Goal: Task Accomplishment & Management: Use online tool/utility

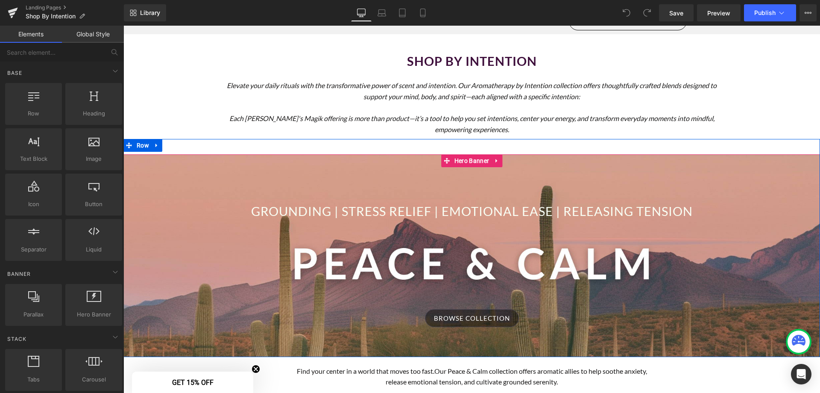
scroll to position [85, 0]
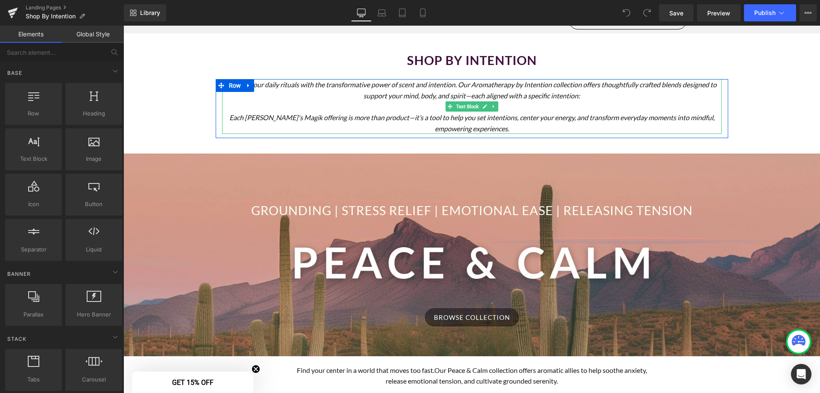
click at [493, 130] on p "Each [PERSON_NAME]'s Magik offering is more than product—it’s a tool to help yo…" at bounding box center [472, 123] width 500 height 22
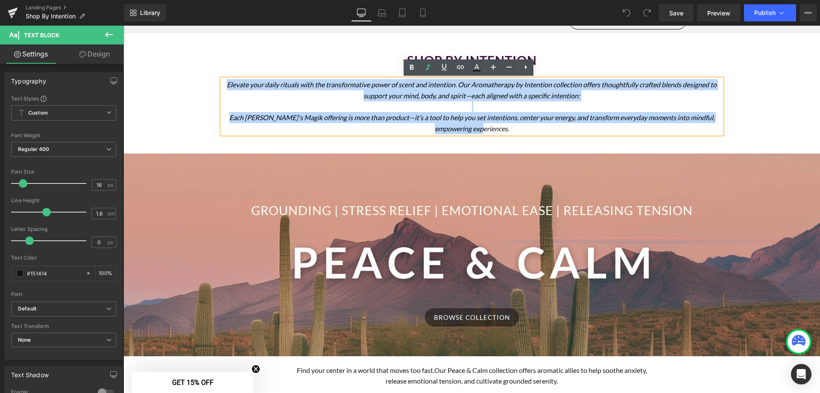
drag, startPoint x: 493, startPoint y: 128, endPoint x: 211, endPoint y: 84, distance: 286.2
copy div "Elevate your daily rituals with the transformative power of scent and intention…"
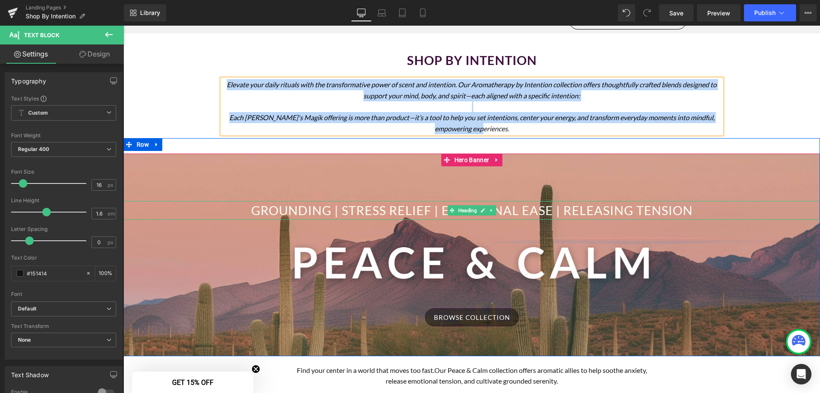
click at [376, 211] on h1 "Grounding | Stress Relief | Emotional Ease | Releasing Tension" at bounding box center [471, 210] width 697 height 19
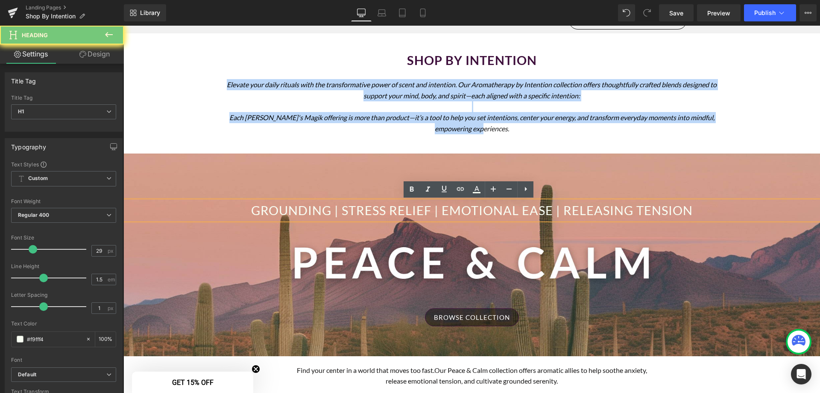
click at [376, 211] on h1 "Grounding | Stress Relief | Emotional Ease | Releasing Tension" at bounding box center [471, 210] width 697 height 19
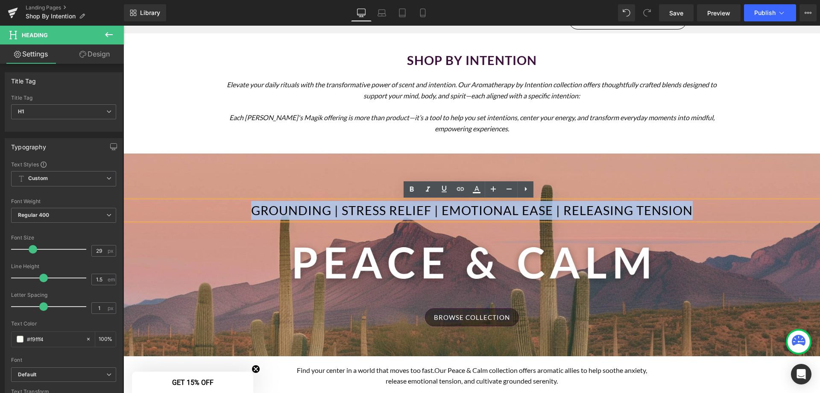
copy h1 "Grounding | Stress Relief | Emotional Ease | Releasing Tension"
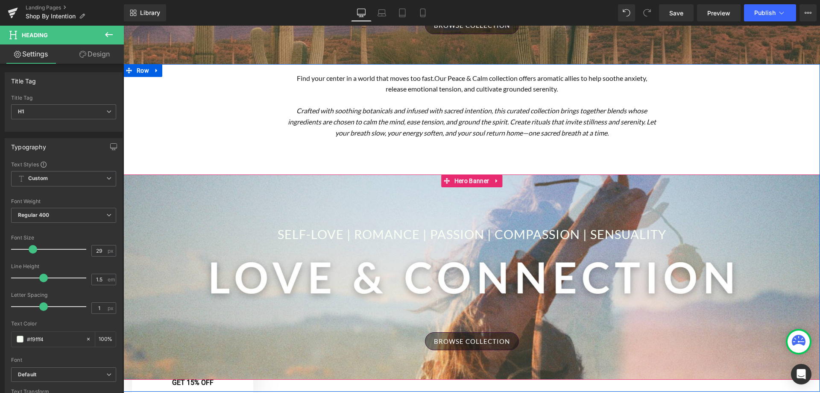
scroll to position [384, 0]
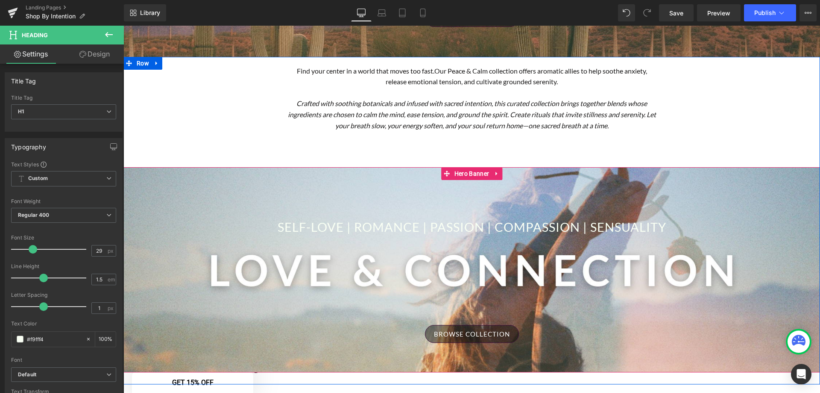
click at [411, 228] on h1 "Self-Love | Romance | Passion | Compassion | Sensuality" at bounding box center [471, 226] width 697 height 19
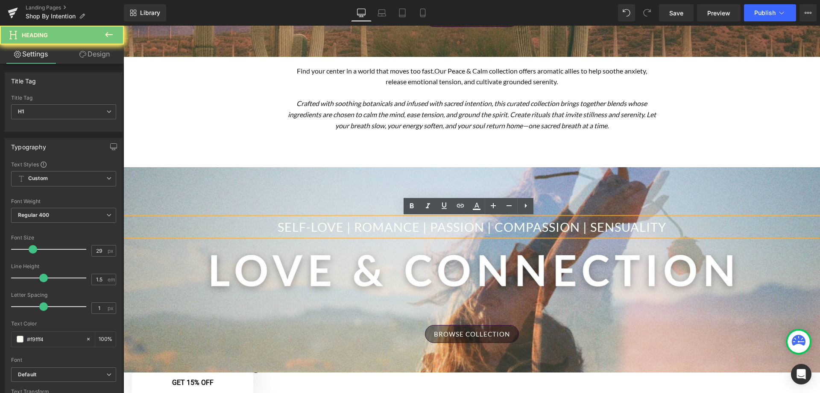
click at [411, 228] on h1 "Self-Love | Romance | Passion | Compassion | Sensuality" at bounding box center [471, 226] width 697 height 19
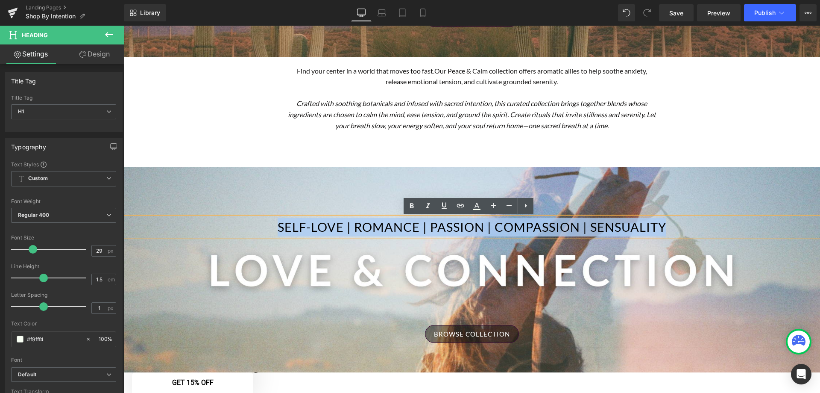
copy h1 "Self-Love | Romance | Passion | Compassion | Sensuality"
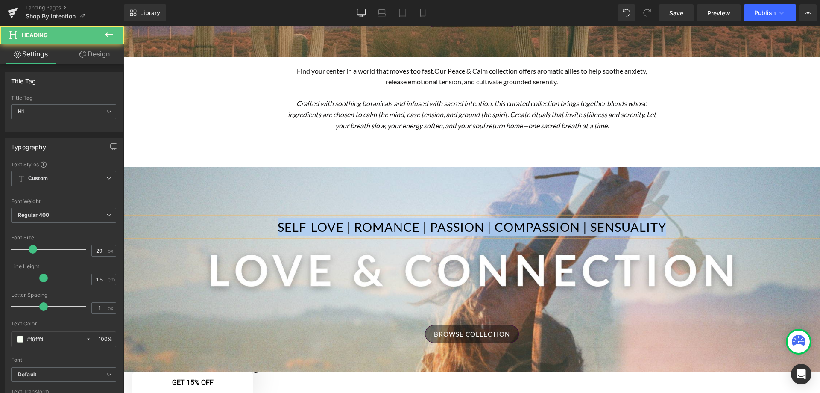
click at [549, 235] on h1 "Self-Love | Romance | Passion | Compassion | Sensuality" at bounding box center [471, 226] width 697 height 19
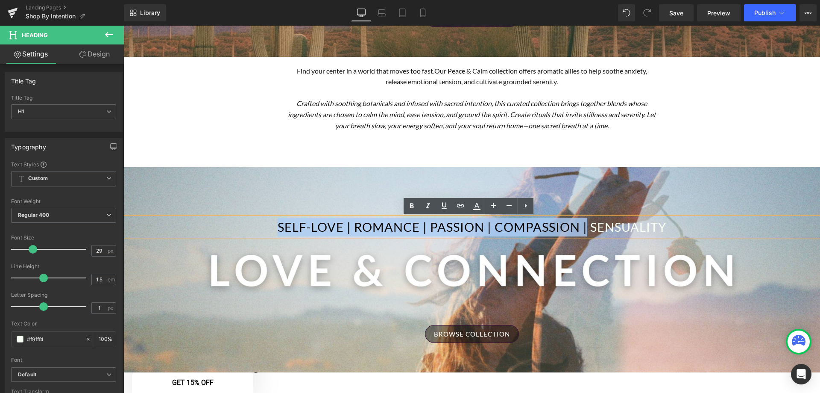
drag, startPoint x: 582, startPoint y: 231, endPoint x: 266, endPoint y: 231, distance: 316.1
click at [266, 231] on h1 "Self-Love | Romance | Passion | Compassion | Sensuality" at bounding box center [471, 226] width 697 height 19
copy h1 "Self-Love | Romance | Passion | Compassion |"
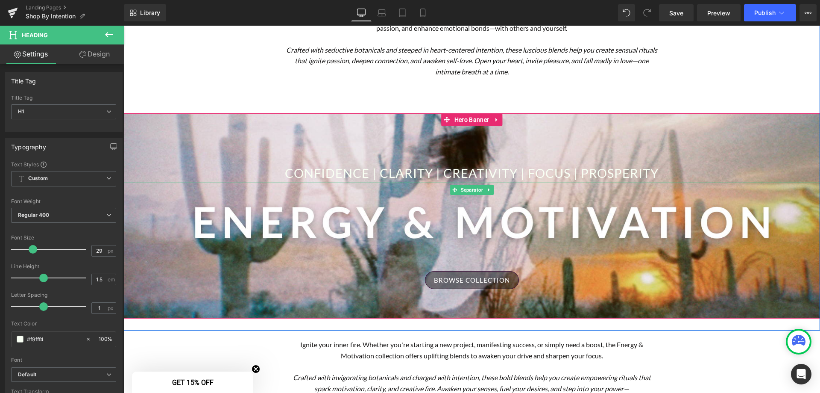
scroll to position [769, 0]
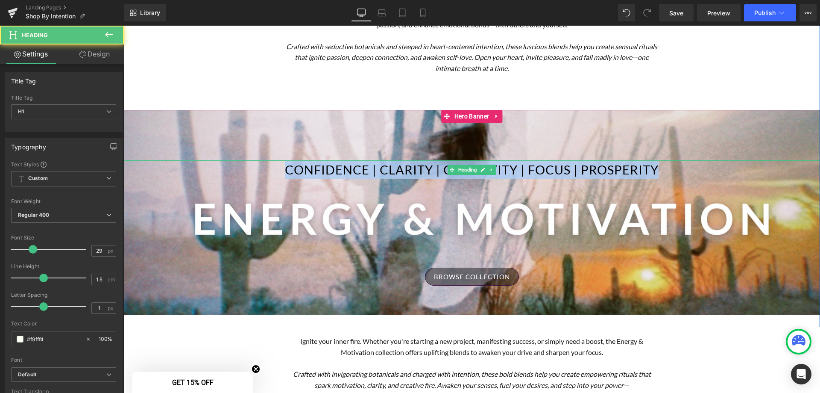
drag, startPoint x: 653, startPoint y: 169, endPoint x: 280, endPoint y: 166, distance: 373.0
click at [280, 166] on h1 "Confidence | Clarity | Creativity | Focus | Prosperity" at bounding box center [471, 169] width 697 height 19
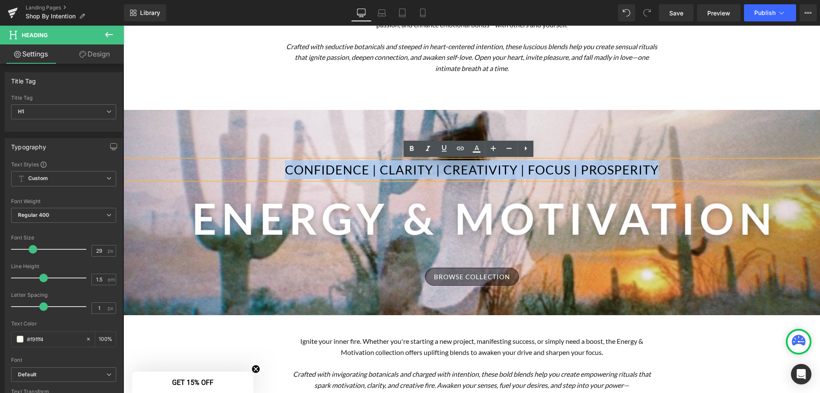
copy h1 "Confidence | Clarity | Creativity | Focus | Prosperity"
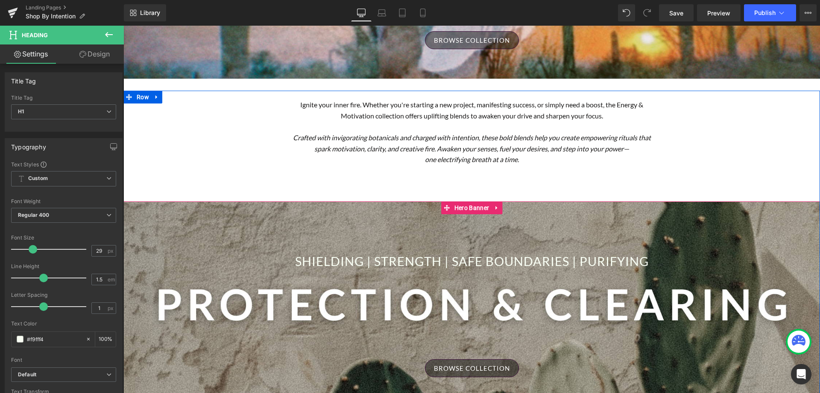
scroll to position [1025, 0]
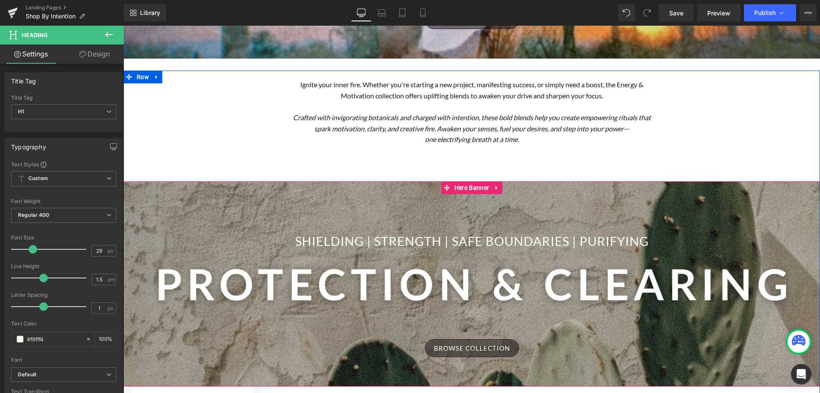
click at [446, 242] on div "Shielding | Strength | Safe Boundaries | Purifying Heading" at bounding box center [471, 241] width 697 height 19
click at [446, 241] on h1 "Shielding | Strength | Safe Boundaries | Purifying" at bounding box center [471, 241] width 697 height 19
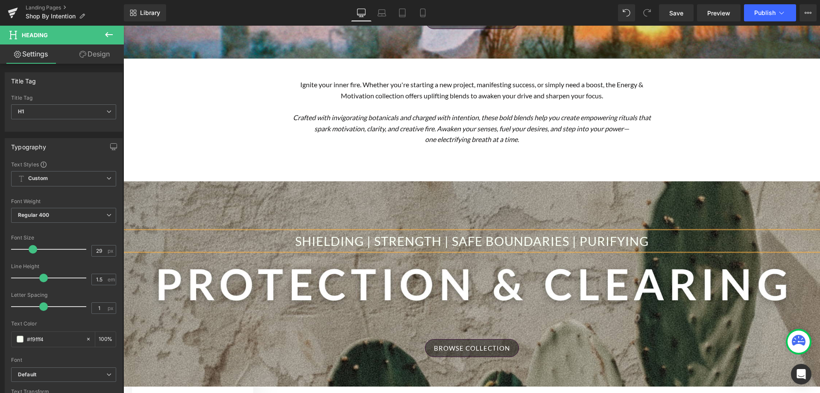
click at [446, 241] on h1 "Shielding | Strength | Safe Boundaries | Purifying" at bounding box center [471, 241] width 697 height 19
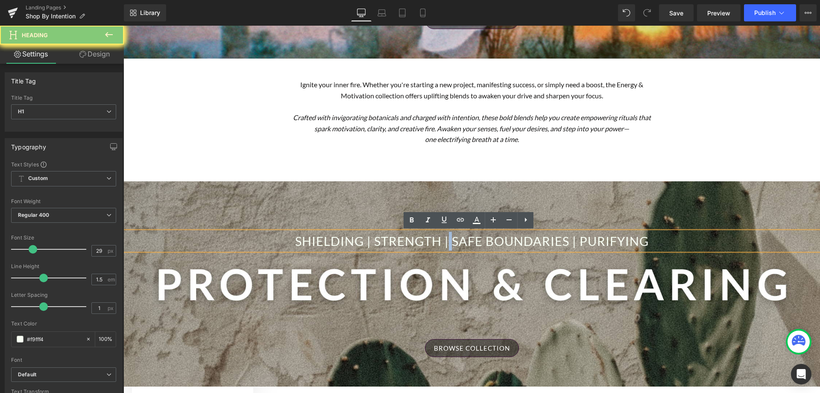
click at [446, 241] on h1 "Shielding | Strength | Safe Boundaries | Purifying" at bounding box center [471, 241] width 697 height 19
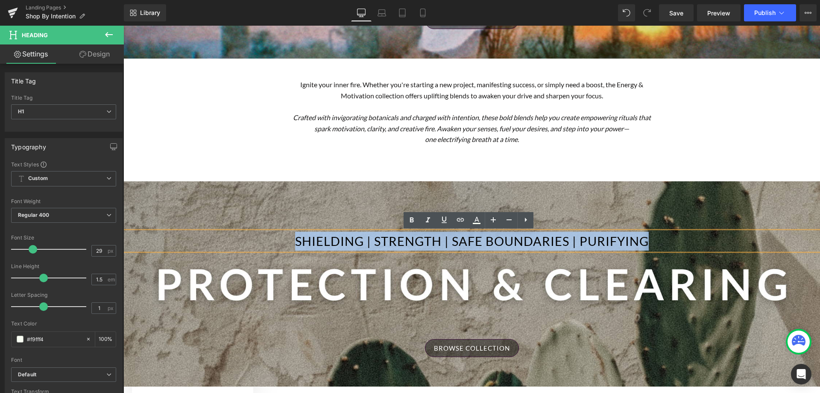
click at [446, 241] on h1 "Shielding | Strength | Safe Boundaries | Purifying" at bounding box center [471, 241] width 697 height 19
copy h1 "Shielding | Strength | Safe Boundaries | Purifying"
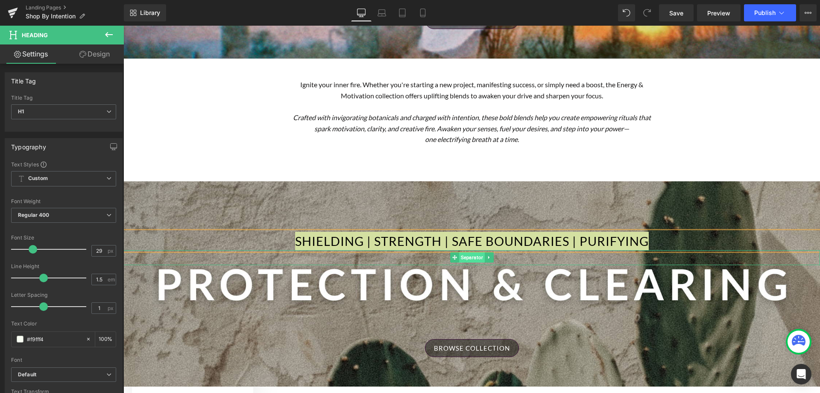
scroll to position [1324, 0]
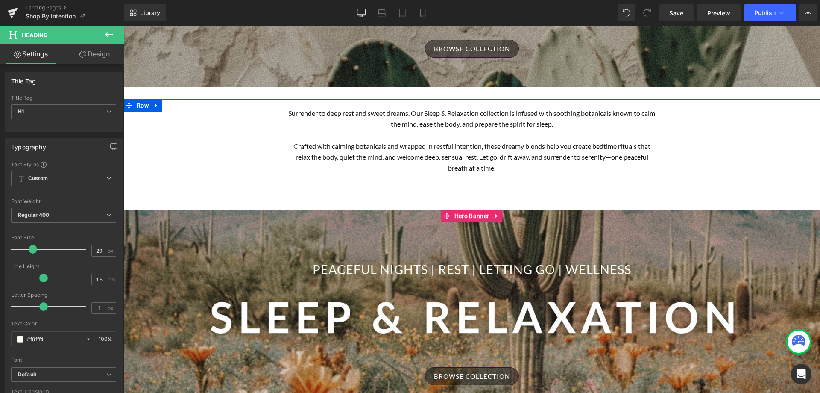
click at [594, 272] on h1 "Peaceful Nights | Rest | Letting Go | Wellness" at bounding box center [471, 269] width 697 height 19
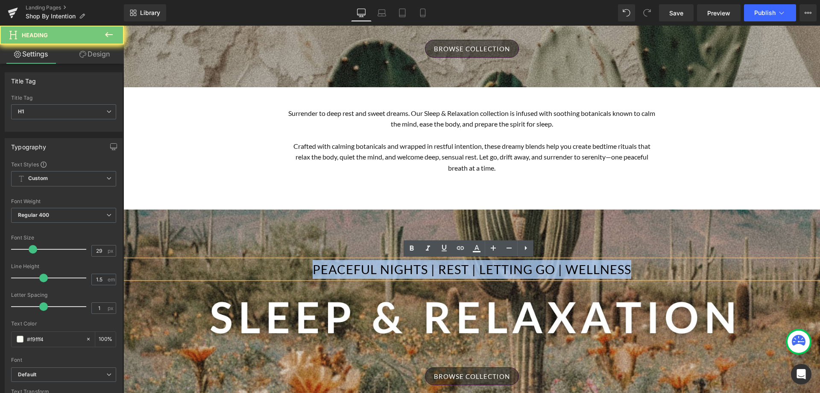
copy h1 "Peaceful Nights | Rest | Letting Go | Wellness"
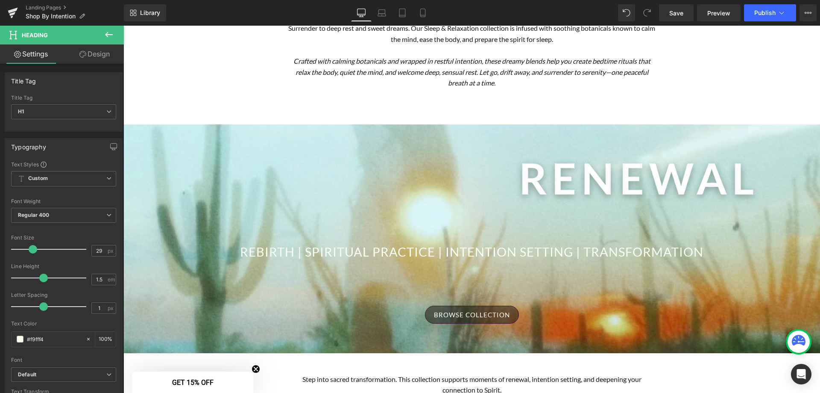
scroll to position [1837, 0]
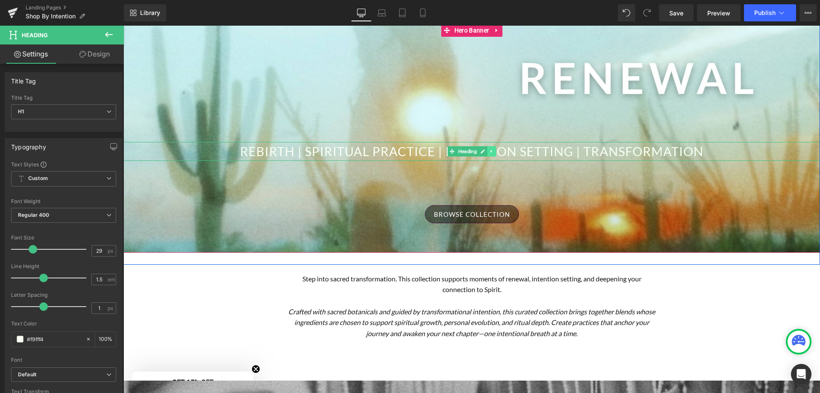
click at [487, 149] on link at bounding box center [491, 151] width 9 height 10
click at [123, 26] on icon at bounding box center [123, 26] width 0 height 0
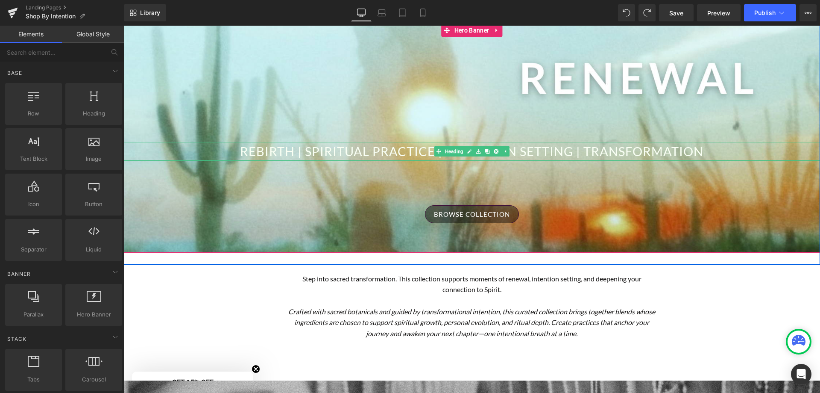
click at [545, 153] on h1 "Rebirth | Spiritual Practice | Intention Setting | Transformation" at bounding box center [471, 151] width 697 height 19
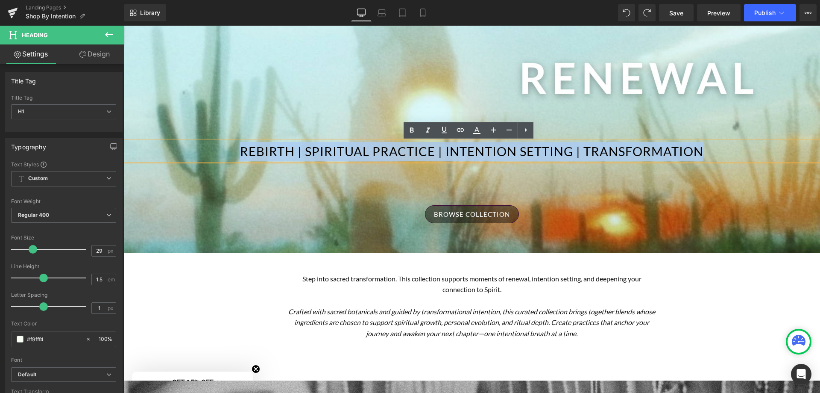
copy h1 "Rebirth | Spiritual Practice | Intention Setting | Transformation"
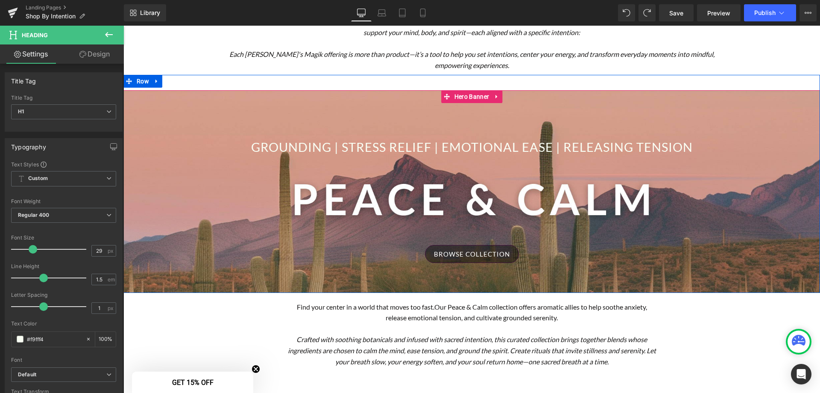
scroll to position [256, 0]
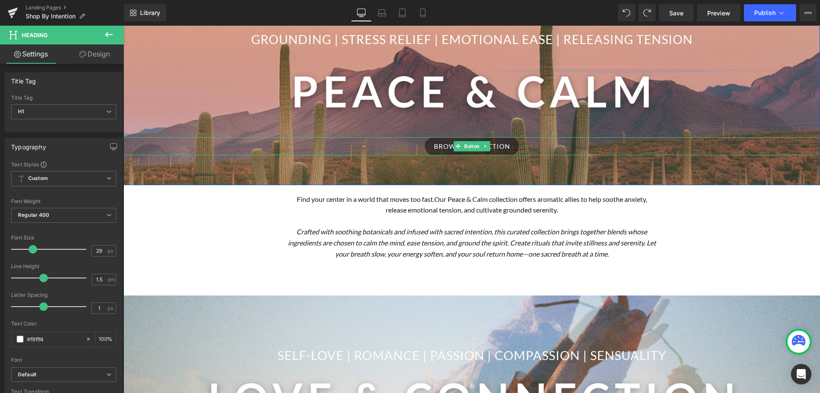
drag, startPoint x: 461, startPoint y: 143, endPoint x: 470, endPoint y: 136, distance: 11.3
click at [463, 143] on span "Button" at bounding box center [472, 146] width 19 height 10
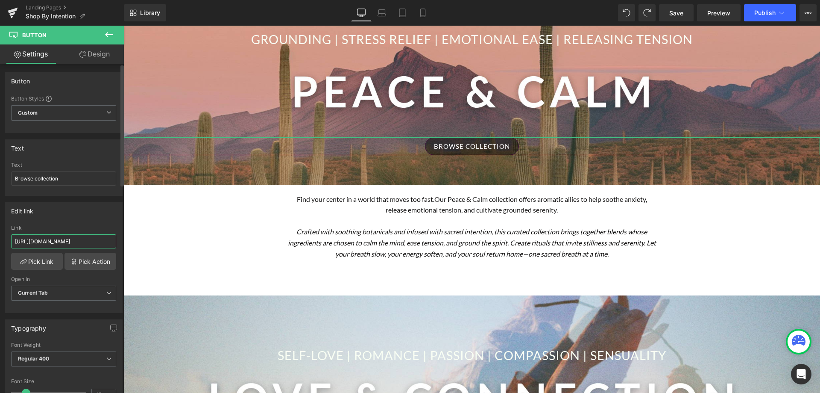
click at [57, 239] on input "[URL][DOMAIN_NAME]" at bounding box center [63, 241] width 105 height 14
click at [57, 238] on input "[URL][DOMAIN_NAME]" at bounding box center [63, 241] width 105 height 14
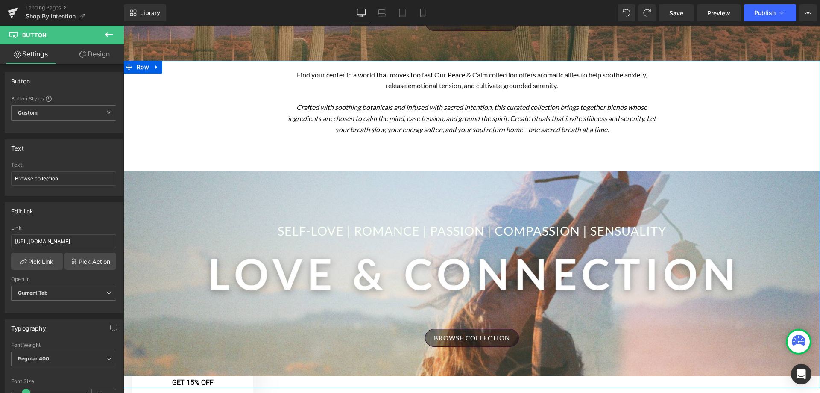
scroll to position [384, 0]
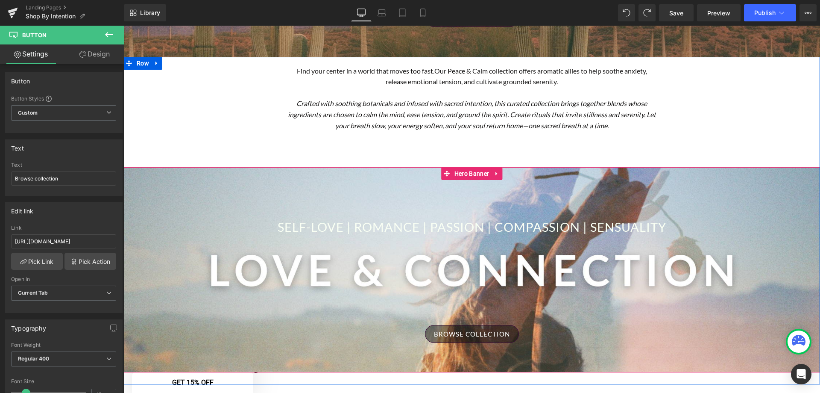
click at [484, 336] on icon at bounding box center [485, 333] width 5 height 5
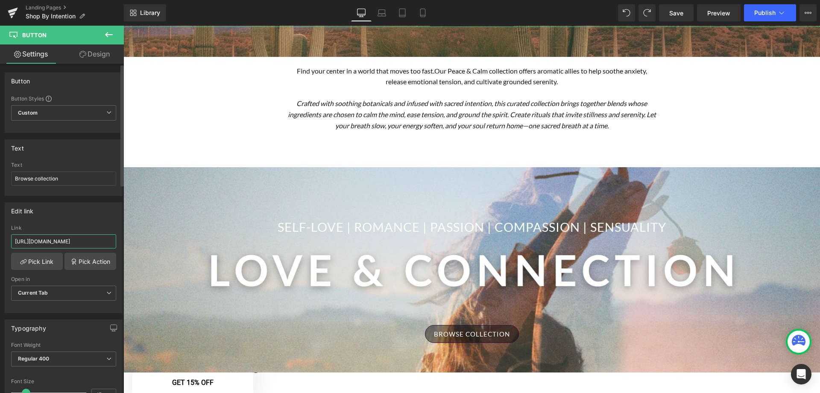
click at [78, 241] on input "[URL][DOMAIN_NAME]" at bounding box center [63, 241] width 105 height 14
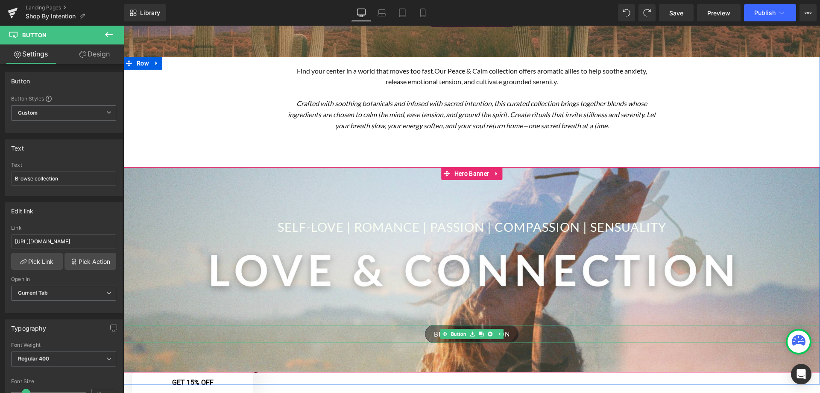
click at [449, 332] on div "Browse collection Button" at bounding box center [471, 334] width 697 height 18
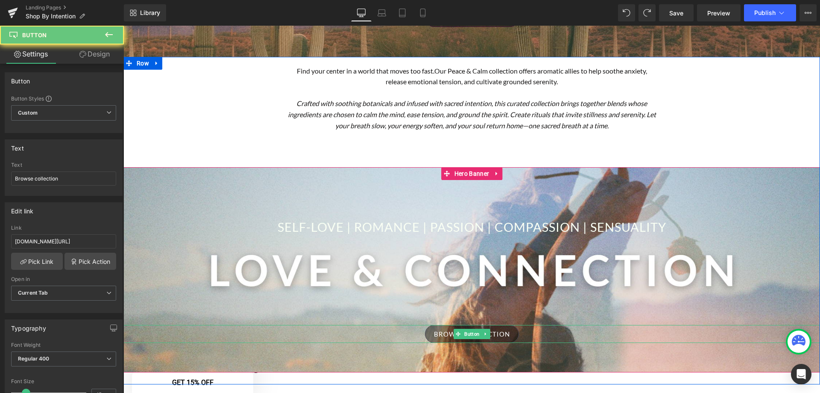
click at [425, 332] on link "Browse collection" at bounding box center [472, 334] width 94 height 18
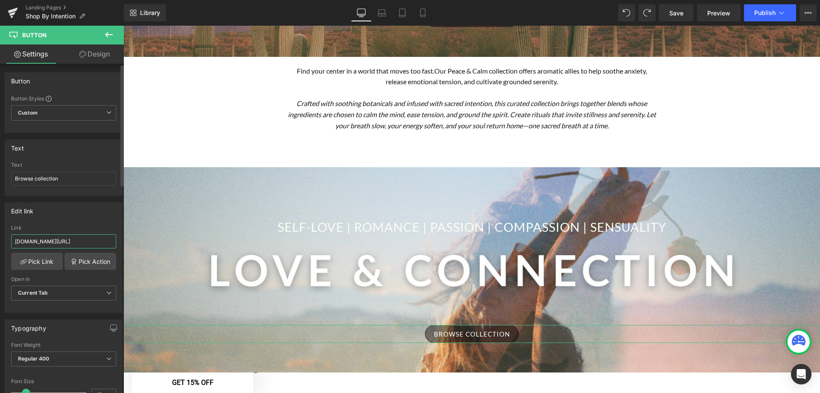
click at [65, 244] on input "katesmagik.com/collections/love-connection-intention?_cd=7df36f65c626049e39cb48…" at bounding box center [63, 241] width 105 height 14
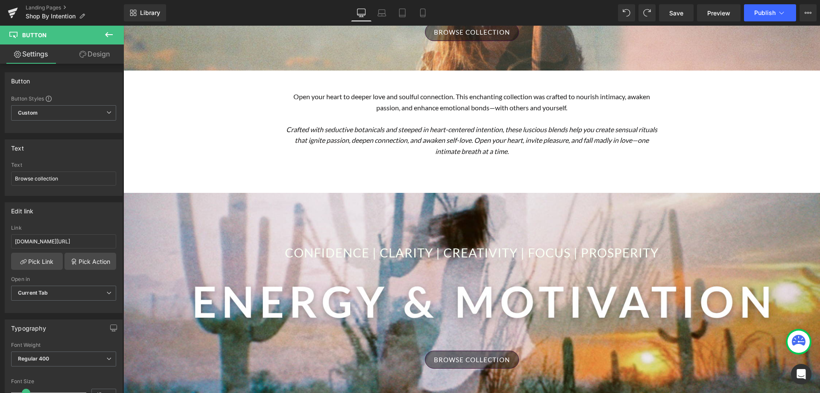
scroll to position [897, 0]
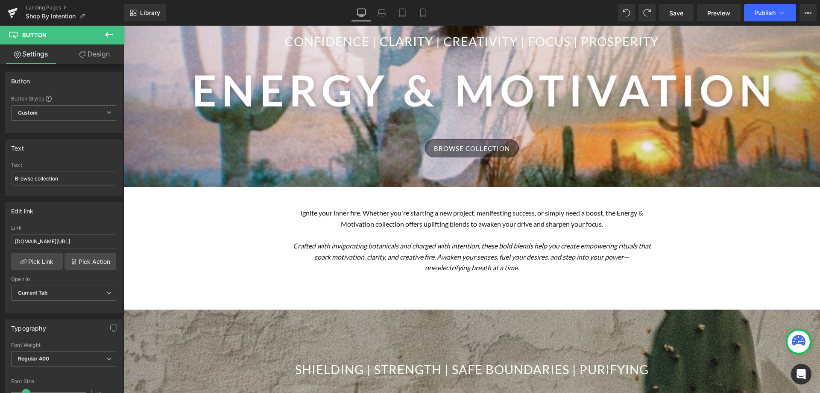
click at [463, 151] on span "Button" at bounding box center [472, 148] width 19 height 10
click at [74, 244] on input "[URL][DOMAIN_NAME]" at bounding box center [63, 241] width 105 height 14
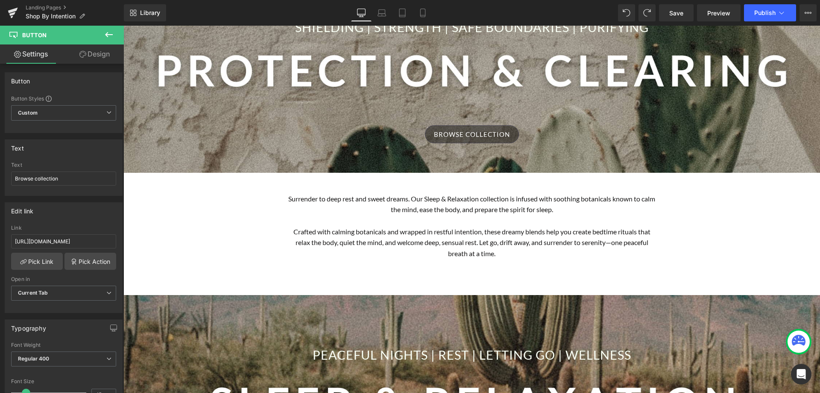
click at [460, 126] on div "Browse collection Button" at bounding box center [471, 134] width 697 height 18
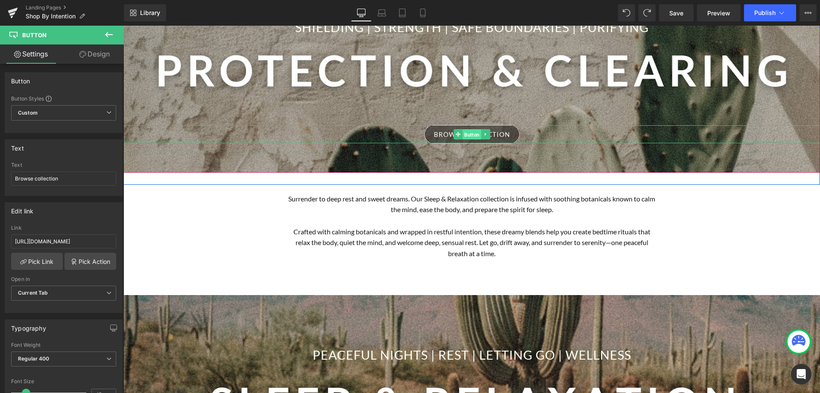
click at [465, 132] on span "Button" at bounding box center [472, 134] width 19 height 10
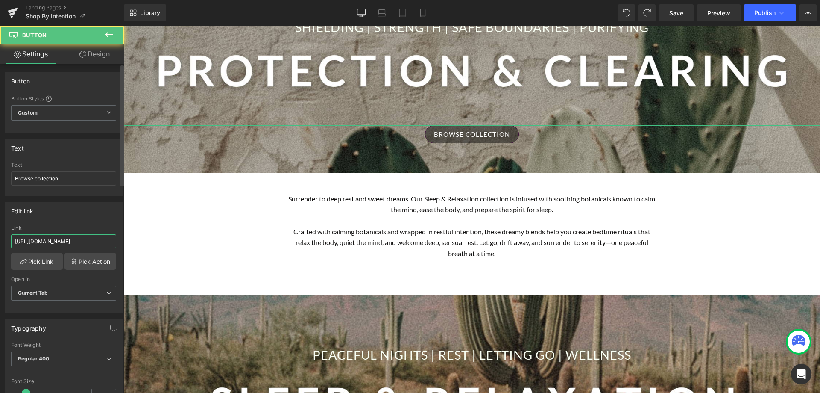
click at [71, 243] on input "https://www.katesmagik.com/collections/protection-clearing-intention" at bounding box center [63, 241] width 105 height 14
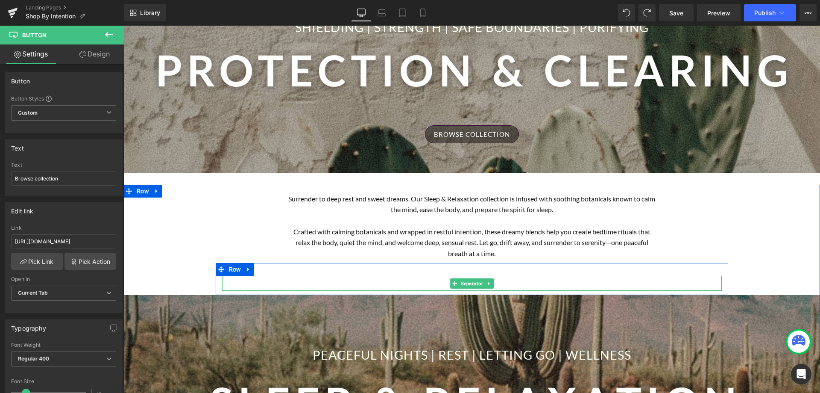
scroll to position [1453, 0]
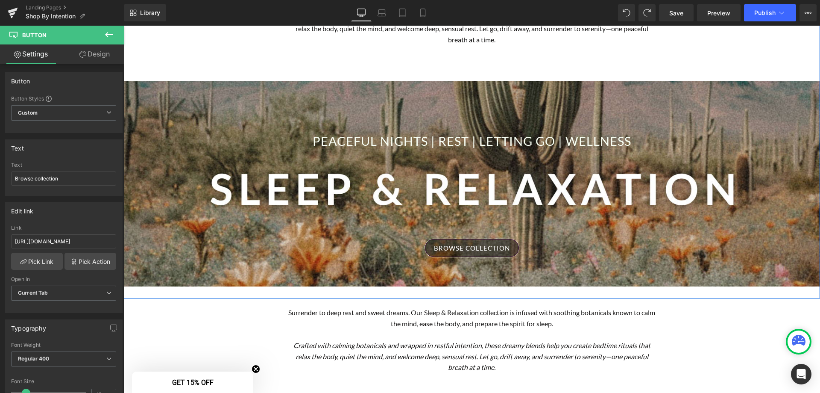
click at [464, 244] on div "Browse collection Button" at bounding box center [471, 248] width 697 height 18
click at [464, 250] on span "Button" at bounding box center [472, 248] width 19 height 10
click at [79, 244] on input "https://www.katesmagik.com/collections/sleep-relaxation-intention" at bounding box center [63, 241] width 105 height 14
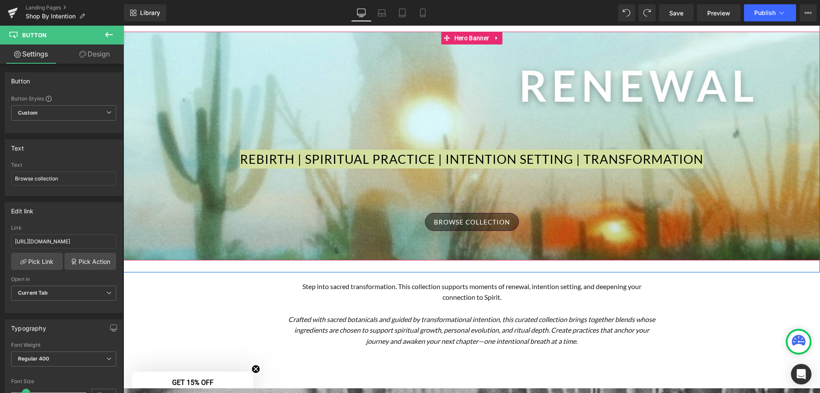
scroll to position [1837, 0]
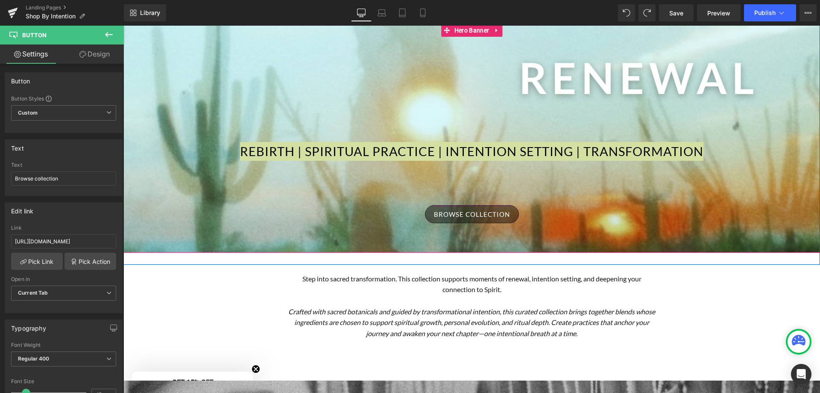
click at [467, 215] on span "Button" at bounding box center [472, 214] width 19 height 10
click at [91, 244] on input "https://www.katesmagik.com/collections/renewal-ritual-deepening" at bounding box center [63, 241] width 105 height 14
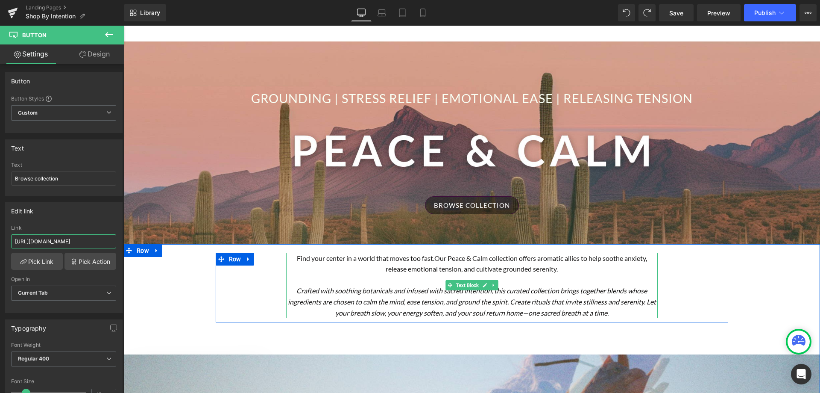
scroll to position [256, 0]
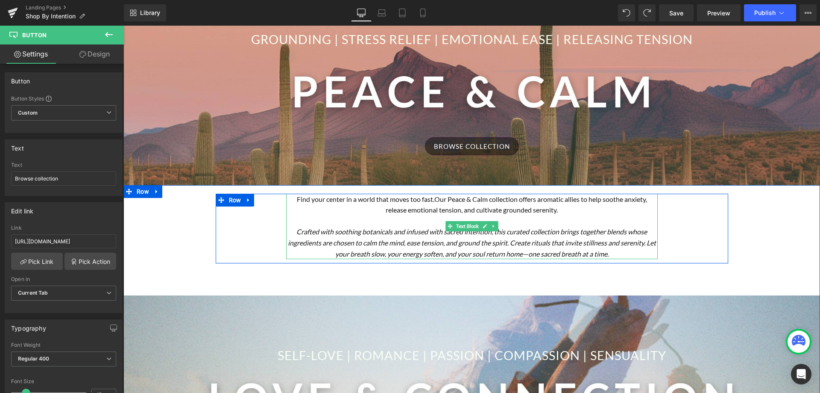
click at [618, 255] on p "Crafted with soothing botanicals and infused with sacred intention, this curate…" at bounding box center [472, 242] width 372 height 33
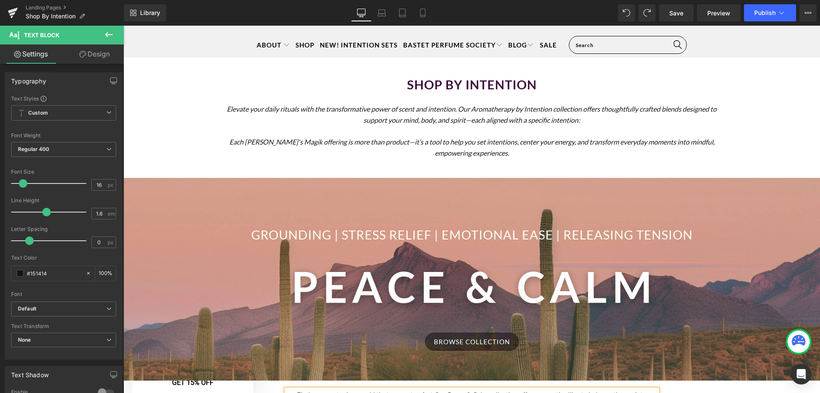
scroll to position [0, 0]
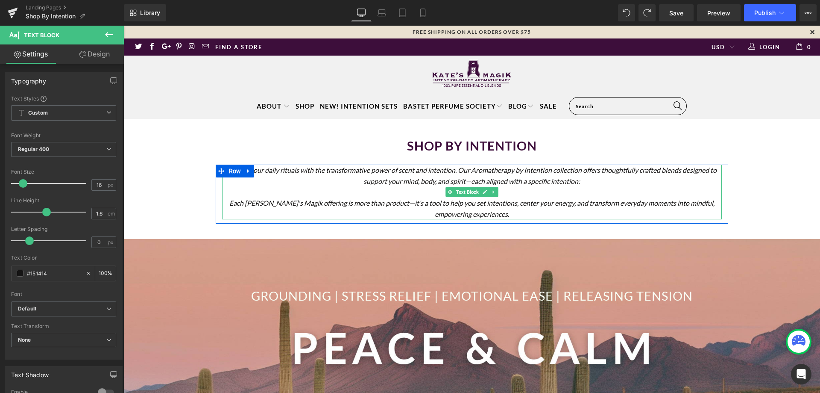
click at [486, 183] on icon "Elevate your daily rituals with the transformative power of scent and intention…" at bounding box center [472, 175] width 490 height 19
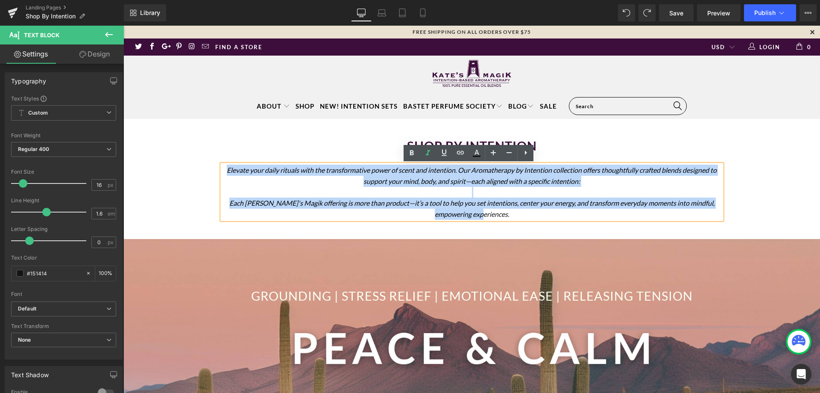
drag, startPoint x: 505, startPoint y: 214, endPoint x: 207, endPoint y: 166, distance: 302.0
copy div "Elevate your daily rituals with the transformative power of scent and intention…"
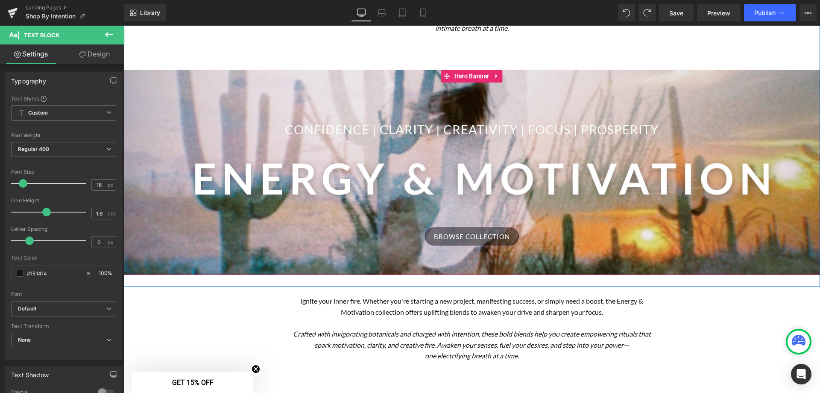
scroll to position [812, 0]
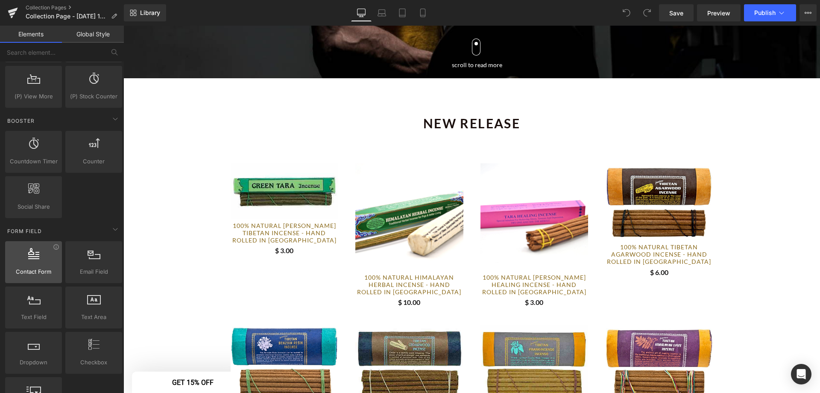
scroll to position [983, 0]
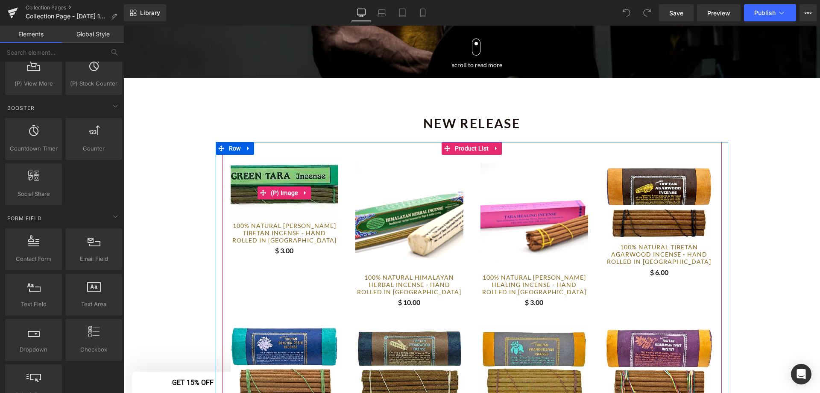
click at [302, 220] on img at bounding box center [277, 184] width 150 height 78
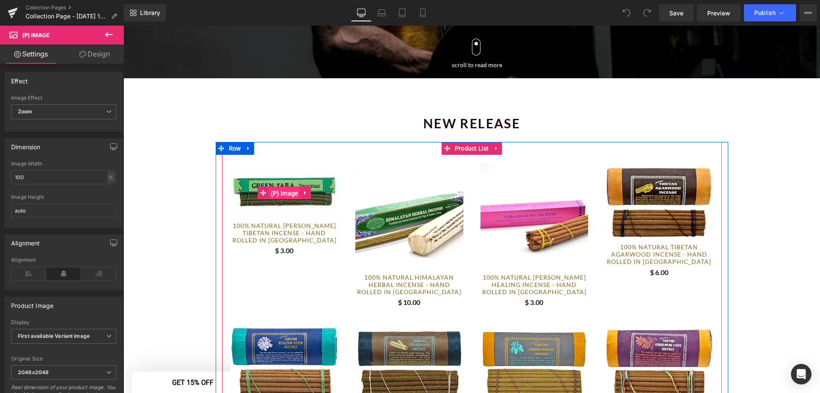
click at [279, 188] on span "(P) Image" at bounding box center [285, 193] width 32 height 13
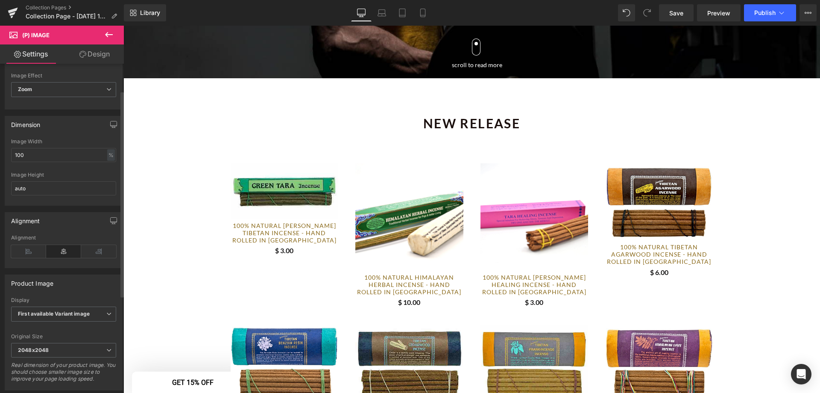
scroll to position [43, 0]
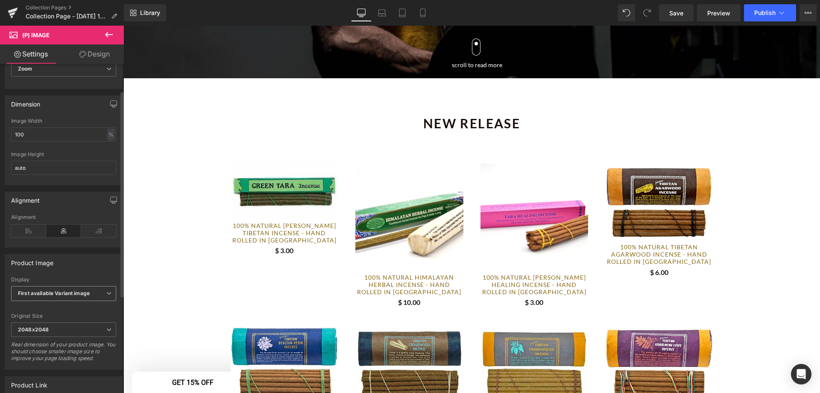
click at [60, 294] on b "First available Variant image" at bounding box center [54, 293] width 72 height 6
click at [67, 293] on b "First available Variant image" at bounding box center [54, 293] width 72 height 6
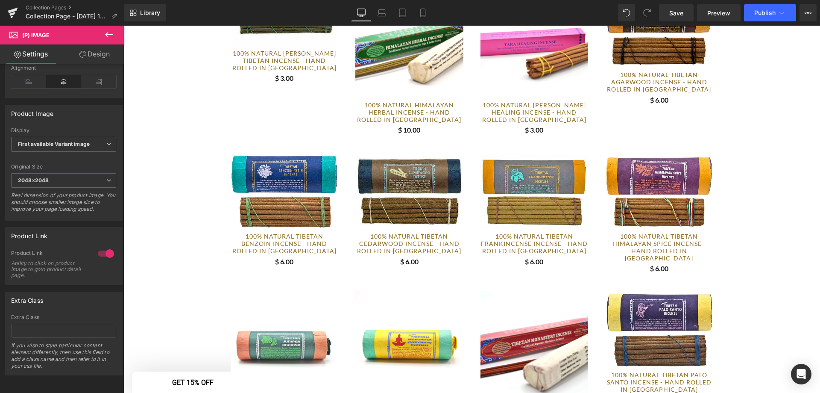
scroll to position [342, 0]
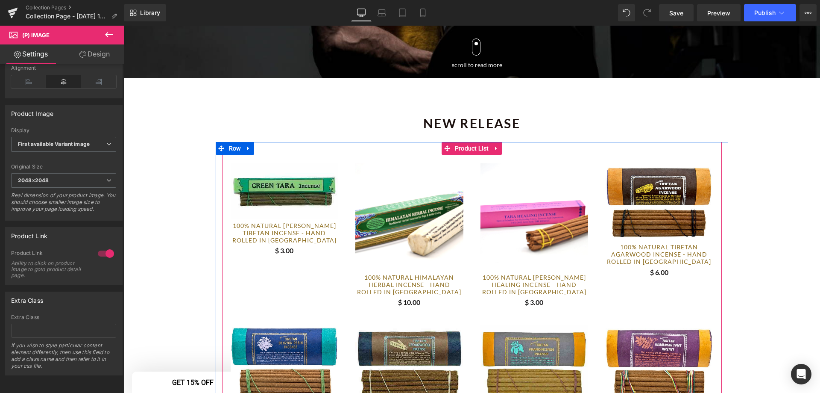
click at [293, 305] on div at bounding box center [472, 235] width 500 height 161
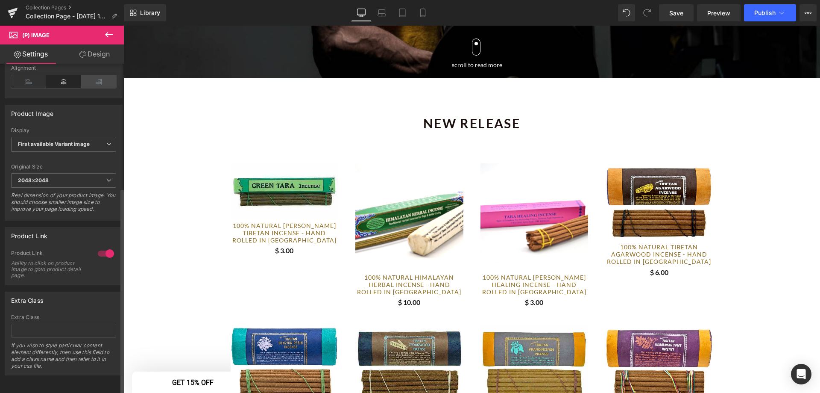
click at [95, 79] on icon at bounding box center [98, 81] width 35 height 13
click at [33, 76] on icon at bounding box center [28, 81] width 35 height 13
click at [91, 49] on link "Design" at bounding box center [95, 53] width 62 height 19
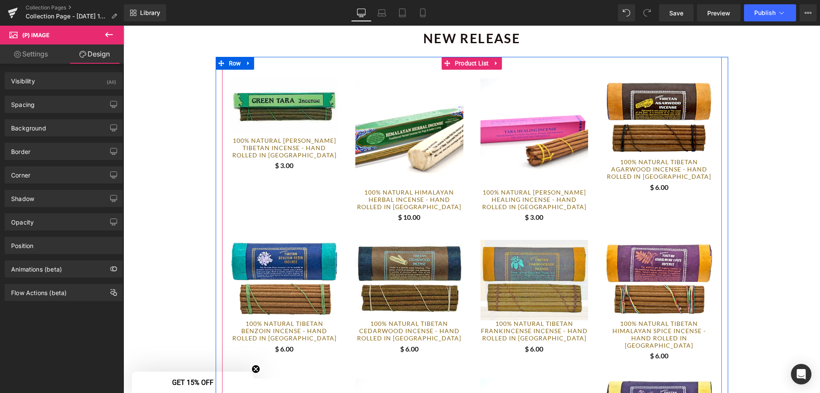
scroll to position [427, 0]
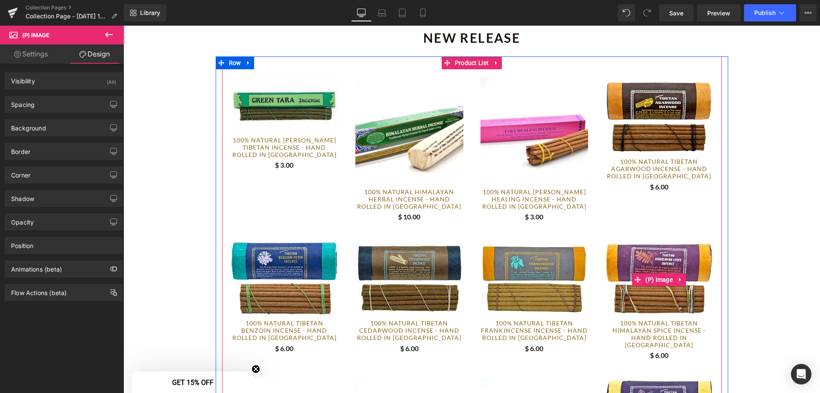
click at [678, 279] on icon at bounding box center [681, 279] width 6 height 6
click at [683, 279] on icon at bounding box center [686, 279] width 6 height 6
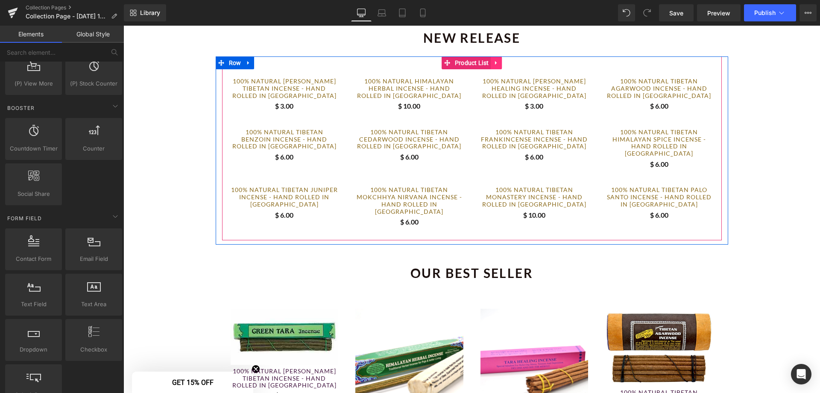
click at [495, 62] on icon at bounding box center [496, 63] width 2 height 4
click at [499, 63] on icon at bounding box center [502, 63] width 6 height 6
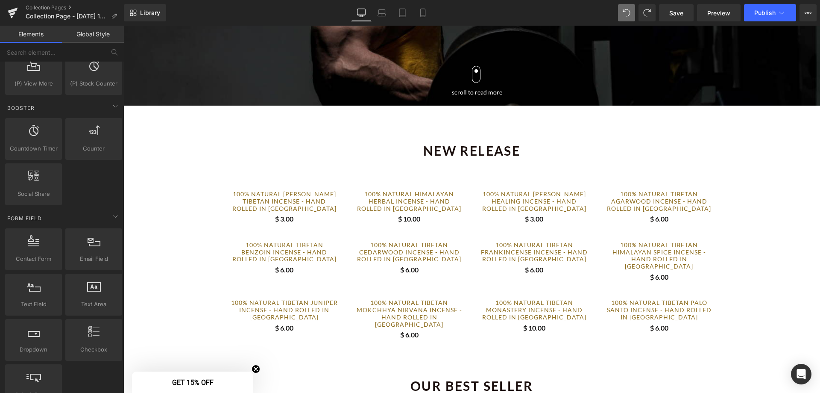
scroll to position [256, 0]
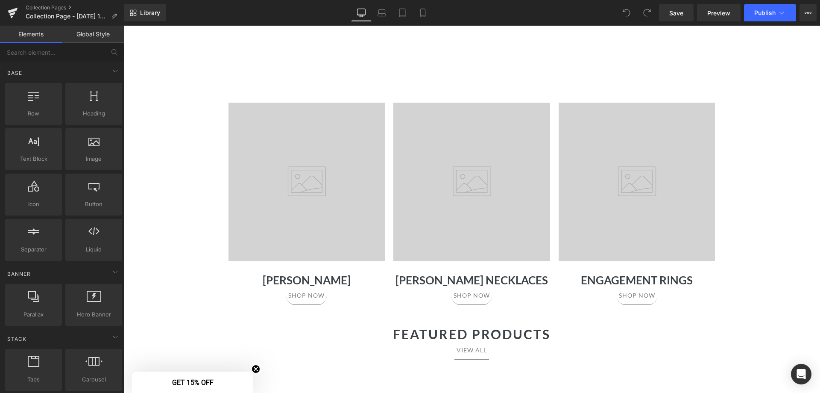
scroll to position [427, 0]
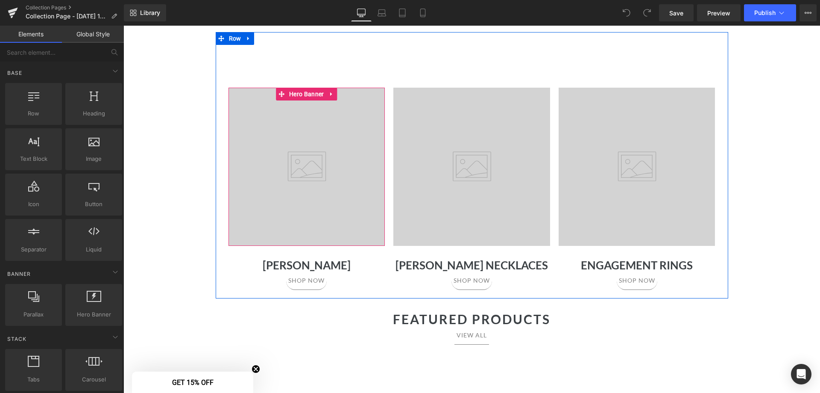
click at [312, 217] on div at bounding box center [307, 167] width 157 height 158
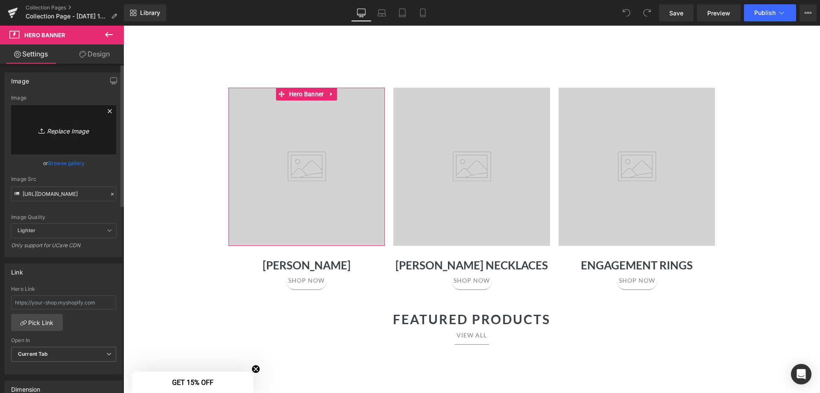
click at [61, 132] on icon "Replace Image" at bounding box center [63, 129] width 68 height 11
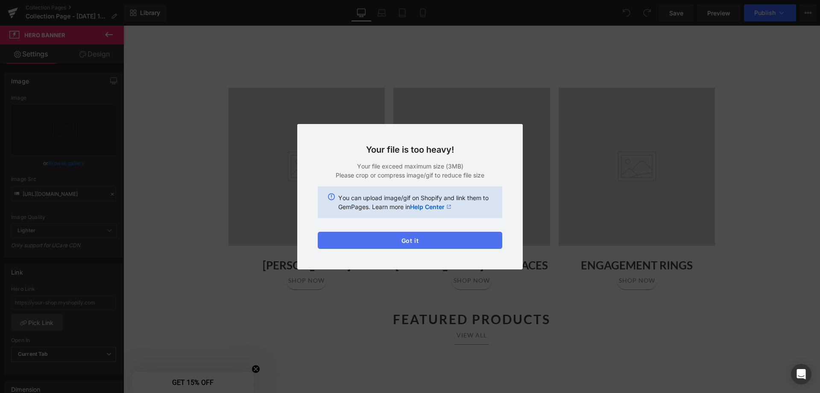
click at [426, 238] on button "Got it" at bounding box center [410, 240] width 185 height 17
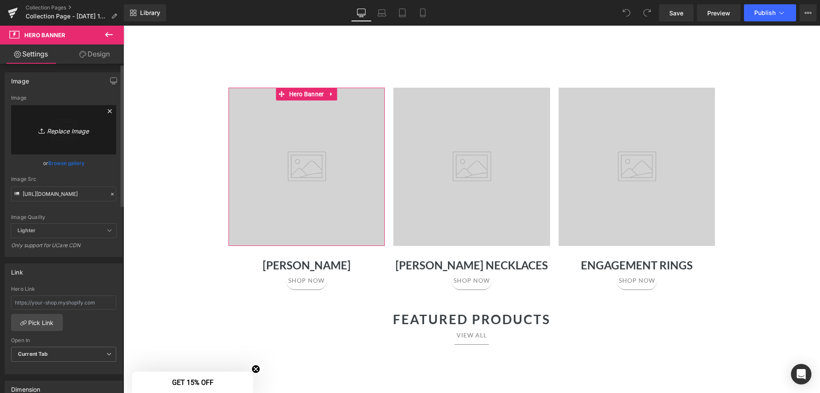
click at [62, 129] on icon "Replace Image" at bounding box center [63, 129] width 68 height 11
type input "C:\fakepath\1.png"
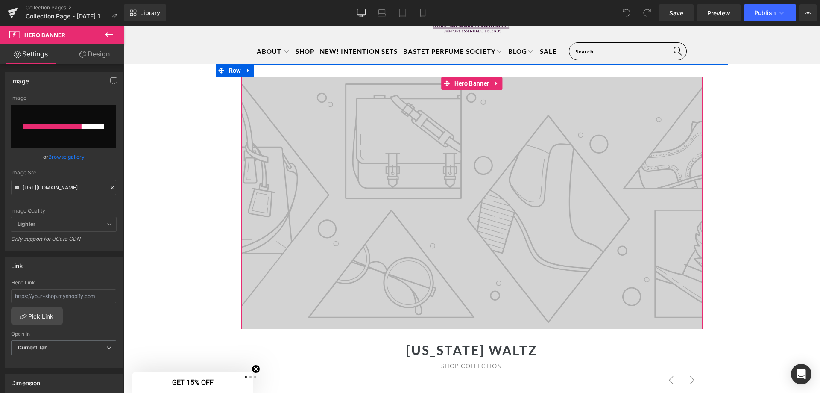
scroll to position [128, 0]
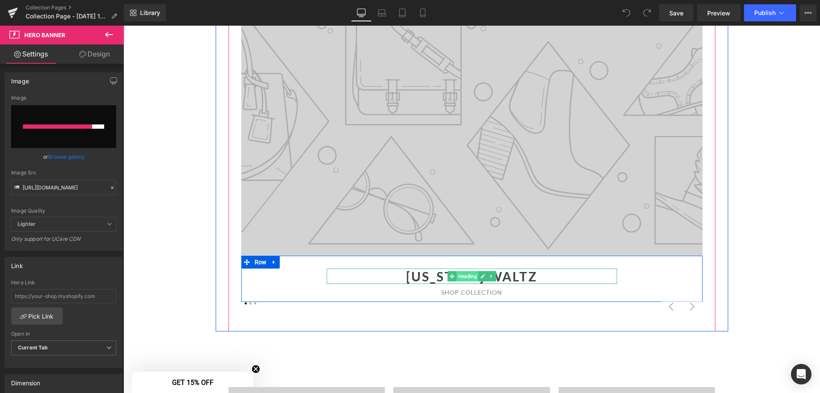
click at [475, 276] on span "Heading" at bounding box center [467, 276] width 22 height 10
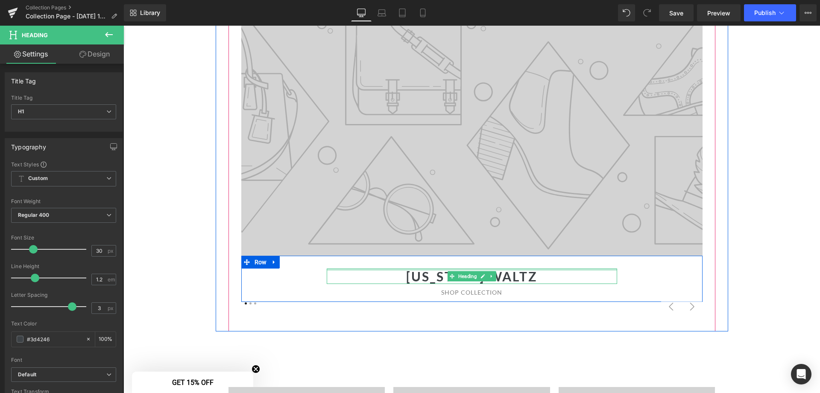
drag, startPoint x: 499, startPoint y: 270, endPoint x: 504, endPoint y: 274, distance: 6.4
click at [499, 270] on div "[US_STATE] Waltz Heading" at bounding box center [472, 275] width 291 height 15
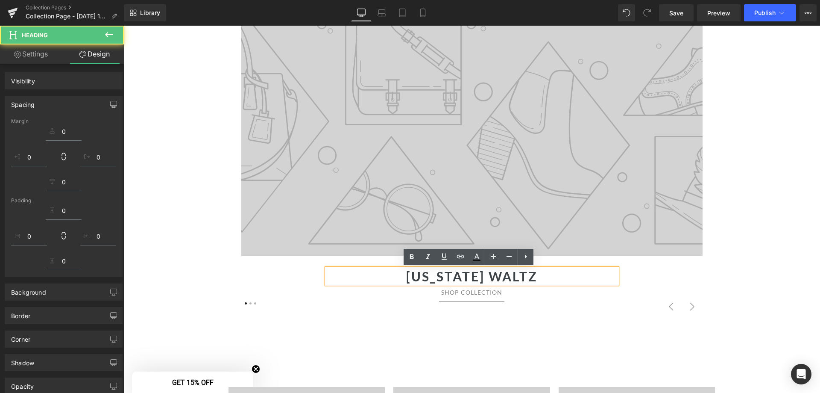
click at [509, 276] on h1 "[US_STATE] Waltz" at bounding box center [472, 275] width 291 height 15
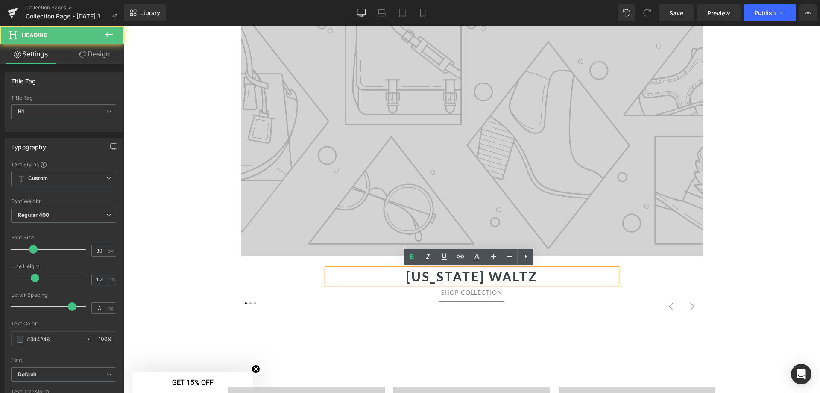
click at [509, 276] on h1 "[US_STATE] Waltz" at bounding box center [472, 275] width 291 height 15
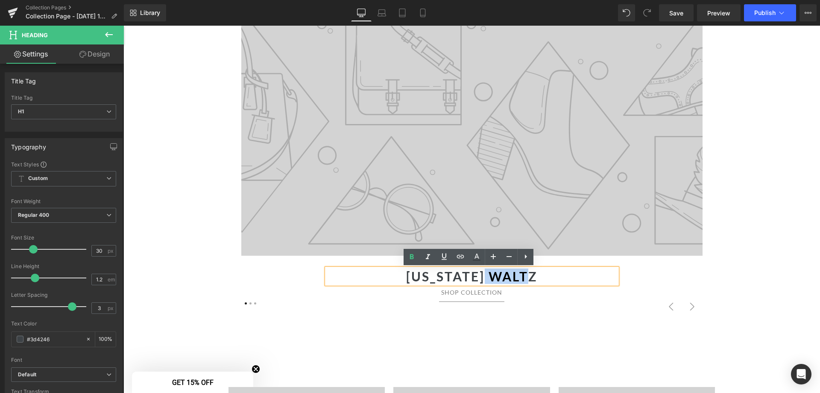
click at [510, 276] on h1 "[US_STATE] Waltz" at bounding box center [472, 275] width 291 height 15
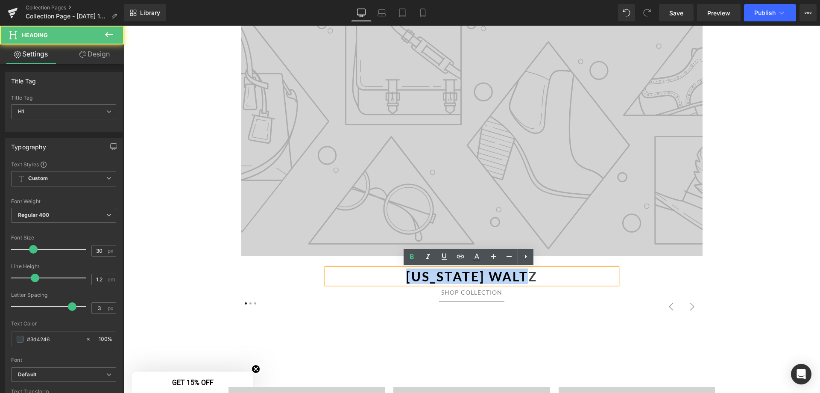
click at [510, 276] on h1 "[US_STATE] Waltz" at bounding box center [472, 275] width 291 height 15
click at [507, 276] on h1 "[US_STATE] Waltz" at bounding box center [472, 275] width 291 height 15
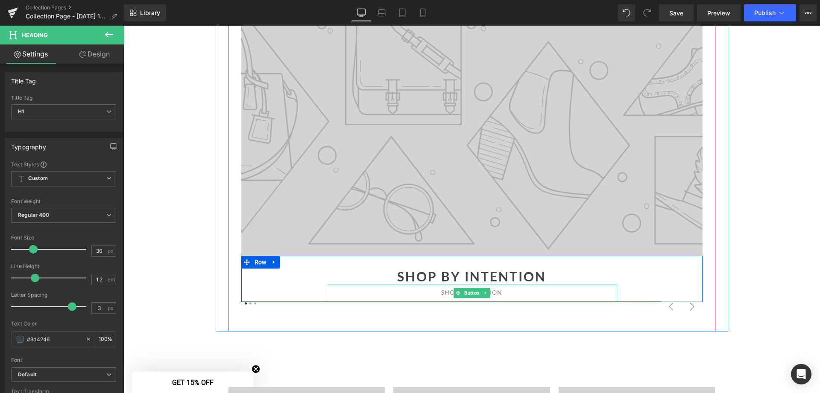
click at [496, 291] on span "Shop Collection" at bounding box center [471, 292] width 61 height 7
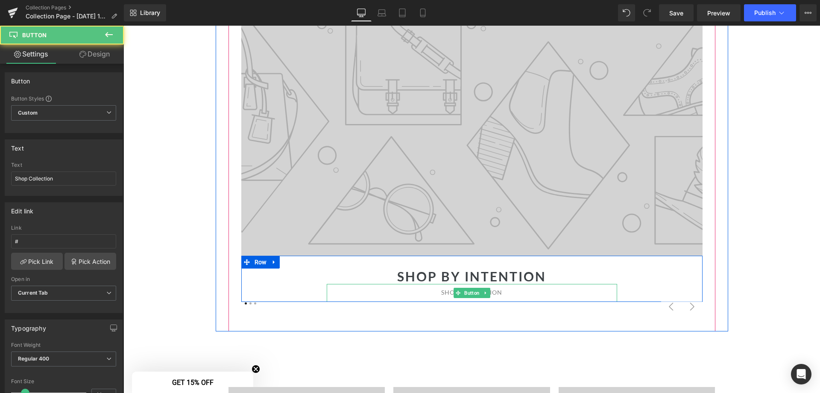
click at [519, 293] on div "Shop Collection" at bounding box center [472, 293] width 291 height 18
click at [468, 289] on span "Button" at bounding box center [472, 293] width 19 height 10
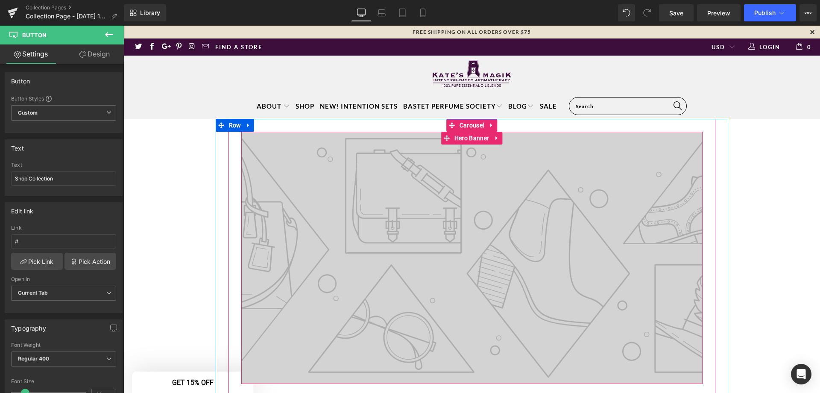
scroll to position [85, 0]
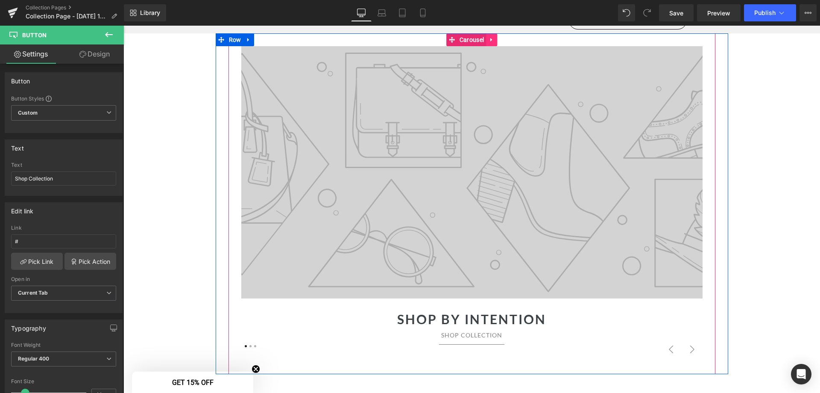
click at [490, 38] on icon at bounding box center [492, 39] width 6 height 6
click at [490, 117] on div at bounding box center [471, 172] width 461 height 252
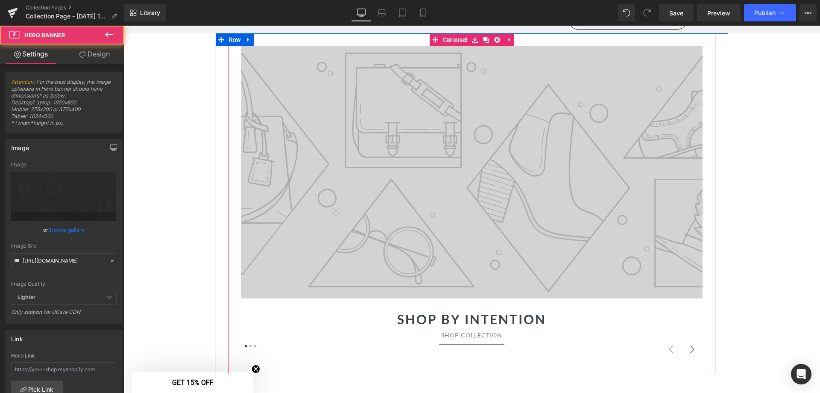
click at [690, 348] on button "›" at bounding box center [692, 349] width 21 height 21
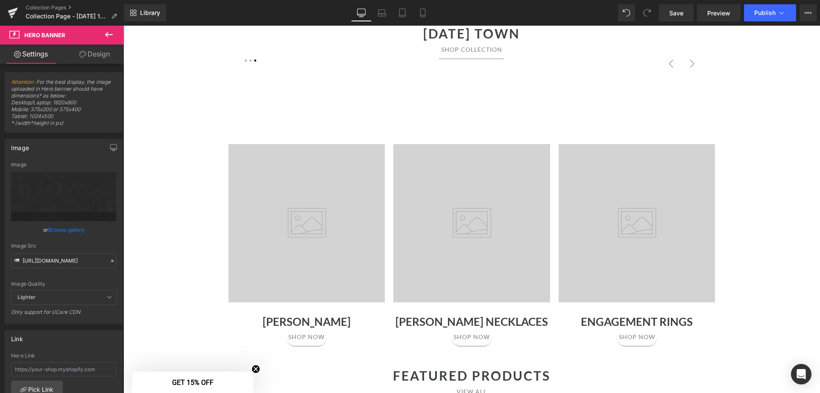
scroll to position [470, 0]
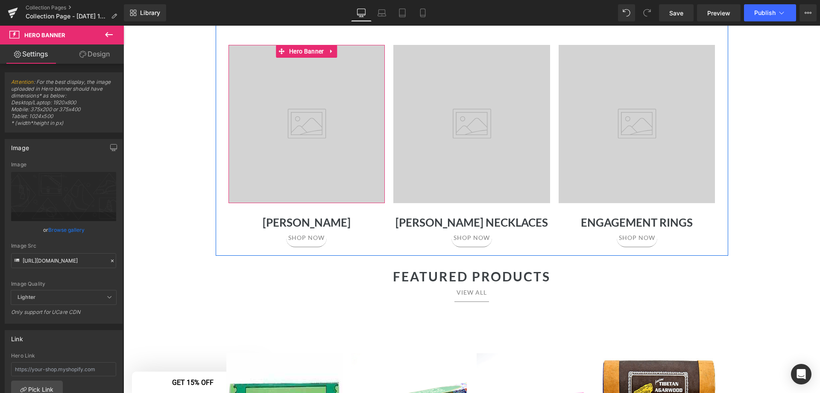
click at [313, 151] on div at bounding box center [307, 124] width 157 height 158
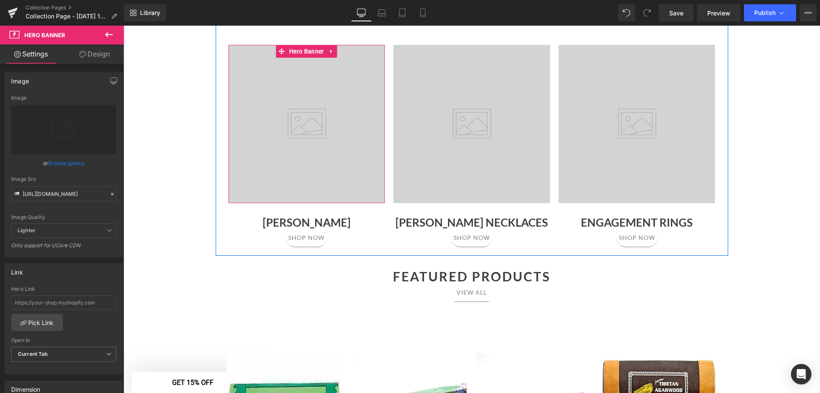
click at [300, 117] on div at bounding box center [307, 122] width 157 height 19
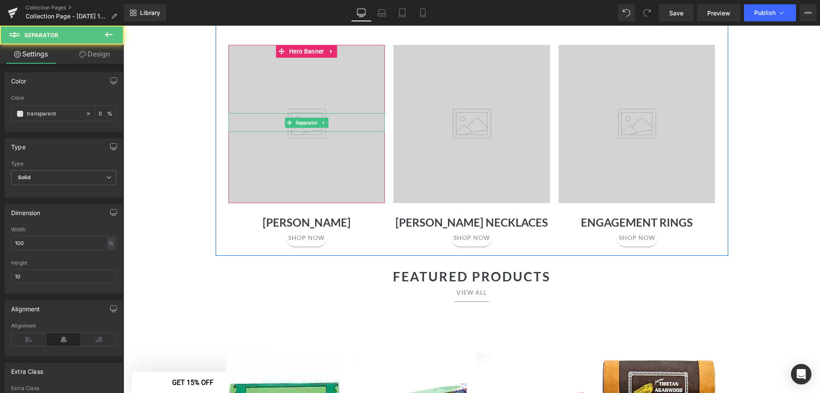
click at [306, 157] on div at bounding box center [307, 124] width 157 height 158
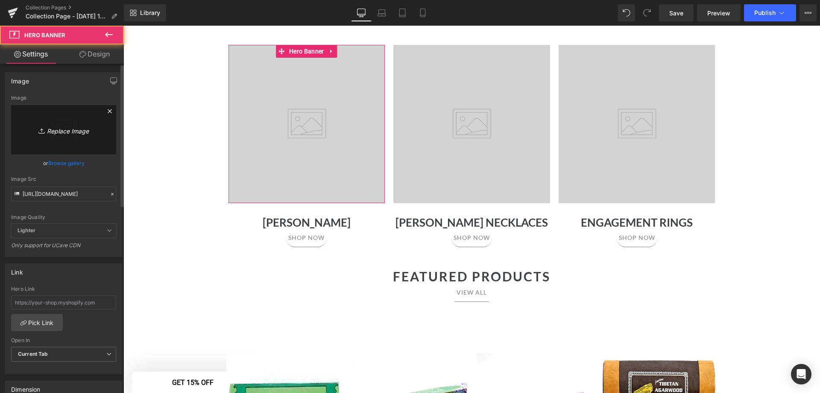
click at [56, 133] on icon "Replace Image" at bounding box center [63, 129] width 68 height 11
type input "C:\fakepath\1.png"
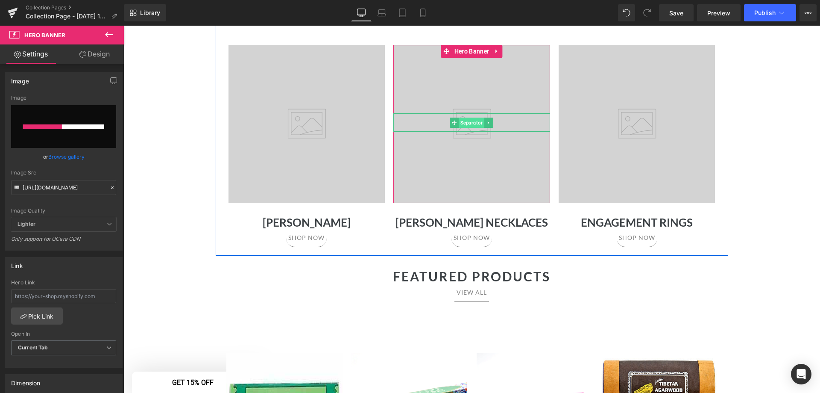
click at [465, 125] on span "Separator" at bounding box center [472, 122] width 26 height 10
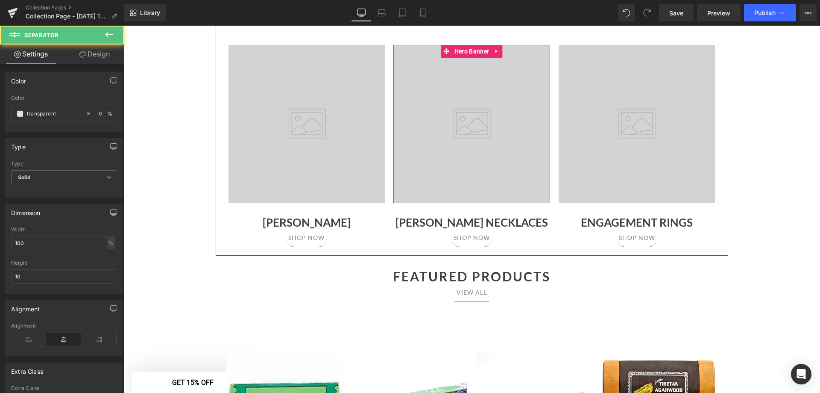
click at [486, 169] on div at bounding box center [471, 124] width 157 height 158
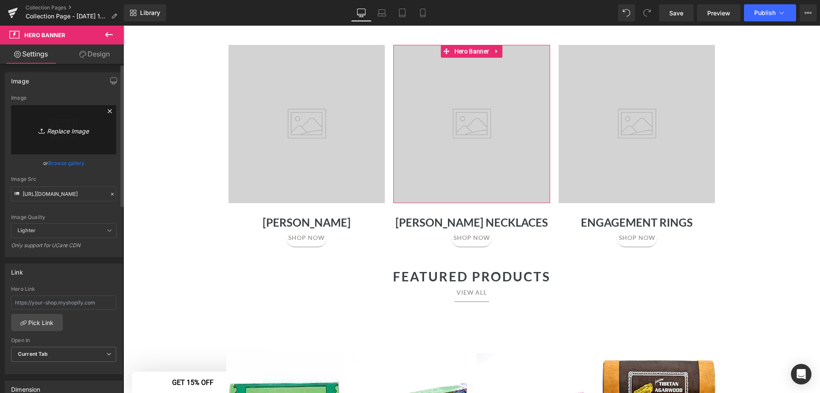
click at [59, 126] on icon "Replace Image" at bounding box center [63, 129] width 68 height 11
type input "C:\fakepath\2.png"
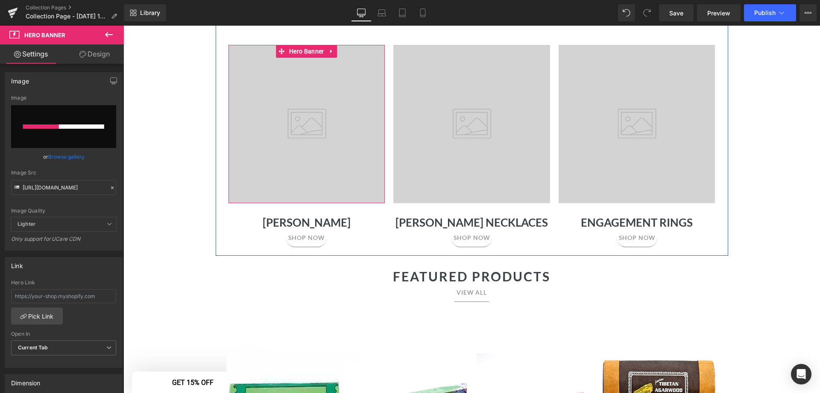
click at [257, 133] on span "Separator" at bounding box center [307, 123] width 157 height 21
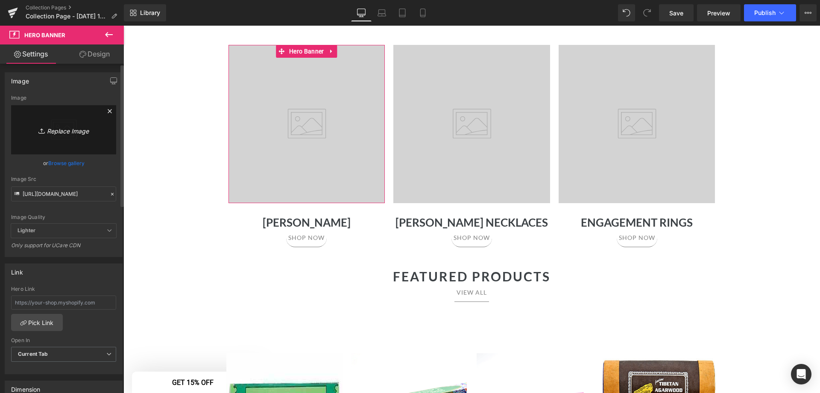
click at [55, 132] on icon "Replace Image" at bounding box center [63, 129] width 68 height 11
type input "C:\fakepath\1.png"
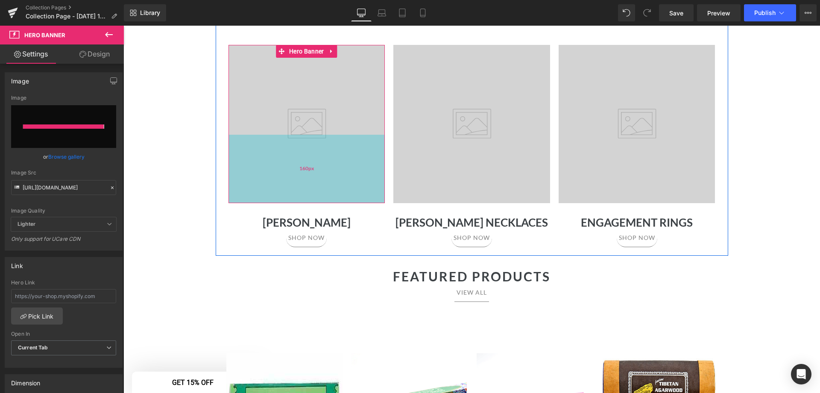
type input "https://ucarecdn.com/782c7da2-c3ad-4c49-9517-d4a485f700eb/-/format/auto/-/previ…"
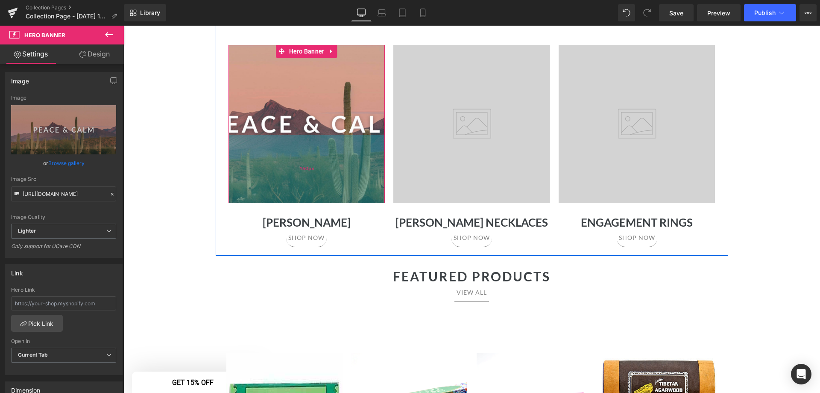
click at [311, 173] on div "160px" at bounding box center [307, 169] width 157 height 68
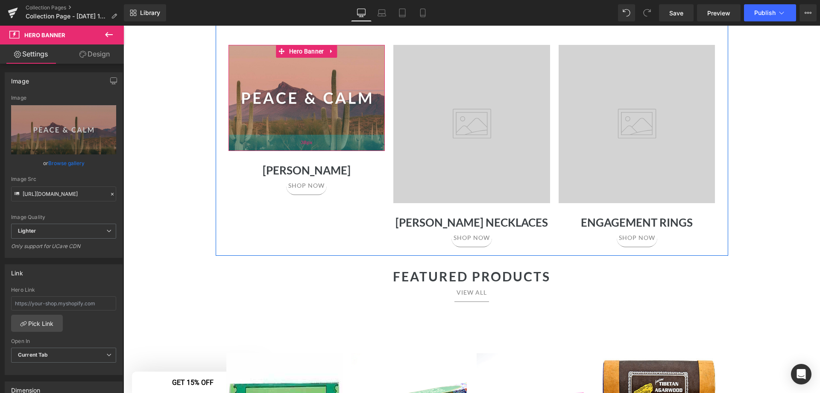
drag, startPoint x: 306, startPoint y: 202, endPoint x: 305, endPoint y: 150, distance: 52.1
click at [305, 150] on div "38px" at bounding box center [307, 143] width 157 height 16
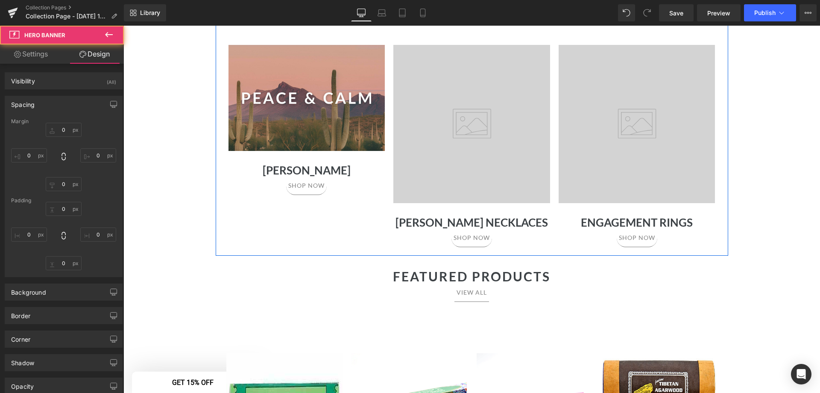
type input "0"
type input "160"
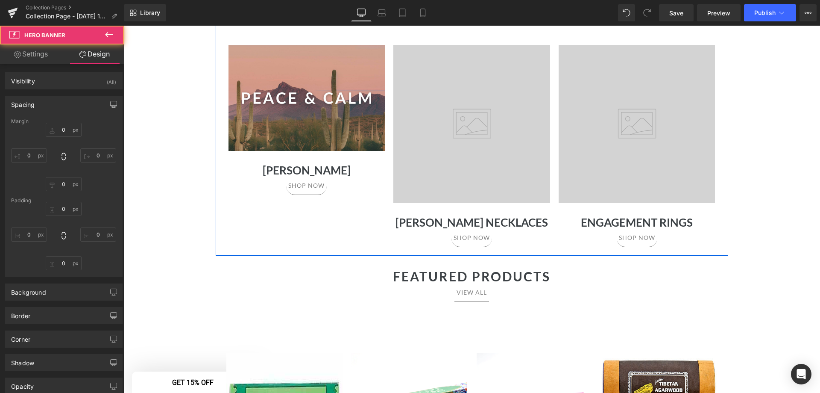
type input "0"
type input "38"
type input "0"
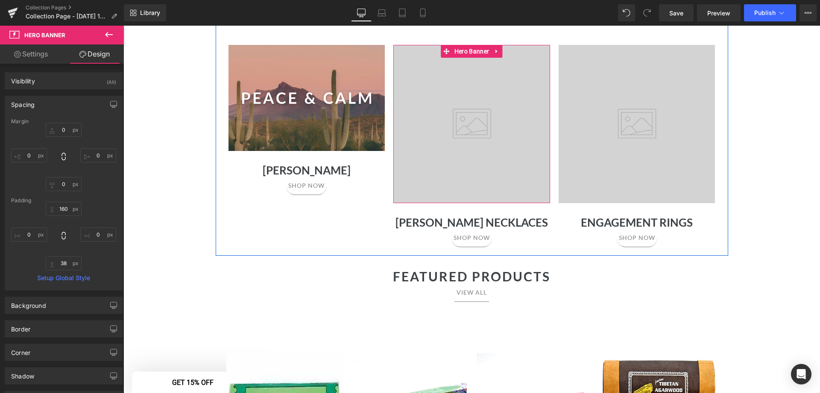
click at [499, 117] on div at bounding box center [471, 122] width 157 height 19
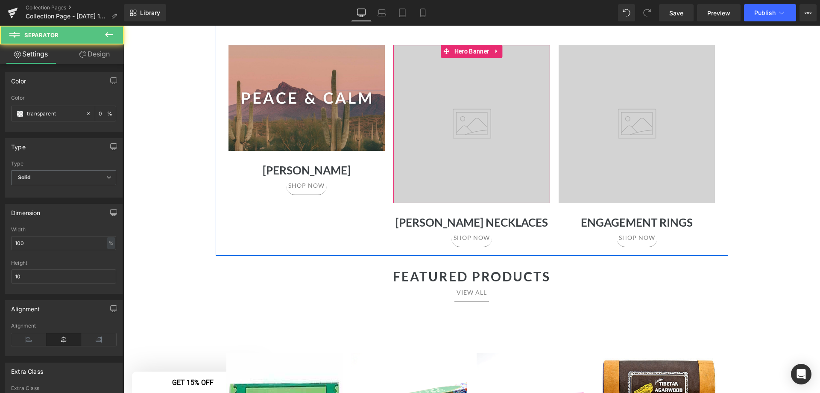
click at [481, 79] on div at bounding box center [471, 124] width 157 height 158
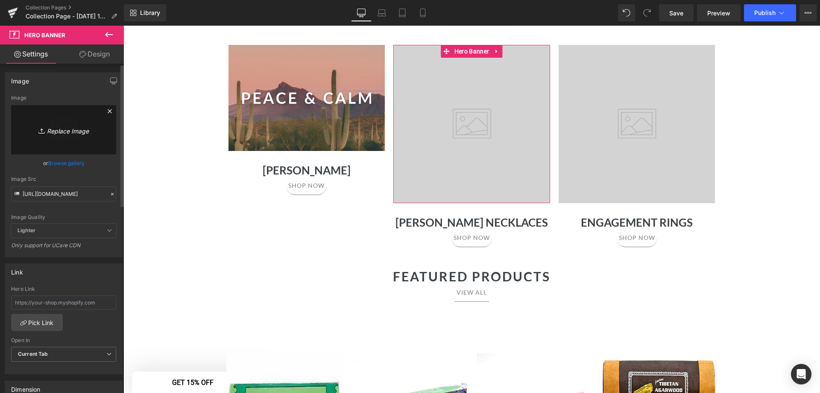
click at [57, 133] on icon "Replace Image" at bounding box center [63, 129] width 68 height 11
type input "C:\fakepath\2.png"
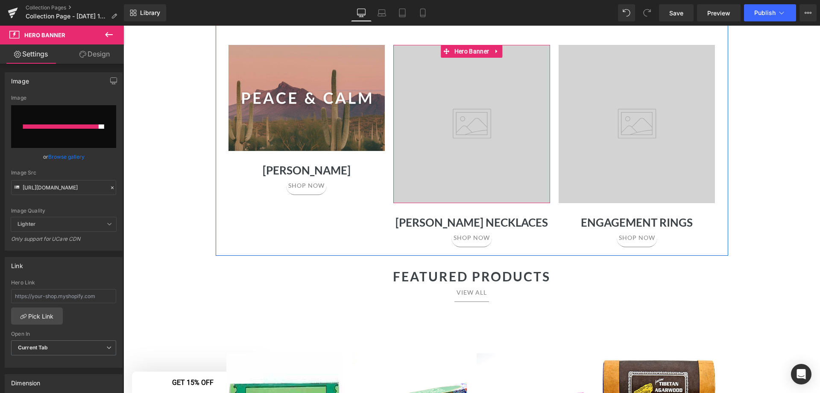
type input "https://ucarecdn.com/518c3a5d-8508-49b9-8143-44778b88c859/-/format/auto/-/previ…"
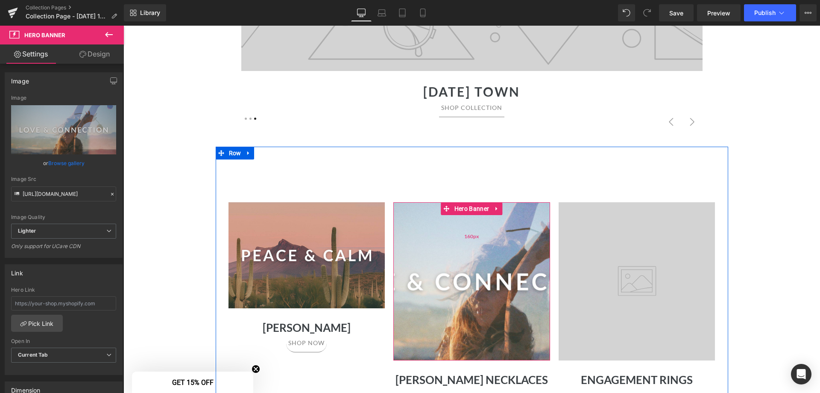
scroll to position [256, 0]
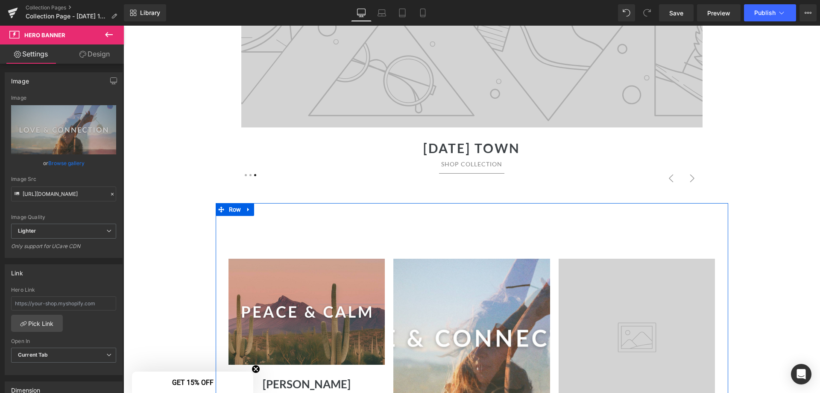
click at [410, 225] on div "Separator Hero Banner 160px 38px Celestine Heading shop now Button Row Separato…" at bounding box center [472, 336] width 513 height 266
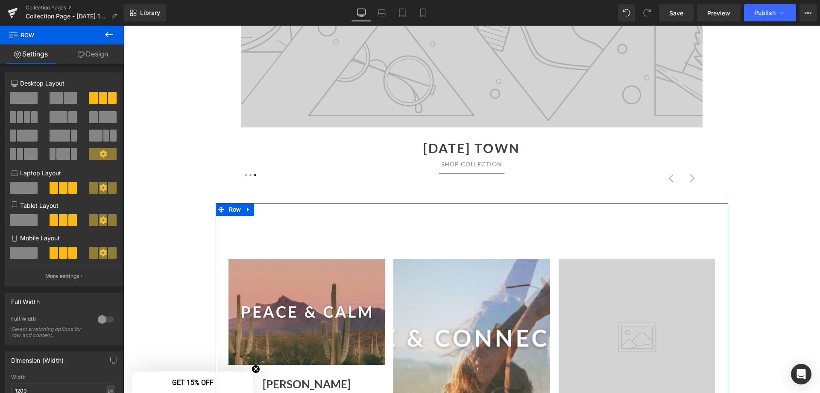
click at [35, 56] on link "Settings" at bounding box center [31, 53] width 62 height 19
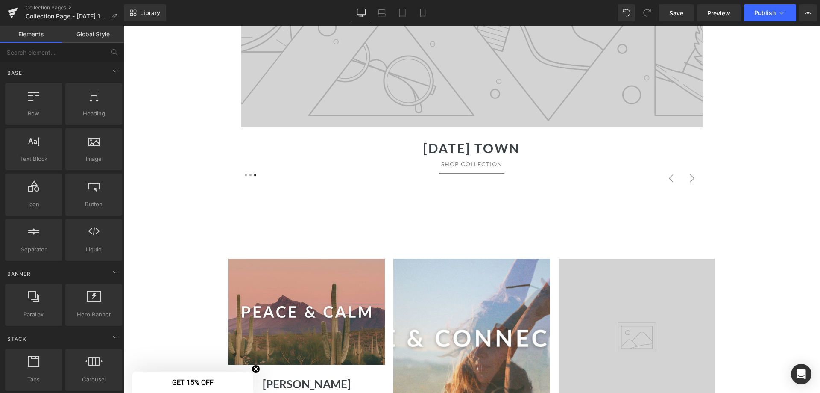
click at [43, 37] on link "Elements" at bounding box center [31, 34] width 62 height 17
drag, startPoint x: 156, startPoint y: 183, endPoint x: 456, endPoint y: 231, distance: 303.2
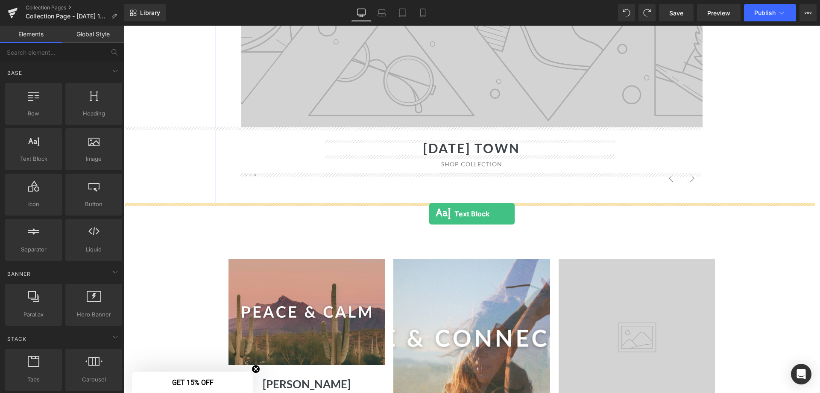
drag, startPoint x: 161, startPoint y: 177, endPoint x: 429, endPoint y: 214, distance: 271.2
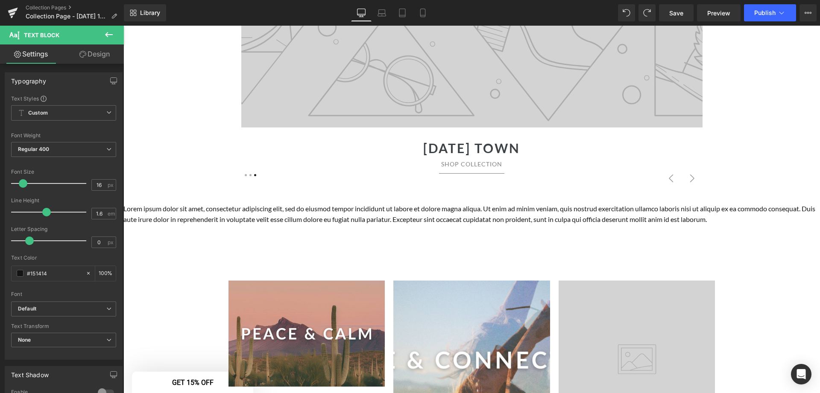
click at [105, 36] on icon at bounding box center [109, 34] width 10 height 10
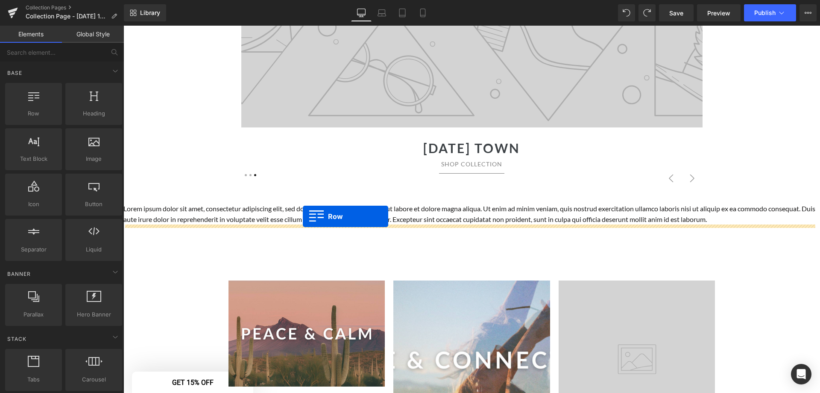
drag, startPoint x: 147, startPoint y: 129, endPoint x: 303, endPoint y: 217, distance: 178.8
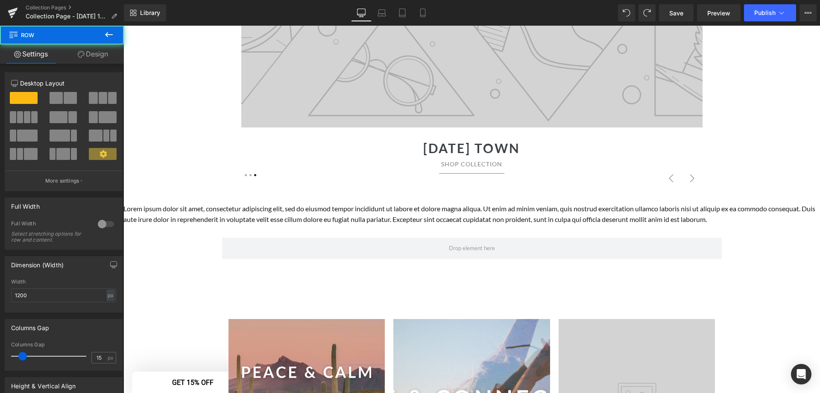
click at [388, 212] on p "Lorem ipsum dolor sit amet, consectetur adipiscing elit, sed do eiusmod tempor …" at bounding box center [471, 214] width 697 height 22
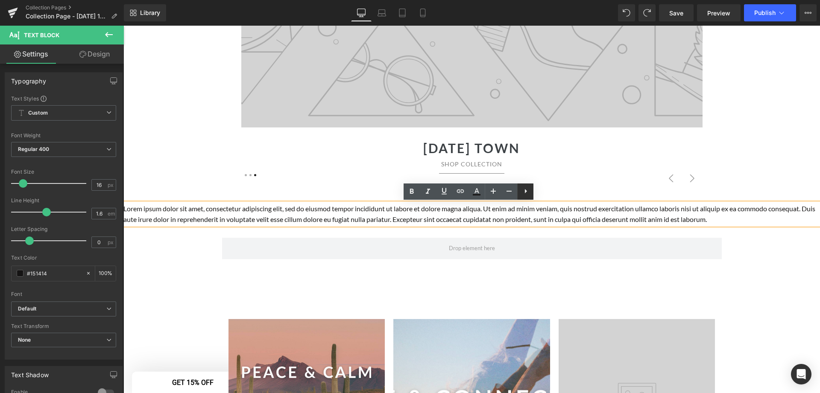
click at [528, 192] on icon at bounding box center [526, 191] width 10 height 10
click at [526, 209] on p "Lorem ipsum dolor sit amet, consectetur adipiscing elit, sed do eiusmod tempor …" at bounding box center [471, 214] width 697 height 22
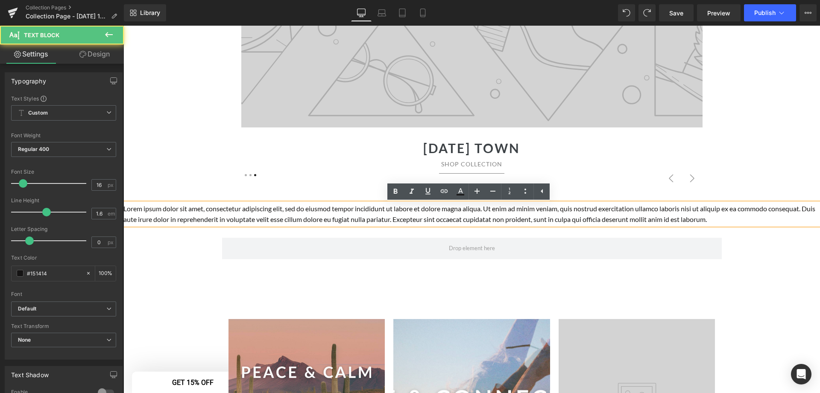
click at [566, 221] on p "Lorem ipsum dolor sit amet, consectetur adipiscing elit, sed do eiusmod tempor …" at bounding box center [471, 214] width 697 height 22
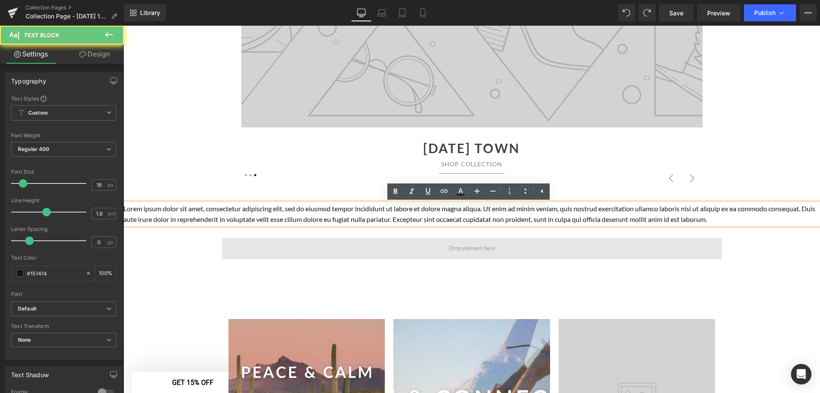
click at [572, 250] on span at bounding box center [472, 248] width 500 height 21
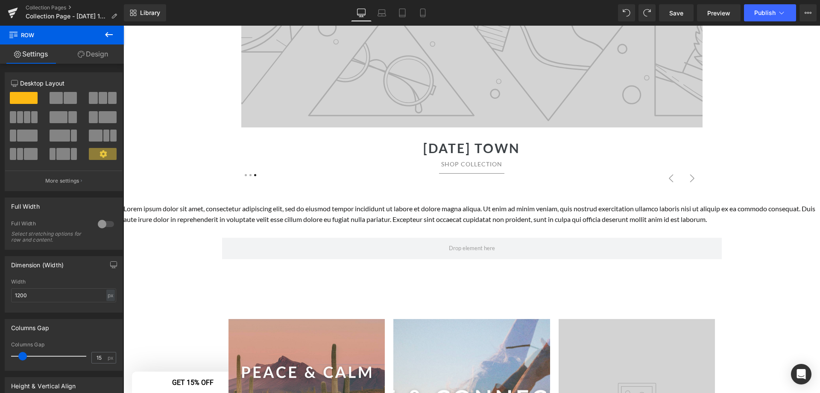
click at [629, 210] on p "Lorem ipsum dolor sit amet, consectetur adipiscing elit, sed do eiusmod tempor …" at bounding box center [471, 214] width 697 height 22
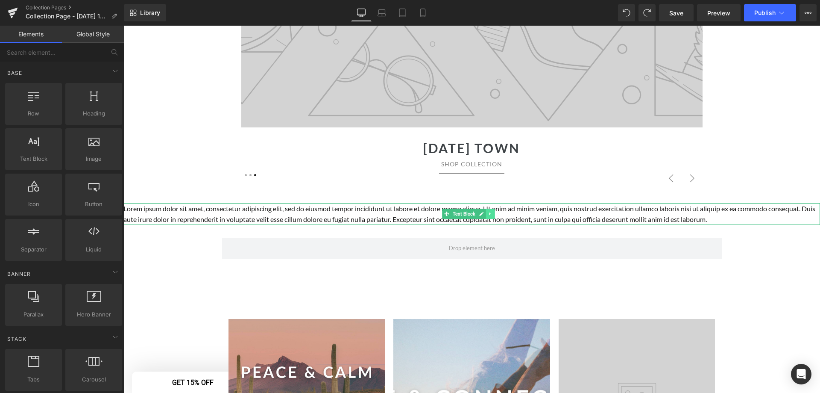
click at [489, 212] on icon at bounding box center [490, 213] width 5 height 5
click at [496, 212] on icon at bounding box center [495, 213] width 5 height 5
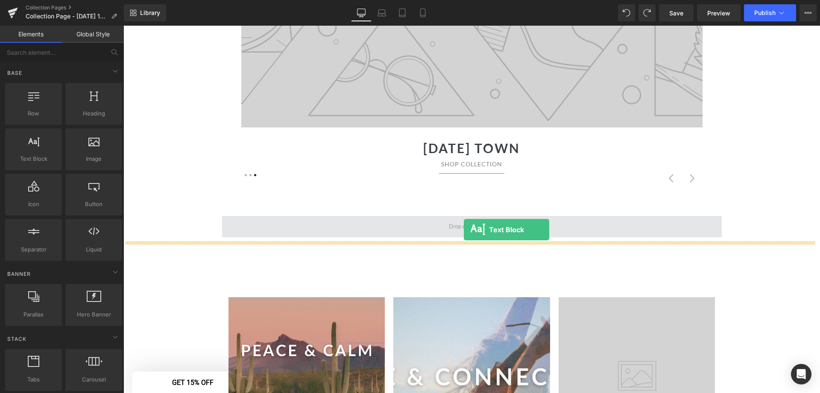
drag, startPoint x: 159, startPoint y: 179, endPoint x: 464, endPoint y: 229, distance: 309.2
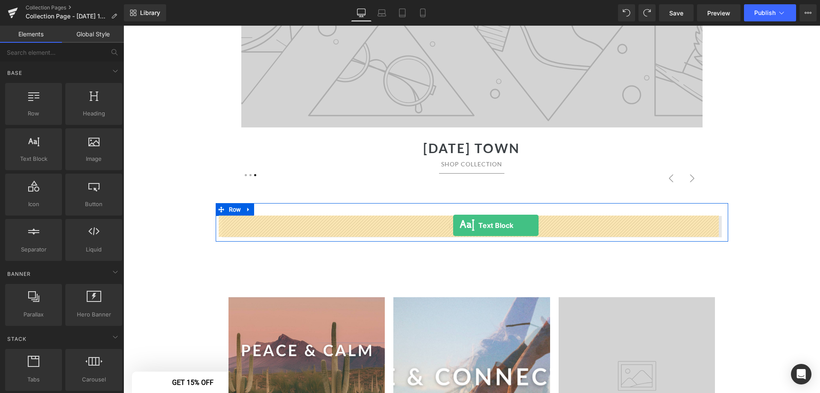
drag, startPoint x: 156, startPoint y: 171, endPoint x: 453, endPoint y: 225, distance: 302.2
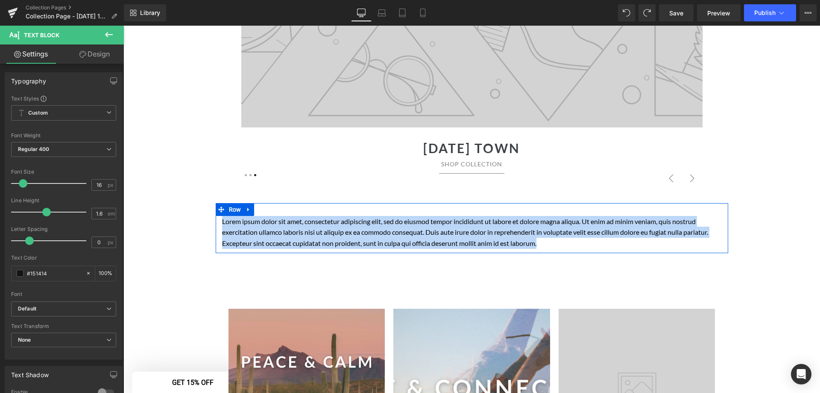
drag, startPoint x: 546, startPoint y: 242, endPoint x: 218, endPoint y: 223, distance: 328.2
click at [218, 223] on div "Lorem ipsum dolor sit amet, consectetur adipiscing elit, sed do eiusmod tempor …" at bounding box center [472, 232] width 513 height 33
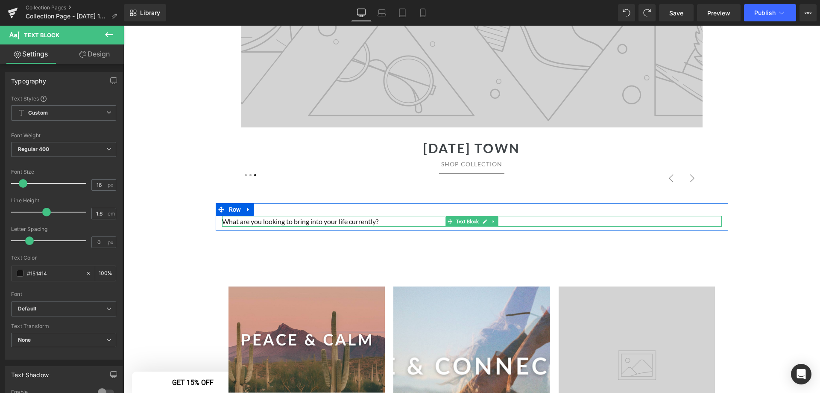
click at [314, 220] on p "What are you looking to bring into your life currently?" at bounding box center [472, 221] width 500 height 11
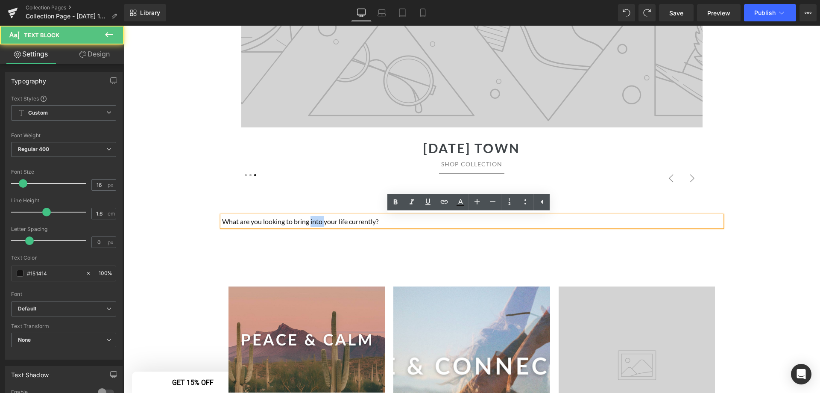
click at [313, 220] on p "What are you looking to bring into your life currently?" at bounding box center [472, 221] width 500 height 11
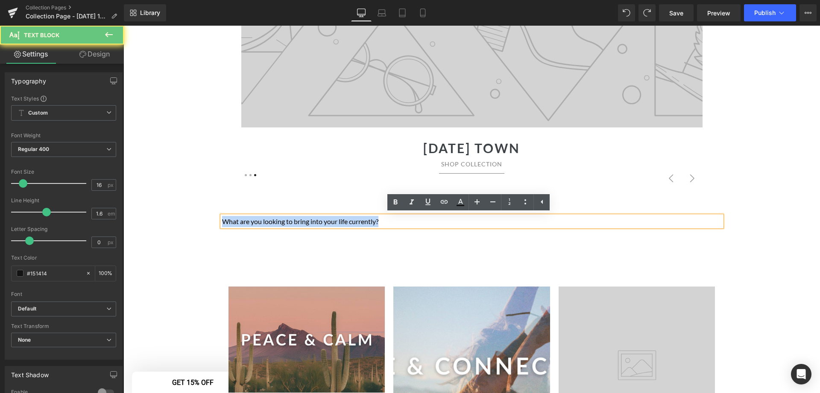
click at [313, 220] on p "What are you looking to bring into your life currently?" at bounding box center [472, 221] width 500 height 11
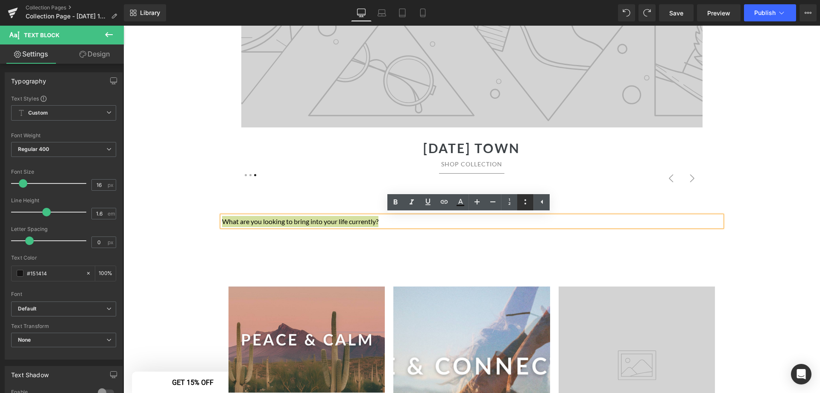
click at [531, 202] on link at bounding box center [525, 202] width 16 height 16
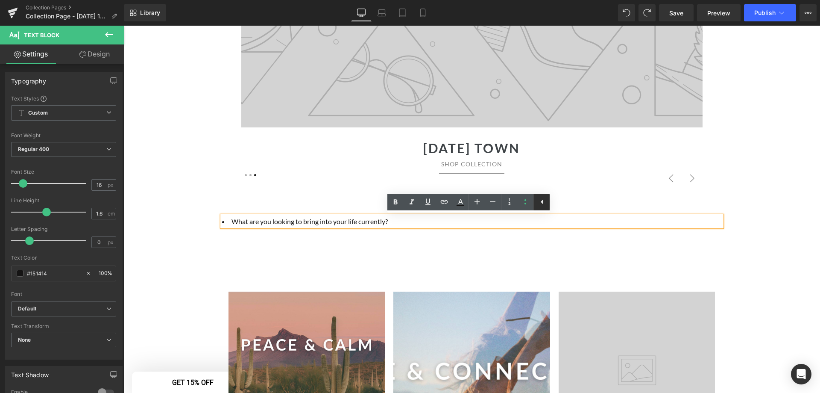
click at [543, 202] on icon at bounding box center [542, 202] width 2 height 4
click at [485, 220] on li "What are you looking to bring into your life currently?" at bounding box center [472, 221] width 500 height 11
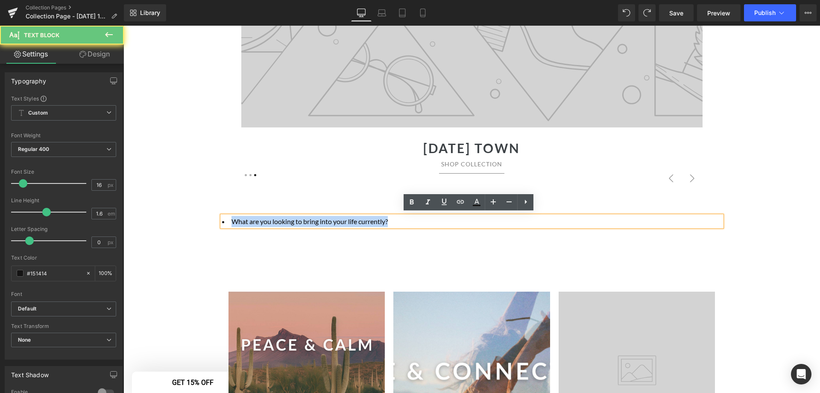
drag, startPoint x: 426, startPoint y: 219, endPoint x: 141, endPoint y: 215, distance: 285.4
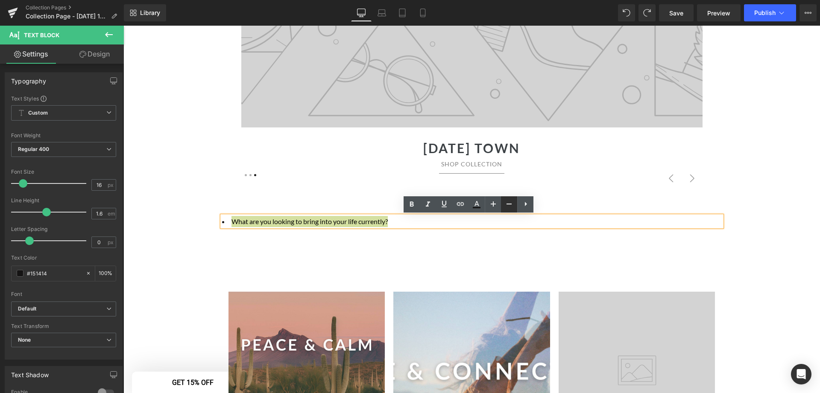
click at [512, 205] on icon at bounding box center [509, 204] width 10 height 10
type input "14"
click at [524, 205] on icon at bounding box center [526, 204] width 10 height 10
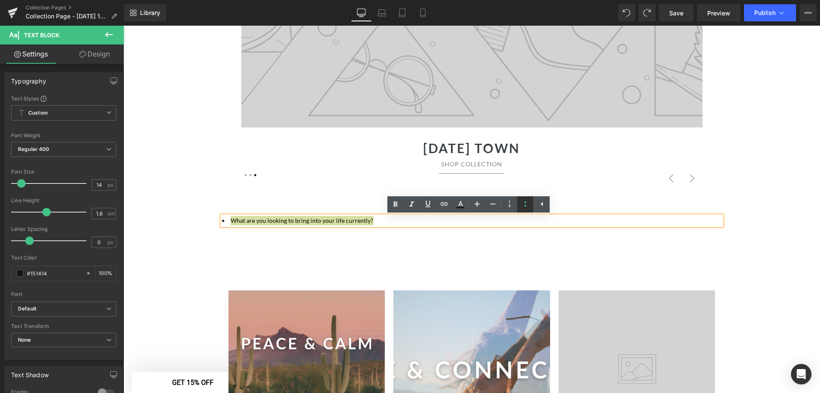
click at [525, 206] on icon at bounding box center [526, 203] width 2 height 5
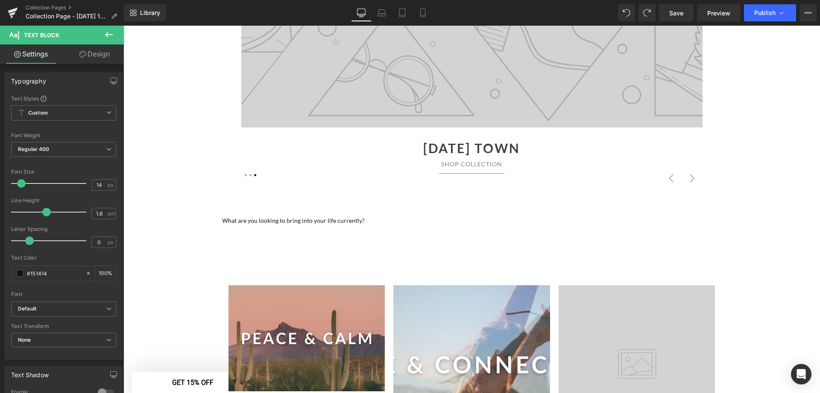
click at [109, 36] on icon at bounding box center [109, 34] width 10 height 10
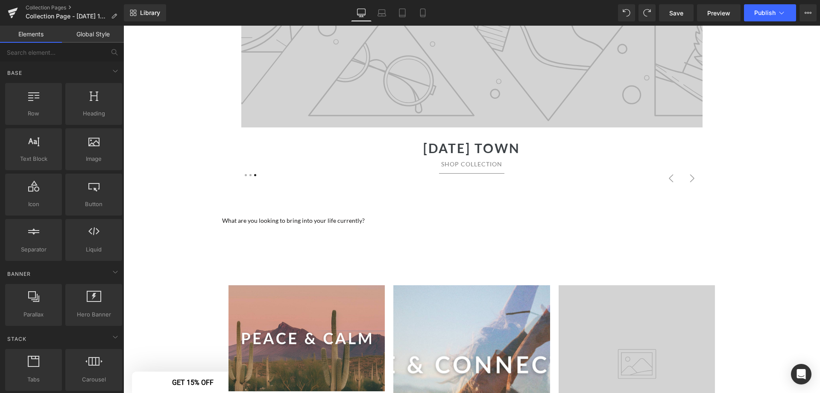
click at [123, 26] on div "130px" at bounding box center [123, 26] width 0 height 0
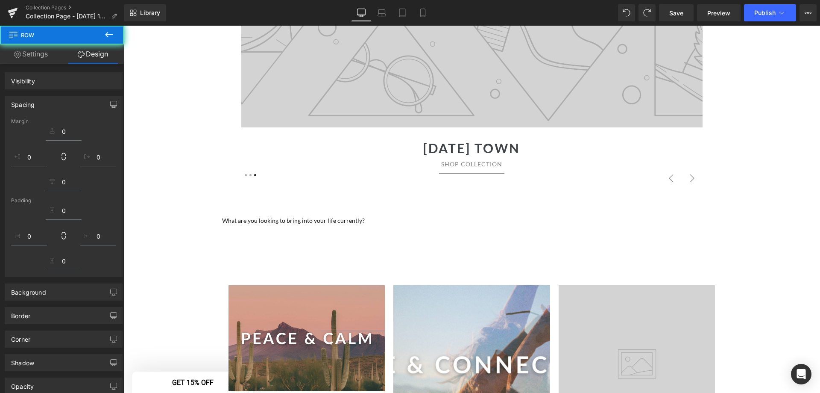
click at [329, 218] on span "What are you looking to bring into your life currently?" at bounding box center [293, 220] width 143 height 7
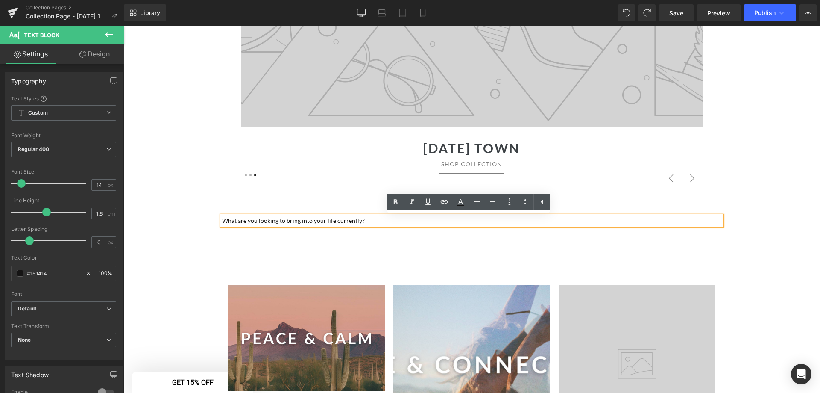
click at [434, 219] on p "What are you looking to bring into your life currently?" at bounding box center [472, 220] width 500 height 9
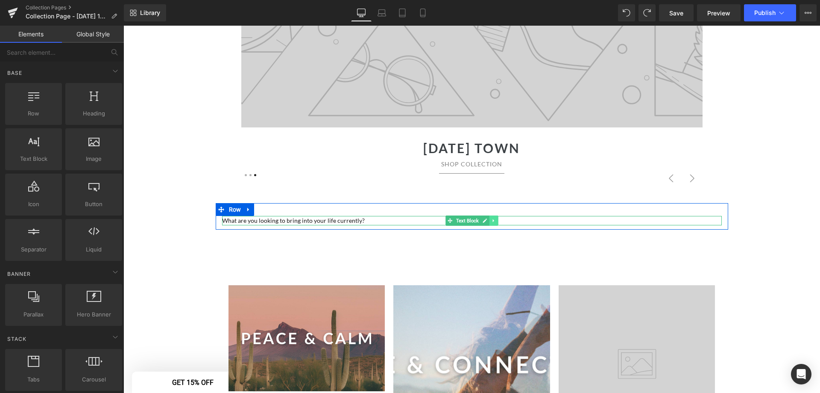
click at [494, 220] on link at bounding box center [493, 220] width 9 height 10
click at [601, 221] on p "What are you looking to bring into your life currently?" at bounding box center [472, 220] width 500 height 9
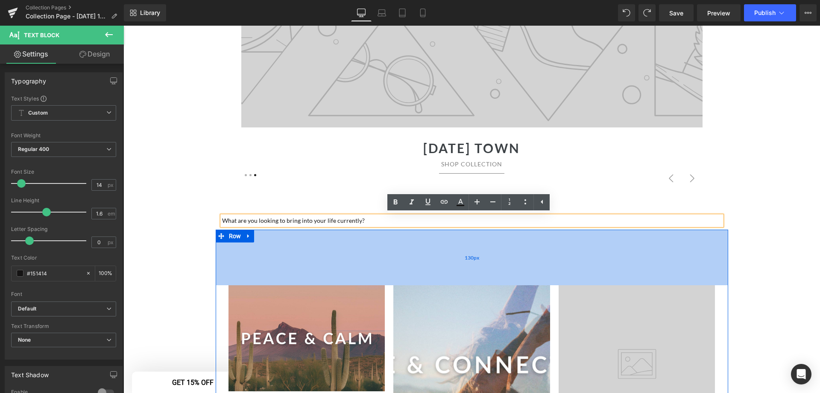
click at [523, 253] on div "130px" at bounding box center [472, 257] width 513 height 56
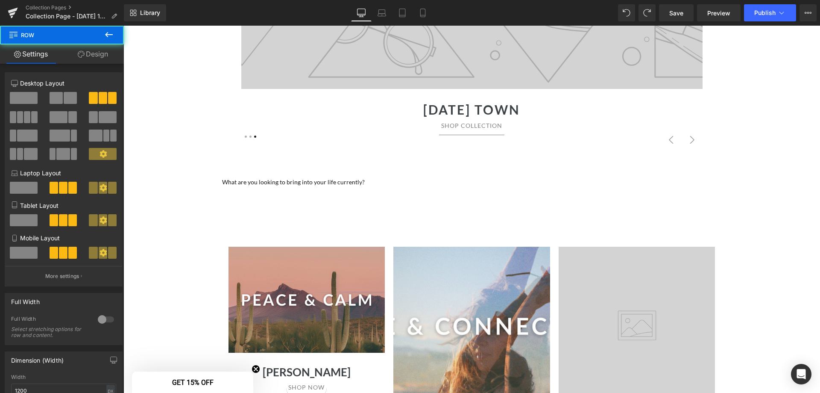
scroll to position [342, 0]
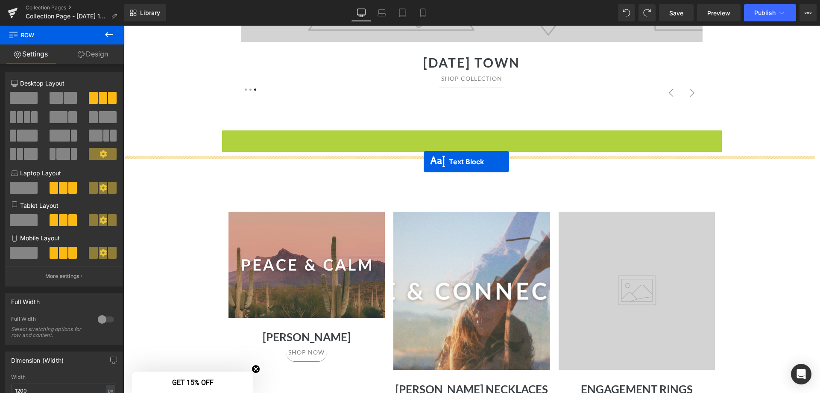
drag, startPoint x: 434, startPoint y: 136, endPoint x: 424, endPoint y: 161, distance: 27.4
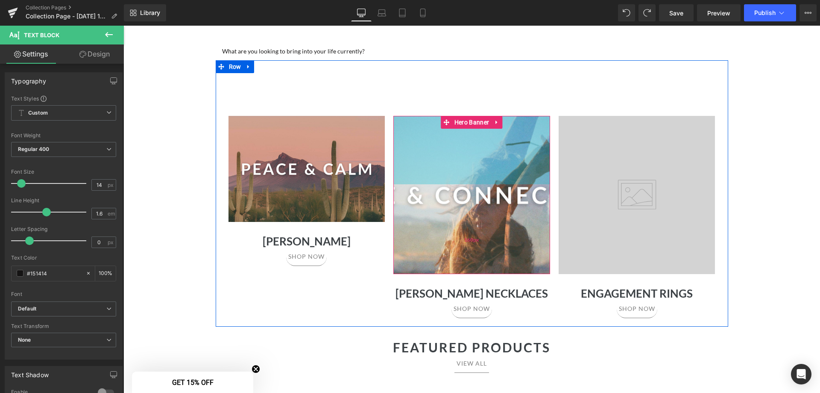
scroll to position [427, 0]
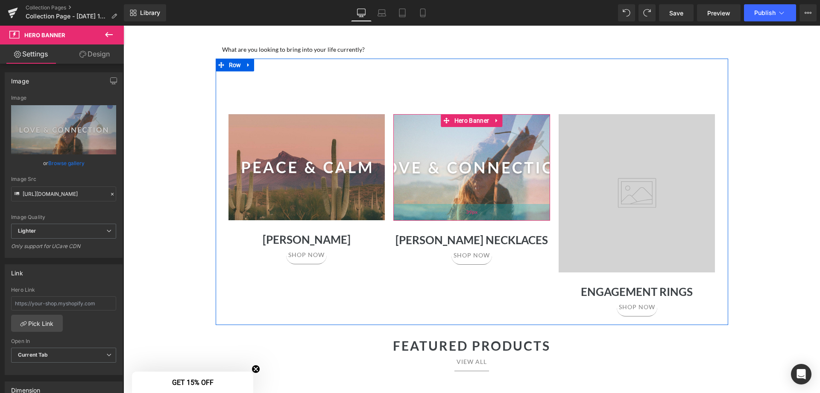
drag, startPoint x: 469, startPoint y: 271, endPoint x: 456, endPoint y: 220, distance: 53.2
click at [456, 220] on div "39px" at bounding box center [471, 212] width 157 height 17
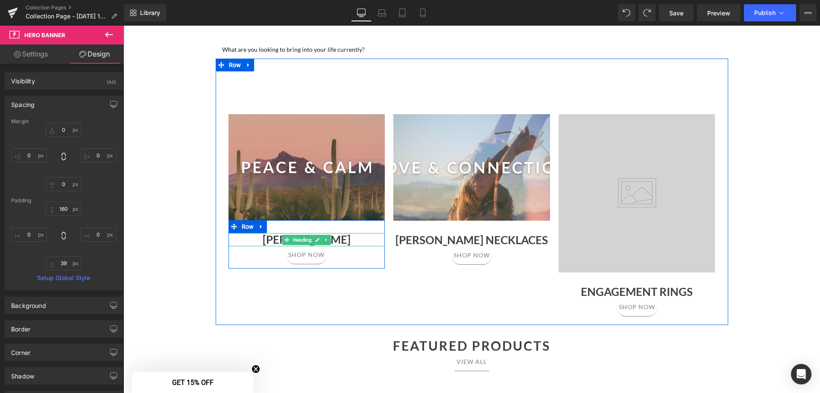
click at [340, 238] on h1 "Celestine" at bounding box center [307, 239] width 157 height 13
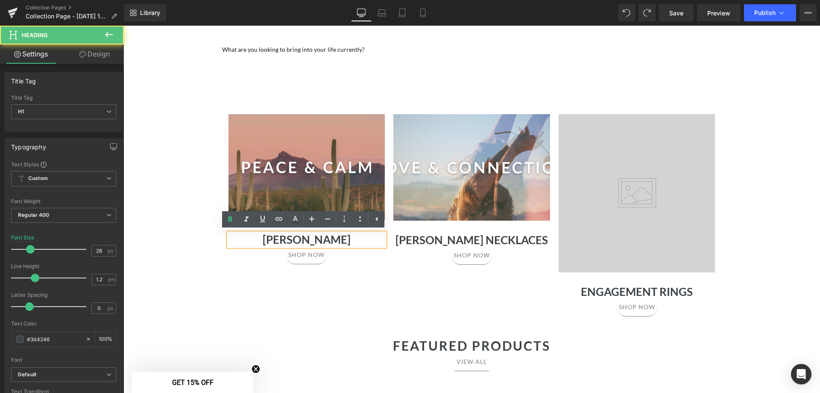
click at [302, 238] on h1 "Celestine" at bounding box center [307, 239] width 157 height 13
click at [302, 240] on h1 "Celestine" at bounding box center [307, 239] width 157 height 13
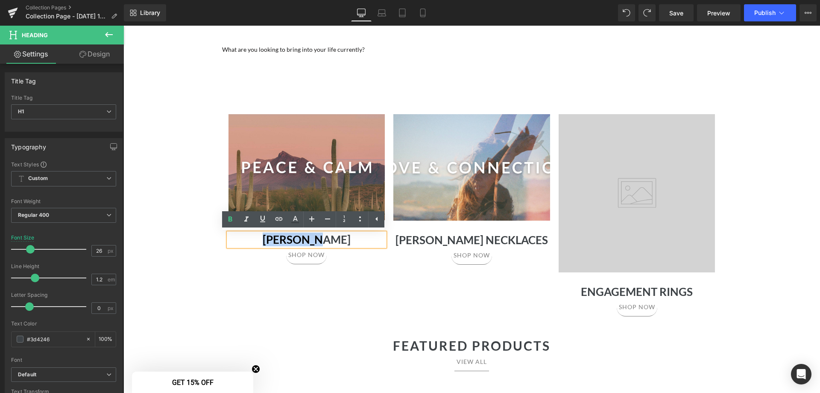
click at [302, 240] on h1 "Celestine" at bounding box center [307, 239] width 157 height 13
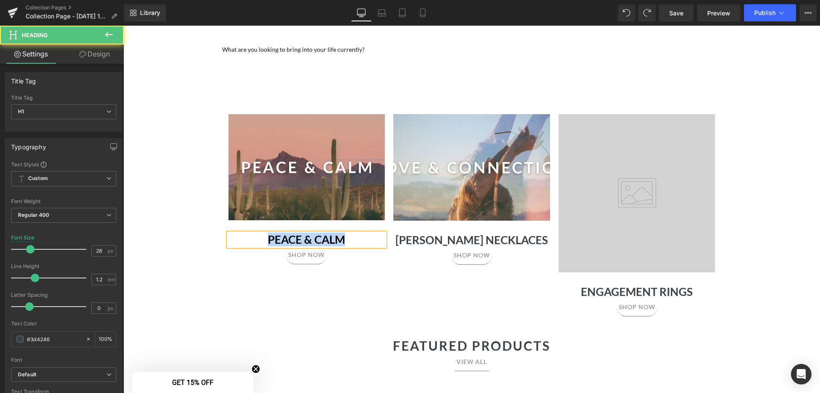
drag, startPoint x: 351, startPoint y: 241, endPoint x: 249, endPoint y: 238, distance: 101.7
click at [249, 238] on h1 "peace & calm" at bounding box center [307, 239] width 157 height 13
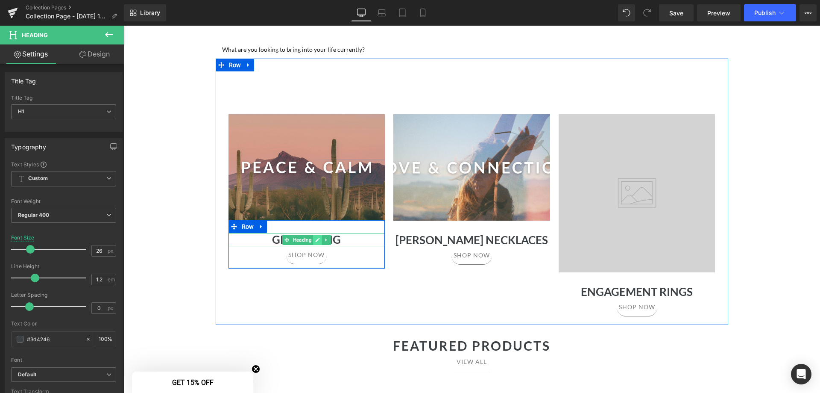
click at [313, 236] on link at bounding box center [317, 240] width 9 height 10
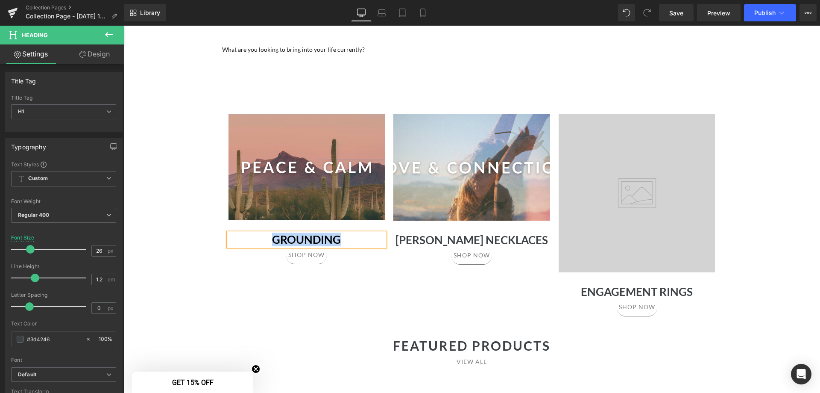
click at [313, 236] on h1 "grounding" at bounding box center [307, 239] width 157 height 13
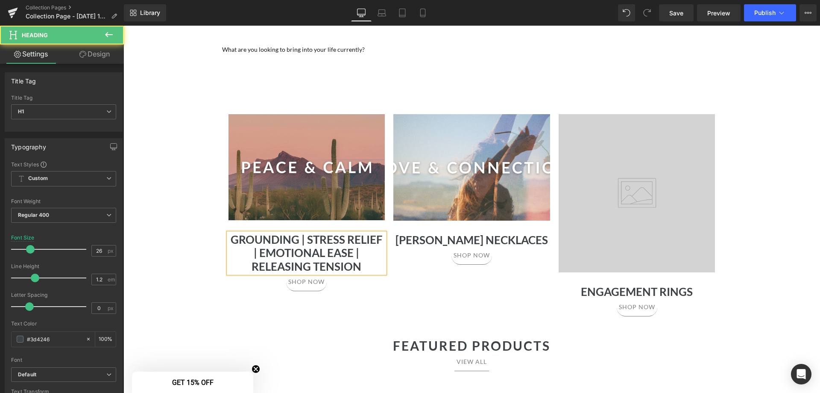
click at [309, 249] on h1 "Grounding | Stress Relief | Emotional Ease | Releasing Tension" at bounding box center [307, 253] width 157 height 40
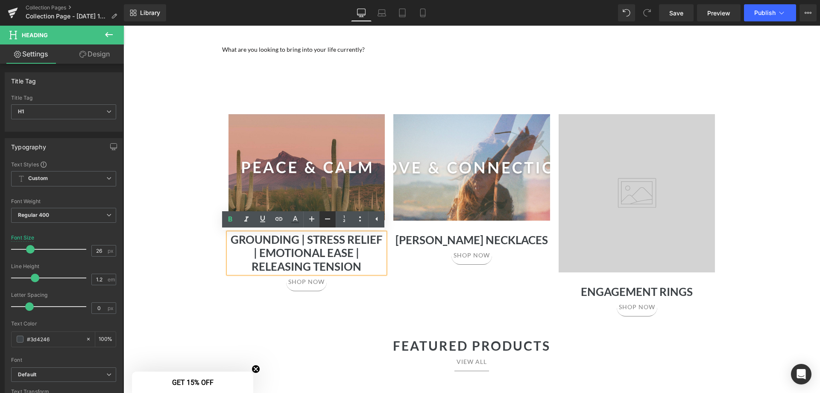
click at [323, 217] on icon at bounding box center [328, 219] width 10 height 10
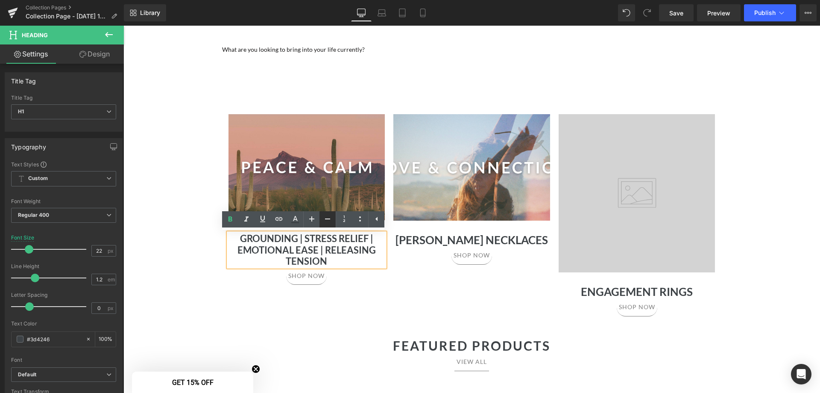
click at [323, 217] on icon at bounding box center [328, 219] width 10 height 10
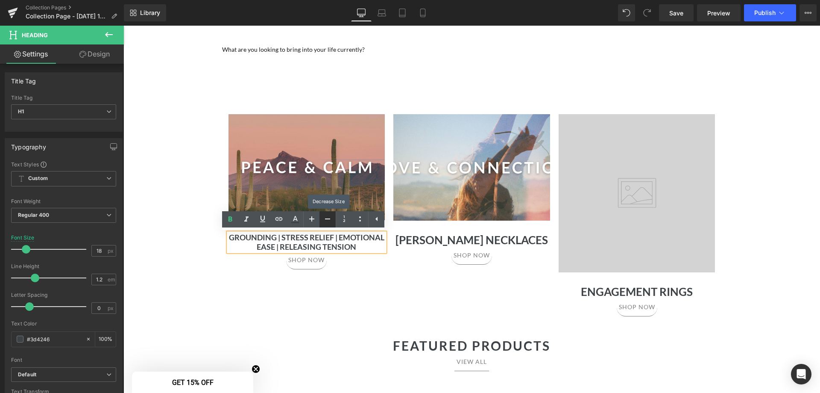
click at [323, 217] on icon at bounding box center [328, 219] width 10 height 10
type input "10"
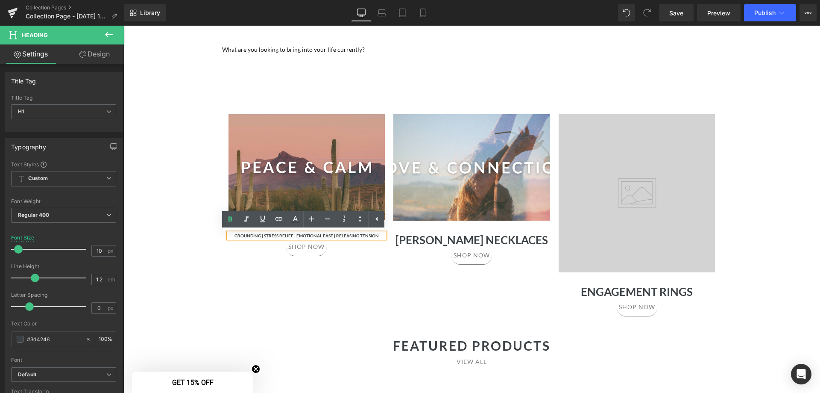
click at [379, 297] on div "Separator Hero Banner 160px 38px Grounding | Stress Relief | Emotional Ease | R…" at bounding box center [472, 192] width 513 height 266
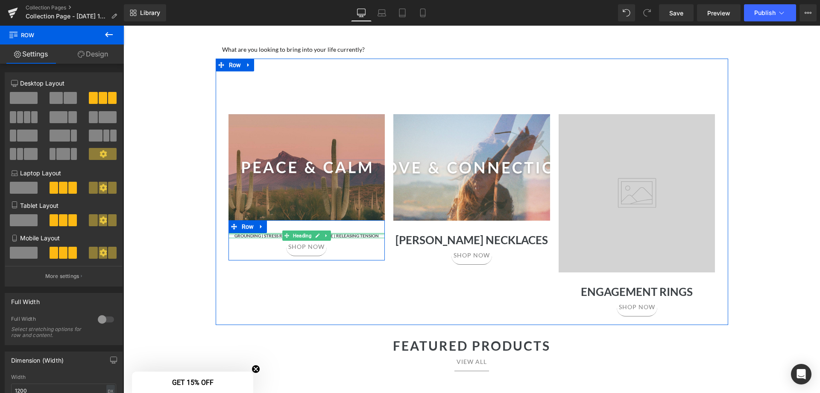
click at [359, 236] on div at bounding box center [307, 237] width 157 height 2
click at [359, 236] on h1 "Grounding | Stress Relief | Emotional Ease | Releasing Tension" at bounding box center [307, 235] width 157 height 5
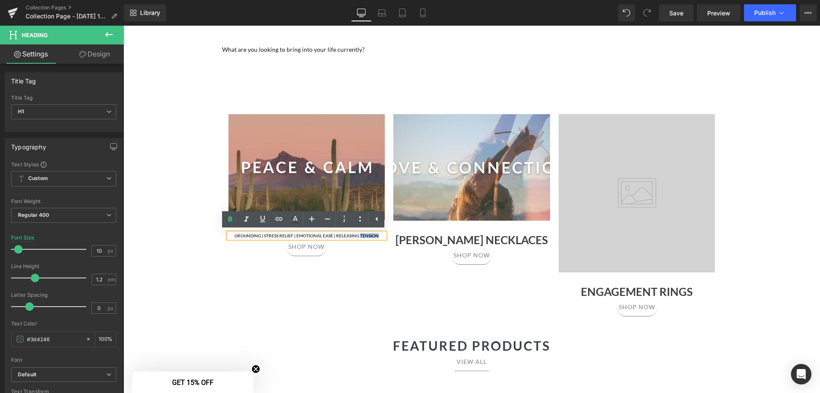
click at [379, 236] on h1 "Grounding | Stress Relief | Emotional Ease | Releasing Tension" at bounding box center [307, 235] width 157 height 5
drag, startPoint x: 381, startPoint y: 235, endPoint x: 331, endPoint y: 235, distance: 50.0
click at [331, 235] on h1 "Grounding | Stress Relief | Emotional Ease | Releasing Tension" at bounding box center [307, 235] width 157 height 5
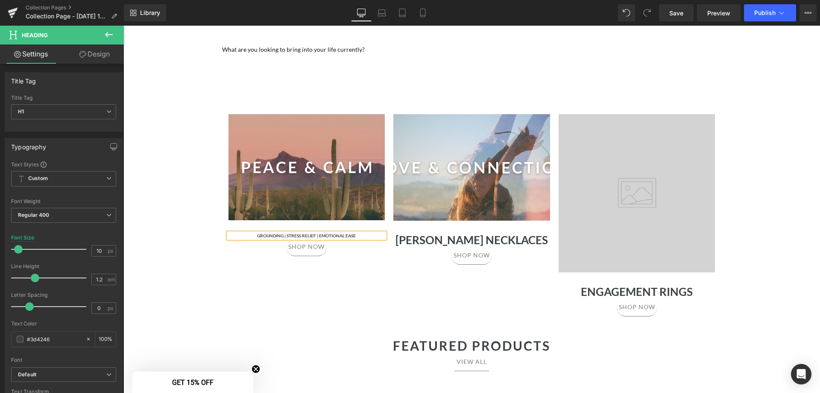
click at [356, 287] on div "Separator Hero Banner 160px 38px Grounding | Stress Relief | Emotional Ease Hea…" at bounding box center [472, 192] width 513 height 266
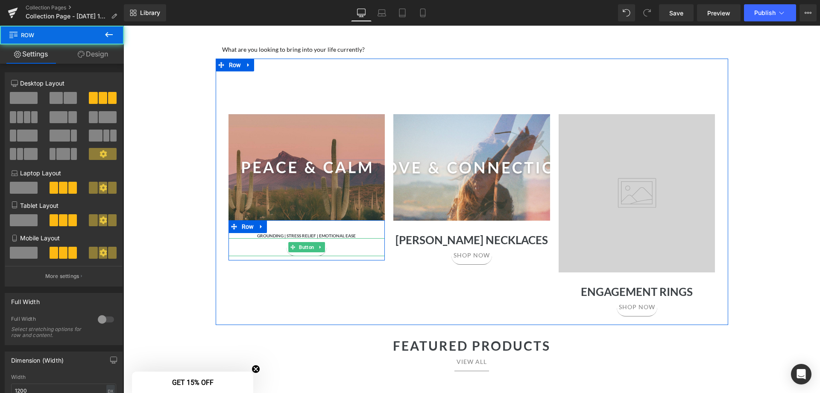
click at [343, 237] on div "Grounding | Stress Relief | Emotional Ease Heading" at bounding box center [307, 235] width 157 height 5
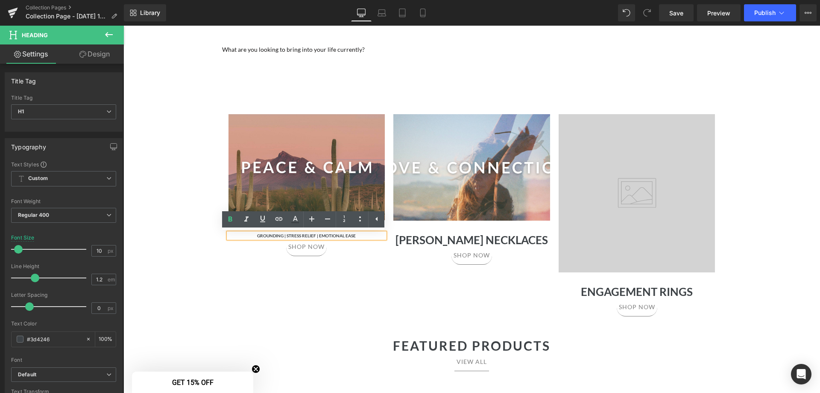
click at [344, 233] on div "Grounding | Stress Relief | Emotional Ease" at bounding box center [307, 235] width 157 height 5
click at [314, 213] on link at bounding box center [311, 219] width 16 height 16
type input "16"
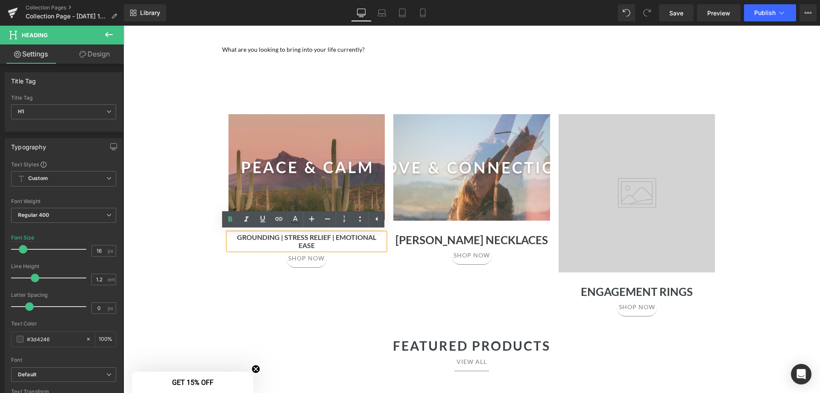
click at [123, 26] on div "160px" at bounding box center [123, 26] width 0 height 0
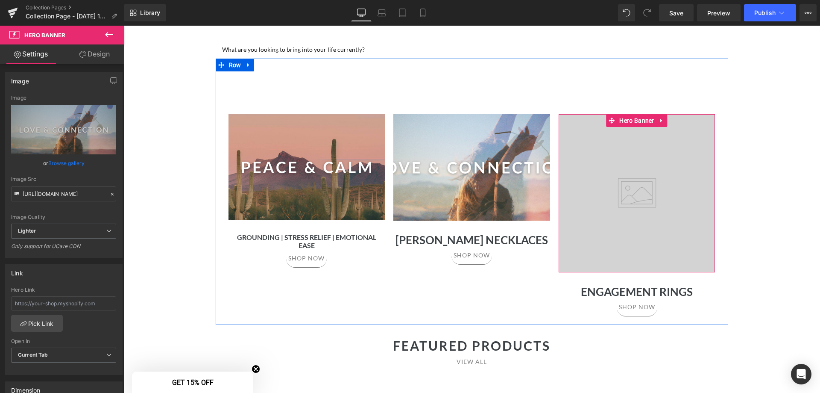
click at [653, 157] on div at bounding box center [637, 193] width 157 height 158
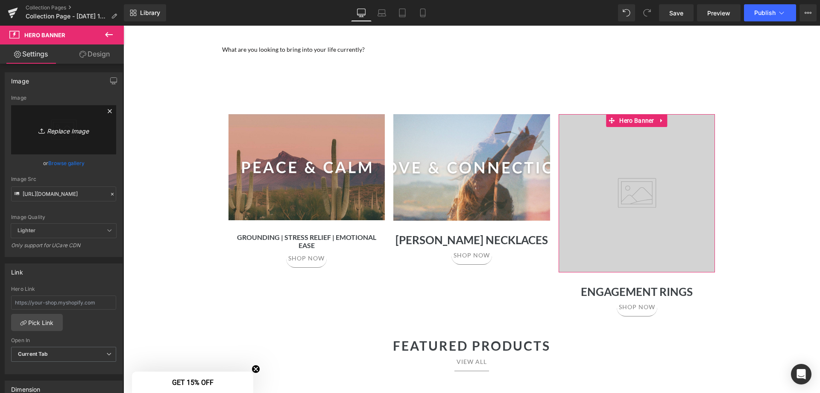
click at [73, 127] on icon "Replace Image" at bounding box center [63, 129] width 68 height 11
type input "C:\fakepath\3.png"
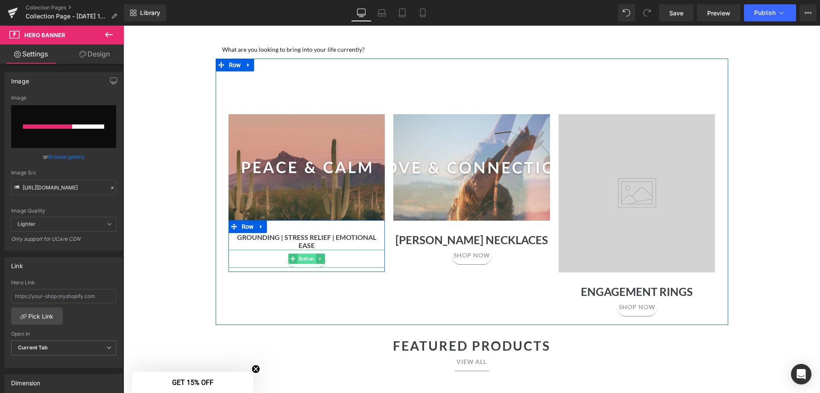
click at [302, 253] on span "Button" at bounding box center [306, 258] width 19 height 10
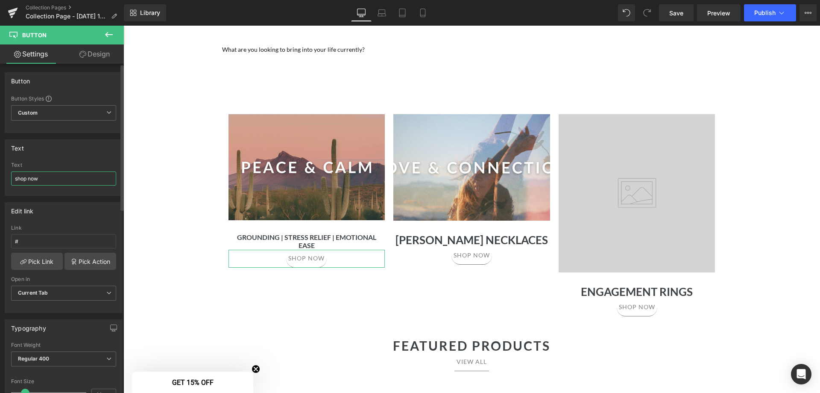
click at [67, 179] on input "shop now" at bounding box center [63, 178] width 105 height 14
type input "browse collection"
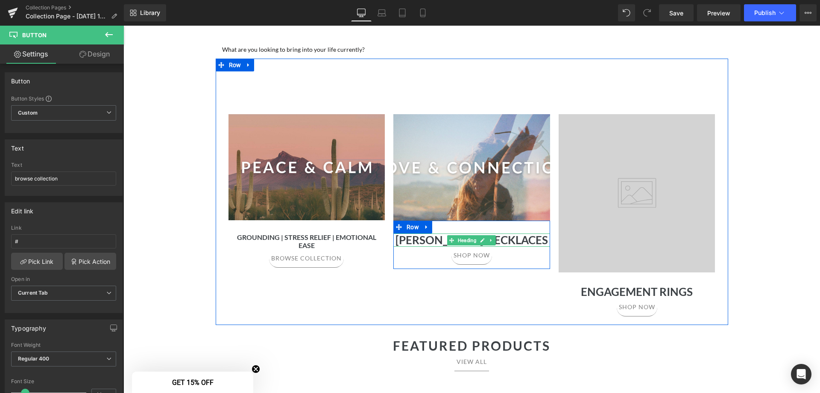
click at [496, 236] on h1 "Luna Necklaces" at bounding box center [471, 239] width 157 height 13
click at [505, 240] on h1 "Luna Necklaces" at bounding box center [471, 239] width 157 height 13
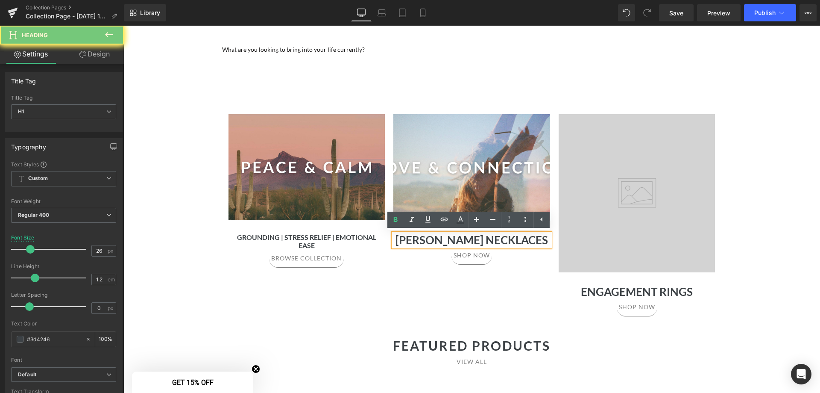
click at [505, 240] on h1 "Luna Necklaces" at bounding box center [471, 239] width 157 height 13
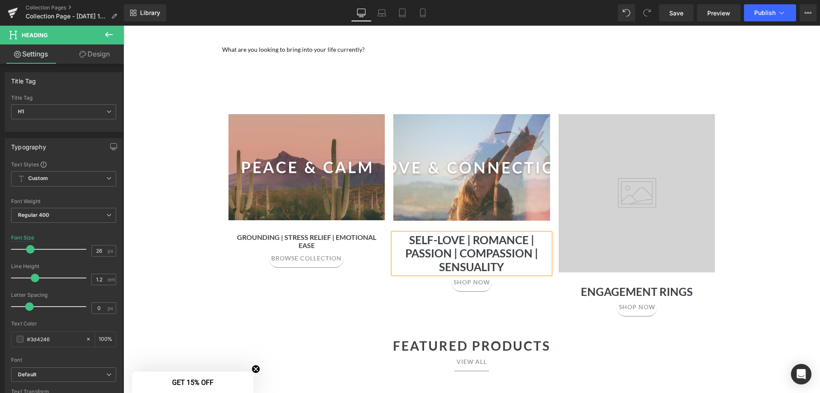
click at [519, 323] on div "Separator Hero Banner 160px 38px Grounding | Stress Relief | Emotional Ease Hea…" at bounding box center [472, 192] width 513 height 266
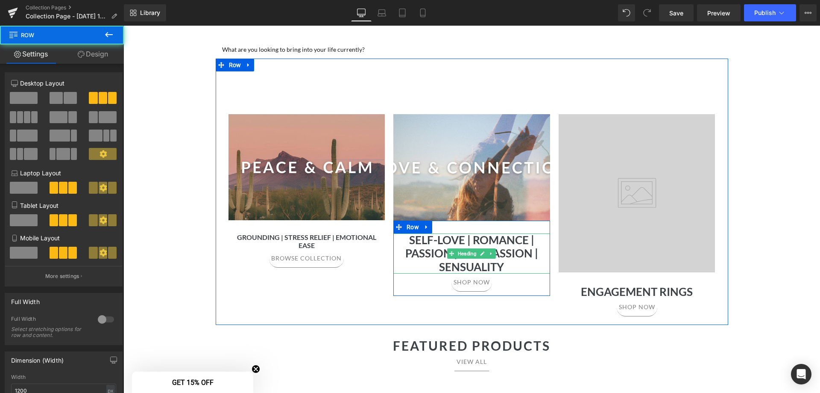
click at [496, 244] on h1 "Self-Love | Romance | Passion | Compassion | Sensuality" at bounding box center [471, 253] width 157 height 40
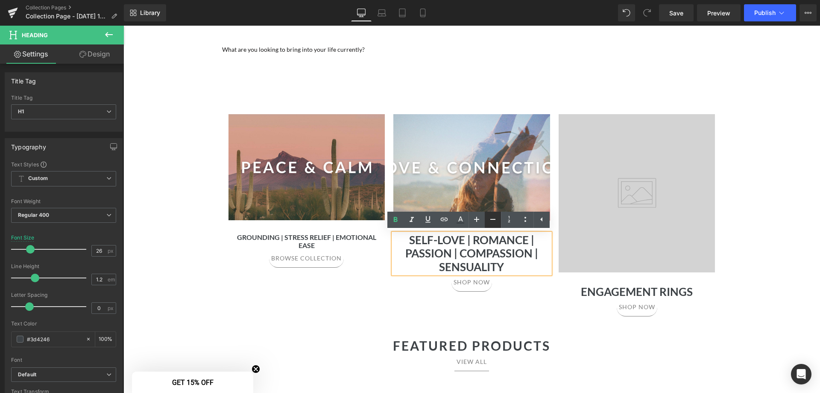
click at [490, 220] on icon at bounding box center [493, 219] width 10 height 10
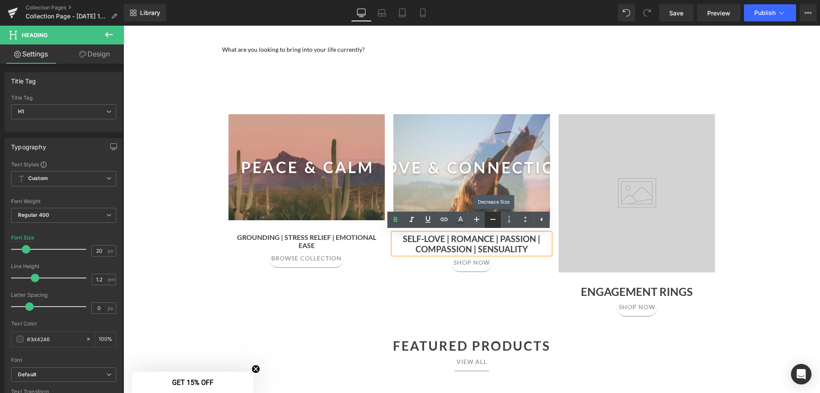
click at [490, 220] on icon at bounding box center [493, 219] width 10 height 10
type input "12"
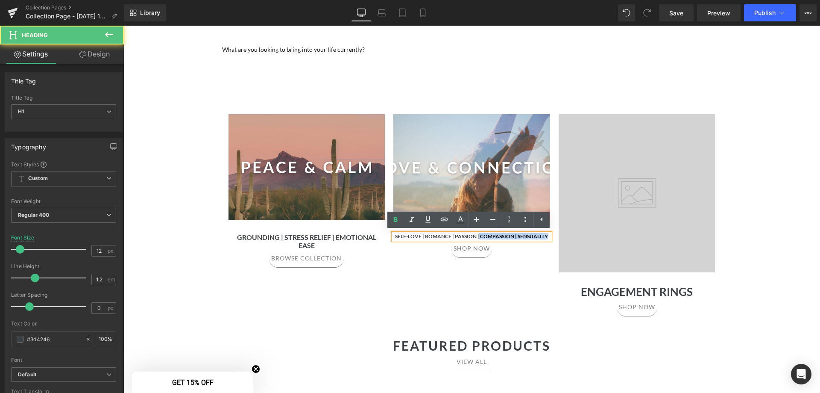
drag, startPoint x: 545, startPoint y: 238, endPoint x: 476, endPoint y: 238, distance: 69.2
click at [476, 238] on h1 "Self-Love | Romance | Passion | Compassion | Sensuality" at bounding box center [471, 236] width 157 height 6
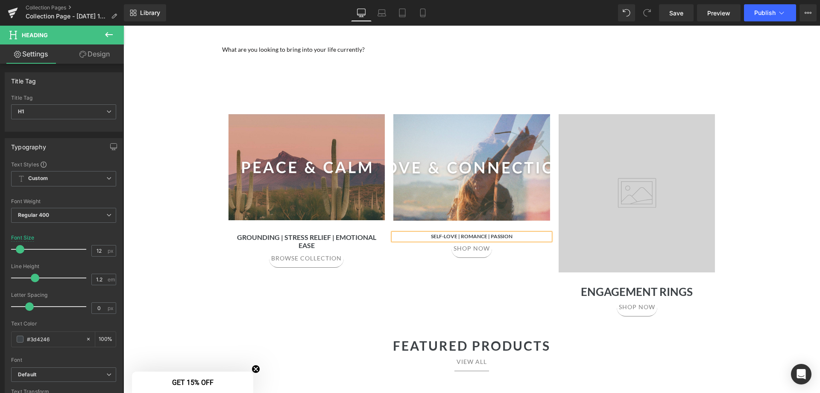
click at [521, 284] on div "Separator Hero Banner 160px 38px Grounding | Stress Relief | Emotional Ease Hea…" at bounding box center [472, 192] width 513 height 266
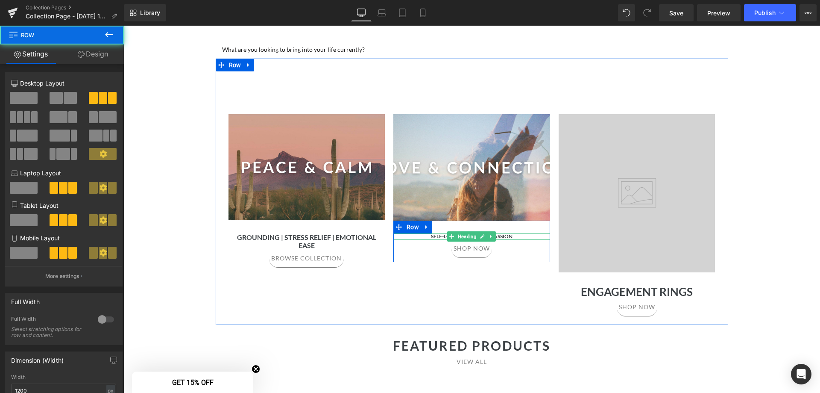
click at [465, 235] on span "Heading" at bounding box center [467, 236] width 22 height 10
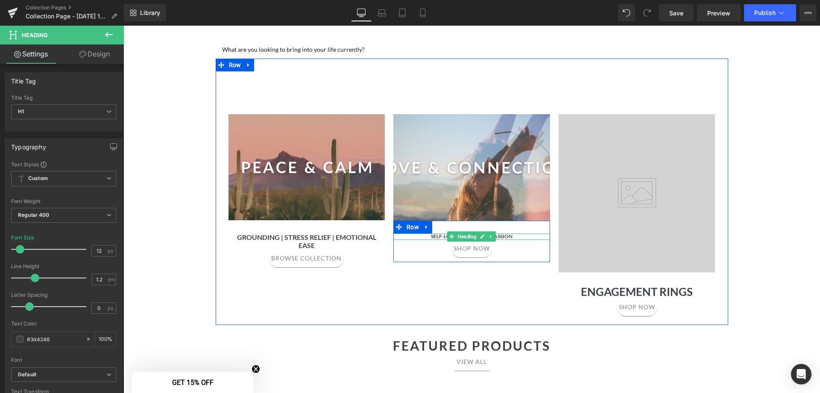
click at [472, 239] on span "Heading" at bounding box center [467, 236] width 22 height 10
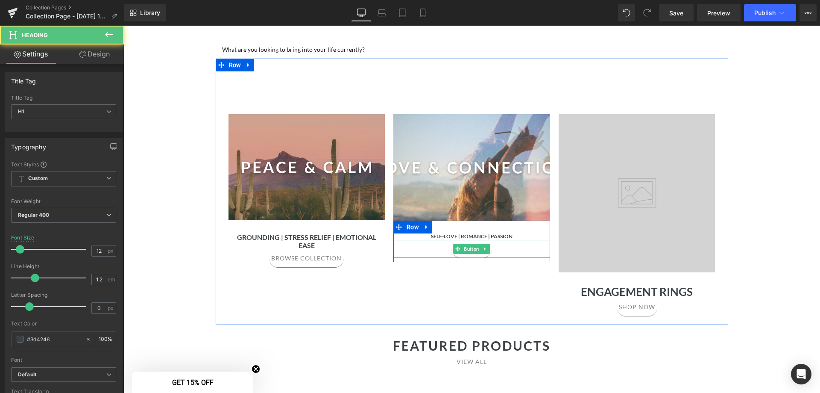
click at [514, 277] on div "Separator Hero Banner 160px 38px Grounding | Stress Relief | Emotional Ease Hea…" at bounding box center [472, 192] width 513 height 266
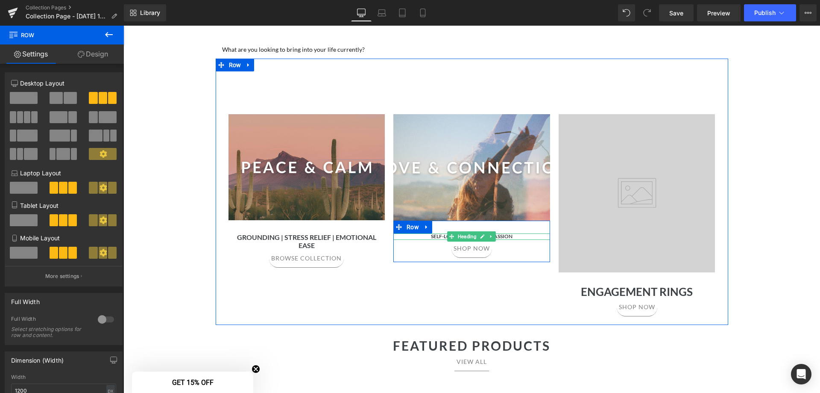
click at [522, 236] on h1 "Self-Love | Romance | Passion" at bounding box center [471, 236] width 157 height 6
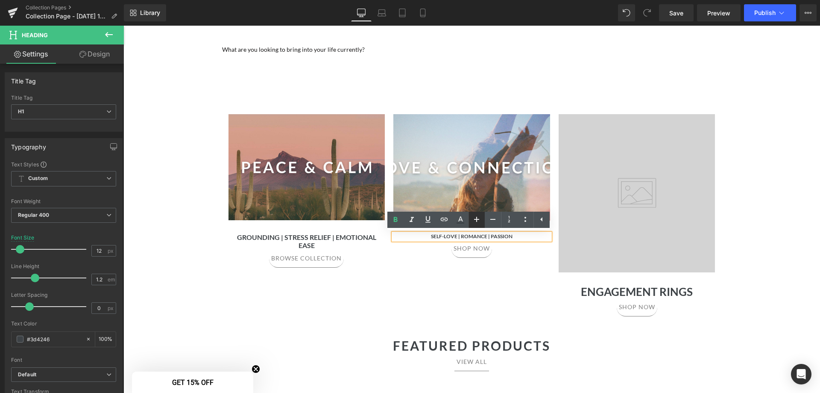
click at [479, 220] on icon at bounding box center [476, 219] width 5 height 5
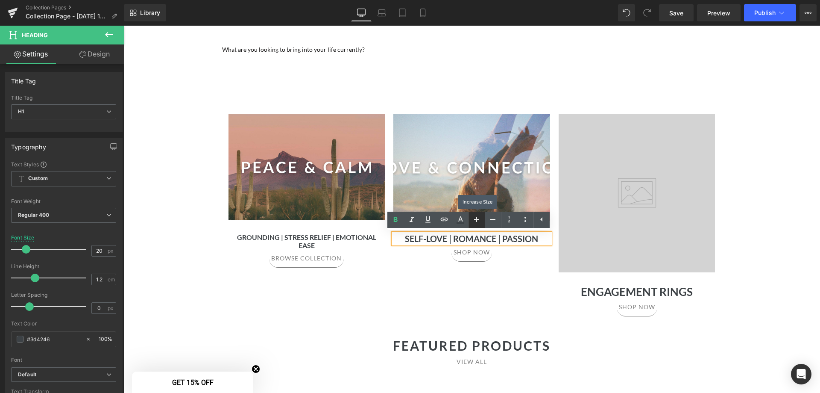
type input "22"
click at [528, 298] on div "Separator Hero Banner 160px 38px Grounding | Stress Relief | Emotional Ease Hea…" at bounding box center [472, 192] width 513 height 266
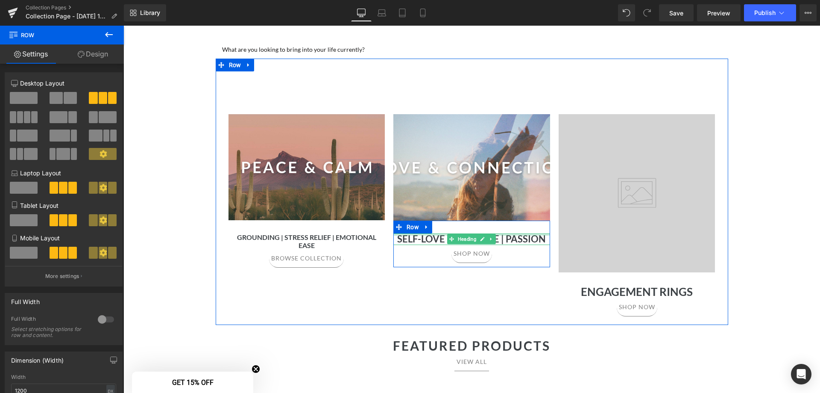
click at [529, 238] on h1 "Self-Love | Romance | Passion" at bounding box center [471, 238] width 157 height 11
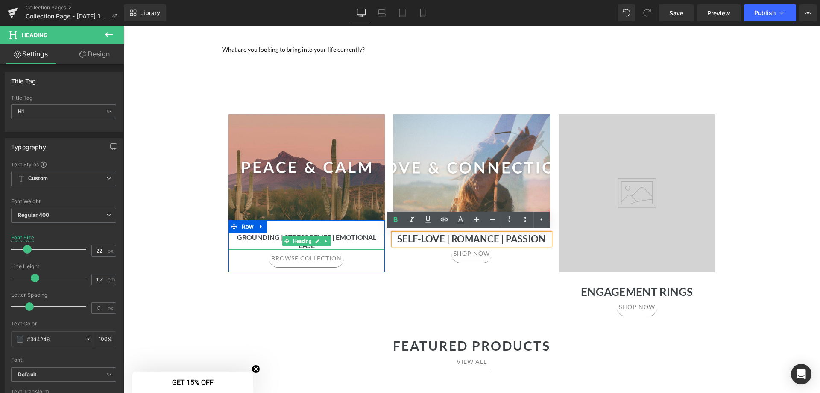
click at [358, 235] on h1 "Grounding | Stress Relief | Emotional Ease" at bounding box center [307, 241] width 157 height 16
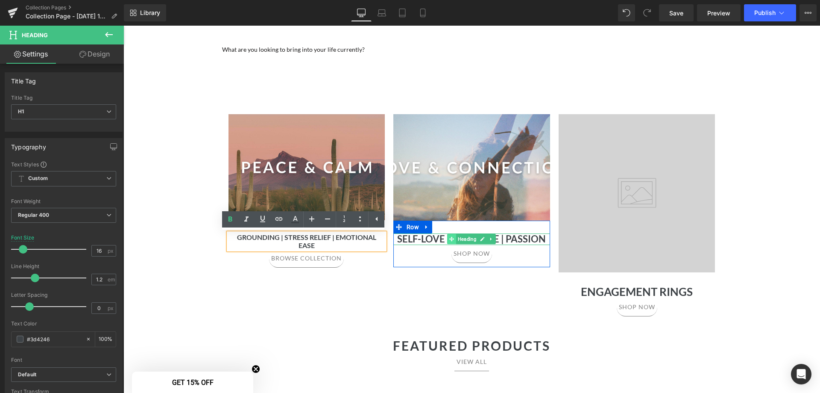
click at [449, 241] on icon at bounding box center [451, 238] width 5 height 5
click at [505, 238] on h1 "Self-Love | Romance | Passion" at bounding box center [471, 238] width 157 height 11
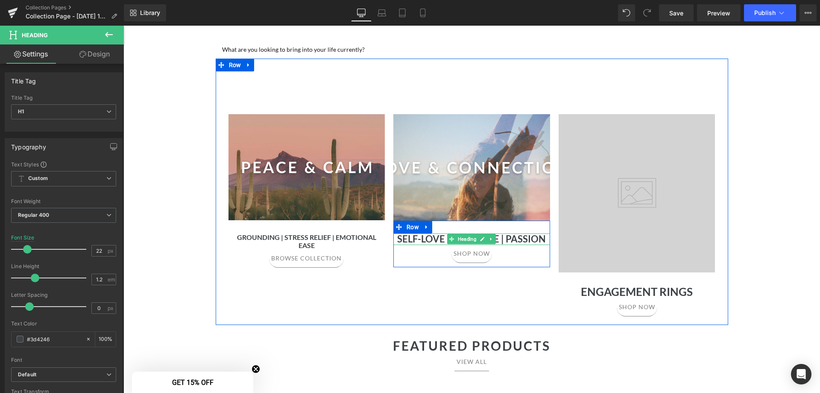
click at [520, 237] on h1 "Self-Love | Romance | Passion" at bounding box center [471, 238] width 157 height 11
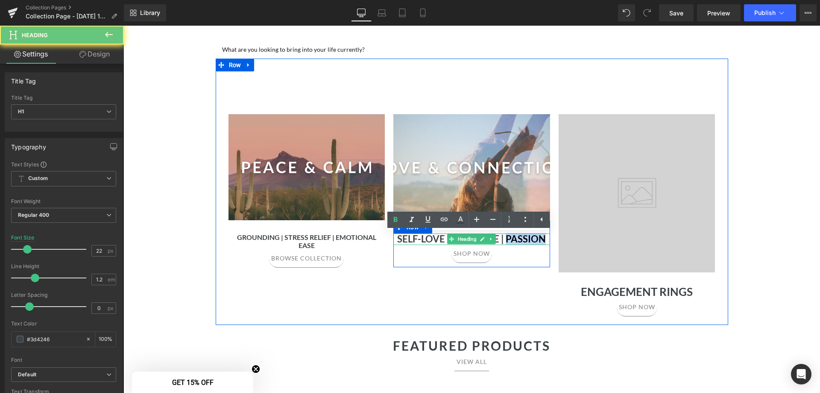
click at [520, 237] on h1 "Self-Love | Romance | Passion" at bounding box center [471, 238] width 157 height 11
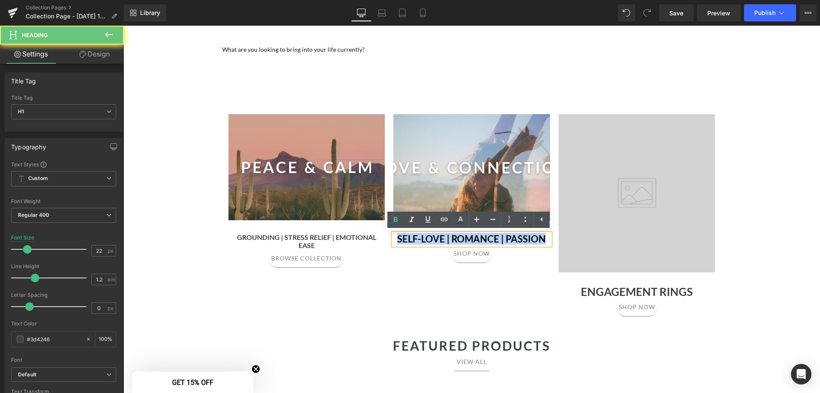
click at [520, 237] on h1 "Self-Love | Romance | Passion" at bounding box center [471, 238] width 157 height 11
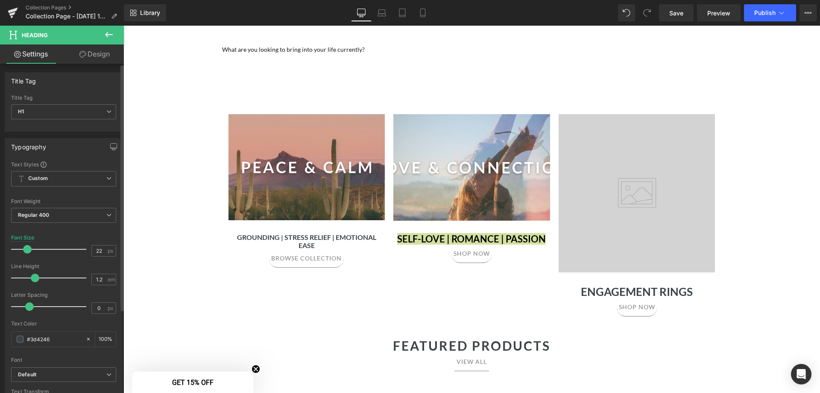
drag, startPoint x: 100, startPoint y: 251, endPoint x: 87, endPoint y: 250, distance: 13.3
click at [87, 250] on div "Font Size 22 px" at bounding box center [63, 249] width 105 height 29
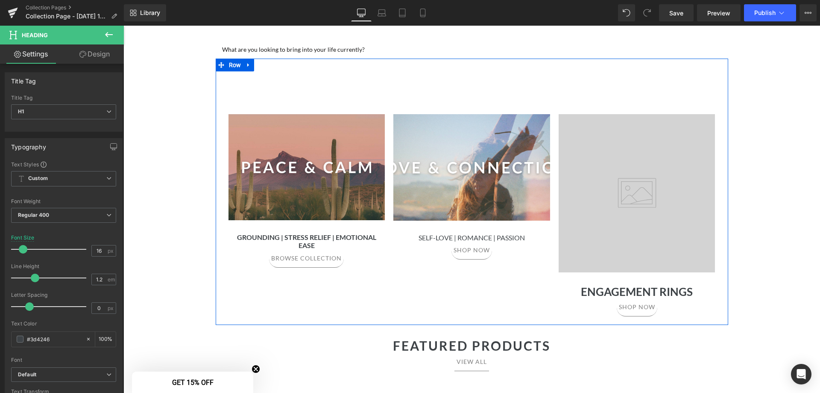
type input "16"
click at [522, 237] on h1 "Self-Love | Romance | Passion" at bounding box center [471, 237] width 157 height 8
click at [487, 241] on link at bounding box center [491, 237] width 9 height 10
click at [520, 238] on h1 "Self-Love | Romance | Passion" at bounding box center [471, 237] width 157 height 8
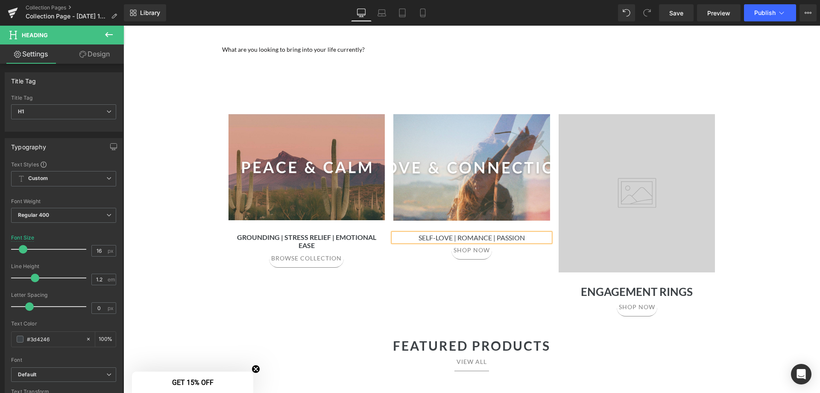
click at [520, 238] on h1 "Self-Love | Romance | Passion" at bounding box center [471, 237] width 157 height 8
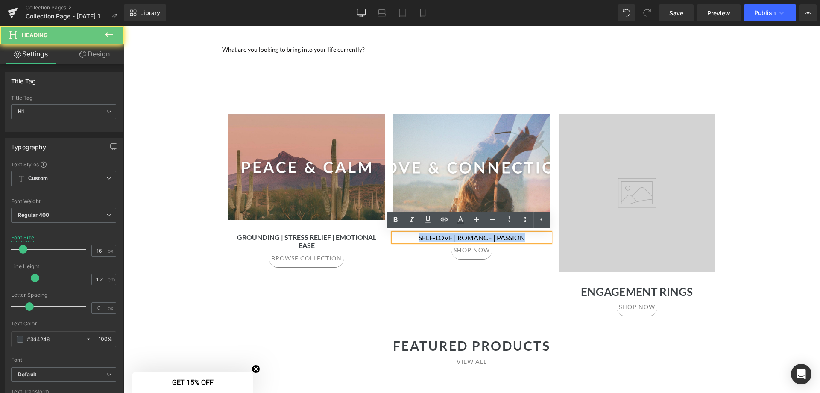
click at [520, 238] on h1 "Self-Love | Romance | Passion" at bounding box center [471, 237] width 157 height 8
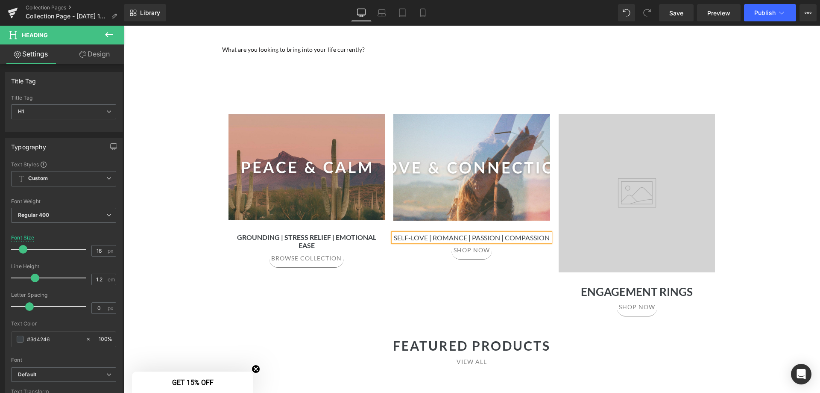
click at [541, 289] on div "Separator Hero Banner 160px 38px Grounding | Stress Relief | Emotional Ease Hea…" at bounding box center [472, 192] width 513 height 266
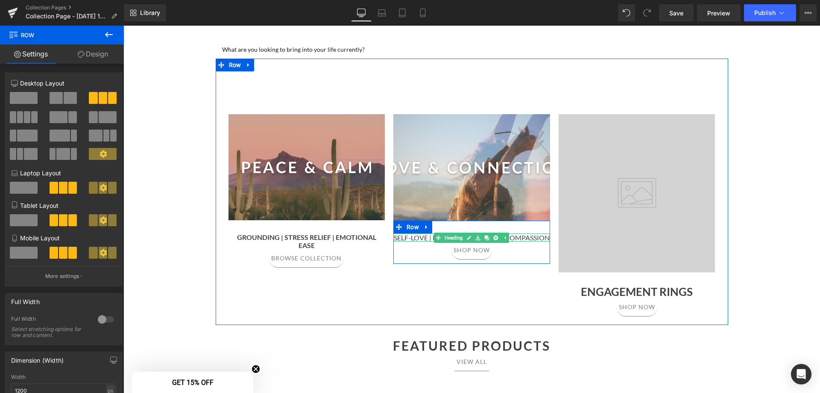
click at [398, 238] on h1 "Self-Love | Romance | Passion | Compassion" at bounding box center [471, 237] width 157 height 8
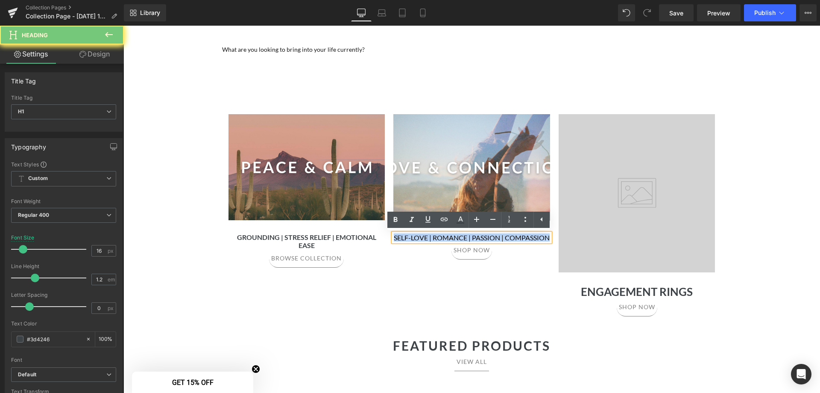
click at [398, 238] on h1 "Self-Love | Romance | Passion | Compassion" at bounding box center [471, 237] width 157 height 8
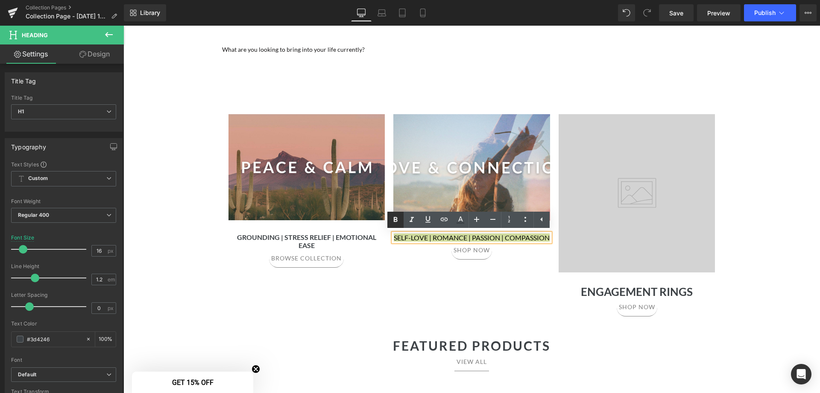
click at [397, 221] on icon at bounding box center [396, 219] width 4 height 5
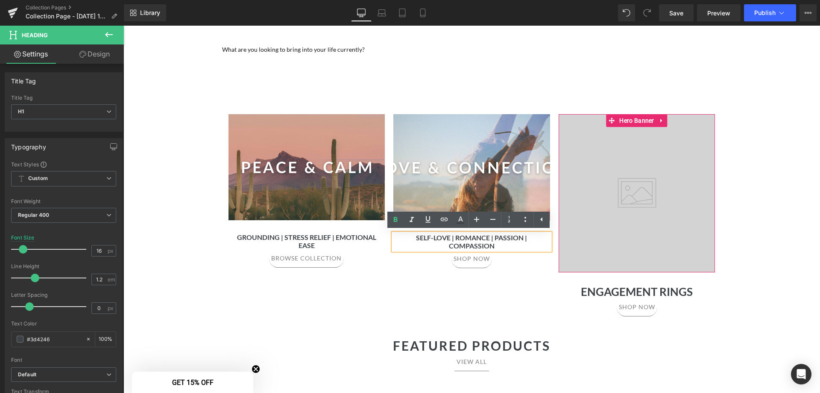
click at [539, 293] on div "Separator Hero Banner 160px 38px Grounding | Stress Relief | Emotional Ease Hea…" at bounding box center [472, 192] width 513 height 266
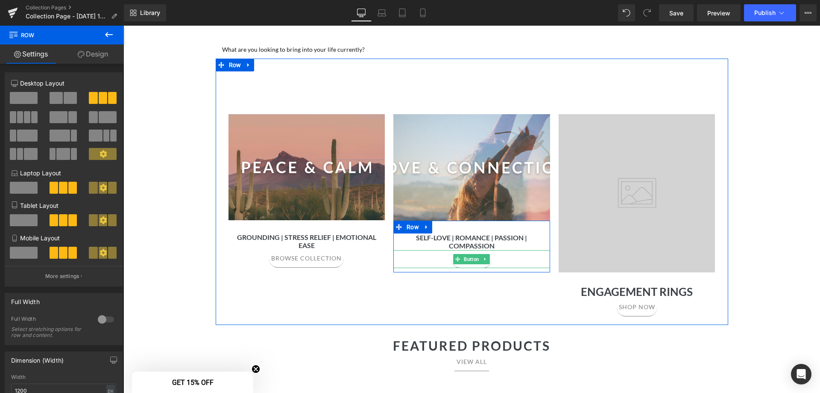
click at [471, 261] on span "Button" at bounding box center [472, 259] width 19 height 10
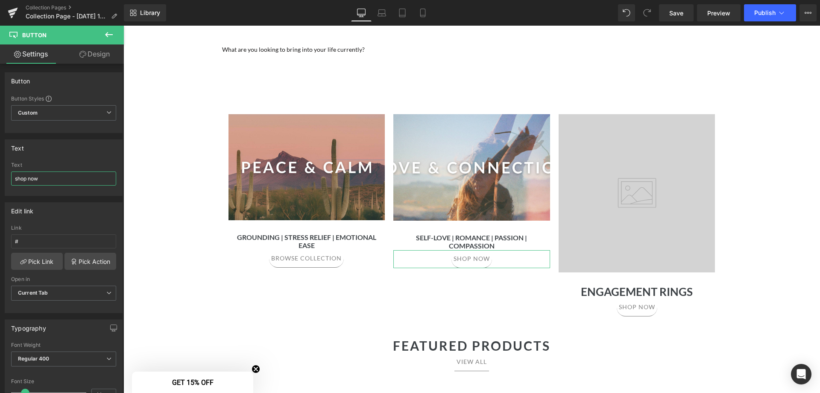
drag, startPoint x: 47, startPoint y: 177, endPoint x: -122, endPoint y: 179, distance: 169.6
click at [0, 179] on html "Button You are previewing how the will restyle your page. You can not edit Elem…" at bounding box center [410, 196] width 820 height 393
type input "browse colelction"
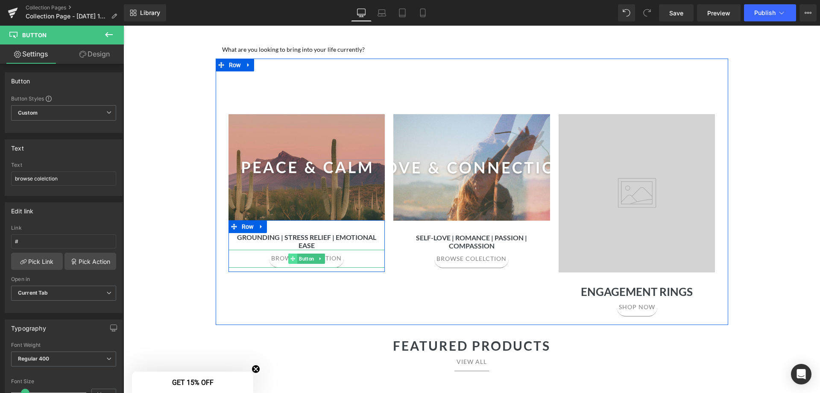
click at [292, 256] on icon at bounding box center [293, 258] width 5 height 5
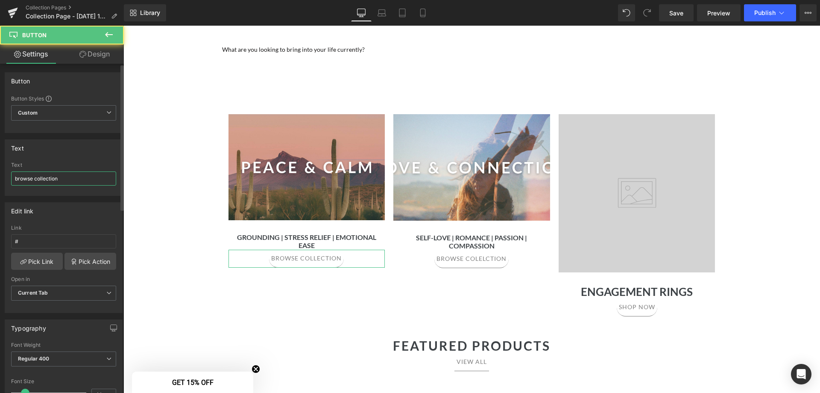
click at [65, 178] on input "browse collection" at bounding box center [63, 178] width 105 height 14
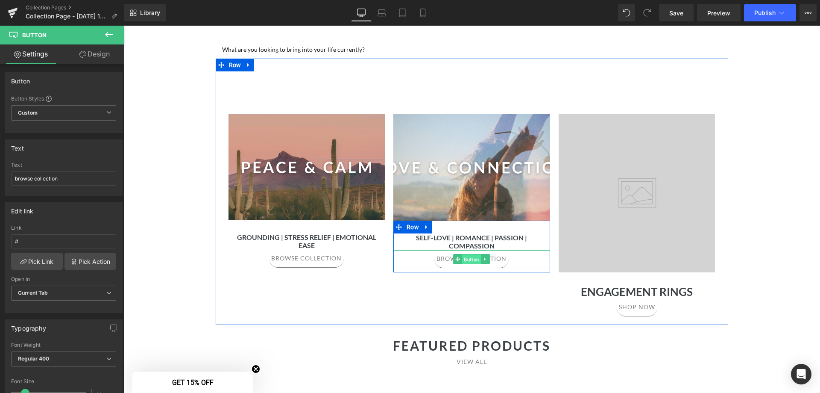
click at [471, 258] on span "Button" at bounding box center [472, 259] width 19 height 10
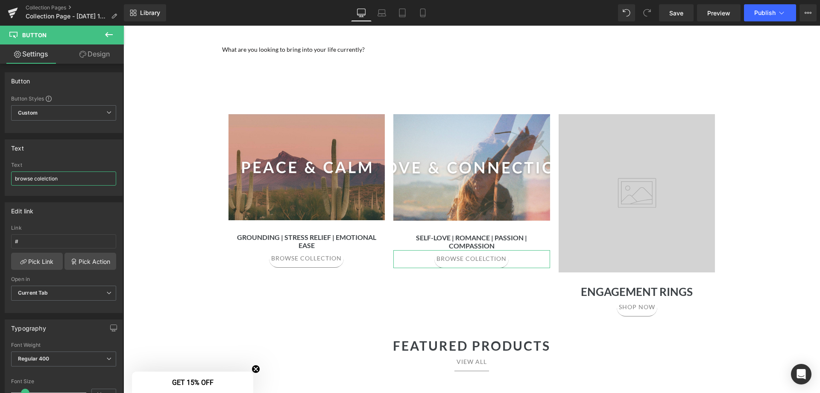
drag, startPoint x: 79, startPoint y: 182, endPoint x: -73, endPoint y: 171, distance: 152.1
click at [0, 171] on html "Button You are previewing how the will restyle your page. You can not edit Elem…" at bounding box center [410, 196] width 820 height 393
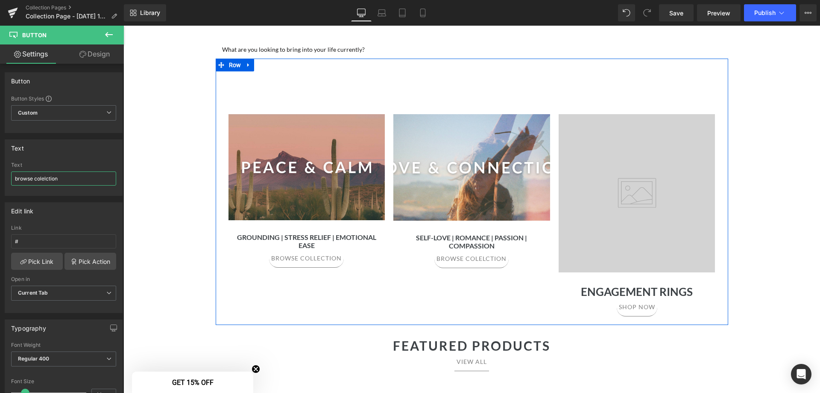
paste input "le"
type input "browse collection"
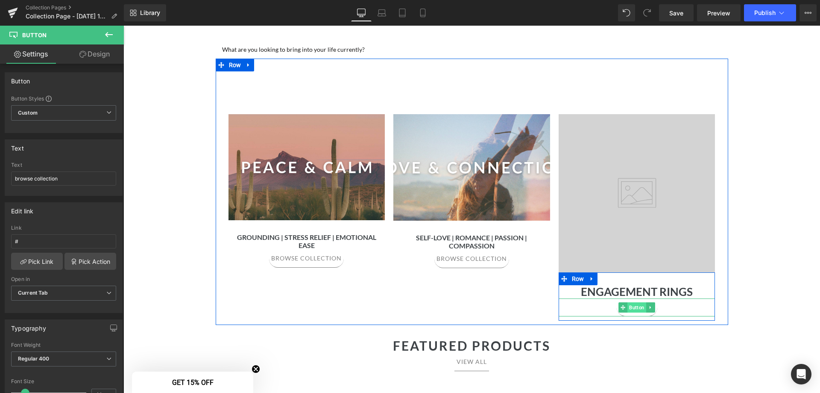
click at [637, 308] on span "Button" at bounding box center [637, 307] width 19 height 10
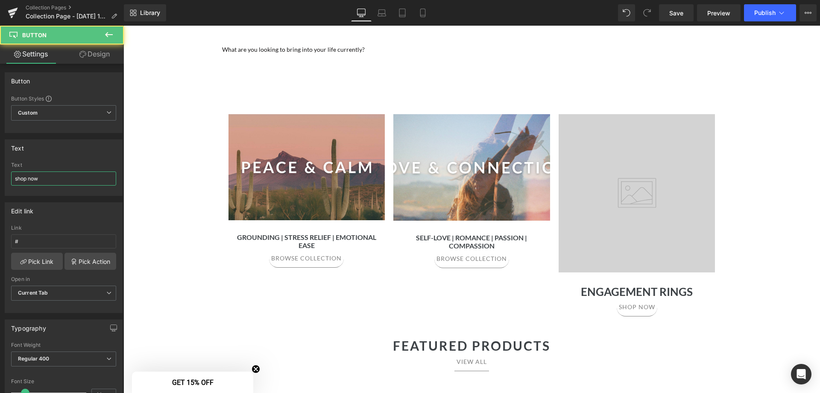
drag, startPoint x: 41, startPoint y: 179, endPoint x: -70, endPoint y: 177, distance: 111.1
click at [0, 177] on html "Button You are previewing how the will restyle your page. You can not edit Elem…" at bounding box center [410, 196] width 820 height 393
paste input "browse collection"
type input "browse collection"
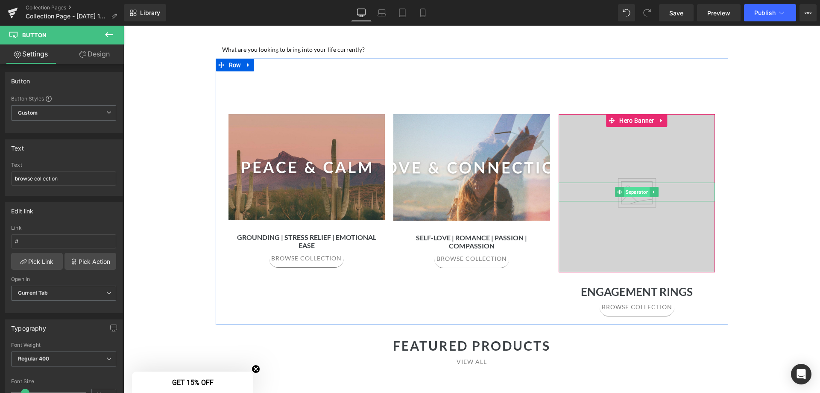
click at [645, 195] on span "Separator" at bounding box center [637, 192] width 26 height 10
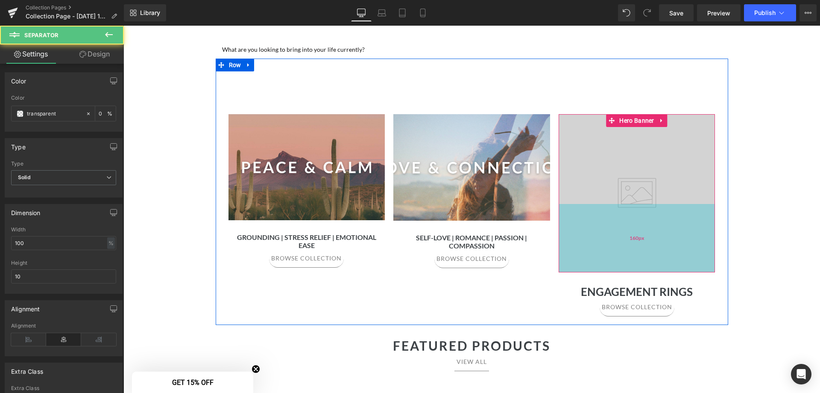
click at [676, 256] on div "160px" at bounding box center [637, 238] width 157 height 68
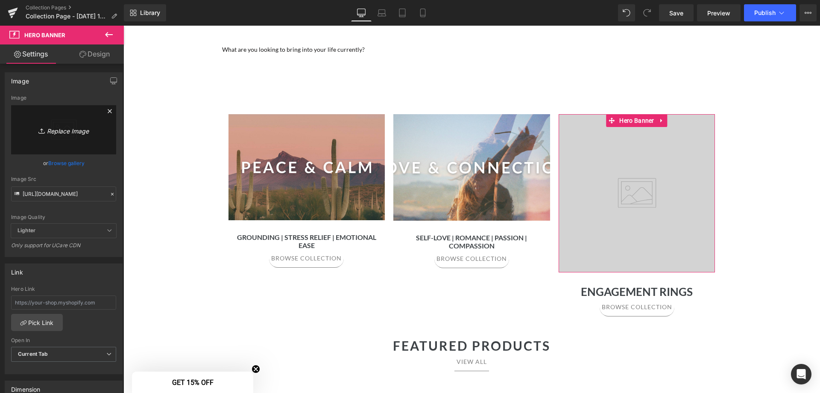
click at [60, 132] on icon "Replace Image" at bounding box center [63, 129] width 68 height 11
type input "C:\fakepath\3.png"
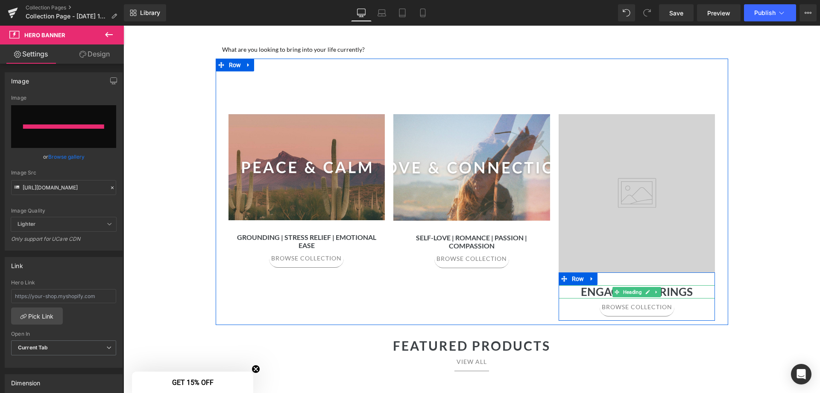
type input "https://ucarecdn.com/3682f897-ce7b-42a0-8569-c6f517d08004/-/format/auto/-/previ…"
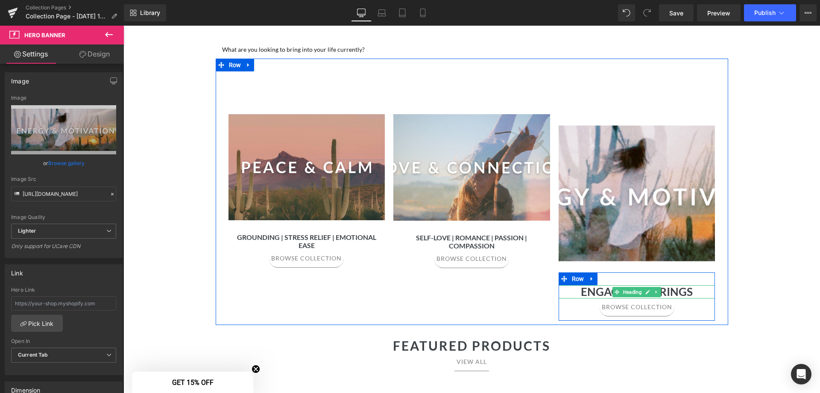
click at [677, 292] on h1 "Engagement Rings" at bounding box center [637, 291] width 157 height 13
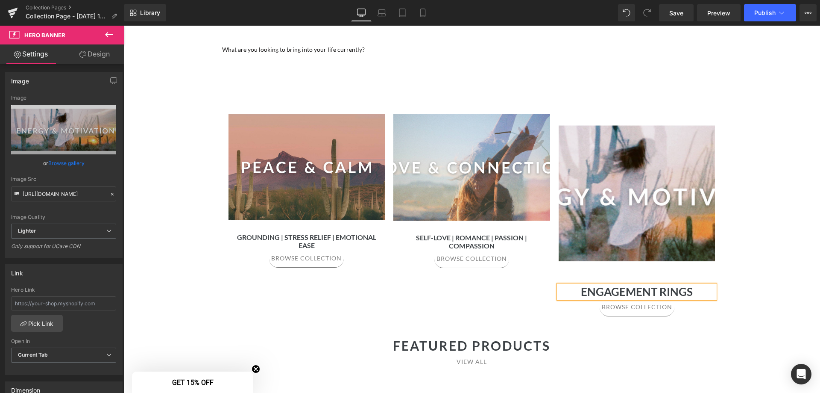
click at [677, 292] on h1 "Engagement Rings" at bounding box center [637, 291] width 157 height 13
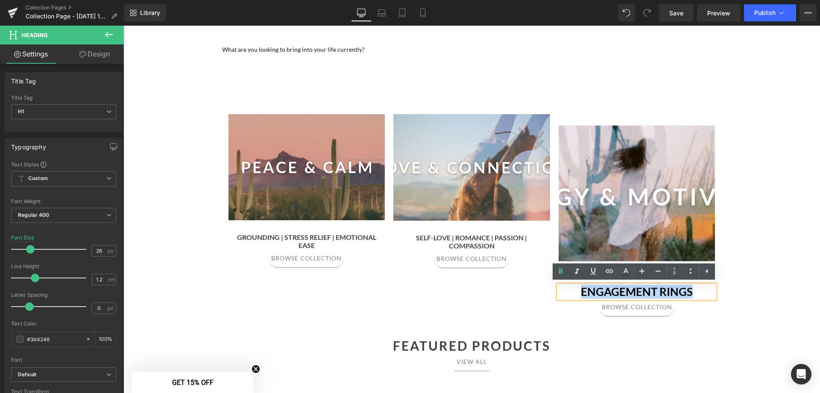
paste div
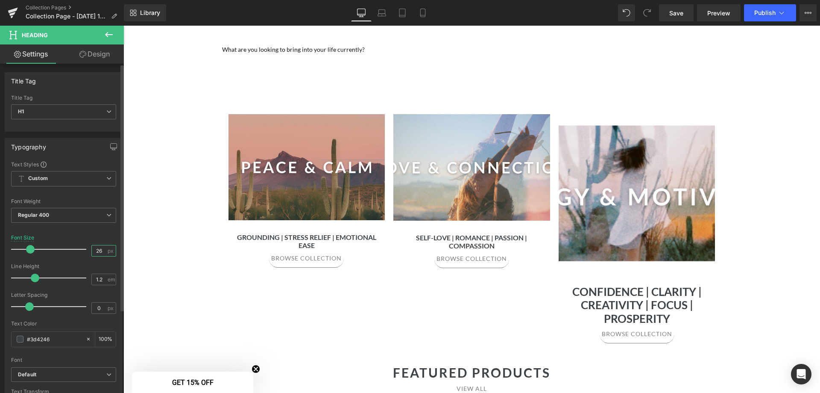
drag, startPoint x: 101, startPoint y: 249, endPoint x: 77, endPoint y: 249, distance: 24.4
click at [78, 249] on div "Font Size 26 px" at bounding box center [63, 249] width 105 height 29
type input "16"
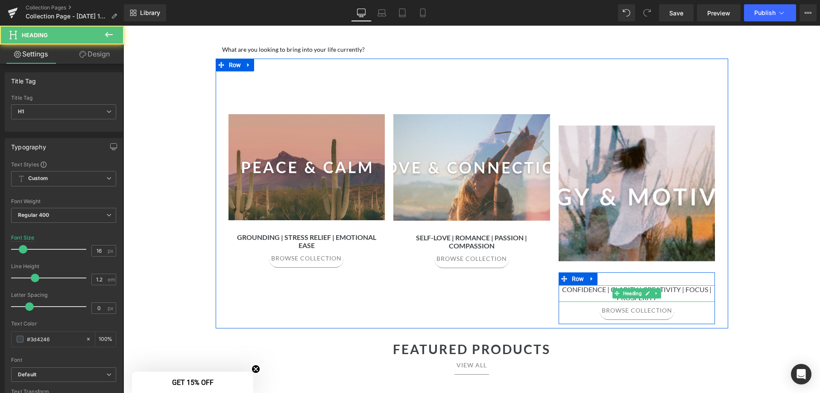
click at [669, 296] on h1 "Confidence | Clarity | Creativity | Focus | Prosperity" at bounding box center [637, 293] width 157 height 16
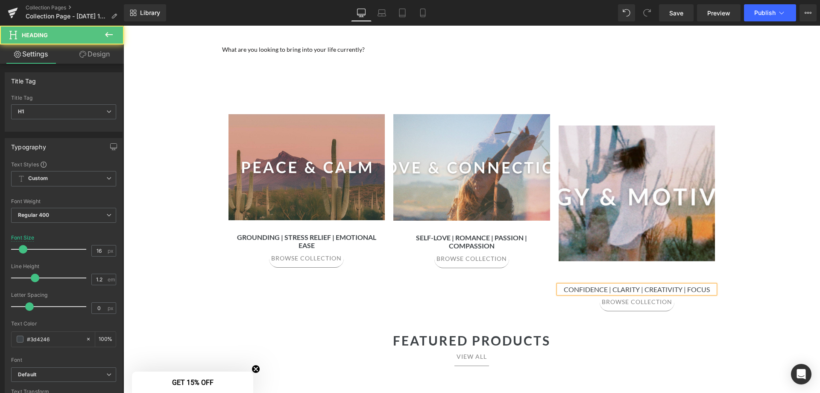
click at [676, 290] on h1 "Confidence | Clarity | Creativity | Focus" at bounding box center [637, 289] width 157 height 8
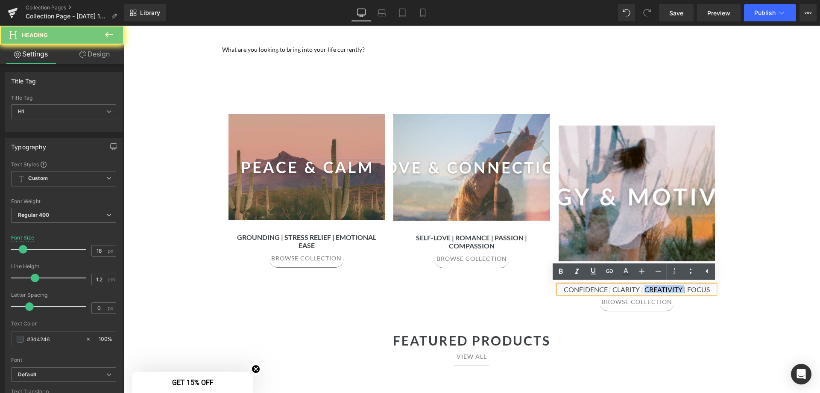
click at [676, 290] on h1 "Confidence | Clarity | Creativity | Focus" at bounding box center [637, 289] width 157 height 8
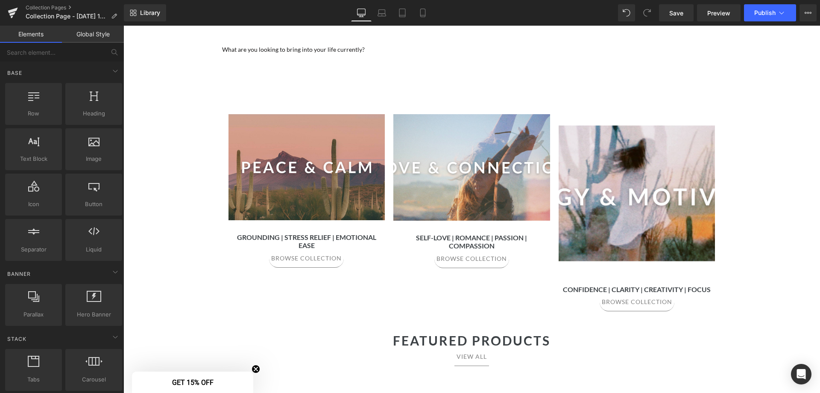
click at [638, 202] on span "Separator" at bounding box center [637, 192] width 157 height 21
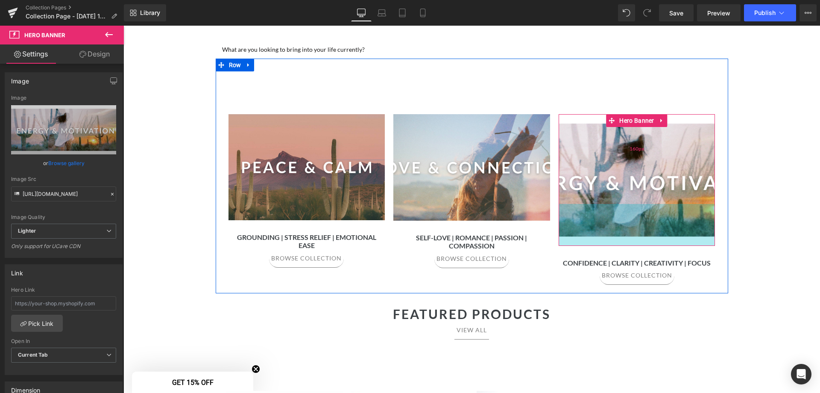
drag, startPoint x: 639, startPoint y: 271, endPoint x: 628, endPoint y: 149, distance: 122.7
click at [636, 244] on div "98px" at bounding box center [637, 225] width 157 height 42
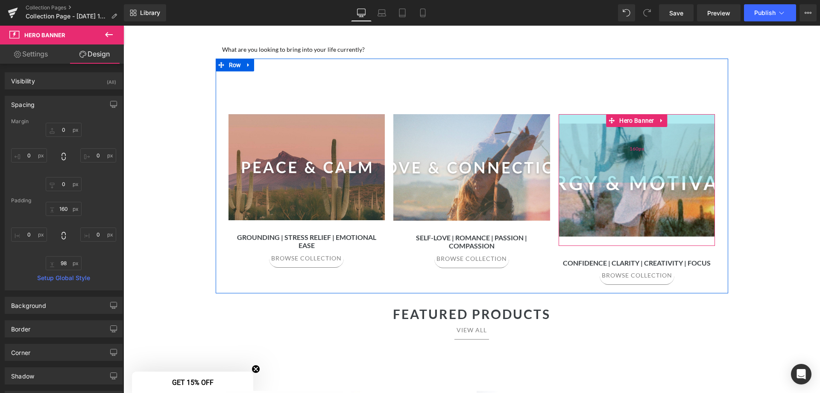
click at [576, 121] on div "160px" at bounding box center [637, 148] width 157 height 68
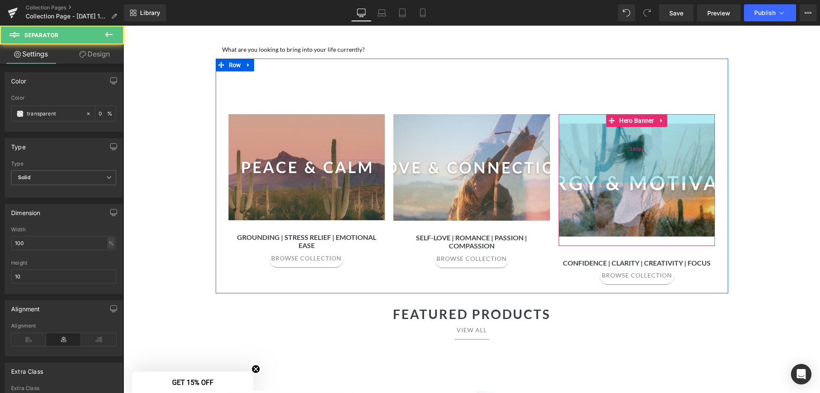
drag, startPoint x: 657, startPoint y: 183, endPoint x: 654, endPoint y: 171, distance: 11.9
click at [654, 171] on div "Separator Hero Banner 160px 98px" at bounding box center [637, 180] width 157 height 132
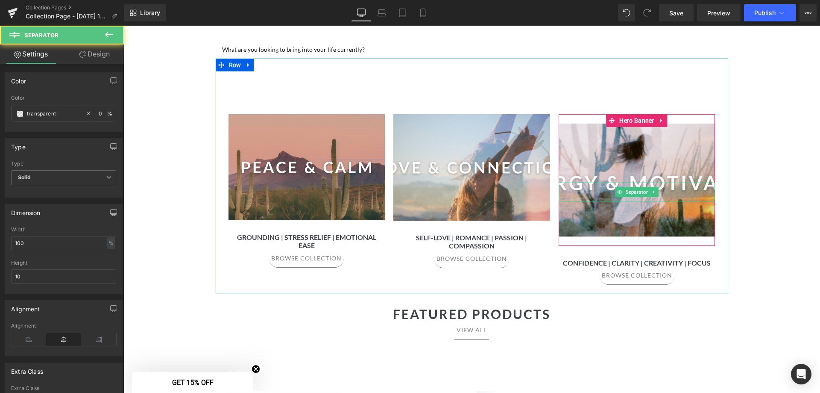
click at [619, 196] on div "Separator" at bounding box center [637, 191] width 157 height 19
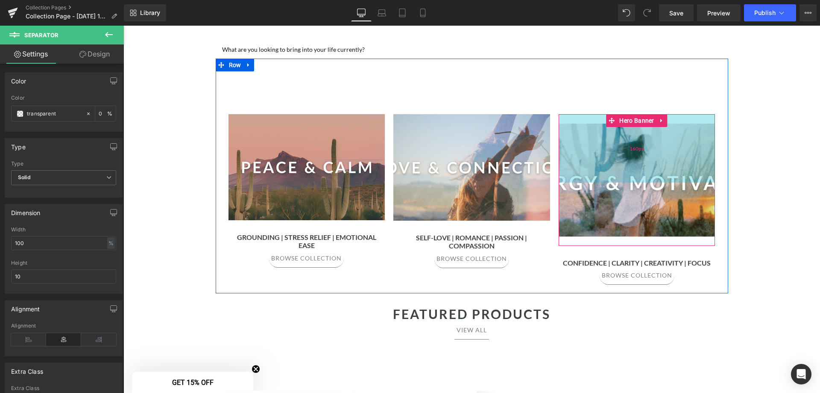
click at [584, 117] on div "160px" at bounding box center [637, 148] width 157 height 68
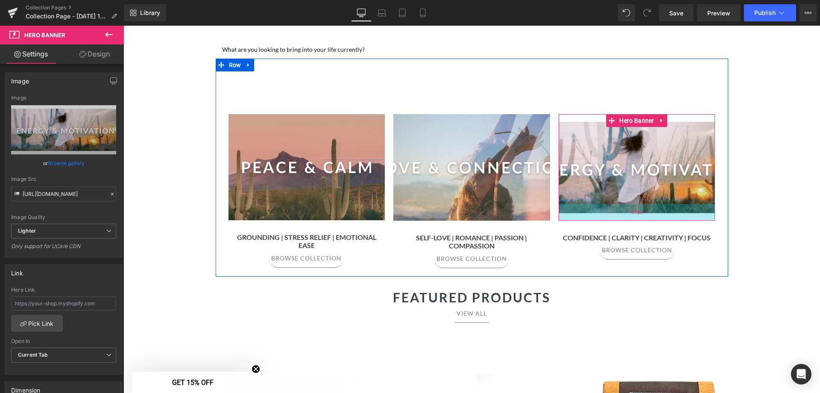
drag, startPoint x: 604, startPoint y: 241, endPoint x: 605, endPoint y: 215, distance: 25.2
click at [605, 215] on div "39px" at bounding box center [637, 212] width 157 height 17
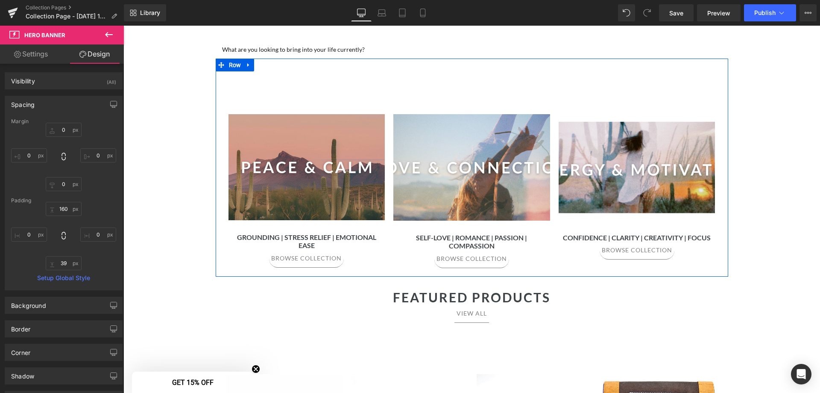
click at [123, 26] on div "160px" at bounding box center [123, 26] width 0 height 0
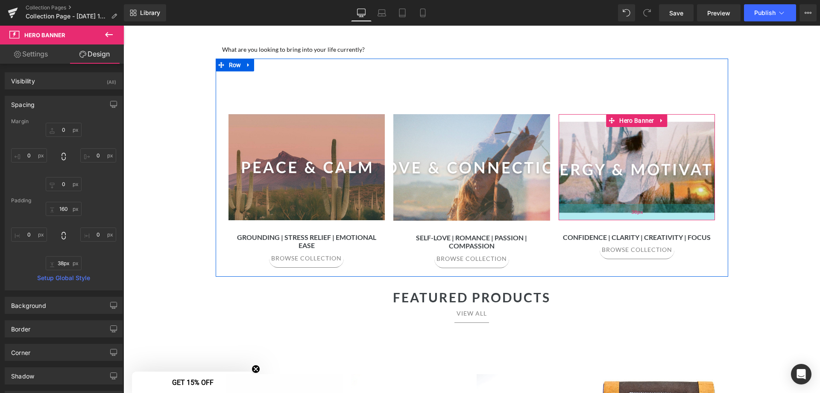
type input "39px"
click at [622, 208] on div "39px" at bounding box center [637, 212] width 157 height 17
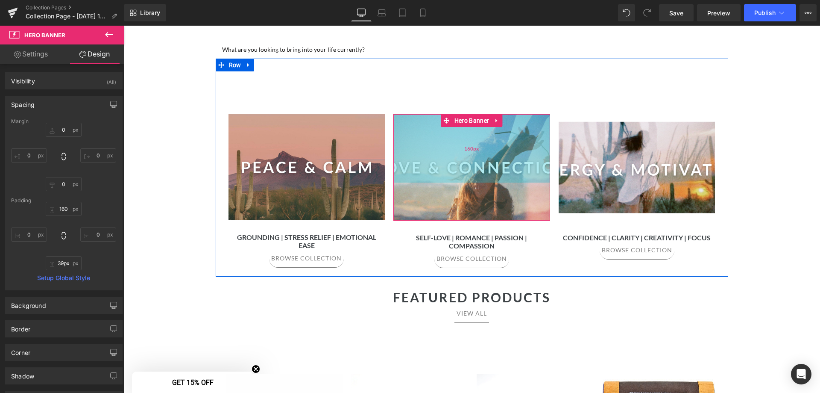
click at [474, 171] on div "160px" at bounding box center [471, 148] width 157 height 68
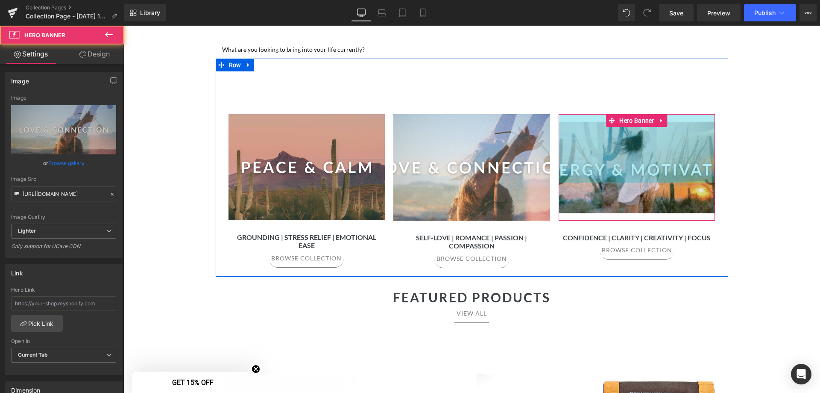
click at [681, 172] on div "160px" at bounding box center [637, 148] width 157 height 68
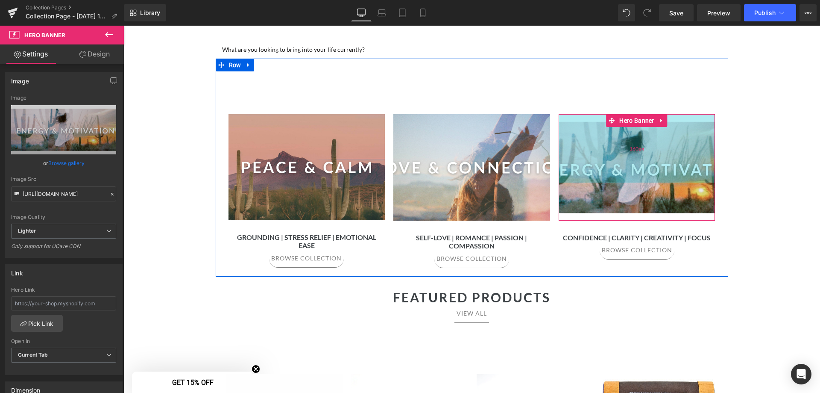
click at [676, 130] on div "160px" at bounding box center [637, 148] width 157 height 68
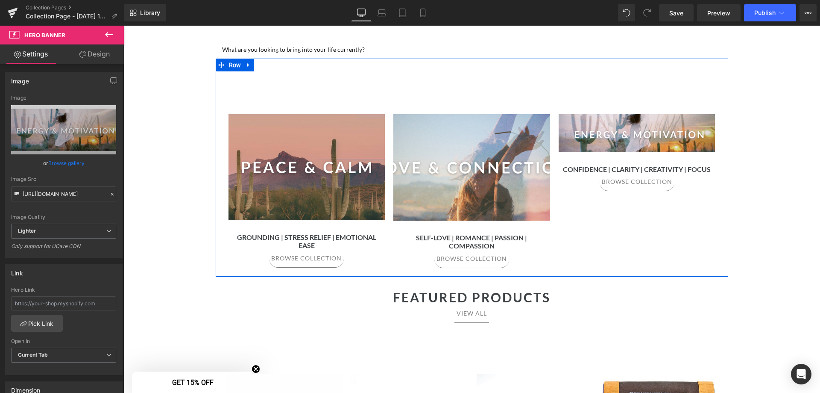
drag, startPoint x: 676, startPoint y: 130, endPoint x: 658, endPoint y: 153, distance: 28.6
click at [664, 219] on div "Separator Hero Banner 160px 38px Grounding | Stress Relief | Emotional Ease Hea…" at bounding box center [472, 167] width 513 height 217
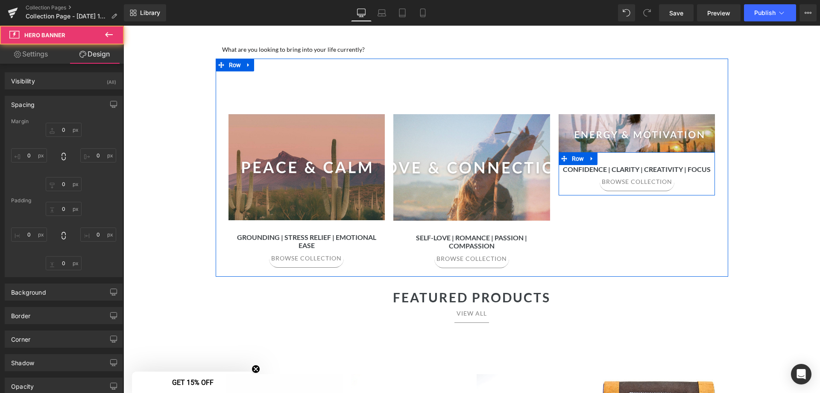
type input "0"
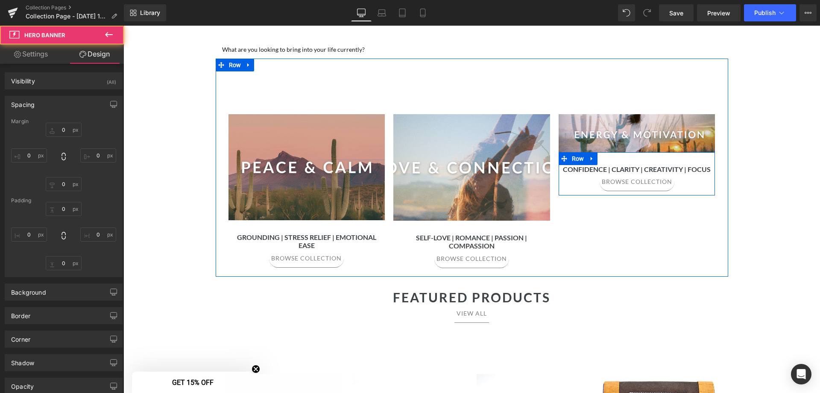
type input "0"
type input "39"
type input "0"
click at [632, 139] on div "Separator Hero Banner 39px" at bounding box center [637, 133] width 157 height 38
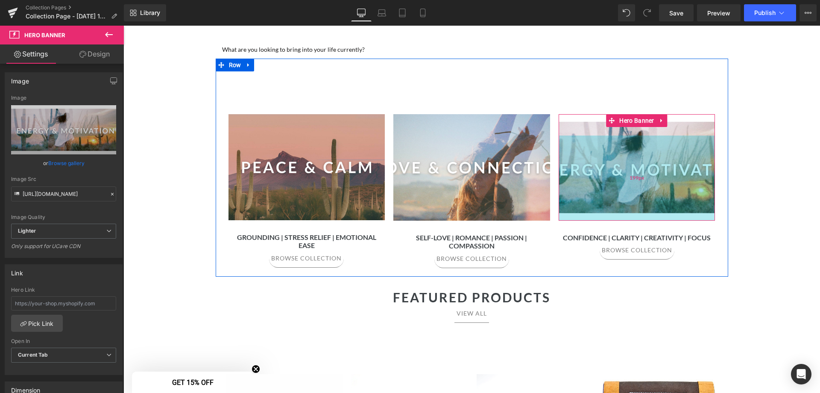
drag, startPoint x: 636, startPoint y: 149, endPoint x: 630, endPoint y: 217, distance: 68.7
click at [630, 217] on div "199px" at bounding box center [637, 177] width 157 height 85
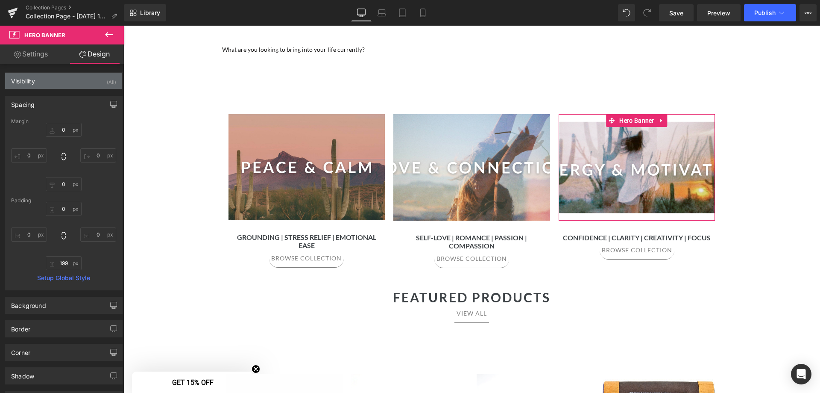
click at [68, 79] on div "Visibility (All)" at bounding box center [63, 81] width 117 height 16
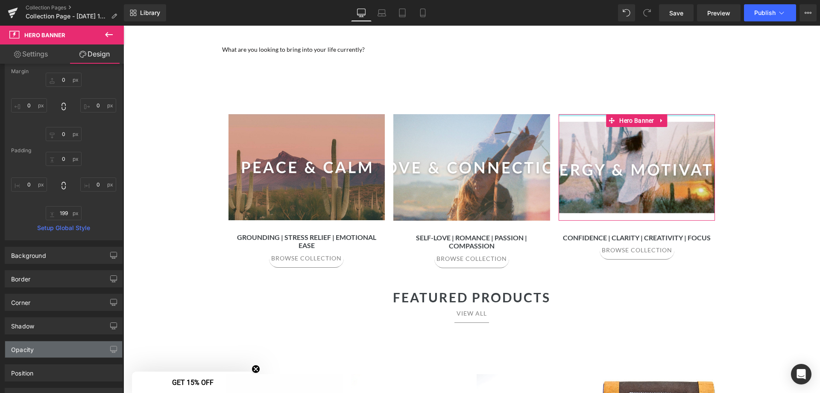
scroll to position [196, 0]
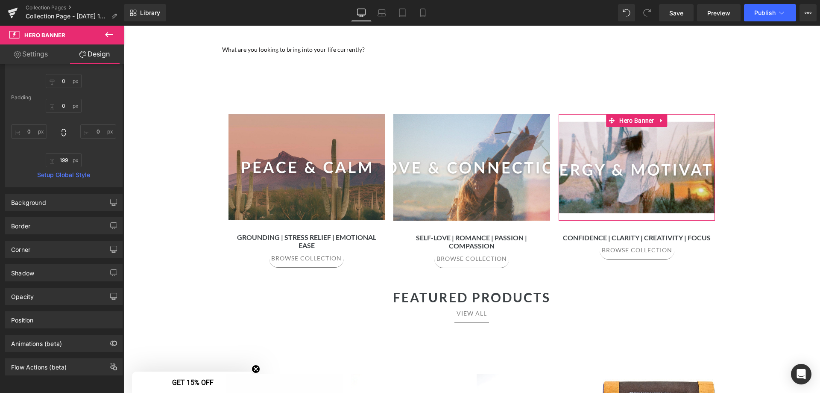
click at [40, 52] on link "Settings" at bounding box center [31, 53] width 62 height 19
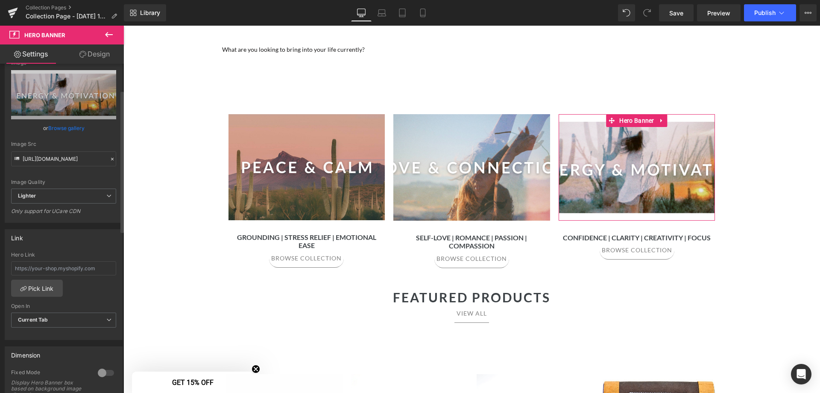
scroll to position [128, 0]
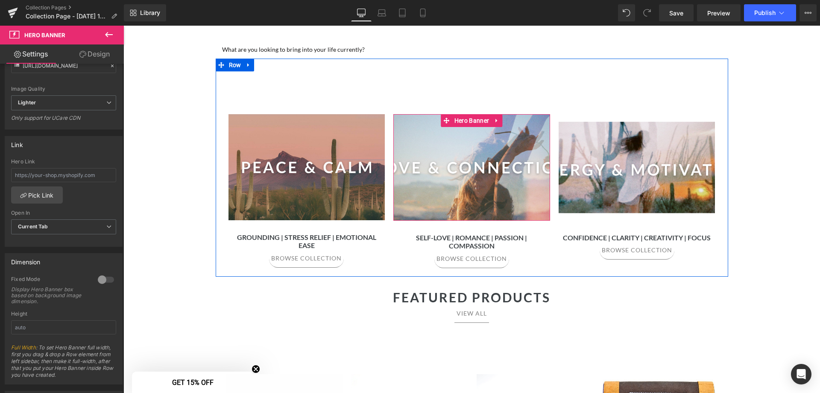
click at [463, 198] on div at bounding box center [471, 191] width 157 height 19
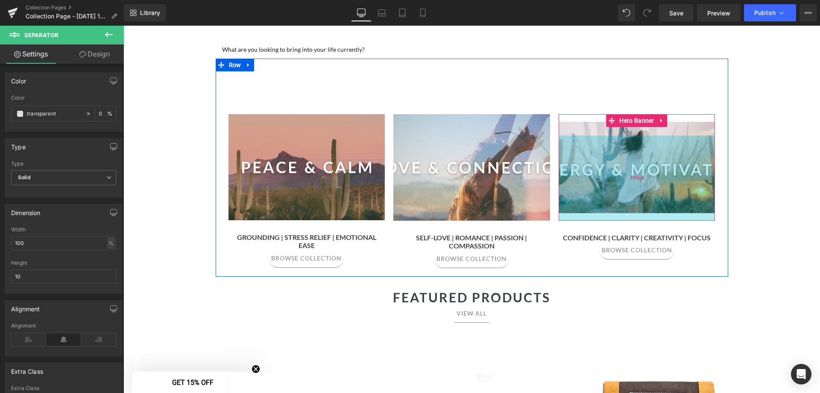
click at [650, 190] on div "199px" at bounding box center [637, 177] width 157 height 85
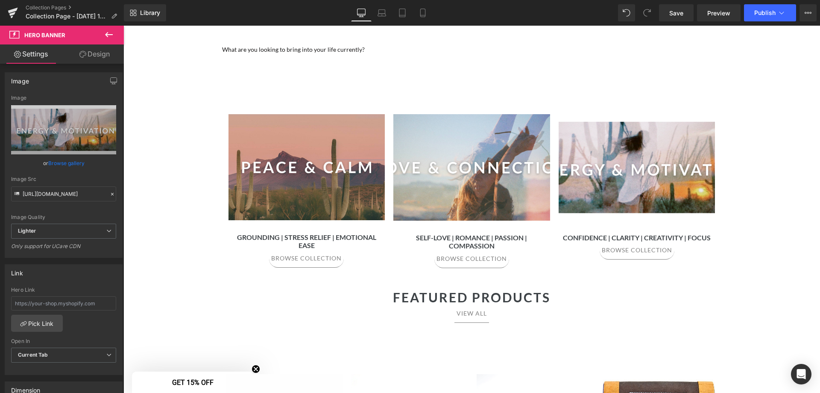
click at [106, 39] on icon at bounding box center [109, 34] width 10 height 10
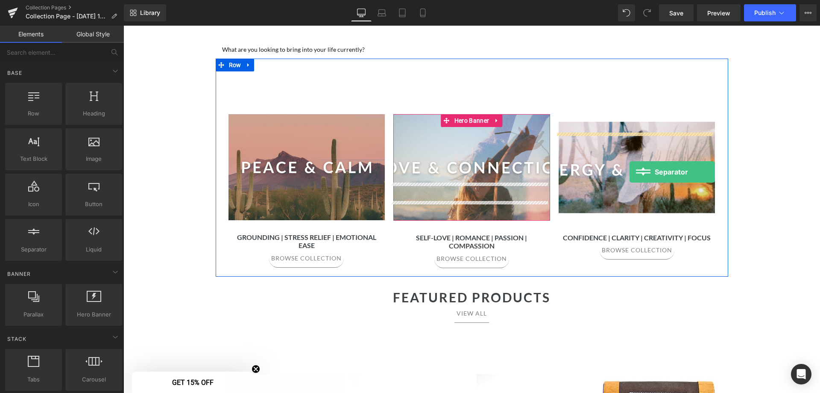
drag, startPoint x: 158, startPoint y: 266, endPoint x: 630, endPoint y: 172, distance: 481.4
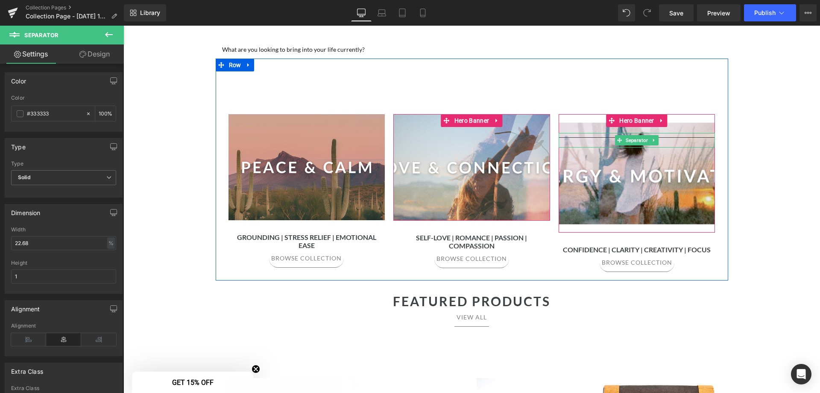
click at [675, 139] on hr at bounding box center [637, 139] width 157 height 5
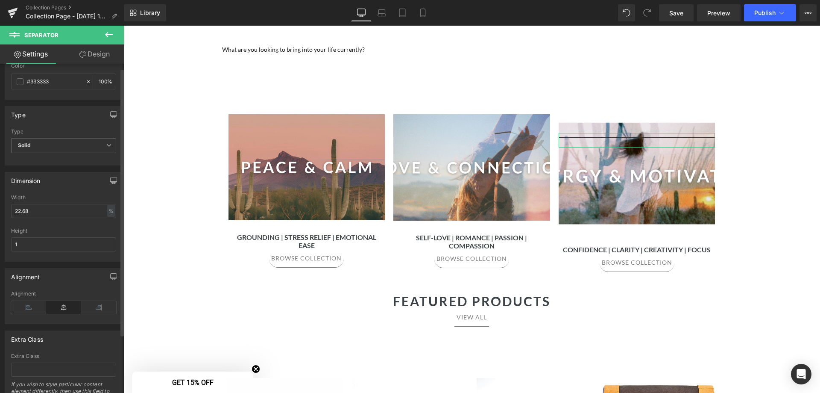
scroll to position [0, 0]
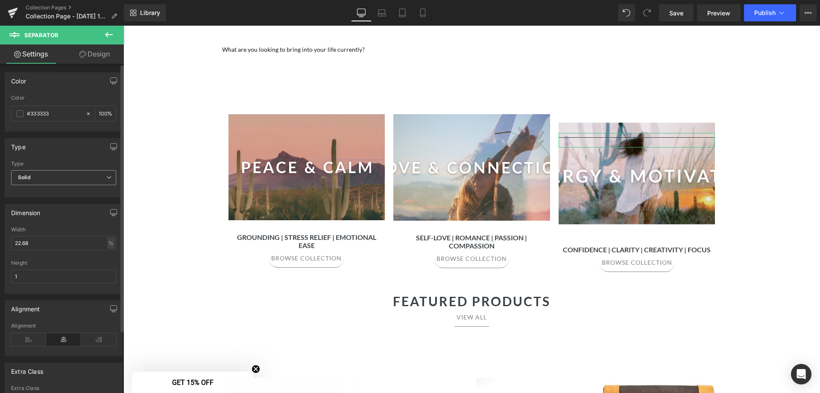
click at [76, 175] on span "Solid" at bounding box center [63, 177] width 105 height 15
click at [15, 109] on div "#333333" at bounding box center [49, 113] width 74 height 15
click at [20, 116] on span at bounding box center [20, 113] width 7 height 7
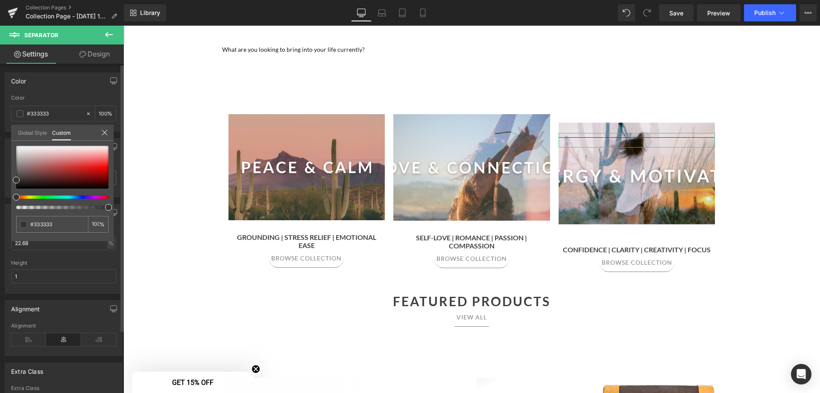
type input "89"
type input "30"
type input "0"
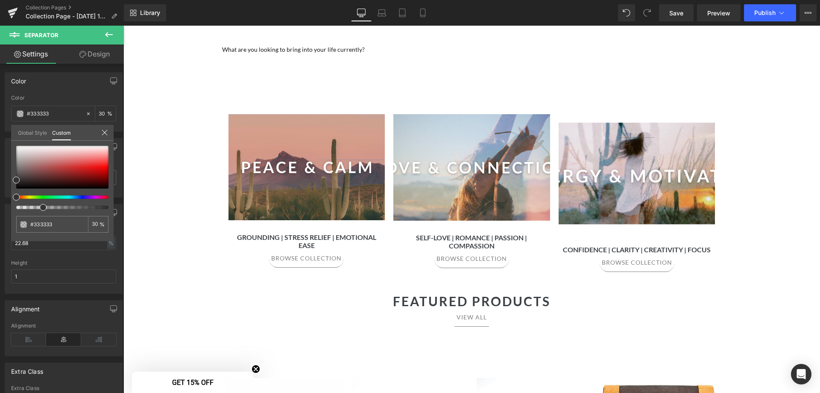
type input "0"
drag, startPoint x: 110, startPoint y: 207, endPoint x: -15, endPoint y: 208, distance: 124.3
click at [0, 208] on html "Separator You are previewing how the will restyle your page. You can not edit E…" at bounding box center [410, 196] width 820 height 393
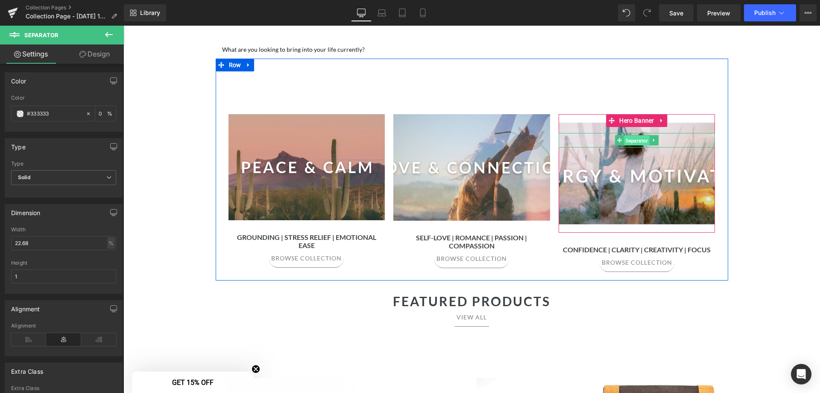
click at [630, 136] on span "Separator" at bounding box center [637, 140] width 26 height 10
click at [652, 141] on icon at bounding box center [654, 140] width 5 height 5
click at [647, 142] on icon at bounding box center [649, 140] width 5 height 5
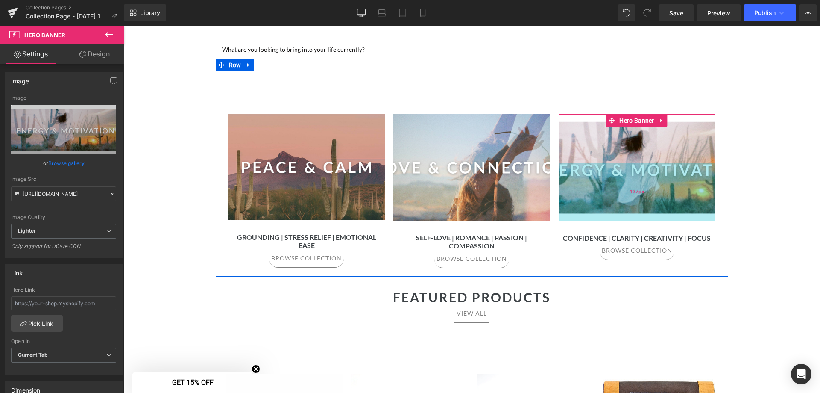
drag, startPoint x: 639, startPoint y: 246, endPoint x: 637, endPoint y: 219, distance: 26.6
click at [637, 219] on div "137px" at bounding box center [637, 191] width 157 height 59
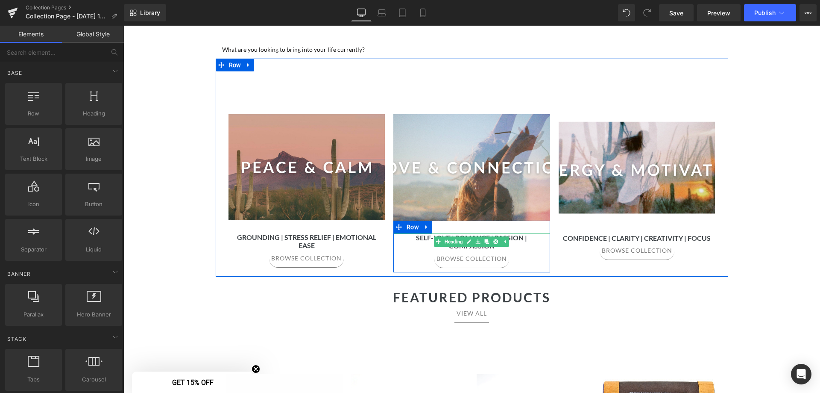
click at [535, 244] on h1 "Self-Love | Romance | Passion | Compassion" at bounding box center [471, 241] width 157 height 16
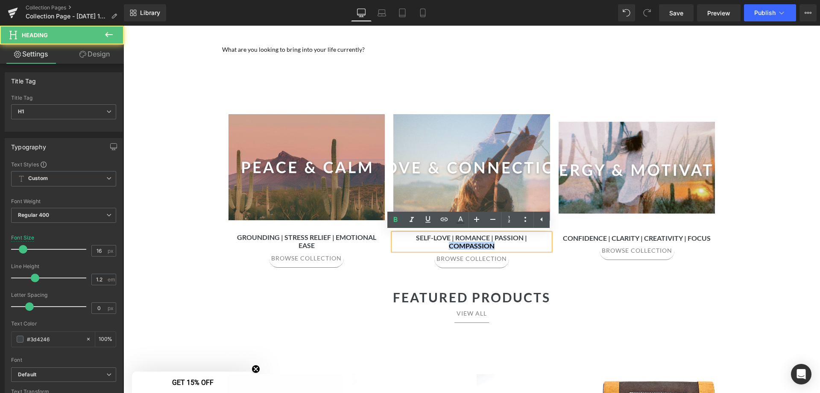
drag, startPoint x: 503, startPoint y: 247, endPoint x: 420, endPoint y: 247, distance: 82.5
click at [420, 247] on h1 "Self-Love | Romance | Passion | Compassion" at bounding box center [471, 241] width 157 height 16
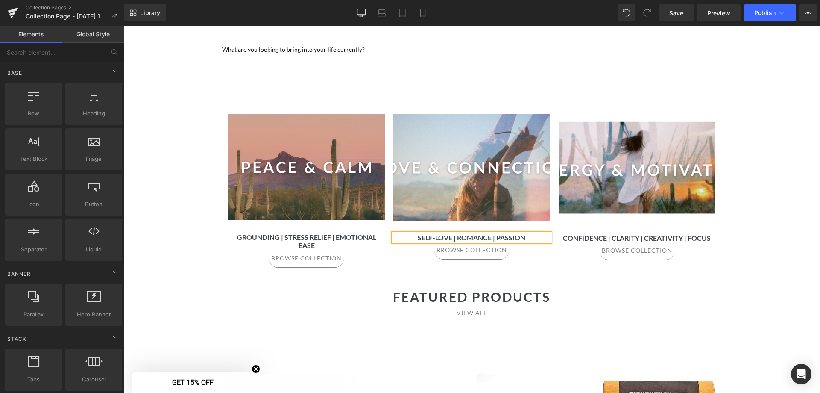
click at [683, 142] on div at bounding box center [637, 140] width 157 height 15
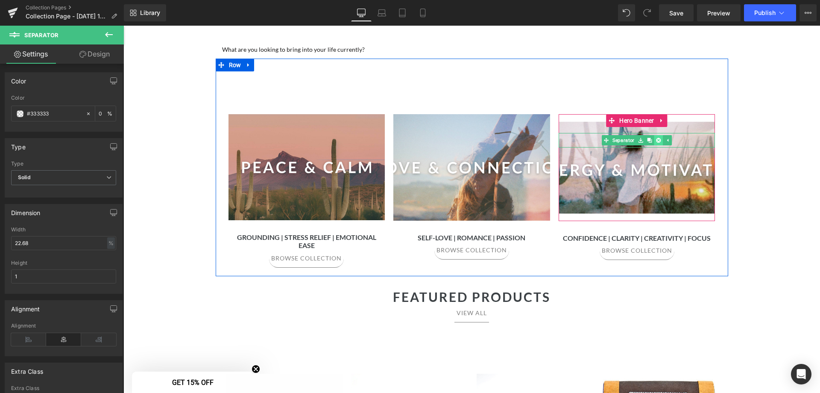
click at [657, 141] on icon at bounding box center [658, 140] width 5 height 5
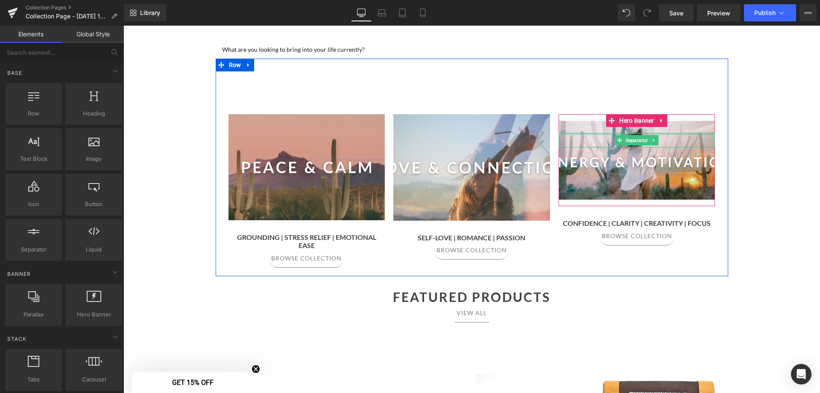
click at [636, 134] on div at bounding box center [637, 134] width 157 height 2
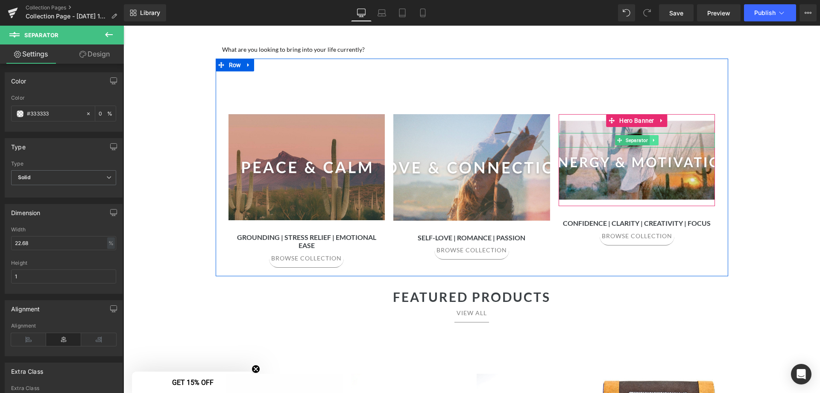
click at [653, 140] on icon at bounding box center [653, 140] width 1 height 3
click at [656, 140] on icon at bounding box center [658, 140] width 5 height 5
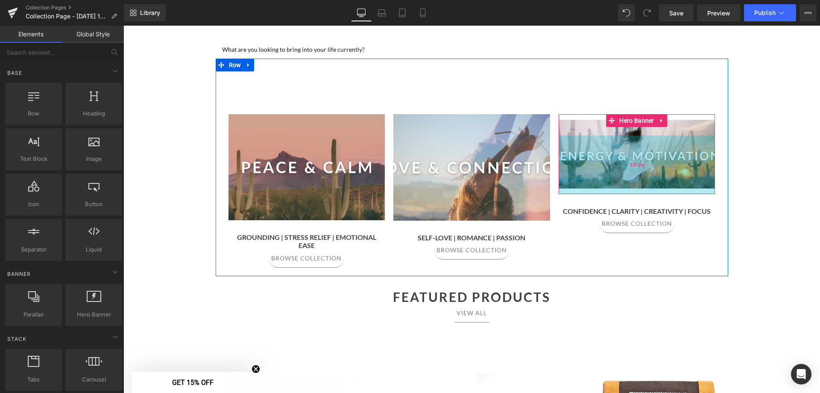
click at [653, 158] on div "137px" at bounding box center [637, 164] width 157 height 59
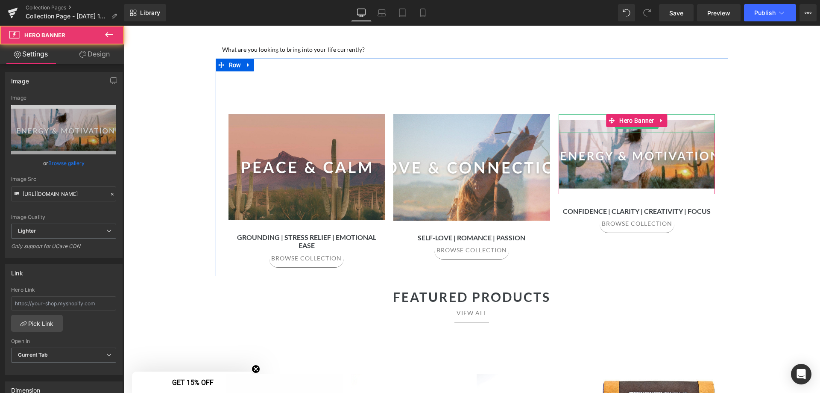
click at [656, 130] on div at bounding box center [637, 123] width 157 height 19
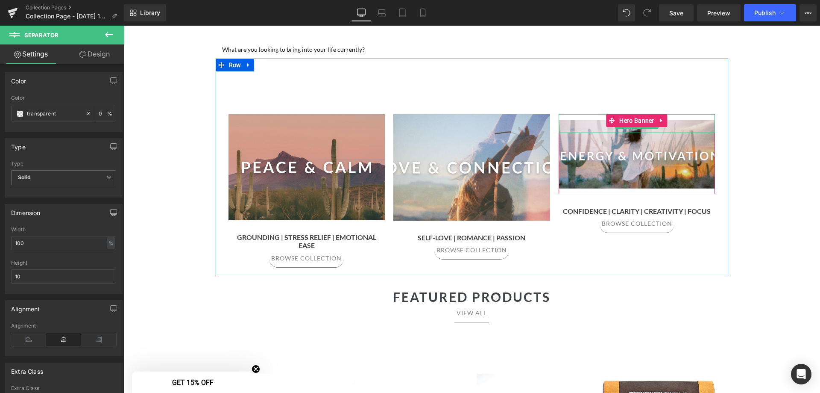
click at [679, 123] on hr at bounding box center [637, 122] width 157 height 9
click at [669, 123] on hr at bounding box center [637, 122] width 157 height 9
drag, startPoint x: 670, startPoint y: 115, endPoint x: 685, endPoint y: 66, distance: 51.2
click at [685, 66] on div "Separator Hero Banner 160px 38px Grounding | Stress Relief | Emotional Ease Hea…" at bounding box center [472, 167] width 513 height 217
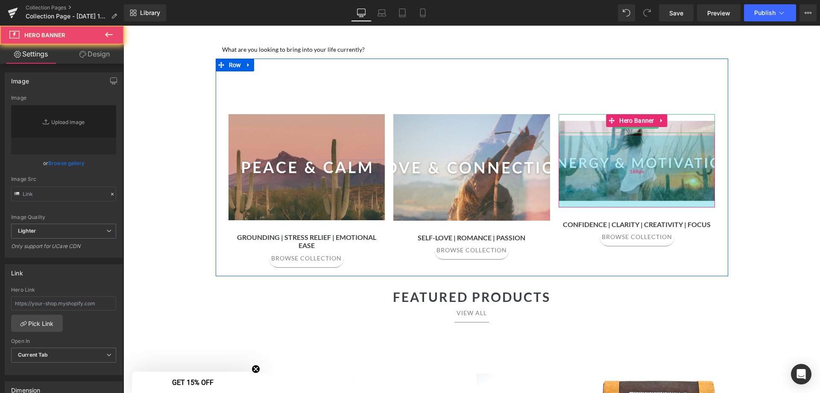
type input "https://ucarecdn.com/3682f897-ce7b-42a0-8569-c6f517d08004/-/format/auto/-/previ…"
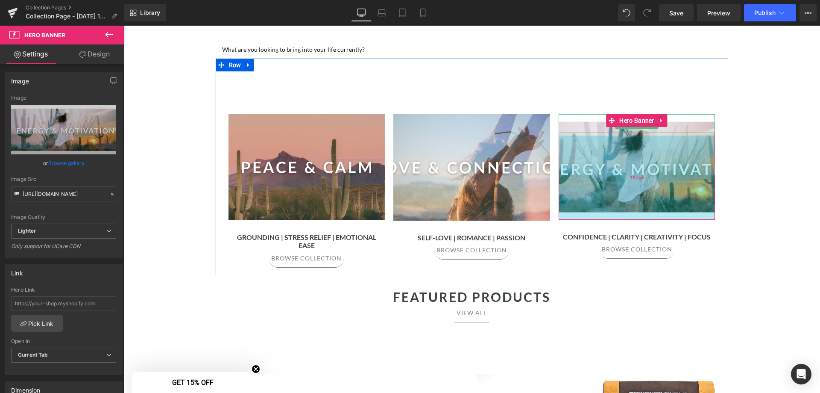
drag, startPoint x: 622, startPoint y: 192, endPoint x: 625, endPoint y: 217, distance: 25.9
click at [625, 217] on div "197px" at bounding box center [637, 177] width 157 height 84
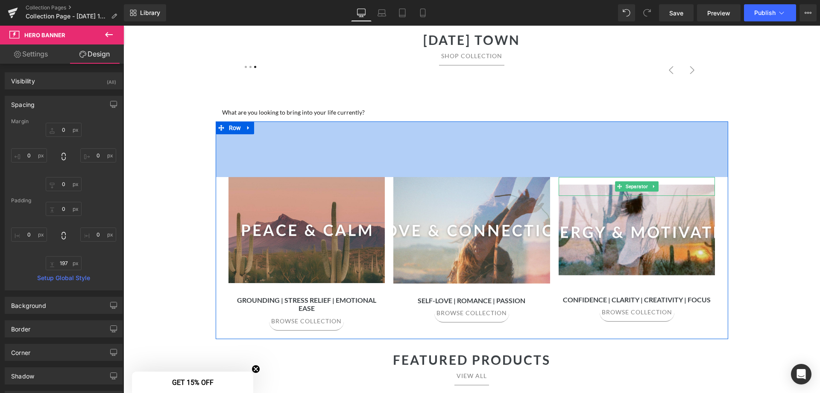
scroll to position [342, 0]
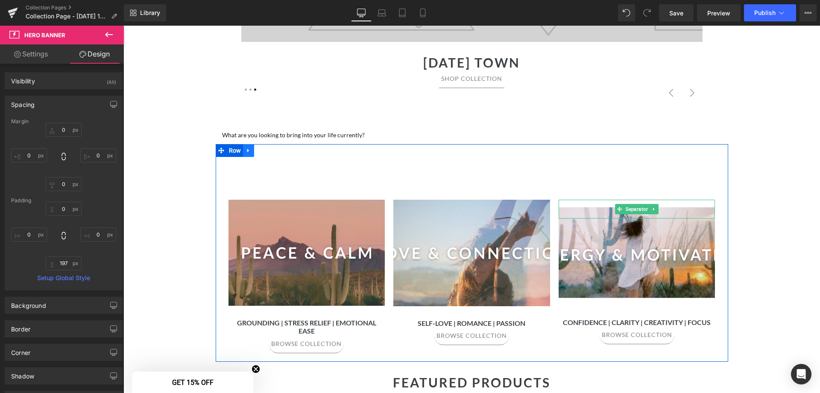
click at [247, 151] on icon at bounding box center [248, 151] width 2 height 4
click at [258, 150] on icon at bounding box center [260, 150] width 6 height 6
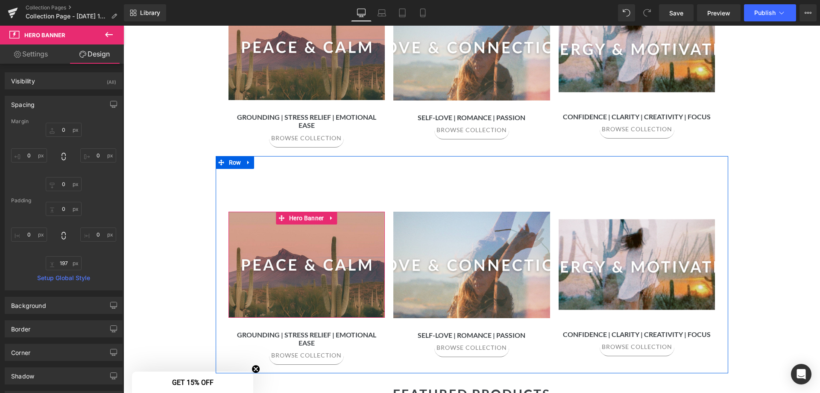
scroll to position [507, 0]
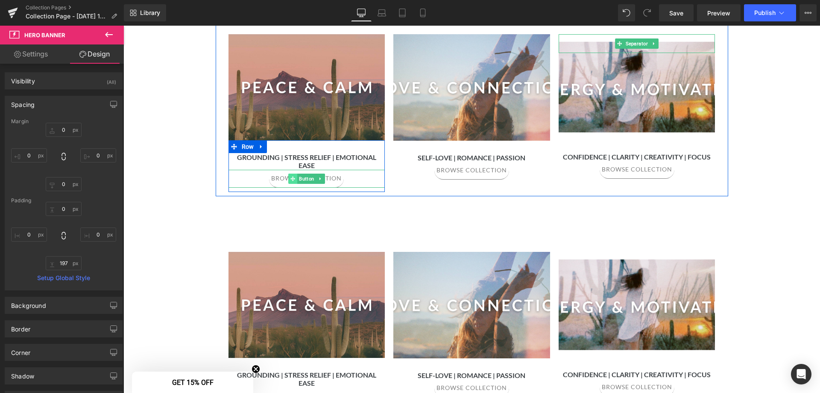
click at [291, 174] on span at bounding box center [292, 178] width 9 height 10
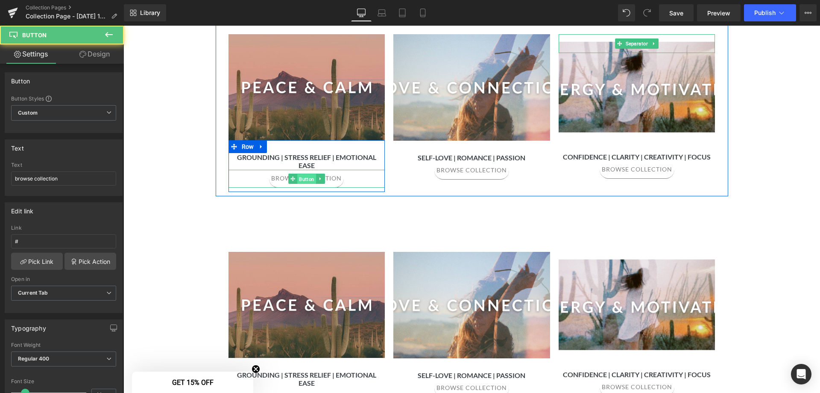
click at [303, 173] on span "Button" at bounding box center [306, 178] width 19 height 10
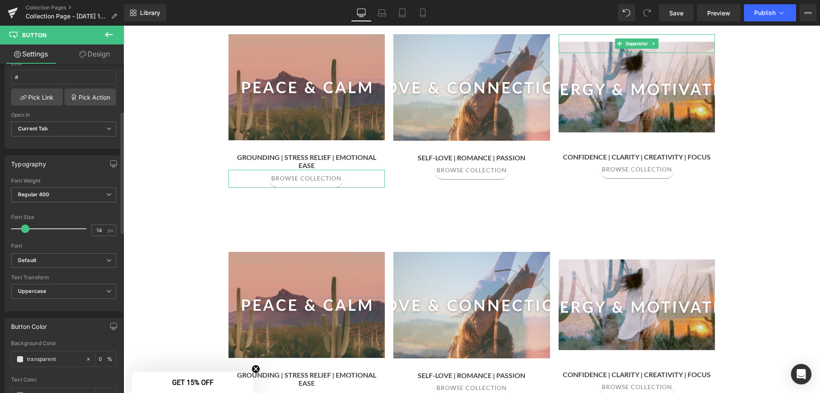
scroll to position [214, 0]
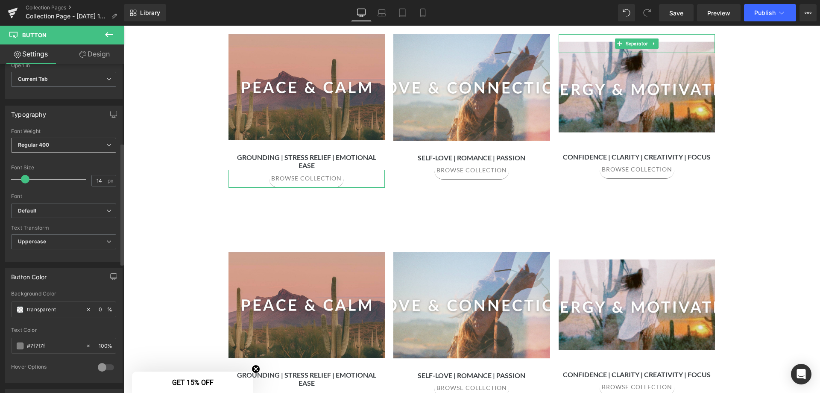
click at [52, 144] on span "Regular 400" at bounding box center [63, 145] width 105 height 15
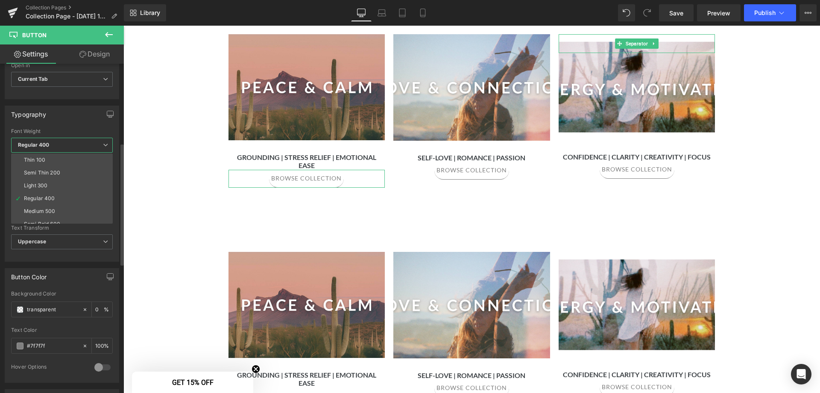
click at [52, 144] on span "Regular 400" at bounding box center [62, 145] width 102 height 15
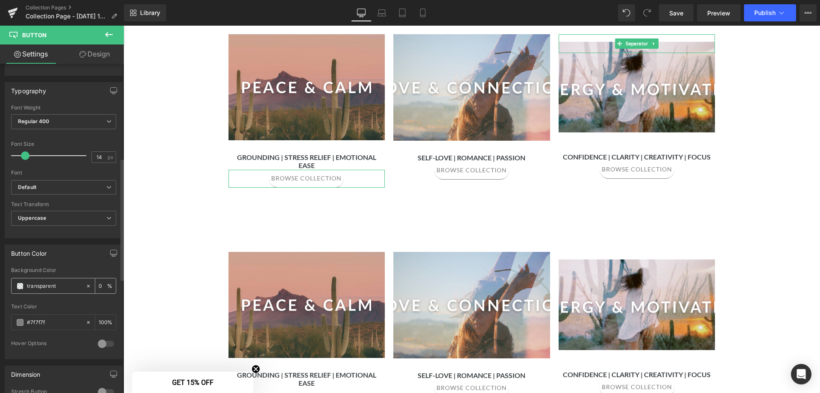
scroll to position [256, 0]
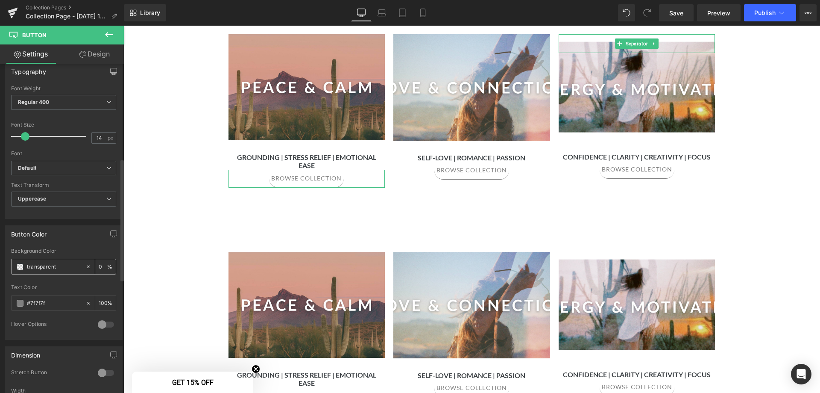
click at [21, 267] on span at bounding box center [20, 266] width 7 height 7
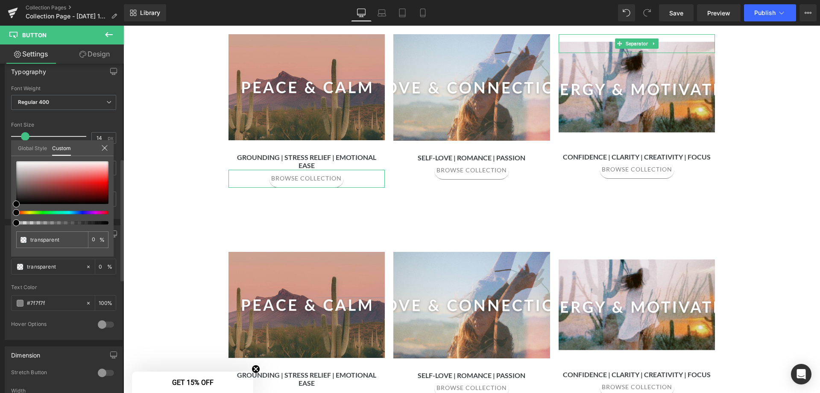
click at [49, 223] on div at bounding box center [59, 222] width 92 height 3
type input "#000000"
type input "39"
type input "#000000"
type input "39"
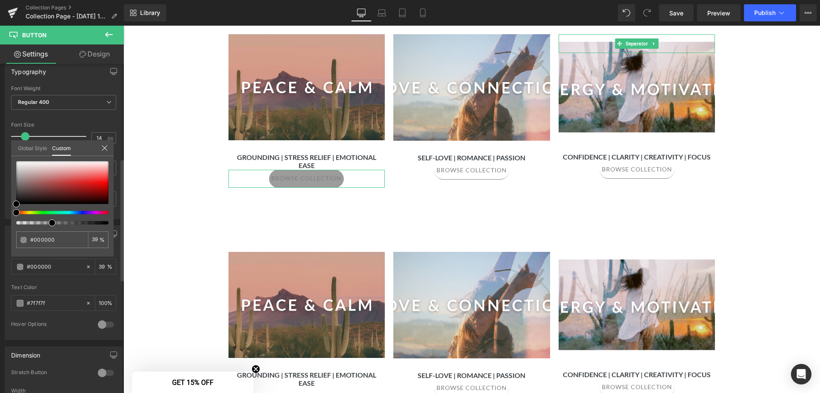
type input "69"
type input "70"
type input "79"
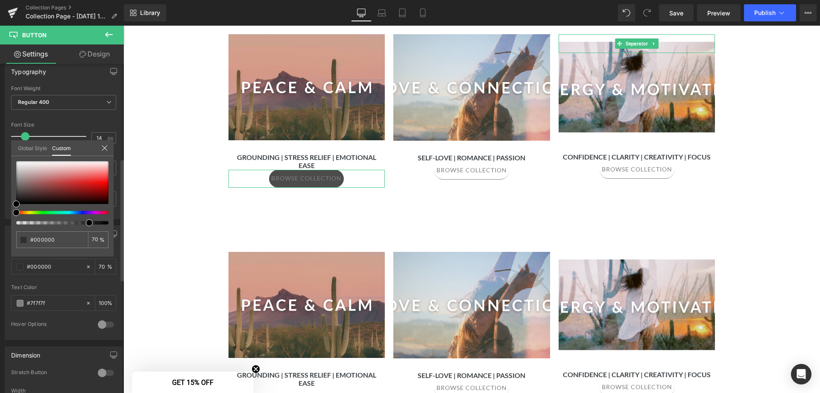
type input "79"
type input "78"
type input "75"
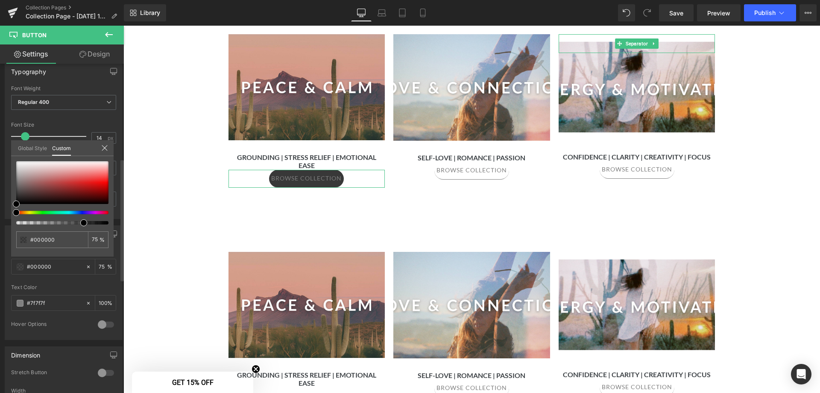
type input "73"
type input "71"
type input "70"
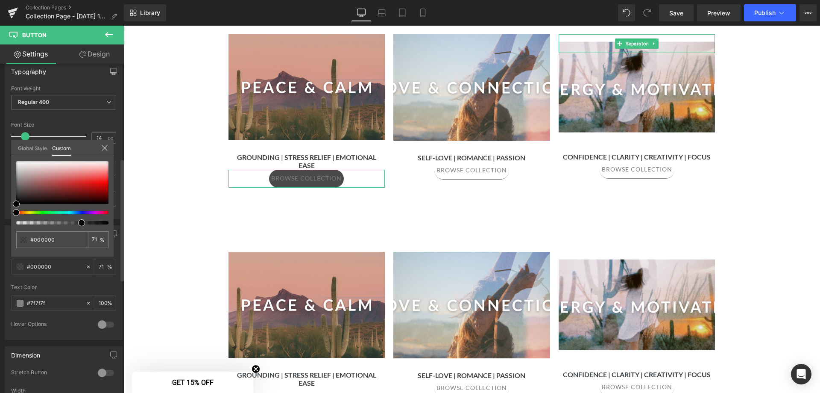
type input "70"
type input "69"
type input "68"
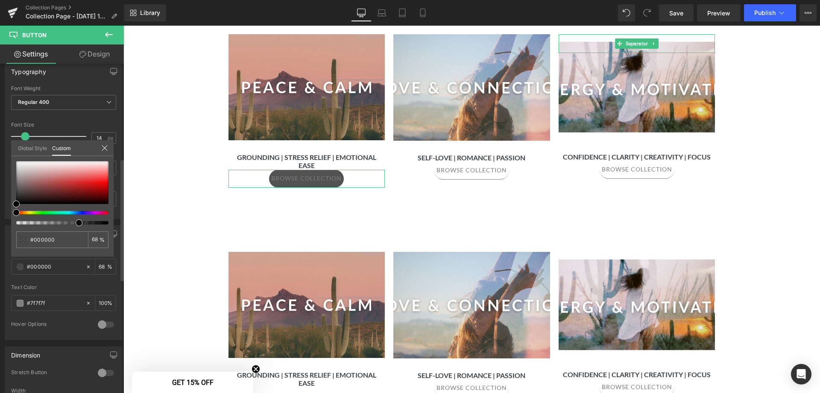
type input "67"
type input "66"
type input "65"
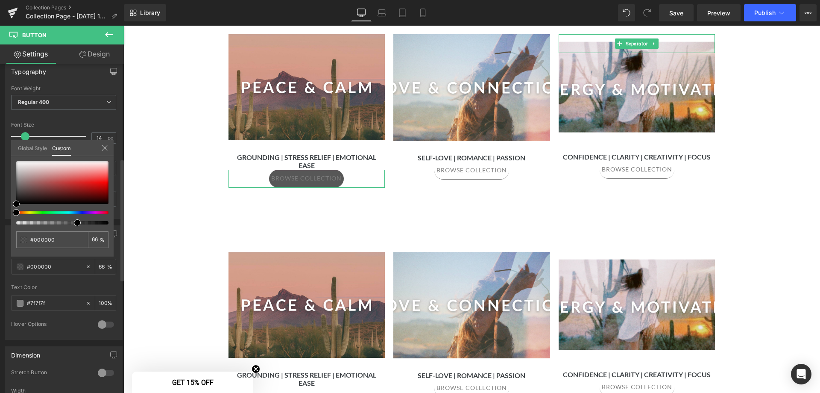
type input "65"
type input "64"
drag, startPoint x: 77, startPoint y: 221, endPoint x: 72, endPoint y: 221, distance: 4.7
click at [72, 221] on div at bounding box center [59, 222] width 92 height 3
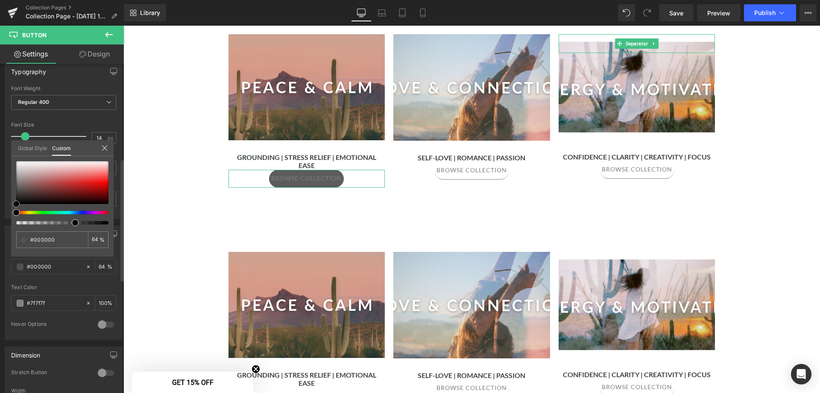
type input "#c0b9b9"
type input "#895252"
type input "#000000"
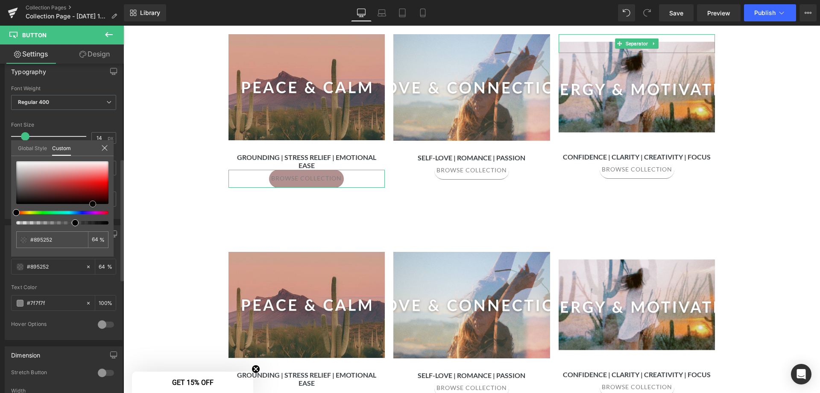
type input "#000000"
type input "#e61818"
type input "#f2a5a5"
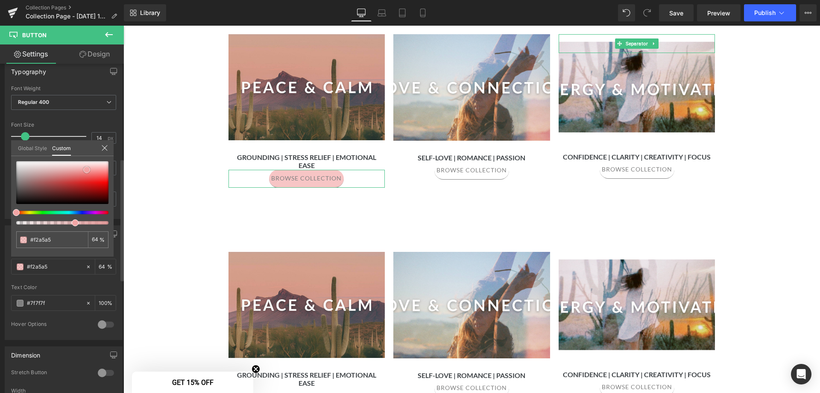
type input "#f2aaaa"
type input "#f3c3c3"
type input "#f5d0d0"
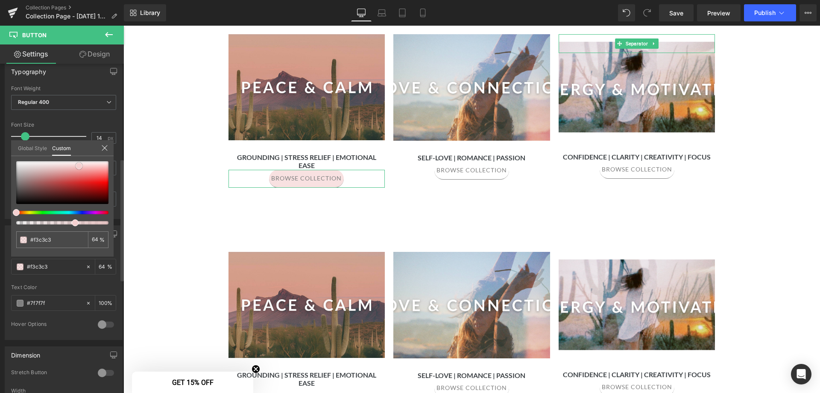
type input "#f5d0d0"
drag, startPoint x: 50, startPoint y: 189, endPoint x: 79, endPoint y: 166, distance: 37.7
click at [79, 166] on div at bounding box center [62, 182] width 92 height 43
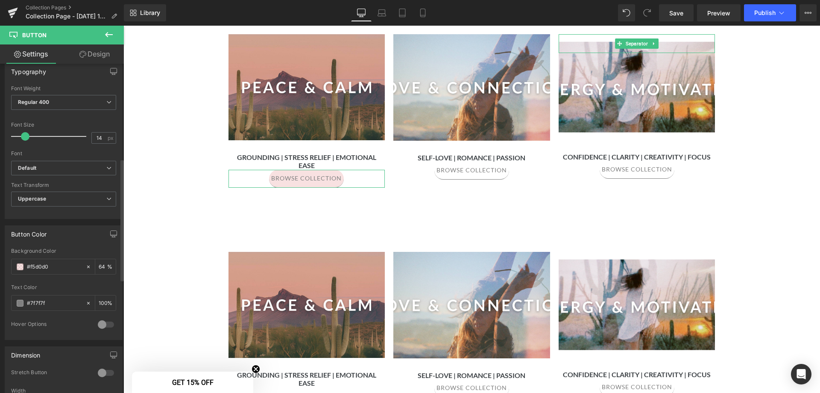
drag, startPoint x: 57, startPoint y: 266, endPoint x: 10, endPoint y: 262, distance: 46.8
click at [10, 262] on div "rgba(245, 208, 208, 0.64) Background Color #f5d0d0 64 % #7f7f7f Text Color #7f7…" at bounding box center [63, 293] width 117 height 91
click at [16, 302] on div "#7f7f7f" at bounding box center [49, 302] width 74 height 15
click at [19, 304] on span at bounding box center [20, 302] width 7 height 7
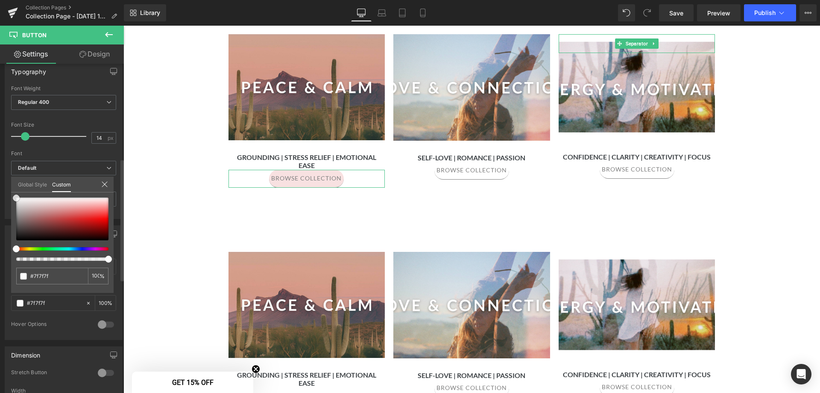
type input "#919191"
type input "#ffffff"
drag, startPoint x: 17, startPoint y: 216, endPoint x: 13, endPoint y: 178, distance: 37.8
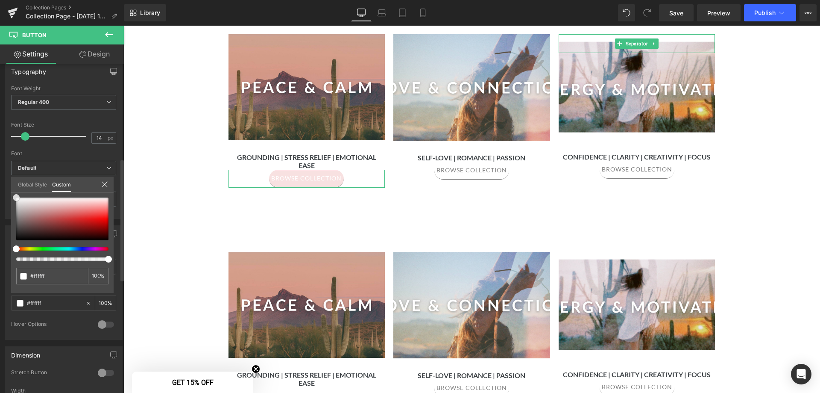
click at [13, 179] on div "Global Style Custom Setup Global Style #ffffff 100 %" at bounding box center [62, 189] width 103 height 26
type input "#fcfcfc"
type input "#515151"
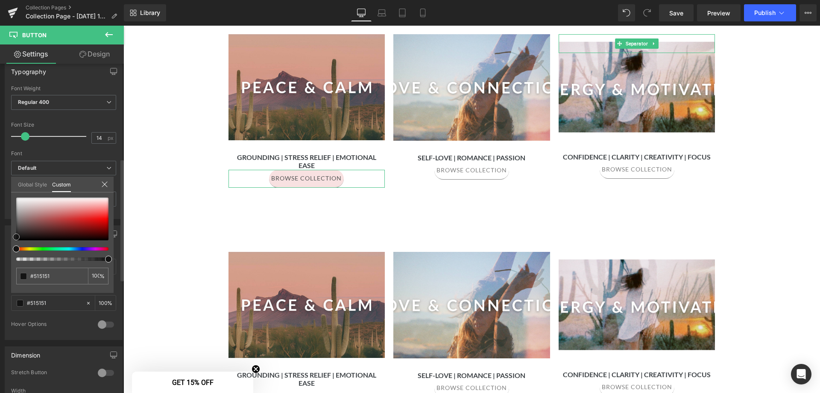
type input "#141414"
type input "#121111"
type input "#0a0909"
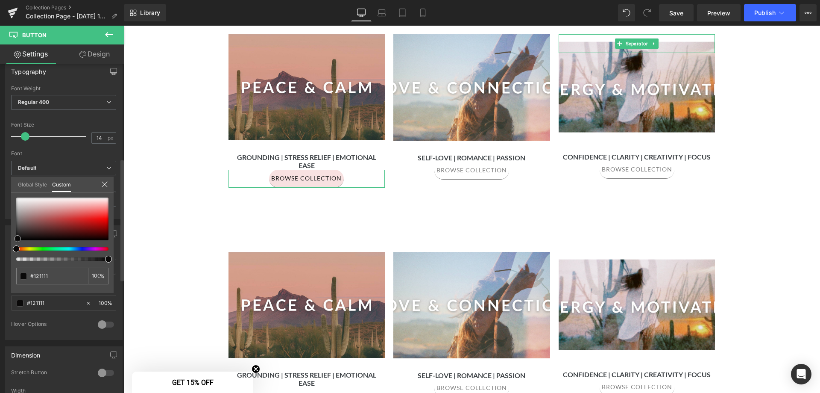
type input "#0a0909"
type input "#070707"
type input "#020202"
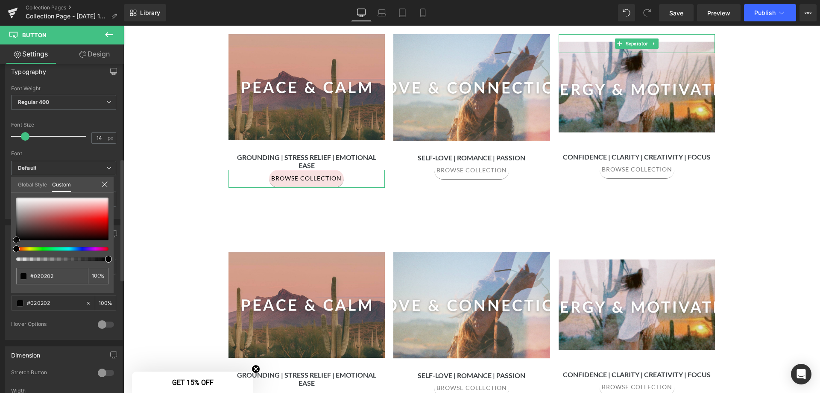
type input "#050505"
type input "#504848"
type input "#948484"
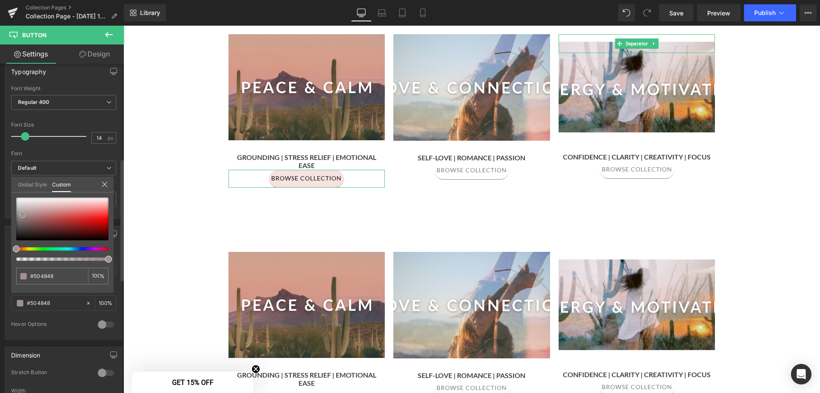
type input "#948484"
type input "#c0aeae"
type input "#d9c8c8"
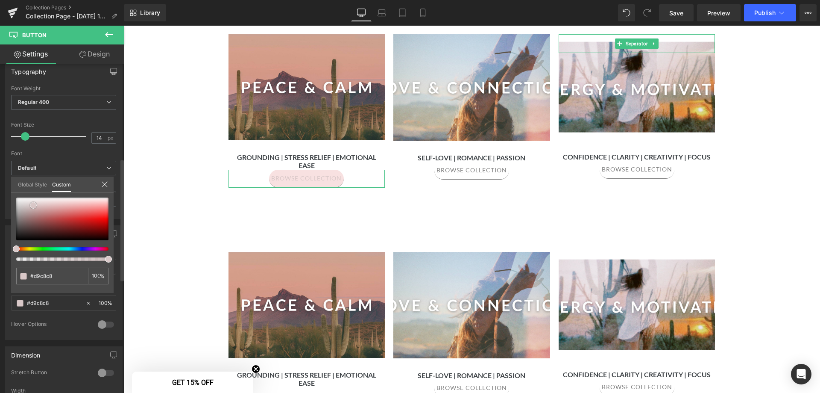
type input "#d5c2c2"
type input "#cebaba"
type input "#bfaaaa"
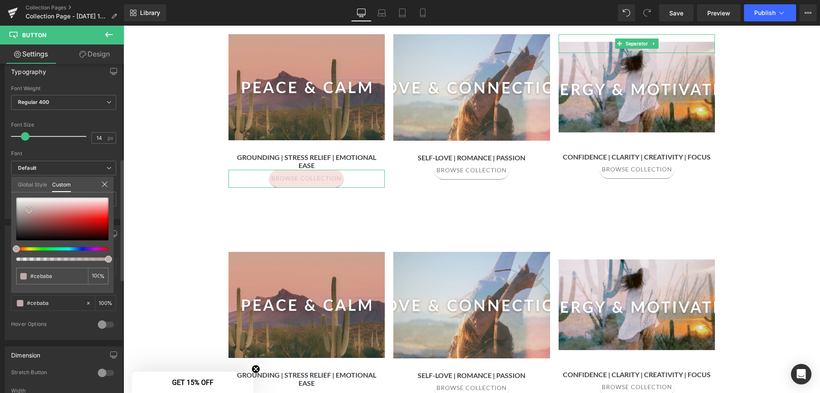
type input "#bfaaaa"
drag, startPoint x: 18, startPoint y: 197, endPoint x: 30, endPoint y: 209, distance: 17.8
click at [30, 209] on span at bounding box center [29, 209] width 7 height 7
click at [107, 184] on icon at bounding box center [104, 184] width 7 height 7
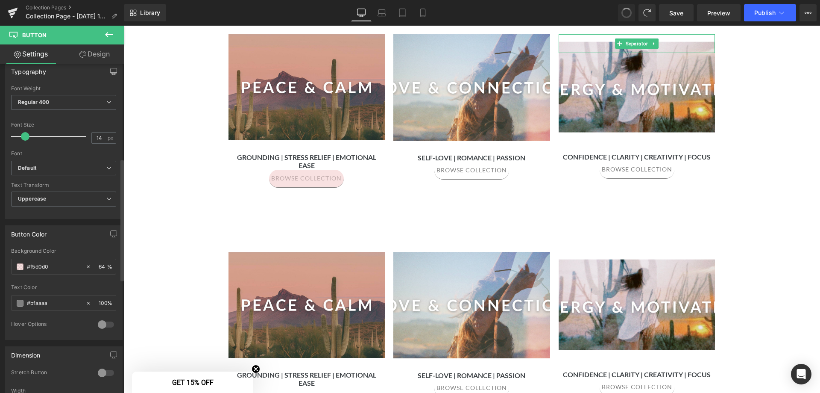
type input "#7f7f7f"
type input "100"
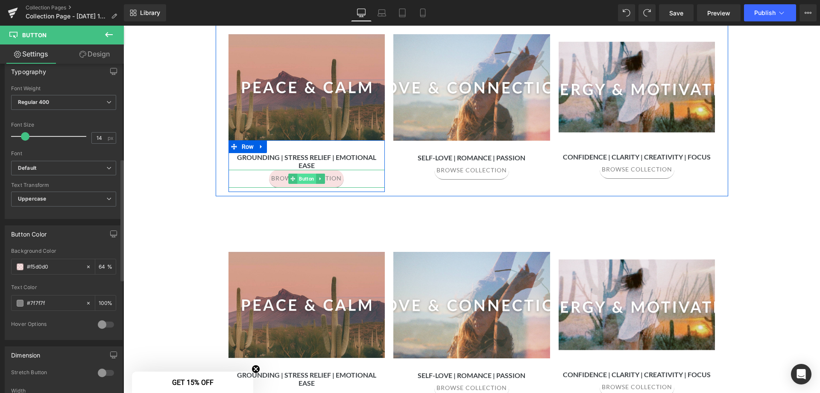
click at [304, 173] on span "Button" at bounding box center [306, 178] width 19 height 10
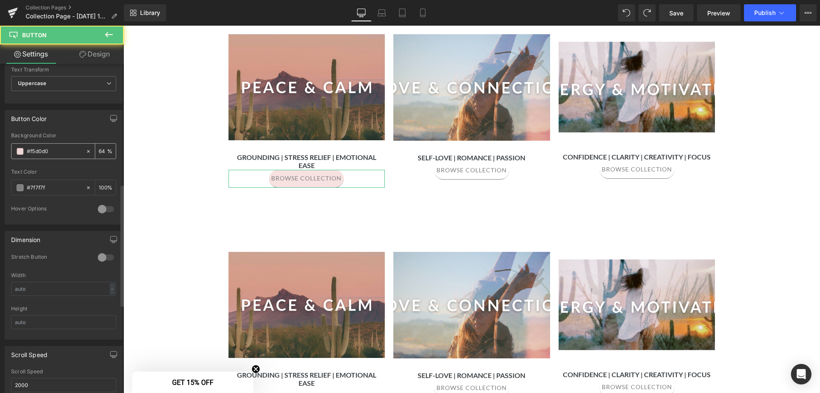
scroll to position [384, 0]
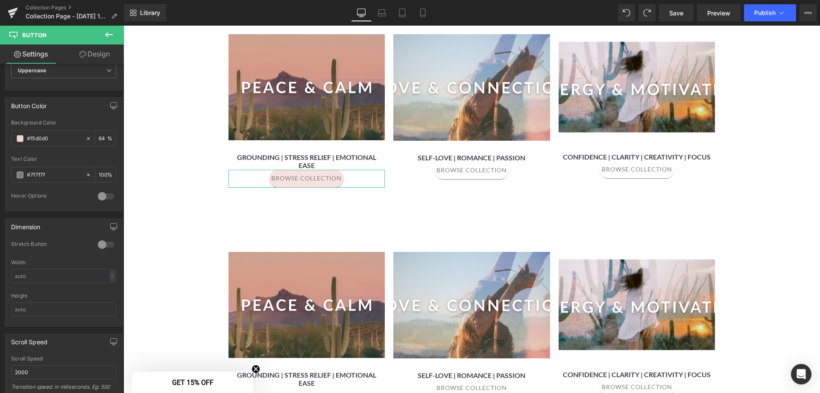
click at [106, 54] on link "Design" at bounding box center [95, 53] width 62 height 19
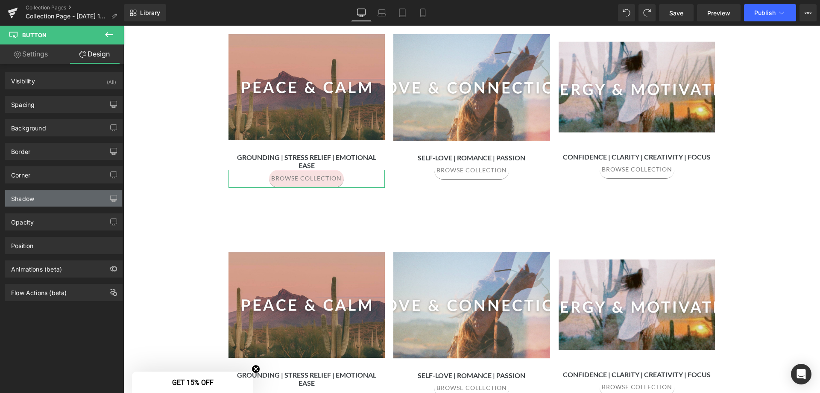
click at [41, 197] on div "Shadow" at bounding box center [63, 198] width 117 height 16
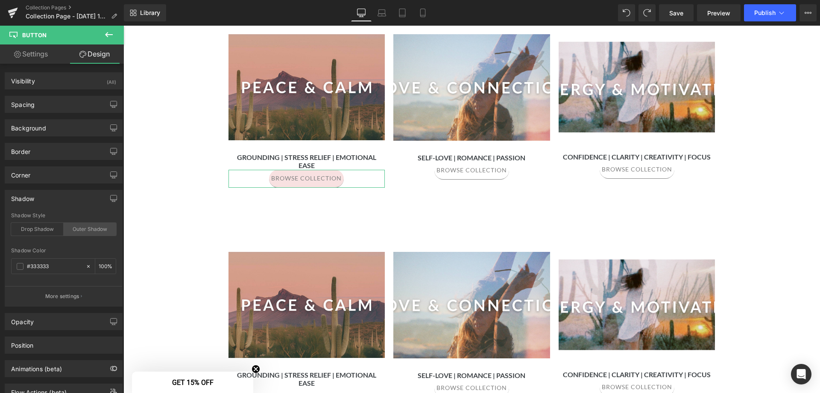
click at [101, 229] on div "Outer Shadow" at bounding box center [90, 229] width 53 height 13
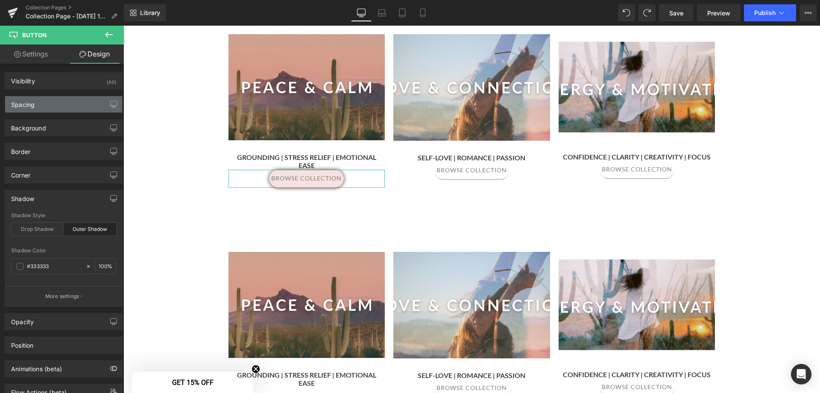
click at [41, 107] on div "Spacing" at bounding box center [63, 104] width 117 height 16
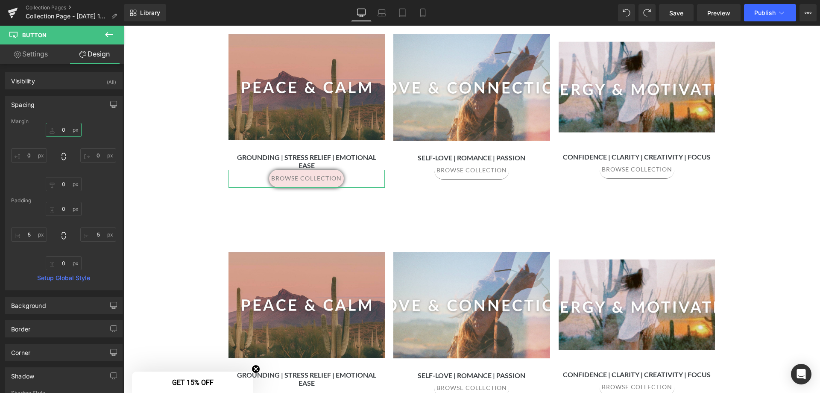
click at [67, 128] on input "0" at bounding box center [64, 130] width 36 height 14
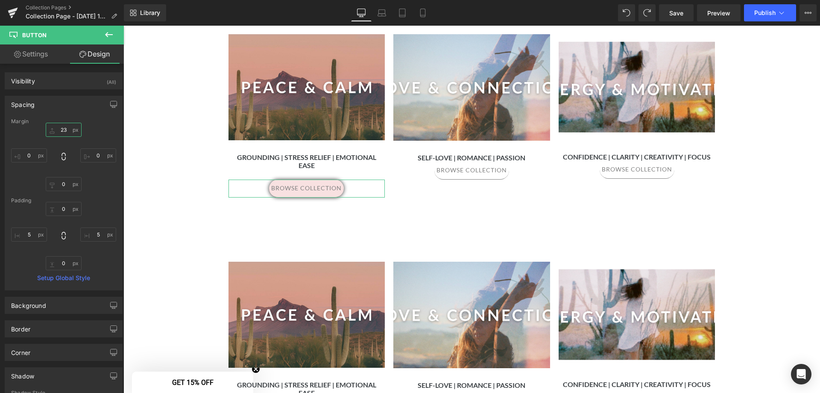
type input "2"
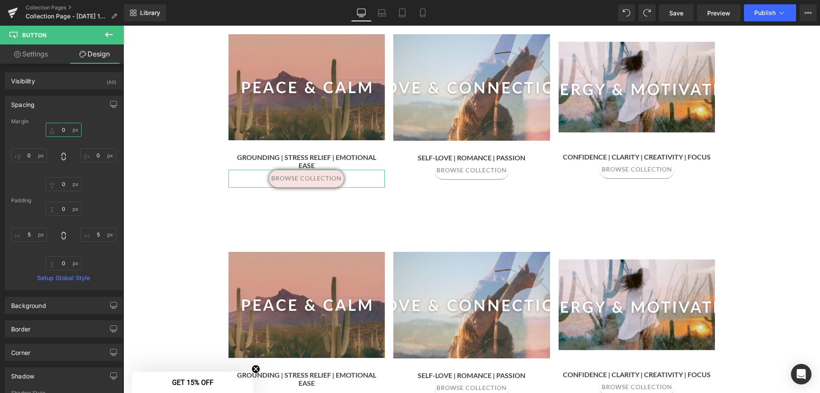
type input "4"
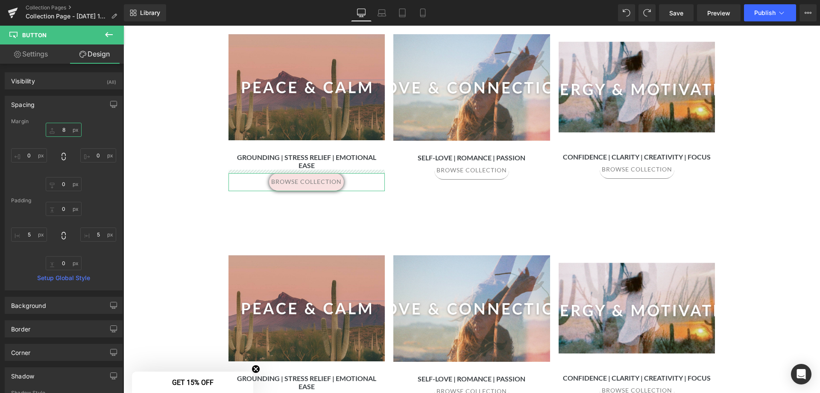
drag, startPoint x: 65, startPoint y: 130, endPoint x: 44, endPoint y: 122, distance: 21.9
click at [44, 129] on div "8 8 0px 0 0px 0 0px 0" at bounding box center [63, 157] width 105 height 68
type input "15"
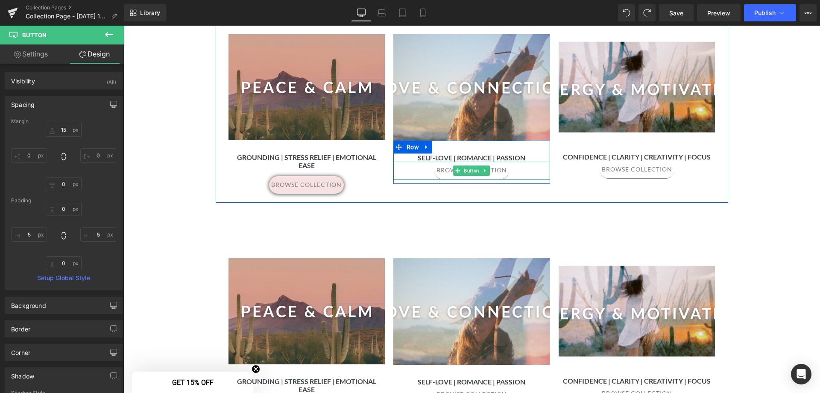
click at [440, 170] on span "browse collection" at bounding box center [472, 170] width 70 height 7
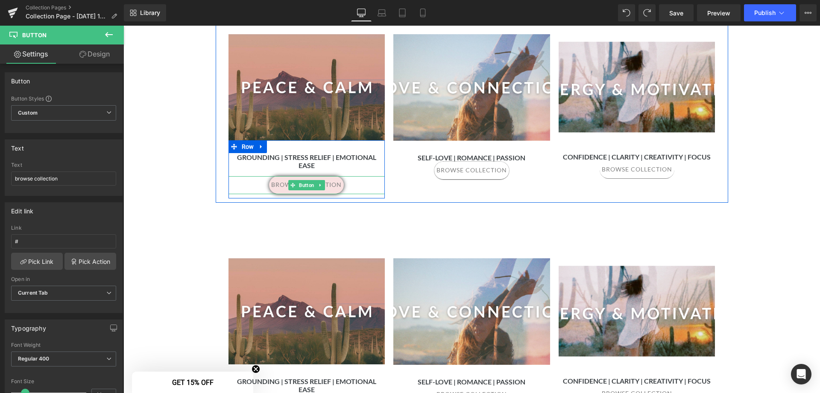
click at [300, 180] on span "Button" at bounding box center [306, 185] width 19 height 10
click at [318, 182] on icon at bounding box center [320, 184] width 5 height 5
click at [305, 182] on icon at bounding box center [307, 184] width 5 height 5
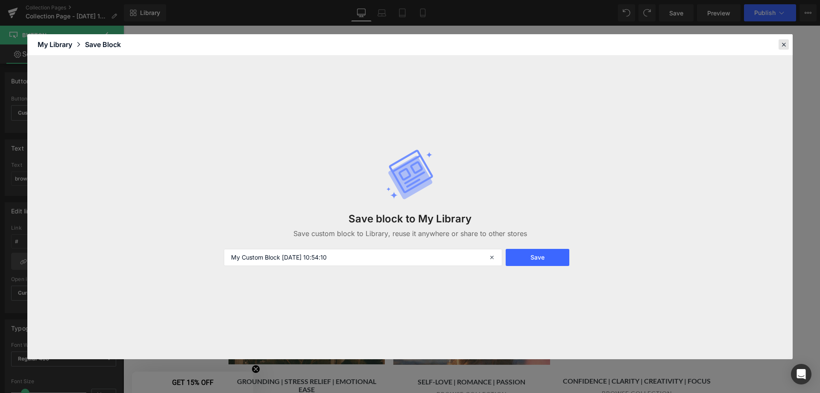
click at [783, 42] on icon at bounding box center [784, 45] width 8 height 8
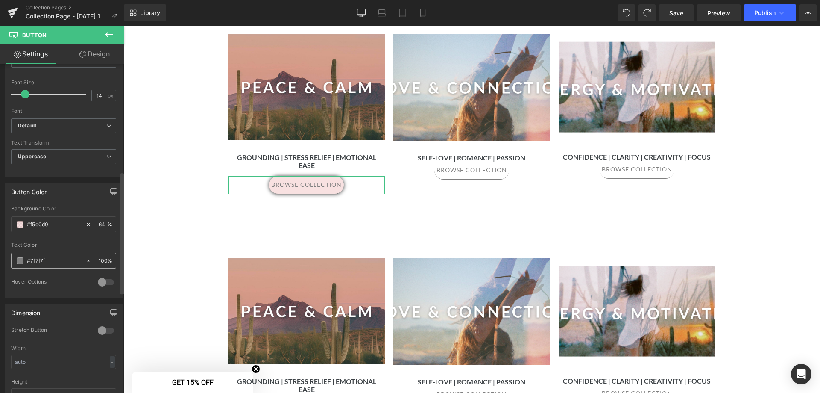
scroll to position [299, 0]
click at [56, 226] on input "#f5d0d0" at bounding box center [54, 223] width 55 height 9
drag, startPoint x: 59, startPoint y: 224, endPoint x: -7, endPoint y: 220, distance: 65.9
click at [0, 220] on html "Button You are previewing how the will restyle your page. You can not edit Elem…" at bounding box center [410, 196] width 820 height 393
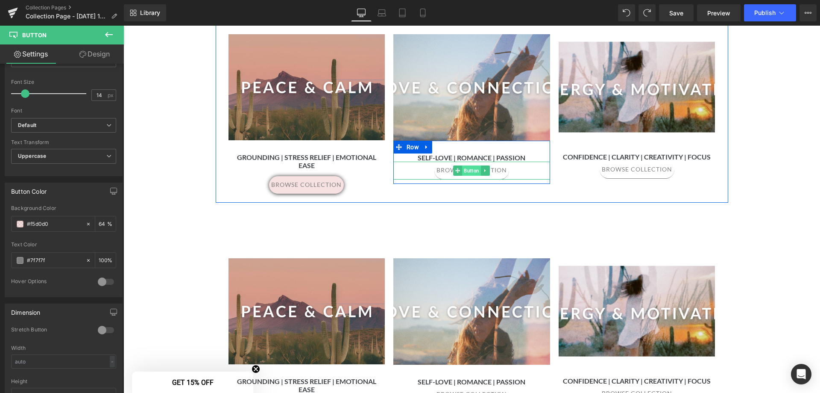
click at [468, 172] on span "Button" at bounding box center [472, 170] width 19 height 10
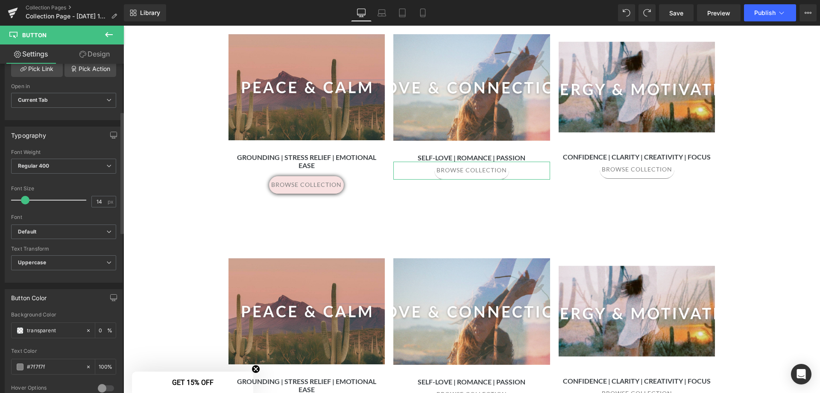
scroll to position [342, 0]
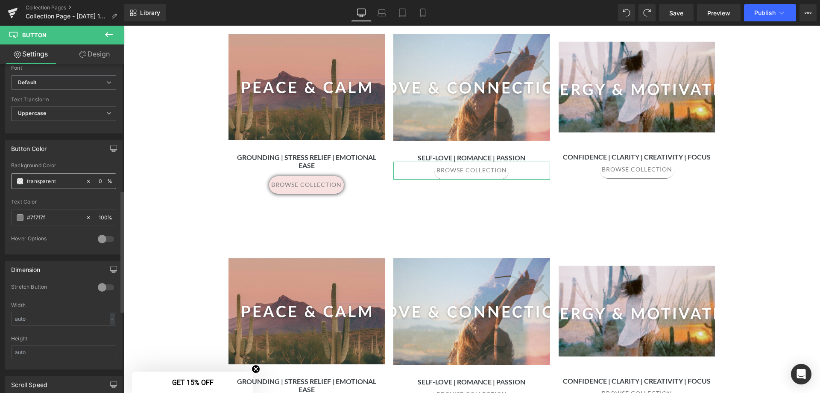
click at [70, 182] on input "transparent" at bounding box center [54, 180] width 55 height 9
drag, startPoint x: 62, startPoint y: 180, endPoint x: -112, endPoint y: 180, distance: 173.9
click at [0, 180] on html "Button You are previewing how the will restyle your page. You can not edit Elem…" at bounding box center [410, 196] width 820 height 393
paste input "#f5d0d0"
type input "#f5d0d0"
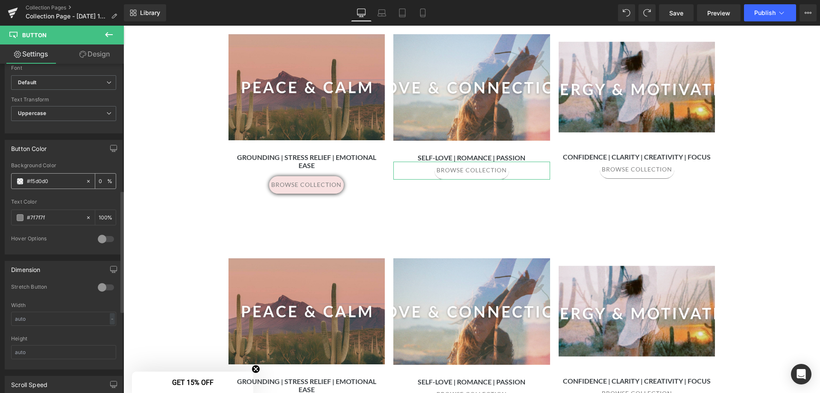
type input "100"
type input "#f5d0d0"
click at [103, 182] on input "100" at bounding box center [103, 180] width 9 height 9
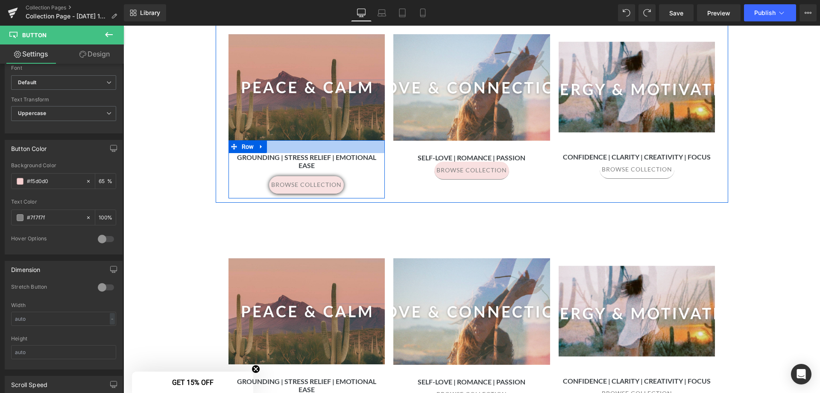
type input "65"
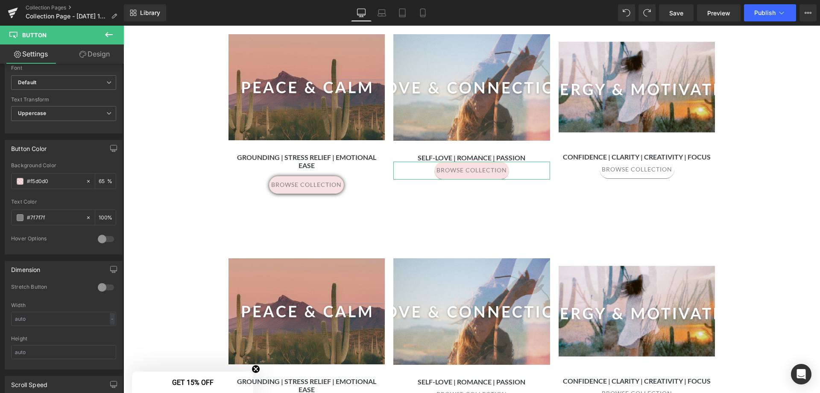
click at [85, 56] on icon at bounding box center [82, 54] width 7 height 7
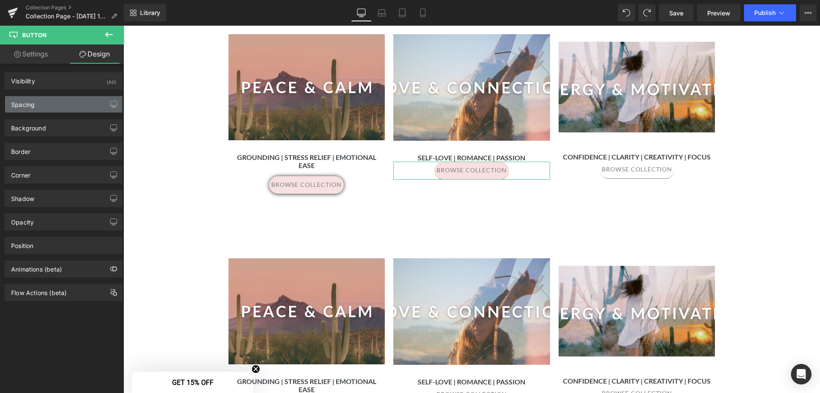
type input "0"
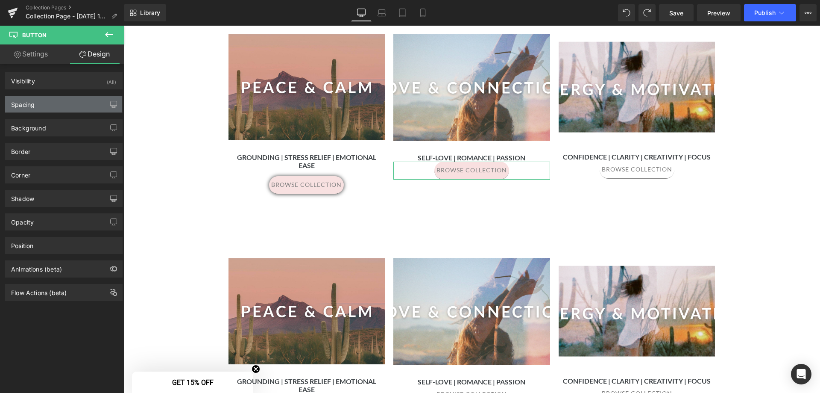
type input "5"
type input "0"
type input "5"
click at [43, 101] on div "Spacing" at bounding box center [63, 104] width 117 height 16
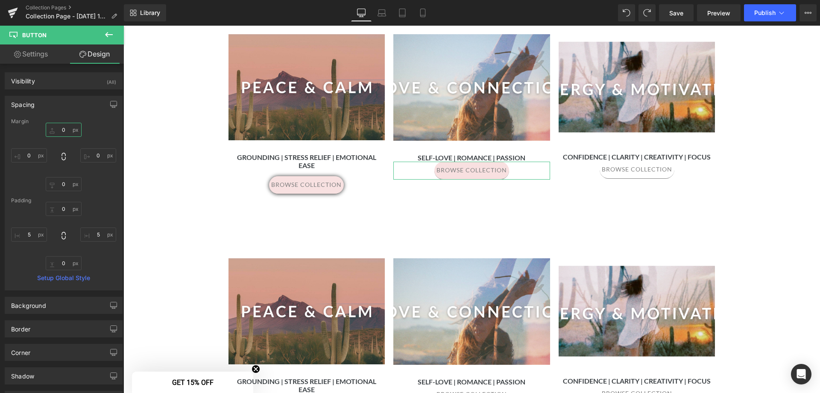
click at [63, 128] on input "0" at bounding box center [64, 130] width 36 height 14
type input "15"
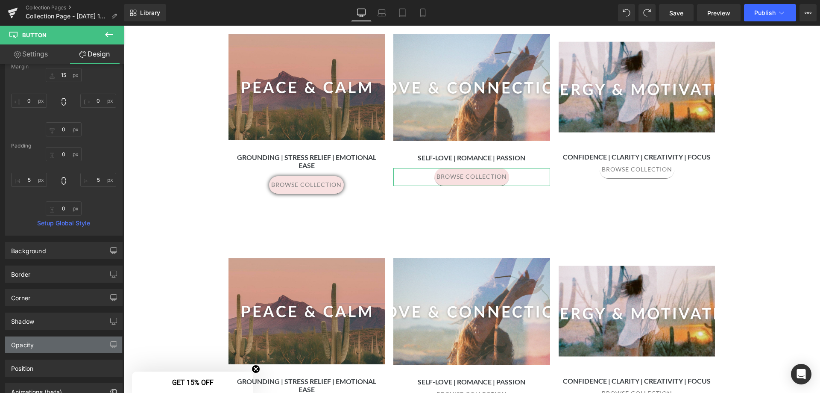
scroll to position [109, 0]
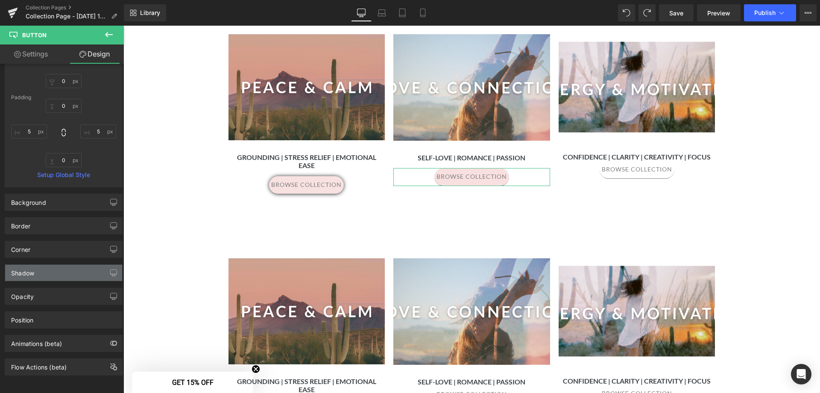
click at [39, 265] on div "Shadow" at bounding box center [63, 272] width 117 height 16
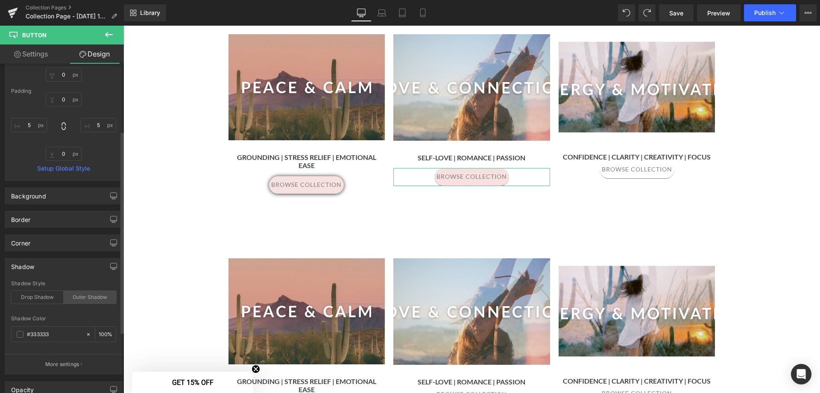
click at [83, 297] on div "Outer Shadow" at bounding box center [90, 297] width 53 height 13
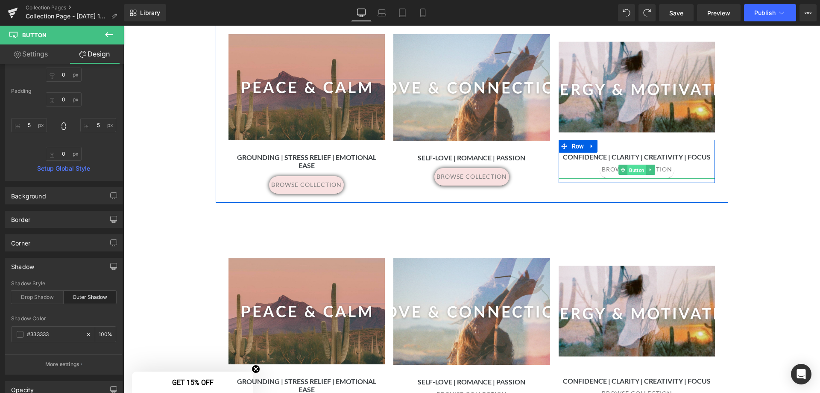
click at [628, 169] on span "Button" at bounding box center [637, 170] width 19 height 10
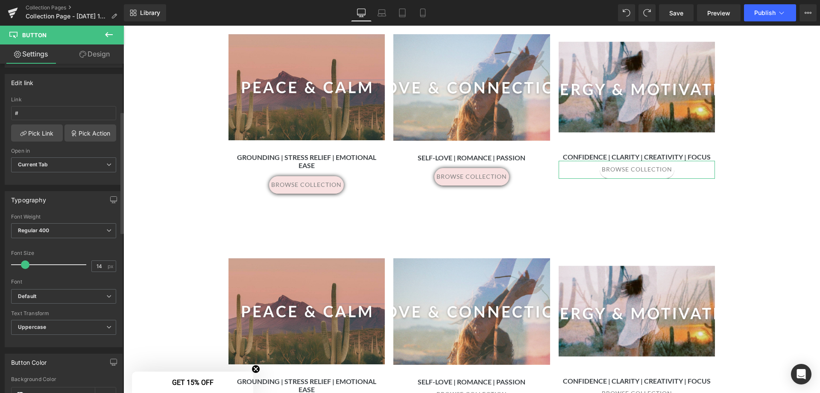
scroll to position [299, 0]
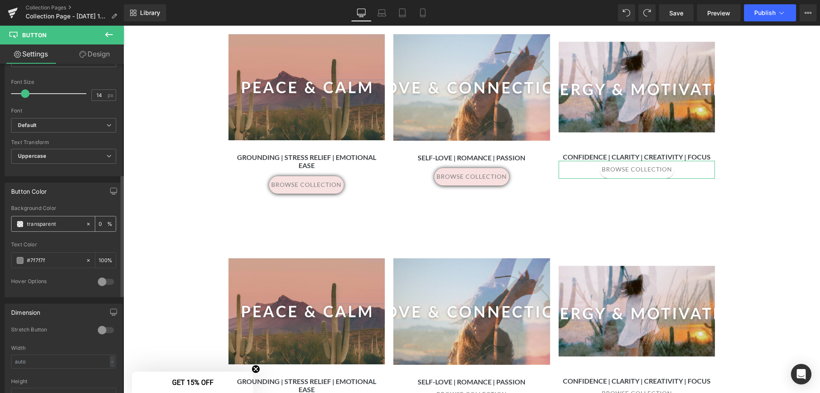
click at [61, 220] on input "transparent" at bounding box center [54, 223] width 55 height 9
drag, startPoint x: 63, startPoint y: 224, endPoint x: 0, endPoint y: 222, distance: 63.7
click at [0, 222] on html "Button You are previewing how the will restyle your page. You can not edit Elem…" at bounding box center [410, 196] width 820 height 393
paste input "#f5d0d0"
type input "#f5d0d0"
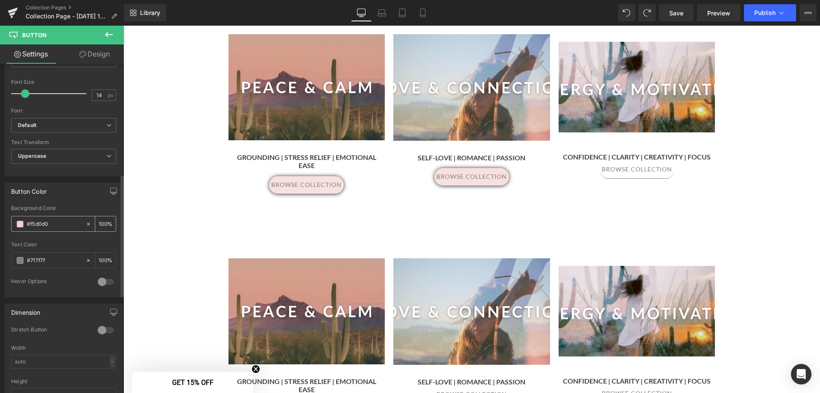
type input "100"
type input "#f5d0d0"
type input "65"
click at [109, 49] on link "Design" at bounding box center [95, 53] width 62 height 19
click at [101, 58] on link "Design" at bounding box center [95, 53] width 62 height 19
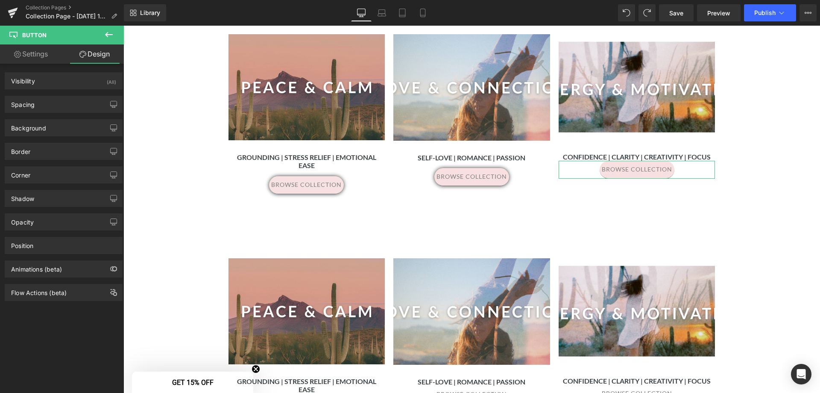
type input "0"
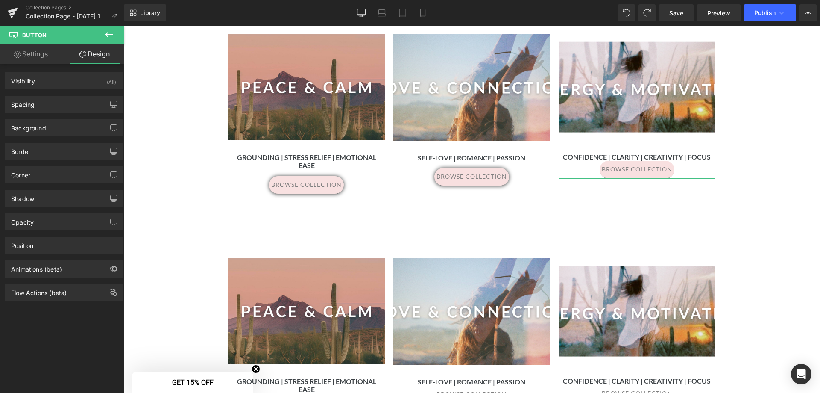
type input "5"
type input "0"
type input "5"
click at [60, 104] on div "Spacing" at bounding box center [63, 104] width 117 height 16
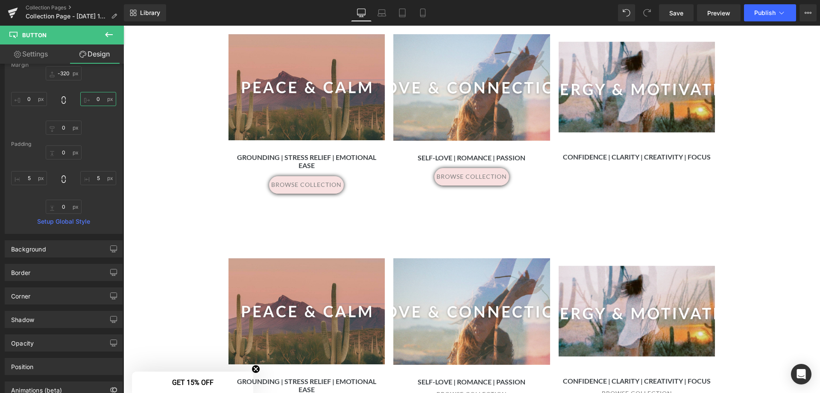
scroll to position [109, 0]
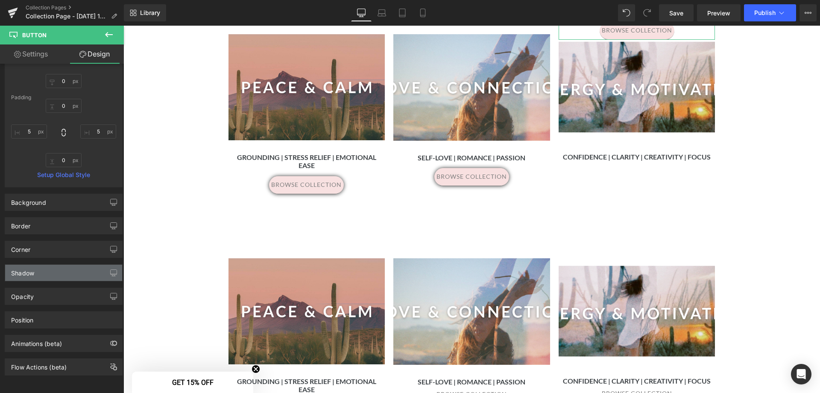
click at [44, 270] on div "Shadow" at bounding box center [63, 272] width 117 height 16
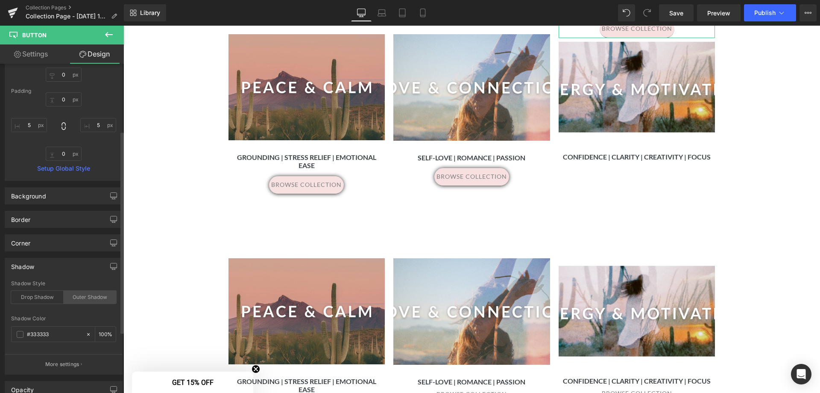
click at [80, 298] on div "Outer Shadow" at bounding box center [90, 297] width 53 height 13
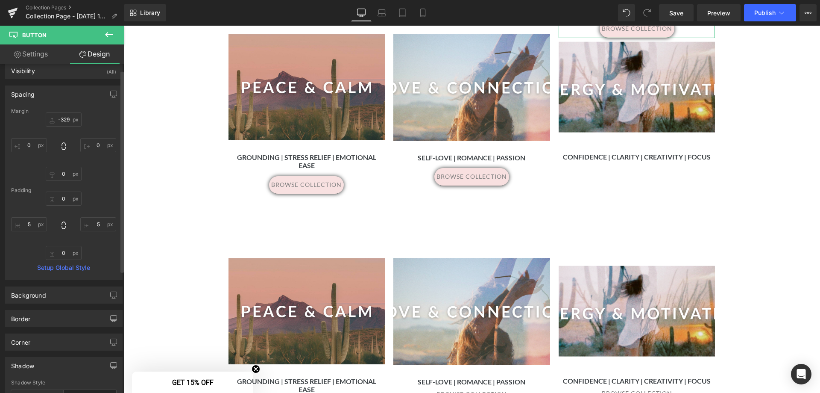
scroll to position [0, 0]
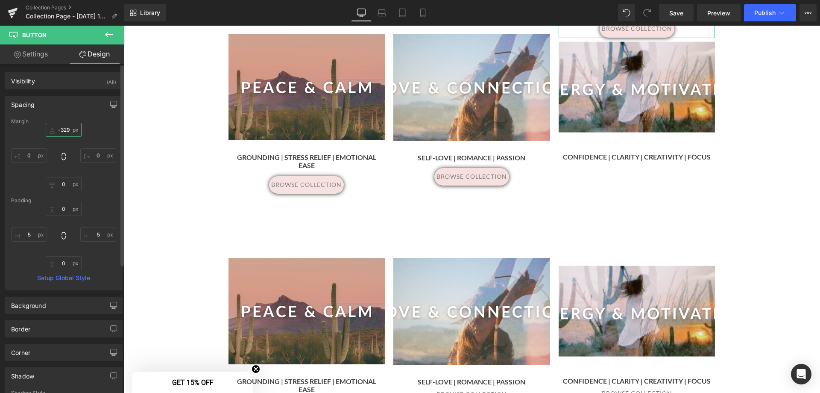
click at [65, 130] on input "-329" at bounding box center [64, 130] width 36 height 14
click at [64, 130] on input "-329" at bounding box center [64, 130] width 36 height 14
type input "15"
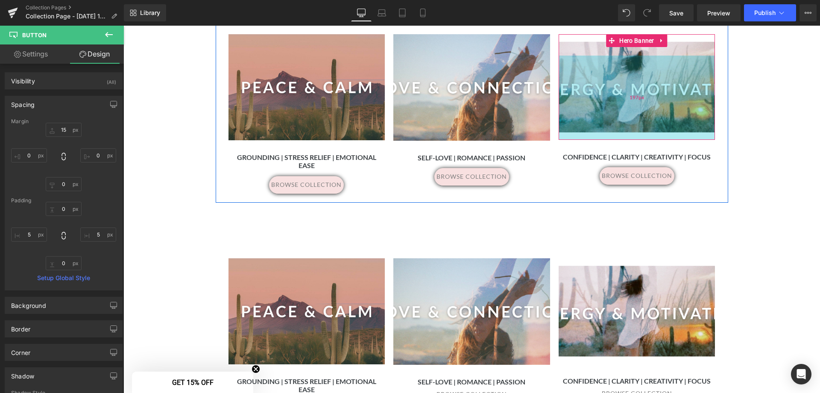
click at [660, 74] on div "197px" at bounding box center [637, 98] width 157 height 84
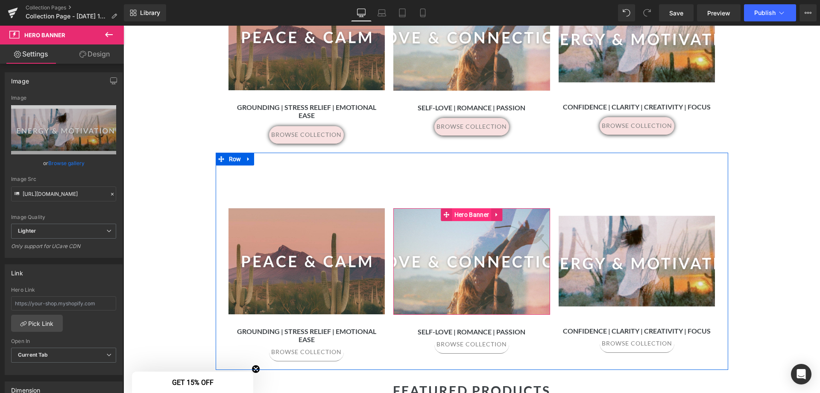
scroll to position [635, 0]
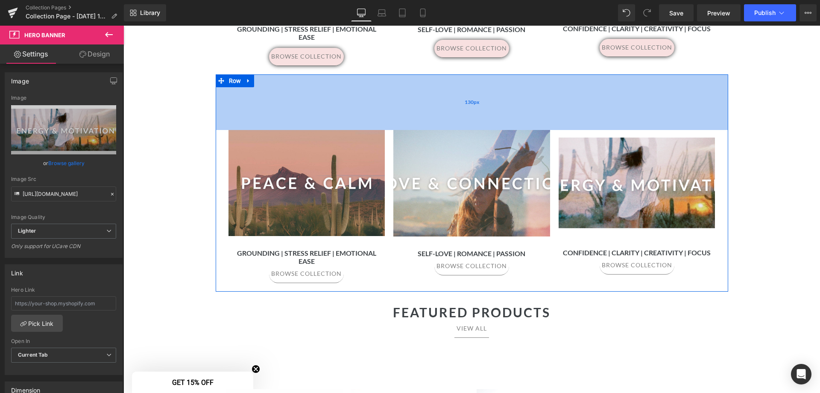
click at [508, 97] on div "130px" at bounding box center [472, 102] width 513 height 56
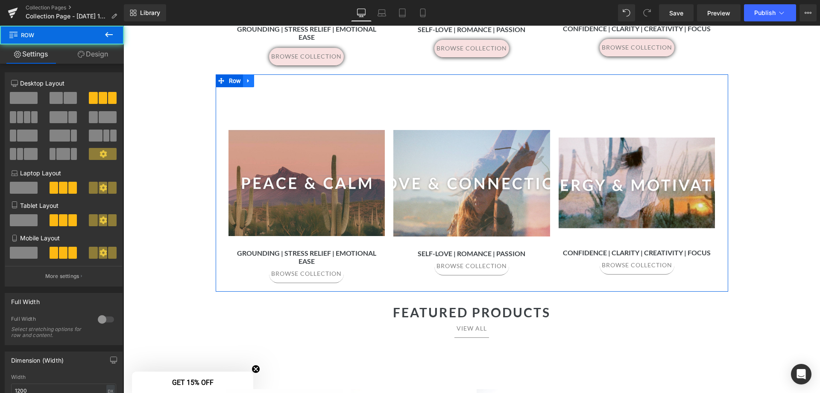
click at [247, 79] on icon at bounding box center [248, 81] width 2 height 4
click at [268, 77] on icon at bounding box center [271, 80] width 6 height 6
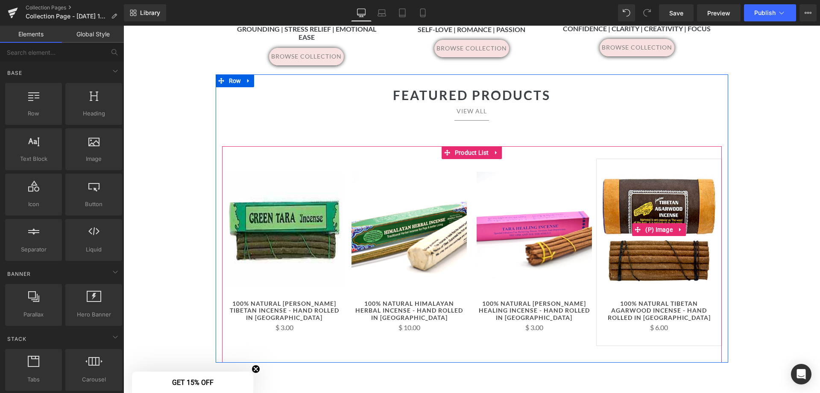
scroll to position [593, 0]
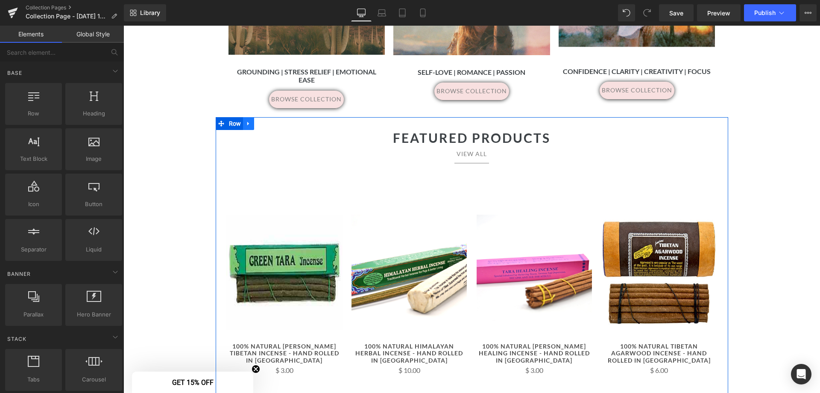
click at [247, 121] on icon at bounding box center [248, 123] width 2 height 4
click at [268, 120] on icon at bounding box center [271, 123] width 6 height 6
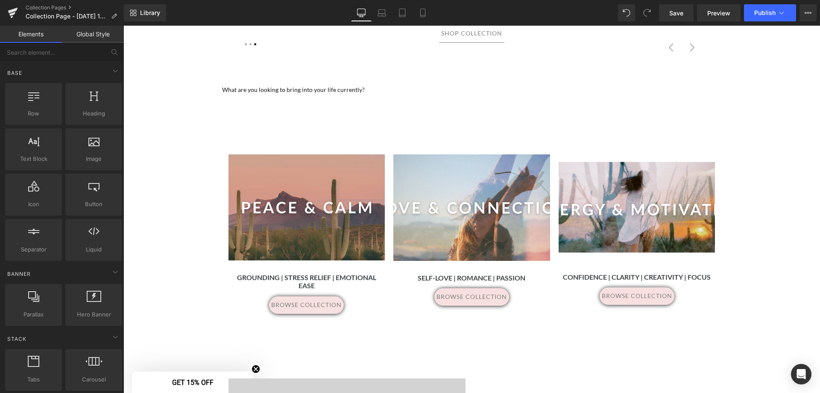
scroll to position [513, 0]
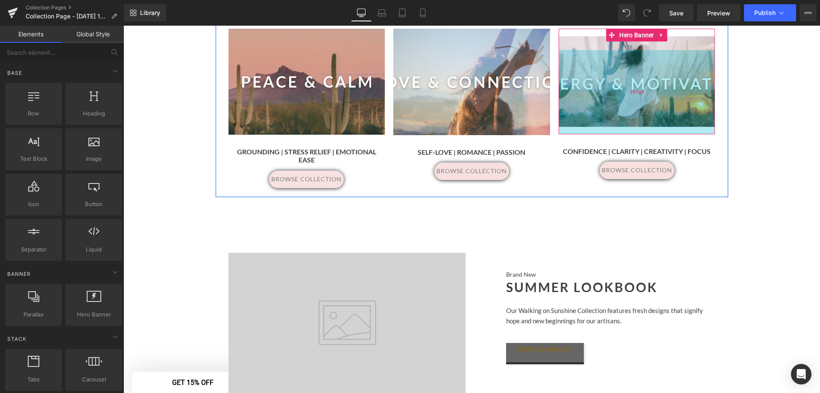
click at [604, 85] on div "197px" at bounding box center [637, 92] width 157 height 84
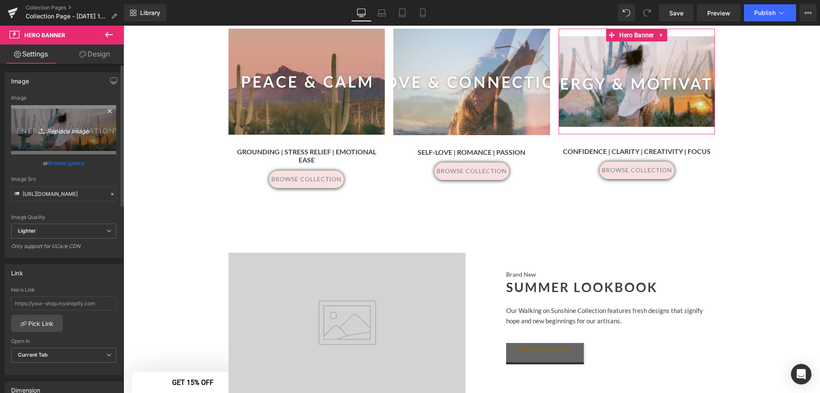
click at [106, 111] on icon at bounding box center [110, 111] width 10 height 10
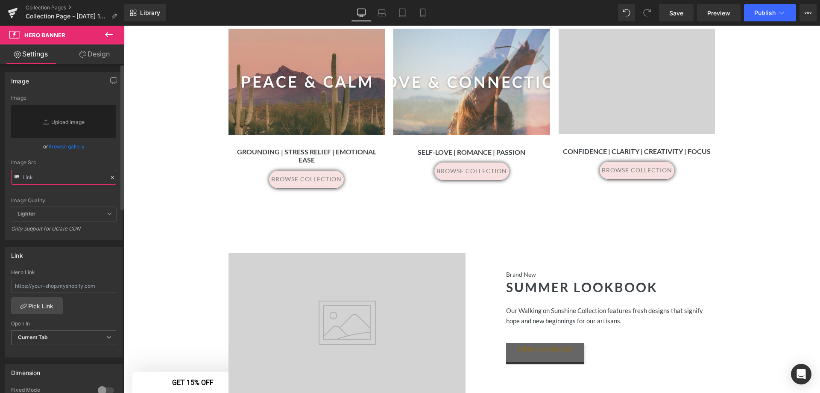
click at [55, 180] on input "text" at bounding box center [63, 177] width 105 height 15
click at [55, 117] on link "Replace Image" at bounding box center [63, 121] width 105 height 32
type input "C:\fakepath\3.png"
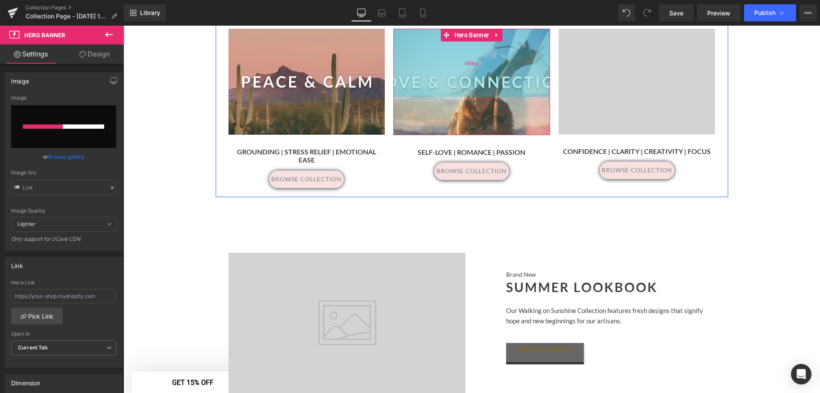
click at [487, 70] on div "160px" at bounding box center [471, 63] width 157 height 68
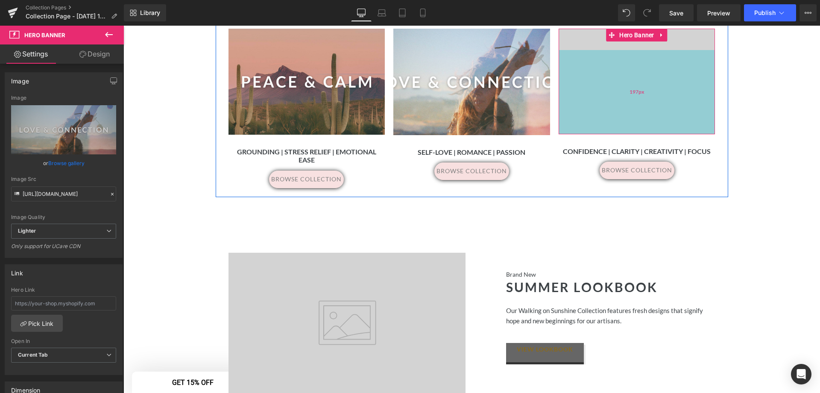
click at [665, 72] on div "197px" at bounding box center [637, 92] width 157 height 84
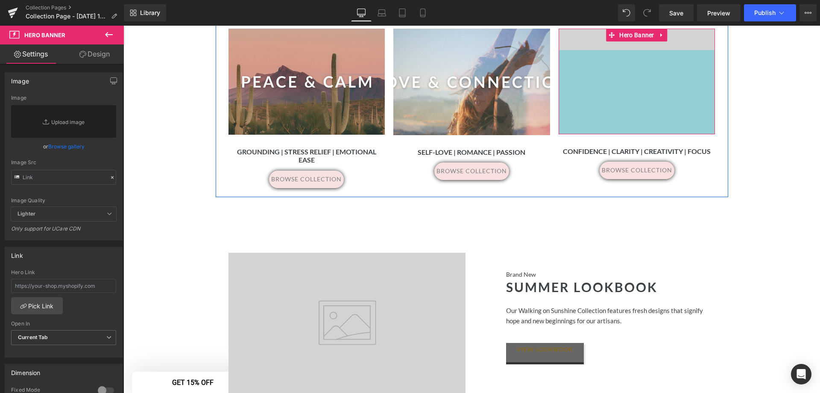
scroll to position [427, 0]
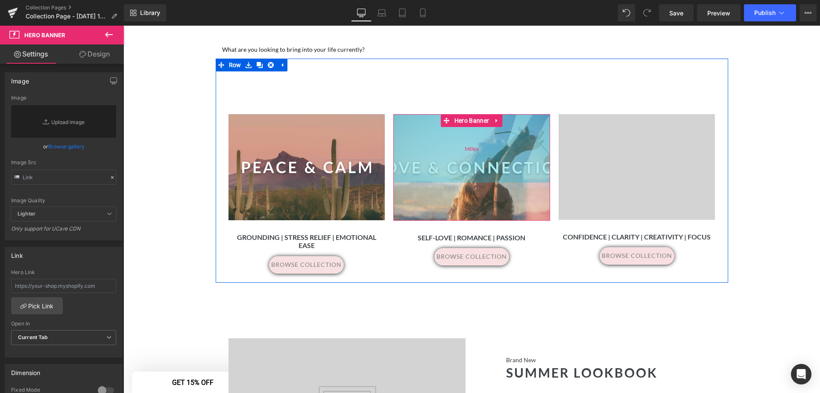
click at [491, 138] on div "160px" at bounding box center [471, 148] width 157 height 68
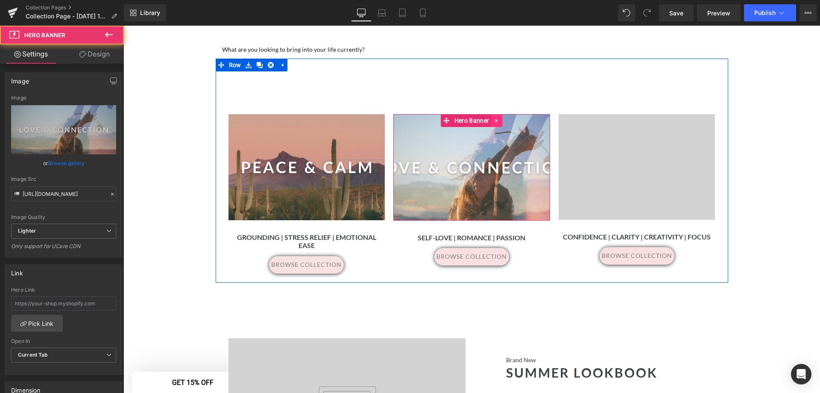
click at [496, 119] on icon at bounding box center [497, 120] width 6 height 6
click at [490, 121] on icon at bounding box center [491, 120] width 6 height 6
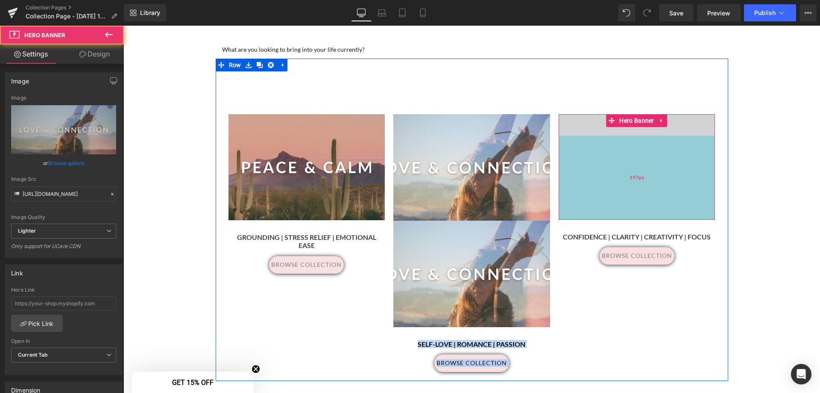
drag, startPoint x: 570, startPoint y: 176, endPoint x: 617, endPoint y: 150, distance: 53.7
click at [617, 150] on div "Separator Hero Banner 160px 38px Grounding | Stress Relief | Emotional Ease Hea…" at bounding box center [472, 220] width 513 height 322
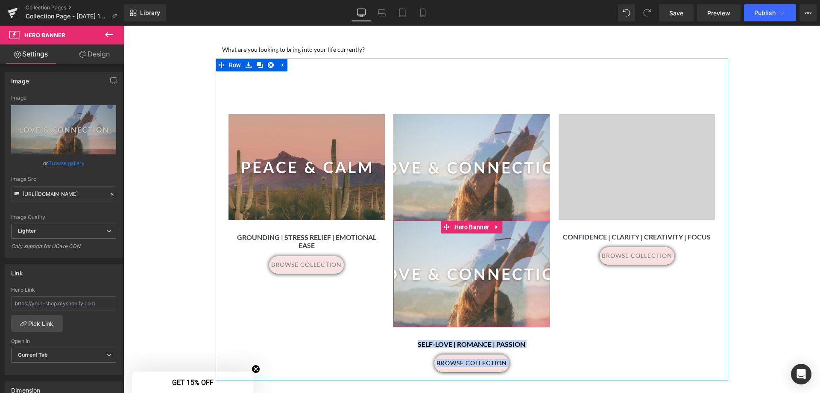
click at [484, 273] on div at bounding box center [471, 273] width 157 height 106
click at [495, 226] on icon at bounding box center [497, 227] width 6 height 6
click at [500, 227] on icon at bounding box center [502, 227] width 6 height 6
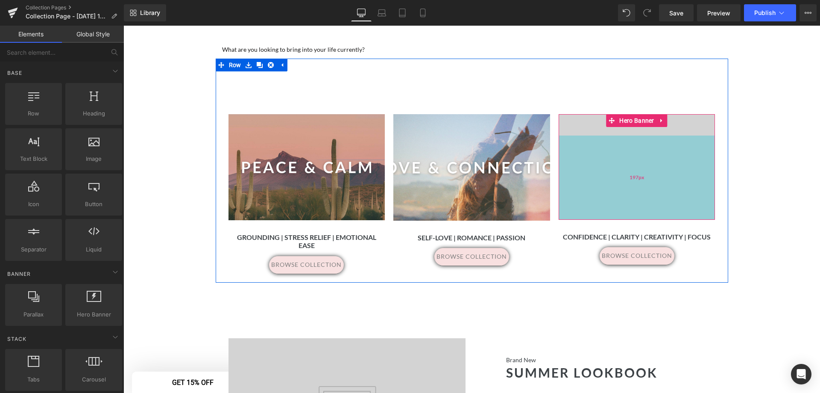
click at [627, 149] on div "197px" at bounding box center [637, 177] width 157 height 84
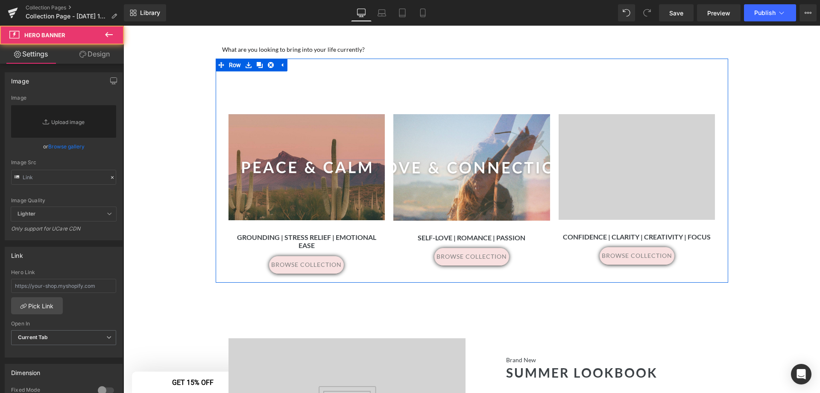
click at [123, 26] on div "160px" at bounding box center [123, 26] width 0 height 0
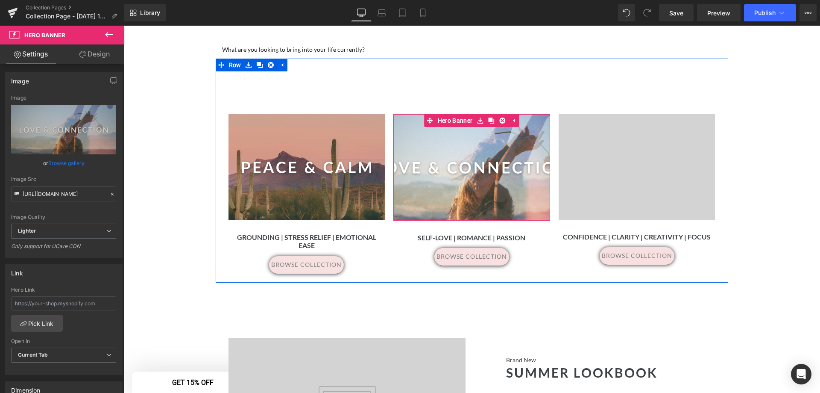
click at [123, 26] on div "197px" at bounding box center [123, 26] width 0 height 0
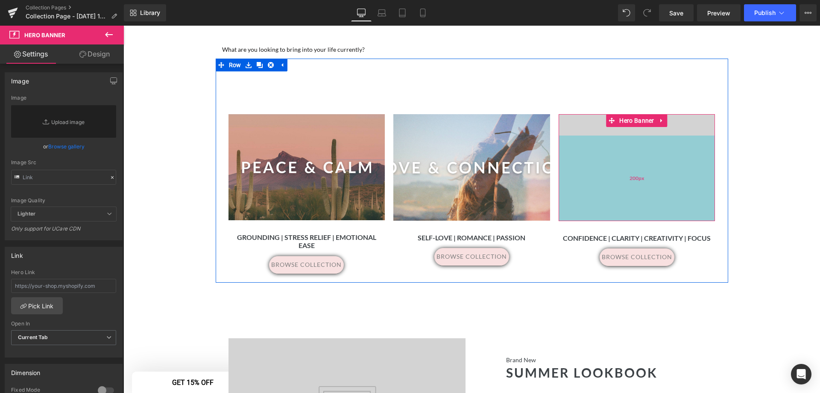
drag, startPoint x: 629, startPoint y: 139, endPoint x: 622, endPoint y: 140, distance: 7.8
click at [622, 140] on div "200px" at bounding box center [637, 177] width 157 height 85
click at [500, 142] on div "Separator Hero Banner 160px 39px" at bounding box center [471, 167] width 157 height 106
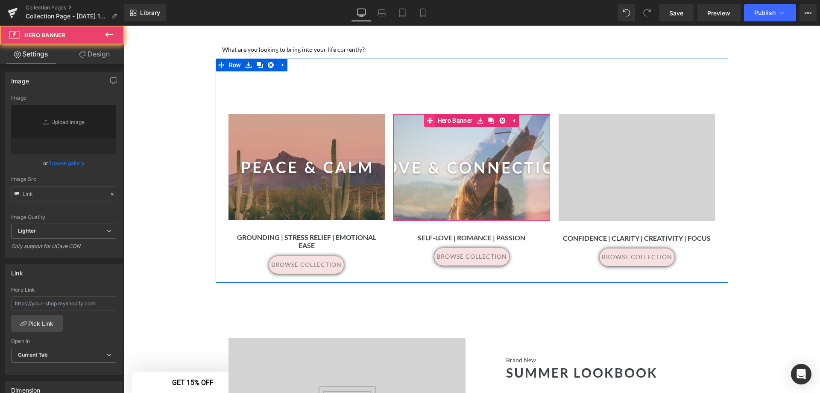
type input "https://ucarecdn.com/518c3a5d-8508-49b9-8143-44778b88c859/-/format/auto/-/previ…"
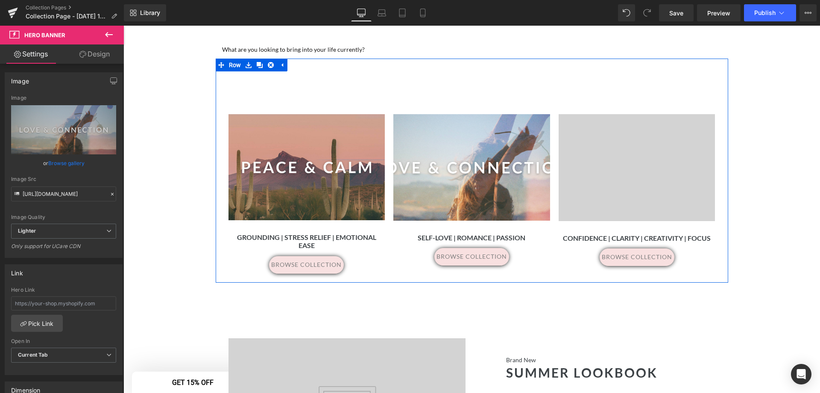
click at [123, 26] on div "160px" at bounding box center [123, 26] width 0 height 0
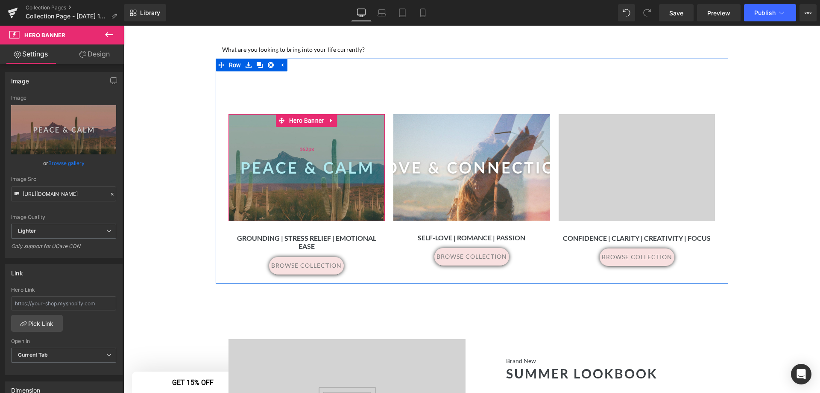
drag, startPoint x: 308, startPoint y: 173, endPoint x: 300, endPoint y: 150, distance: 24.5
click at [300, 150] on span "162px" at bounding box center [306, 149] width 15 height 11
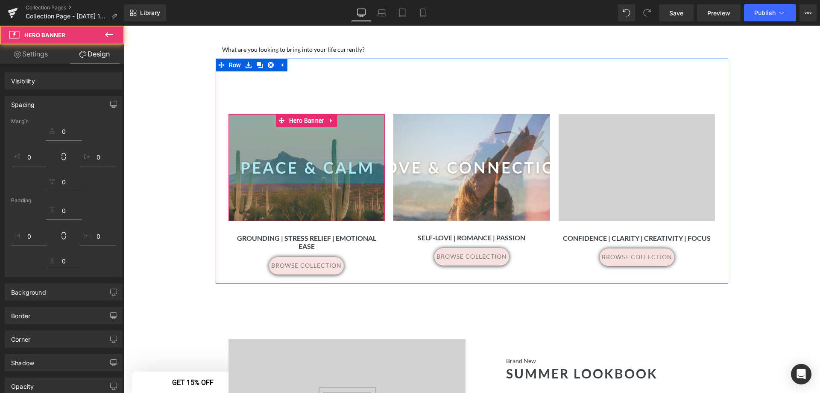
click at [598, 155] on div "Separator Hero Banner 200px" at bounding box center [637, 167] width 157 height 107
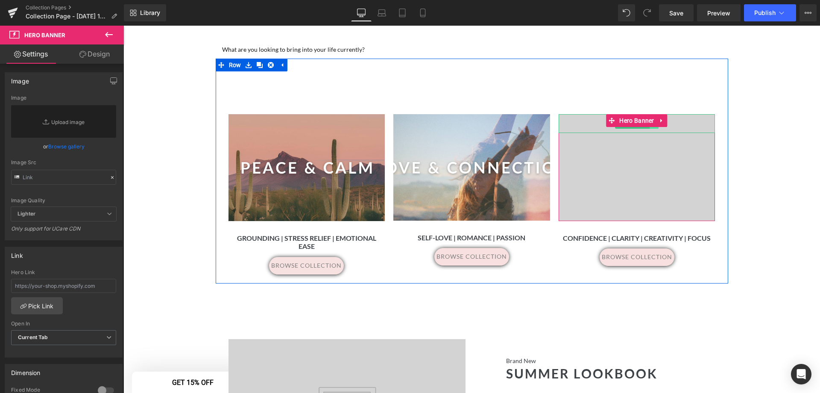
click at [654, 128] on link at bounding box center [654, 123] width 9 height 10
click at [654, 128] on link at bounding box center [658, 123] width 9 height 10
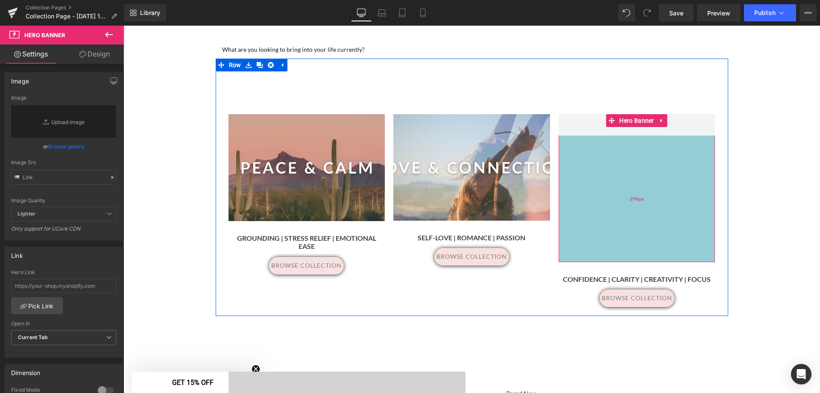
drag, startPoint x: 590, startPoint y: 136, endPoint x: 572, endPoint y: 177, distance: 44.8
click at [572, 177] on div "296px" at bounding box center [637, 198] width 157 height 126
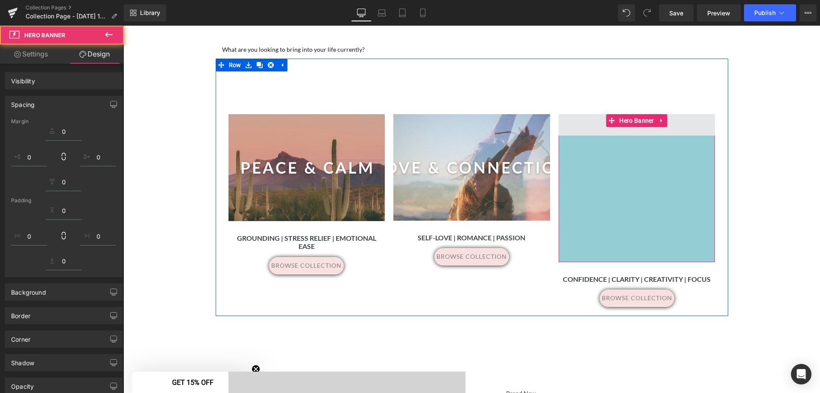
click at [638, 151] on div "296px" at bounding box center [637, 198] width 157 height 126
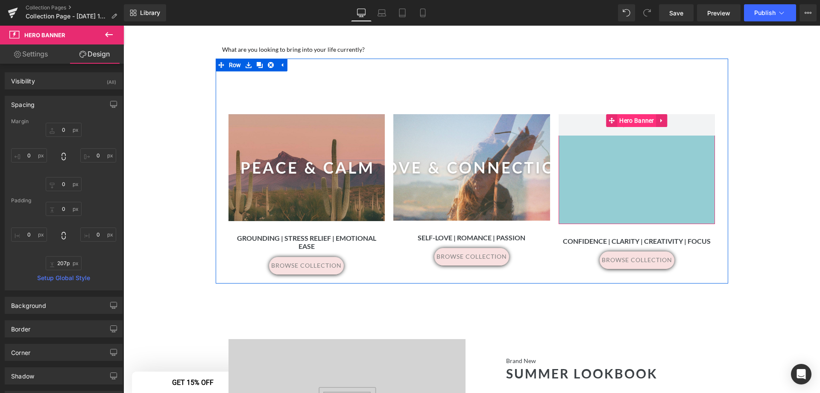
type input "201px"
drag, startPoint x: 644, startPoint y: 137, endPoint x: 640, endPoint y: 125, distance: 13.0
click at [640, 125] on div "Hero Banner 201px" at bounding box center [637, 167] width 157 height 107
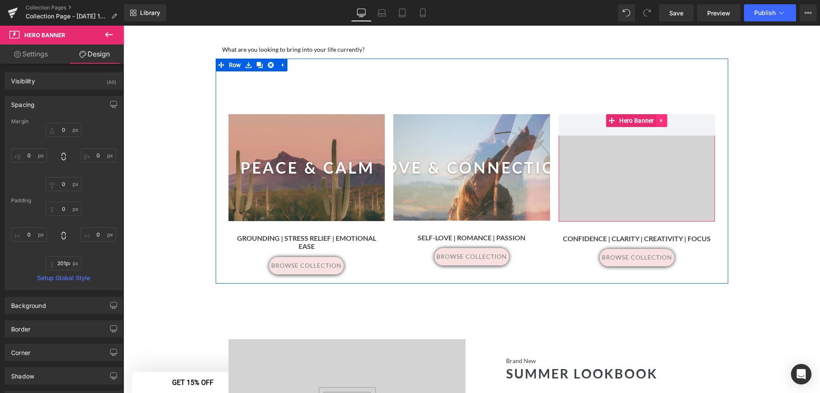
click at [661, 120] on icon at bounding box center [662, 121] width 2 height 4
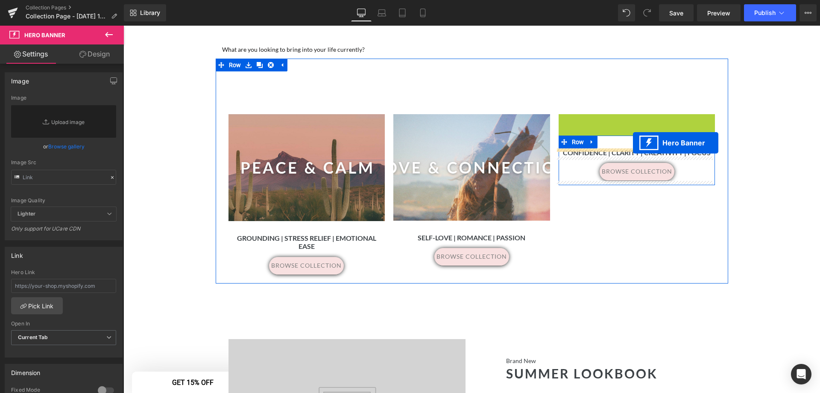
drag, startPoint x: 610, startPoint y: 121, endPoint x: 633, endPoint y: 143, distance: 32.0
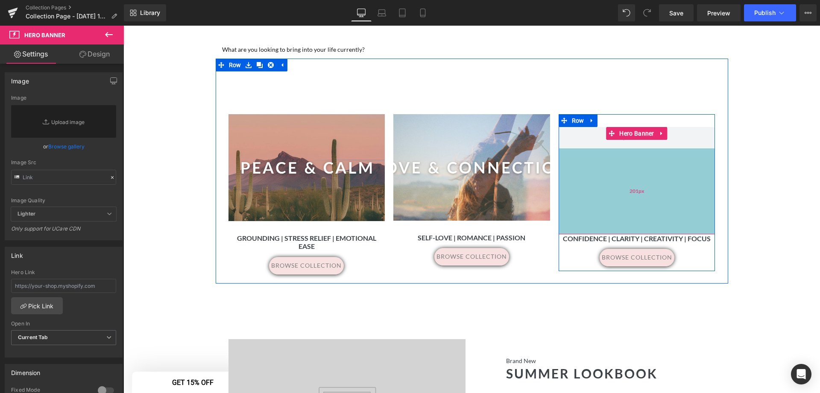
click at [619, 188] on div "201px" at bounding box center [637, 191] width 157 height 86
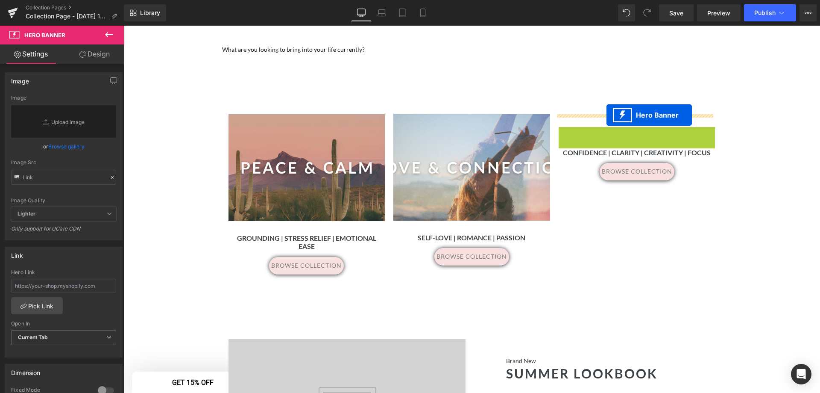
drag, startPoint x: 609, startPoint y: 132, endPoint x: 607, endPoint y: 115, distance: 17.3
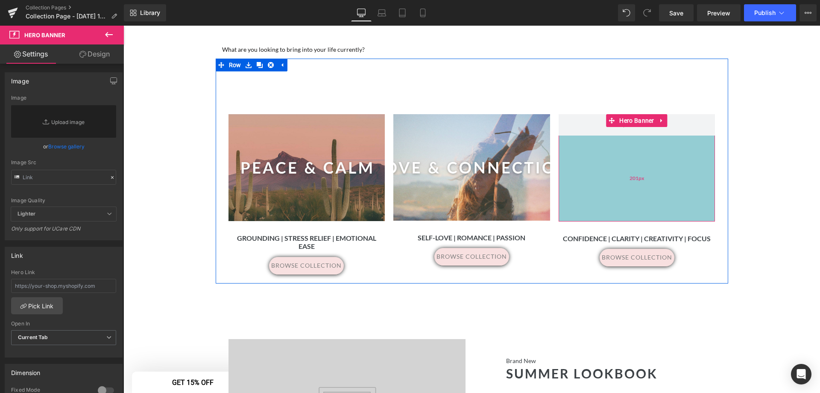
click at [595, 155] on div "201px" at bounding box center [637, 178] width 157 height 86
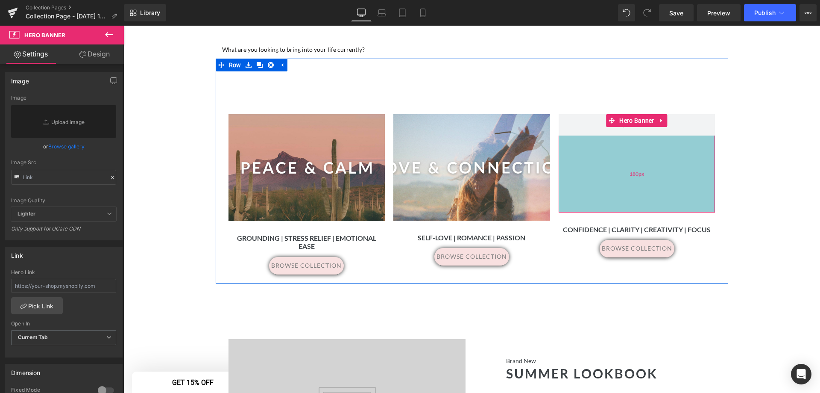
drag, startPoint x: 637, startPoint y: 190, endPoint x: 630, endPoint y: 142, distance: 48.5
click at [640, 188] on div "180px" at bounding box center [637, 173] width 157 height 77
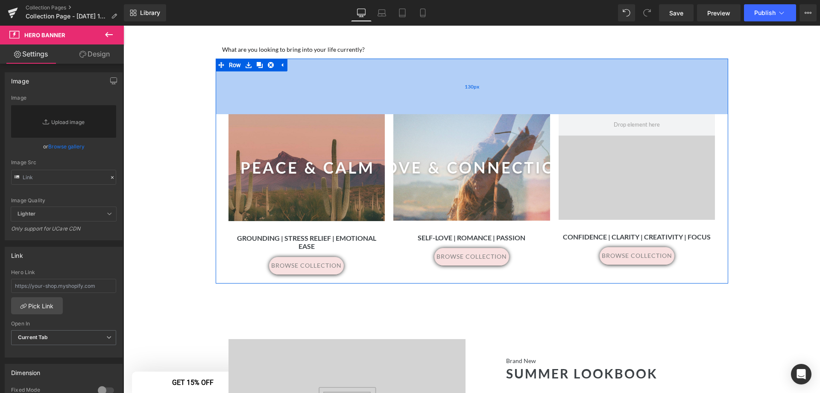
click at [636, 114] on div "Separator Hero Banner 162px 38px Grounding | Stress Relief | Emotional Ease Hea…" at bounding box center [472, 171] width 513 height 224
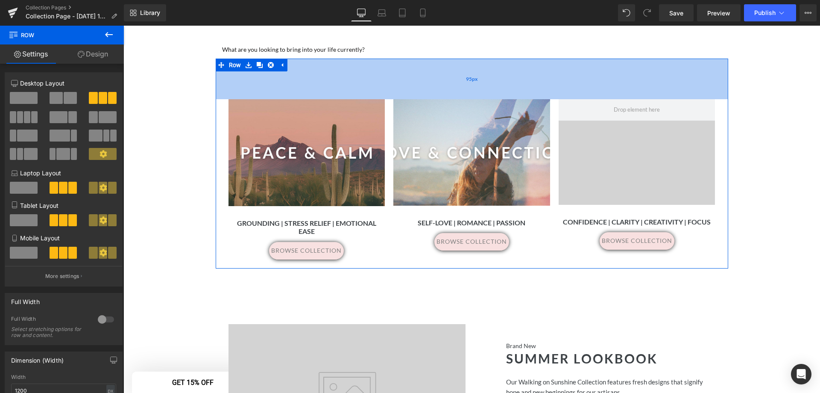
drag, startPoint x: 682, startPoint y: 112, endPoint x: 682, endPoint y: 97, distance: 15.0
click at [682, 97] on div "95px" at bounding box center [472, 79] width 513 height 41
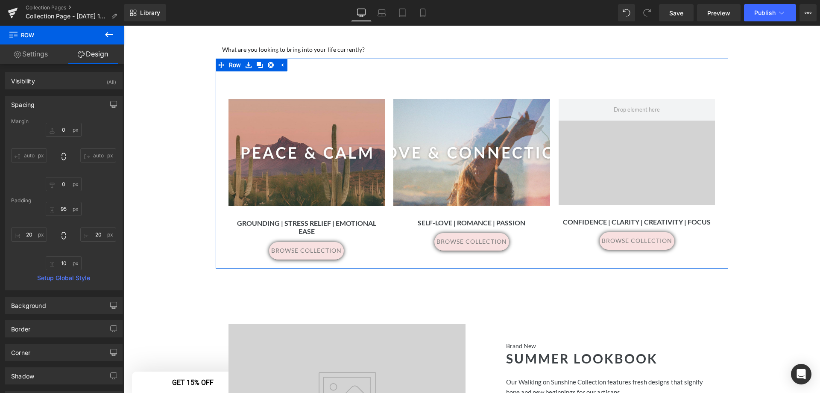
click at [657, 146] on div "Hero Banner 197px" at bounding box center [637, 152] width 157 height 106
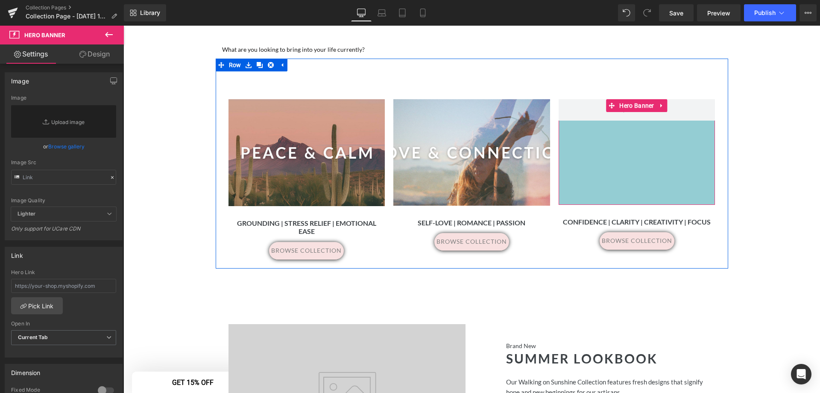
click at [582, 154] on div "197px" at bounding box center [637, 162] width 157 height 84
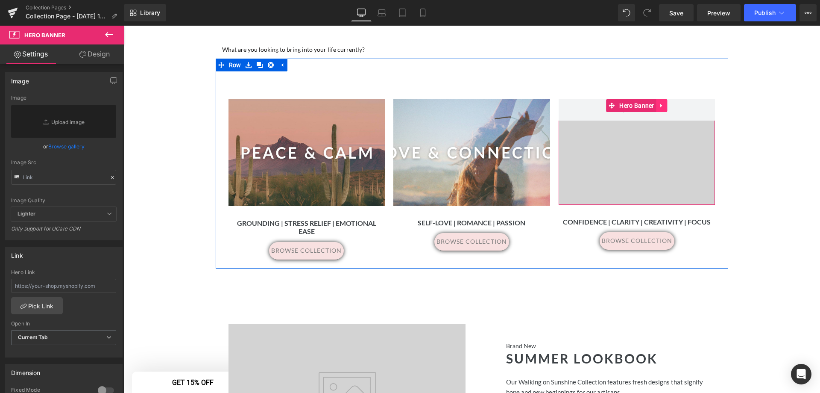
click at [660, 104] on icon at bounding box center [662, 106] width 6 height 6
click at [665, 105] on icon at bounding box center [668, 106] width 6 height 6
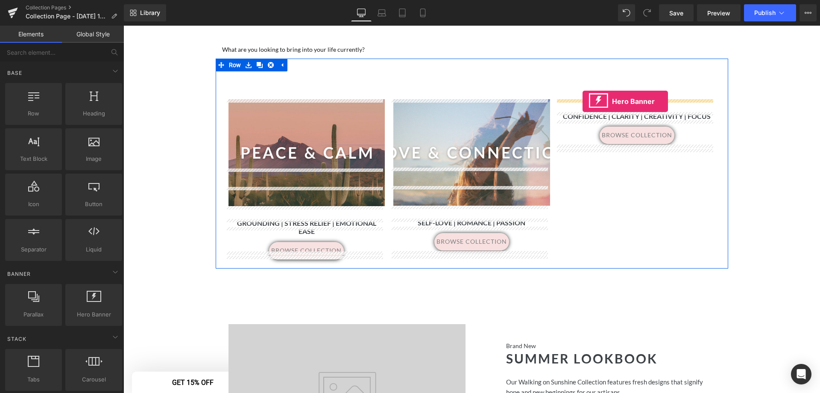
drag, startPoint x: 215, startPoint y: 333, endPoint x: 583, endPoint y: 101, distance: 434.3
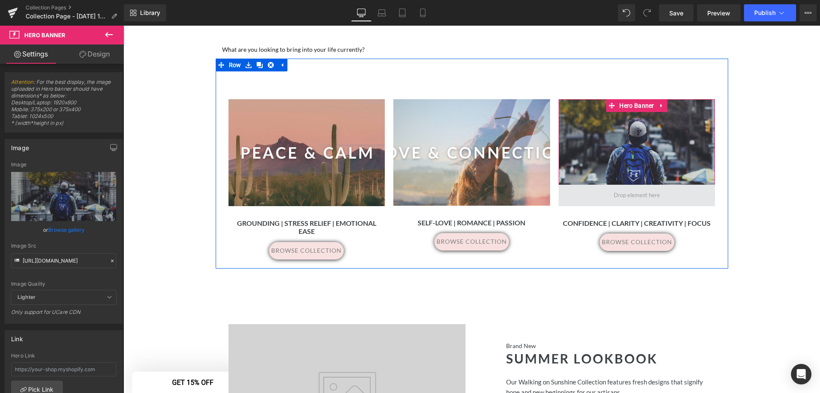
drag, startPoint x: 634, startPoint y: 290, endPoint x: 625, endPoint y: 203, distance: 87.2
click at [625, 203] on div "Hero Banner" at bounding box center [637, 152] width 157 height 107
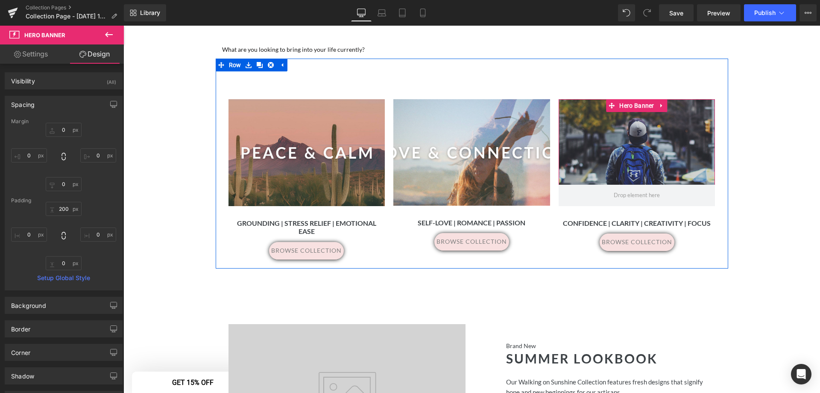
click at [632, 132] on div at bounding box center [637, 152] width 157 height 107
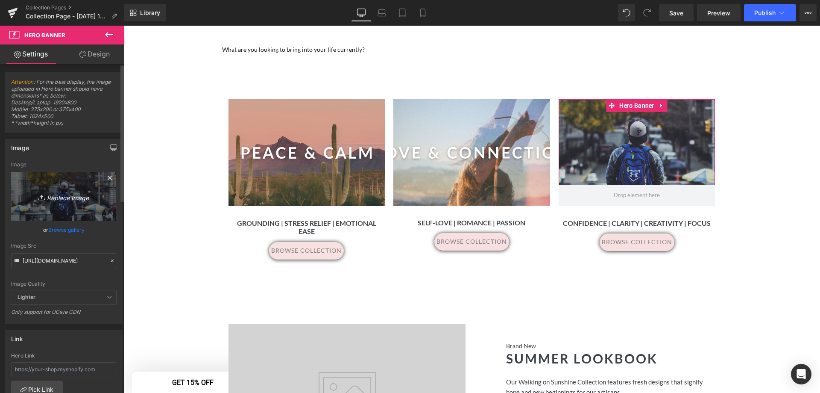
click at [65, 200] on icon "Replace Image" at bounding box center [63, 196] width 68 height 11
type input "C:\fakepath\3.png"
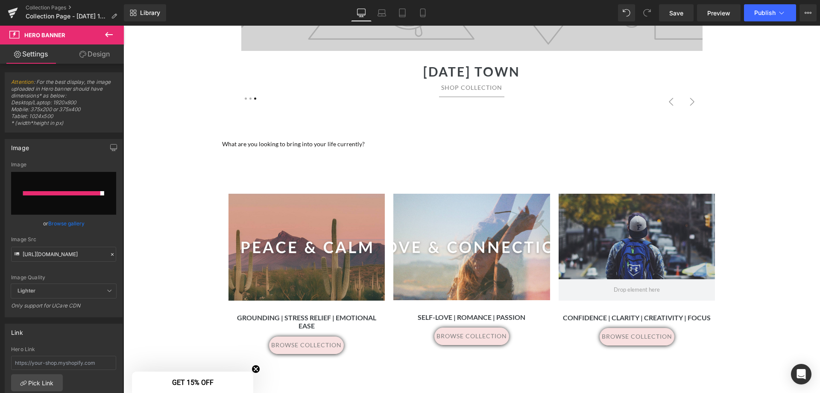
scroll to position [384, 0]
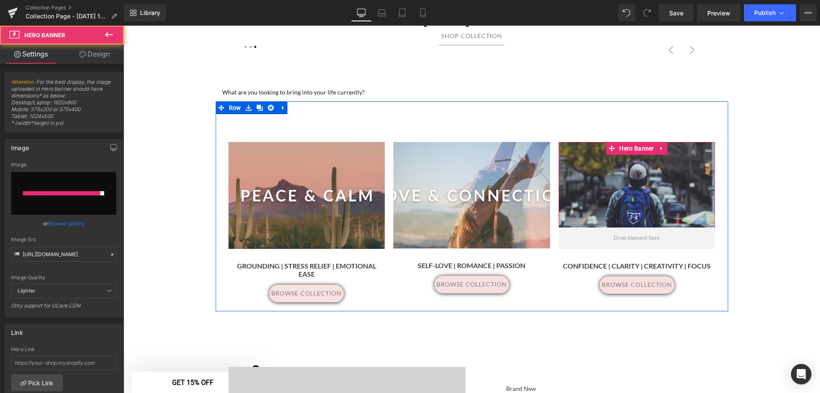
click at [644, 186] on div at bounding box center [637, 195] width 157 height 107
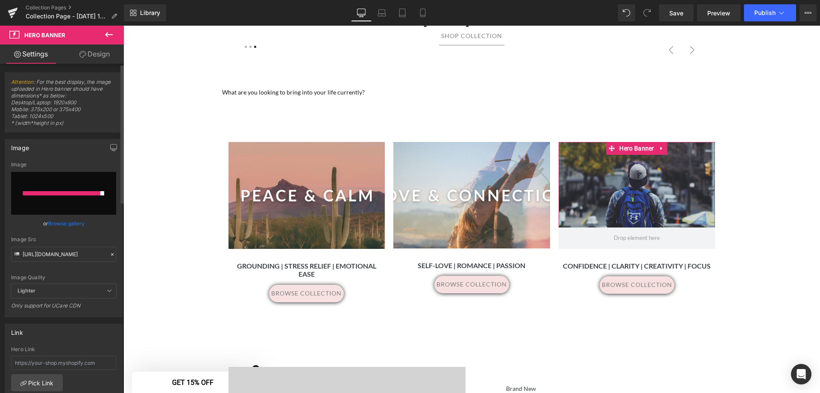
click at [69, 222] on link "Browse gallery" at bounding box center [66, 223] width 36 height 15
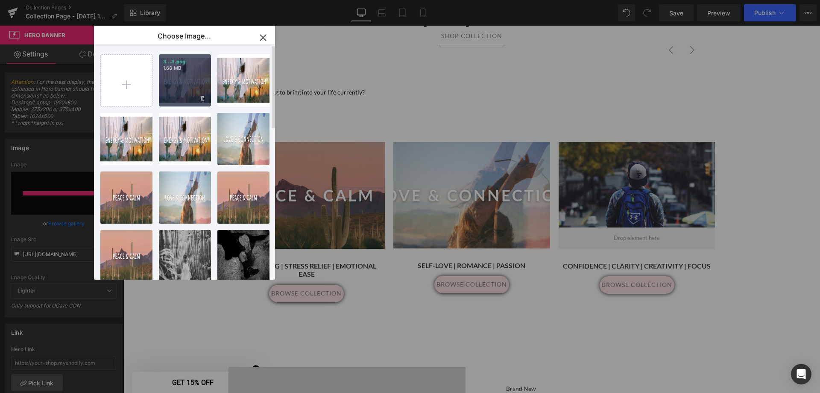
click at [191, 75] on div "3...3.png 1.68 MB" at bounding box center [185, 80] width 52 height 52
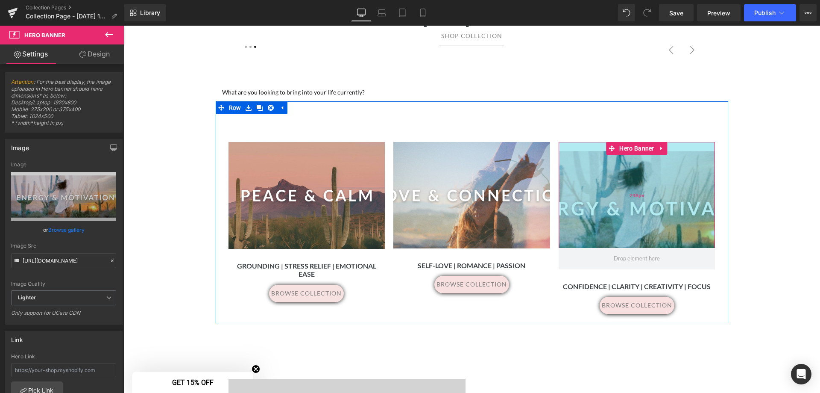
drag, startPoint x: 640, startPoint y: 224, endPoint x: 646, endPoint y: 245, distance: 21.5
click at [646, 245] on div "248px" at bounding box center [637, 195] width 157 height 106
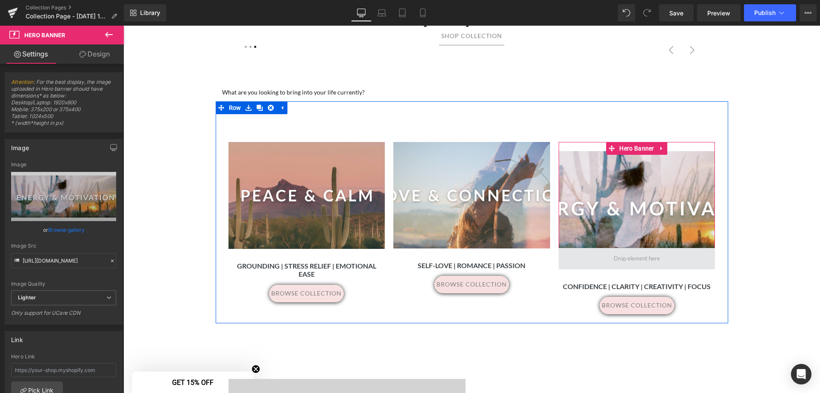
click at [647, 258] on span at bounding box center [637, 258] width 52 height 15
click at [648, 258] on span at bounding box center [637, 258] width 52 height 15
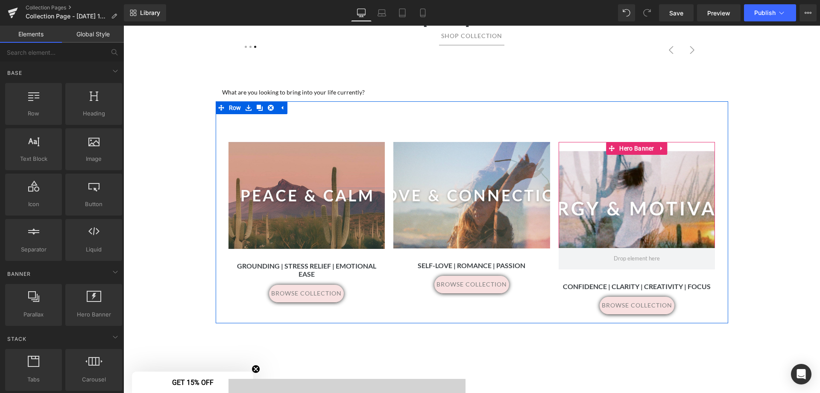
drag, startPoint x: 671, startPoint y: 258, endPoint x: 638, endPoint y: 295, distance: 49.6
click at [643, 258] on span at bounding box center [637, 258] width 157 height 21
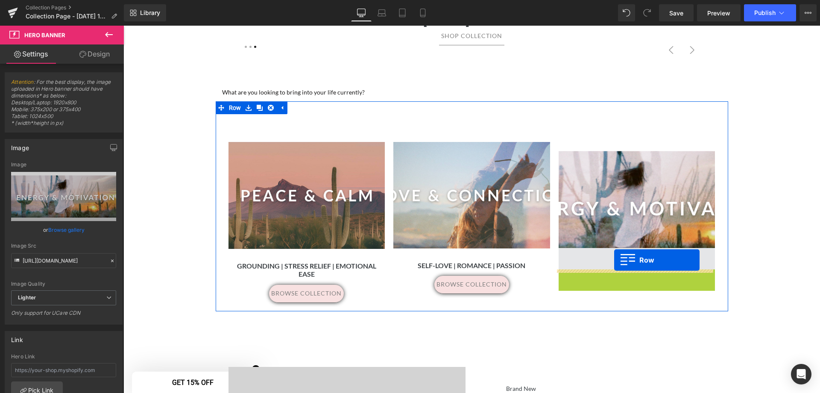
drag, startPoint x: 561, startPoint y: 276, endPoint x: 614, endPoint y: 260, distance: 55.5
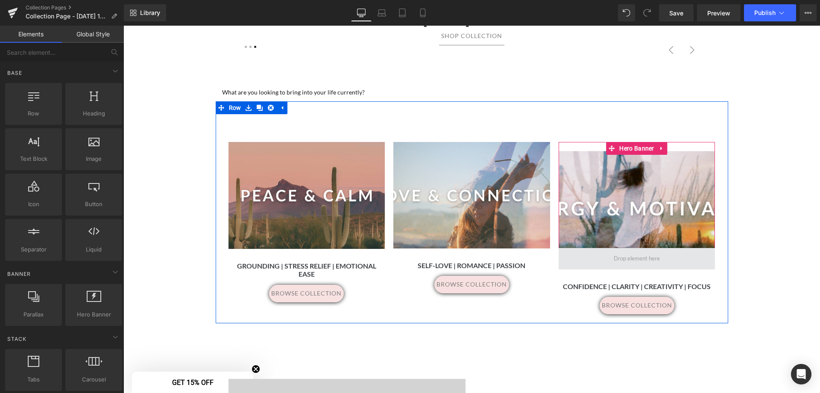
click at [627, 261] on span at bounding box center [637, 258] width 52 height 15
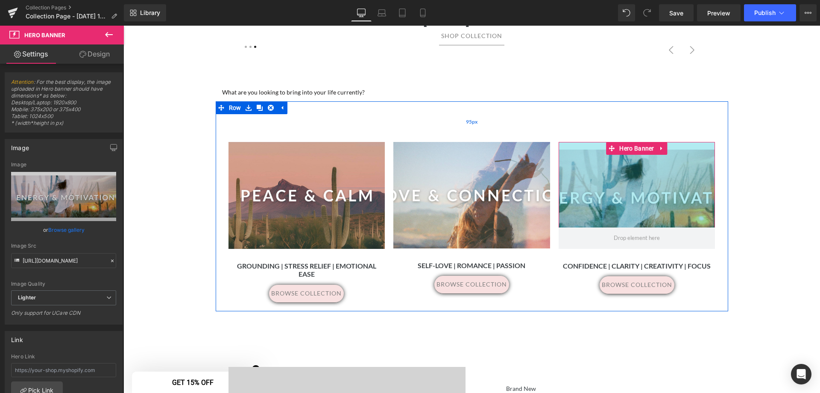
drag, startPoint x: 581, startPoint y: 146, endPoint x: 632, endPoint y: 125, distance: 54.8
click at [632, 125] on div "Separator Hero Banner 162px 38px Grounding | Stress Relief | Emotional Ease Hea…" at bounding box center [472, 205] width 513 height 209
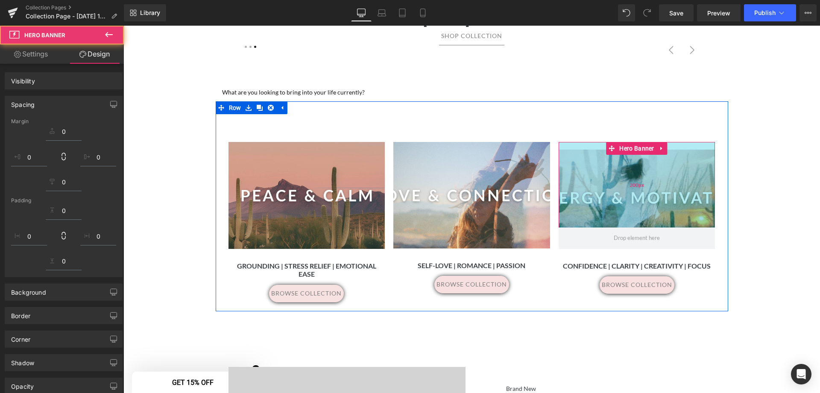
click at [630, 190] on span "200px" at bounding box center [637, 184] width 15 height 11
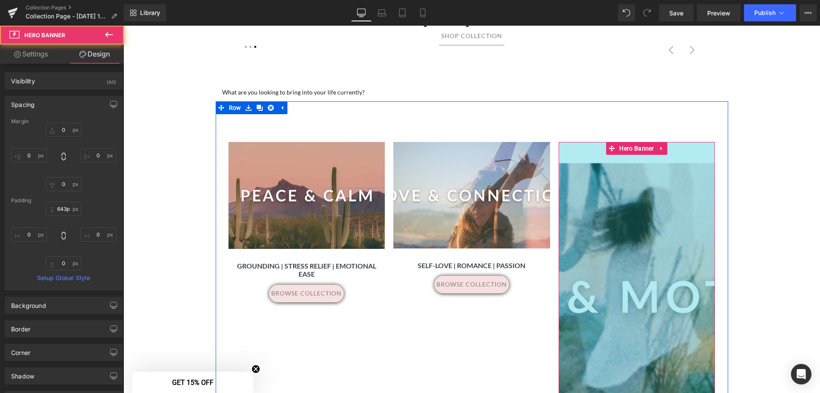
drag, startPoint x: 640, startPoint y: 211, endPoint x: 649, endPoint y: 10, distance: 201.5
type input "0px"
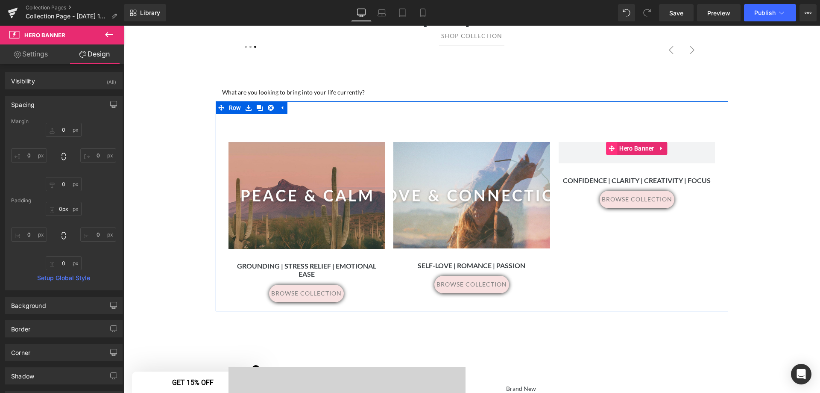
click at [610, 147] on icon at bounding box center [612, 148] width 6 height 6
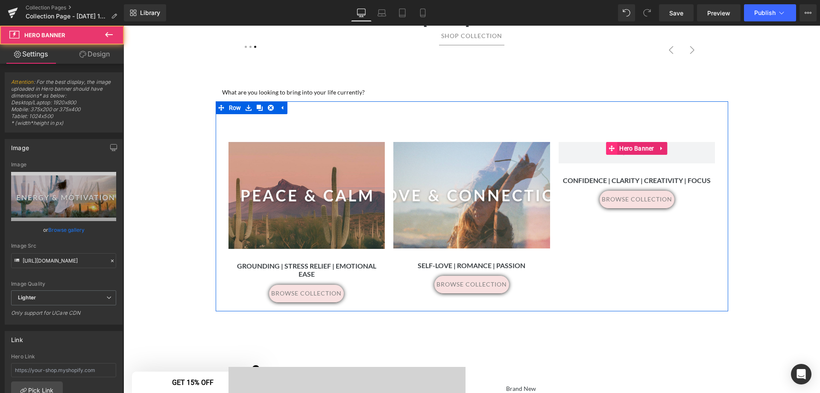
click at [610, 150] on icon at bounding box center [612, 148] width 6 height 6
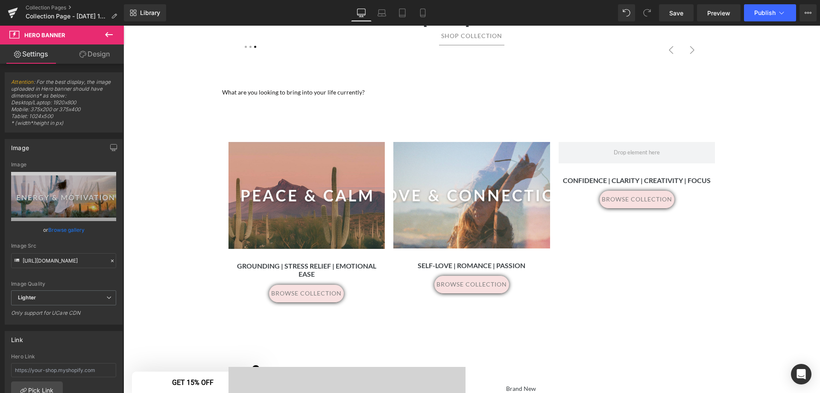
click at [106, 35] on icon at bounding box center [109, 34] width 8 height 5
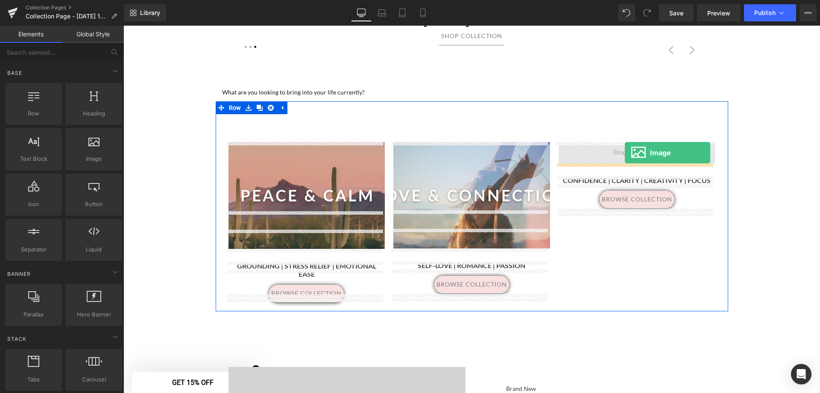
drag, startPoint x: 217, startPoint y: 190, endPoint x: 625, endPoint y: 153, distance: 410.1
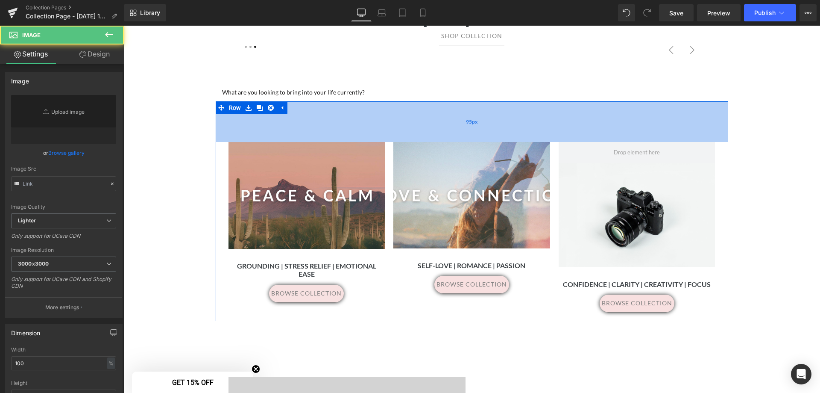
type input "//[DOMAIN_NAME][URL]"
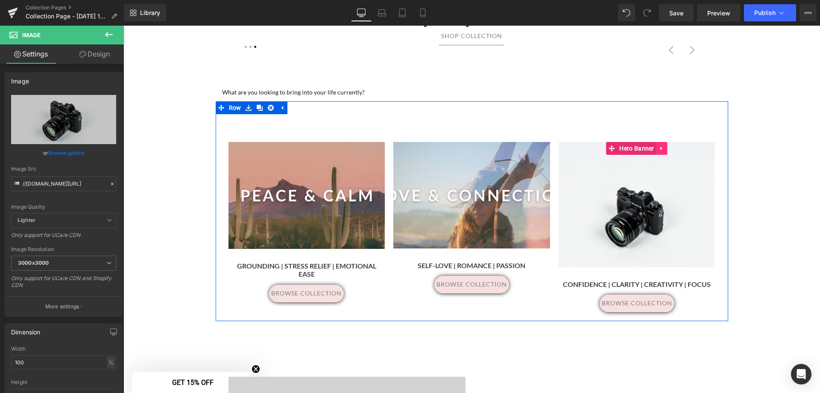
click at [662, 147] on link at bounding box center [662, 148] width 11 height 13
click at [665, 149] on icon at bounding box center [668, 148] width 6 height 6
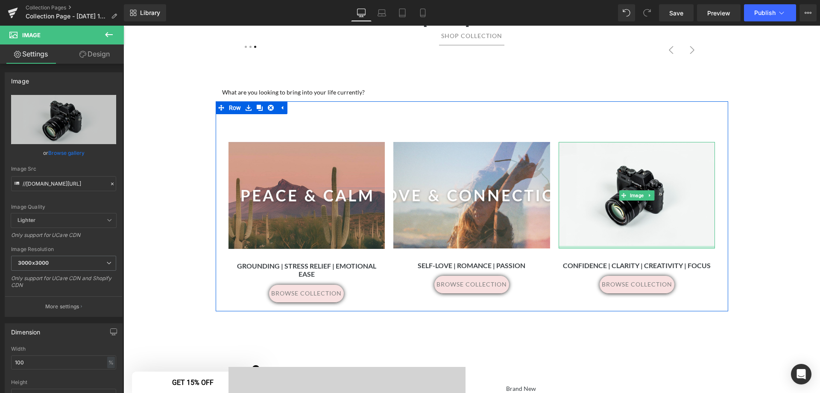
click at [625, 246] on div at bounding box center [637, 247] width 157 height 3
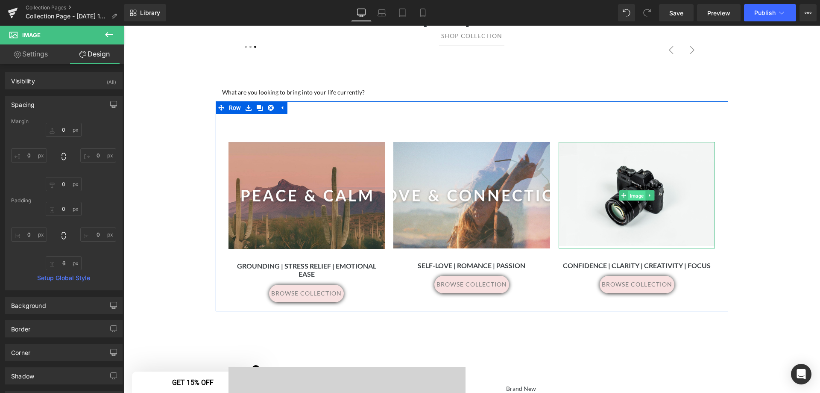
click at [628, 194] on span "Image" at bounding box center [636, 195] width 17 height 10
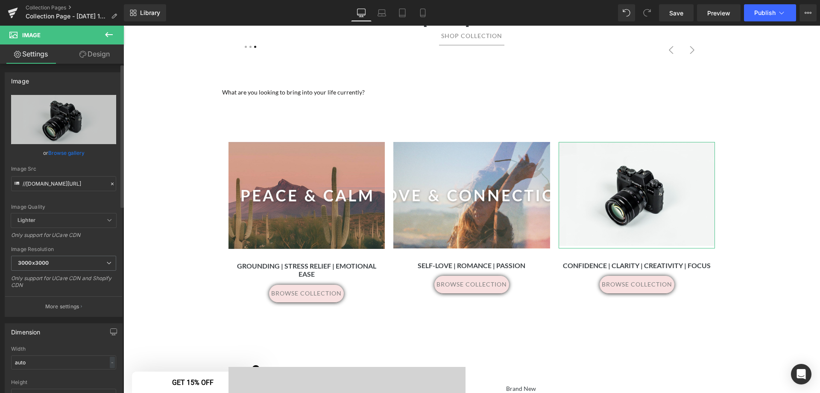
click at [59, 151] on link "Browse gallery" at bounding box center [66, 152] width 36 height 15
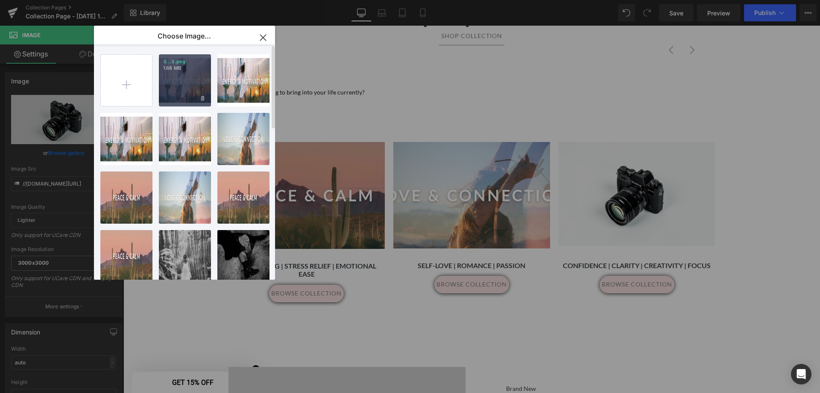
click at [175, 89] on div "3...3.png 1.68 MB" at bounding box center [185, 80] width 52 height 52
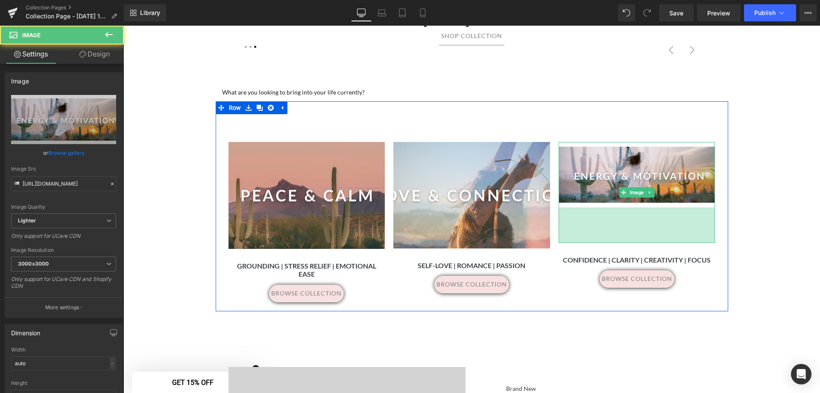
drag, startPoint x: 640, startPoint y: 208, endPoint x: 638, endPoint y: 241, distance: 32.9
click at [638, 241] on div "Image 83px Confidence | Clarity | Creativity | Focus Heading browse collection …" at bounding box center [637, 217] width 165 height 150
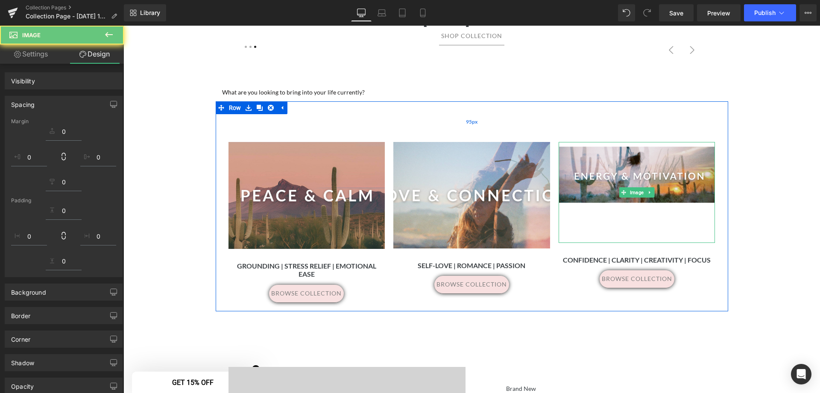
click at [683, 174] on img at bounding box center [637, 192] width 157 height 101
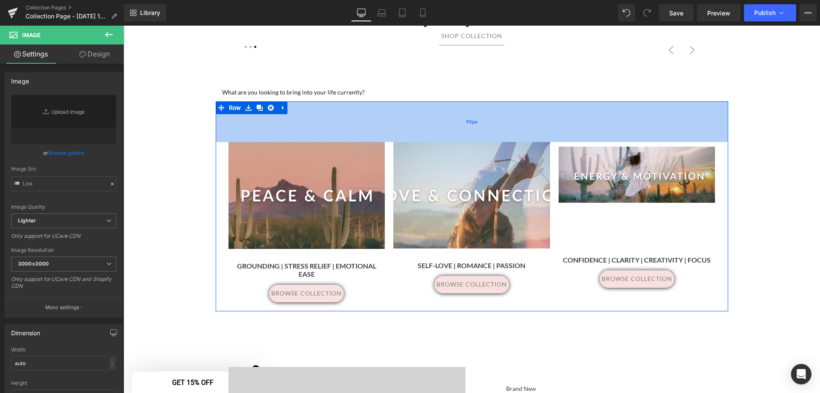
type input "https://ucarecdn.com/ded2627b-d9dd-4aaa-8867-98ac701a1e70/-/format/auto/-/previ…"
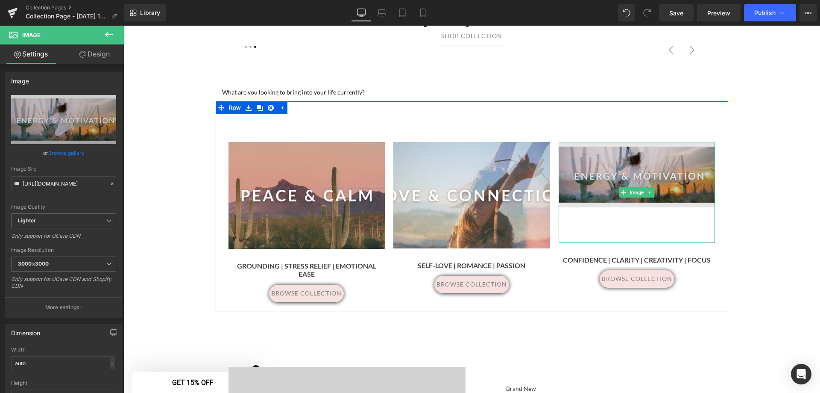
click at [609, 170] on img at bounding box center [637, 192] width 157 height 101
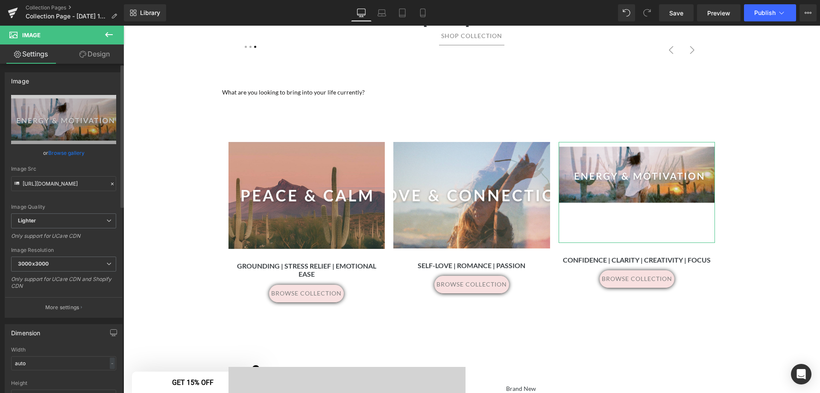
click at [109, 182] on icon at bounding box center [112, 184] width 6 height 6
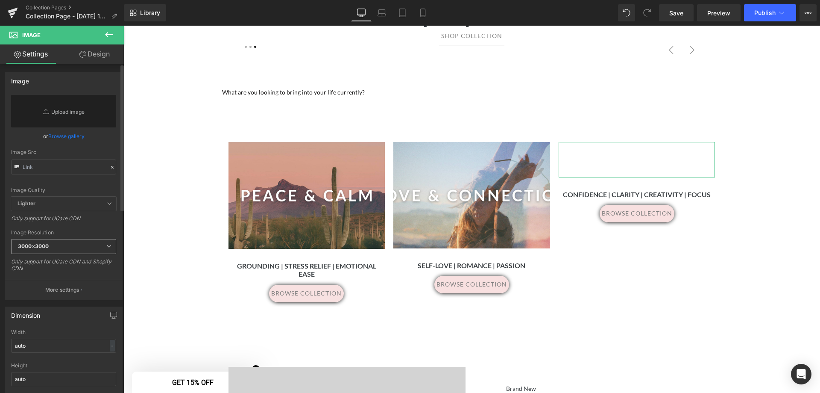
click at [60, 244] on span "3000x3000" at bounding box center [63, 246] width 105 height 15
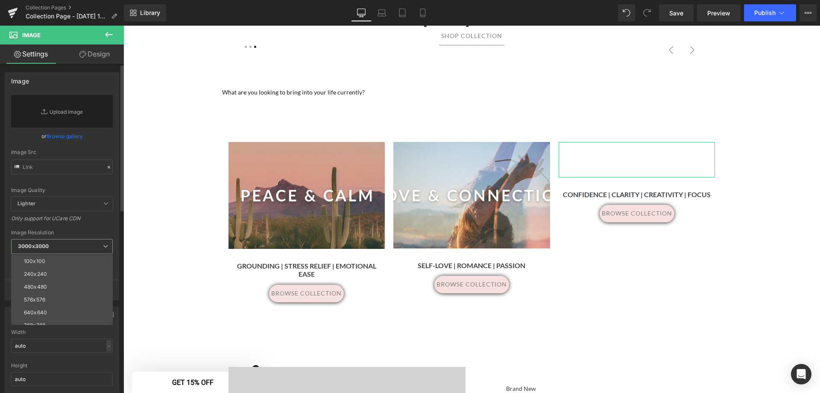
click at [60, 244] on span "3000x3000" at bounding box center [62, 246] width 102 height 15
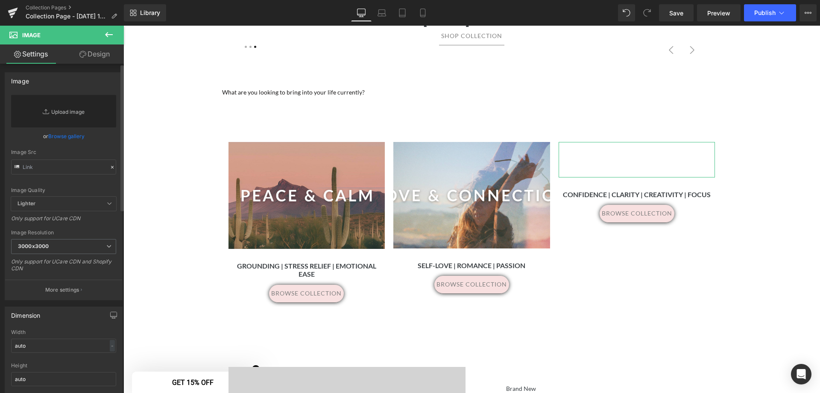
click at [60, 114] on link "Replace Image" at bounding box center [63, 111] width 105 height 32
click at [54, 139] on link "Browse gallery" at bounding box center [66, 136] width 36 height 15
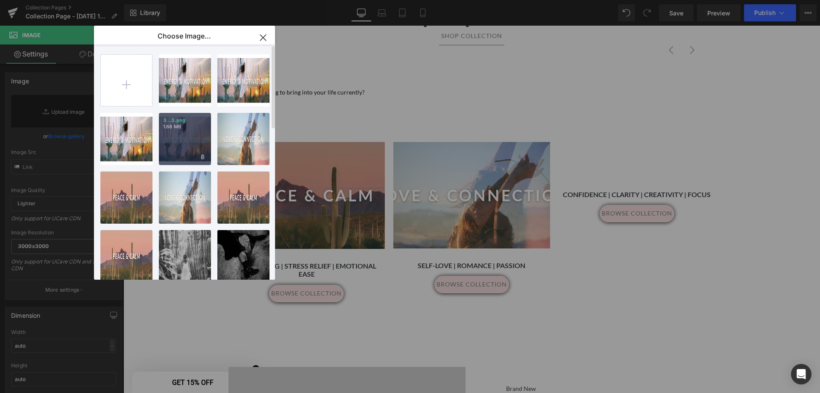
click at [192, 148] on div "3...3.png 1.68 MB" at bounding box center [185, 139] width 52 height 52
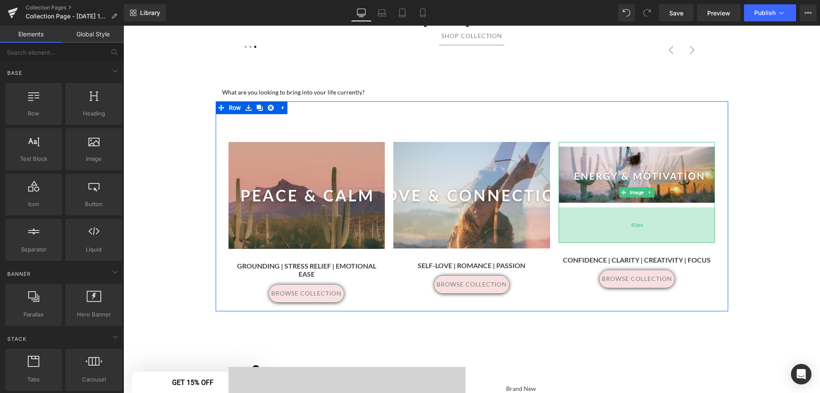
click at [634, 225] on span "83px" at bounding box center [637, 224] width 12 height 11
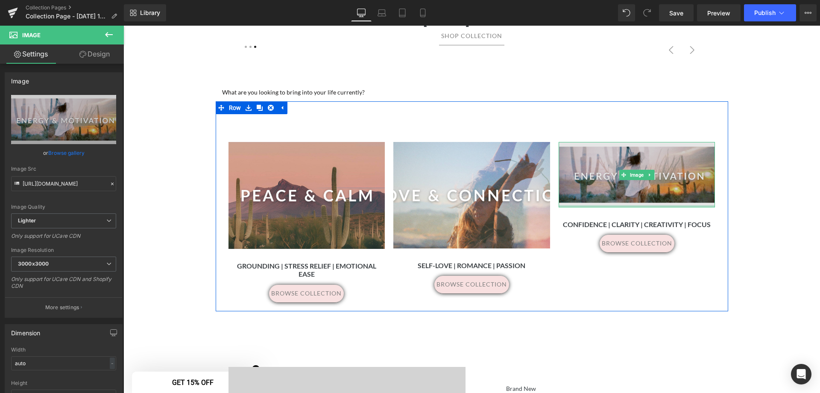
drag, startPoint x: 634, startPoint y: 225, endPoint x: 636, endPoint y: 204, distance: 21.4
click at [647, 147] on div "Image" at bounding box center [637, 174] width 157 height 65
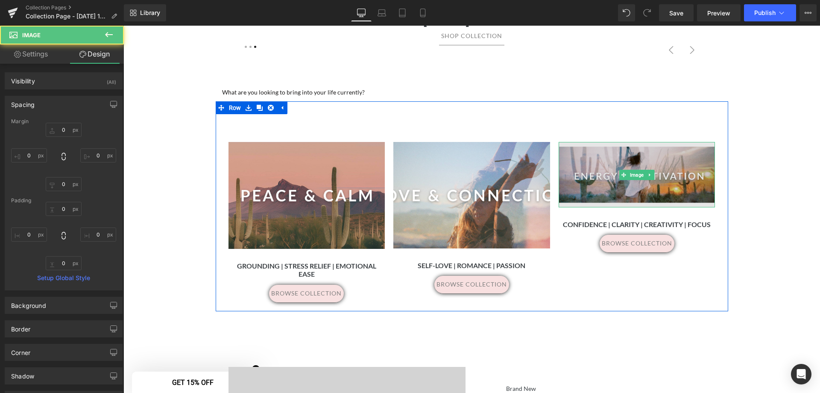
click at [646, 159] on img at bounding box center [637, 174] width 157 height 65
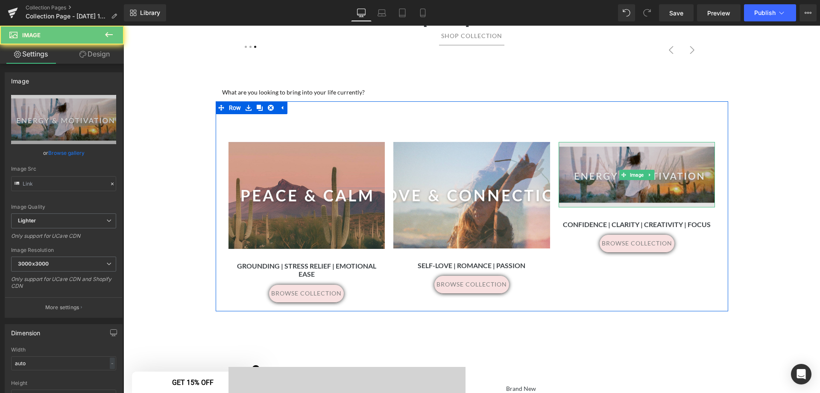
type input "https://ucarecdn.com/0546ae6a-160b-43f9-92d2-445c85a49e05/-/format/auto/-/previ…"
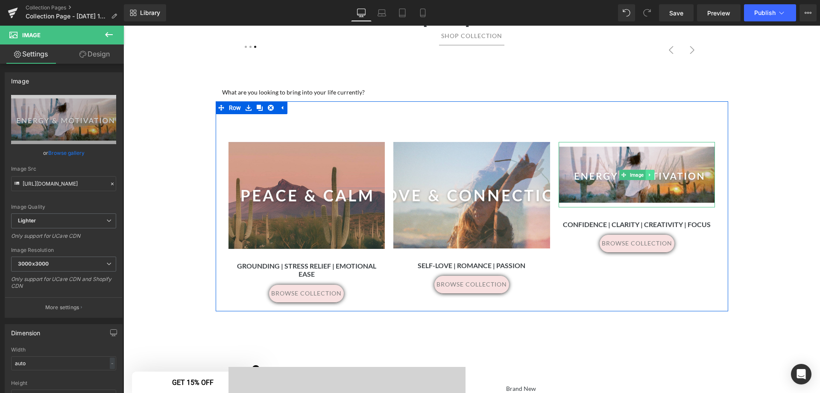
click at [648, 174] on icon at bounding box center [650, 174] width 5 height 5
click at [652, 174] on icon at bounding box center [654, 174] width 5 height 5
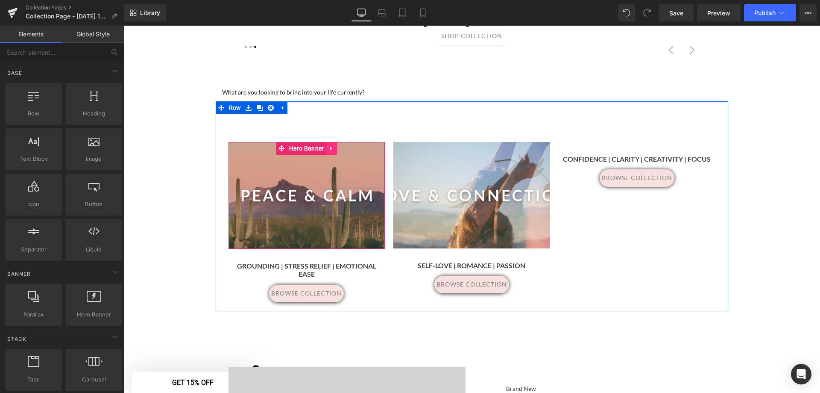
click at [330, 145] on icon at bounding box center [332, 148] width 6 height 6
click at [323, 148] on icon at bounding box center [326, 148] width 6 height 6
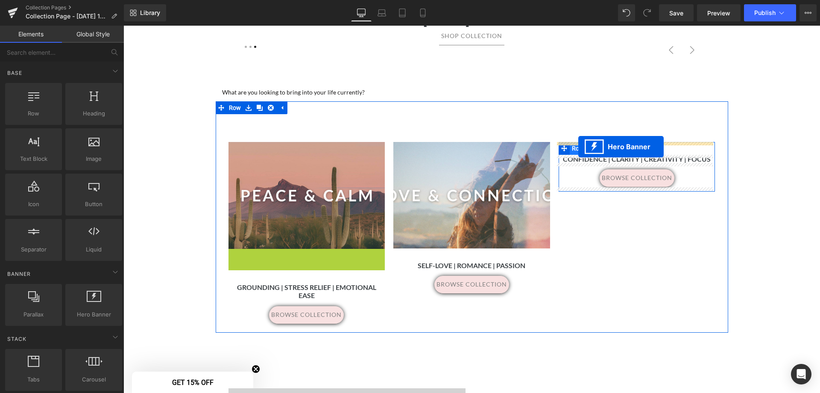
drag, startPoint x: 279, startPoint y: 255, endPoint x: 578, endPoint y: 147, distance: 318.8
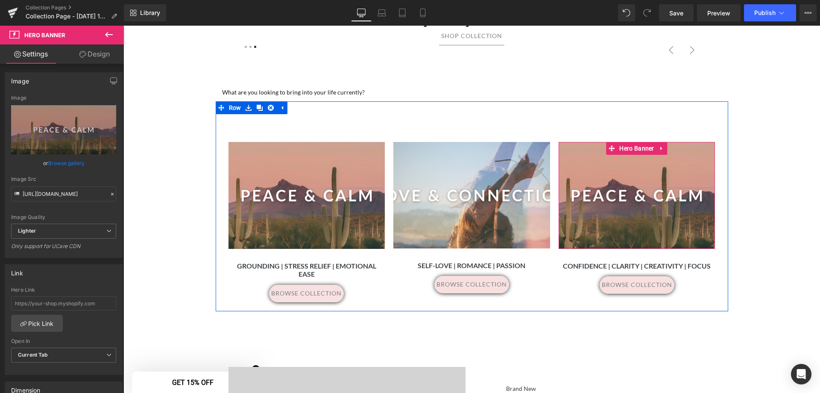
click at [632, 178] on div at bounding box center [637, 195] width 157 height 107
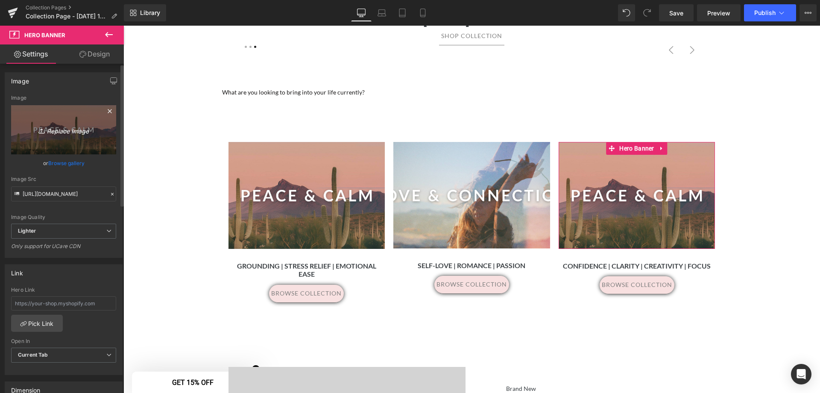
click at [64, 130] on icon "Replace Image" at bounding box center [63, 129] width 68 height 11
type input "C:\fakepath\3.png"
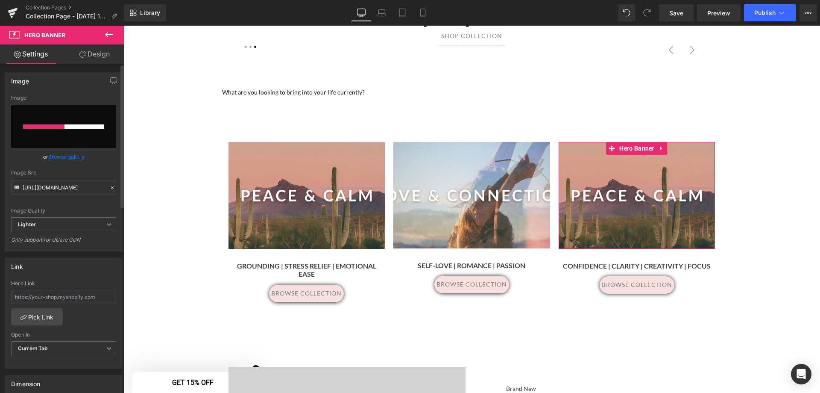
click at [61, 156] on link "Browse gallery" at bounding box center [66, 156] width 36 height 15
drag, startPoint x: 867, startPoint y: 149, endPoint x: 744, endPoint y: 123, distance: 125.2
click at [65, 158] on link "Browse gallery" at bounding box center [66, 156] width 36 height 15
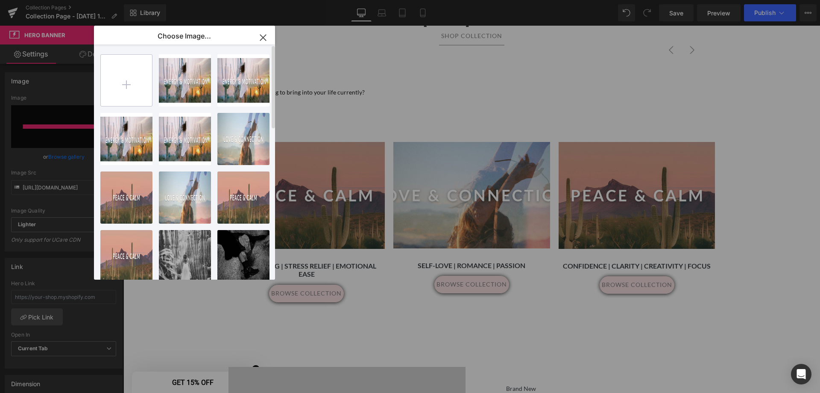
click at [119, 82] on input "file" at bounding box center [126, 80] width 51 height 51
type input "C:\fakepath\Intention Collections - header images (2).png"
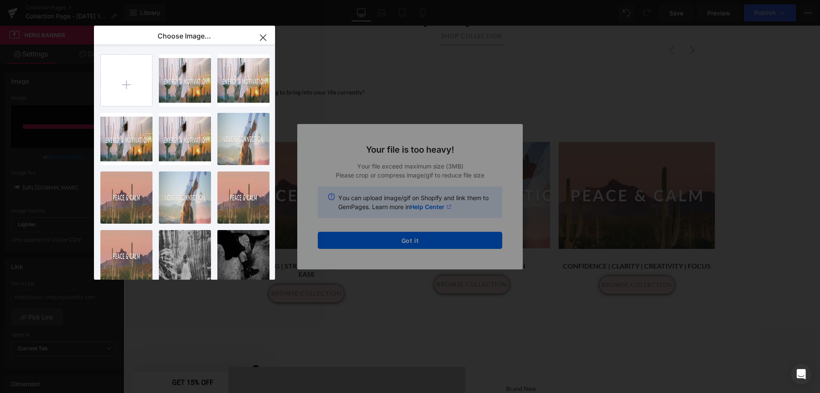
click at [412, 0] on div "Text Color Highlight Color #333333 Edit or remove link: Edit - Unlink - Cancel …" at bounding box center [410, 0] width 820 height 0
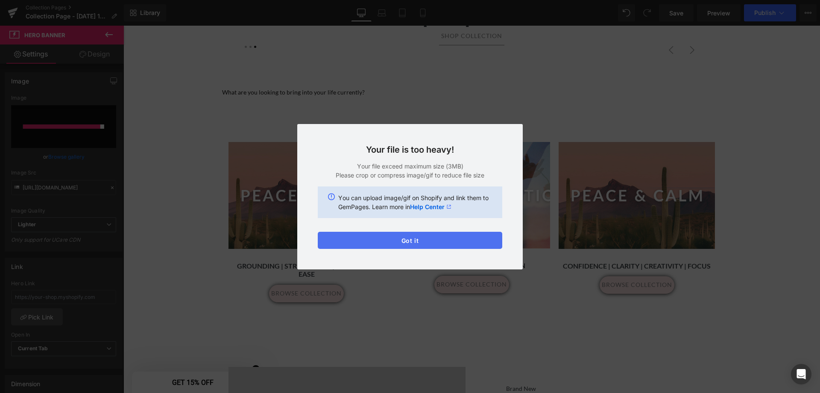
click at [414, 240] on button "Got it" at bounding box center [410, 240] width 185 height 17
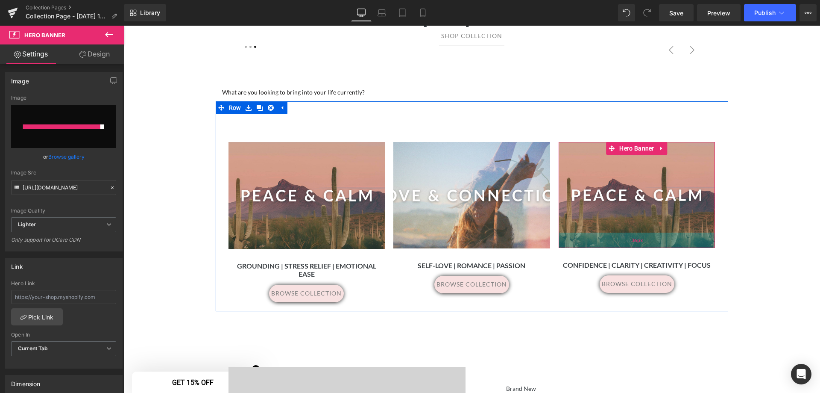
click at [666, 246] on div "36px" at bounding box center [637, 239] width 157 height 15
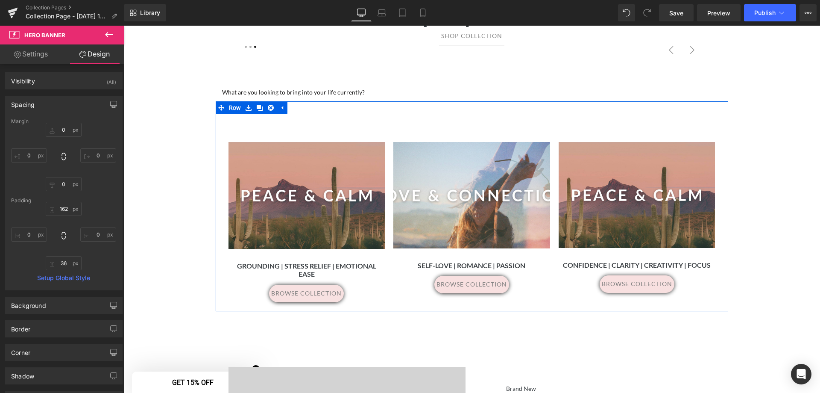
drag, startPoint x: 452, startPoint y: 203, endPoint x: 453, endPoint y: 195, distance: 7.9
click at [123, 26] on div "160px" at bounding box center [123, 26] width 0 height 0
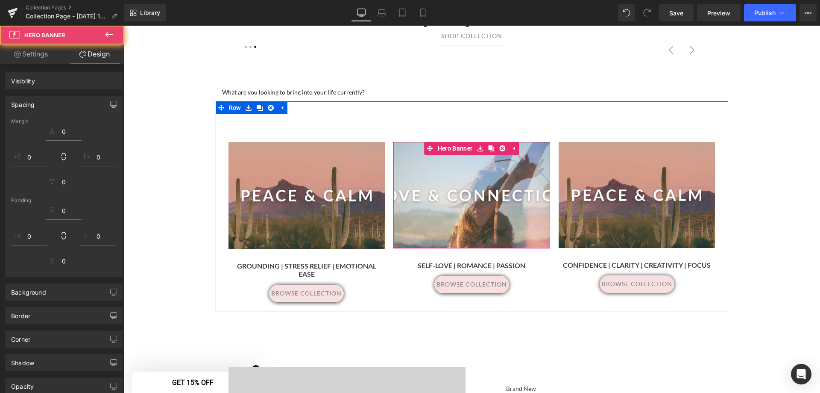
click at [458, 186] on div "160px" at bounding box center [471, 176] width 157 height 68
click at [626, 196] on div at bounding box center [637, 195] width 157 height 106
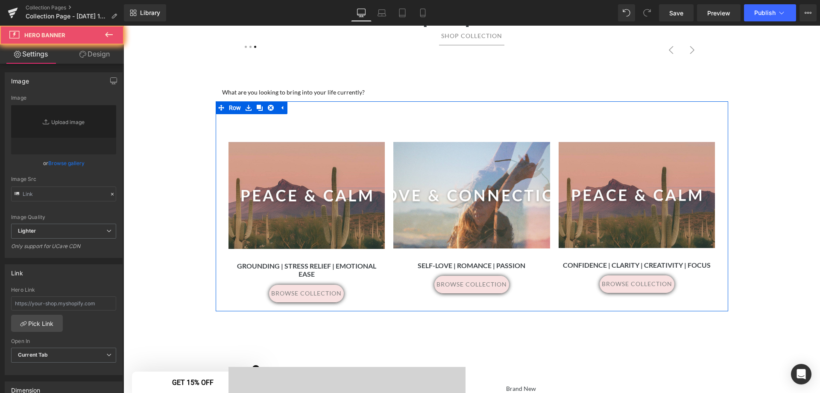
type input "[URL][DOMAIN_NAME]"
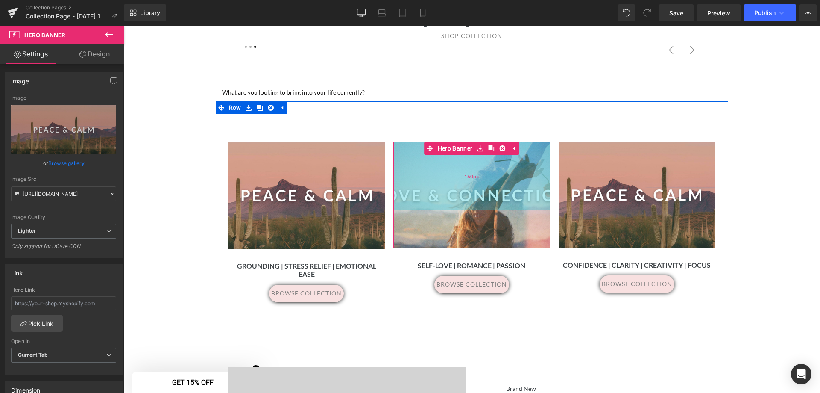
click at [472, 199] on div "160px" at bounding box center [471, 176] width 157 height 68
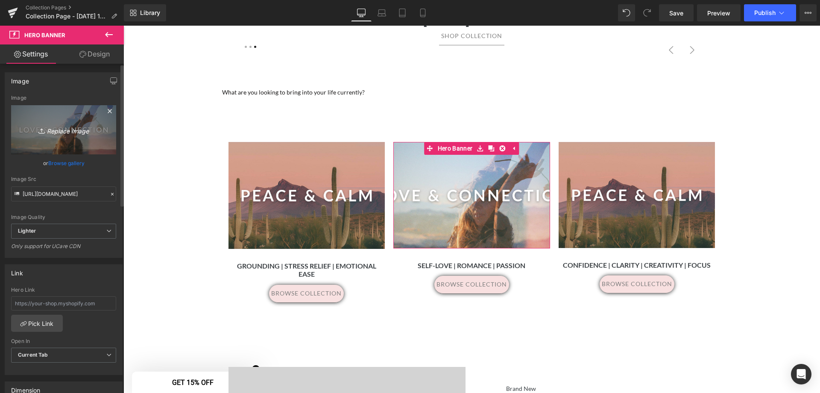
click at [66, 132] on icon "Replace Image" at bounding box center [63, 129] width 68 height 11
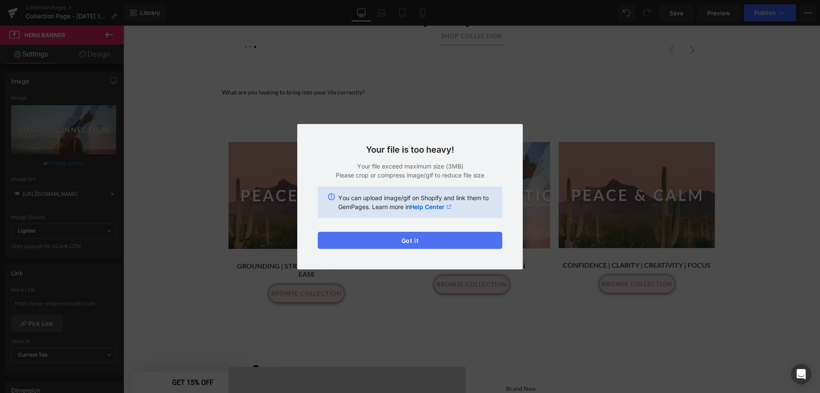
drag, startPoint x: 430, startPoint y: 240, endPoint x: 310, endPoint y: 214, distance: 122.8
click at [430, 240] on button "Got it" at bounding box center [410, 240] width 185 height 17
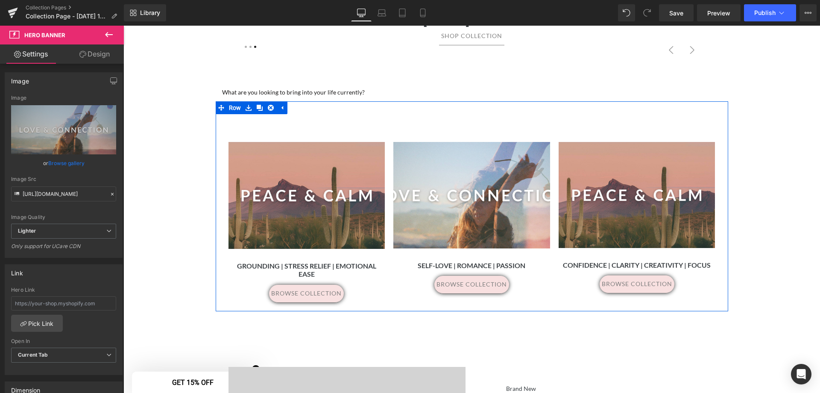
click at [123, 26] on div "162px" at bounding box center [123, 26] width 0 height 0
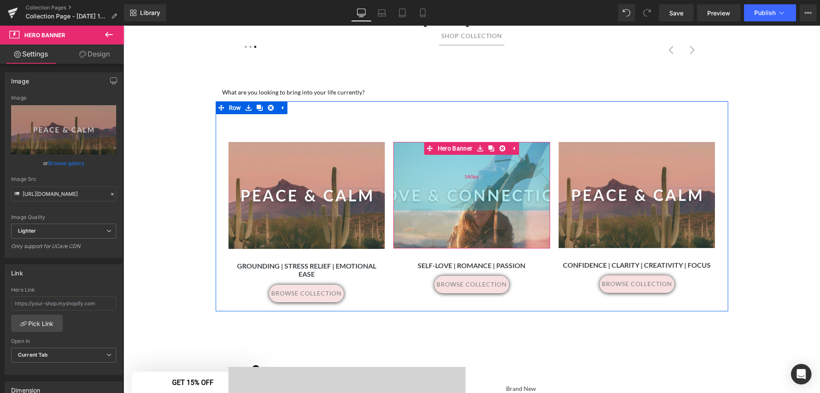
click at [469, 185] on div "160px" at bounding box center [471, 176] width 157 height 68
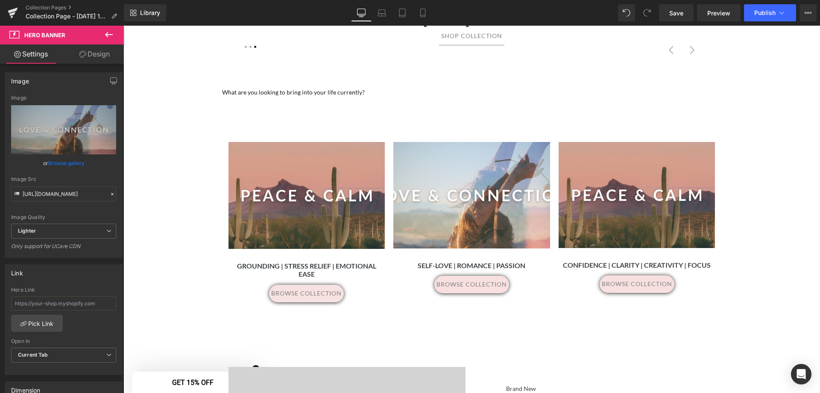
click at [123, 26] on div "162px" at bounding box center [123, 26] width 0 height 0
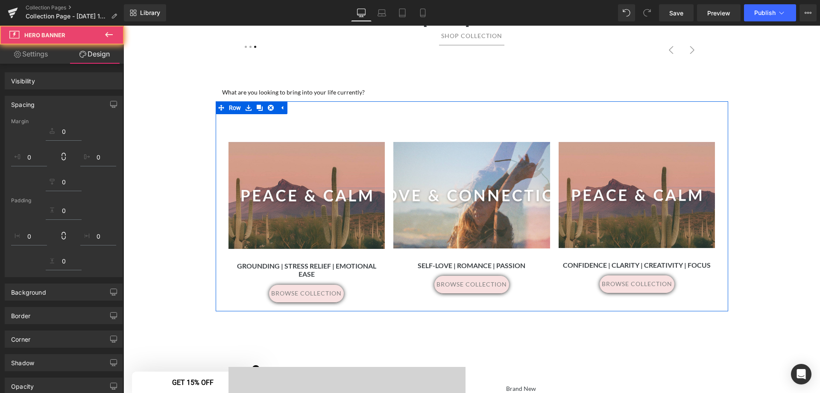
click at [525, 197] on div "Separator Hero Banner 160px 39px" at bounding box center [471, 195] width 157 height 106
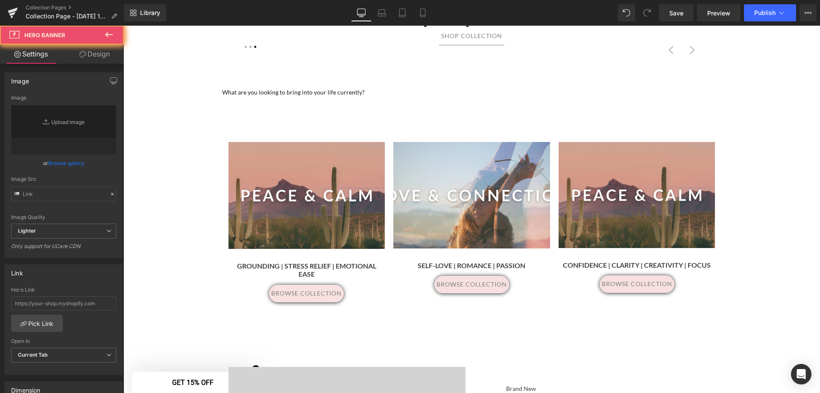
type input "https://ucarecdn.com/518c3a5d-8508-49b9-8143-44778b88c859/-/format/auto/-/previ…"
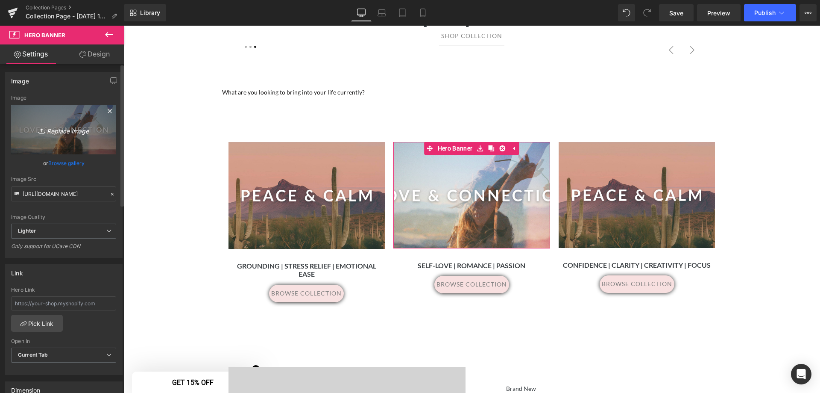
click at [67, 134] on icon "Replace Image" at bounding box center [63, 129] width 68 height 11
type input "C:\fakepath\3.png"
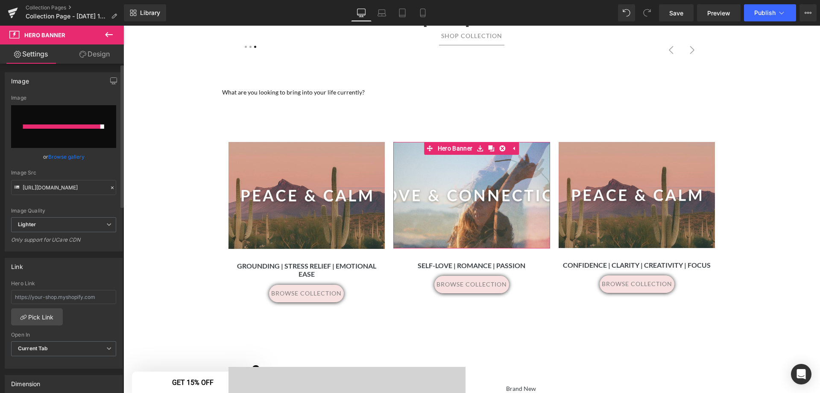
click at [57, 160] on link "Browse gallery" at bounding box center [66, 156] width 36 height 15
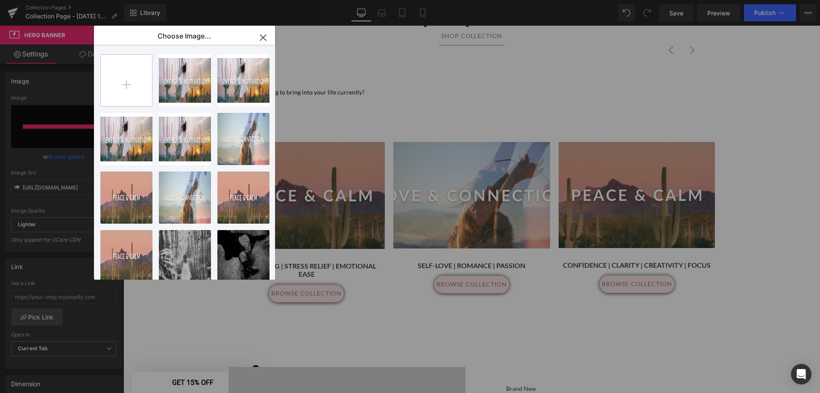
click at [121, 76] on input "file" at bounding box center [126, 80] width 51 height 51
type input "C:\fakepath\3.png"
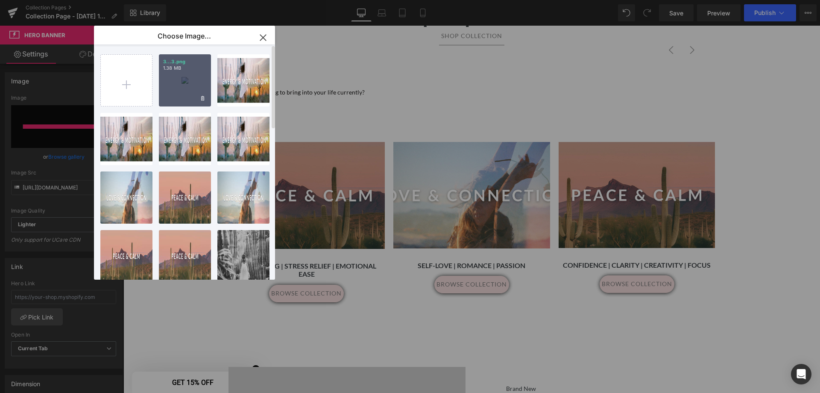
click at [191, 79] on div "3...3.png 1.38 MB" at bounding box center [185, 80] width 52 height 52
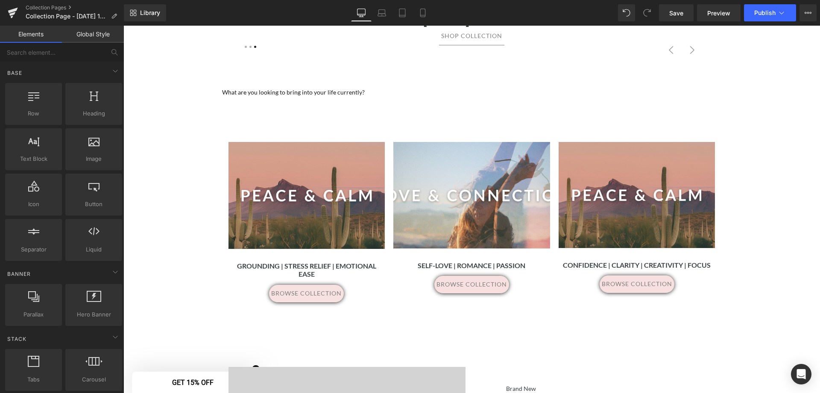
click at [123, 26] on div "160px" at bounding box center [123, 26] width 0 height 0
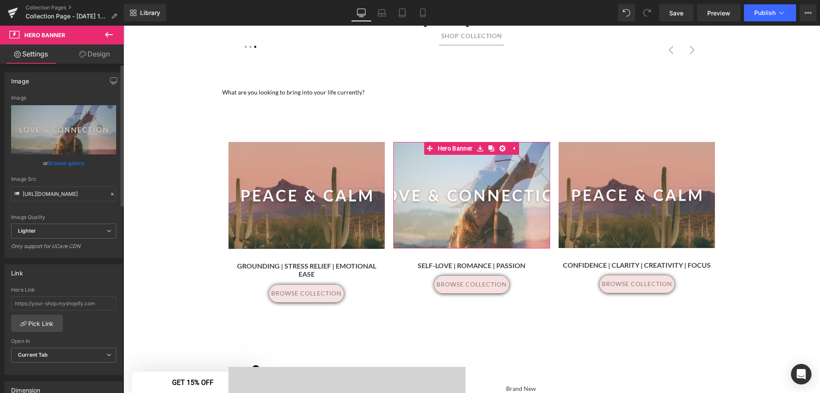
click at [61, 164] on link "Browse gallery" at bounding box center [66, 163] width 36 height 15
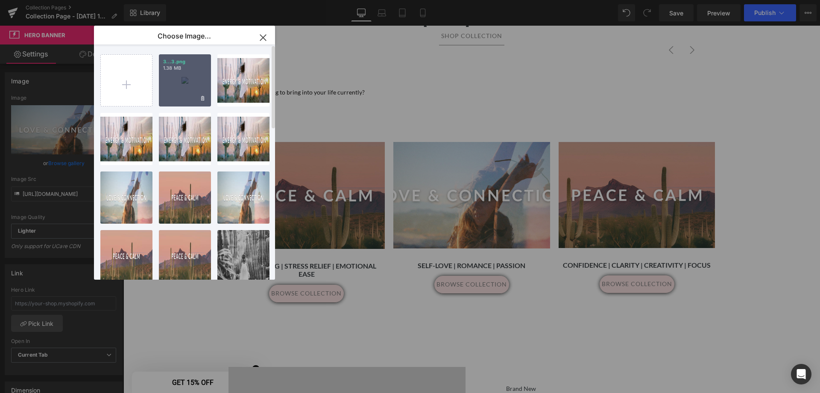
click at [173, 83] on div "3...3.png 1.38 MB" at bounding box center [185, 80] width 52 height 52
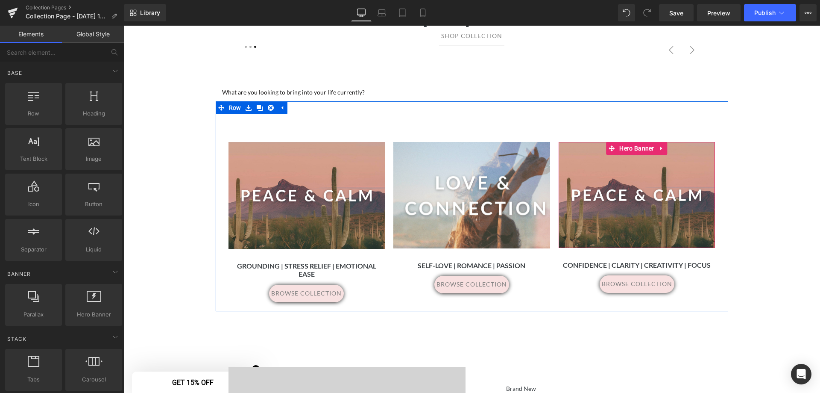
click at [624, 191] on div at bounding box center [637, 195] width 157 height 106
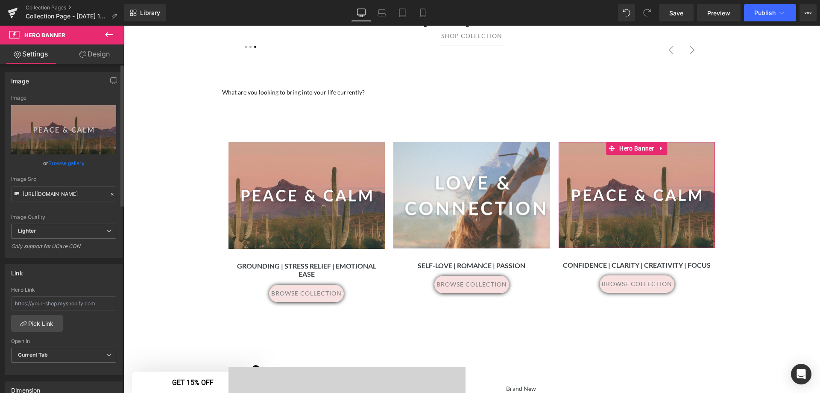
click at [66, 163] on link "Browse gallery" at bounding box center [66, 163] width 36 height 15
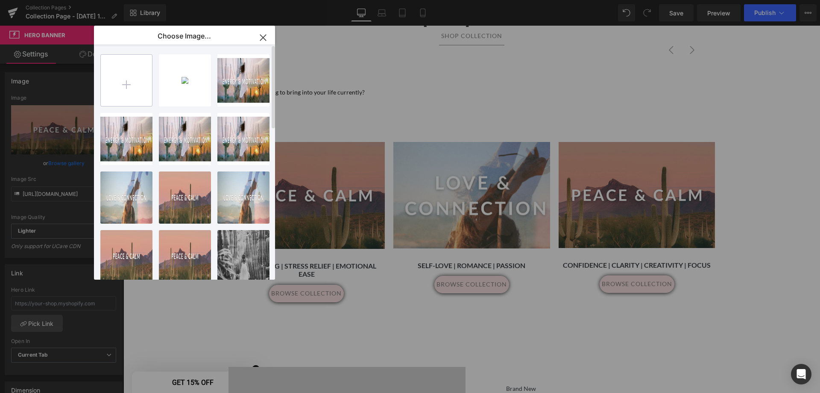
click at [128, 85] on input "file" at bounding box center [126, 80] width 51 height 51
type input "C:\fakepath\5.png"
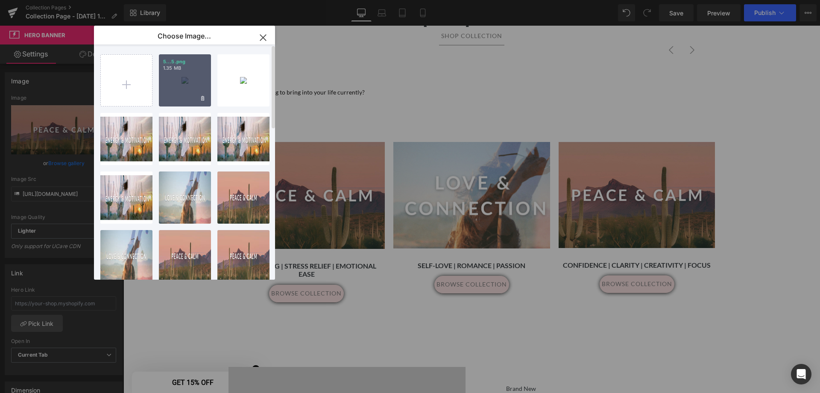
click at [183, 72] on div "5...5.png 1.35 MB" at bounding box center [185, 80] width 52 height 52
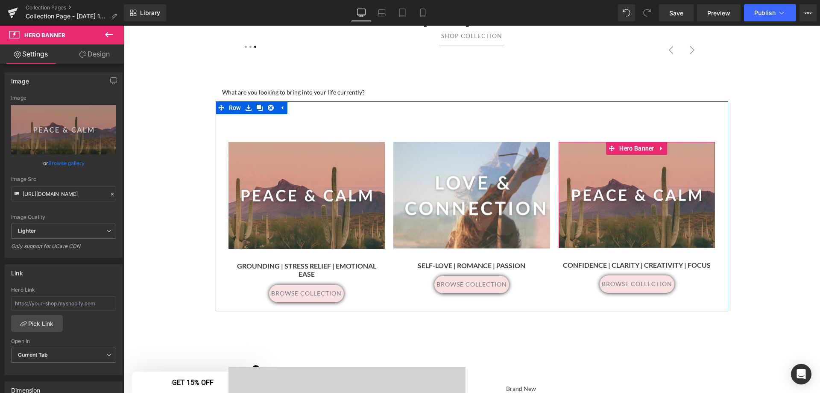
click at [664, 197] on div at bounding box center [637, 195] width 157 height 106
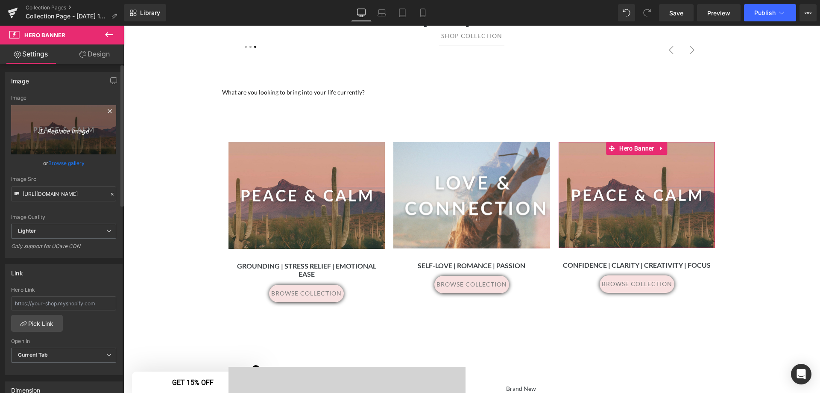
click at [61, 135] on icon "Replace Image" at bounding box center [63, 129] width 68 height 11
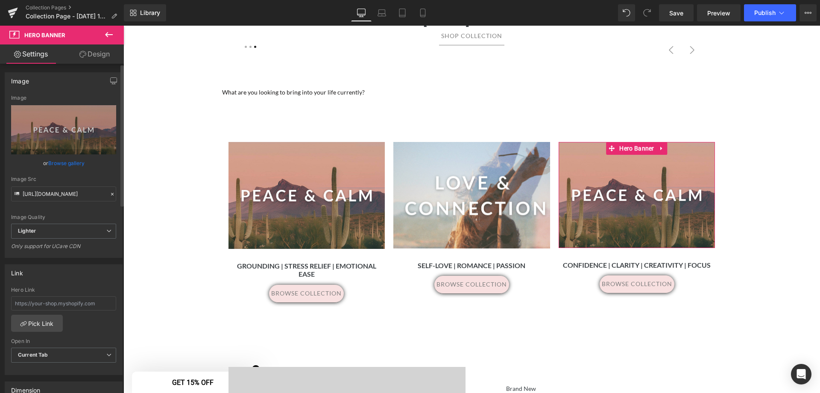
click at [73, 164] on link "Browse gallery" at bounding box center [66, 163] width 36 height 15
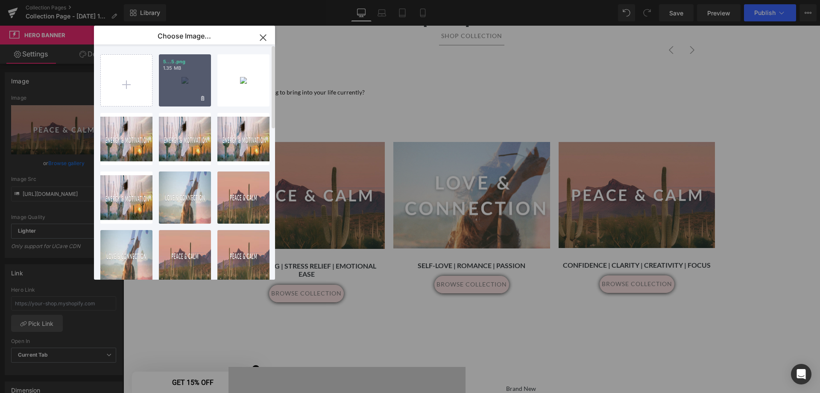
click at [182, 79] on div "5...5.png 1.35 MB" at bounding box center [185, 80] width 52 height 52
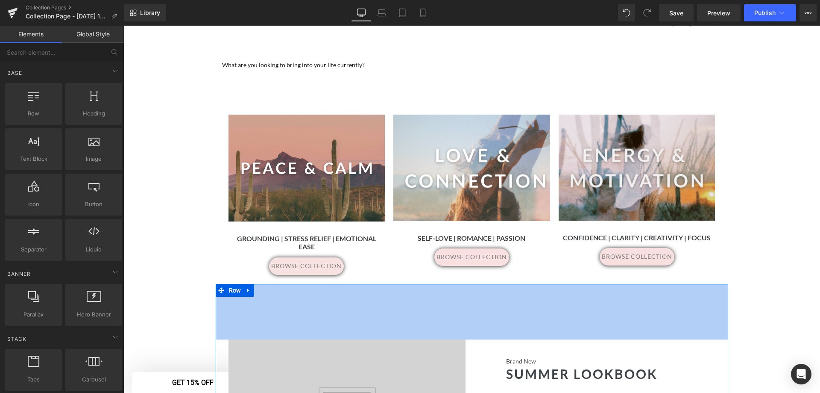
scroll to position [427, 0]
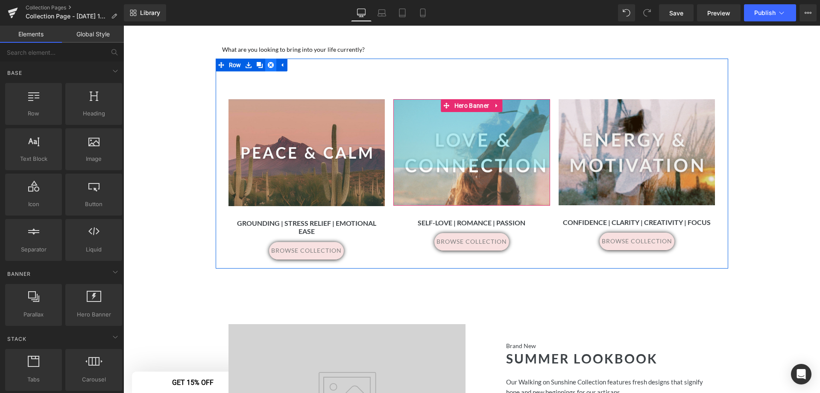
drag, startPoint x: 426, startPoint y: 112, endPoint x: 269, endPoint y: 59, distance: 165.2
click at [426, 112] on div "160px" at bounding box center [471, 133] width 157 height 68
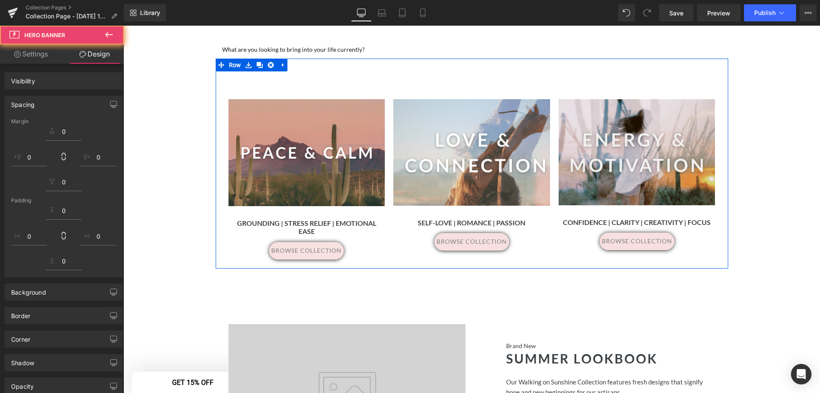
click at [260, 65] on link at bounding box center [259, 65] width 11 height 13
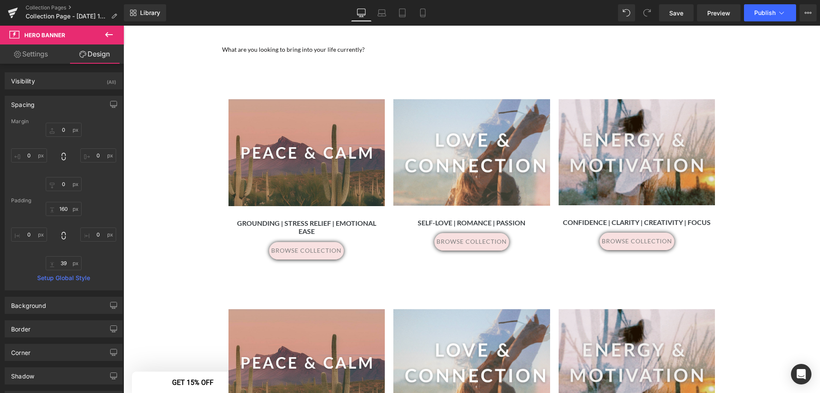
click at [309, 309] on div at bounding box center [307, 362] width 157 height 107
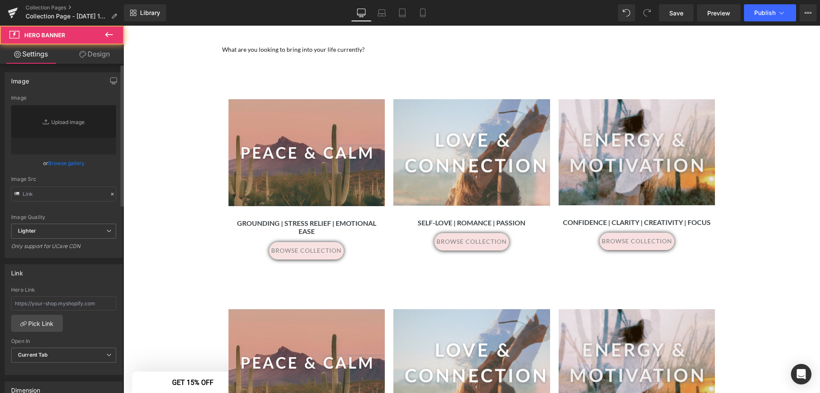
type input "[URL][DOMAIN_NAME]"
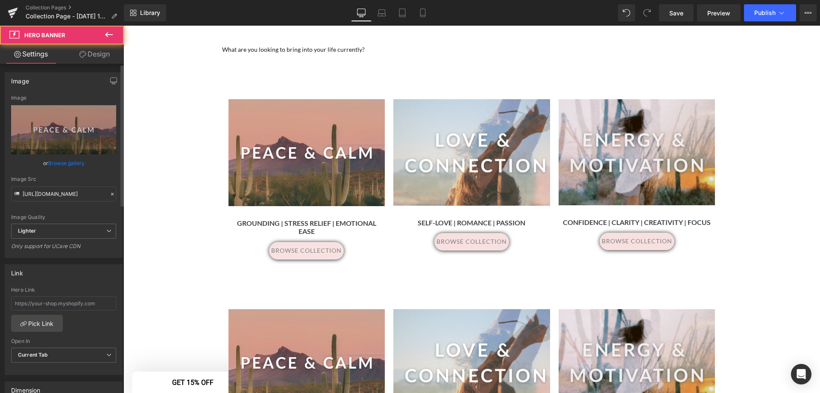
scroll to position [513, 0]
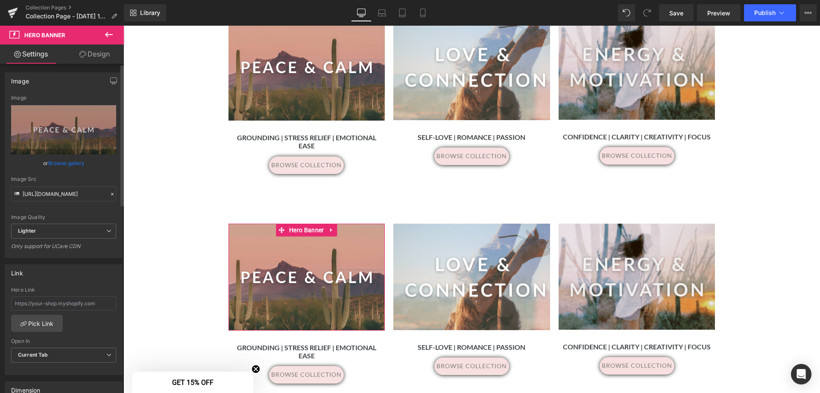
click at [60, 166] on link "Browse gallery" at bounding box center [66, 163] width 36 height 15
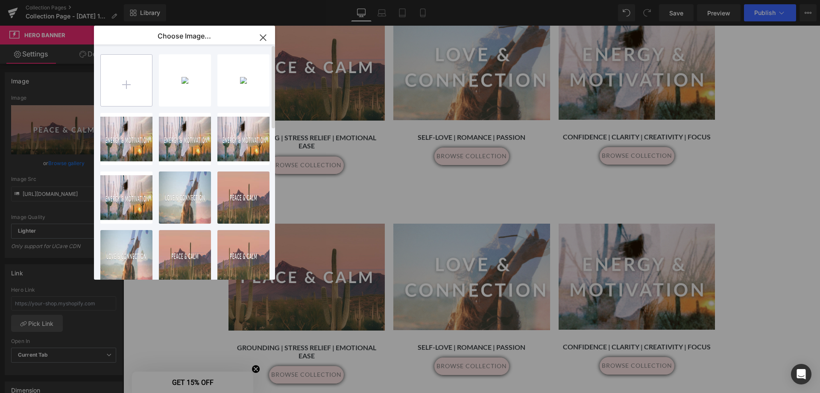
click at [129, 88] on input "file" at bounding box center [126, 80] width 51 height 51
type input "C:\fakepath\7.png"
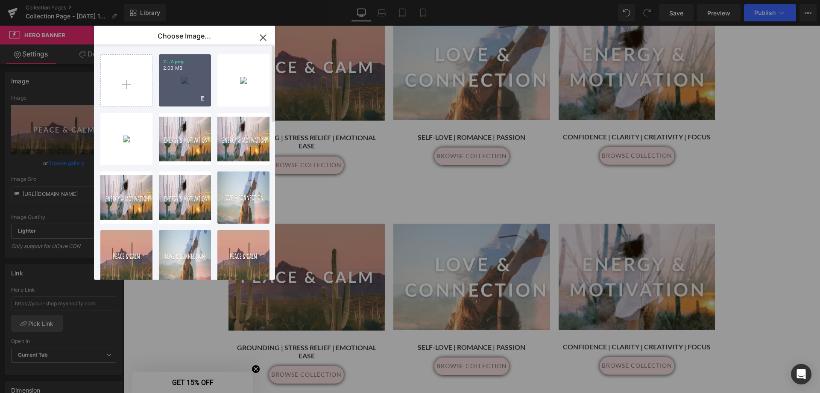
click at [184, 82] on div "7...7.png 2.03 MB" at bounding box center [185, 80] width 52 height 52
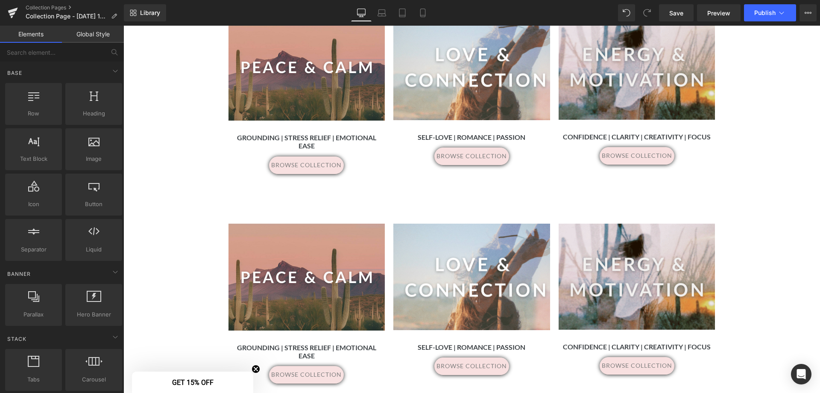
click at [39, 34] on link "Elements" at bounding box center [31, 34] width 62 height 17
click at [90, 33] on link "Global Style" at bounding box center [93, 34] width 62 height 17
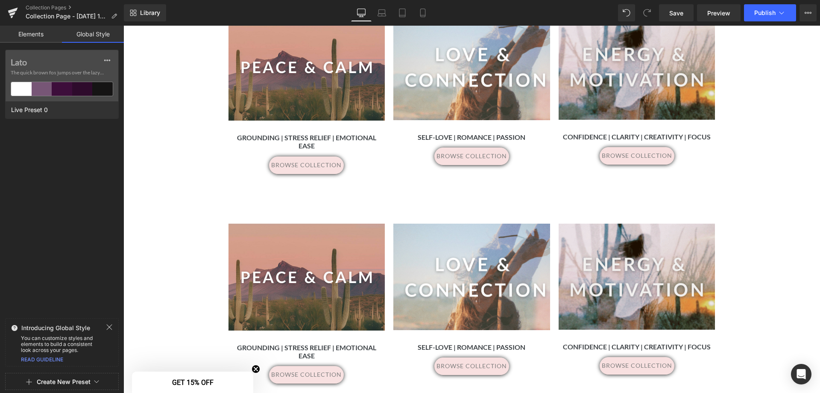
click at [45, 30] on link "Elements" at bounding box center [31, 34] width 62 height 17
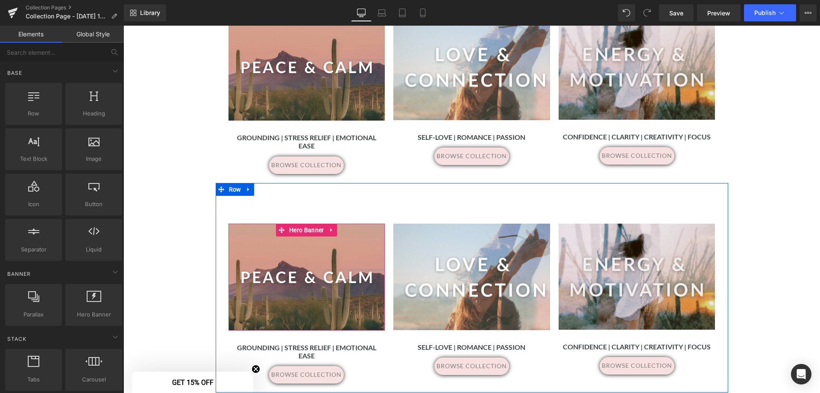
click at [286, 267] on div at bounding box center [307, 276] width 157 height 107
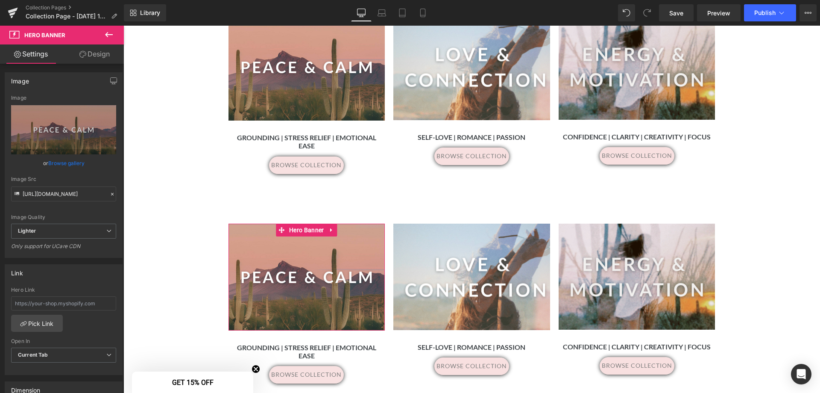
click at [63, 161] on link "Browse gallery" at bounding box center [66, 163] width 36 height 15
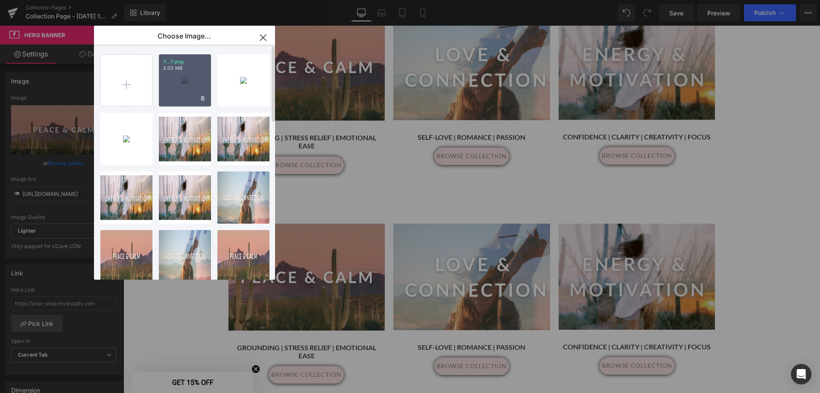
drag, startPoint x: 189, startPoint y: 70, endPoint x: 67, endPoint y: 69, distance: 122.2
click at [189, 70] on p "2.03 MB" at bounding box center [185, 68] width 44 height 6
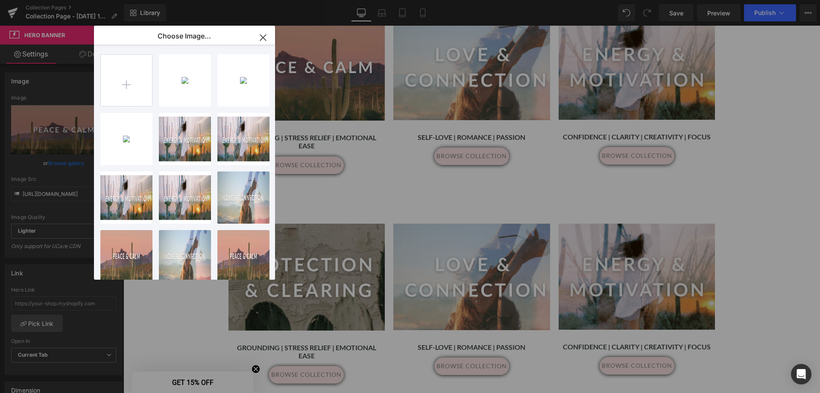
type input "[URL][DOMAIN_NAME]"
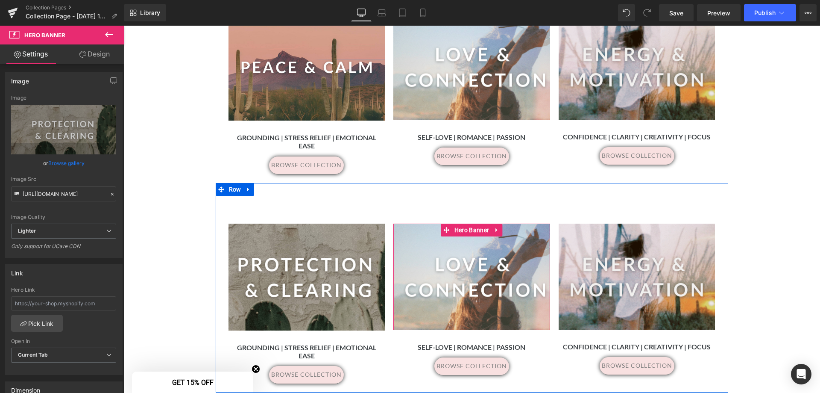
click at [512, 279] on div at bounding box center [471, 276] width 157 height 106
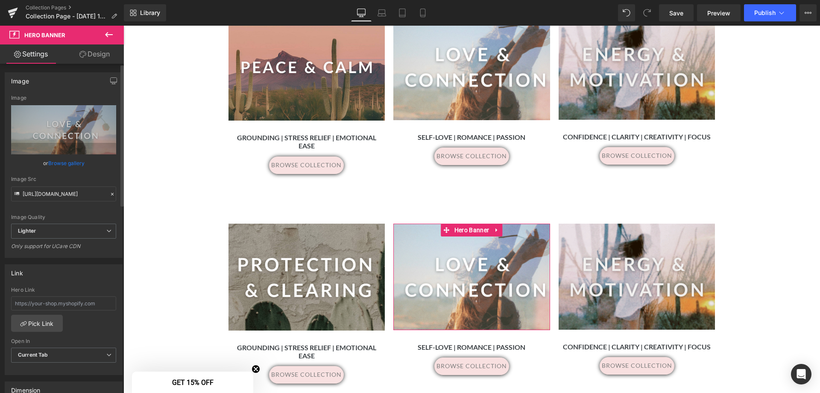
click at [67, 165] on link "Browse gallery" at bounding box center [66, 163] width 36 height 15
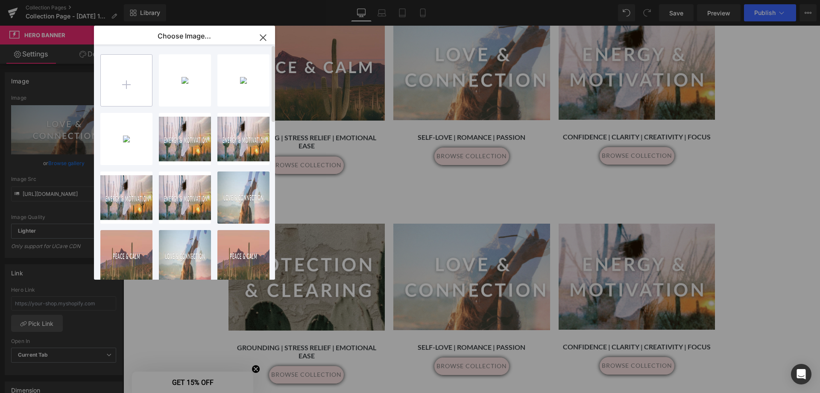
click at [133, 88] on input "file" at bounding box center [126, 80] width 51 height 51
type input "C:\fakepath\9.png"
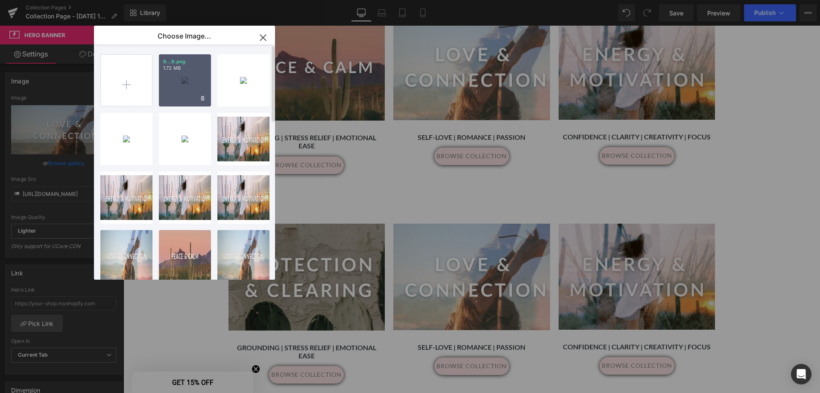
click at [185, 82] on div "9...9.png 1.72 MB" at bounding box center [185, 80] width 52 height 52
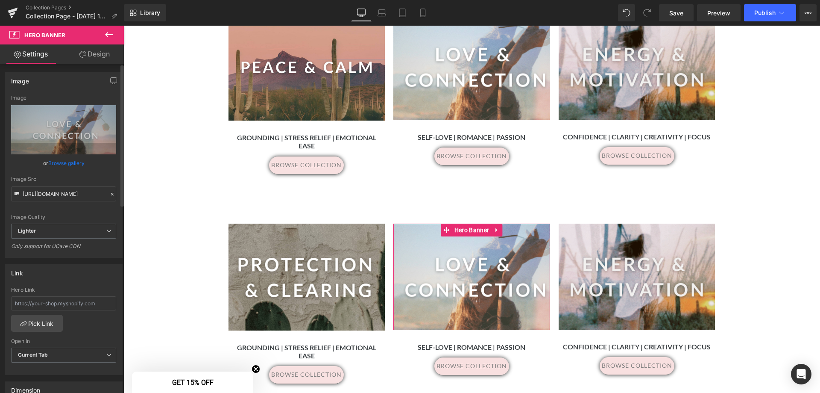
click at [57, 161] on link "Browse gallery" at bounding box center [66, 163] width 36 height 15
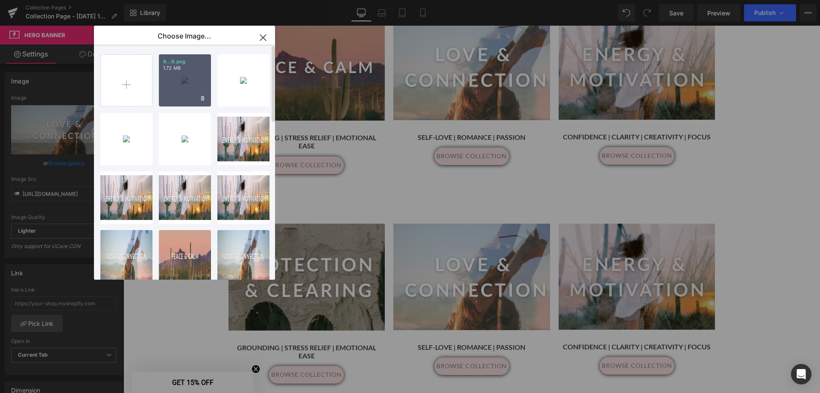
drag, startPoint x: 182, startPoint y: 79, endPoint x: 568, endPoint y: 168, distance: 396.1
click at [182, 79] on div "9...9.png 1.72 MB" at bounding box center [185, 80] width 52 height 52
type input "[URL][DOMAIN_NAME]"
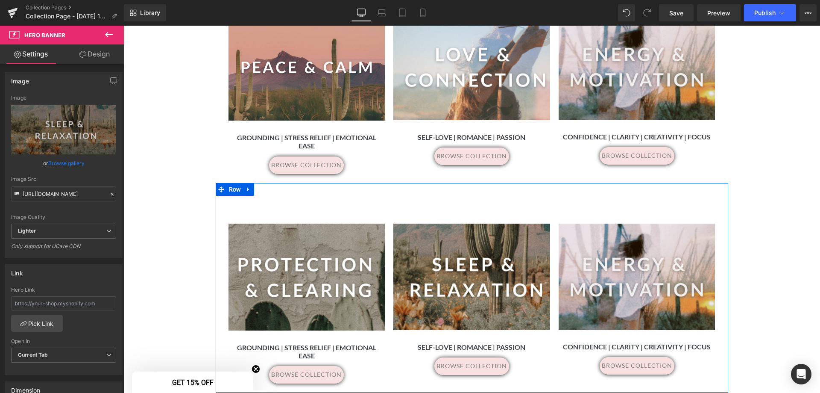
click at [660, 279] on div at bounding box center [637, 276] width 157 height 106
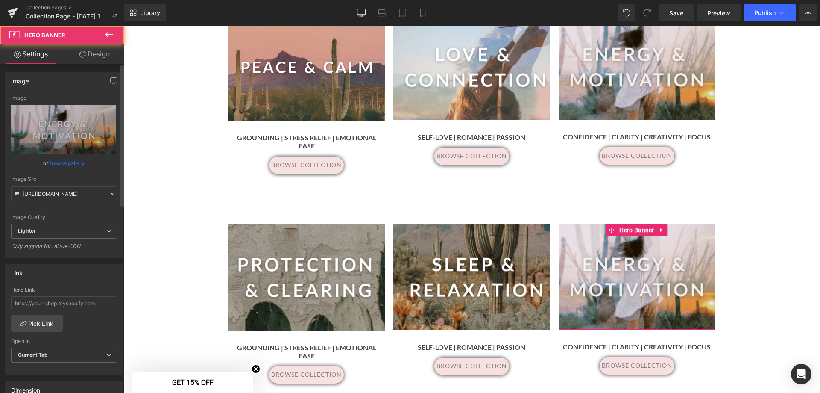
click at [70, 162] on link "Browse gallery" at bounding box center [66, 163] width 36 height 15
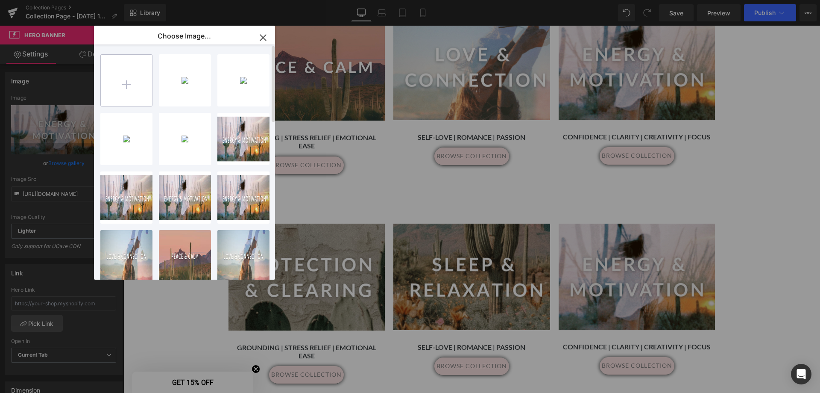
click at [130, 88] on input "file" at bounding box center [126, 80] width 51 height 51
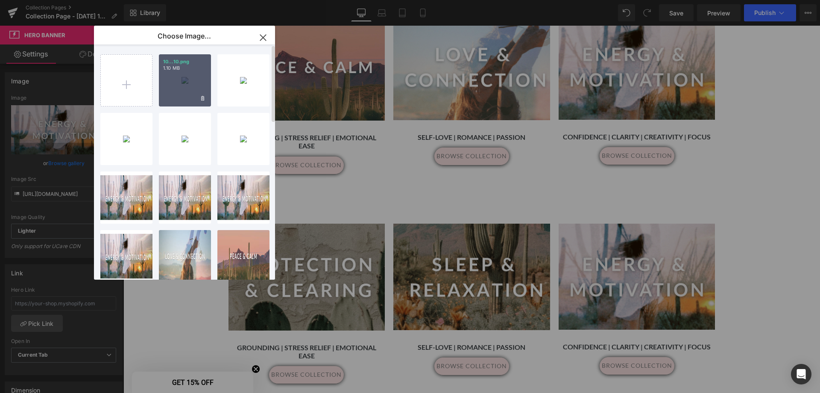
click at [177, 80] on div "10...10.png 1.10 MB" at bounding box center [185, 80] width 52 height 52
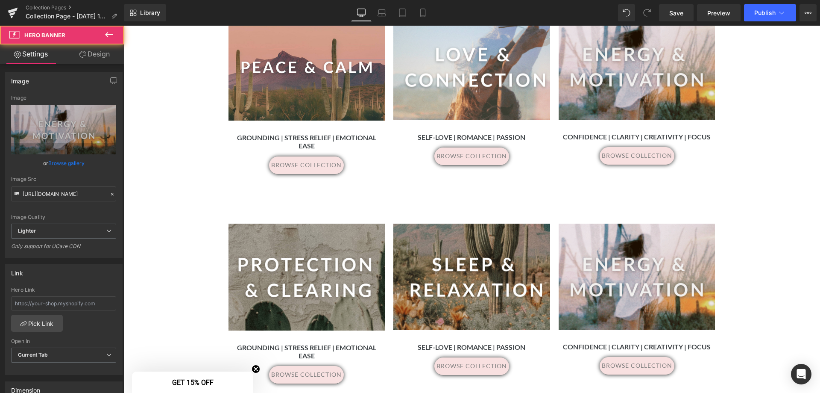
click at [639, 273] on div at bounding box center [637, 276] width 157 height 106
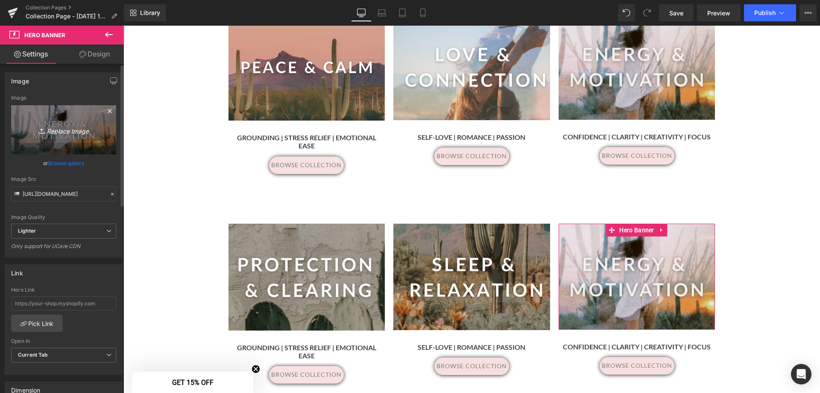
click at [56, 129] on icon "Replace Image" at bounding box center [63, 129] width 68 height 11
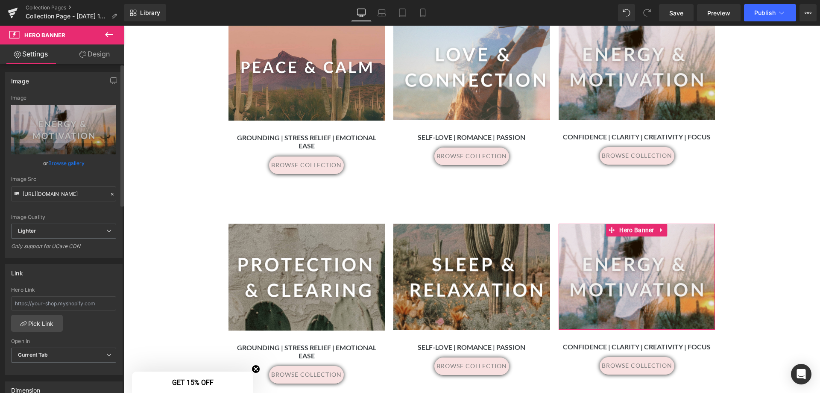
click at [62, 166] on link "Browse gallery" at bounding box center [66, 163] width 36 height 15
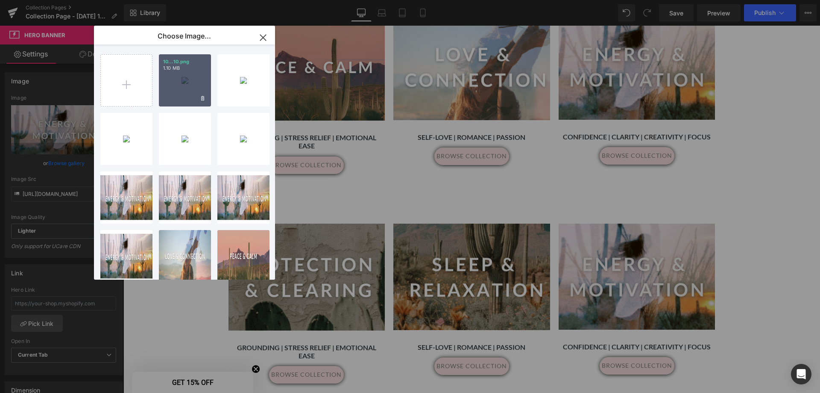
click at [194, 81] on div "10...10.png 1.10 MB" at bounding box center [185, 80] width 52 height 52
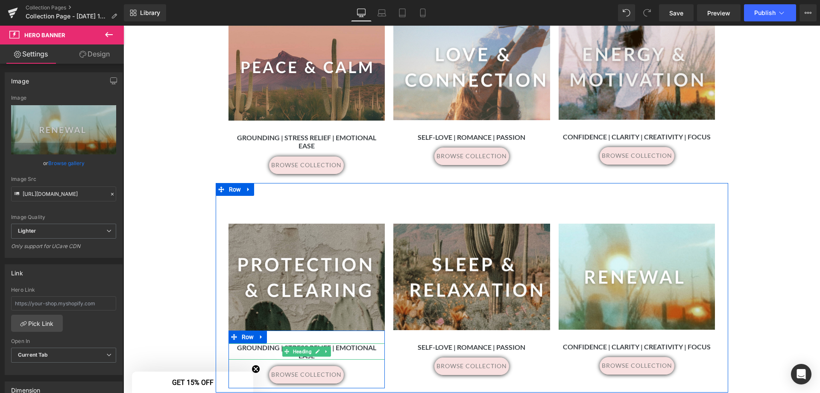
drag, startPoint x: 269, startPoint y: 338, endPoint x: 352, endPoint y: 340, distance: 82.5
click at [269, 343] on h1 "Grounding | Stress Relief | Emotional Ease" at bounding box center [307, 351] width 157 height 16
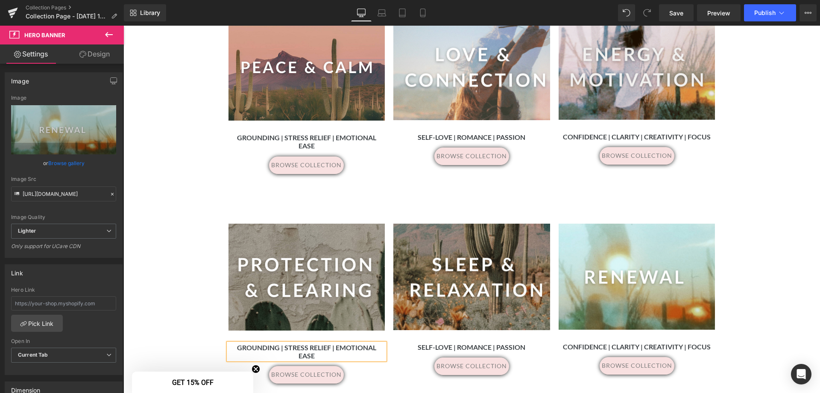
click at [352, 343] on h1 "Grounding | Stress Relief | Emotional Ease" at bounding box center [307, 351] width 157 height 16
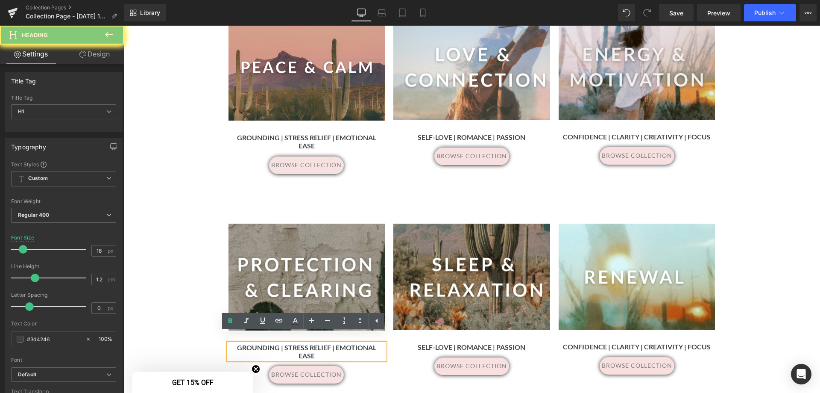
click at [352, 343] on h1 "Grounding | Stress Relief | Emotional Ease" at bounding box center [307, 351] width 157 height 16
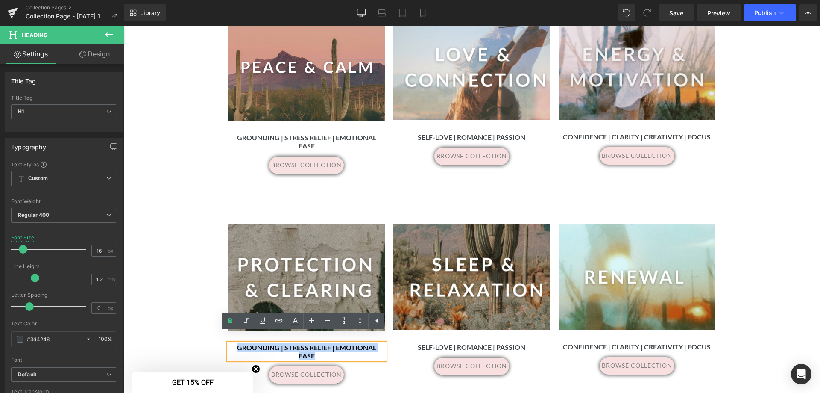
paste div
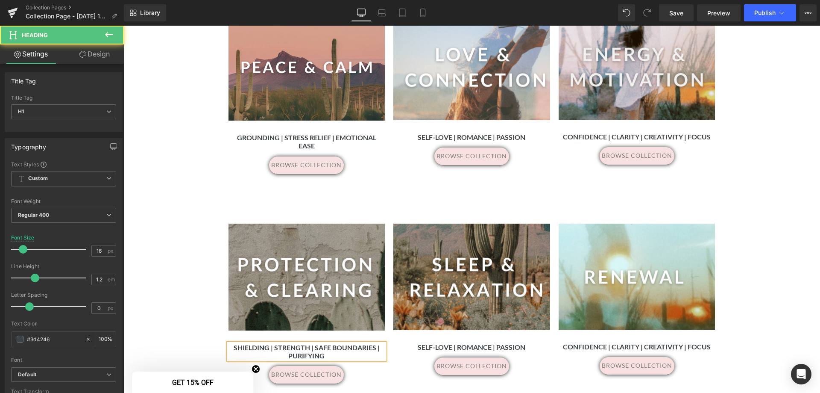
click at [324, 343] on h1 "Shielding | Strength | Safe Boundaries | Purifying" at bounding box center [307, 351] width 157 height 16
click at [343, 343] on h1 "Shielding | Strength | Boundaries | Purifying" at bounding box center [307, 351] width 157 height 16
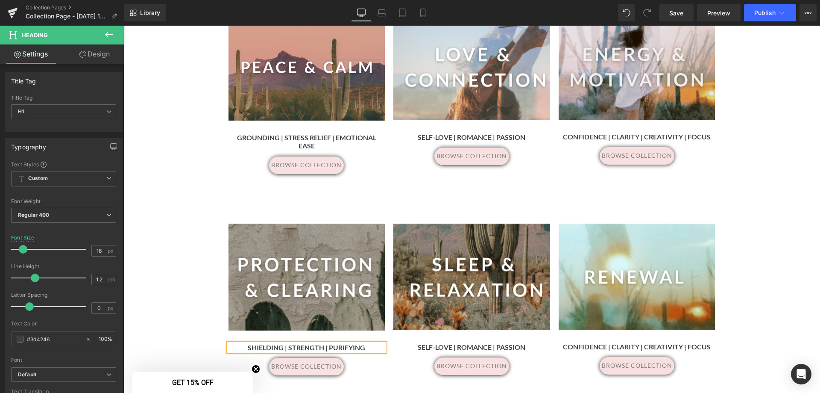
click at [372, 371] on div "Shielding | Strength | Purifying Heading browse collection Button Row" at bounding box center [307, 355] width 157 height 50
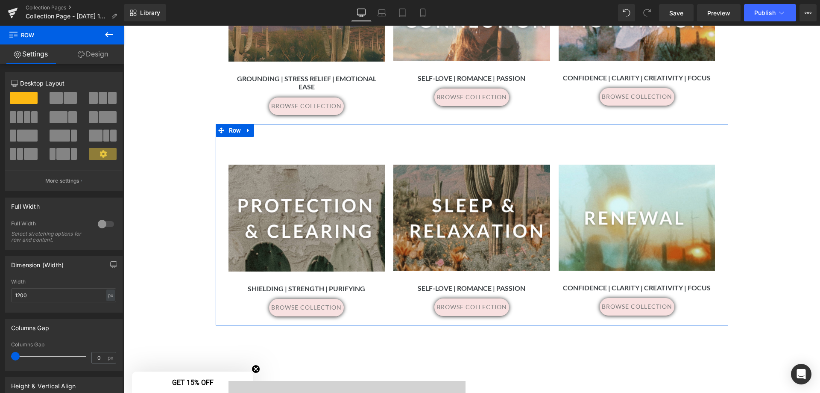
scroll to position [598, 0]
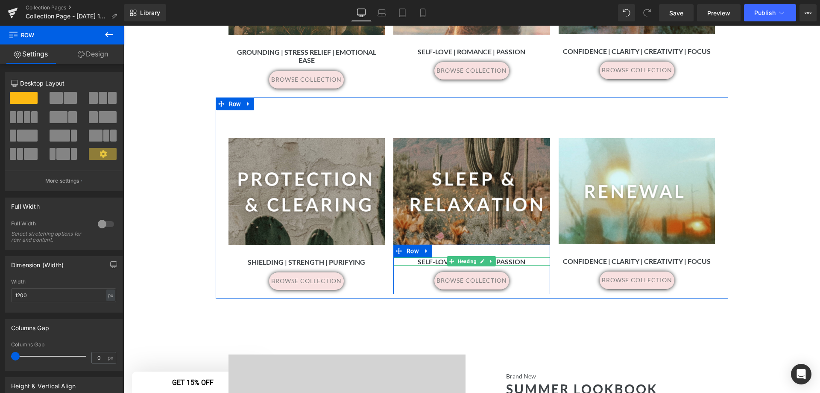
click at [524, 257] on h1 "Self-Love | Romance | Passion" at bounding box center [471, 261] width 157 height 8
click at [514, 257] on strong "Self-Love | Romance | Passion" at bounding box center [472, 261] width 108 height 8
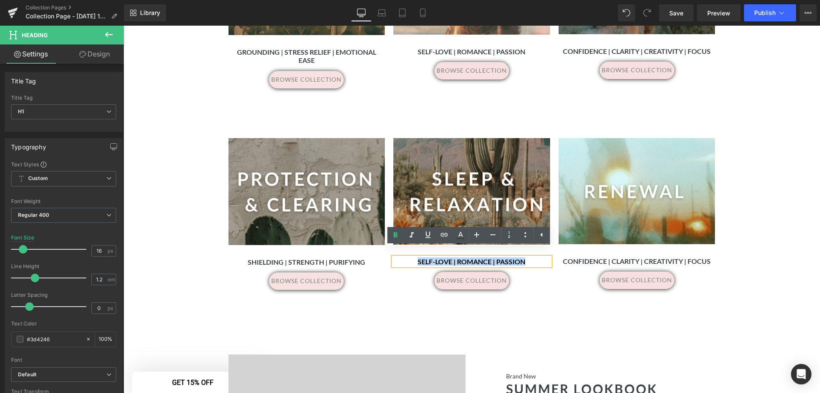
paste div
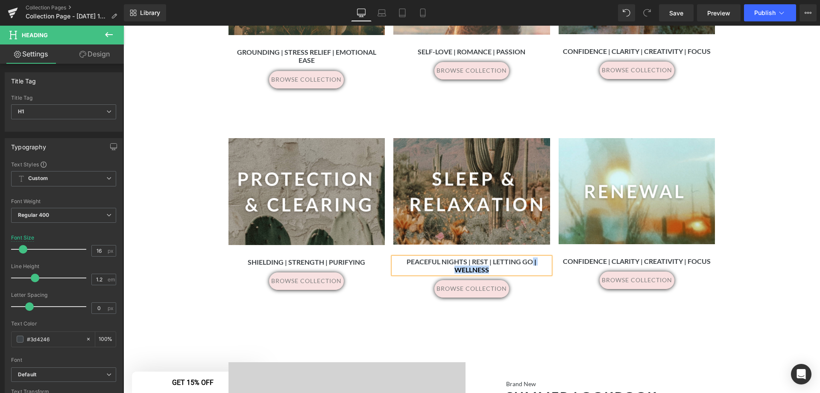
drag, startPoint x: 508, startPoint y: 260, endPoint x: 529, endPoint y: 254, distance: 22.2
click at [529, 257] on h1 "Peaceful Nights | Rest | Letting Go | Wellness" at bounding box center [471, 265] width 157 height 16
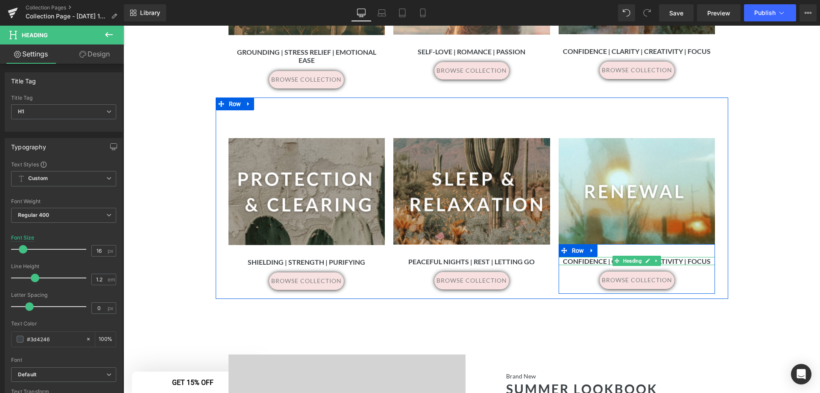
drag, startPoint x: 698, startPoint y: 252, endPoint x: 704, endPoint y: 255, distance: 6.7
click at [698, 257] on strong "Confidence | Clarity | Creativity | Focus" at bounding box center [637, 261] width 148 height 8
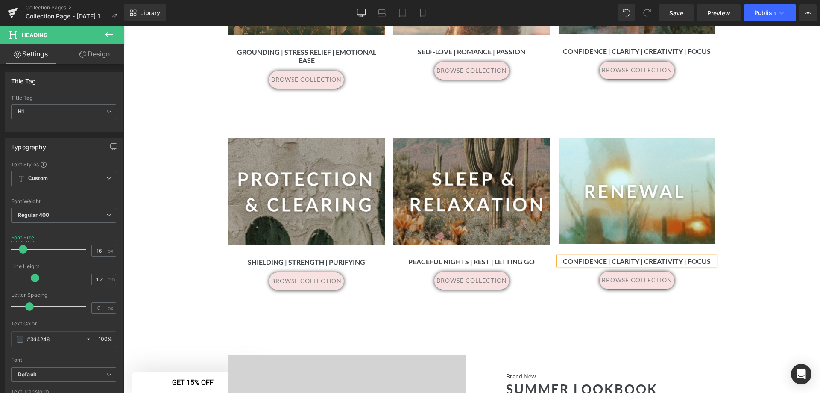
click at [704, 257] on strong "Confidence | Clarity | Creativity | Focus" at bounding box center [637, 261] width 148 height 8
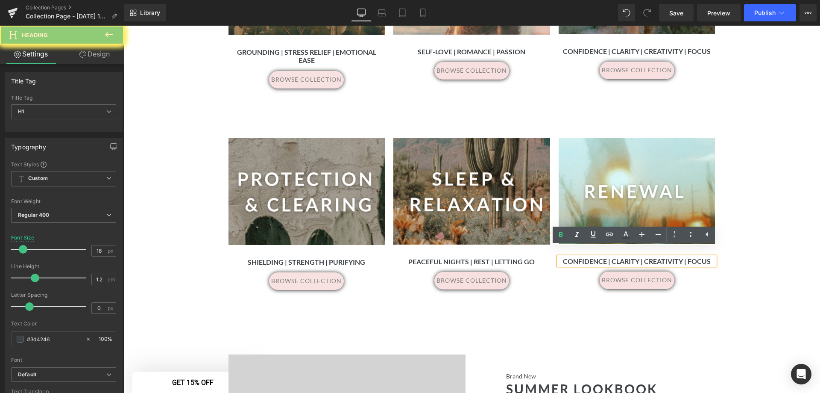
click at [704, 257] on strong "Confidence | Clarity | Creativity | Focus" at bounding box center [637, 261] width 148 height 8
paste div
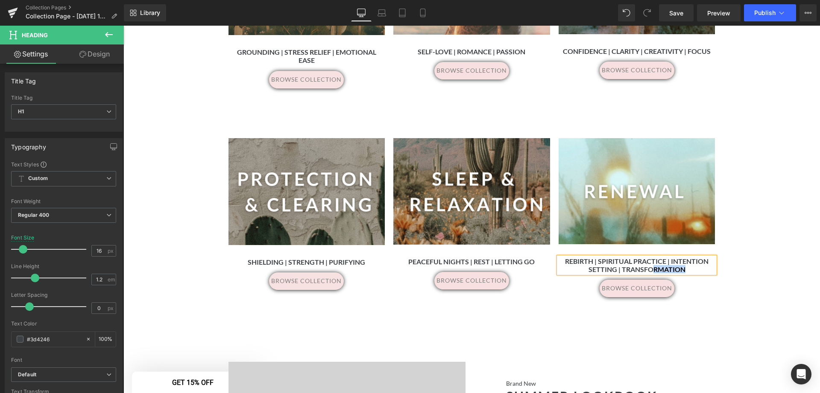
drag, startPoint x: 694, startPoint y: 262, endPoint x: 648, endPoint y: 262, distance: 46.1
click at [648, 262] on h1 "Rebirth | Spiritual Practice | Intention Setting | Transformation" at bounding box center [637, 265] width 157 height 16
click at [611, 262] on b "Rebirth | Spiritual Practice | Intention Setting | Transformation" at bounding box center [637, 265] width 144 height 16
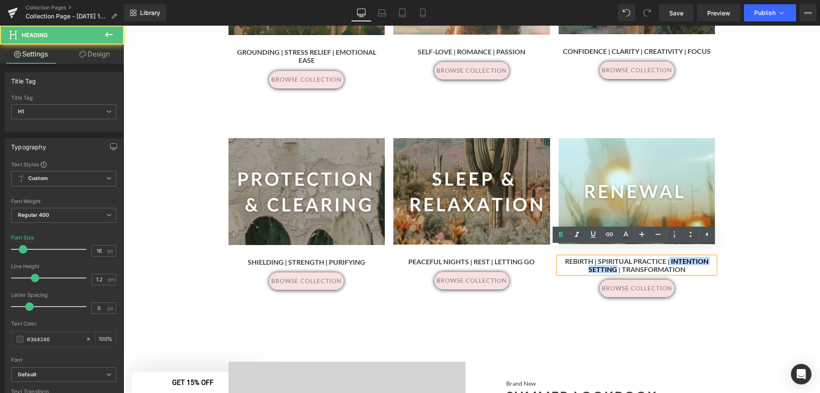
drag, startPoint x: 614, startPoint y: 262, endPoint x: 666, endPoint y: 252, distance: 53.0
click at [666, 257] on b "Rebirth | Spiritual Practice | Intention Setting | Transformation" at bounding box center [637, 265] width 144 height 16
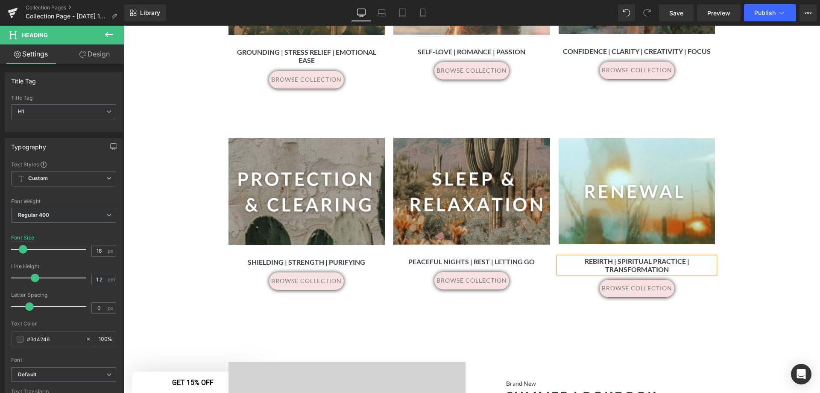
click at [697, 257] on h1 "Rebirth | Spiritual Practice | Transformation" at bounding box center [637, 265] width 157 height 16
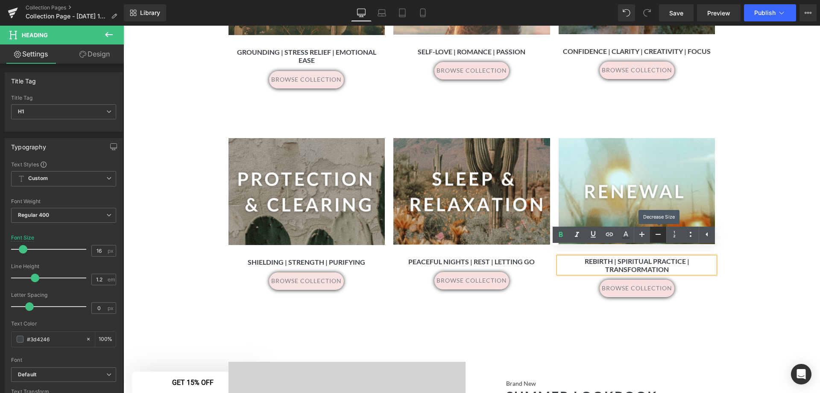
click at [654, 235] on icon at bounding box center [658, 234] width 10 height 10
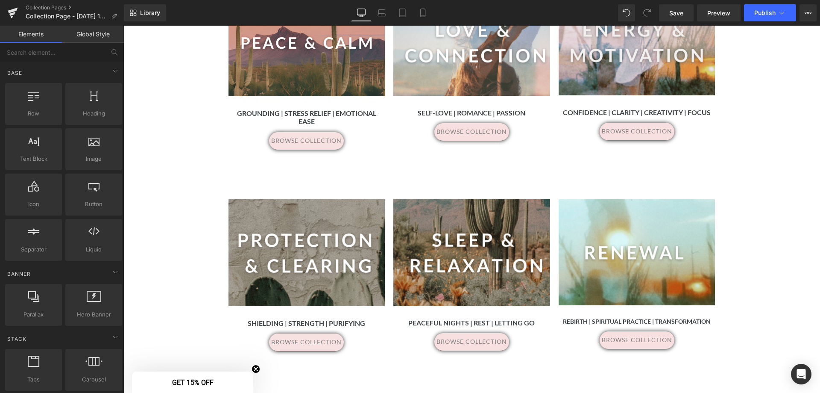
scroll to position [470, 0]
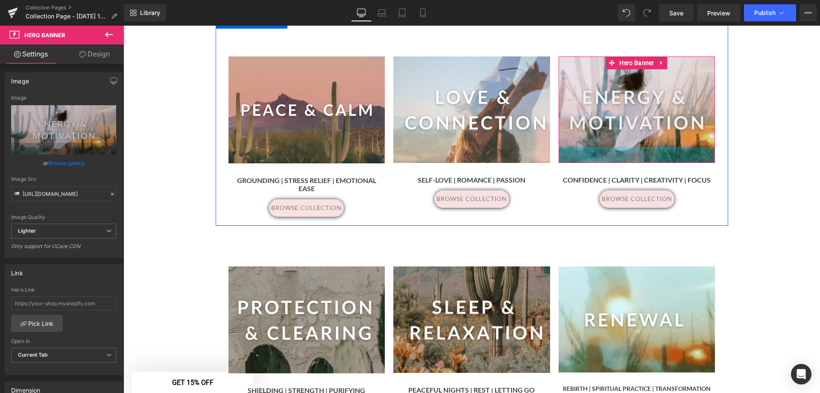
click at [663, 161] on div "37px" at bounding box center [637, 155] width 157 height 16
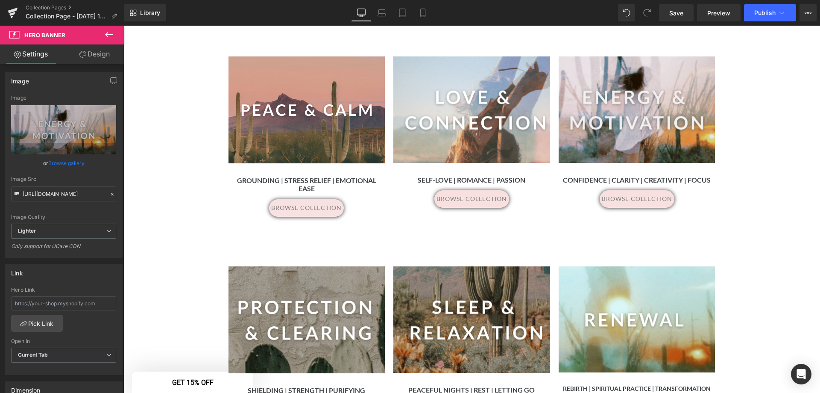
click at [610, 314] on div "Separator Hero Banner 162px 36px" at bounding box center [637, 319] width 157 height 106
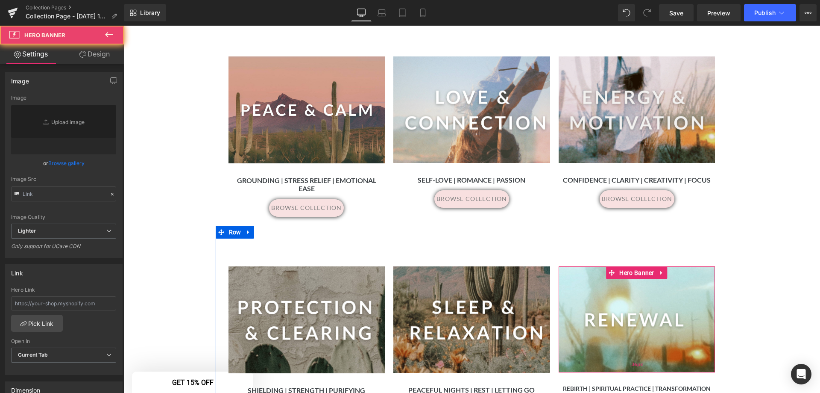
scroll to position [513, 0]
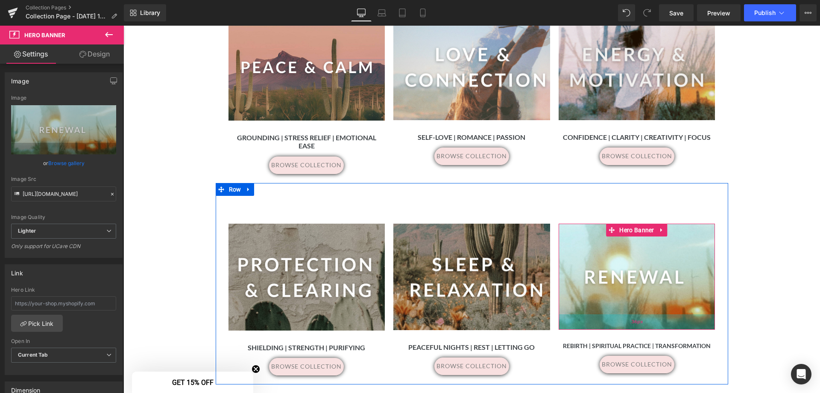
click at [630, 320] on div "36px" at bounding box center [637, 321] width 157 height 15
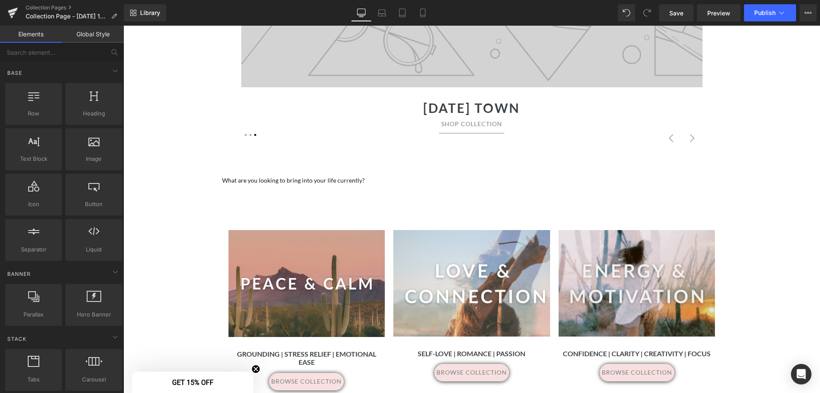
scroll to position [384, 0]
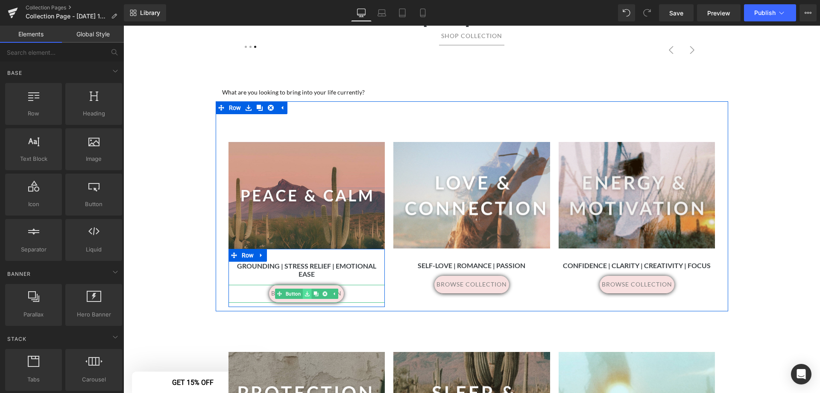
click at [303, 288] on link at bounding box center [307, 293] width 9 height 10
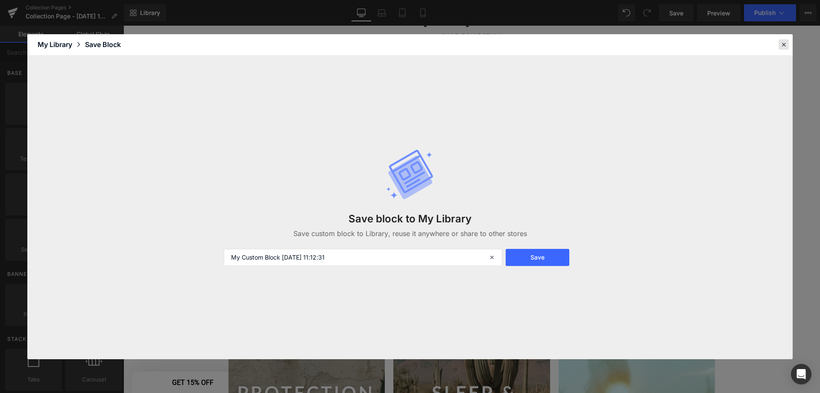
drag, startPoint x: 781, startPoint y: 46, endPoint x: 286, endPoint y: 214, distance: 522.4
click at [781, 46] on icon at bounding box center [784, 45] width 8 height 8
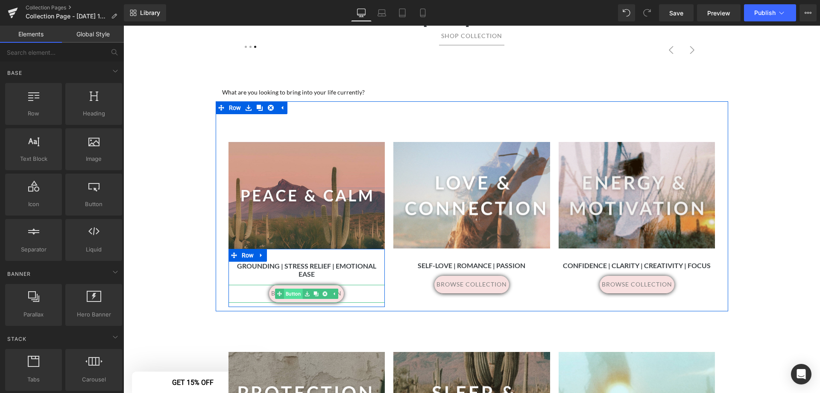
click at [291, 288] on link "Button" at bounding box center [289, 293] width 28 height 10
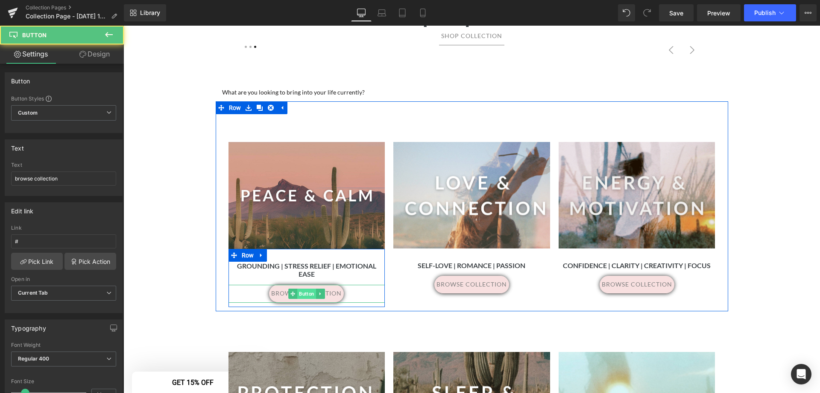
click at [303, 288] on span "Button" at bounding box center [306, 293] width 19 height 10
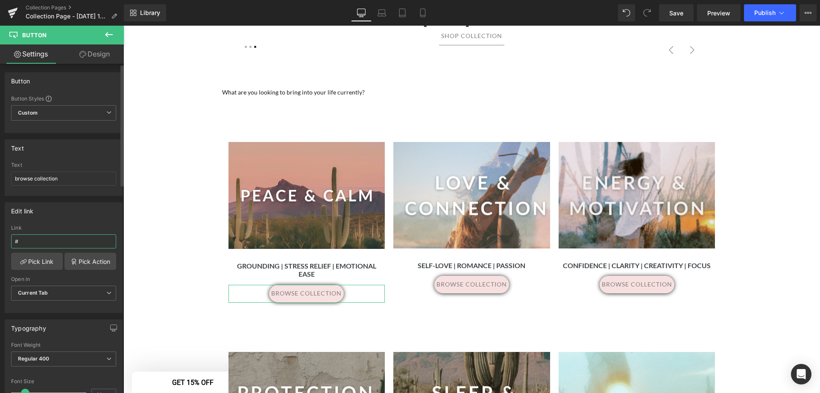
click at [47, 244] on input "#" at bounding box center [63, 241] width 105 height 14
paste input "[URL][DOMAIN_NAME]"
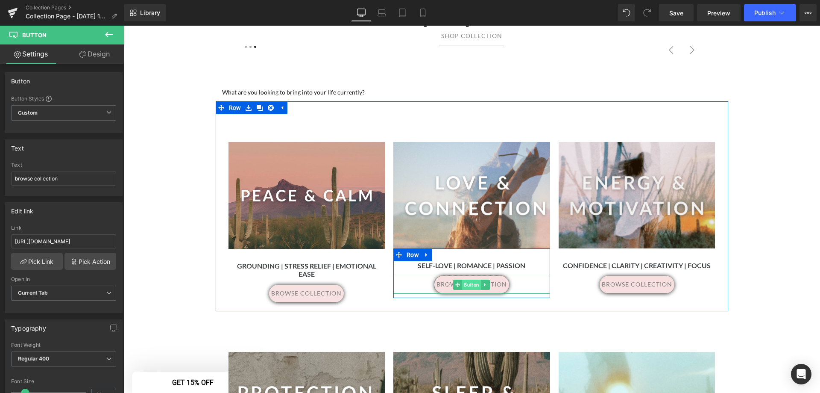
drag, startPoint x: 449, startPoint y: 283, endPoint x: 466, endPoint y: 284, distance: 17.1
click at [449, 283] on span "browse collection" at bounding box center [472, 284] width 70 height 7
drag, startPoint x: 466, startPoint y: 285, endPoint x: 454, endPoint y: 285, distance: 12.4
click at [466, 285] on span "Button" at bounding box center [472, 285] width 19 height 10
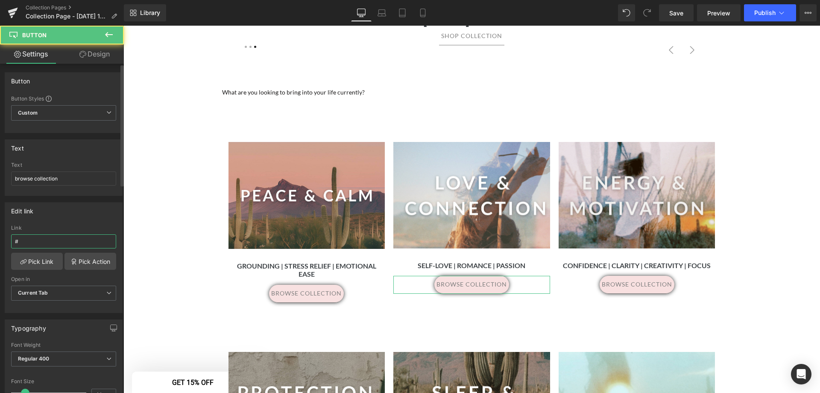
click at [72, 242] on input "#" at bounding box center [63, 241] width 105 height 14
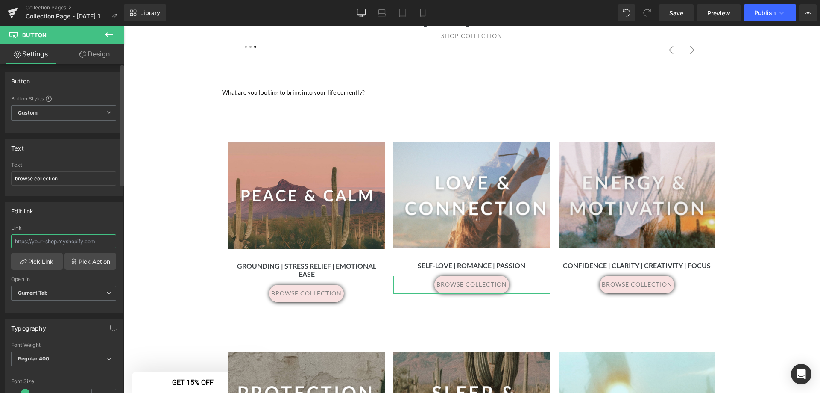
paste input "[DOMAIN_NAME][URL]"
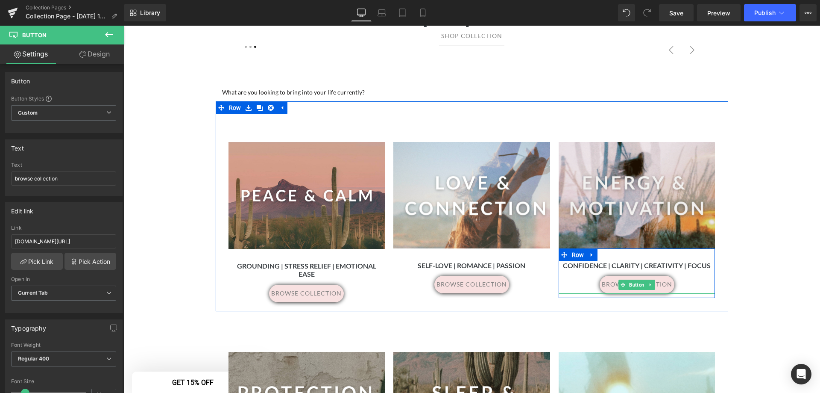
click at [637, 290] on link "browse collection" at bounding box center [637, 285] width 75 height 18
click at [631, 284] on span "Button" at bounding box center [637, 285] width 19 height 10
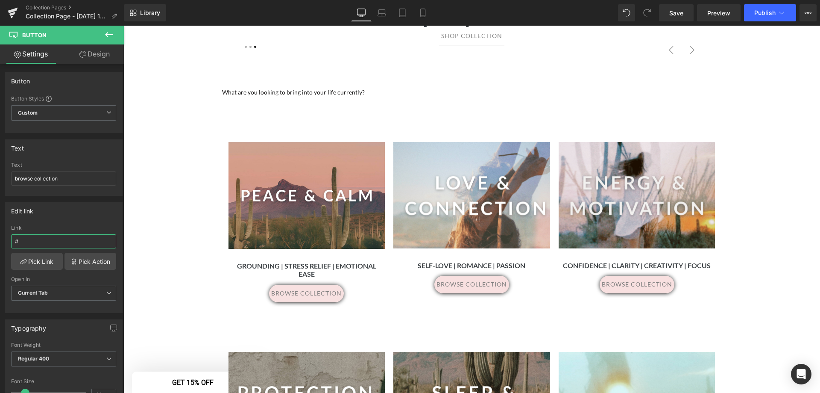
drag, startPoint x: 24, startPoint y: 241, endPoint x: -4, endPoint y: 242, distance: 28.2
click at [0, 242] on html "Button You are previewing how the will restyle your page. You can not edit Elem…" at bounding box center [410, 196] width 820 height 393
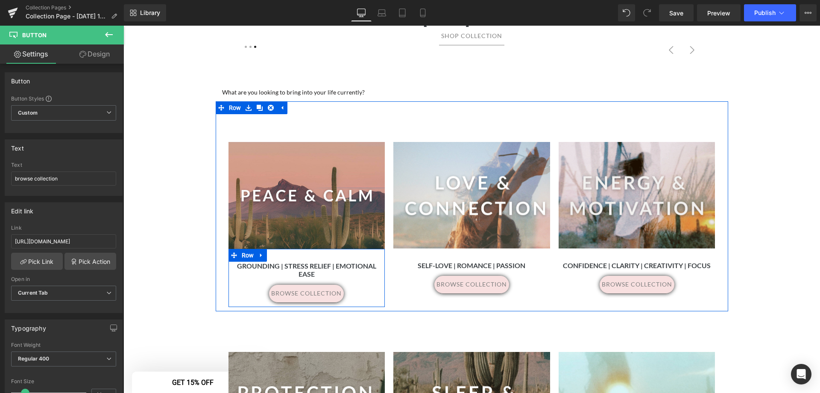
scroll to position [555, 0]
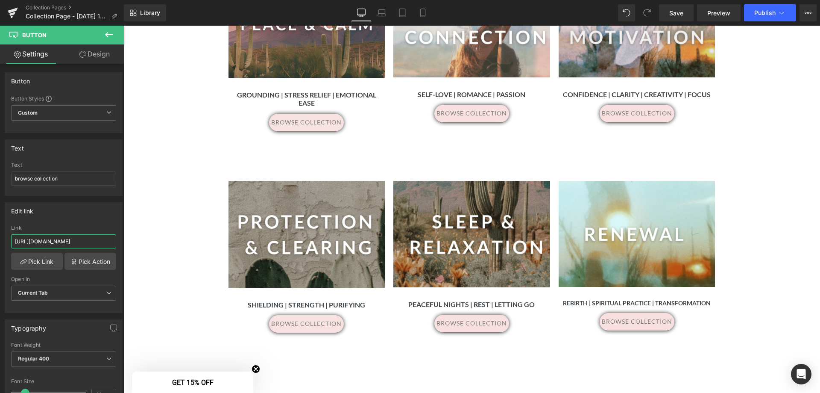
drag, startPoint x: 303, startPoint y: 320, endPoint x: 304, endPoint y: 315, distance: 4.7
click at [303, 320] on span "Button" at bounding box center [306, 324] width 19 height 10
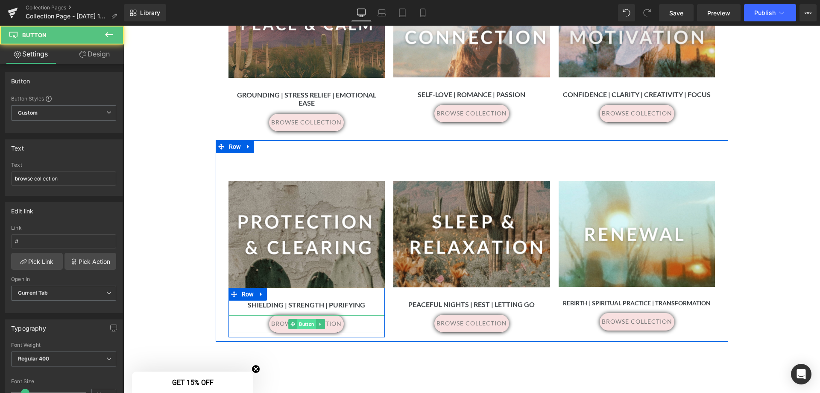
click at [304, 319] on span "Button" at bounding box center [306, 324] width 19 height 10
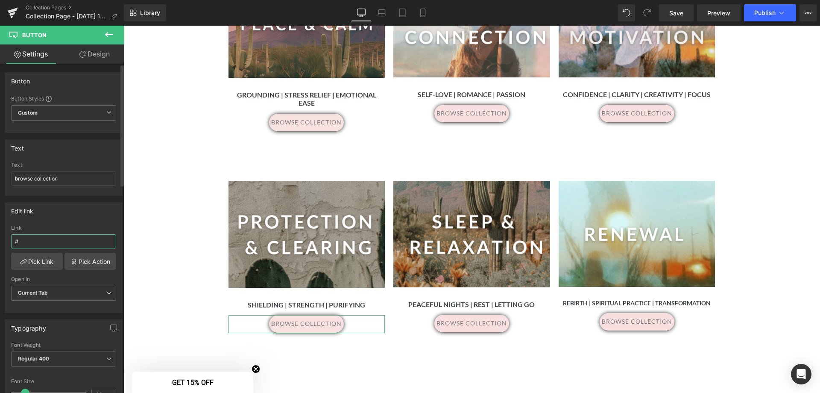
drag, startPoint x: 40, startPoint y: 239, endPoint x: 7, endPoint y: 240, distance: 32.9
click at [7, 240] on div "# Link # Pick Link Pick Action Current Tab New Tab Open in Current Tab Current …" at bounding box center [63, 269] width 117 height 88
paste input "[URL][DOMAIN_NAME]"
click at [484, 318] on link at bounding box center [485, 323] width 9 height 10
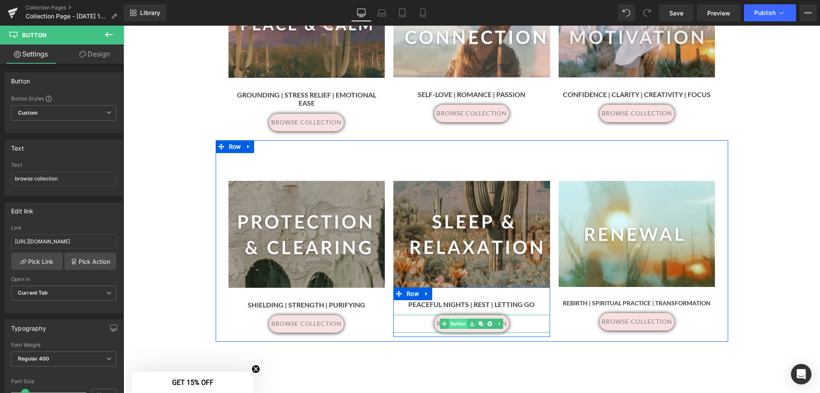
drag, startPoint x: 449, startPoint y: 315, endPoint x: 472, endPoint y: 316, distance: 22.6
click at [449, 315] on div "browse collection Button" at bounding box center [471, 323] width 157 height 18
click at [468, 318] on span "Button" at bounding box center [458, 323] width 19 height 10
click at [472, 318] on span "Button" at bounding box center [472, 323] width 19 height 10
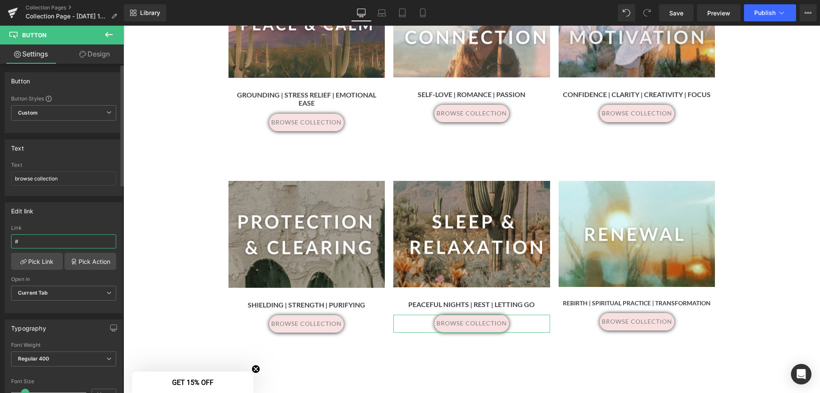
drag, startPoint x: 30, startPoint y: 240, endPoint x: 7, endPoint y: 238, distance: 22.7
click at [6, 238] on div "# Link # Pick Link Pick Action Current Tab New Tab Open in Current Tab Current …" at bounding box center [63, 269] width 117 height 88
paste input "[URL][DOMAIN_NAME]"
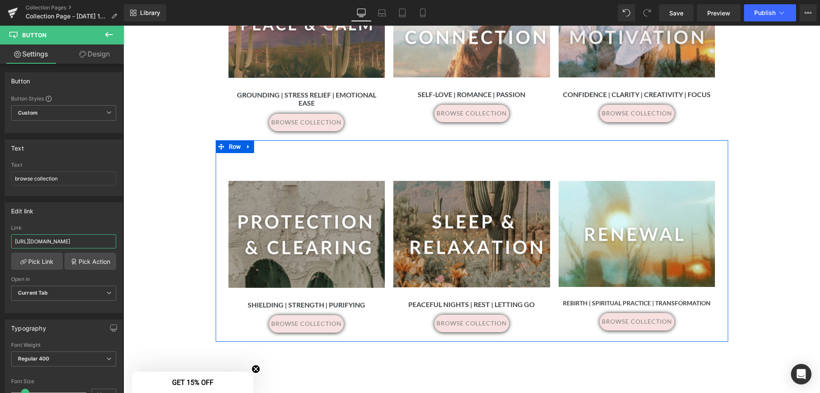
scroll to position [0, 69]
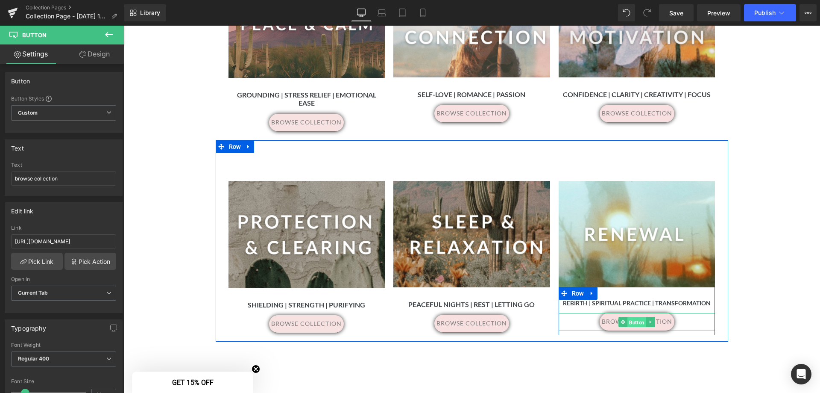
click at [628, 317] on span "Button" at bounding box center [637, 322] width 19 height 10
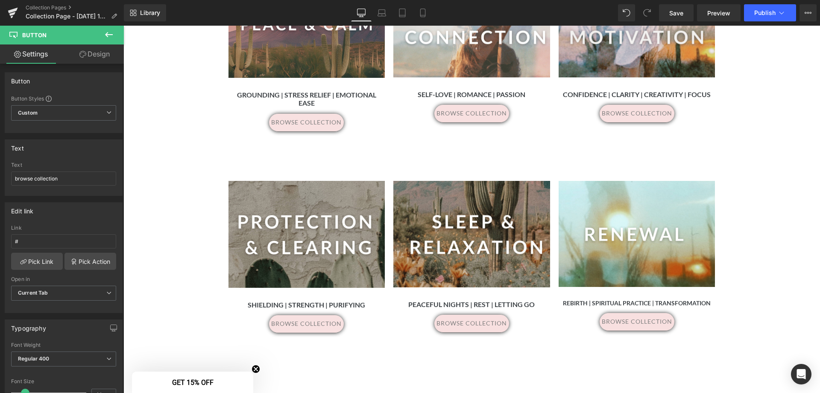
click at [640, 317] on span "Button" at bounding box center [637, 322] width 19 height 10
drag, startPoint x: 57, startPoint y: 243, endPoint x: -12, endPoint y: 237, distance: 69.0
click at [0, 237] on html "Button You are previewing how the will restyle your page. You can not edit Elem…" at bounding box center [410, 196] width 820 height 393
paste input "[URL][DOMAIN_NAME]"
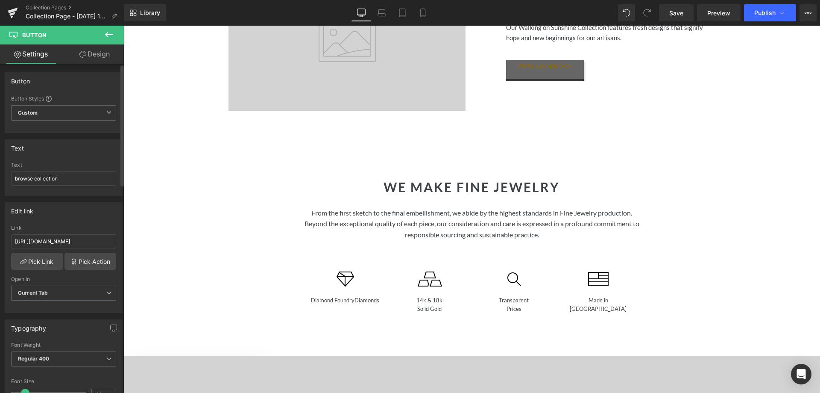
scroll to position [0, 0]
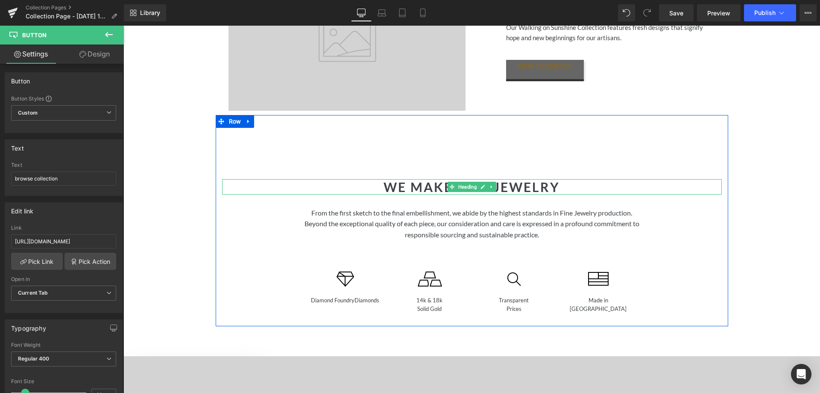
drag, startPoint x: 507, startPoint y: 177, endPoint x: 569, endPoint y: 180, distance: 62.4
click at [507, 179] on h1 "WE MAKE FINE JEWELRY" at bounding box center [472, 186] width 500 height 15
click at [569, 180] on h1 "WE MAKE FINE JEWELRY" at bounding box center [472, 186] width 500 height 15
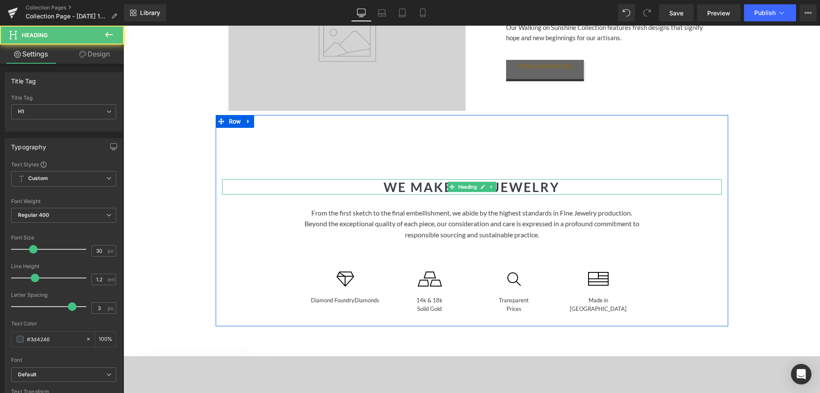
click at [416, 179] on h1 "WE MAKE FINE JEWELRY" at bounding box center [472, 186] width 500 height 15
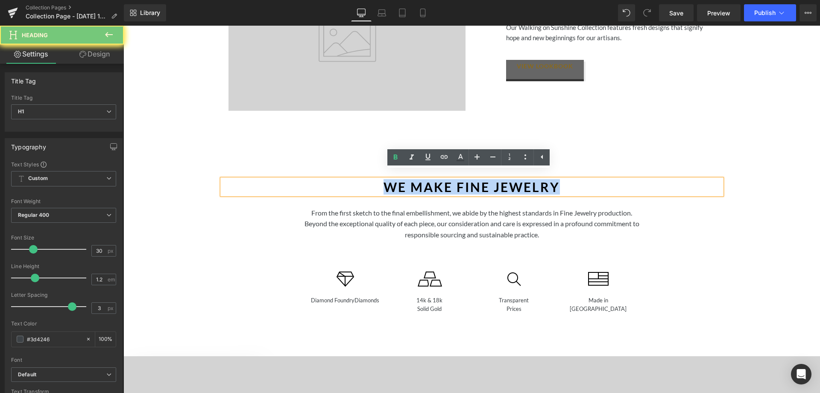
click at [416, 179] on h1 "WE MAKE FINE JEWELRY" at bounding box center [472, 186] width 500 height 15
paste div
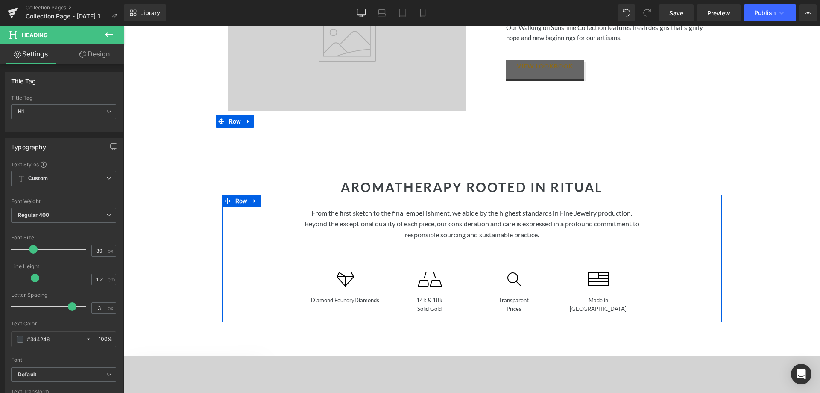
drag, startPoint x: 497, startPoint y: 229, endPoint x: 552, endPoint y: 225, distance: 54.8
click at [497, 229] on p "From the first sketch to the final embellishment, we abide by the highest stand…" at bounding box center [471, 223] width 337 height 33
click at [497, 228] on p "From the first sketch to the final embellishment, we abide by the highest stand…" at bounding box center [471, 223] width 337 height 33
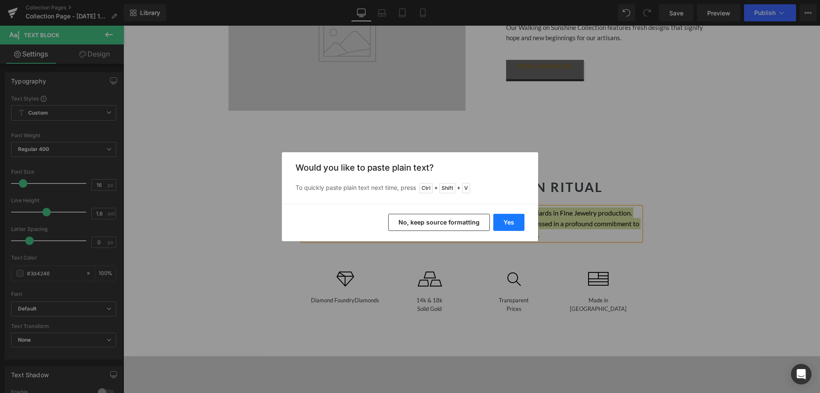
click at [508, 220] on button "Yes" at bounding box center [508, 222] width 31 height 17
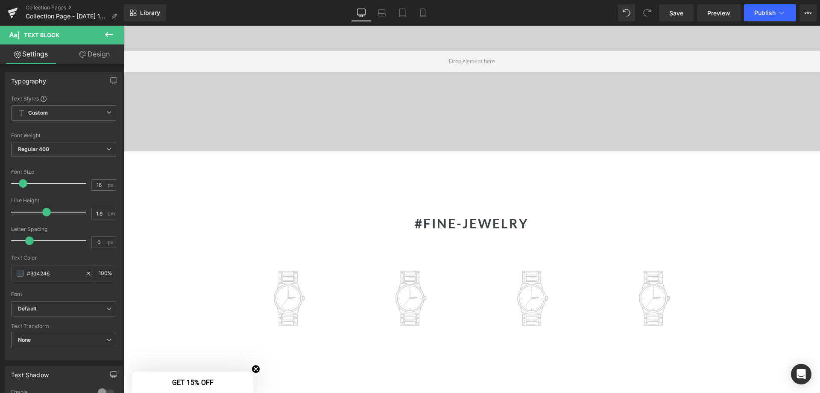
scroll to position [1367, 0]
click at [487, 215] on div "#FINE-JEWELRY Heading" at bounding box center [472, 222] width 487 height 15
click at [487, 215] on h1 "#FINE-JEWELRY" at bounding box center [472, 222] width 487 height 15
click at [494, 217] on h1 "#FINE-JEWELRY" at bounding box center [472, 222] width 487 height 15
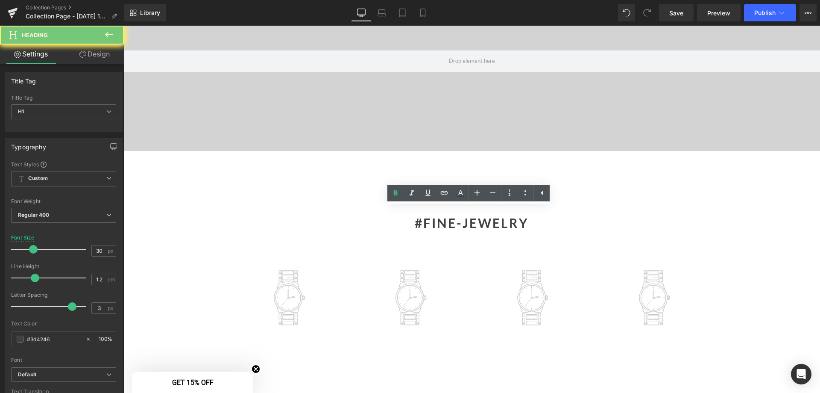
click at [494, 217] on h1 "#FINE-JEWELRY" at bounding box center [472, 222] width 487 height 15
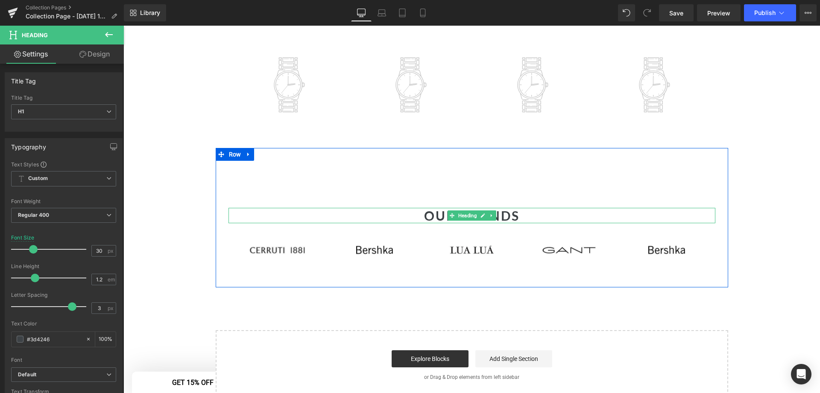
scroll to position [1581, 0]
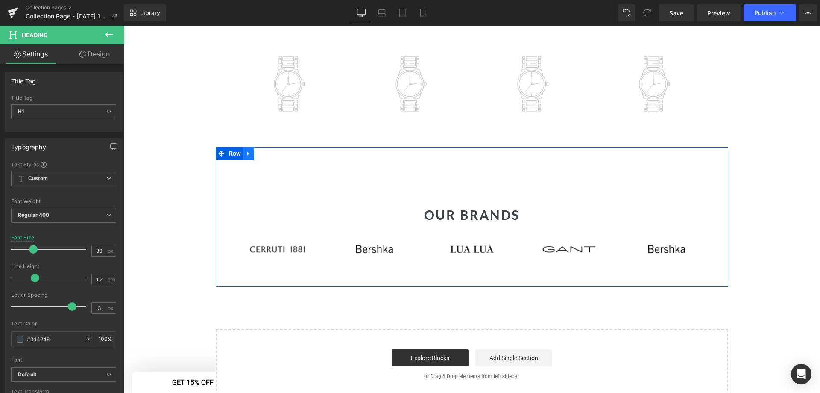
click at [247, 150] on icon at bounding box center [249, 153] width 6 height 6
click at [268, 150] on icon at bounding box center [271, 153] width 6 height 6
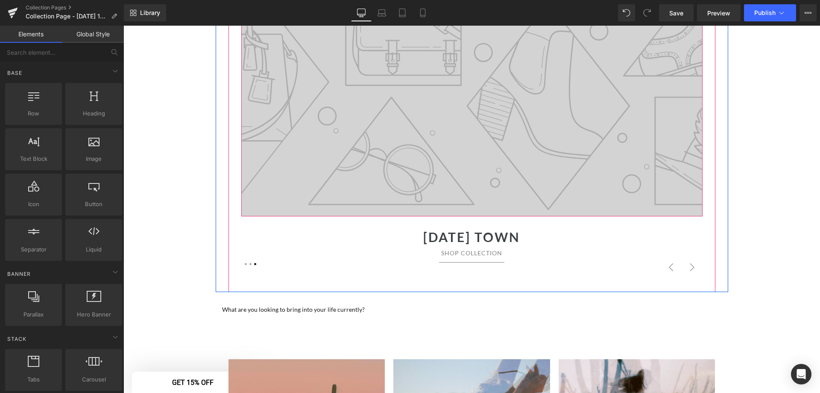
scroll to position [171, 0]
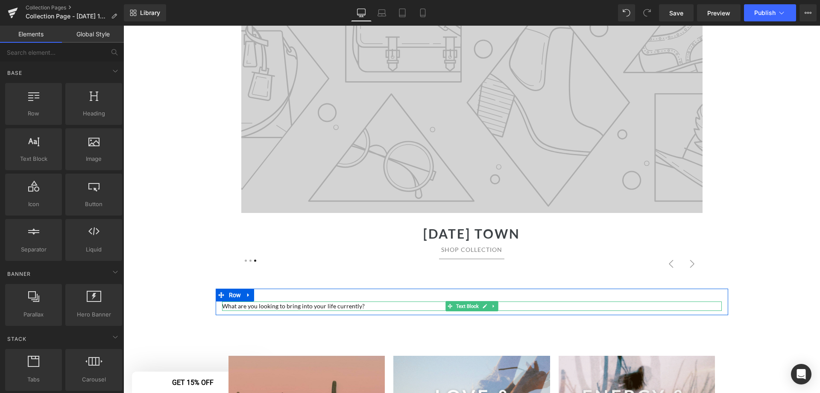
click at [302, 306] on span "What are you looking to bring into your life currently?" at bounding box center [293, 305] width 143 height 7
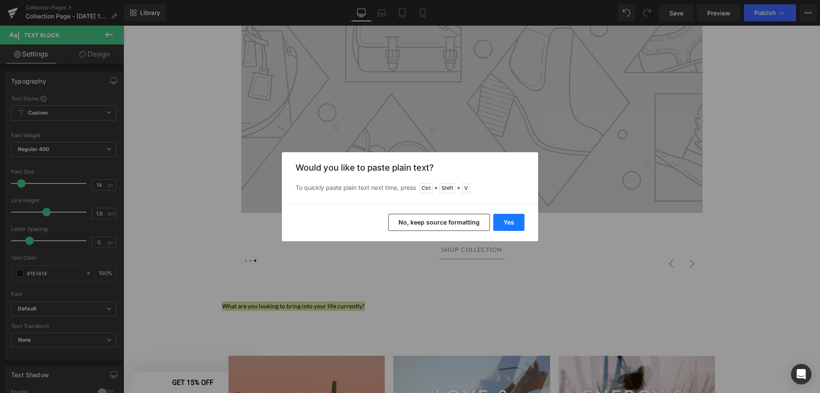
drag, startPoint x: 513, startPoint y: 225, endPoint x: 389, endPoint y: 199, distance: 126.9
click at [513, 225] on button "Yes" at bounding box center [508, 222] width 31 height 17
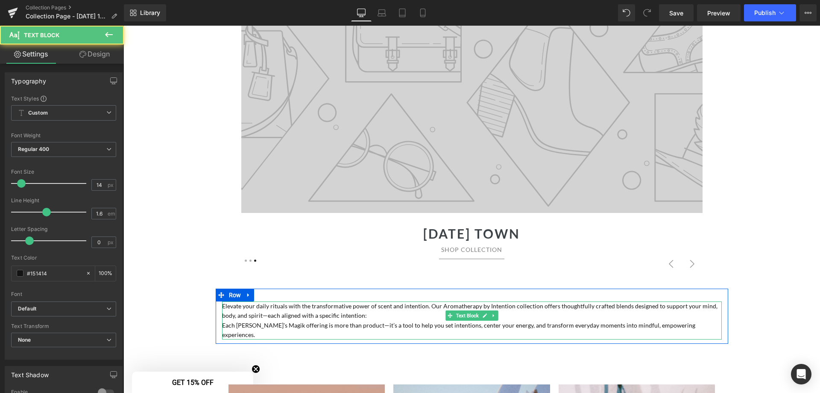
click at [522, 315] on p "Elevate your daily rituals with the transformative power of scent and intention…" at bounding box center [472, 310] width 500 height 19
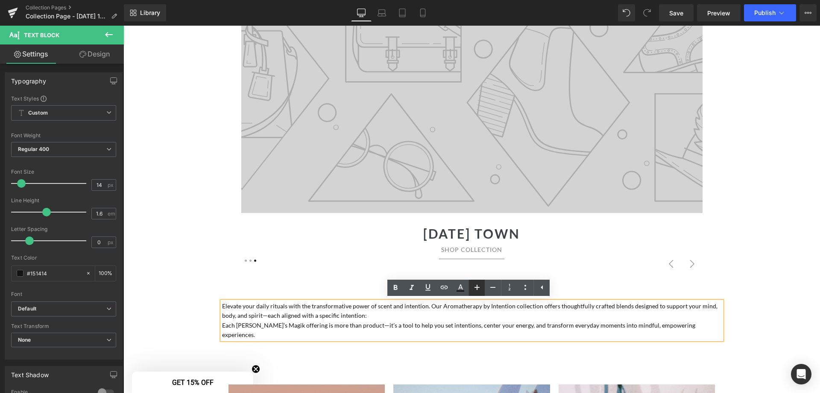
click at [476, 287] on icon at bounding box center [477, 287] width 5 height 5
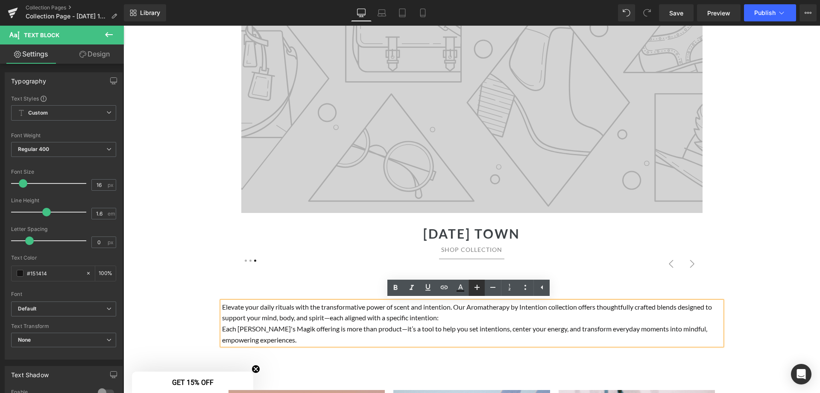
click at [476, 287] on icon at bounding box center [477, 287] width 5 height 5
click at [475, 286] on icon at bounding box center [477, 287] width 10 height 10
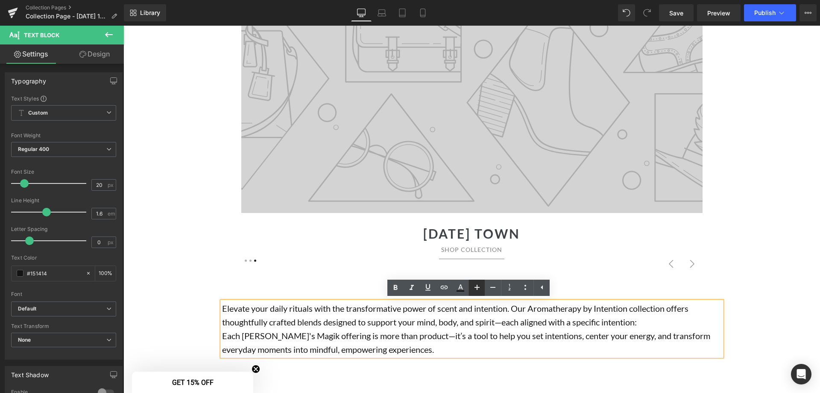
click at [474, 285] on icon at bounding box center [477, 287] width 10 height 10
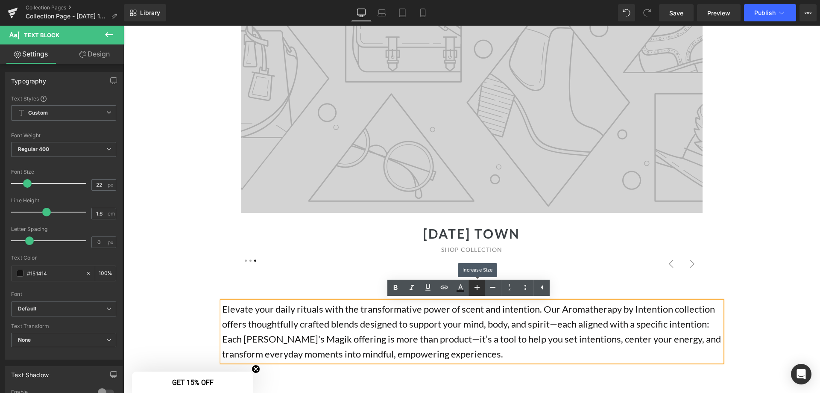
click at [474, 285] on icon at bounding box center [477, 287] width 10 height 10
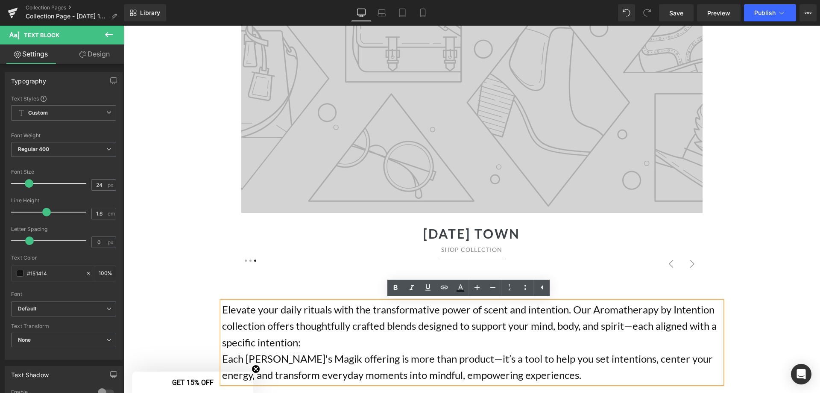
click at [417, 343] on p "Elevate your daily rituals with the transformative power of scent and intention…" at bounding box center [472, 325] width 500 height 49
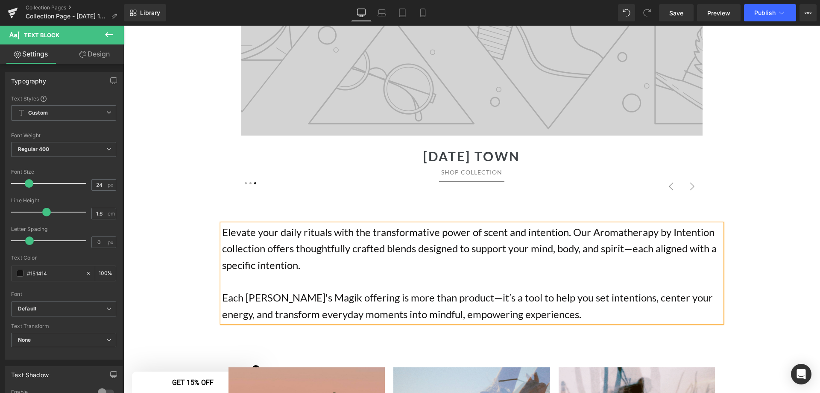
scroll to position [256, 0]
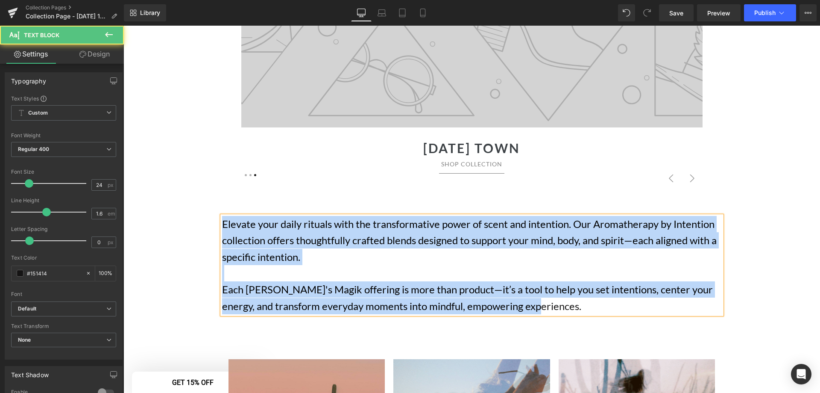
drag, startPoint x: 547, startPoint y: 306, endPoint x: 203, endPoint y: 200, distance: 360.1
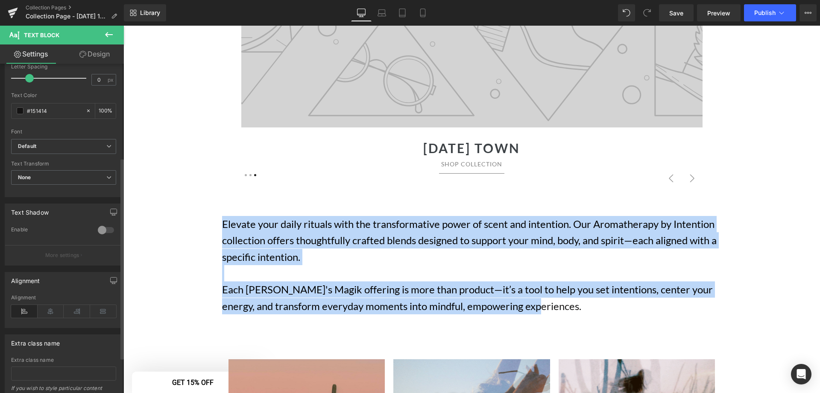
scroll to position [211, 0]
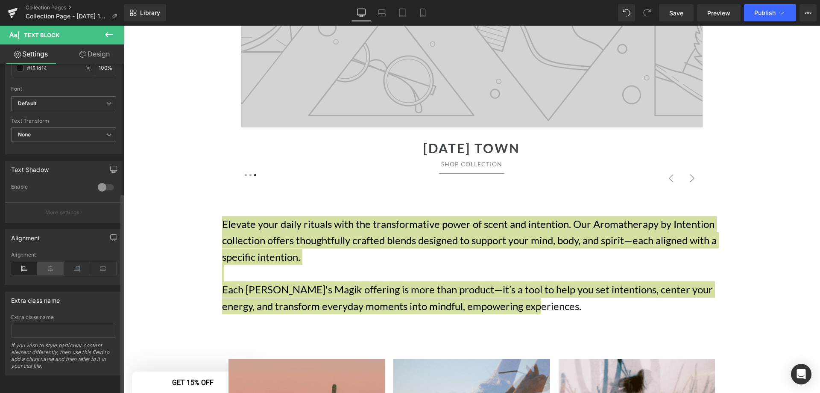
click at [47, 262] on icon at bounding box center [51, 268] width 26 height 13
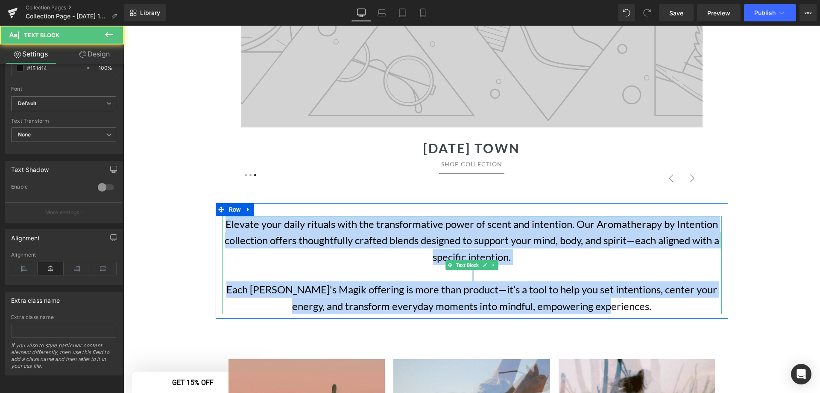
click at [464, 243] on p "Elevate your daily rituals with the transformative power of scent and intention…" at bounding box center [472, 240] width 500 height 49
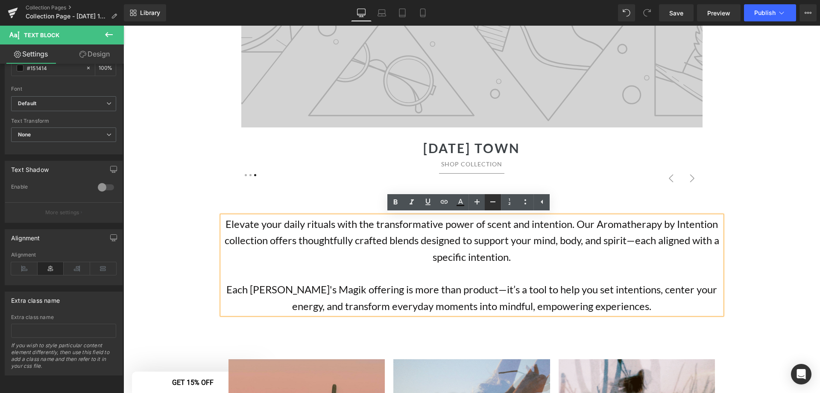
click at [491, 204] on icon at bounding box center [493, 202] width 10 height 10
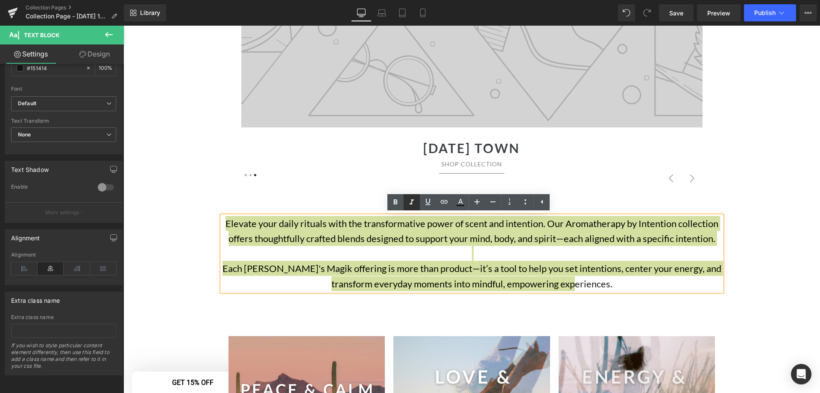
click at [415, 202] on icon at bounding box center [412, 202] width 10 height 10
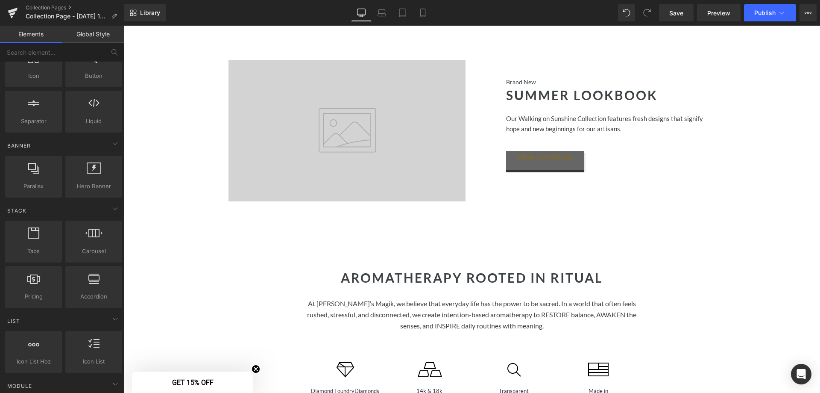
scroll to position [940, 0]
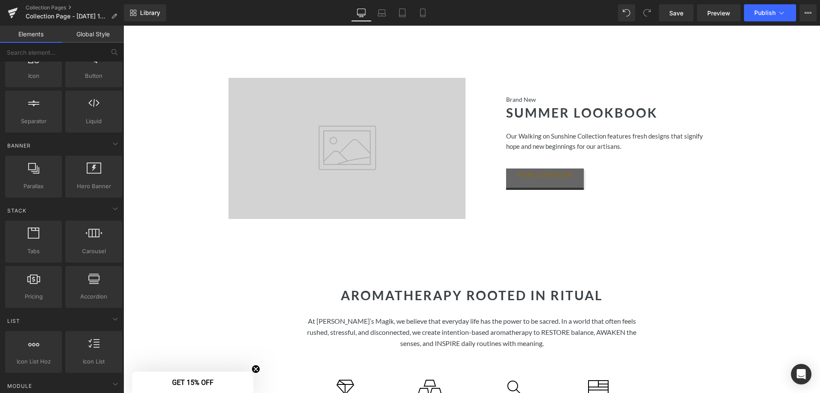
drag, startPoint x: 393, startPoint y: 141, endPoint x: 345, endPoint y: 143, distance: 47.4
click at [393, 142] on hr at bounding box center [347, 146] width 237 height 9
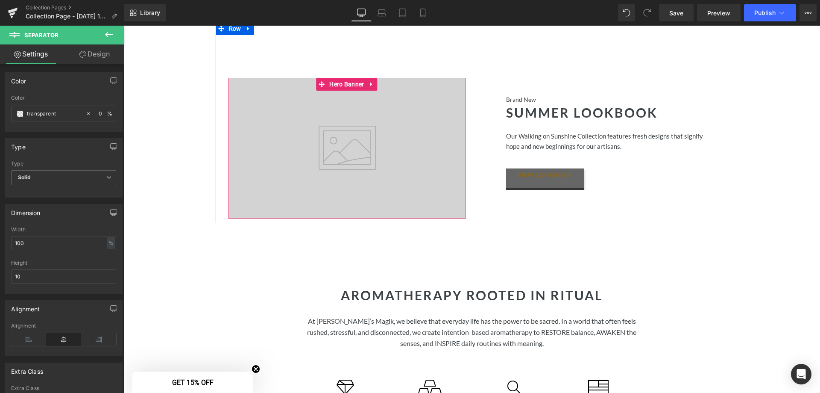
click at [337, 120] on div at bounding box center [347, 148] width 237 height 141
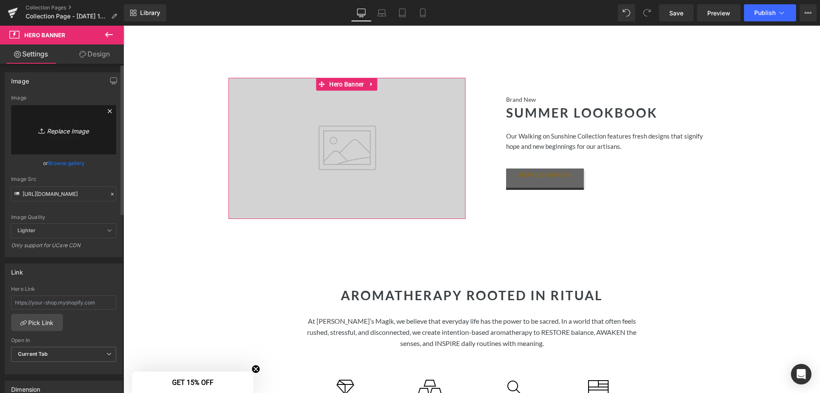
click at [70, 131] on icon "Replace Image" at bounding box center [63, 129] width 68 height 11
click at [66, 162] on link "Browse gallery" at bounding box center [66, 163] width 36 height 15
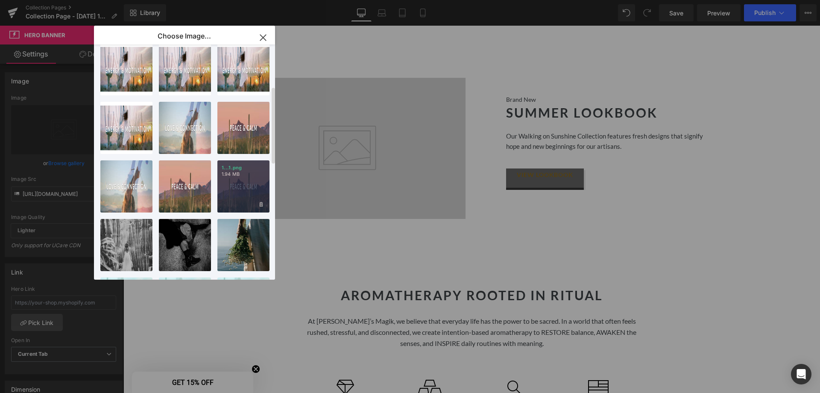
scroll to position [171, 0]
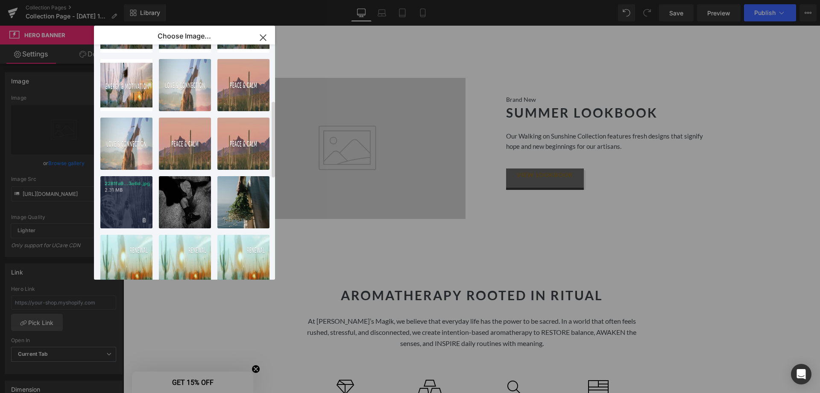
click at [118, 211] on div "2281fa9...3e6d.jpg 2.31 MB" at bounding box center [126, 202] width 52 height 52
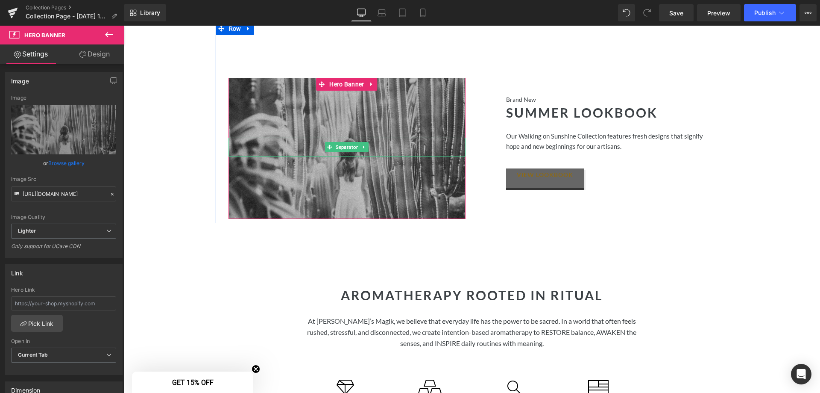
scroll to position [854, 0]
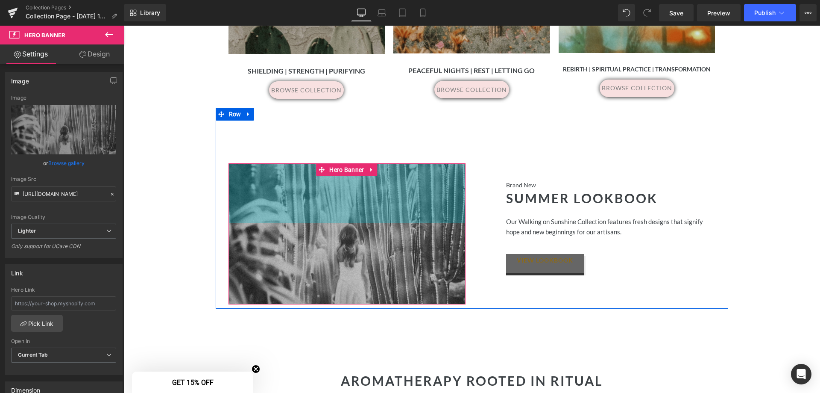
click at [408, 214] on div "Separator Hero Banner 140px 140px" at bounding box center [347, 233] width 237 height 141
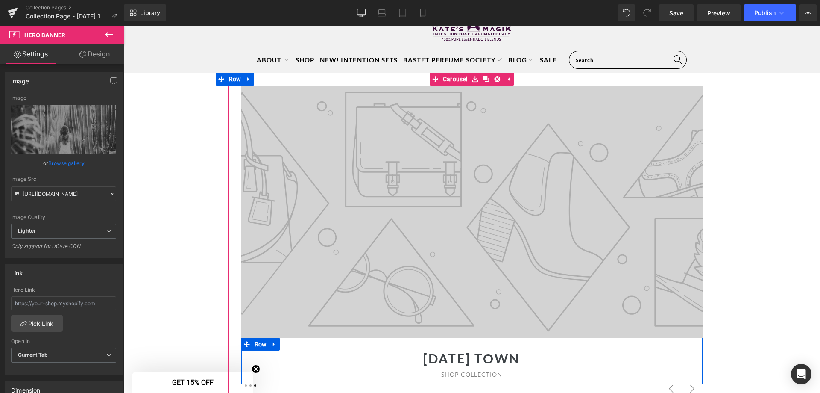
scroll to position [0, 0]
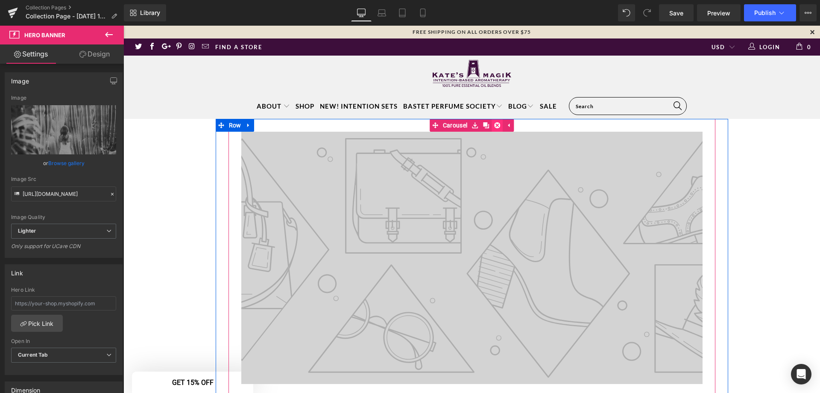
click at [496, 126] on icon at bounding box center [497, 125] width 6 height 6
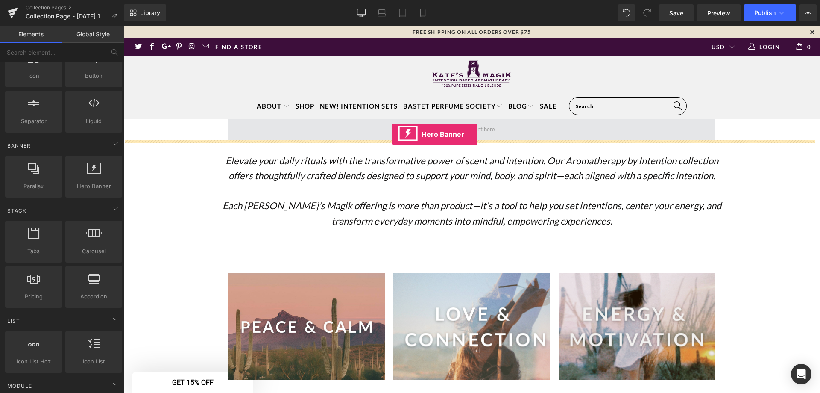
drag, startPoint x: 207, startPoint y: 211, endPoint x: 392, endPoint y: 134, distance: 200.6
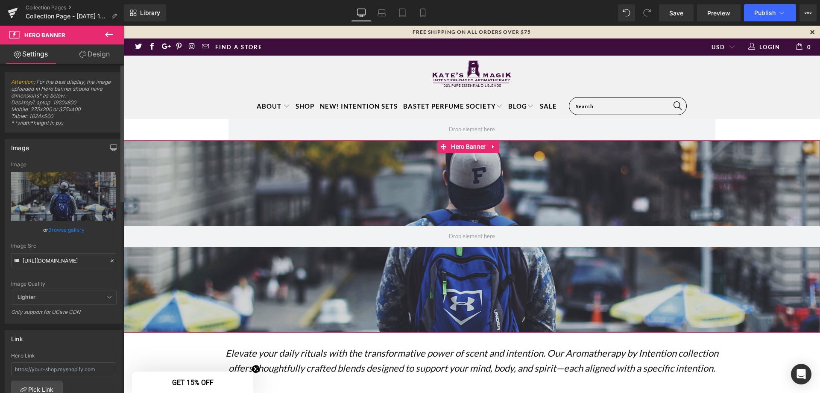
click at [61, 229] on link "Browse gallery" at bounding box center [66, 229] width 36 height 15
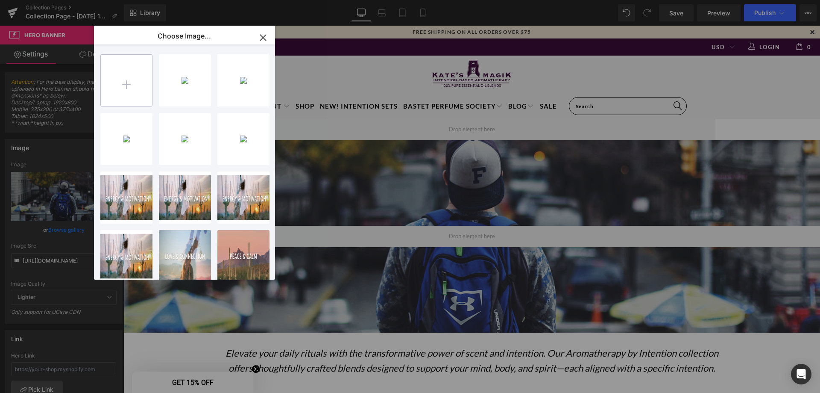
click at [129, 82] on input "file" at bounding box center [126, 80] width 51 height 51
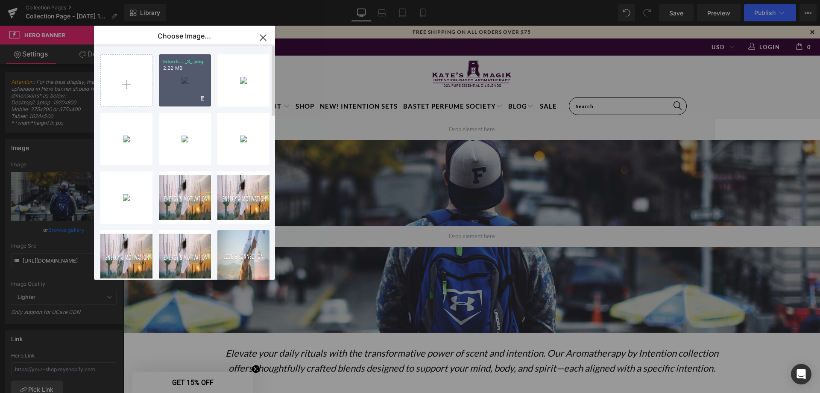
click at [177, 79] on div "Intenti... _3_.png 2.22 MB" at bounding box center [185, 80] width 52 height 52
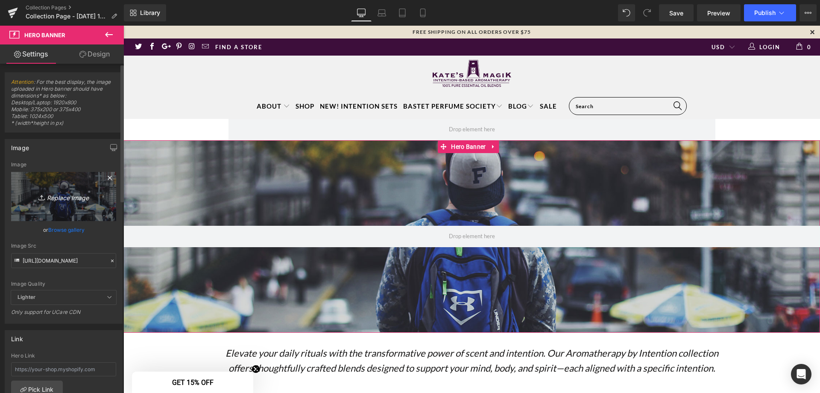
click at [63, 194] on icon "Replace Image" at bounding box center [63, 196] width 68 height 11
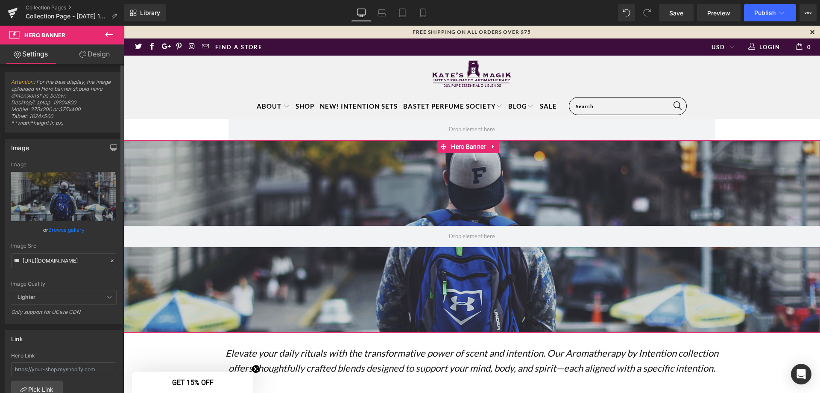
click at [77, 228] on link "Browse gallery" at bounding box center [66, 229] width 36 height 15
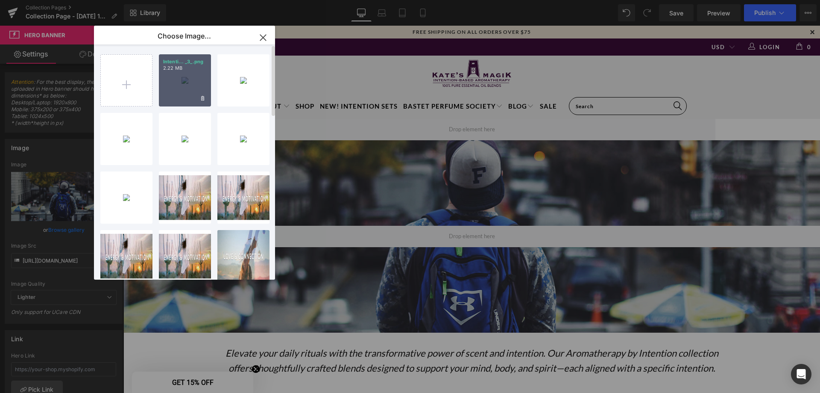
click at [196, 75] on div "Intenti... _3_.png 2.22 MB" at bounding box center [185, 80] width 52 height 52
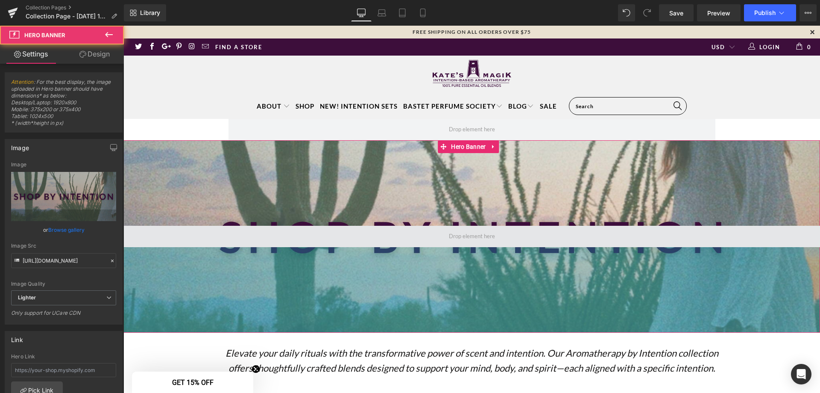
drag, startPoint x: 496, startPoint y: 235, endPoint x: 482, endPoint y: 235, distance: 14.1
click at [494, 250] on div "Hero Banner 200px 200px" at bounding box center [471, 236] width 697 height 192
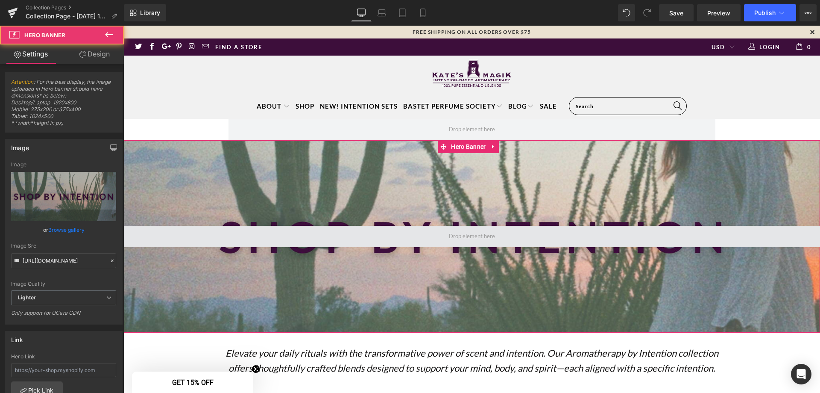
click at [479, 234] on span at bounding box center [472, 236] width 52 height 15
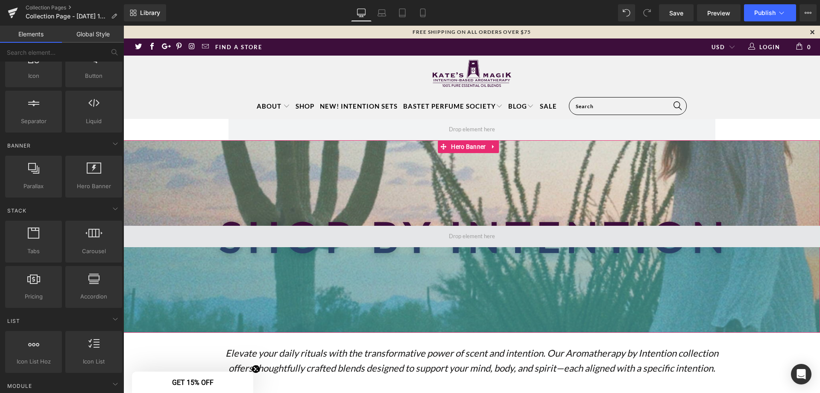
drag, startPoint x: 427, startPoint y: 298, endPoint x: 485, endPoint y: 234, distance: 86.2
click at [428, 298] on div "200px" at bounding box center [471, 289] width 697 height 85
click at [485, 234] on span at bounding box center [472, 236] width 52 height 15
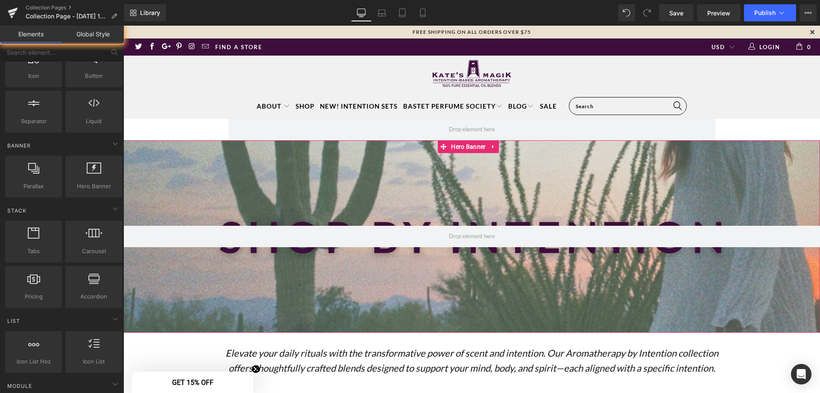
click at [474, 238] on span at bounding box center [472, 236] width 52 height 15
click at [497, 145] on link at bounding box center [493, 146] width 11 height 13
click at [513, 146] on icon at bounding box center [511, 146] width 6 height 6
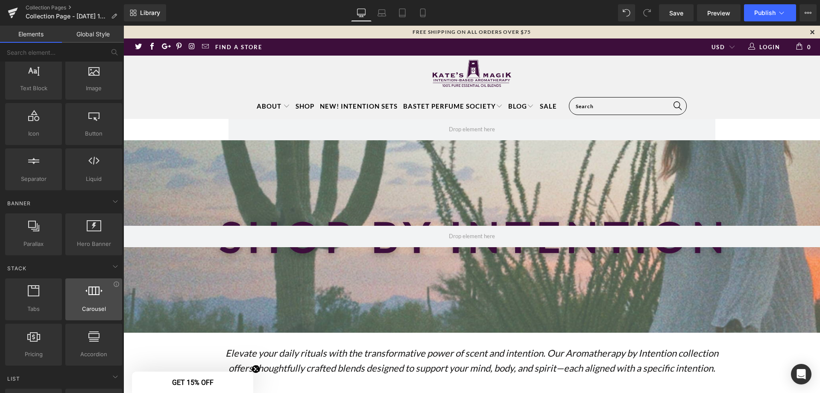
scroll to position [85, 0]
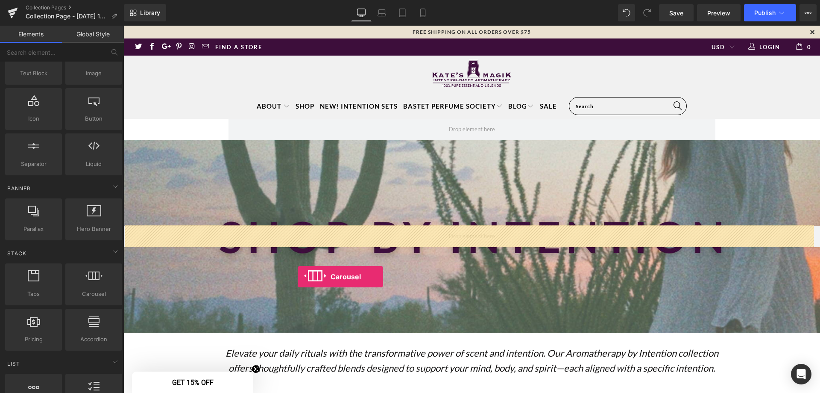
drag, startPoint x: 219, startPoint y: 314, endPoint x: 298, endPoint y: 276, distance: 87.3
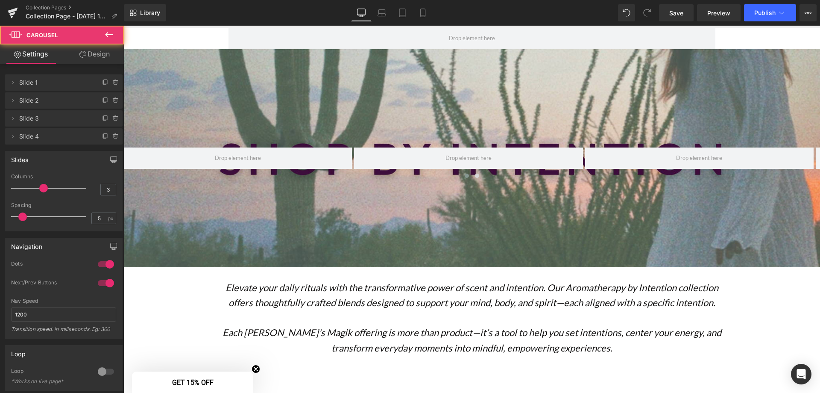
scroll to position [128, 0]
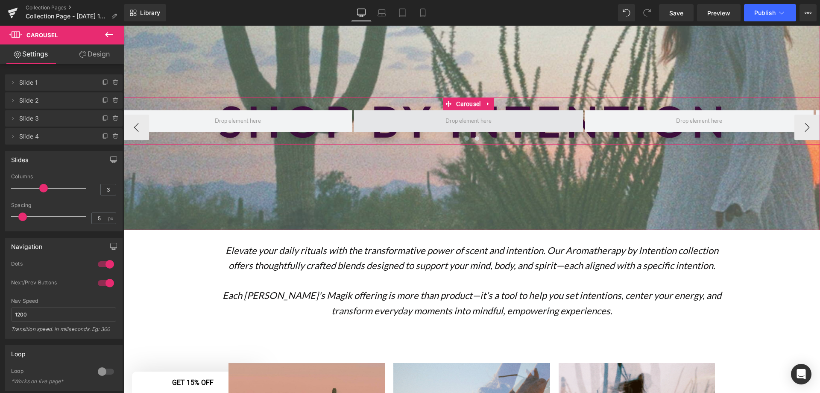
click at [421, 128] on span at bounding box center [468, 120] width 229 height 21
click at [488, 104] on icon at bounding box center [488, 104] width 2 height 4
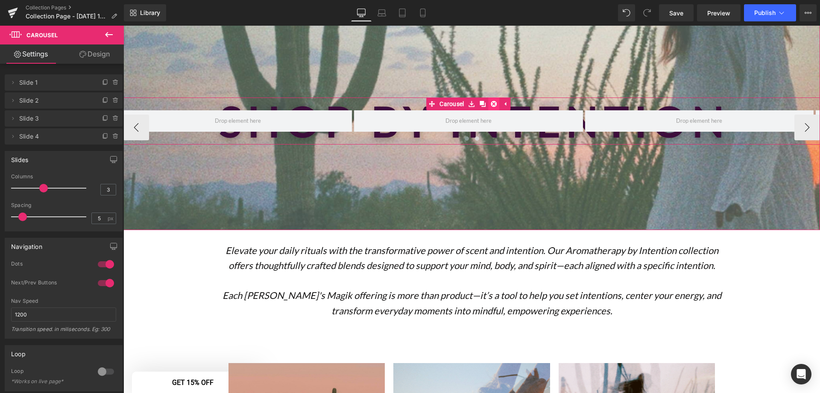
click at [496, 102] on icon at bounding box center [494, 104] width 6 height 6
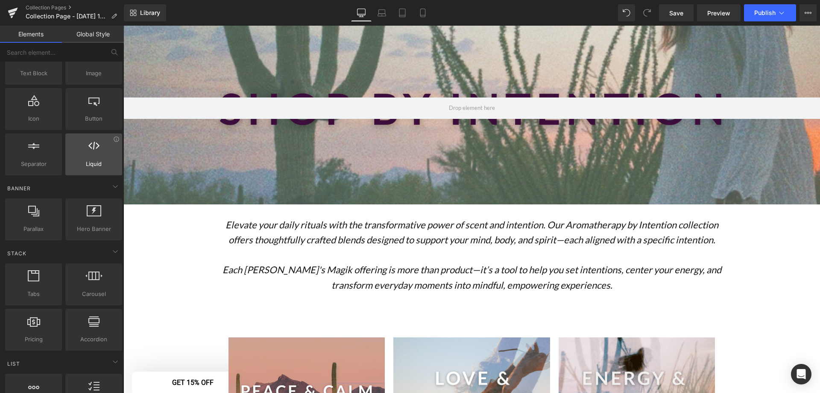
scroll to position [0, 0]
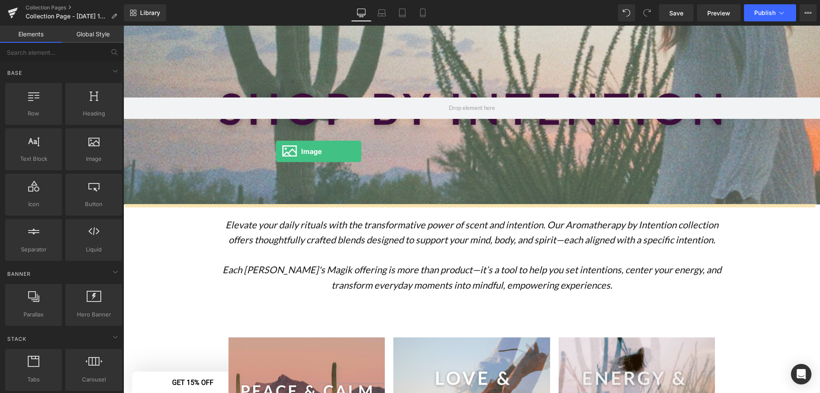
drag, startPoint x: 208, startPoint y: 178, endPoint x: 276, endPoint y: 151, distance: 73.5
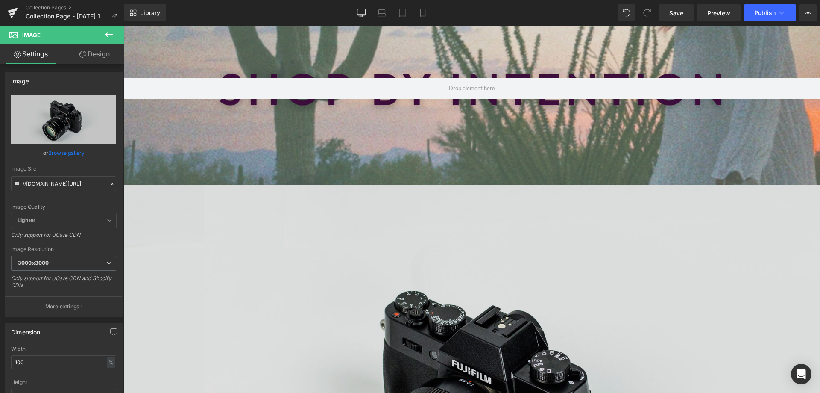
scroll to position [214, 0]
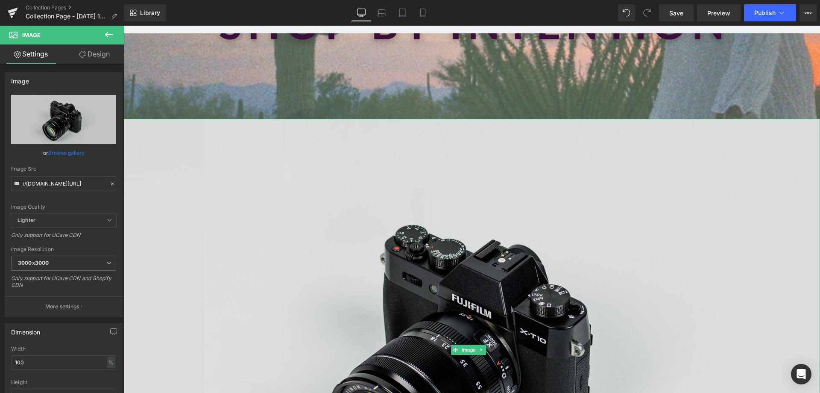
click at [464, 219] on img at bounding box center [471, 350] width 697 height 462
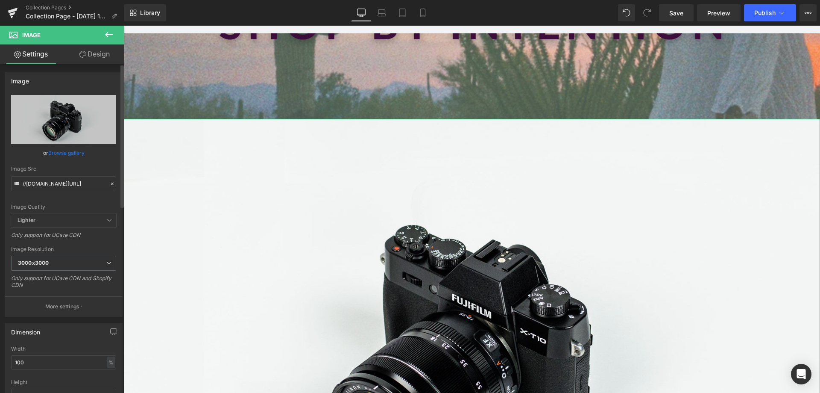
click at [52, 155] on link "Browse gallery" at bounding box center [66, 152] width 36 height 15
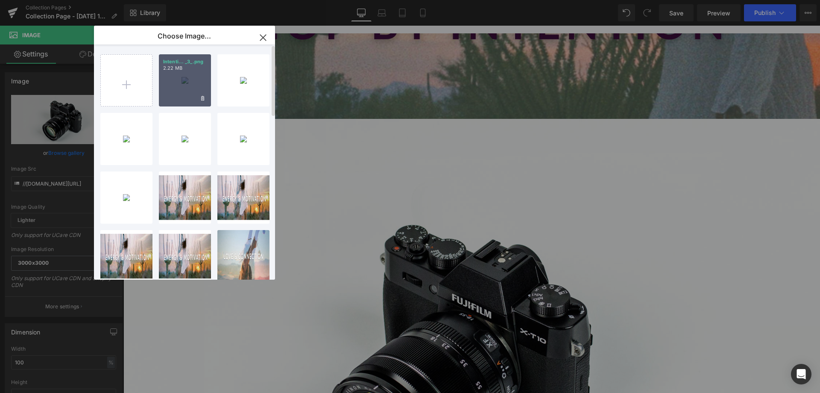
click at [196, 82] on div "Intenti... _3_.png 2.22 MB" at bounding box center [185, 80] width 52 height 52
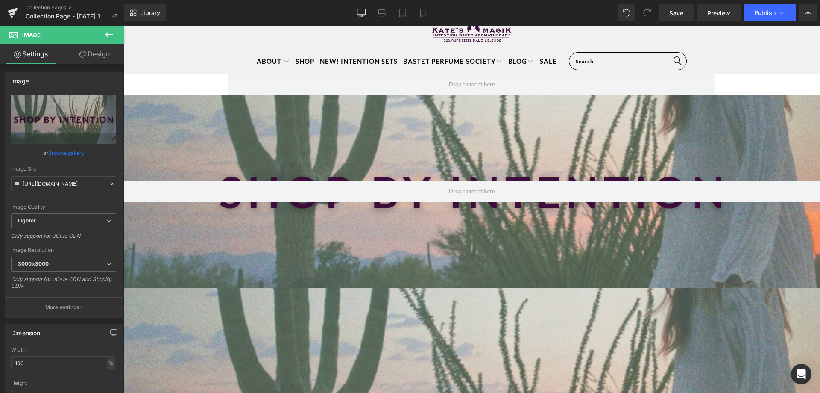
scroll to position [0, 0]
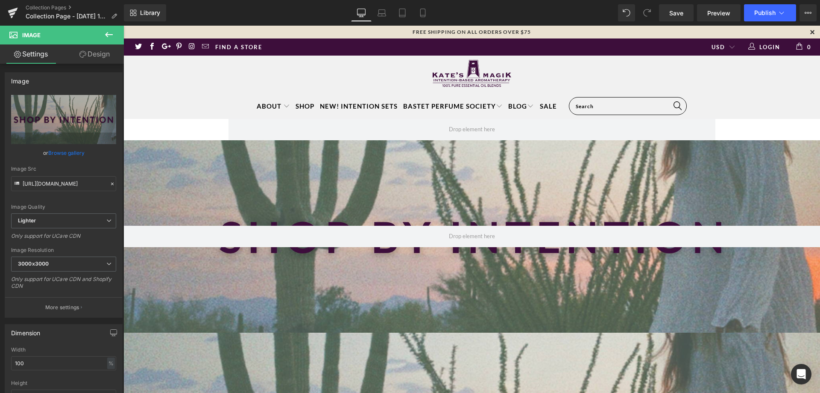
click at [504, 176] on div "Hero Banner 200px 200px" at bounding box center [471, 236] width 697 height 192
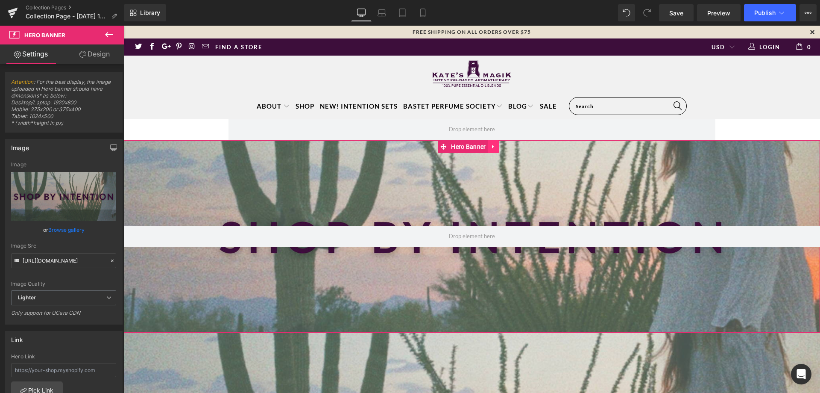
click at [494, 150] on icon at bounding box center [494, 146] width 6 height 6
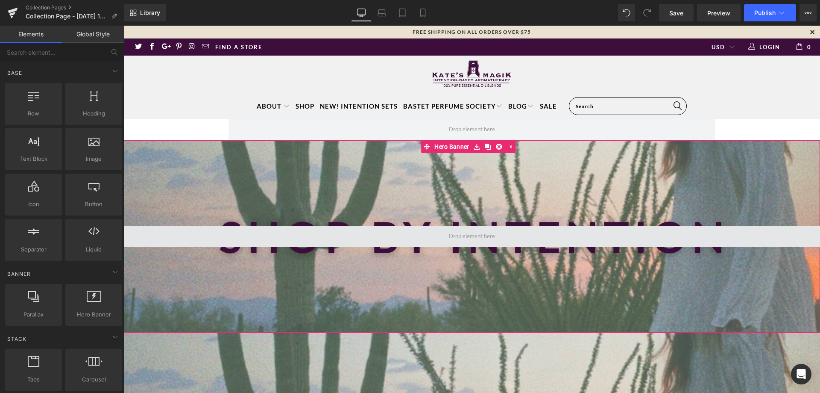
click at [470, 238] on span at bounding box center [472, 236] width 52 height 15
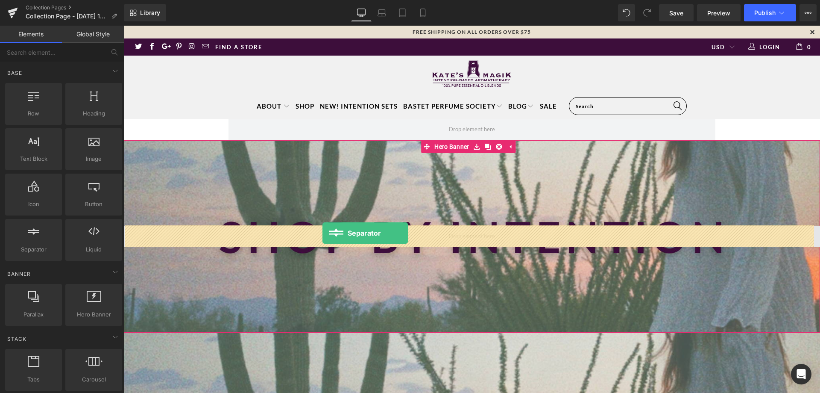
drag, startPoint x: 152, startPoint y: 268, endPoint x: 323, endPoint y: 232, distance: 174.6
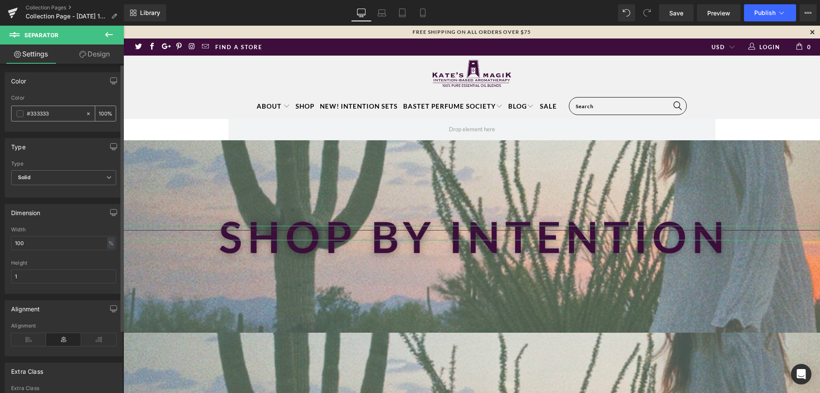
click at [34, 115] on input "#333333" at bounding box center [54, 113] width 55 height 9
click at [13, 115] on div "#333333" at bounding box center [49, 113] width 74 height 15
click at [21, 114] on span at bounding box center [20, 113] width 7 height 7
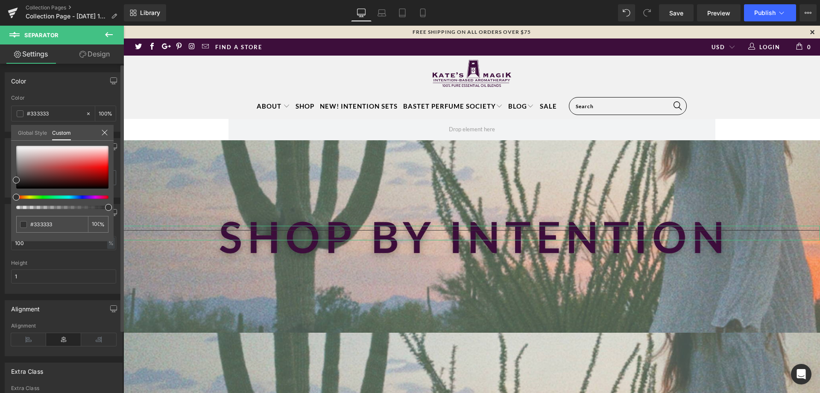
click at [19, 206] on div at bounding box center [59, 206] width 92 height 3
drag, startPoint x: 19, startPoint y: 206, endPoint x: 27, endPoint y: 169, distance: 37.6
click at [2, 132] on div "Color rgba(51, 51, 51, 0.07) Color #333333 7 % Global Style Custom Setup Global…" at bounding box center [64, 99] width 128 height 66
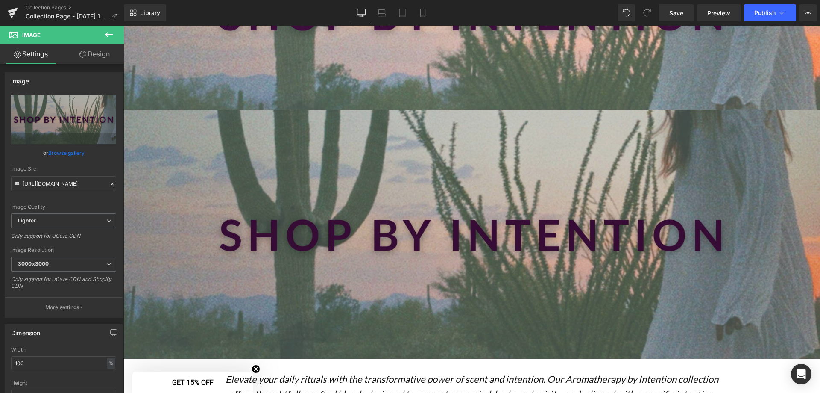
scroll to position [214, 0]
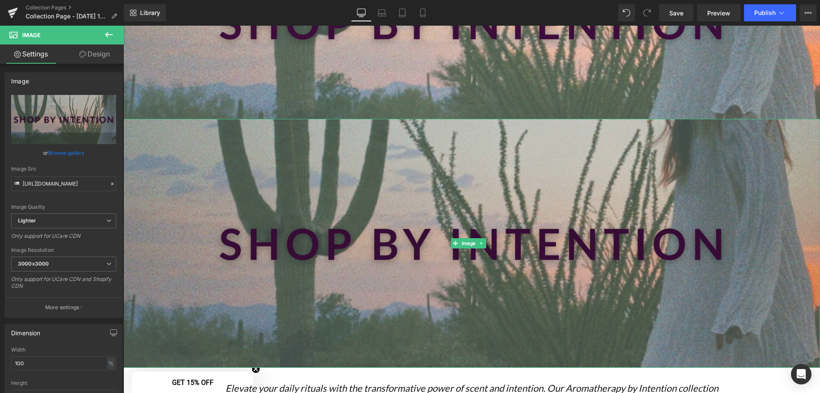
click at [468, 162] on img at bounding box center [471, 243] width 697 height 249
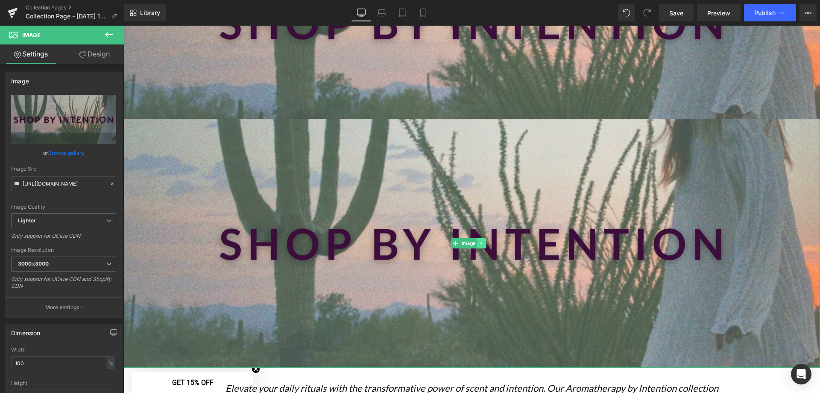
click at [481, 241] on icon at bounding box center [481, 243] width 5 height 5
click at [487, 243] on icon at bounding box center [486, 243] width 5 height 5
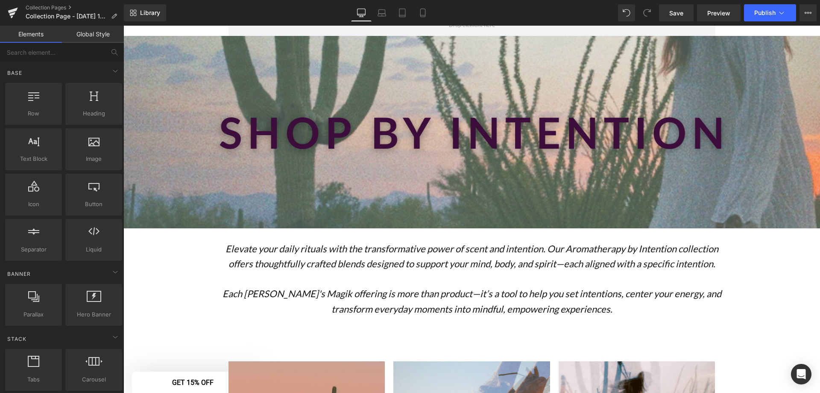
scroll to position [128, 0]
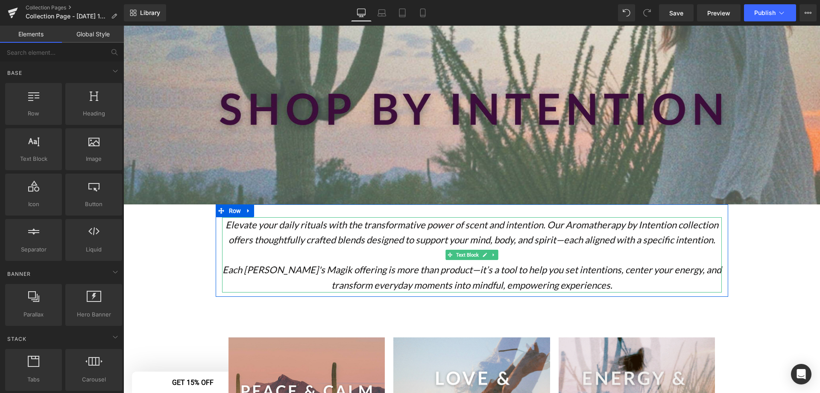
click at [544, 224] on icon "Elevate your daily rituals with the transformative power of scent and intention…" at bounding box center [472, 232] width 493 height 26
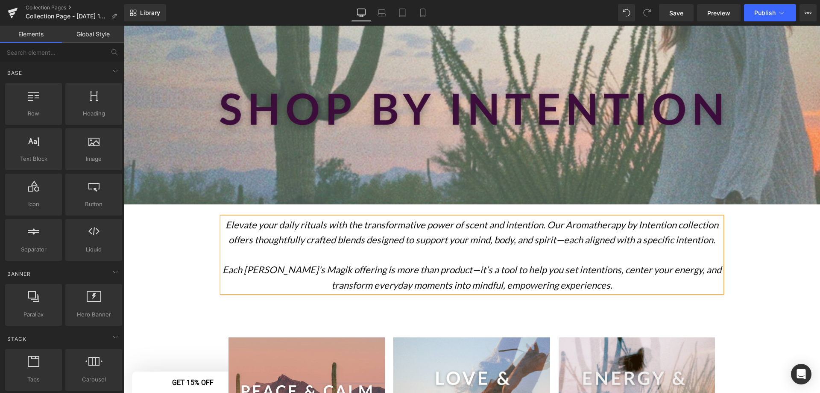
click at [546, 225] on icon "Elevate your daily rituals with the transformative power of scent and intention…" at bounding box center [472, 232] width 493 height 26
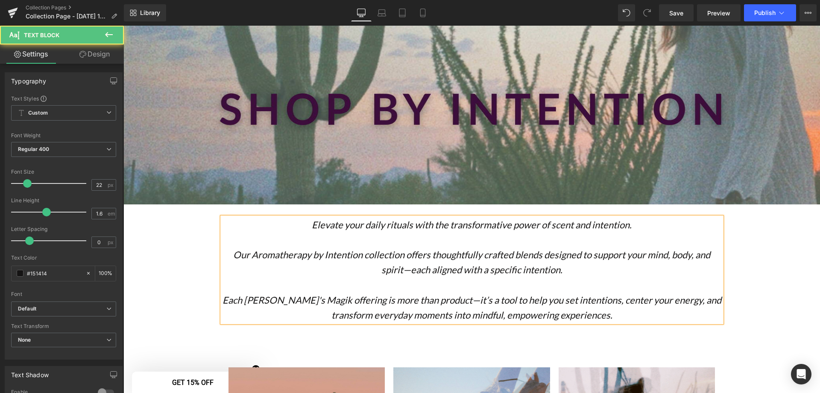
click at [267, 255] on icon "Our Aromatherapy by Intention collection offers thoughtfully crafted blends des…" at bounding box center [471, 262] width 477 height 26
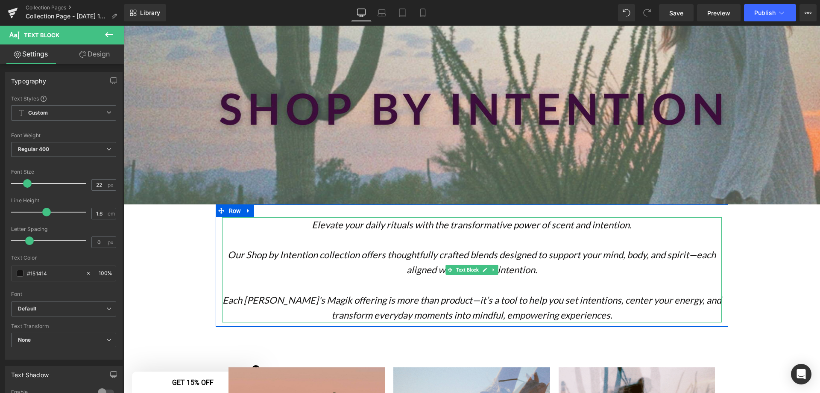
click at [344, 255] on icon "Our Shop by Intention collection offers thoughtfully crafted blends designed to…" at bounding box center [472, 262] width 488 height 26
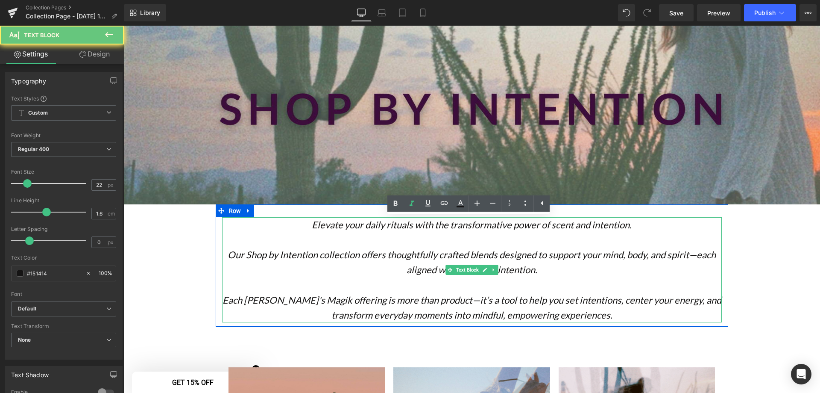
click at [344, 255] on icon "Our Shop by Intention collection offers thoughtfully crafted blends designed to…" at bounding box center [472, 262] width 488 height 26
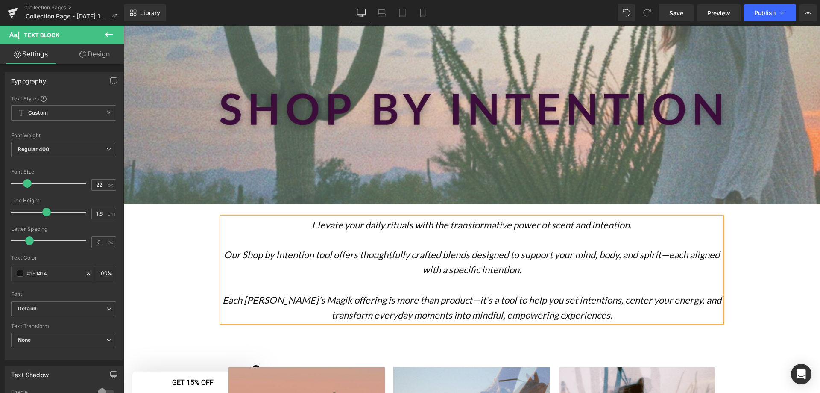
click at [356, 255] on icon "Our Shop by Intention tool offers thoughtfully crafted blends designed to suppo…" at bounding box center [472, 262] width 496 height 26
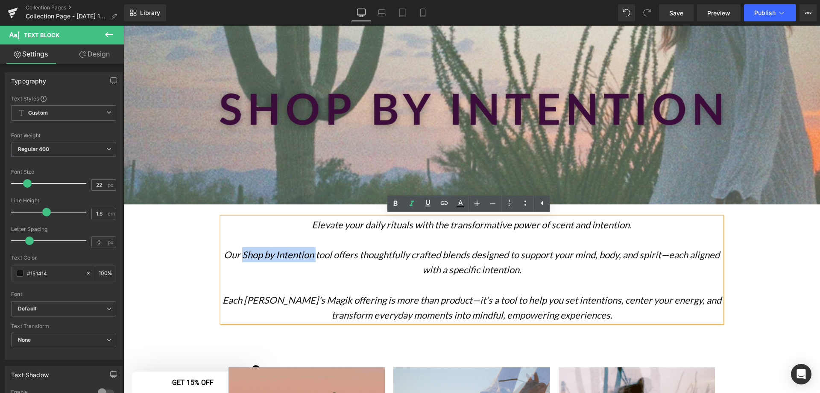
drag, startPoint x: 311, startPoint y: 256, endPoint x: 239, endPoint y: 258, distance: 72.2
click at [239, 258] on icon "Our Shop by Intention tool offers thoughtfully crafted blends designed to suppo…" at bounding box center [472, 262] width 496 height 26
click at [396, 206] on icon at bounding box center [395, 203] width 10 height 10
click at [335, 258] on icon "Our Shop by Intention tool offers thoughtfully crafted blends designed to suppo…" at bounding box center [471, 262] width 497 height 26
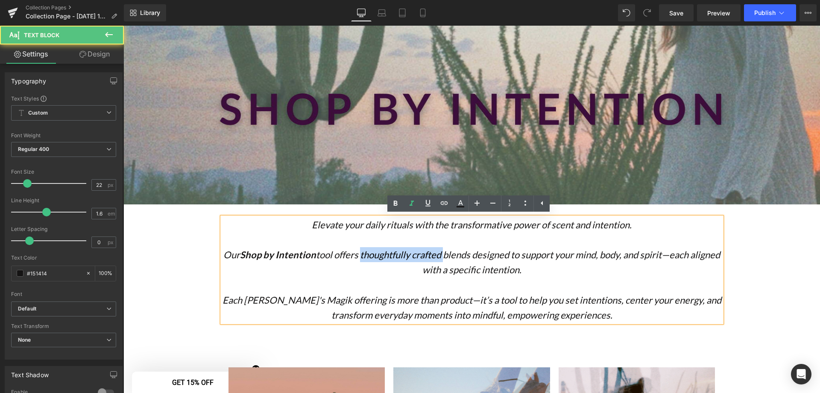
drag, startPoint x: 458, startPoint y: 256, endPoint x: 373, endPoint y: 255, distance: 85.0
click at [373, 255] on icon "Our Shop by Intention tool offers thoughtfully crafted blends designed to suppo…" at bounding box center [471, 262] width 497 height 26
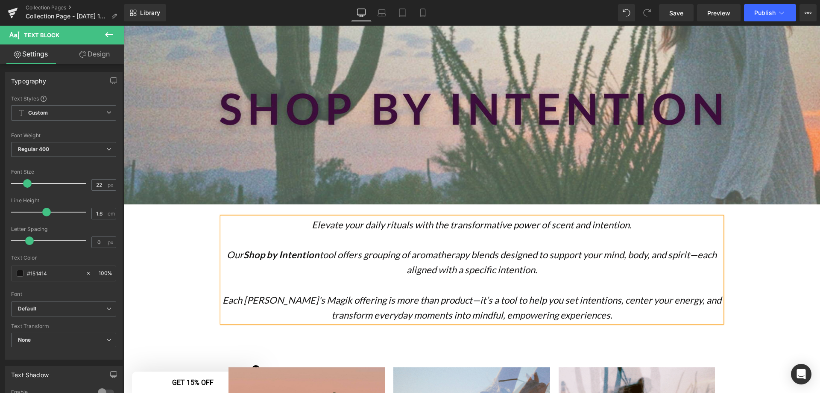
click at [581, 256] on icon "Our Shop by Intention tool offers grouping of aromatherapy blends designed to s…" at bounding box center [472, 262] width 490 height 26
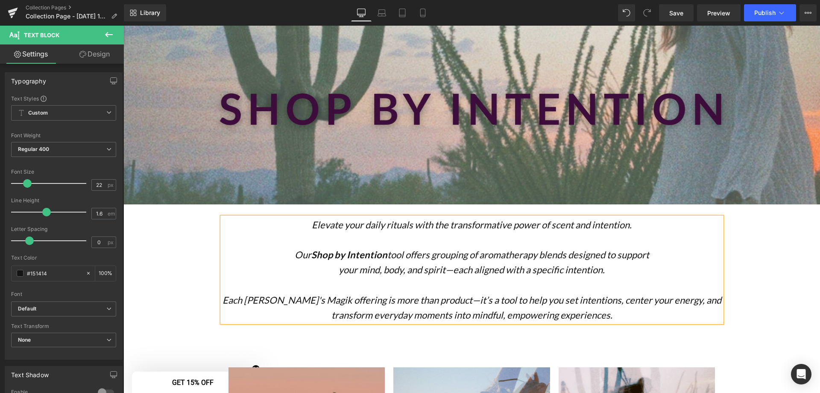
click at [602, 256] on icon "Our Shop by Intention tool offers grouping of aromatherapy blends designed to s…" at bounding box center [472, 255] width 355 height 12
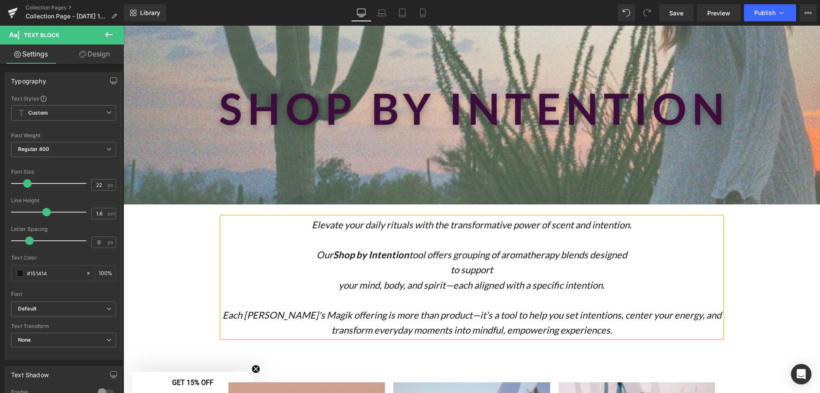
click at [334, 289] on p "your mind, body, and spirit—each aligned with a specific intention." at bounding box center [472, 284] width 500 height 15
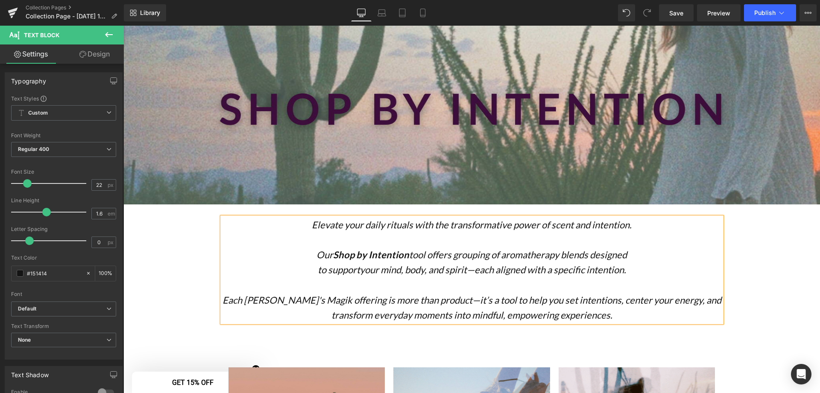
click at [428, 302] on icon "Each Kate's Magik offering is more than product—it’s a tool to help you set int…" at bounding box center [472, 307] width 499 height 26
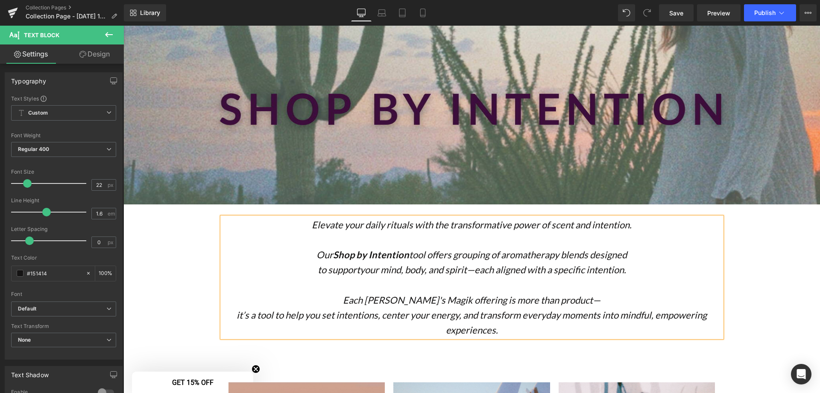
click at [457, 300] on icon "Each Kate's Magik offering is more than product—" at bounding box center [472, 300] width 258 height 12
click at [478, 314] on icon "it’s a tool to help you set intentions, center your energy, and transform every…" at bounding box center [472, 322] width 470 height 26
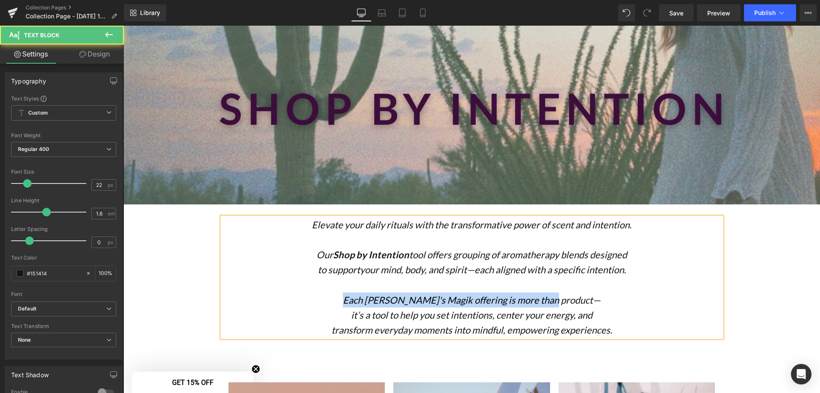
drag, startPoint x: 583, startPoint y: 299, endPoint x: 355, endPoint y: 303, distance: 228.2
click at [355, 303] on p "Each Kate's Magik offering is more than product—" at bounding box center [472, 299] width 500 height 15
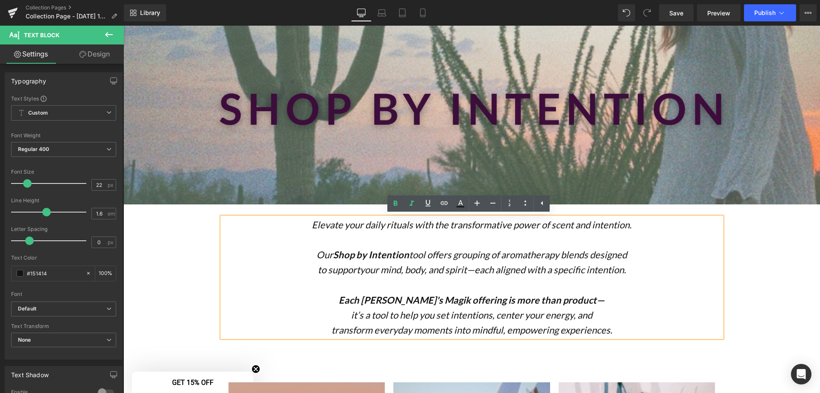
click at [676, 308] on p "it’s a tool to help you set intentions, center your energy, and" at bounding box center [472, 314] width 500 height 15
click at [473, 228] on icon "Elevate your daily rituals with the transformative power of scent and intention." at bounding box center [472, 225] width 320 height 12
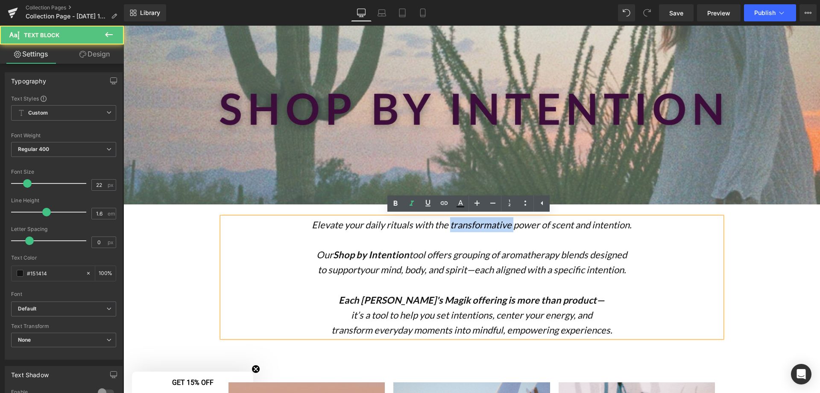
click at [473, 228] on icon "Elevate your daily rituals with the transformative power of scent and intention." at bounding box center [472, 225] width 320 height 12
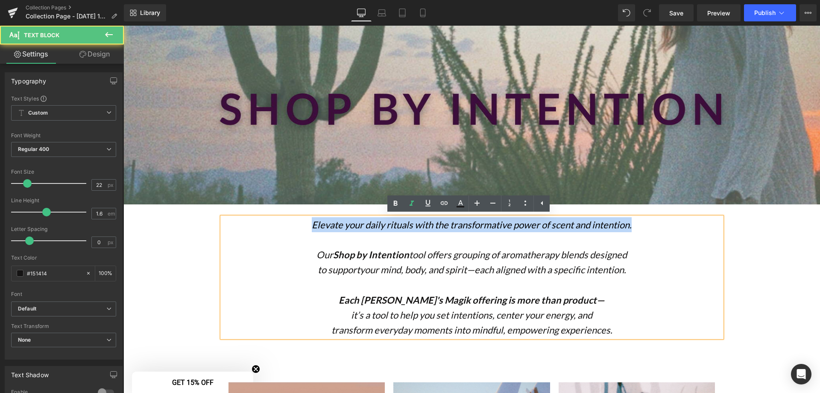
click at [473, 228] on icon "Elevate your daily rituals with the transformative power of scent and intention." at bounding box center [472, 225] width 320 height 12
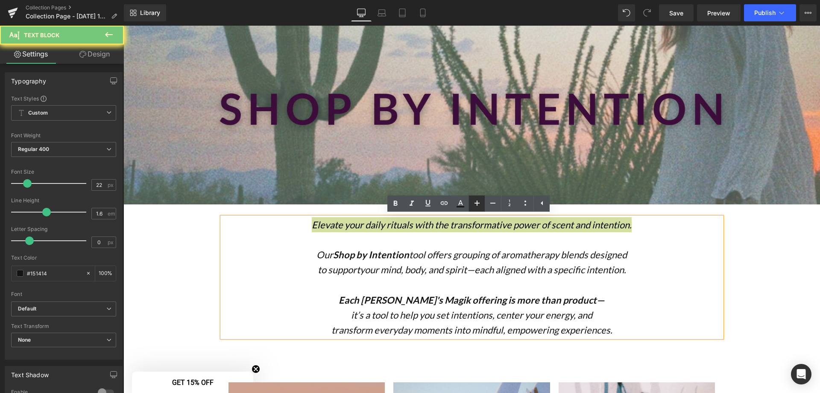
click at [480, 205] on icon at bounding box center [477, 203] width 10 height 10
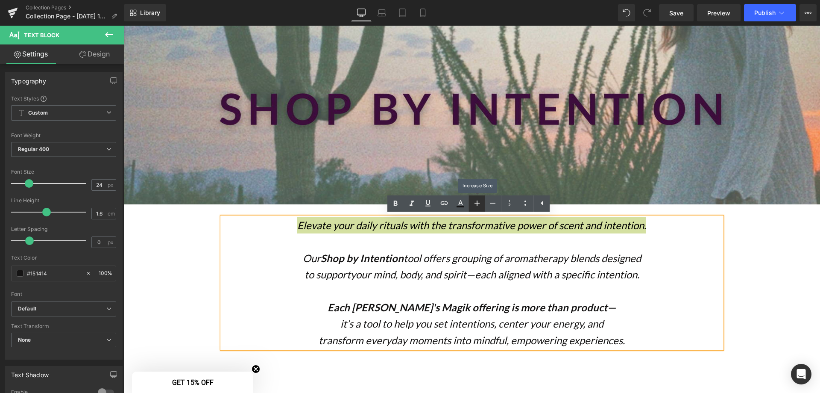
click at [480, 205] on icon at bounding box center [477, 203] width 10 height 10
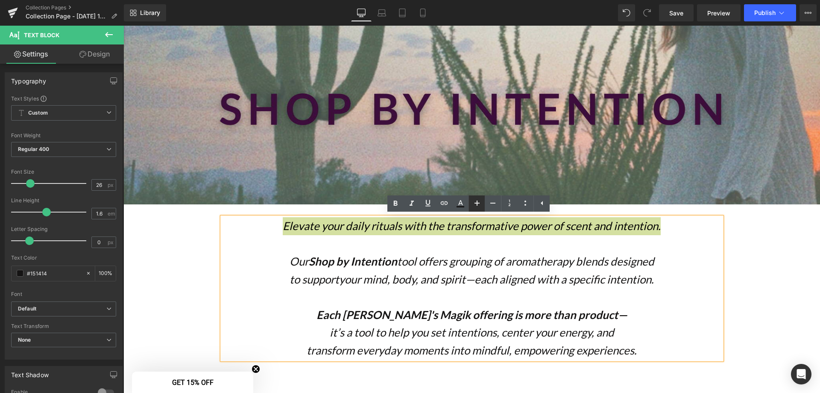
drag, startPoint x: 496, startPoint y: 205, endPoint x: 473, endPoint y: 207, distance: 23.6
click at [496, 205] on icon at bounding box center [493, 203] width 10 height 10
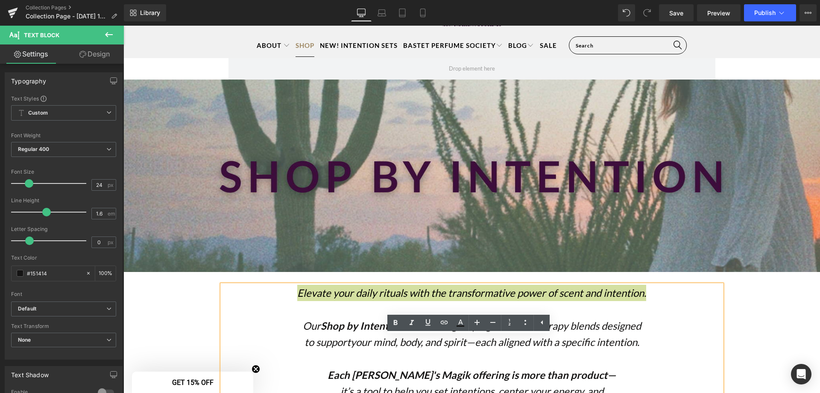
scroll to position [0, 0]
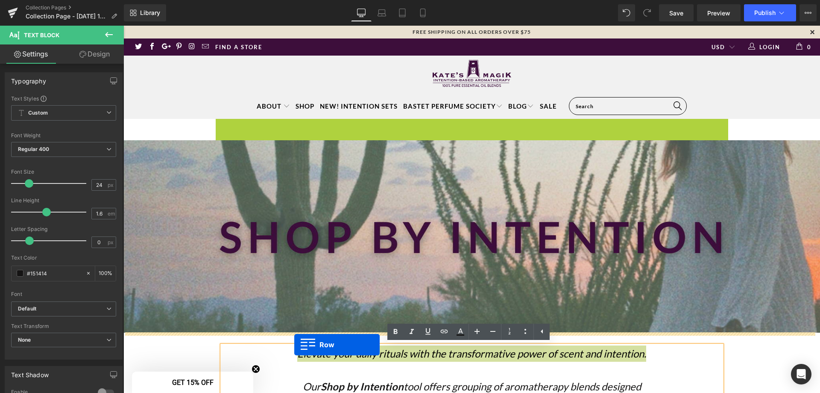
drag, startPoint x: 218, startPoint y: 122, endPoint x: 294, endPoint y: 344, distance: 234.9
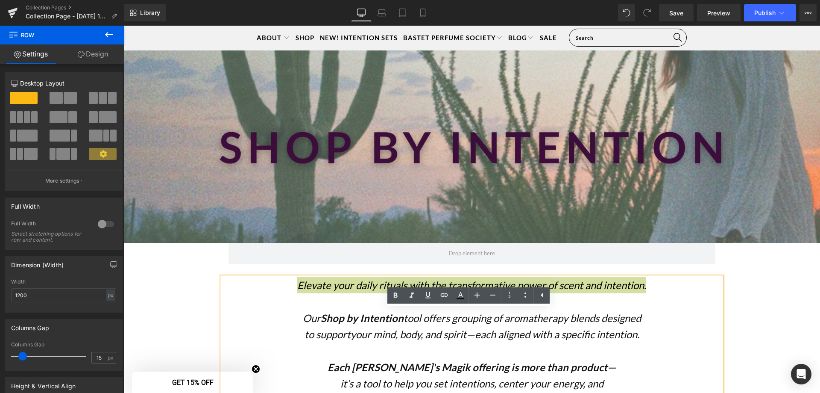
scroll to position [85, 0]
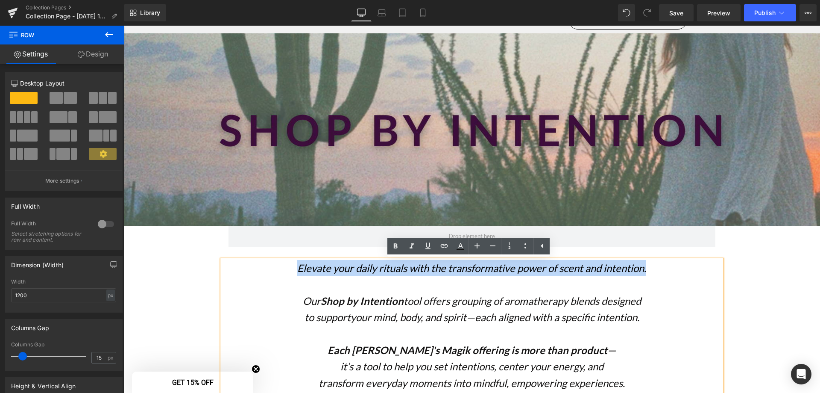
click at [364, 269] on icon "Elevate your daily rituals with the transformative power of scent and intention." at bounding box center [471, 267] width 349 height 12
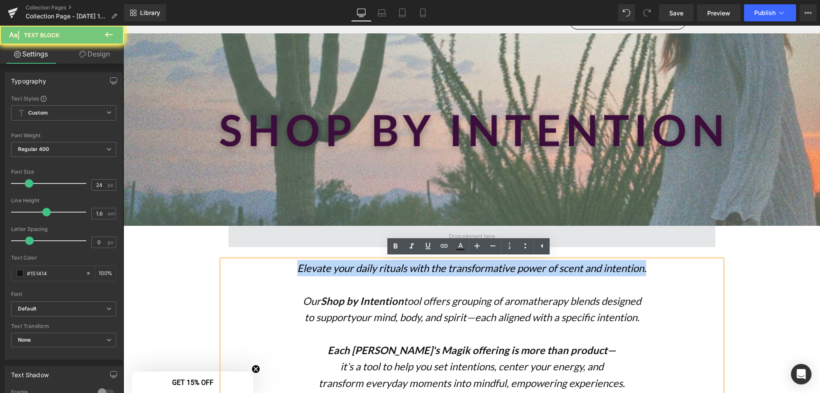
copy div "Elevate your daily rituals with the transformative power of scent and intention."
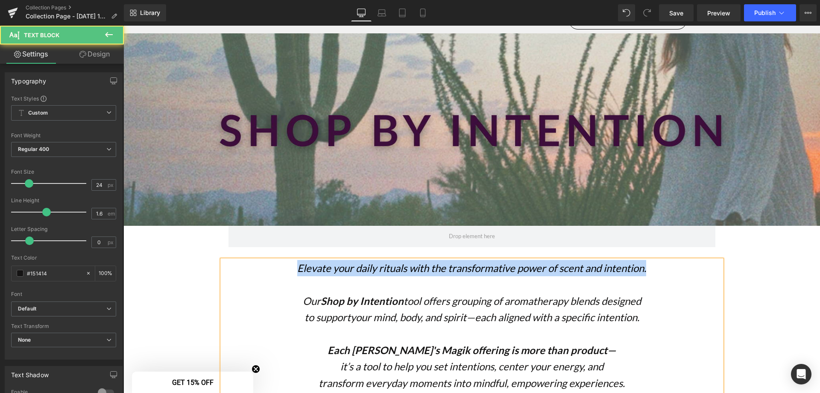
click at [346, 263] on icon "Elevate your daily rituals with the transformative power of scent and intention." at bounding box center [471, 267] width 349 height 12
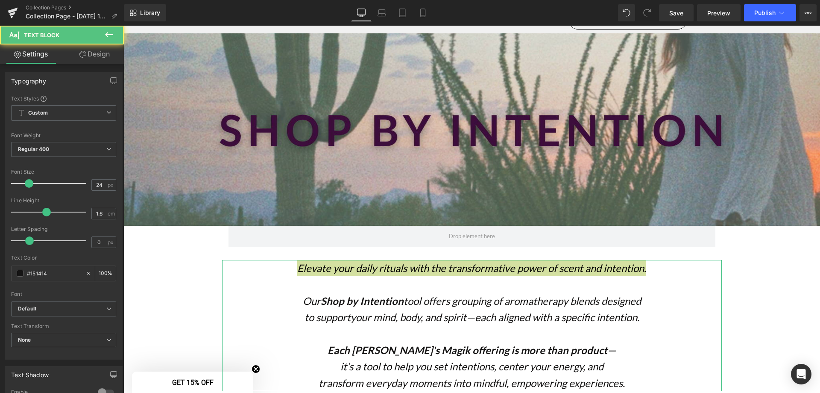
click at [97, 55] on link "Design" at bounding box center [95, 53] width 62 height 19
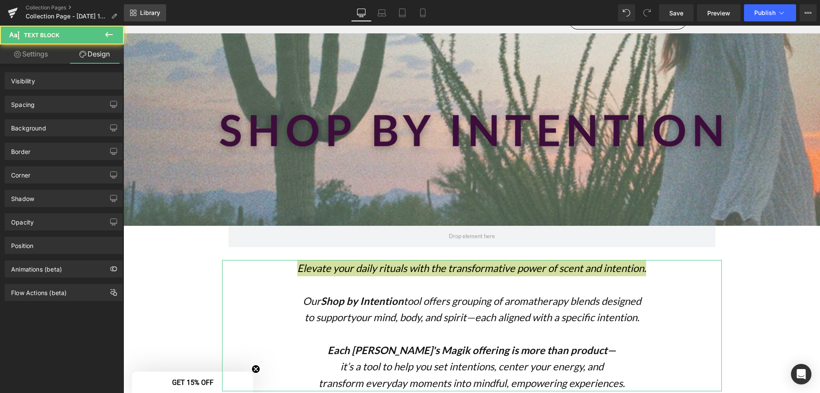
click at [38, 56] on link "Settings" at bounding box center [31, 53] width 62 height 19
click at [109, 33] on icon at bounding box center [109, 34] width 10 height 10
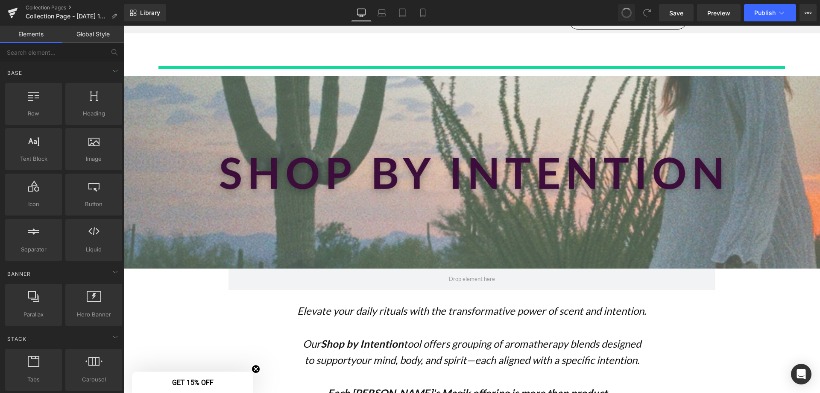
scroll to position [0, 0]
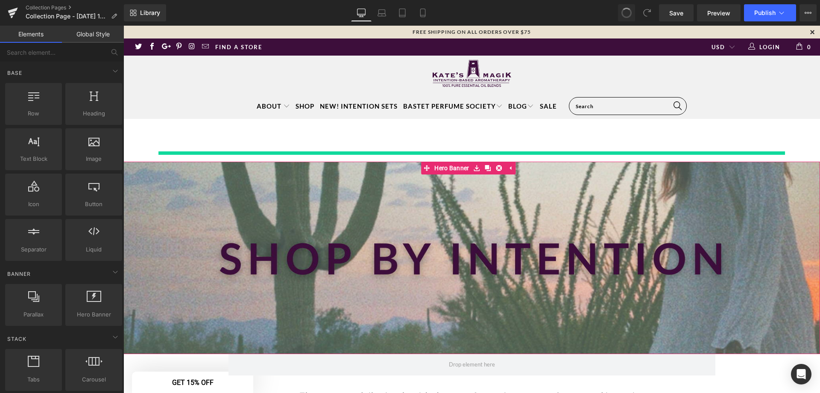
click at [511, 153] on div at bounding box center [471, 152] width 627 height 3
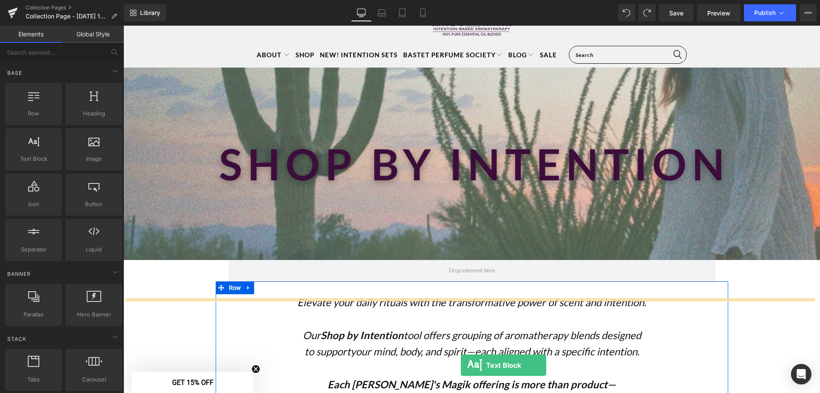
scroll to position [77, 0]
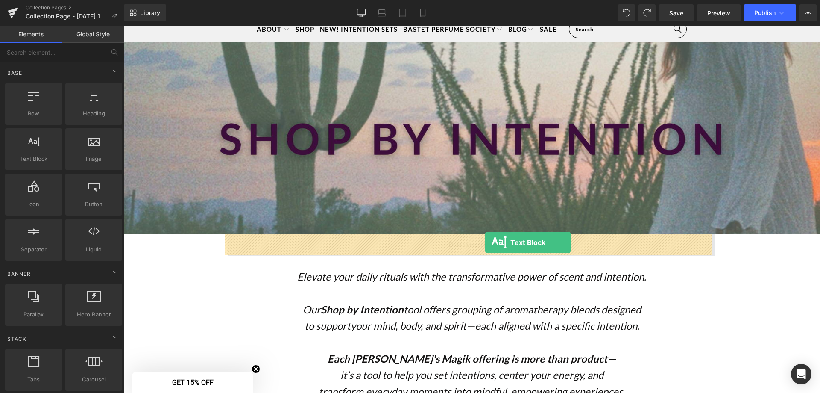
drag, startPoint x: 153, startPoint y: 179, endPoint x: 485, endPoint y: 242, distance: 338.7
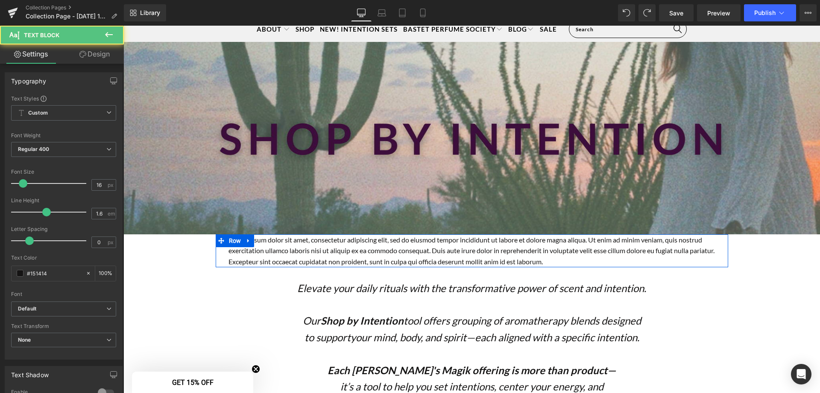
click at [579, 258] on p "Lorem ipsum dolor sit amet, consectetur adipiscing elit, sed do eiusmod tempor …" at bounding box center [472, 250] width 487 height 33
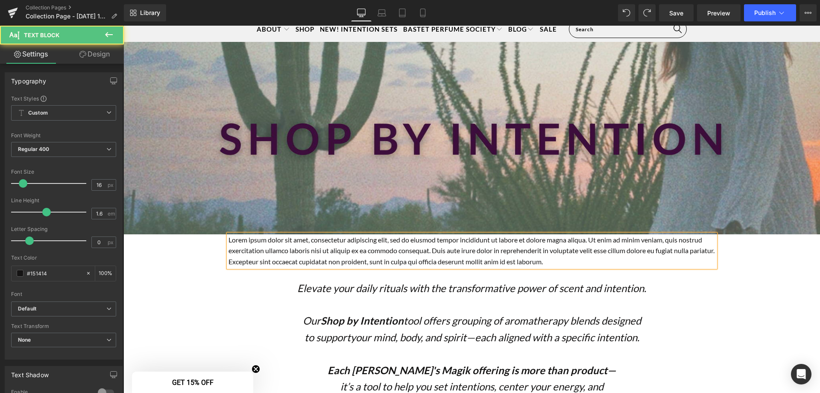
click at [579, 258] on p "Lorem ipsum dolor sit amet, consectetur adipiscing elit, sed do eiusmod tempor …" at bounding box center [472, 250] width 487 height 33
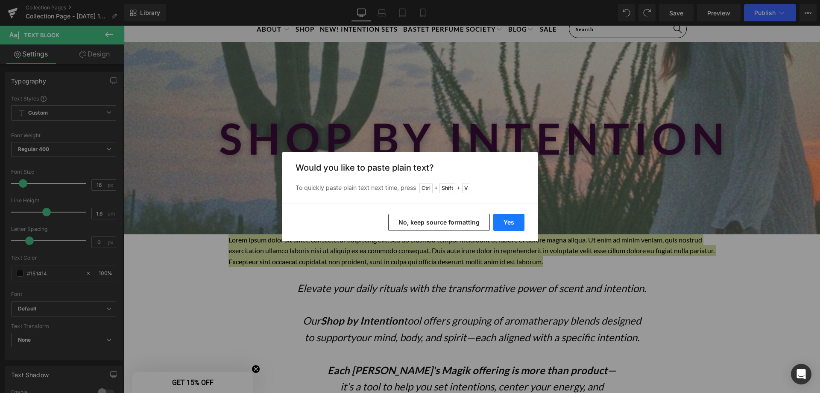
click at [512, 227] on button "Yes" at bounding box center [508, 222] width 31 height 17
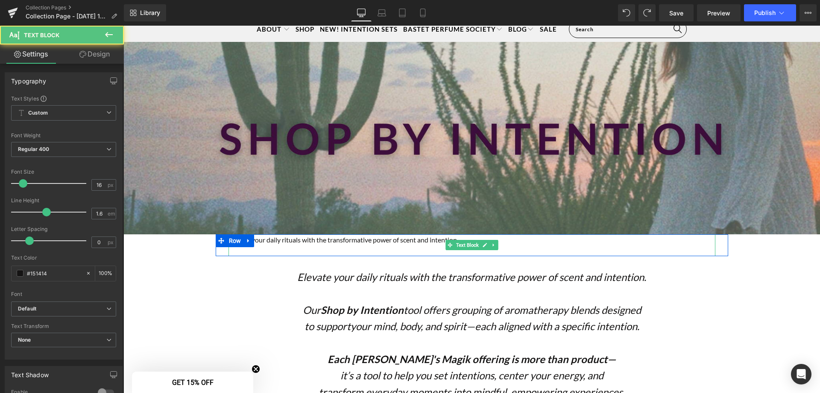
click at [391, 242] on p "Elevate your daily rituals with the transformative power of scent and intention." at bounding box center [472, 239] width 487 height 11
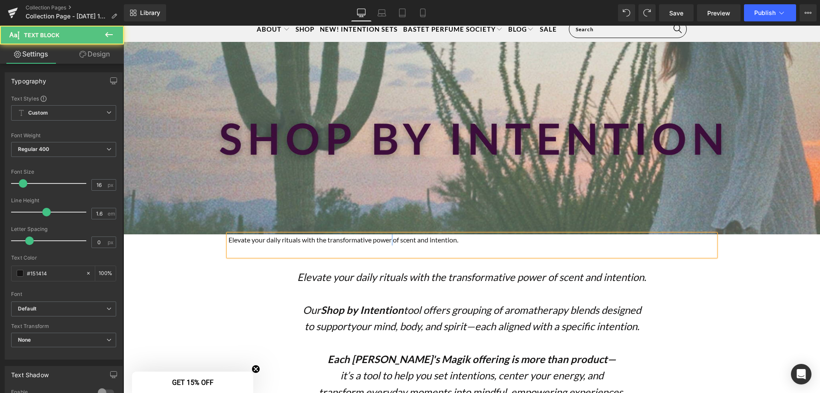
click at [391, 242] on p "Elevate your daily rituals with the transformative power of scent and intention." at bounding box center [472, 239] width 487 height 11
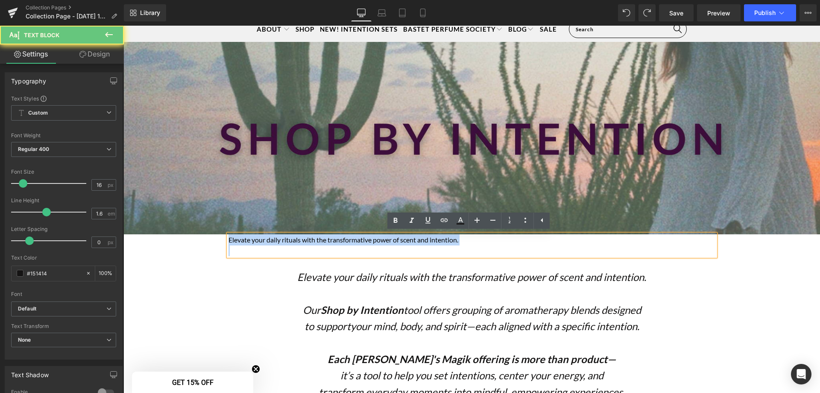
click at [391, 242] on p "Elevate your daily rituals with the transformative power of scent and intention." at bounding box center [472, 239] width 487 height 11
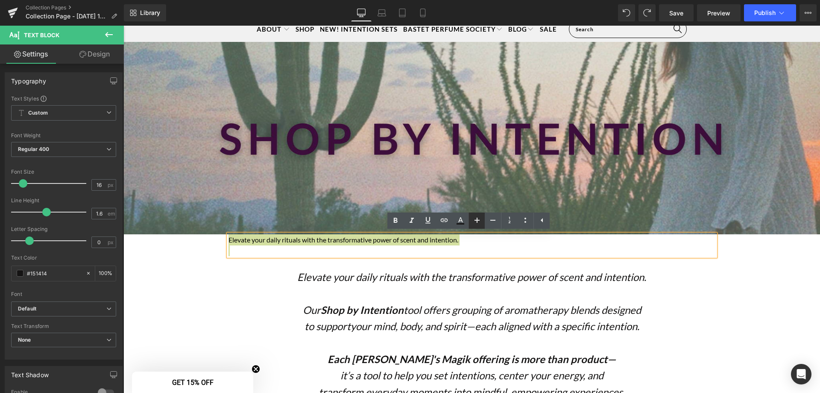
click at [475, 221] on icon at bounding box center [477, 220] width 10 height 10
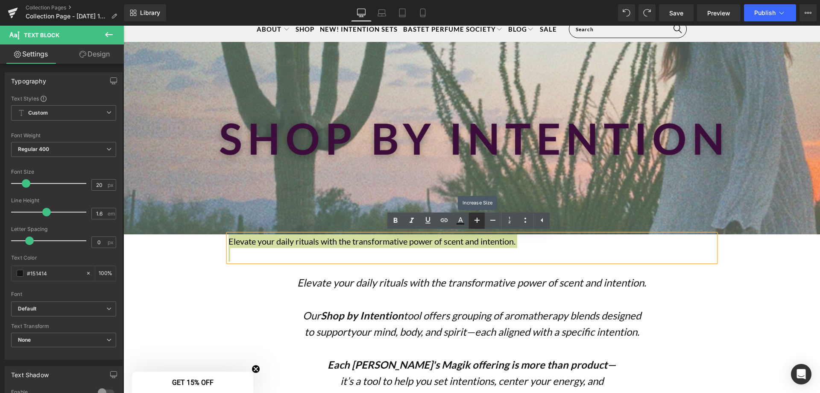
click at [475, 221] on icon at bounding box center [477, 220] width 10 height 10
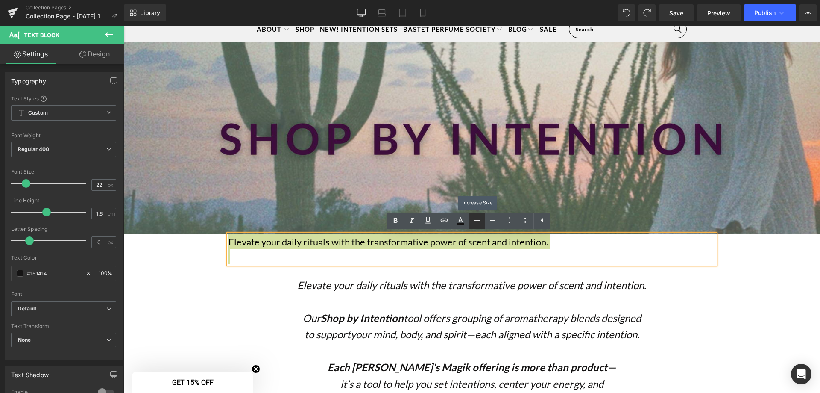
click at [475, 221] on icon at bounding box center [477, 220] width 10 height 10
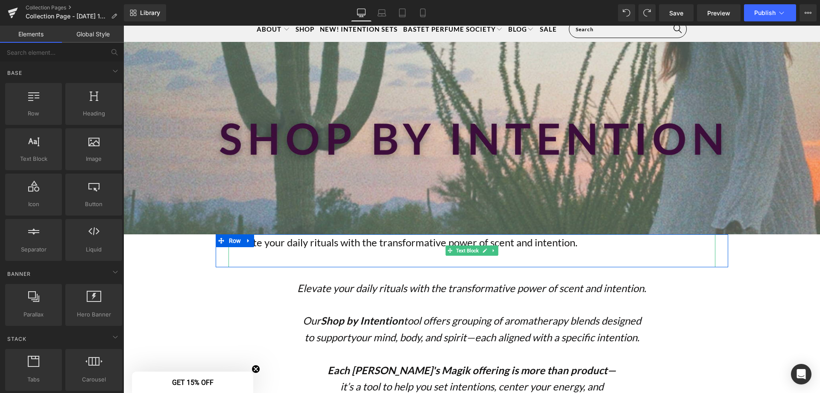
drag, startPoint x: 335, startPoint y: 245, endPoint x: 574, endPoint y: 229, distance: 239.0
click at [336, 245] on p "Elevate your daily rituals with the transformative power of scent and intention." at bounding box center [472, 242] width 487 height 16
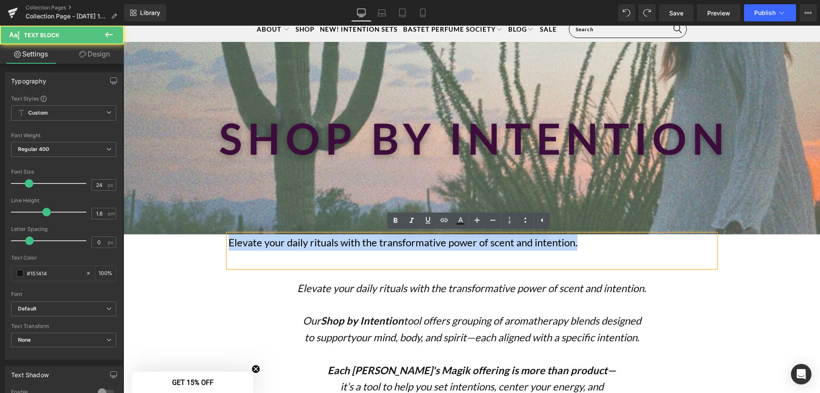
drag, startPoint x: 582, startPoint y: 246, endPoint x: 182, endPoint y: 247, distance: 400.3
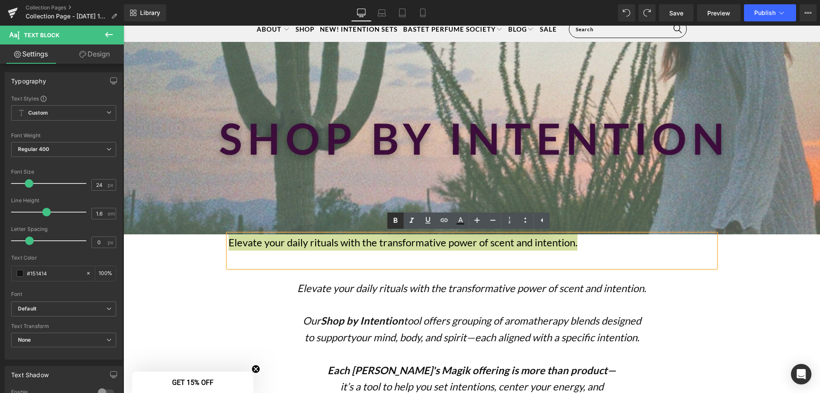
click at [402, 221] on link at bounding box center [395, 220] width 16 height 16
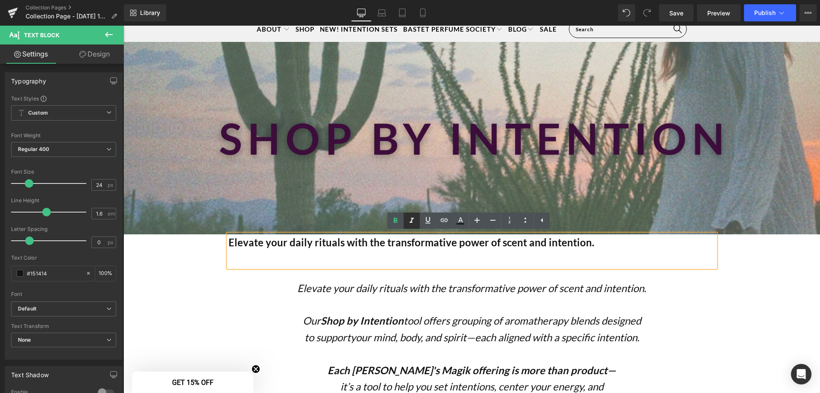
click at [417, 219] on link at bounding box center [412, 220] width 16 height 16
click at [420, 243] on strong "Elevate your daily rituals with the transformative power of scent and intention." at bounding box center [412, 242] width 366 height 12
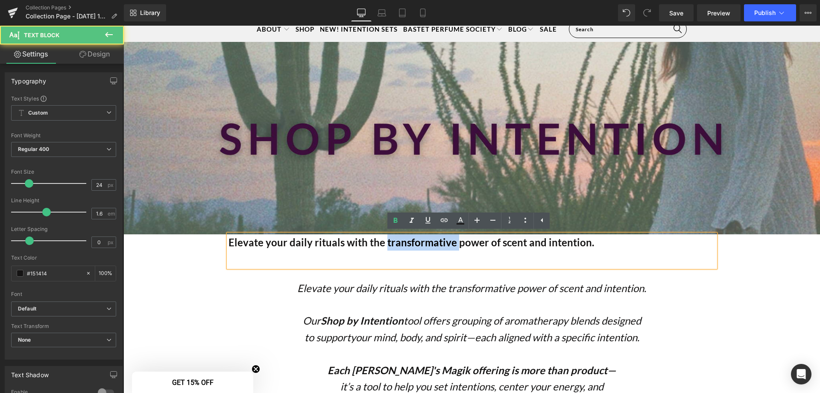
click at [420, 243] on strong "Elevate your daily rituals with the transformative power of scent and intention." at bounding box center [412, 242] width 366 height 12
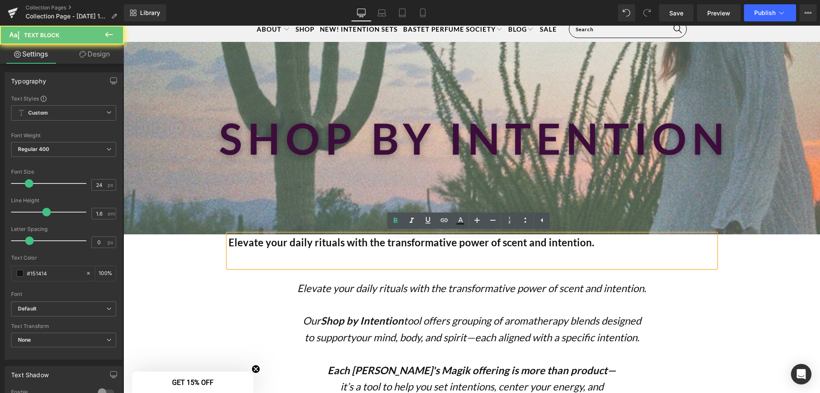
click at [563, 246] on strong "Elevate your daily rituals with the transformative power of scent and intention." at bounding box center [412, 242] width 366 height 12
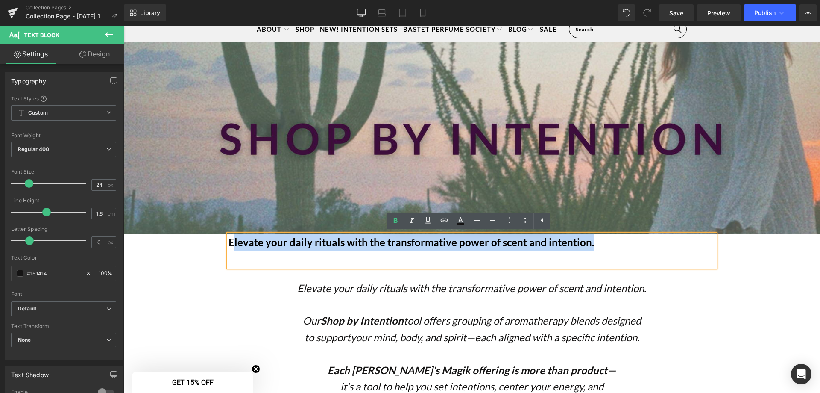
drag, startPoint x: 643, startPoint y: 244, endPoint x: 232, endPoint y: 238, distance: 411.0
click at [232, 238] on p "Elevate your daily rituals with the transformative power of scent and intention." at bounding box center [472, 242] width 487 height 16
click at [231, 240] on strong "Elevate your daily rituals with the transformative power of scent and intention." at bounding box center [412, 242] width 366 height 12
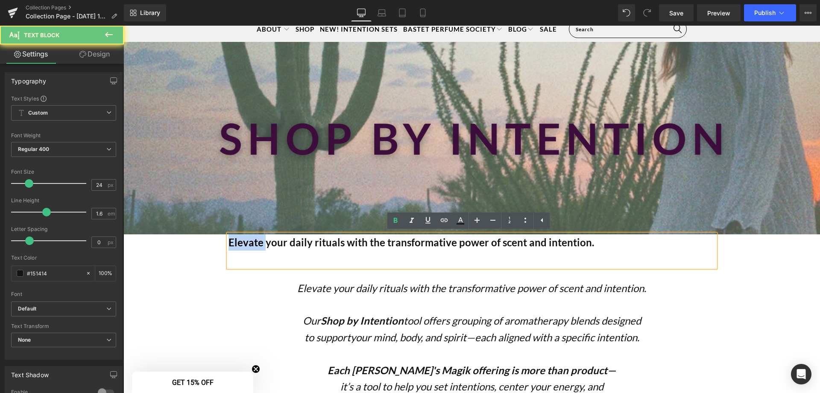
click at [231, 240] on strong "Elevate your daily rituals with the transformative power of scent and intention." at bounding box center [412, 242] width 366 height 12
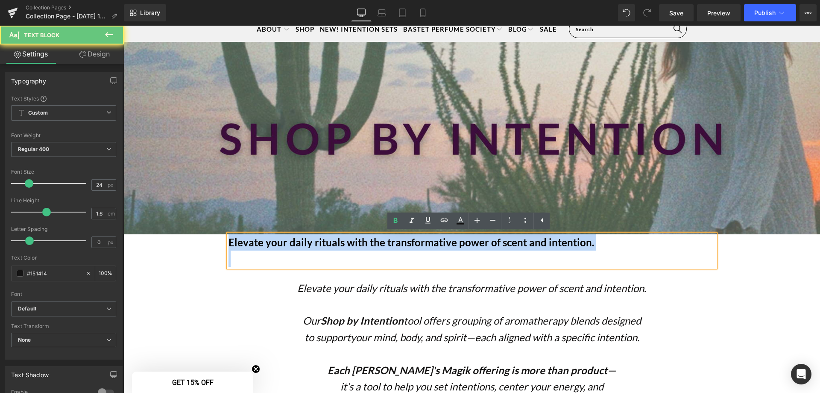
click at [231, 240] on strong "Elevate your daily rituals with the transformative power of scent and intention." at bounding box center [412, 242] width 366 height 12
click at [619, 250] on p "Elevate your daily rituals with the transformative power of scent and intention." at bounding box center [472, 242] width 487 height 16
click at [604, 247] on p "Elevate your daily rituals with the transformative power of scent and intention." at bounding box center [472, 242] width 487 height 16
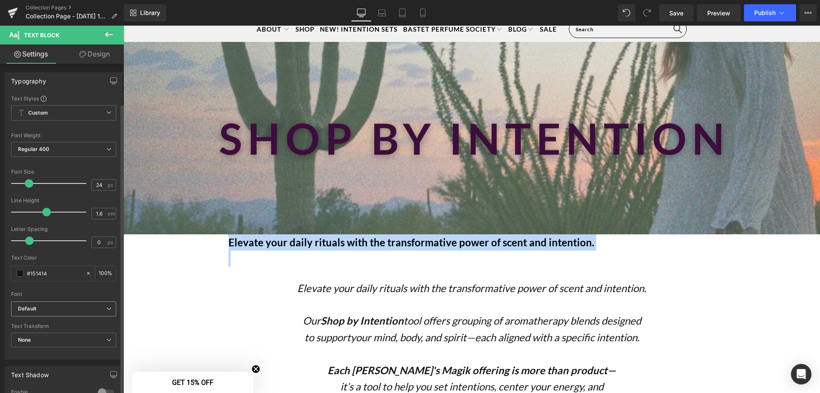
scroll to position [171, 0]
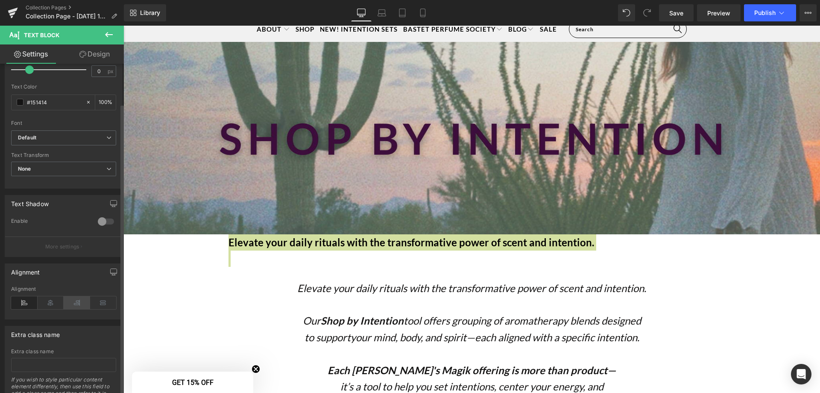
click at [48, 305] on icon at bounding box center [51, 302] width 26 height 13
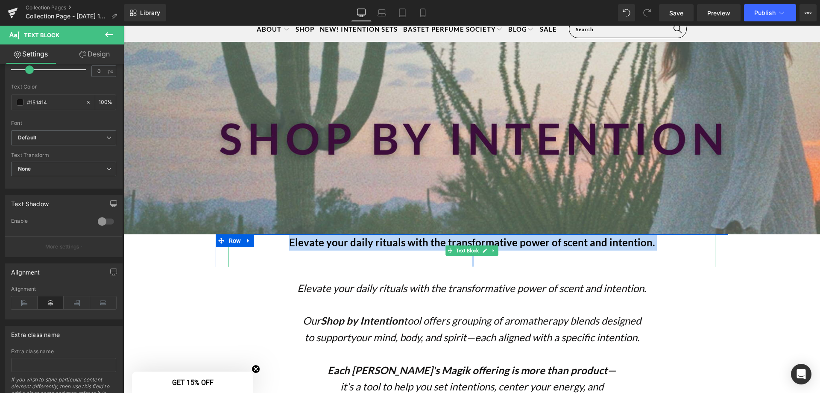
click at [317, 257] on p at bounding box center [472, 258] width 487 height 16
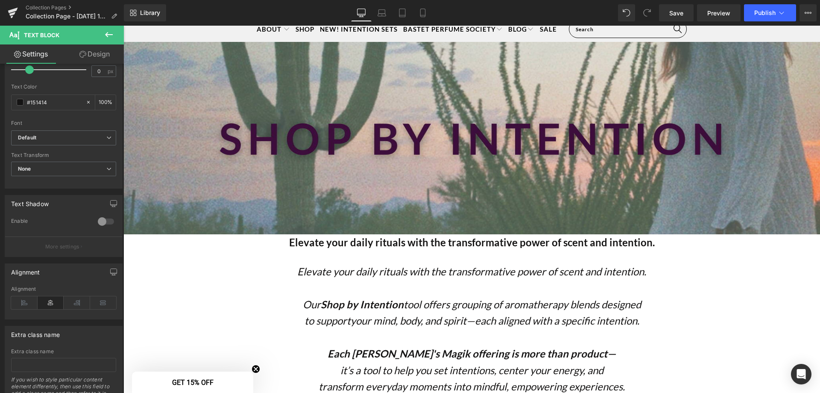
click at [112, 31] on icon at bounding box center [109, 34] width 10 height 10
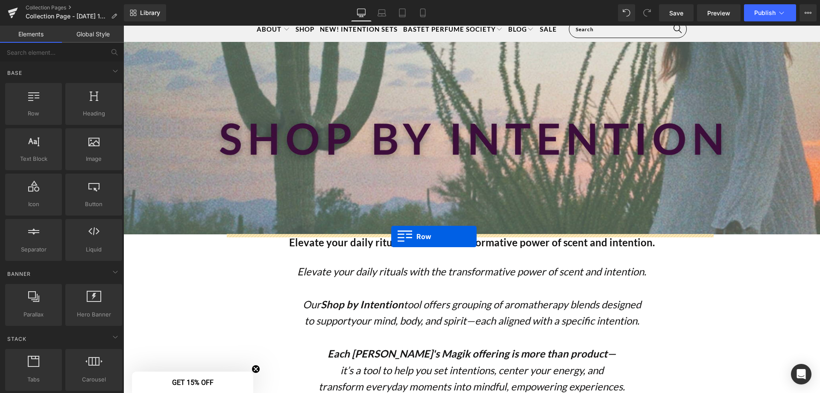
drag, startPoint x: 165, startPoint y: 134, endPoint x: 391, endPoint y: 236, distance: 248.6
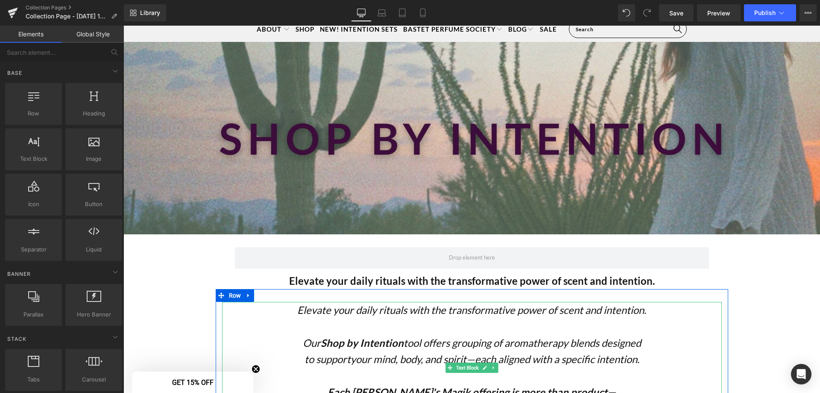
click at [426, 312] on icon "Elevate your daily rituals with the transformative power of scent and intention." at bounding box center [471, 309] width 349 height 12
click at [428, 311] on icon "Elevate your daily rituals with the transformative power of scent and intention." at bounding box center [471, 309] width 349 height 12
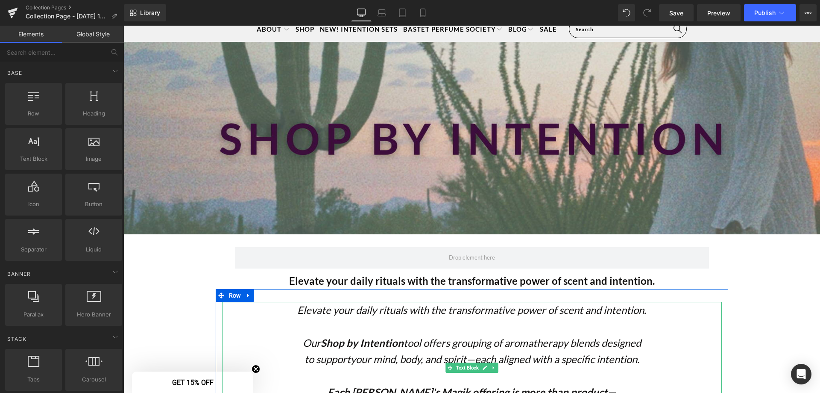
click at [428, 311] on icon "Elevate your daily rituals with the transformative power of scent and intention." at bounding box center [471, 309] width 349 height 12
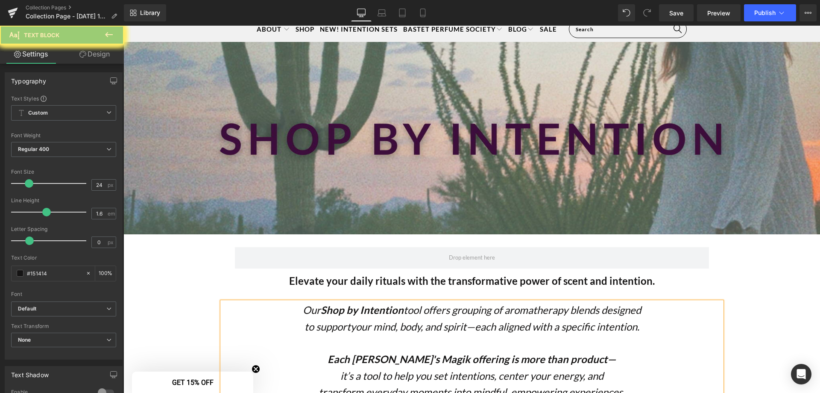
drag, startPoint x: 765, startPoint y: 293, endPoint x: 751, endPoint y: 294, distance: 13.7
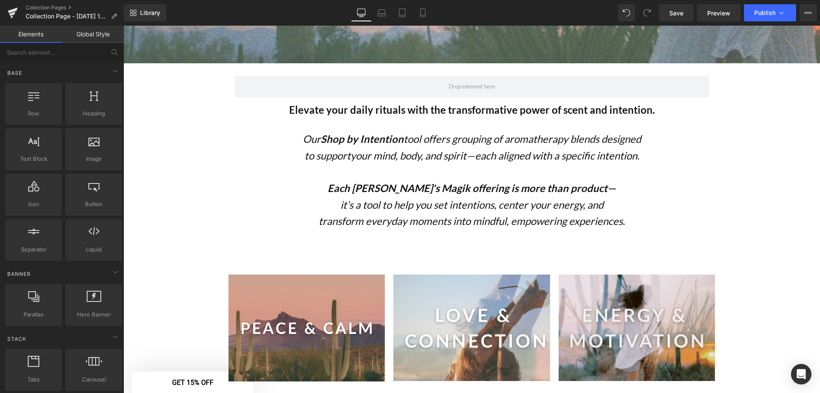
click at [602, 249] on div "Separator Hero Banner 162px 38px Grounding | Stress Relief | Emotional Ease Hea…" at bounding box center [472, 338] width 513 height 209
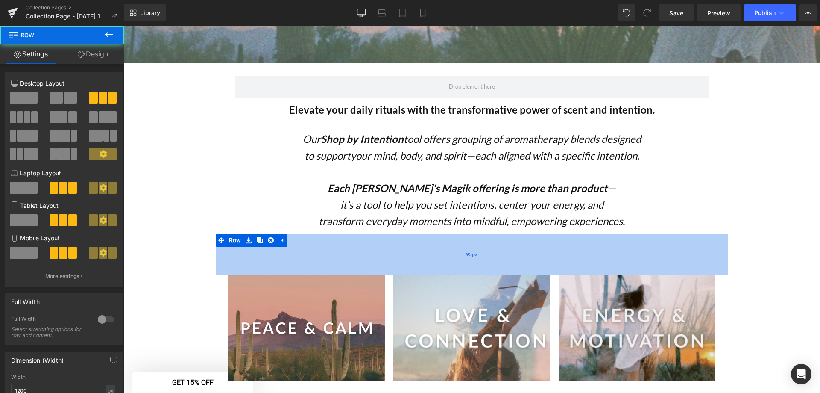
click at [601, 263] on div "95px" at bounding box center [472, 254] width 513 height 41
click at [477, 257] on div "95px" at bounding box center [472, 254] width 513 height 41
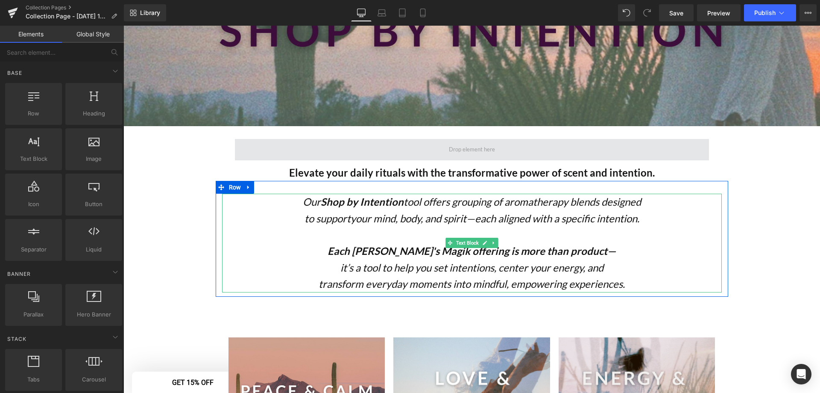
scroll to position [162, 0]
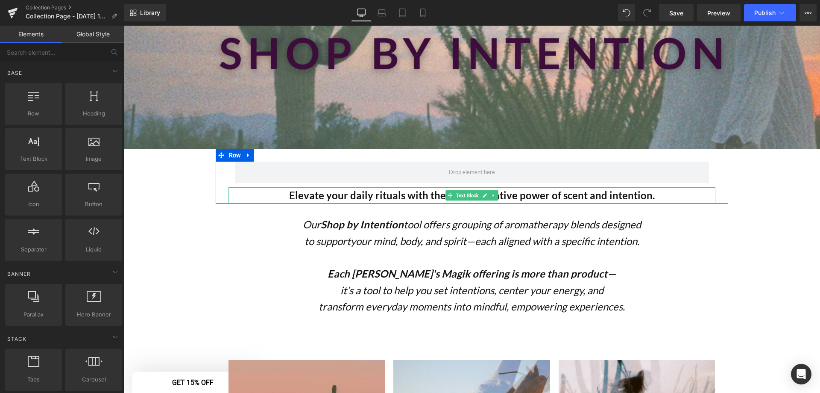
drag, startPoint x: 349, startPoint y: 194, endPoint x: 363, endPoint y: 198, distance: 13.9
click at [350, 194] on strong "Elevate your daily rituals with the transformative power of scent and intention." at bounding box center [472, 195] width 366 height 12
click at [363, 198] on strong "Elevate your daily rituals with the transformative power of scent and intention." at bounding box center [472, 195] width 366 height 12
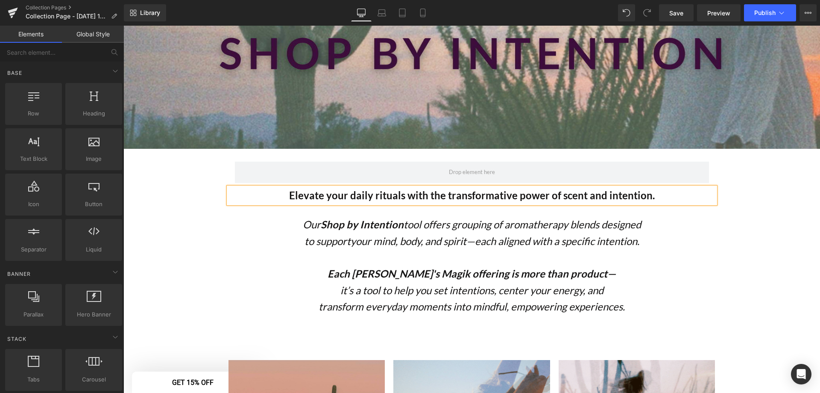
click at [363, 198] on strong "Elevate your daily rituals with the transformative power of scent and intention." at bounding box center [472, 195] width 366 height 12
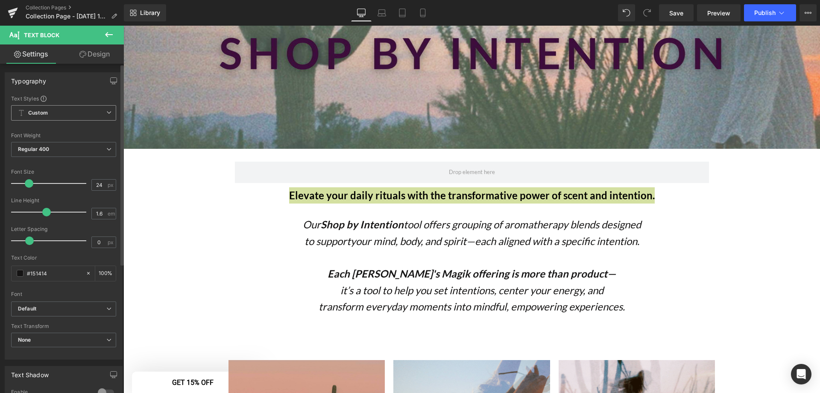
click at [83, 114] on span "Custom Setup Global Style" at bounding box center [63, 112] width 105 height 15
click at [63, 117] on span "Custom Setup Global Style" at bounding box center [62, 112] width 102 height 15
click at [62, 114] on span "Custom Setup Global Style" at bounding box center [63, 112] width 105 height 15
click at [59, 145] on div "Setup Global Style" at bounding box center [62, 147] width 102 height 20
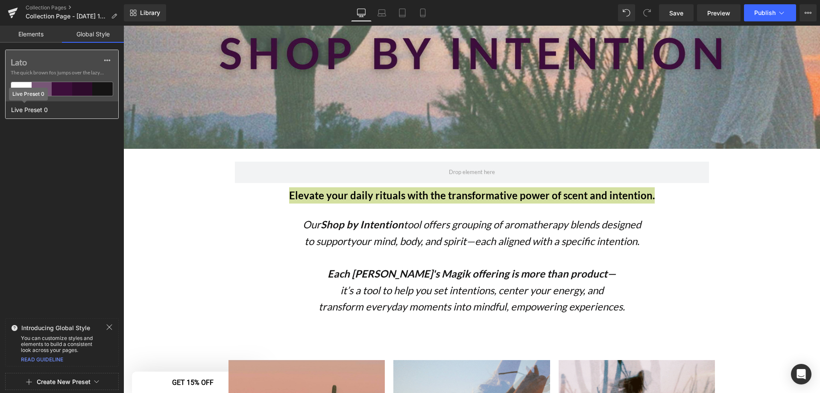
click at [40, 113] on span "Live Preset 0" at bounding box center [29, 109] width 41 height 11
click at [111, 60] on button at bounding box center [107, 60] width 15 height 14
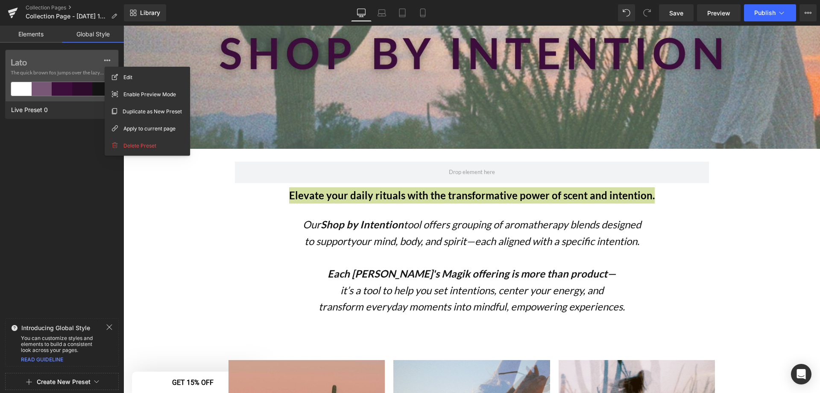
click at [32, 154] on div "Lato The quick brown fox jumps over the lazy... Live Preset 0" at bounding box center [62, 182] width 124 height 265
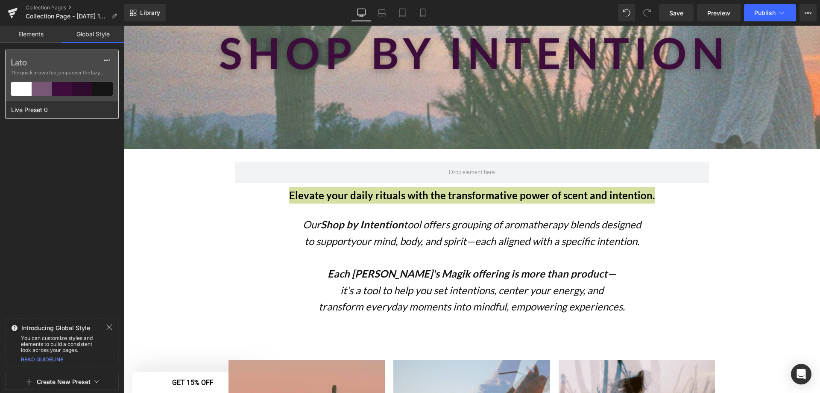
click at [16, 63] on label "Lato" at bounding box center [62, 62] width 103 height 10
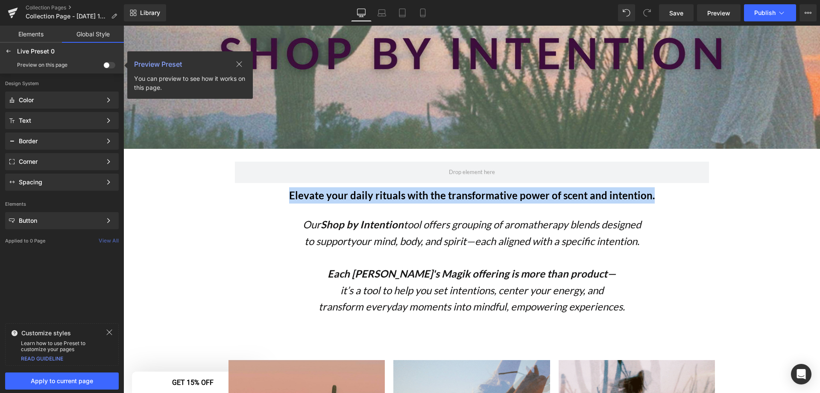
click at [445, 220] on icon "Our Shop by Intention tool offers grouping of aromatherapy blends designed" at bounding box center [472, 224] width 338 height 12
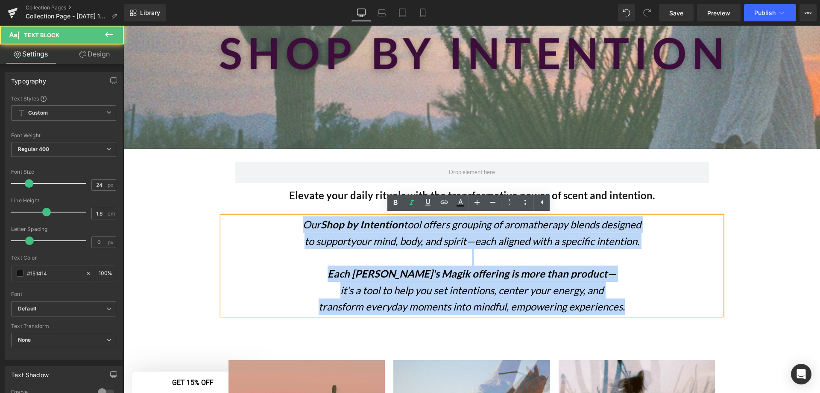
drag, startPoint x: 631, startPoint y: 309, endPoint x: 181, endPoint y: 167, distance: 472.6
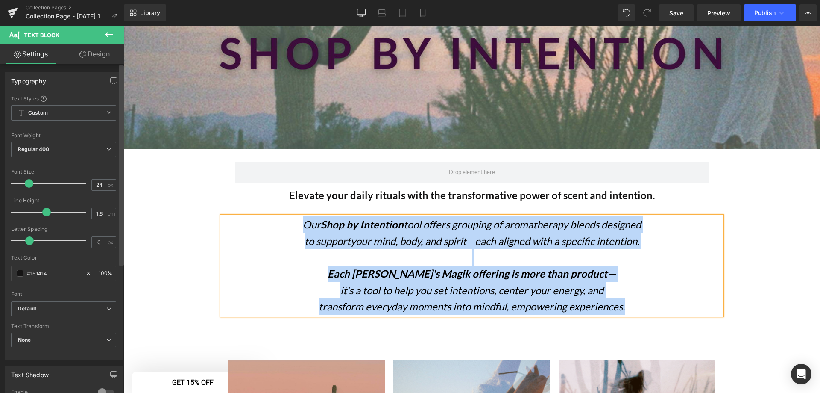
copy div "Our Shop by Intention tool offers grouping of aromatherapy blends designed to s…"
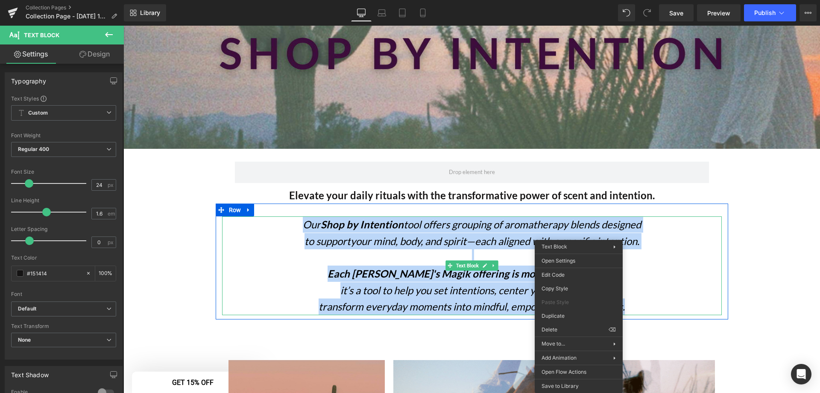
click at [635, 291] on p "it’s a tool to help you set intentions, center your energy, and" at bounding box center [472, 290] width 500 height 16
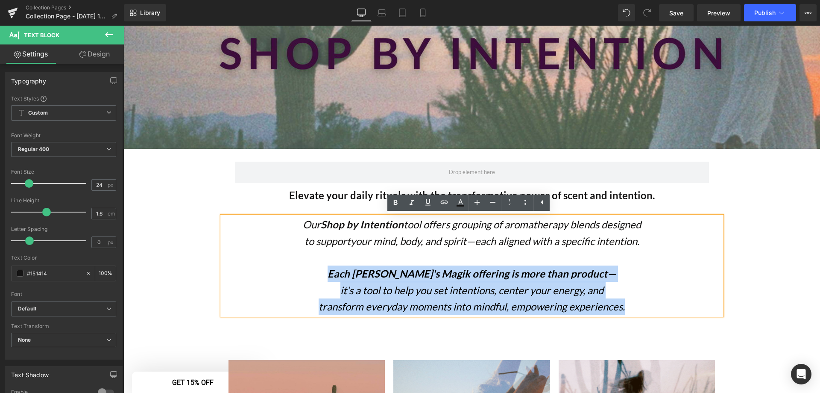
drag, startPoint x: 614, startPoint y: 311, endPoint x: 335, endPoint y: 272, distance: 282.5
click at [335, 272] on div "Our Shop by Intention tool offers grouping of aromatherapy blends designed to s…" at bounding box center [472, 265] width 500 height 98
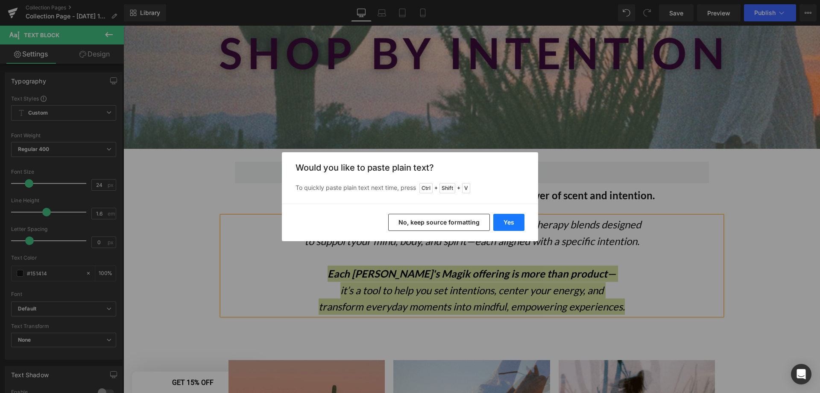
click at [505, 223] on button "Yes" at bounding box center [508, 222] width 31 height 17
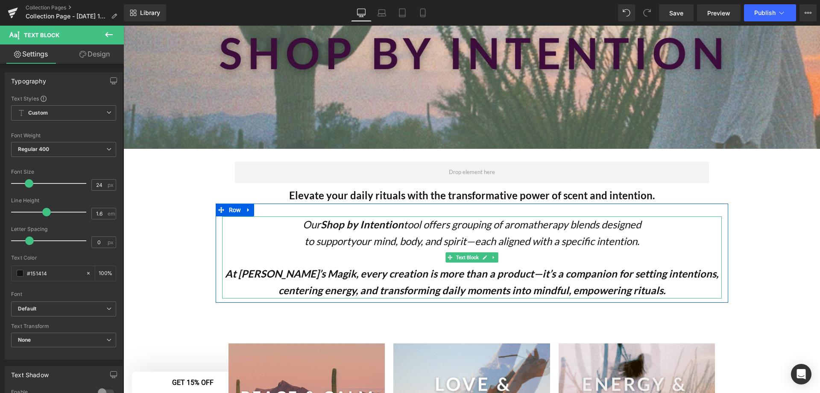
click at [487, 273] on icon "At Kate’s Magik, every creation is more than a product—it’s a companion for set…" at bounding box center [471, 281] width 493 height 29
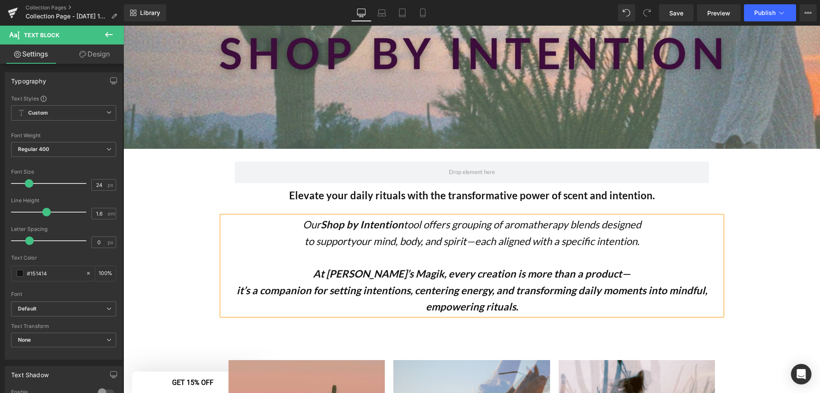
click at [460, 279] on icon "At Kate’s Magik, every creation is more than a product—" at bounding box center [471, 273] width 317 height 12
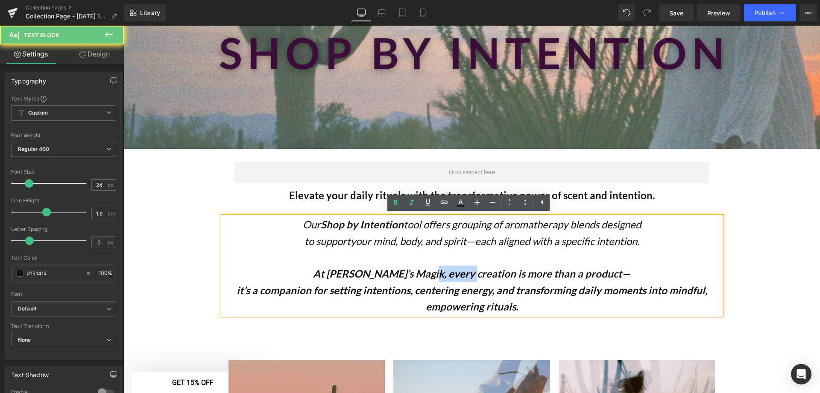
click at [460, 279] on icon "At Kate’s Magik, every creation is more than a product—" at bounding box center [471, 273] width 317 height 12
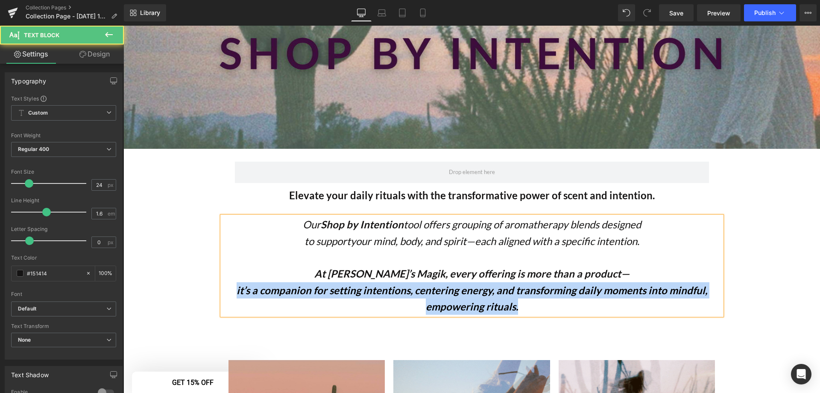
drag, startPoint x: 529, startPoint y: 309, endPoint x: 223, endPoint y: 281, distance: 307.1
click at [223, 290] on p "it’s a companion for setting intentions, centering energy, and transforming dai…" at bounding box center [472, 298] width 500 height 33
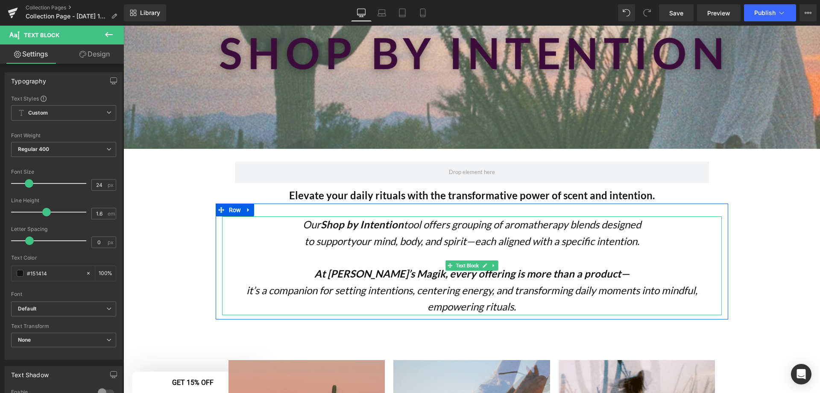
click at [277, 291] on icon "it’s a companion for setting intentions, centering energy, and transforming dai…" at bounding box center [472, 298] width 451 height 29
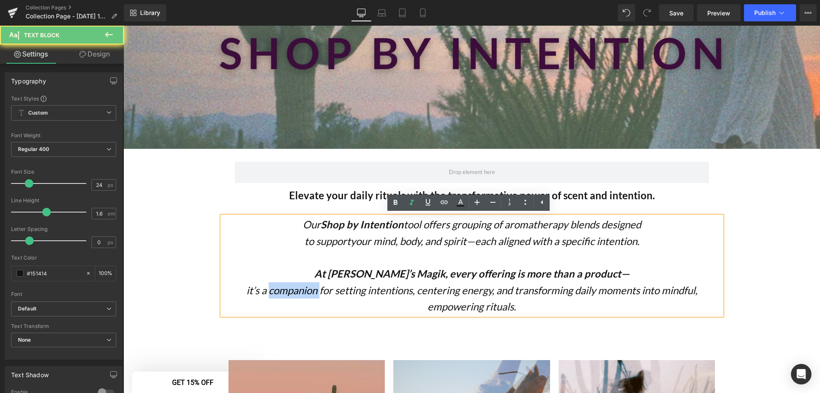
click at [277, 291] on icon "it’s a companion for setting intentions, centering energy, and transforming dai…" at bounding box center [472, 298] width 451 height 29
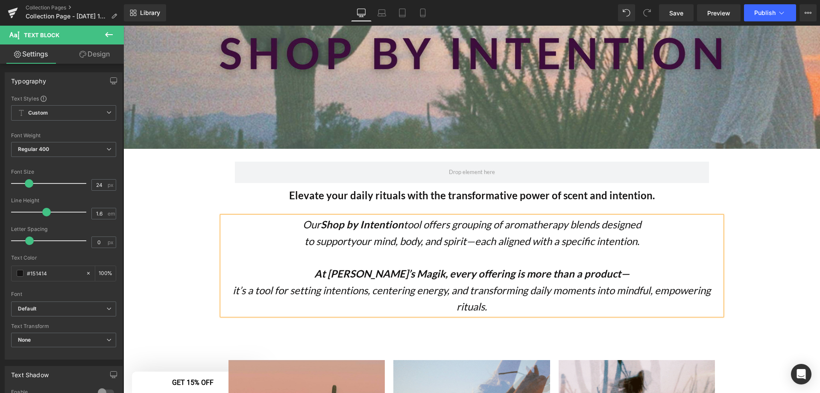
click at [615, 293] on icon "it’s a tool for setting intentions, centering energy, and transforming daily mo…" at bounding box center [472, 298] width 478 height 29
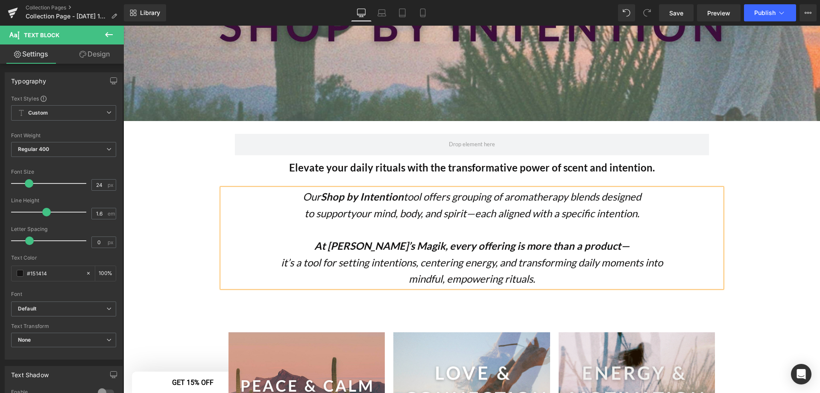
scroll to position [205, 0]
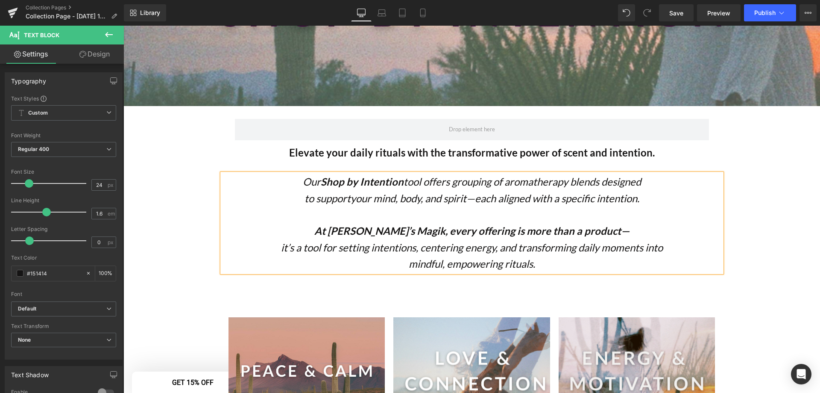
click at [476, 185] on icon "Our Shop by Intention tool offers grouping of aromatherapy blends designed" at bounding box center [472, 181] width 338 height 12
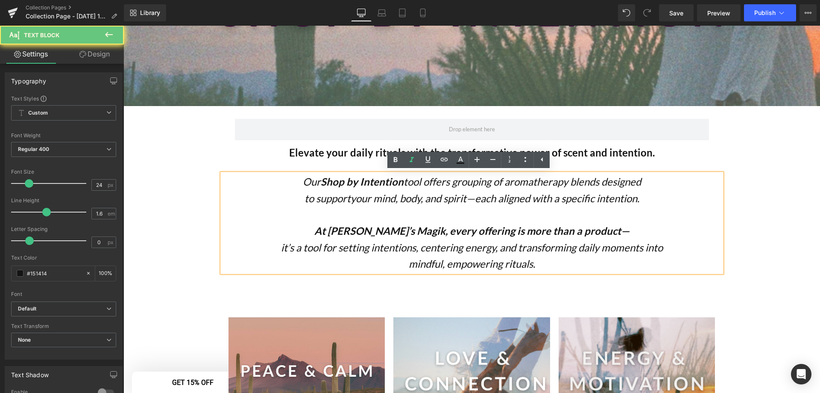
click at [588, 183] on icon "Our Shop by Intention tool offers grouping of aromatherapy blends designed" at bounding box center [472, 181] width 338 height 12
click at [618, 182] on icon "Our Shop by Intention tool offers grouping of aromatherapy blends designed" at bounding box center [472, 181] width 338 height 12
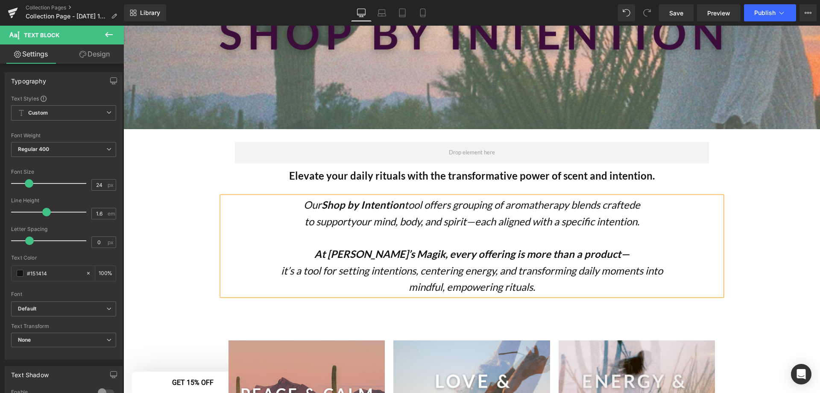
scroll to position [162, 0]
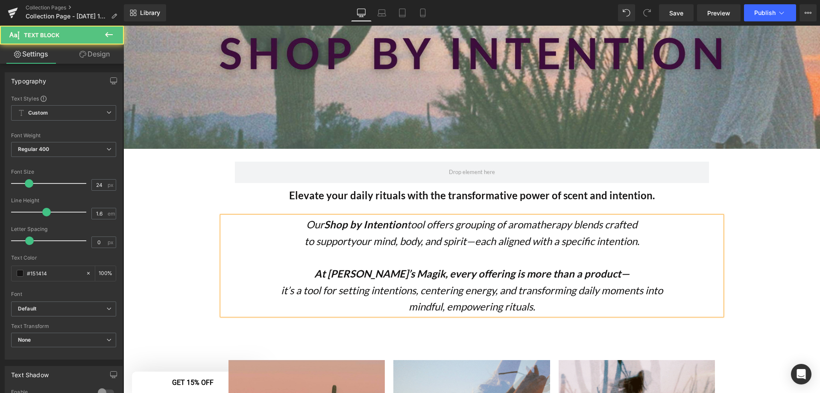
click at [513, 243] on icon "your mind, body, and spirit—each aligned with a specific intention." at bounding box center [495, 241] width 289 height 12
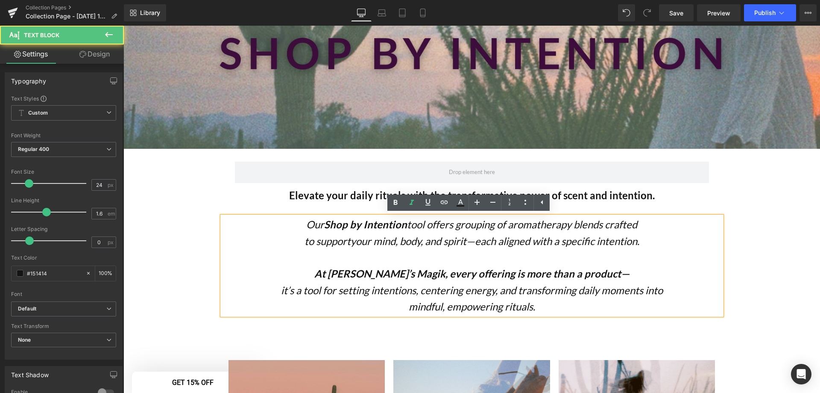
scroll to position [205, 0]
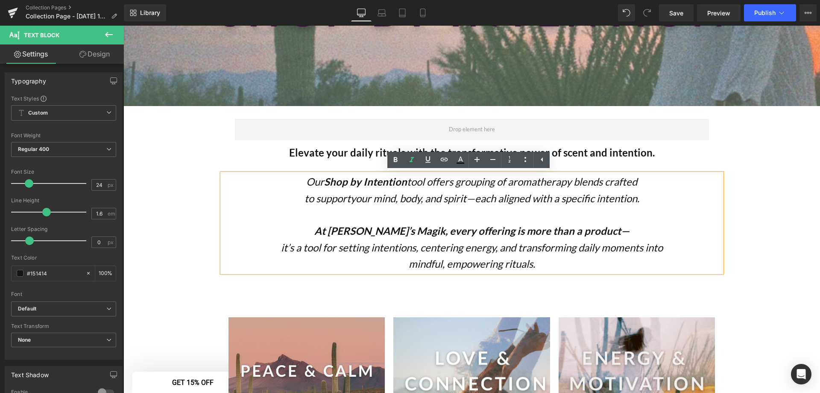
click at [499, 201] on icon "your mind, body, and spirit—each aligned with a specific intention." at bounding box center [495, 198] width 289 height 12
click at [655, 195] on p "to support your mind, body, and spirit—each aligned with a specific intention." at bounding box center [472, 198] width 500 height 16
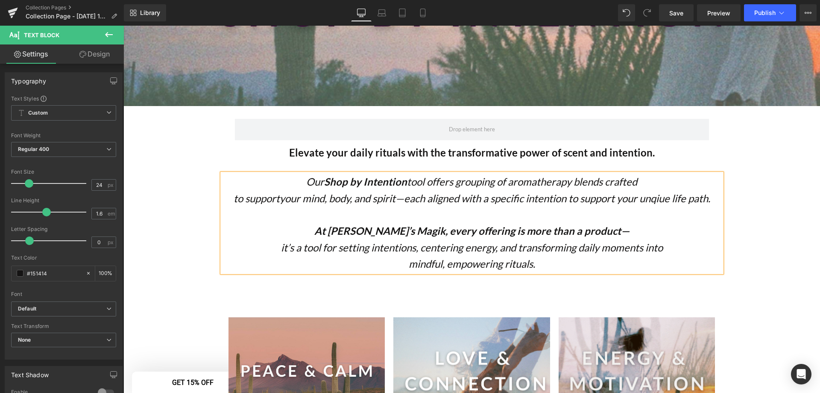
click at [599, 210] on p at bounding box center [472, 214] width 500 height 16
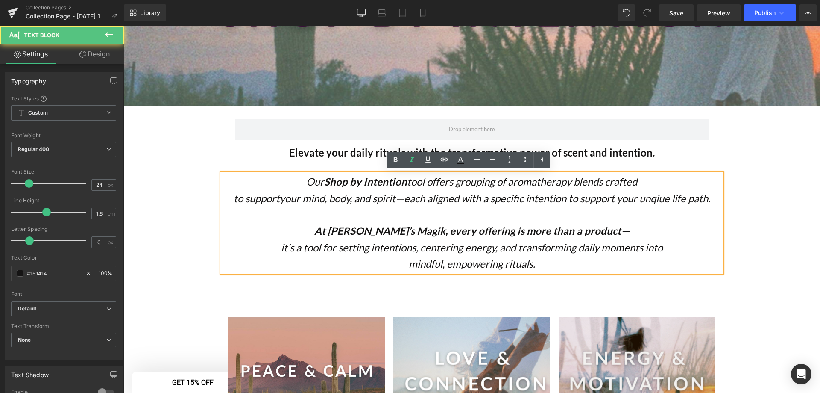
click at [642, 202] on icon "your mind, body, and spirit—each aligned with a specific intention to support y…" at bounding box center [495, 198] width 431 height 12
click at [669, 199] on icon "your mind, body, and spirit—each aligned with a specific intention to support y…" at bounding box center [495, 198] width 431 height 12
click at [629, 196] on icon "your mind, body, and spirit—each aligned with a specific intention to support y…" at bounding box center [495, 198] width 431 height 12
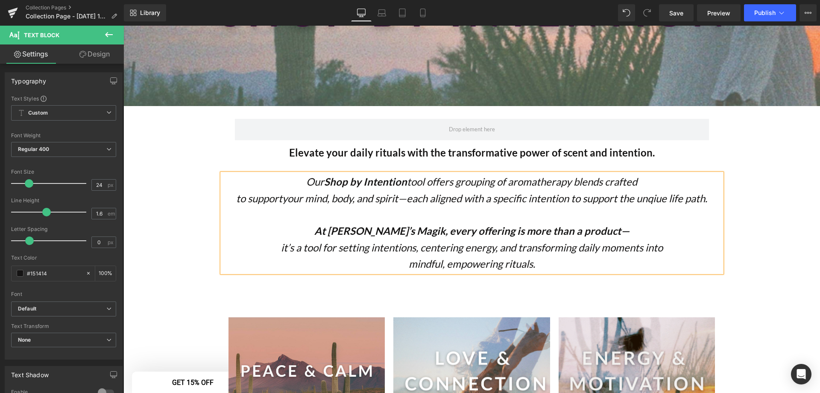
click at [667, 201] on icon "your mind, body, and spirit—each aligned with a specific intention to support t…" at bounding box center [494, 198] width 425 height 12
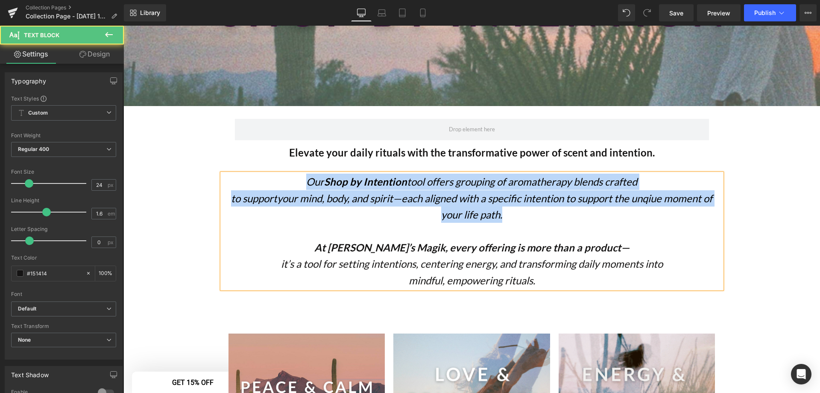
drag, startPoint x: 513, startPoint y: 217, endPoint x: 288, endPoint y: 184, distance: 227.0
click at [288, 184] on div "Our Shop by Intention tool offers grouping of aromatherapy blends crafted to su…" at bounding box center [472, 230] width 500 height 115
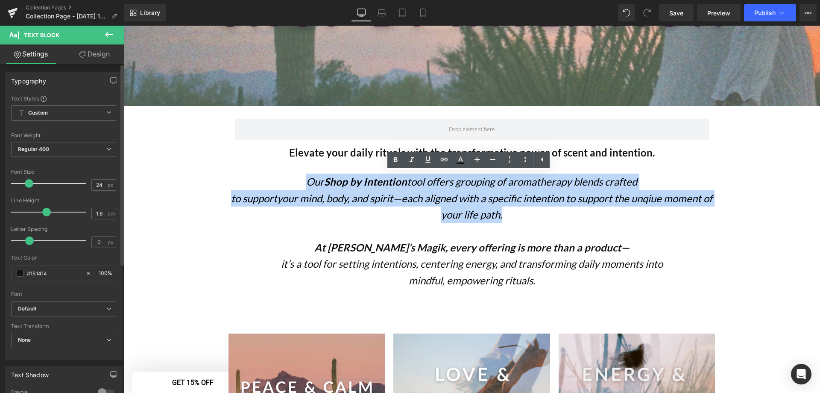
copy div "Our Shop by Intention tool offers grouping of aromatherapy blends crafted to su…"
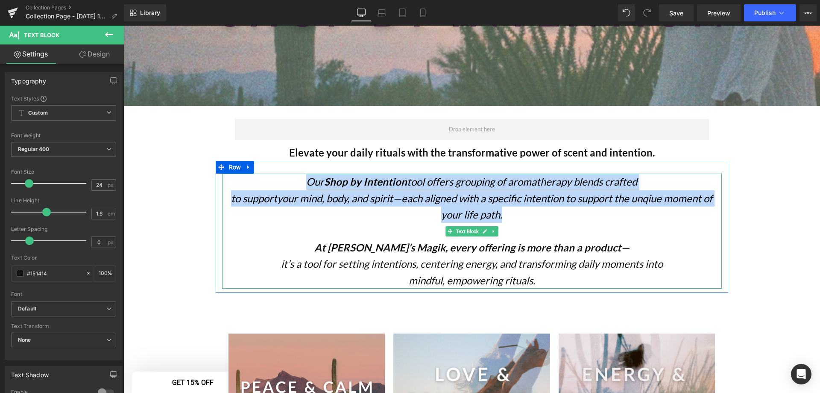
click at [491, 184] on icon "Our Shop by Intention tool offers grouping of aromatherapy blends crafted" at bounding box center [471, 181] width 331 height 12
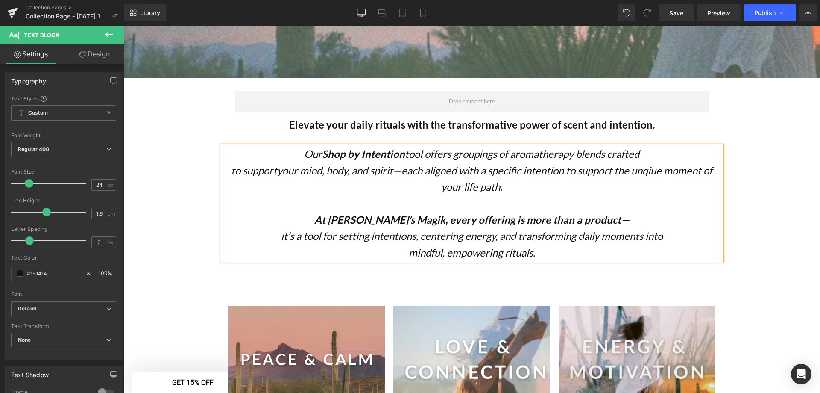
scroll to position [248, 0]
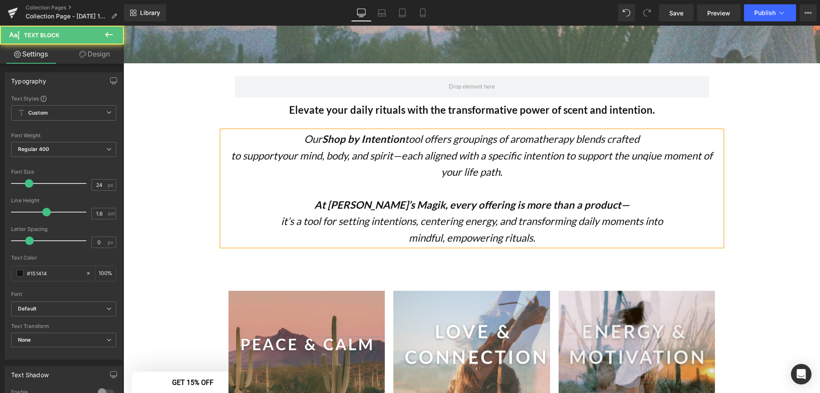
click at [452, 140] on icon "Our Shop by Intention tool offers groupings of aromatherapy blends crafted" at bounding box center [471, 138] width 335 height 12
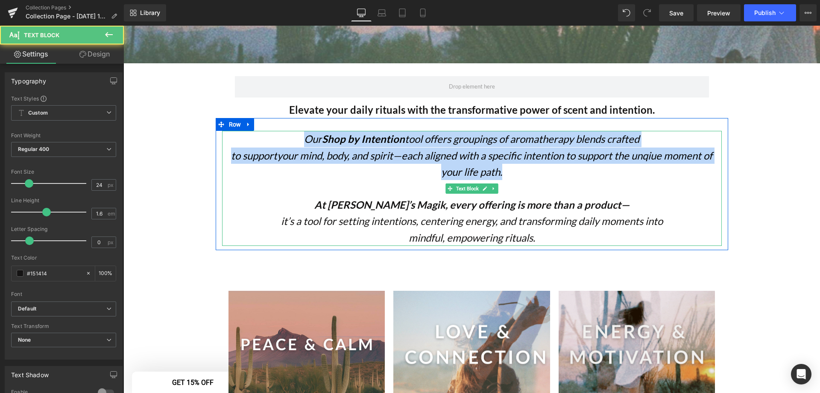
drag, startPoint x: 509, startPoint y: 175, endPoint x: 272, endPoint y: 135, distance: 240.4
click at [272, 135] on div "Our Shop by Intention tool offers groupings of aromatherapy blends crafted to s…" at bounding box center [472, 188] width 500 height 115
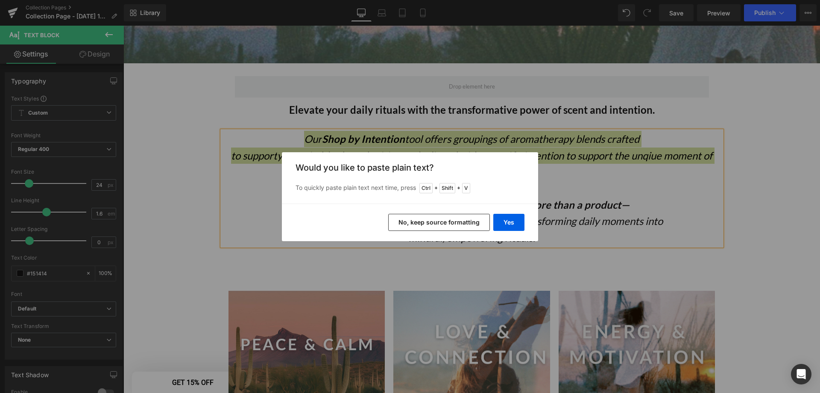
click at [454, 223] on button "No, keep source formatting" at bounding box center [439, 222] width 102 height 17
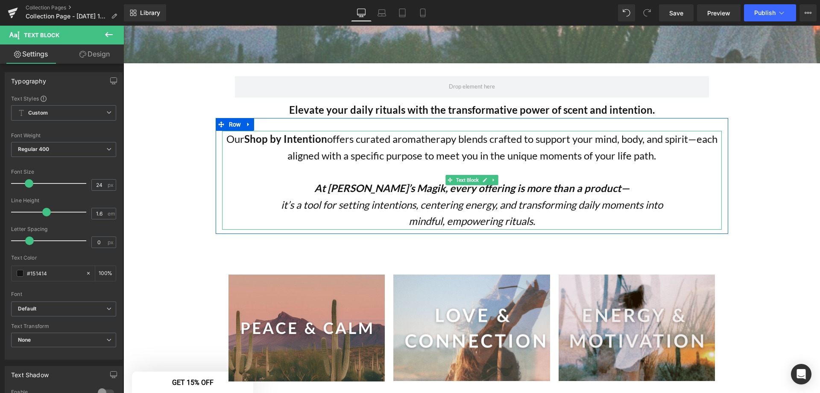
click at [389, 141] on p "Our Shop by Intention offers curated aromatherapy blends crafted to support you…" at bounding box center [472, 147] width 500 height 33
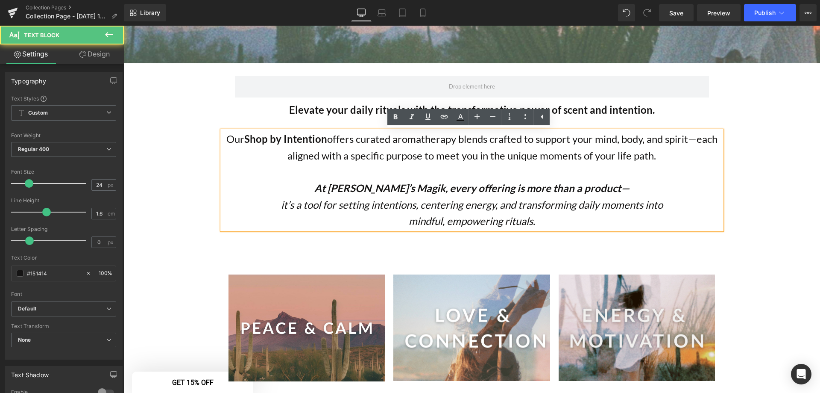
click at [467, 140] on p "Our Shop by Intention offers curated aromatherapy blends crafted to support you…" at bounding box center [472, 147] width 500 height 33
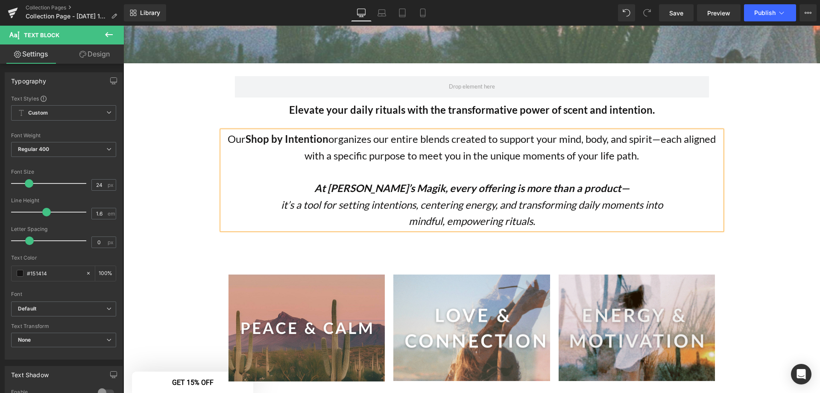
click at [662, 138] on p "Our Shop by Intention organizes our entire blends created to support your mind,…" at bounding box center [472, 147] width 500 height 33
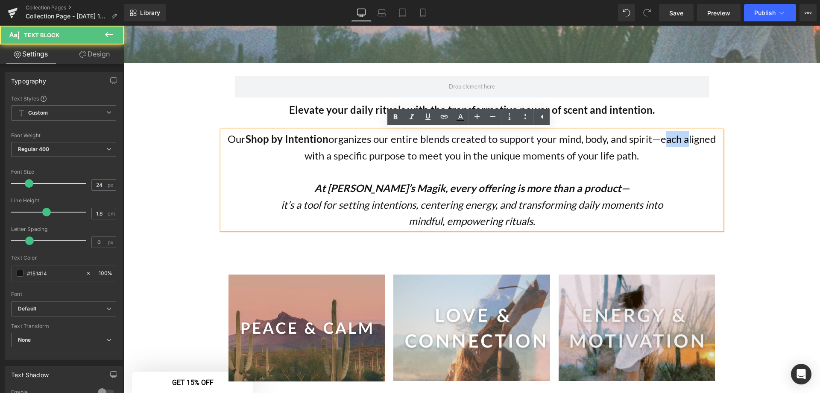
click at [662, 138] on p "Our Shop by Intention organizes our entire blends created to support your mind,…" at bounding box center [472, 147] width 500 height 33
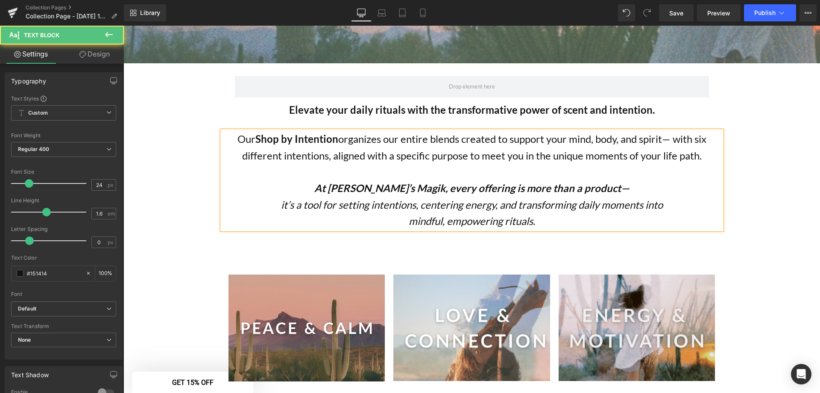
drag, startPoint x: 705, startPoint y: 159, endPoint x: 240, endPoint y: 139, distance: 465.6
click at [240, 139] on p "Our Shop by Intention organizes our entire blends created to support your mind,…" at bounding box center [472, 147] width 500 height 33
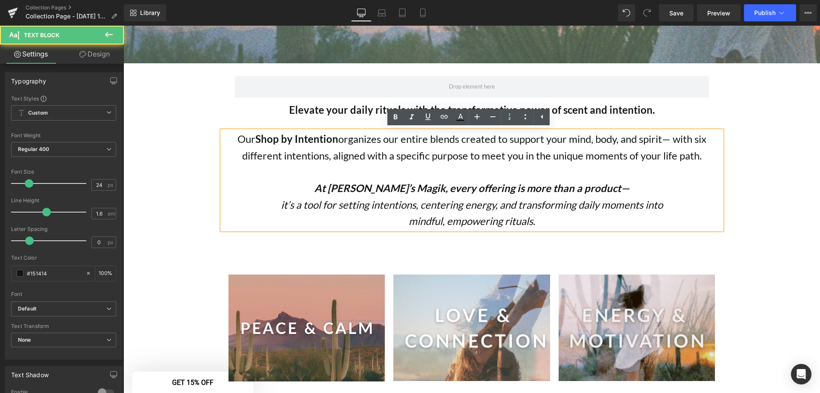
click at [420, 197] on p "it’s a tool for setting intentions, centering energy, and transforming daily mo…" at bounding box center [472, 205] width 500 height 16
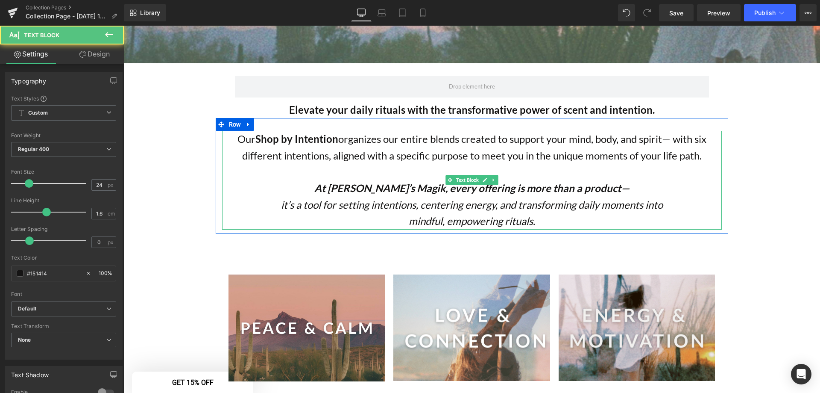
click at [553, 215] on p "mindful, empowering rituals." at bounding box center [472, 221] width 500 height 16
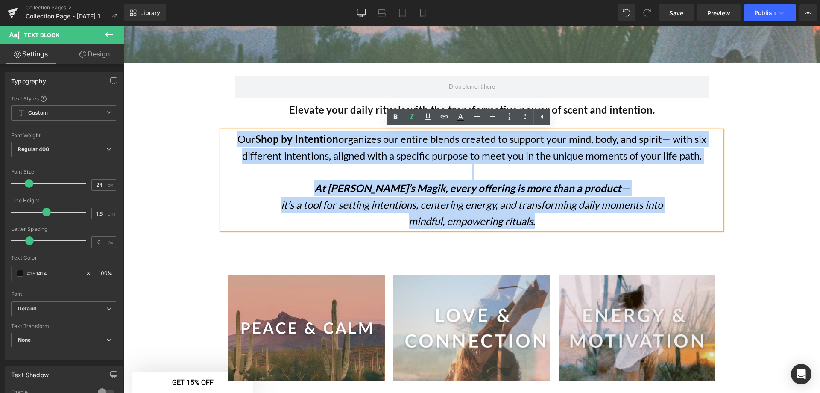
drag, startPoint x: 555, startPoint y: 217, endPoint x: 226, endPoint y: 135, distance: 338.7
click at [226, 135] on div "Our Shop by Intention organizes our entire blends created to support your mind,…" at bounding box center [472, 180] width 500 height 98
copy div "Our Shop by Intention organizes our entire blends created to support your mind,…"
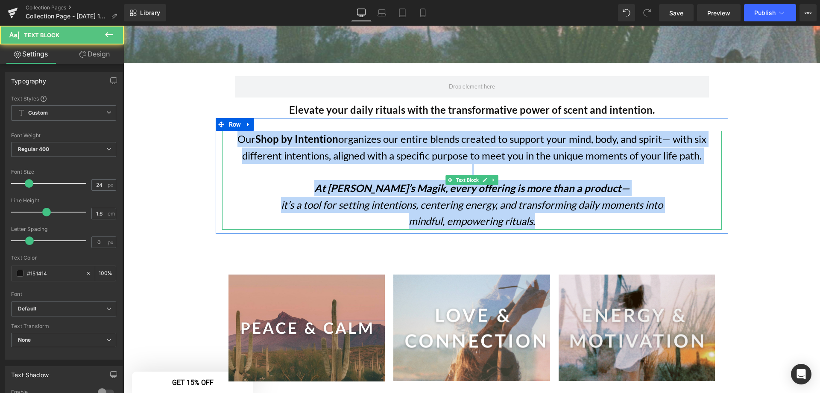
click at [700, 156] on p "Our Shop by Intention organizes our entire blends created to support your mind,…" at bounding box center [472, 147] width 500 height 33
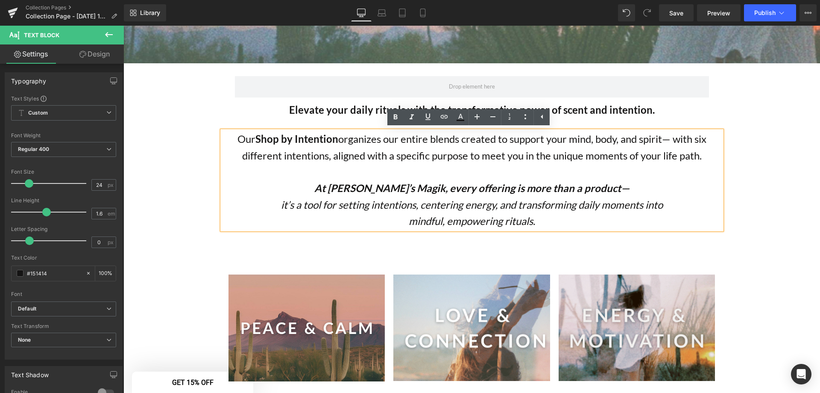
drag, startPoint x: 702, startPoint y: 158, endPoint x: 189, endPoint y: 141, distance: 513.8
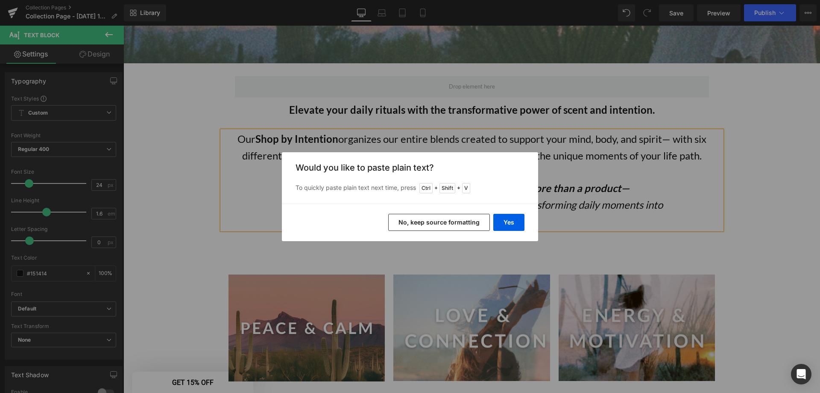
click at [433, 222] on button "No, keep source formatting" at bounding box center [439, 222] width 102 height 17
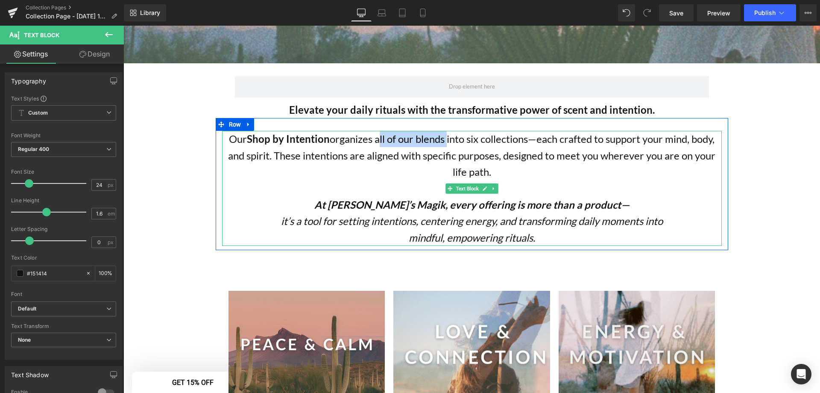
drag, startPoint x: 375, startPoint y: 138, endPoint x: 444, endPoint y: 141, distance: 69.3
click at [444, 141] on p "Our Shop by Intention organizes all of our blends into six collections—each cra…" at bounding box center [472, 155] width 500 height 49
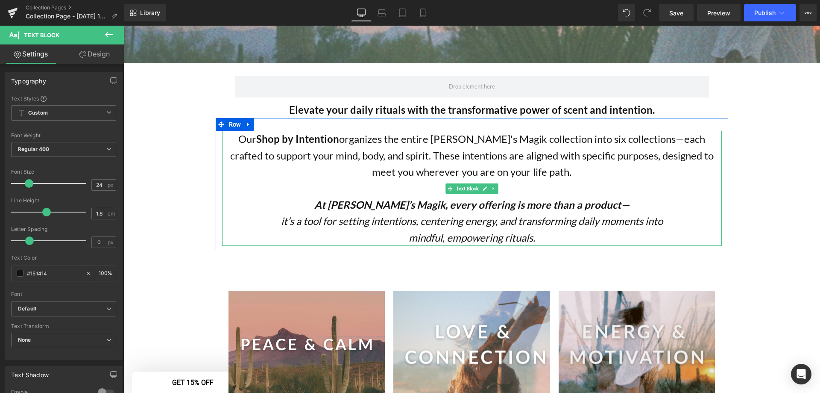
click at [577, 143] on p "Our Shop by Intention organizes the entire Kate's Magik collection into six col…" at bounding box center [472, 155] width 500 height 49
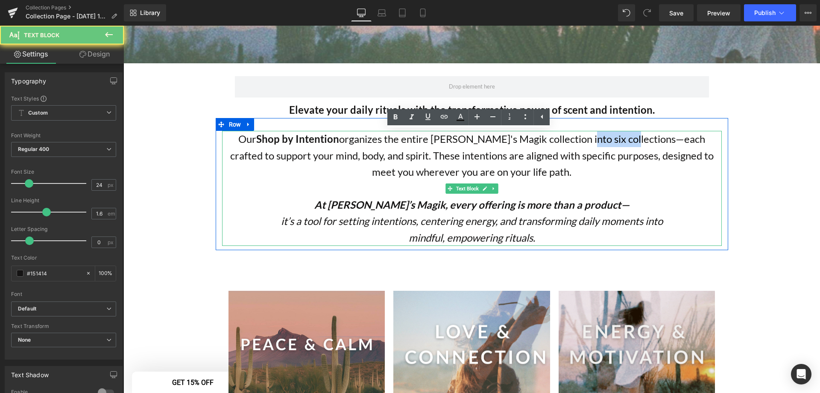
click at [577, 143] on p "Our Shop by Intention organizes the entire Kate's Magik collection into six col…" at bounding box center [472, 155] width 500 height 49
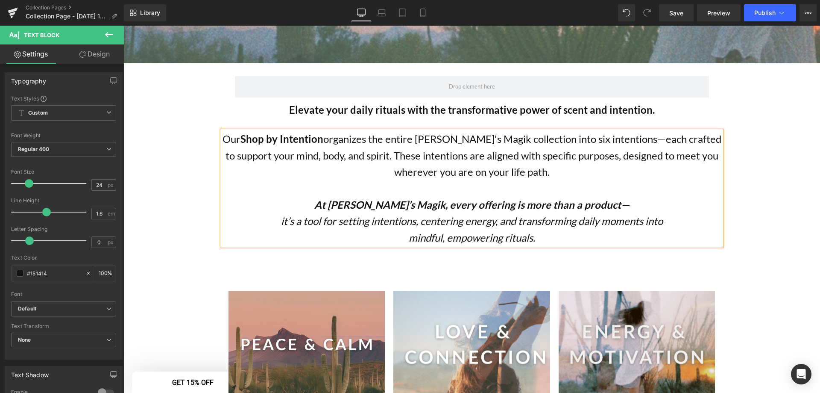
click at [625, 140] on p "Our Shop by Intention organizes the entire Kate's Magik collection into six int…" at bounding box center [472, 155] width 500 height 49
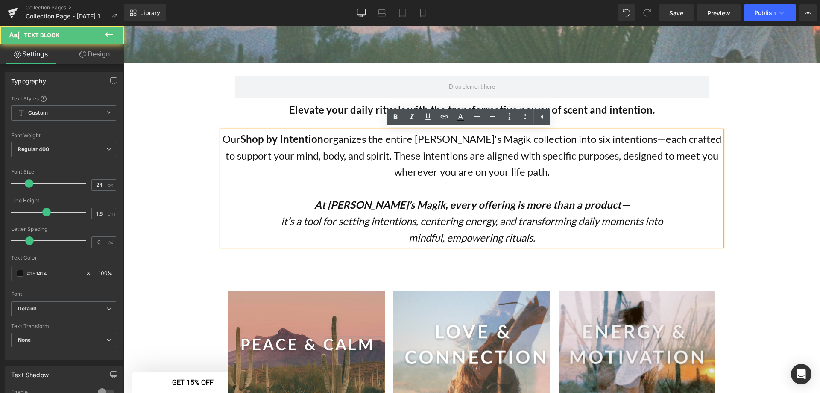
click at [649, 140] on p "Our Shop by Intention organizes the entire Kate's Magik collection into six int…" at bounding box center [472, 155] width 500 height 49
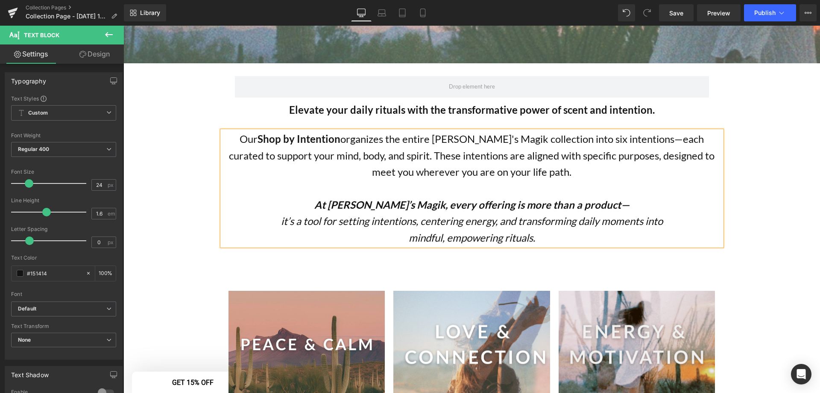
click at [230, 158] on p "Our Shop by Intention organizes the entire Kate's Magik collection into six int…" at bounding box center [472, 155] width 500 height 49
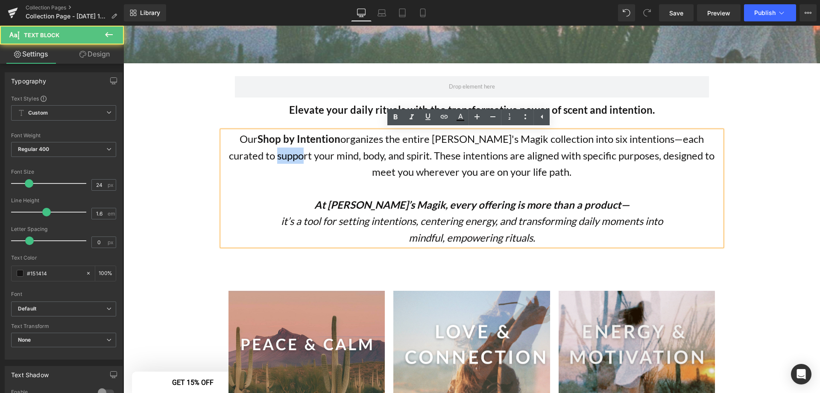
click at [230, 158] on p "Our Shop by Intention organizes the entire Kate's Magik collection into six int…" at bounding box center [472, 155] width 500 height 49
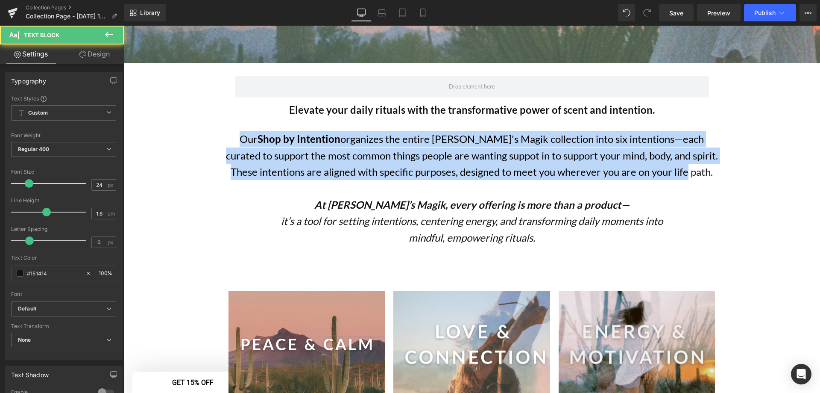
drag, startPoint x: 678, startPoint y: 178, endPoint x: 203, endPoint y: 121, distance: 478.9
copy p "Our Shop by Intention organizes the entire Kate's Magik collection into six int…"
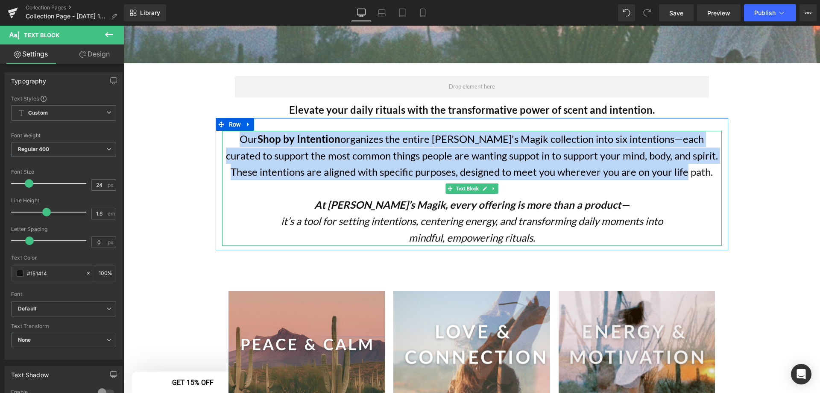
click at [466, 154] on p "Our Shop by Intention organizes the entire Kate's Magik collection into six int…" at bounding box center [472, 155] width 500 height 49
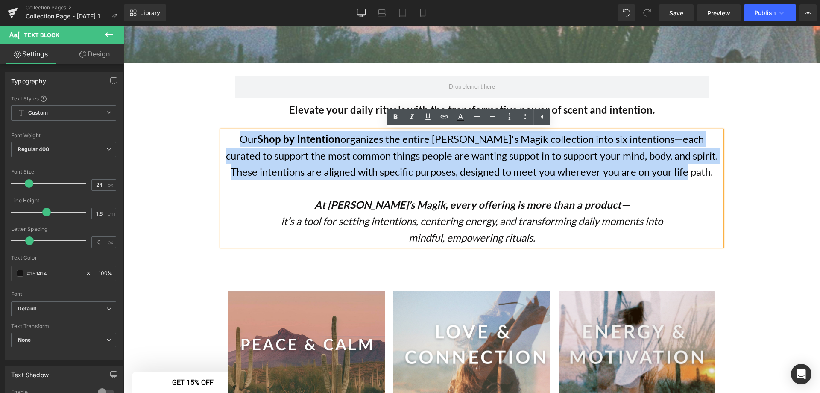
drag, startPoint x: 584, startPoint y: 170, endPoint x: 206, endPoint y: 141, distance: 379.2
click at [504, 159] on p "Our Shop by Intention organizes the entire Kate's Magik collection into six int…" at bounding box center [472, 155] width 500 height 49
drag, startPoint x: 653, startPoint y: 176, endPoint x: 194, endPoint y: 142, distance: 460.5
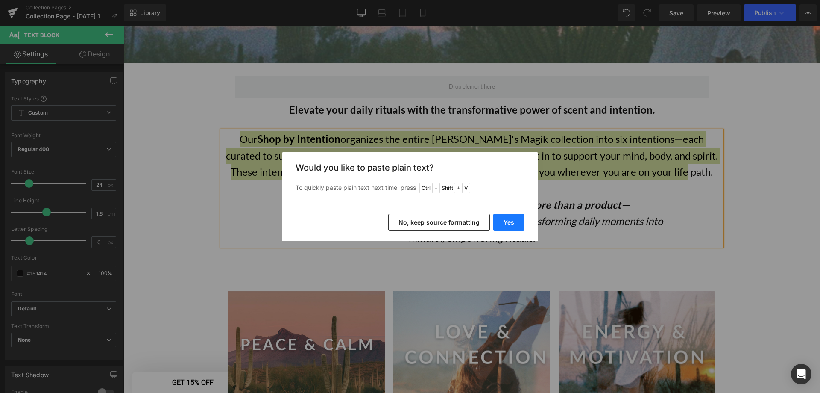
click at [514, 222] on button "Yes" at bounding box center [508, 222] width 31 height 17
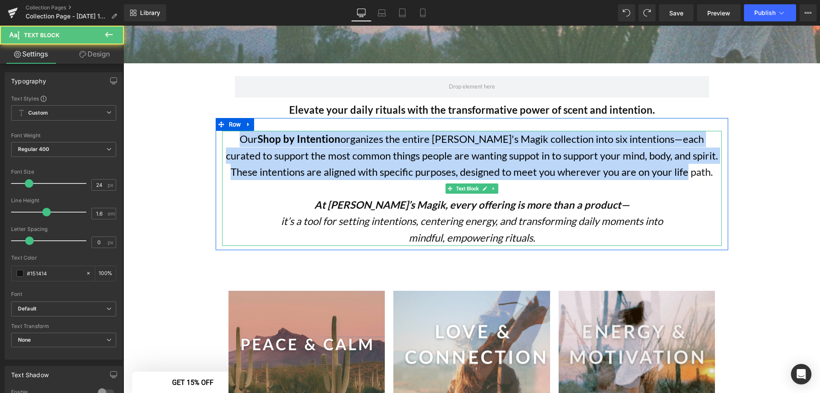
drag, startPoint x: 645, startPoint y: 173, endPoint x: 214, endPoint y: 140, distance: 431.5
click at [216, 140] on div "Our Shop by Intention organizes the entire Kate's Magik collection into six int…" at bounding box center [472, 188] width 513 height 115
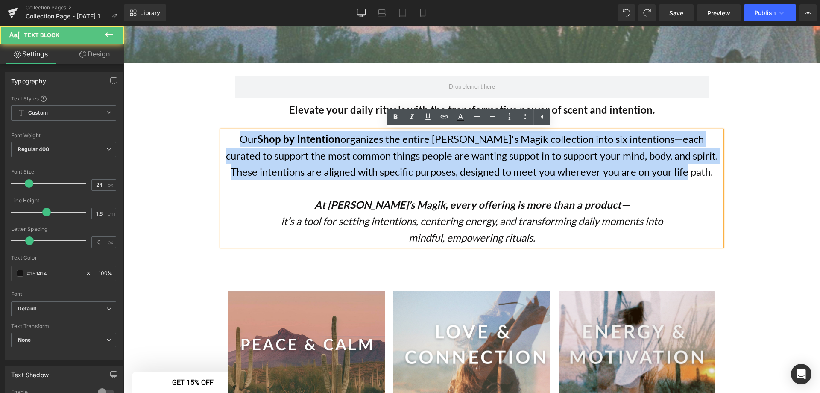
click at [447, 158] on p "Our Shop by Intention organizes the entire Kate's Magik collection into six int…" at bounding box center [472, 155] width 500 height 49
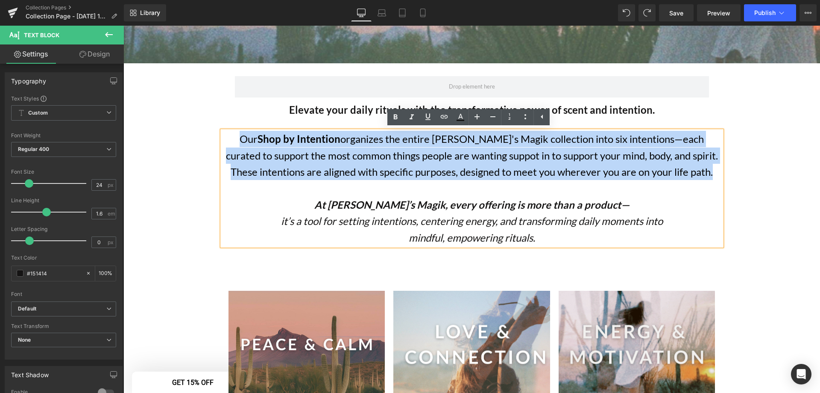
drag, startPoint x: 666, startPoint y: 178, endPoint x: 201, endPoint y: 139, distance: 466.4
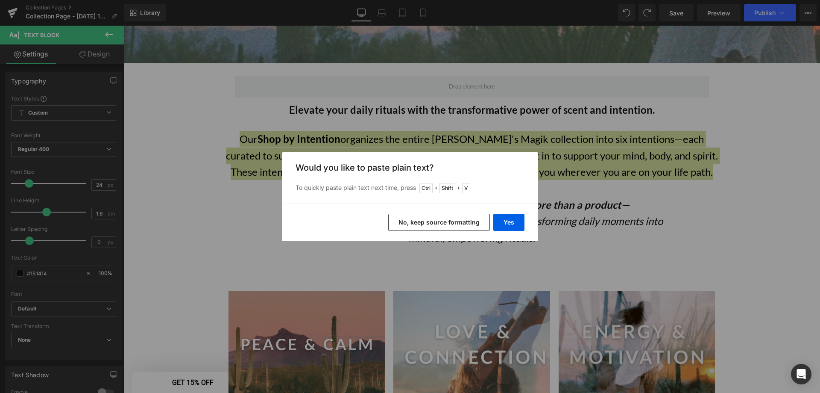
click at [437, 222] on button "No, keep source formatting" at bounding box center [439, 222] width 102 height 17
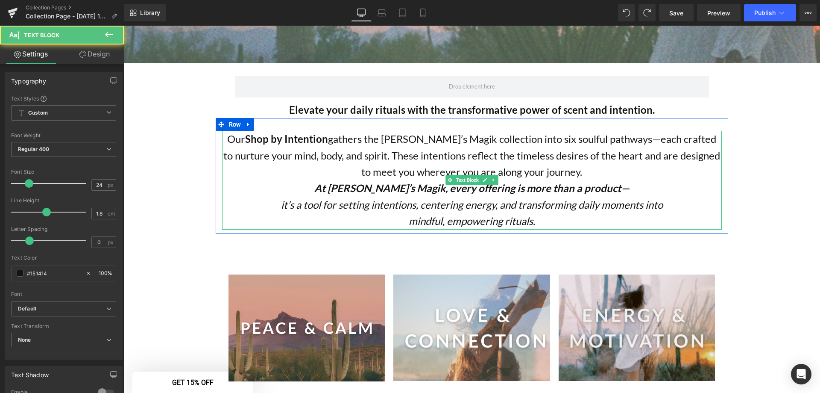
click at [582, 170] on p "Our Shop by Intention gathers the [PERSON_NAME]’s Magik collection into six sou…" at bounding box center [472, 155] width 500 height 49
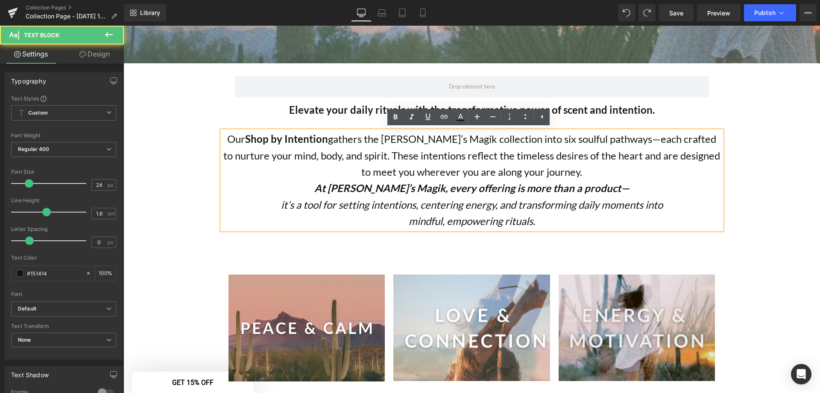
click at [566, 172] on p "Our Shop by Intention gathers the [PERSON_NAME]’s Magik collection into six sou…" at bounding box center [472, 155] width 500 height 49
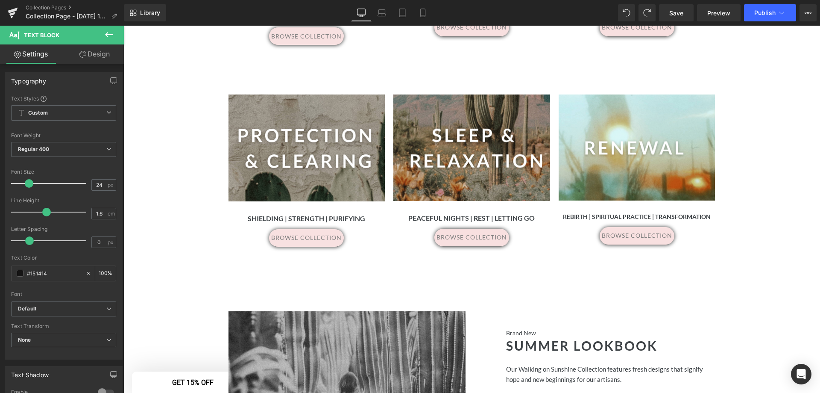
scroll to position [760, 0]
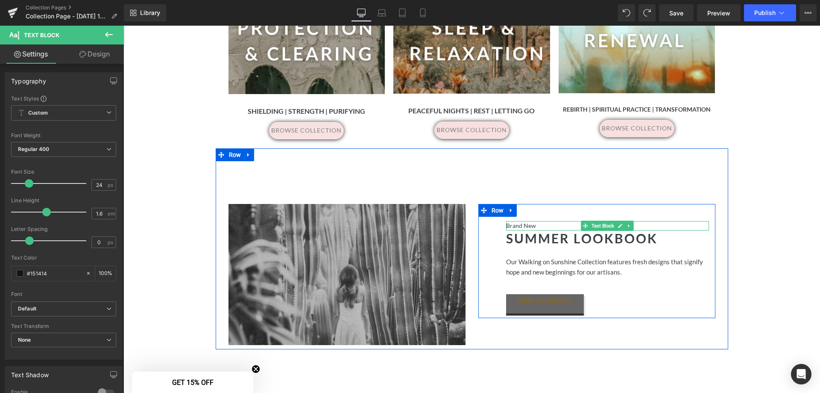
click at [542, 221] on p "Brand New" at bounding box center [607, 225] width 203 height 9
click at [519, 221] on p "Brand New" at bounding box center [607, 225] width 203 height 9
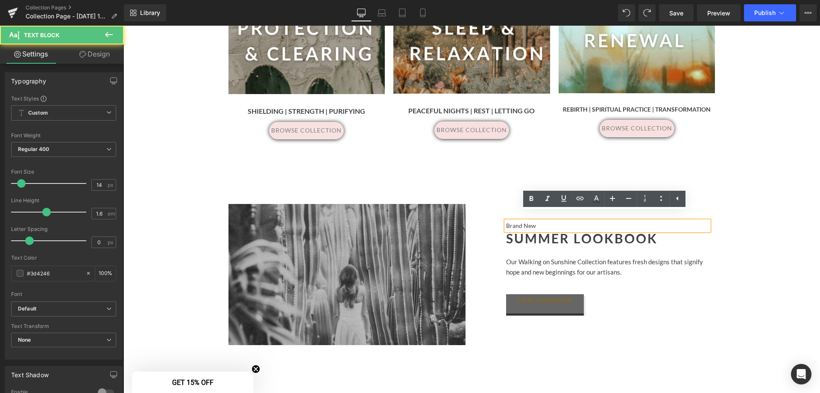
click at [547, 221] on p "Brand New" at bounding box center [607, 225] width 203 height 9
click at [545, 221] on p "Brand New" at bounding box center [607, 225] width 203 height 9
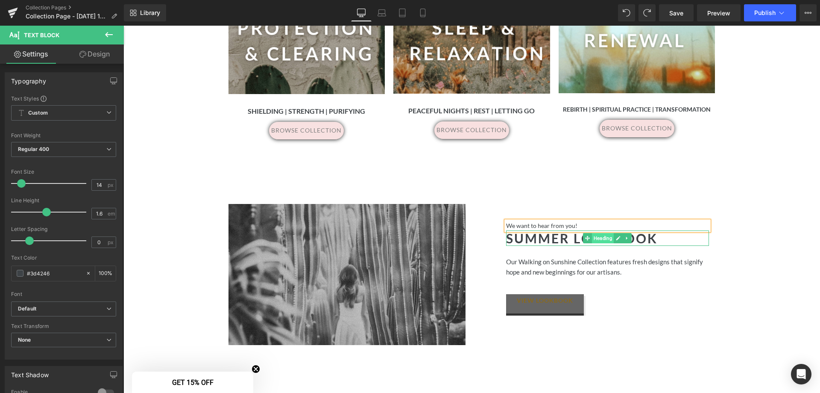
click at [592, 233] on span "Heading" at bounding box center [603, 238] width 22 height 10
click at [648, 230] on h2 "SUMMER LOOKBOOK" at bounding box center [607, 237] width 203 height 15
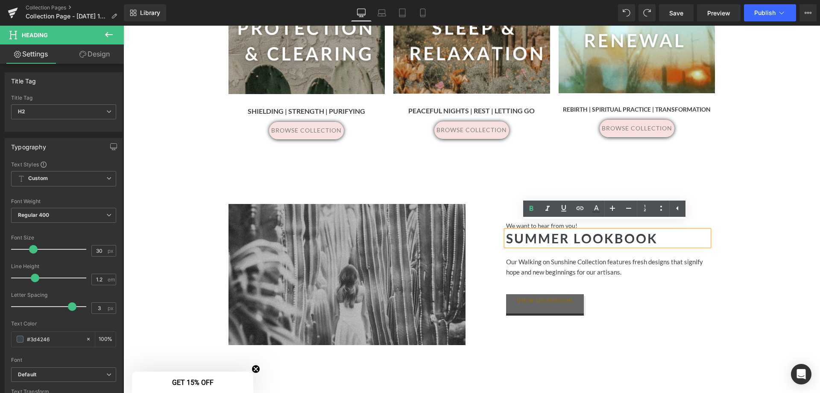
click at [525, 230] on h2 "SUMMER LOOKBOOK" at bounding box center [607, 237] width 203 height 15
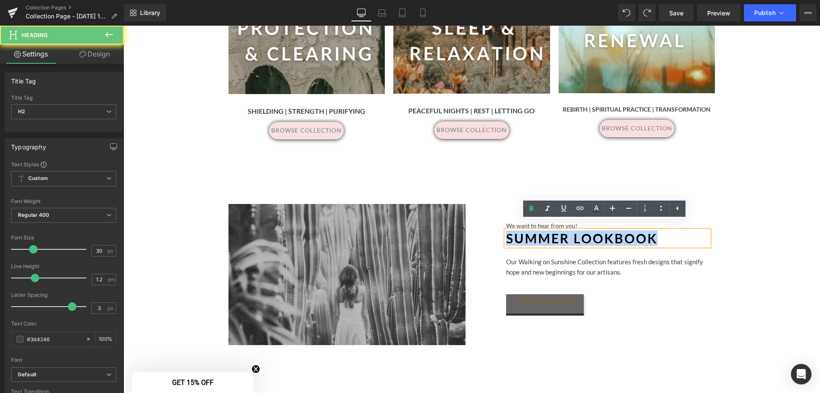
click at [525, 230] on h2 "SUMMER LOOKBOOK" at bounding box center [607, 237] width 203 height 15
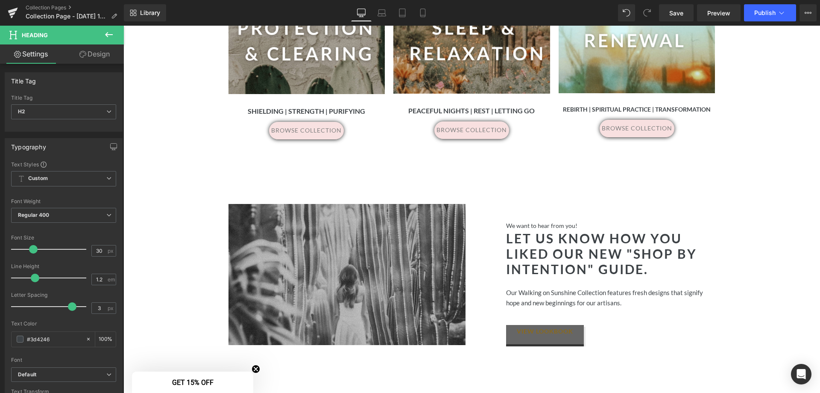
click at [100, 28] on button at bounding box center [109, 35] width 30 height 19
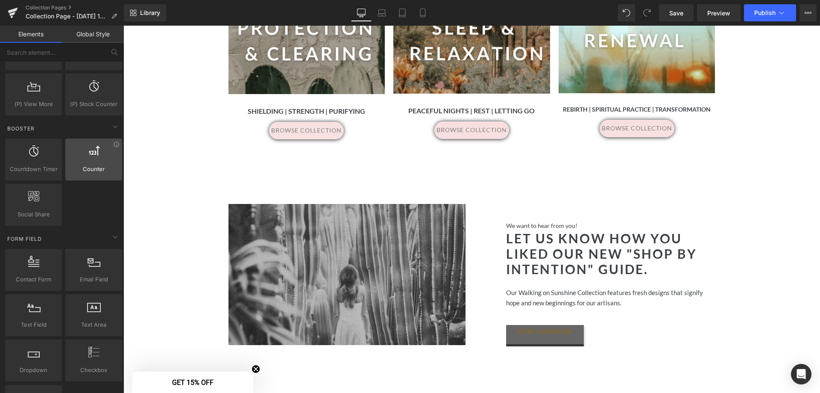
scroll to position [1025, 0]
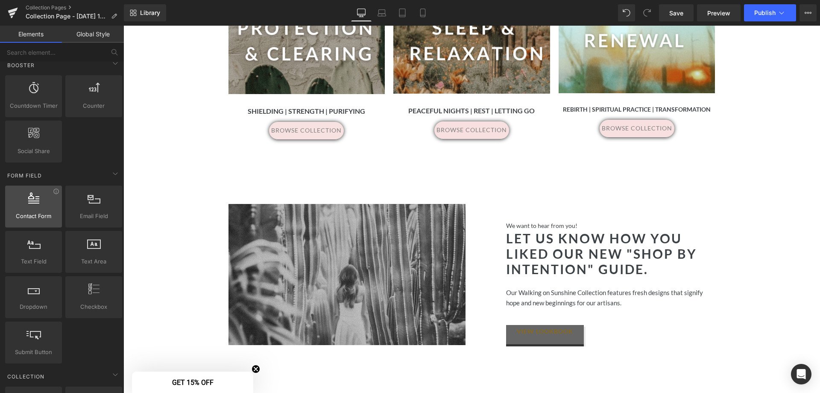
click at [44, 214] on span "Contact Form" at bounding box center [34, 215] width 52 height 9
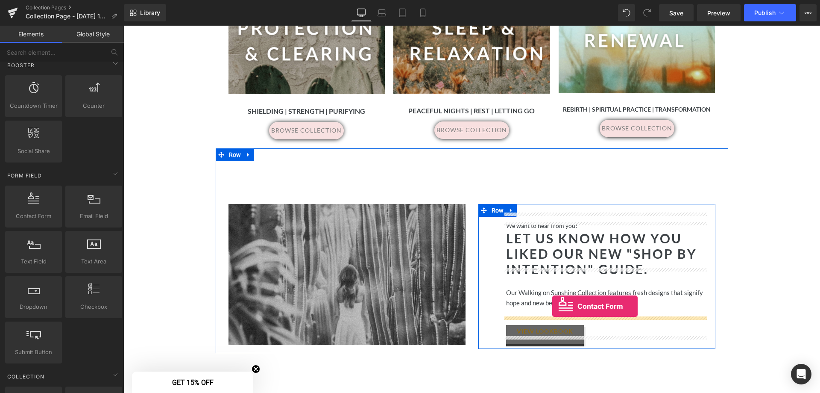
drag, startPoint x: 151, startPoint y: 233, endPoint x: 552, endPoint y: 306, distance: 408.1
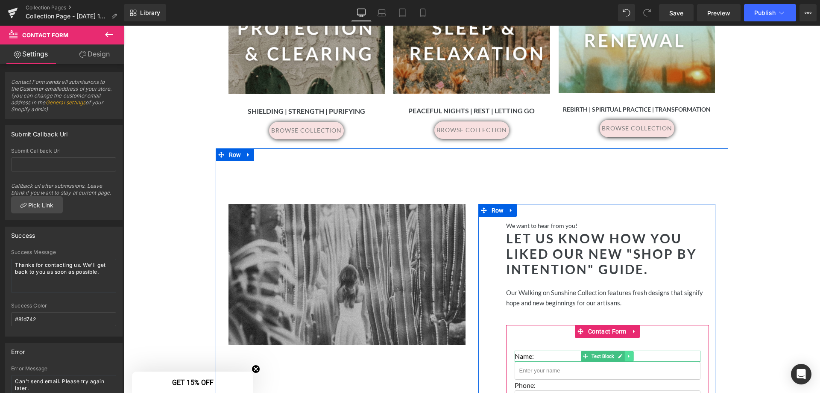
scroll to position [846, 0]
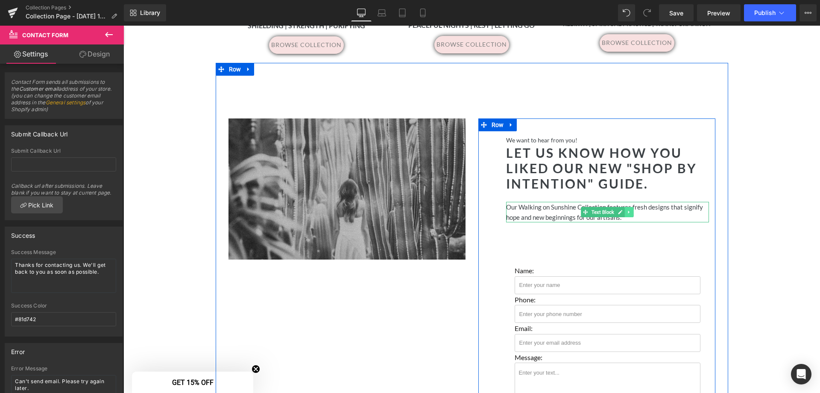
click at [628, 211] on icon at bounding box center [628, 212] width 1 height 3
click at [631, 209] on icon at bounding box center [633, 211] width 5 height 5
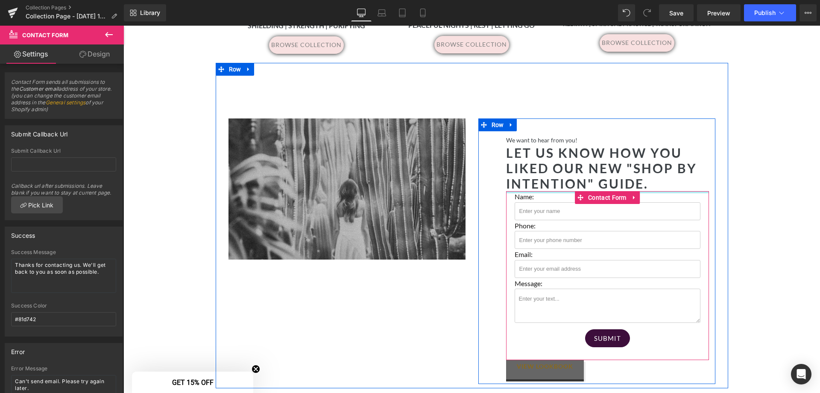
drag, startPoint x: 605, startPoint y: 202, endPoint x: 602, endPoint y: 172, distance: 30.1
click at [602, 172] on div "We want to hear from you! Text Block Let us know how you liked our new "Shop by…" at bounding box center [608, 257] width 216 height 244
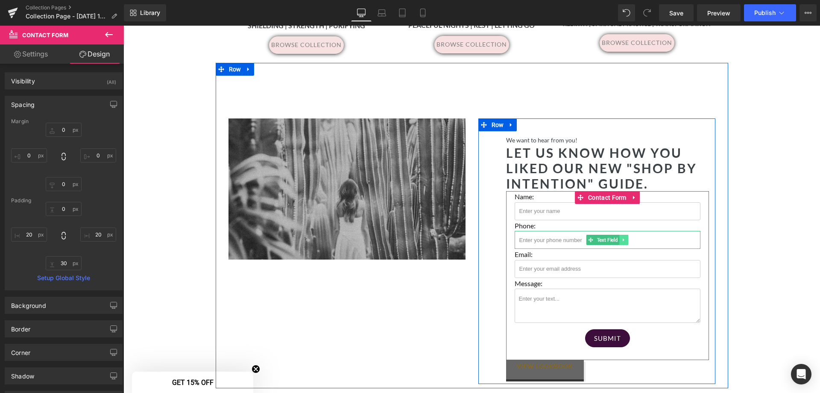
click at [622, 237] on icon at bounding box center [624, 239] width 5 height 5
click at [628, 238] on icon at bounding box center [628, 240] width 5 height 5
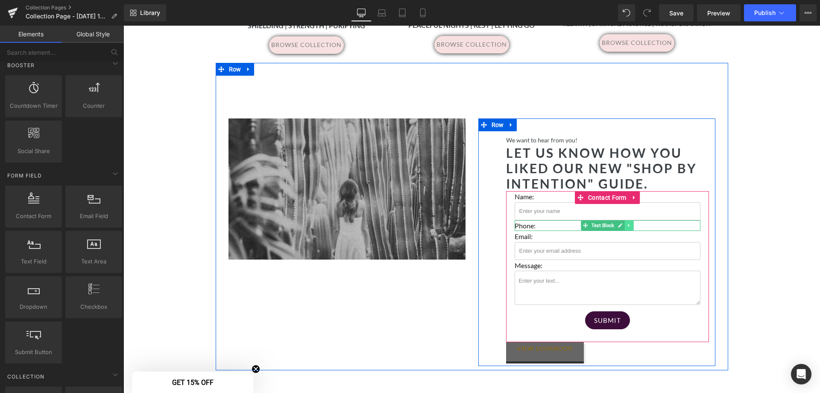
click at [628, 223] on icon at bounding box center [629, 225] width 5 height 5
click at [631, 223] on icon at bounding box center [633, 225] width 5 height 5
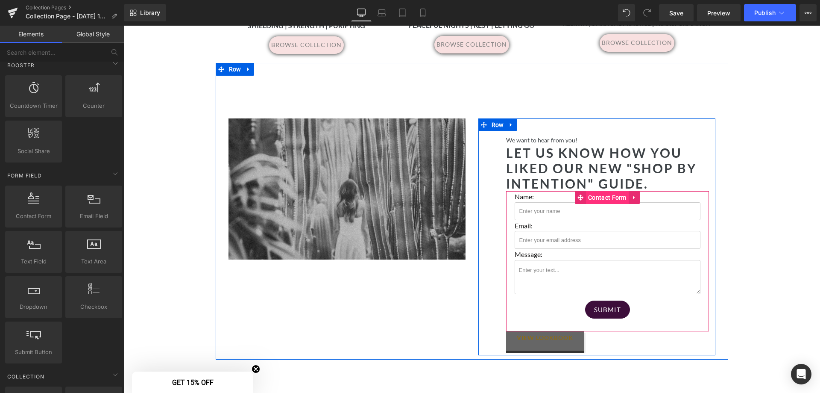
click at [602, 191] on span "Contact Form" at bounding box center [607, 197] width 43 height 13
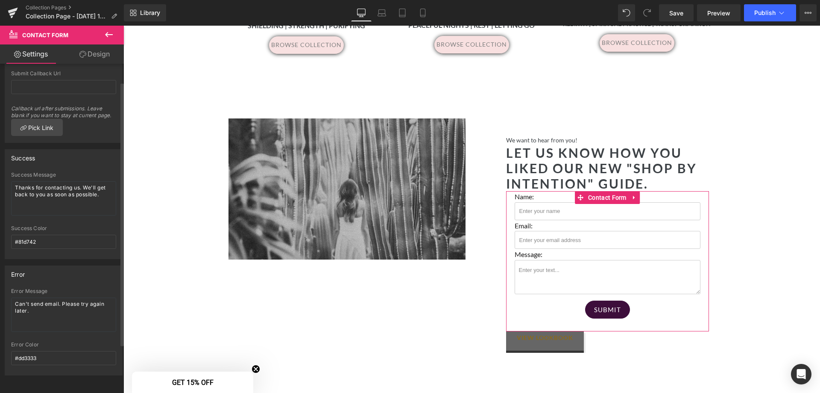
scroll to position [84, 0]
drag, startPoint x: 100, startPoint y: 188, endPoint x: -15, endPoint y: 176, distance: 116.4
click at [0, 176] on html "Contact Form You are previewing how the Live Preset 0 will restyle your page. Y…" at bounding box center [410, 196] width 820 height 393
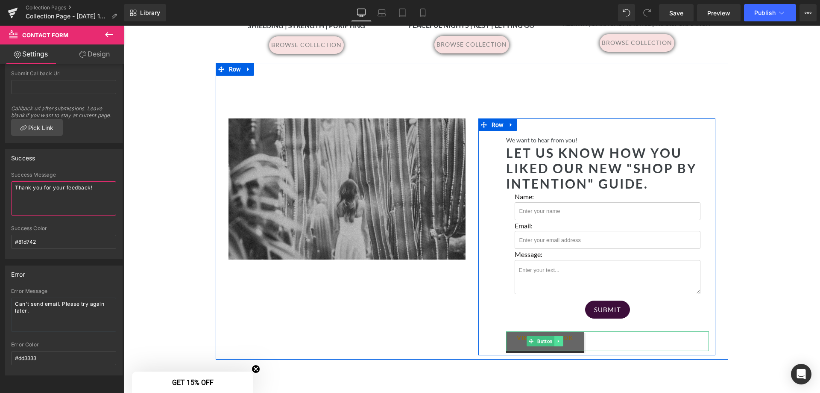
type textarea "Thank you for your feedback!"
click at [558, 339] on icon at bounding box center [558, 340] width 1 height 3
click at [123, 26] on icon at bounding box center [123, 26] width 0 height 0
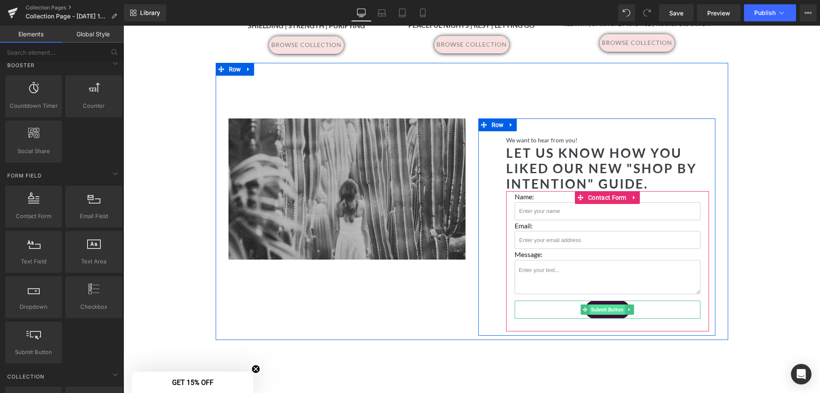
click at [600, 304] on span "Submit Button" at bounding box center [607, 309] width 35 height 10
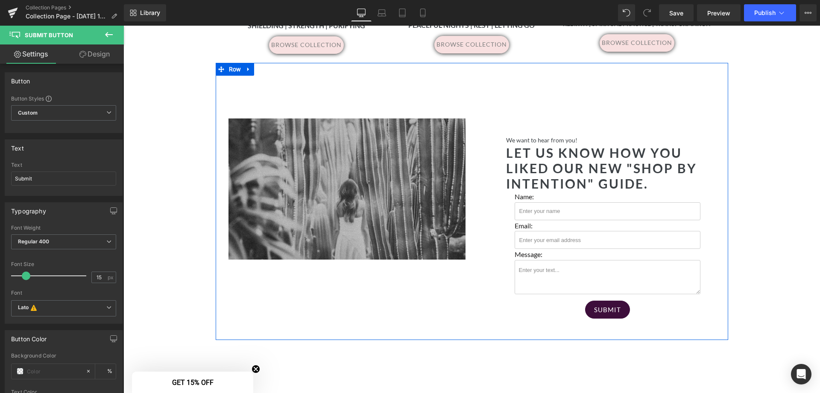
click at [123, 26] on div "140px" at bounding box center [123, 26] width 0 height 0
click at [341, 269] on div "Separator Hero Banner 140px 140px We want to hear from you! Text Block Let us k…" at bounding box center [472, 201] width 513 height 277
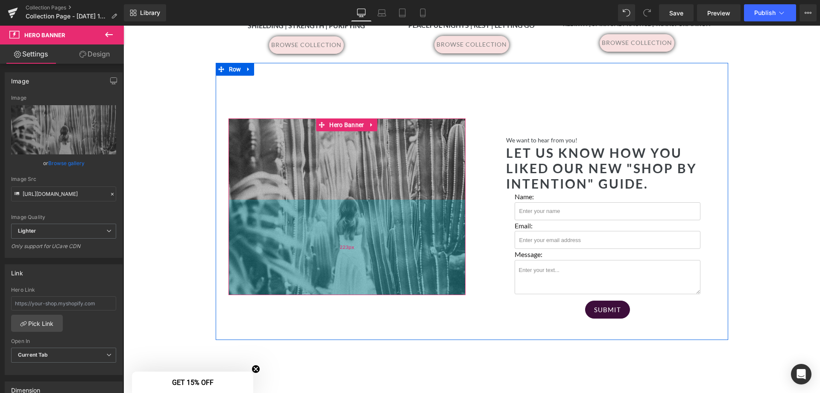
drag, startPoint x: 344, startPoint y: 249, endPoint x: 346, endPoint y: 284, distance: 35.5
click at [346, 284] on div "223px" at bounding box center [347, 247] width 237 height 95
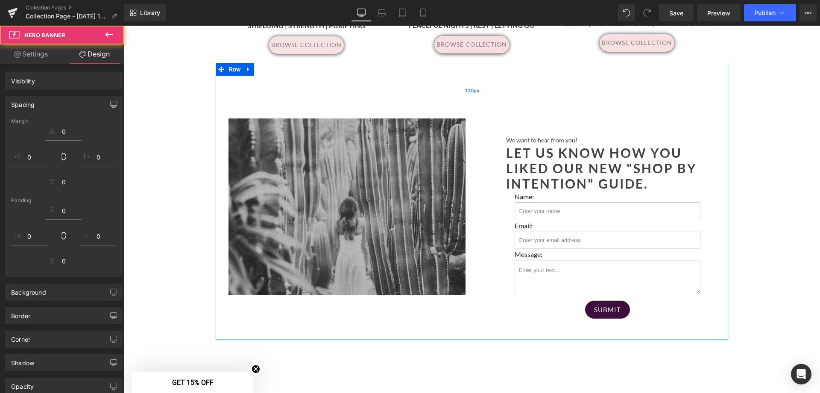
click at [526, 118] on div "We want to hear from you! Text Block Let us know how you liked our new "Shop by…" at bounding box center [596, 226] width 237 height 217
click at [538, 119] on div "We want to hear from you! Text Block Let us know how you liked our new "Shop by…" at bounding box center [596, 226] width 237 height 217
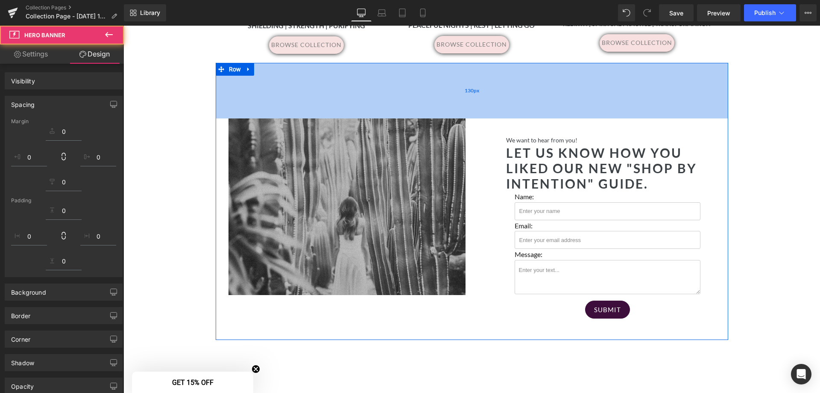
click at [426, 76] on div "130px" at bounding box center [472, 91] width 513 height 56
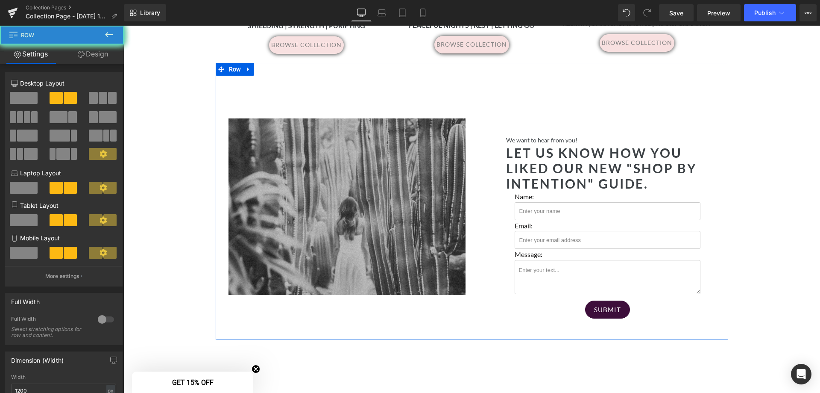
click at [567, 135] on div "We want to hear from you! Text Block" at bounding box center [607, 139] width 203 height 9
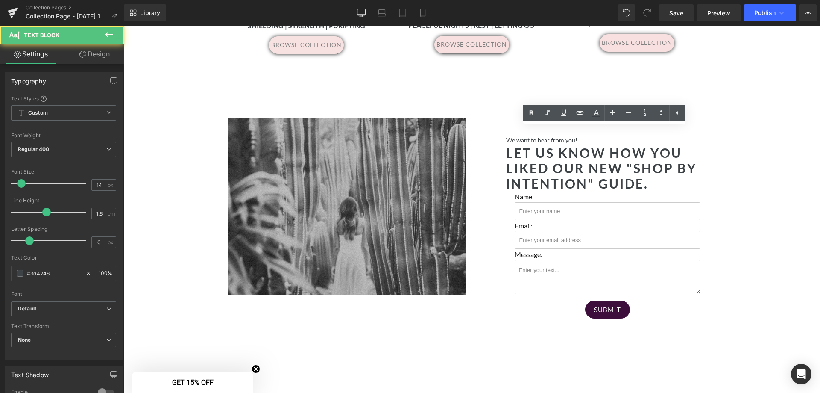
click at [508, 118] on div "We want to hear from you! Text Block Let us know how you liked our new "Shop by…" at bounding box center [596, 226] width 237 height 217
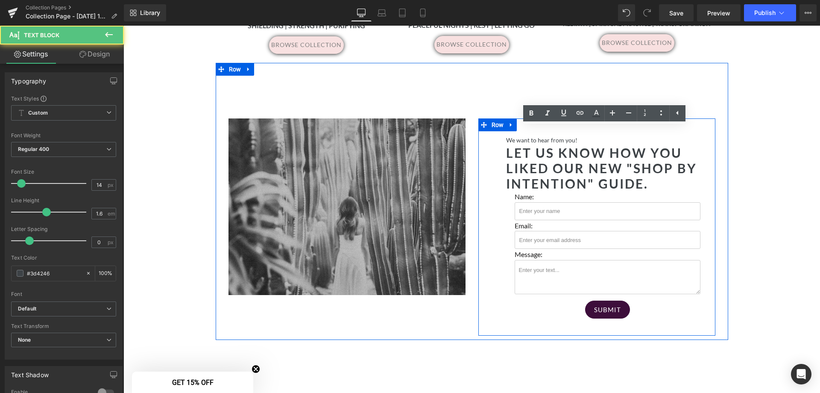
click at [722, 231] on div at bounding box center [725, 201] width 6 height 277
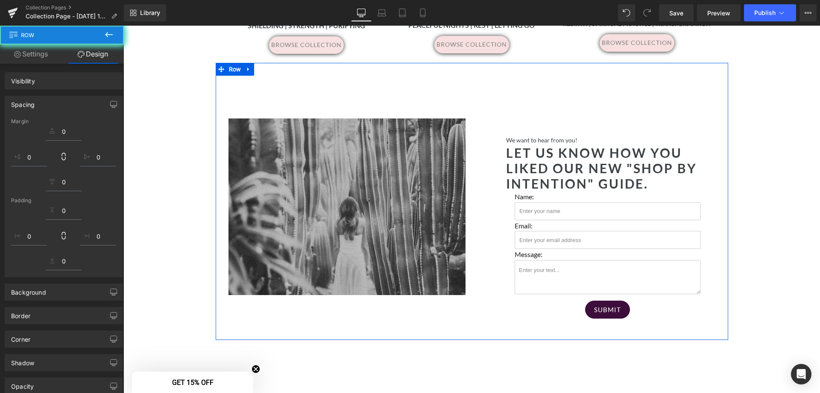
click at [501, 135] on div "We want to hear from you! Text Block Let us know how you liked our new "Shop by…" at bounding box center [608, 233] width 216 height 196
click at [506, 135] on div "We want to hear from you! Text Block" at bounding box center [607, 139] width 203 height 9
click at [578, 135] on p "We want to hear from you!" at bounding box center [607, 139] width 203 height 9
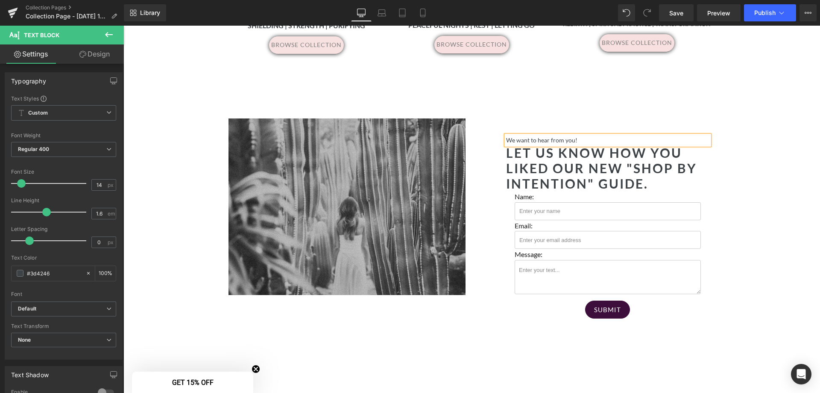
click at [111, 33] on icon at bounding box center [109, 34] width 10 height 10
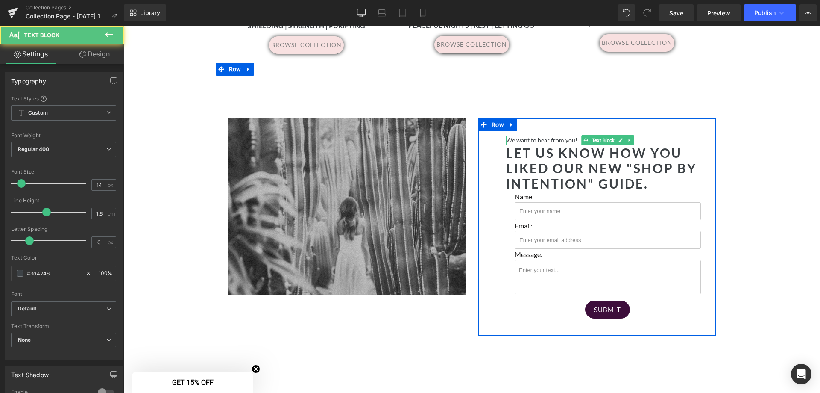
drag, startPoint x: 592, startPoint y: 130, endPoint x: 583, endPoint y: 133, distance: 9.7
click at [593, 135] on div "We want to hear from you! Text Block" at bounding box center [607, 139] width 203 height 9
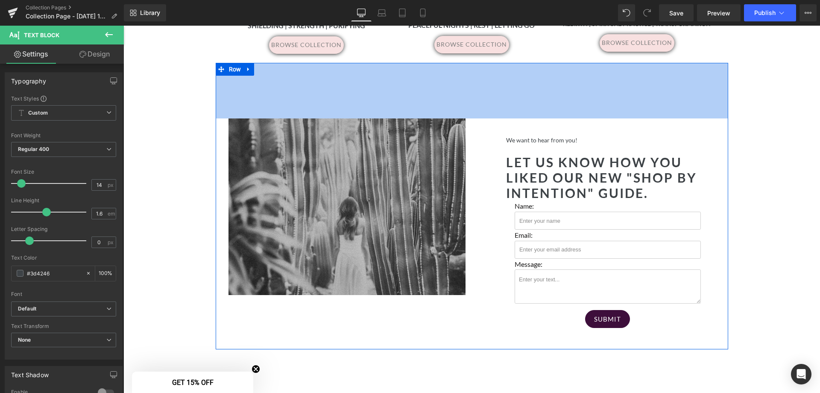
click at [595, 78] on div "130px" at bounding box center [472, 91] width 513 height 56
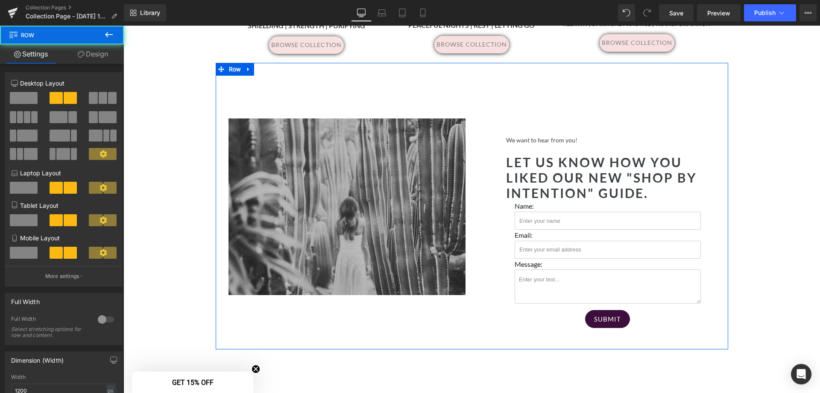
click at [558, 135] on p "We want to hear from you!" at bounding box center [607, 139] width 203 height 9
click at [489, 78] on div "Separator Hero Banner 140px 223px We want to hear from you! Text Block Let us k…" at bounding box center [472, 206] width 513 height 287
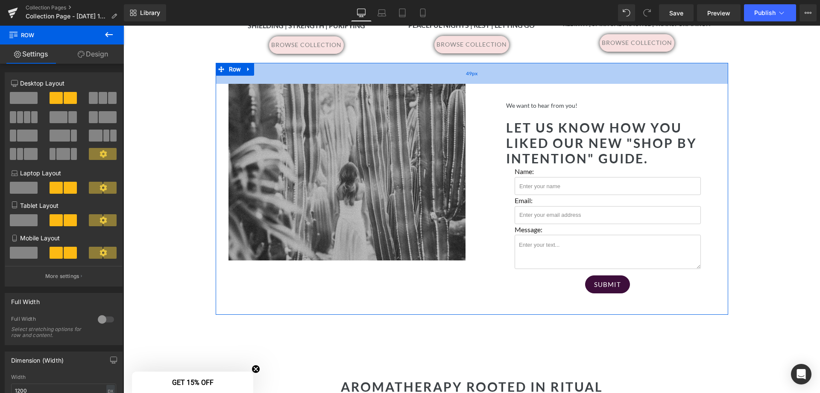
drag, startPoint x: 443, startPoint y: 98, endPoint x: 437, endPoint y: 63, distance: 35.0
click at [437, 63] on div "49px" at bounding box center [472, 73] width 513 height 21
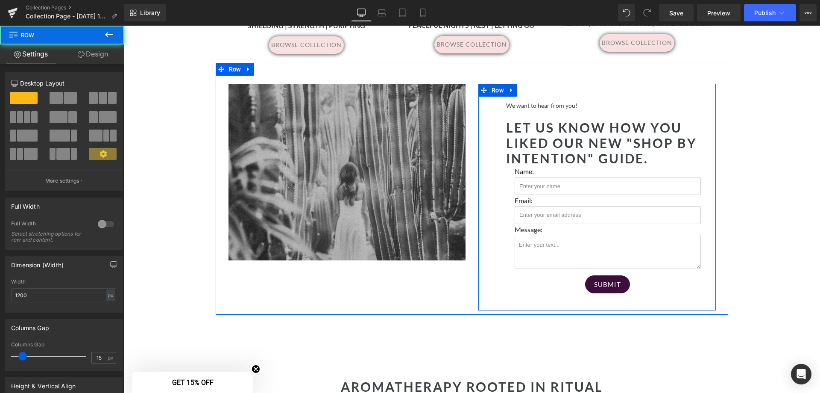
click at [533, 85] on div "We want to hear from you! Text Block Let us know how you liked our new "Shop by…" at bounding box center [597, 197] width 238 height 227
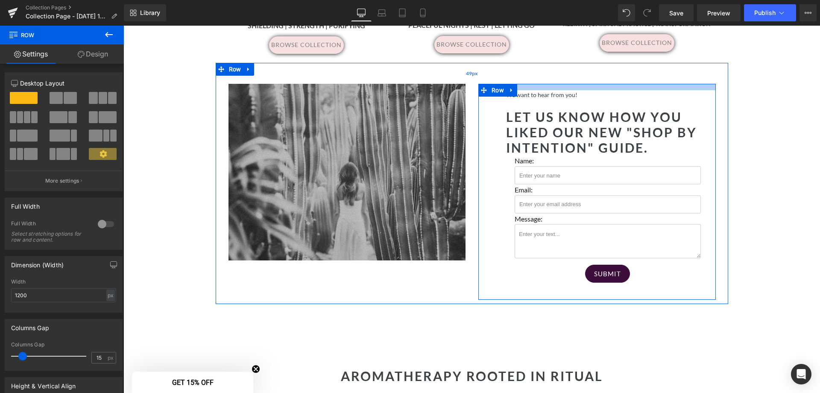
drag, startPoint x: 540, startPoint y: 77, endPoint x: 540, endPoint y: 67, distance: 10.7
click at [540, 67] on div "Separator Hero Banner 140px 223px We want to hear from you! Text Block Let us k…" at bounding box center [472, 183] width 513 height 241
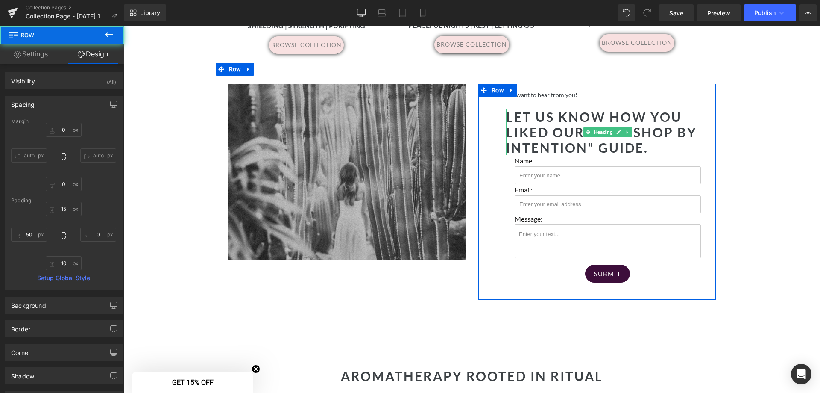
click at [654, 139] on h2 "Let us know how you liked our new "Shop by intention" guide." at bounding box center [607, 132] width 203 height 46
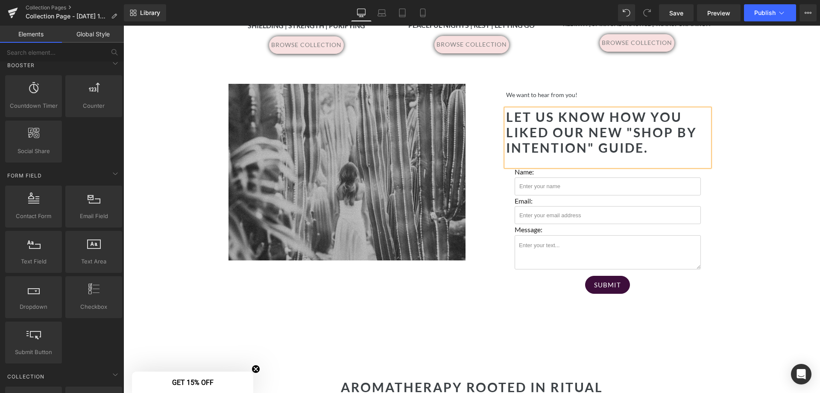
click at [734, 205] on div "Separator Hero Banner 200px 200px Row Elevate your daily rituals with the trans…" at bounding box center [471, 165] width 697 height 1785
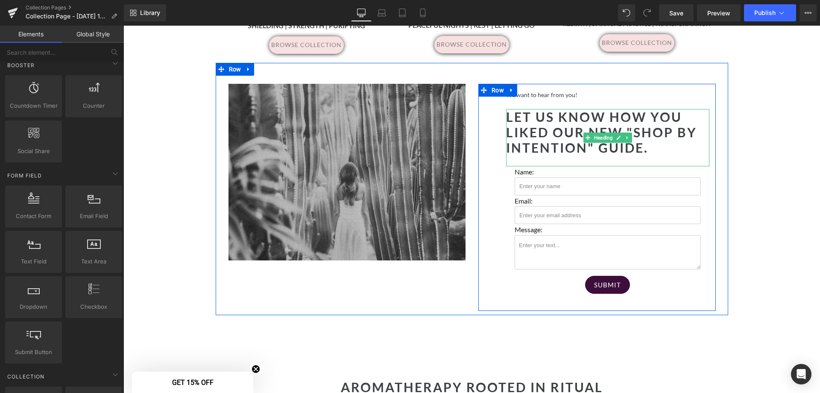
click at [666, 145] on h2 "Let us know how you liked our new "Shop by intention" guide." at bounding box center [607, 132] width 203 height 46
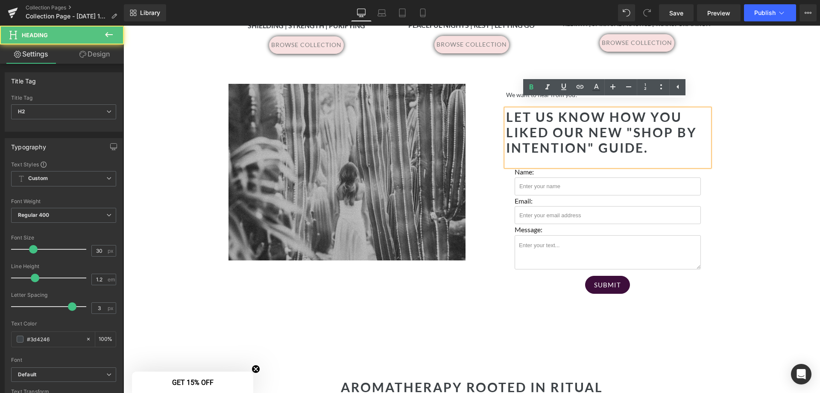
click at [626, 155] on div at bounding box center [607, 160] width 203 height 11
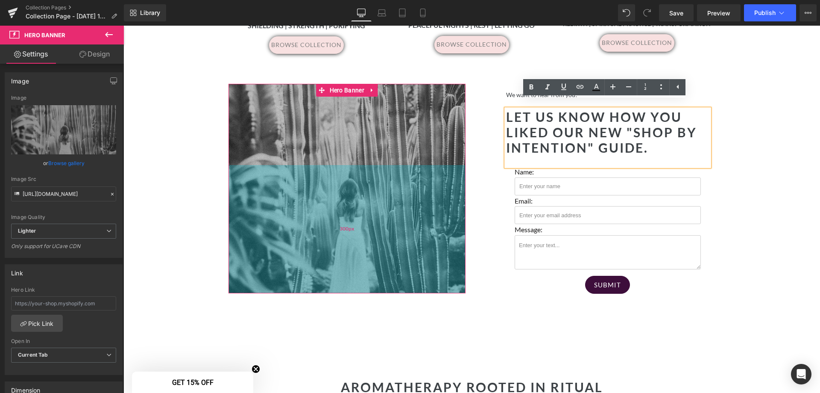
drag, startPoint x: 371, startPoint y: 249, endPoint x: 364, endPoint y: 282, distance: 33.7
click at [364, 282] on div "300px" at bounding box center [348, 229] width 238 height 128
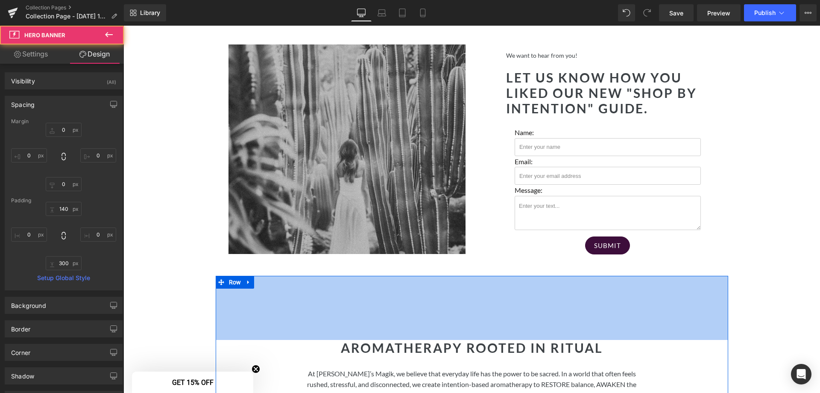
scroll to position [931, 0]
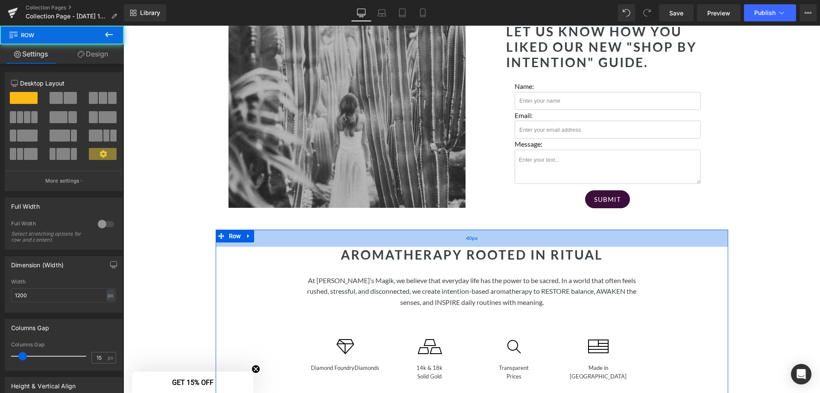
drag, startPoint x: 479, startPoint y: 282, endPoint x: 482, endPoint y: 235, distance: 47.1
click at [482, 235] on div "40px" at bounding box center [472, 237] width 513 height 17
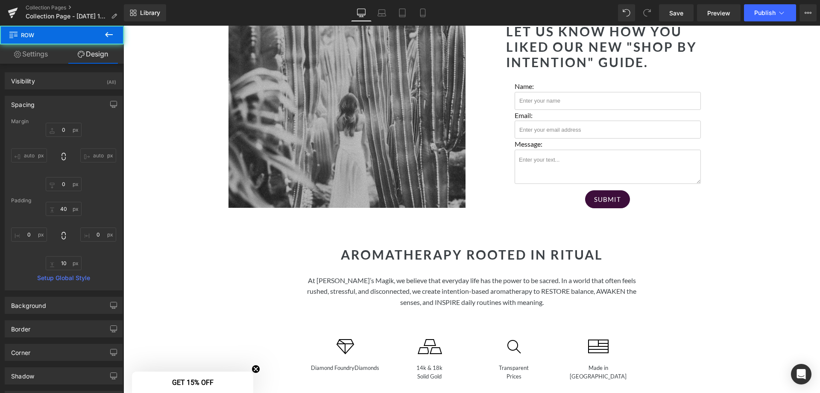
click at [790, 252] on div "Separator Hero Banner 200px 200px Row Elevate your daily rituals with the trans…" at bounding box center [471, 56] width 697 height 1738
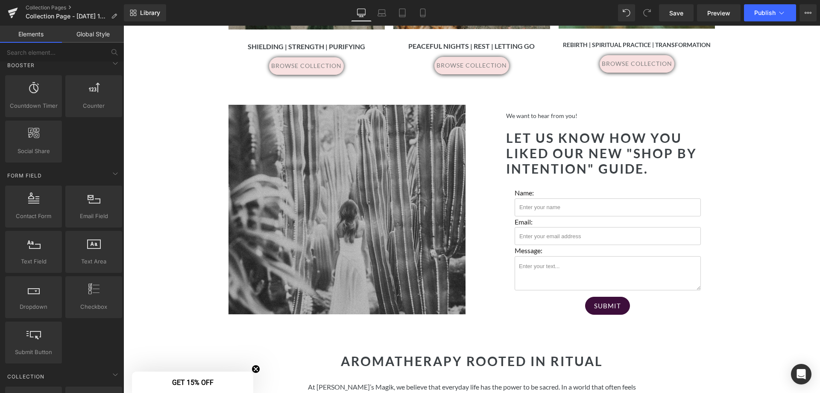
scroll to position [803, 0]
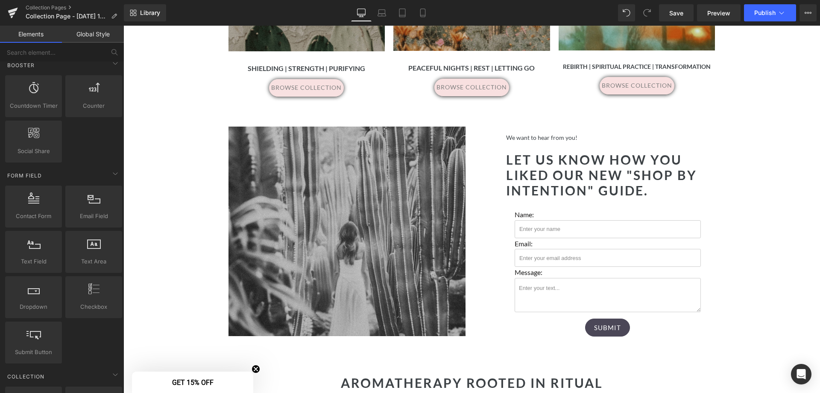
click at [601, 321] on div "Submit Submit Button" at bounding box center [608, 327] width 186 height 18
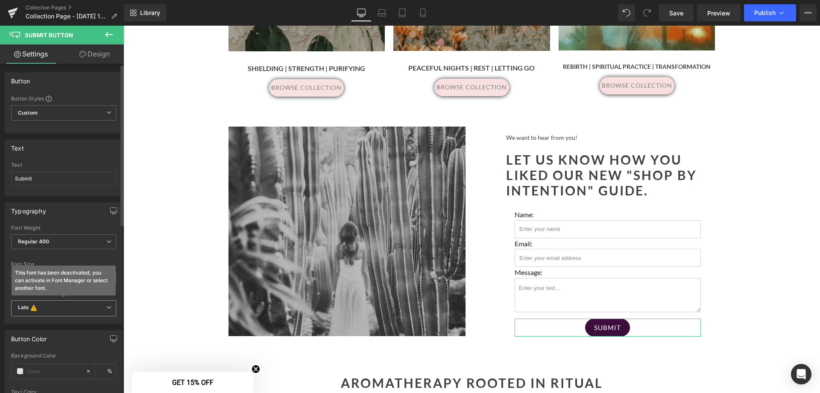
click at [50, 308] on b "Lato This font has been deactivated, you can activate in Font Manager or select…" at bounding box center [62, 308] width 88 height 9
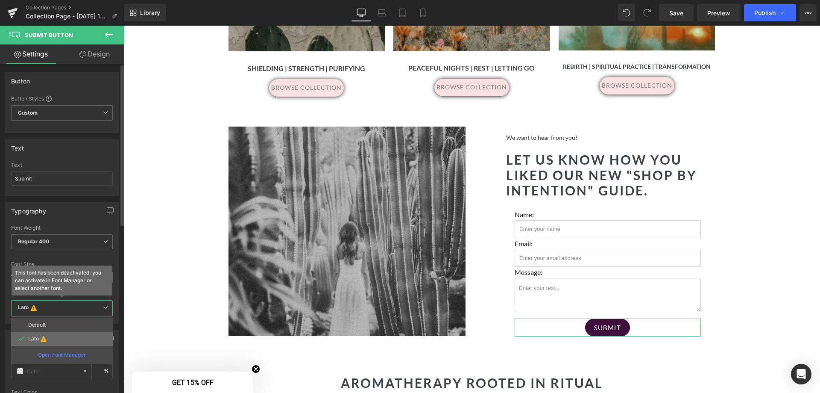
click at [38, 339] on p "Lato" at bounding box center [33, 338] width 11 height 6
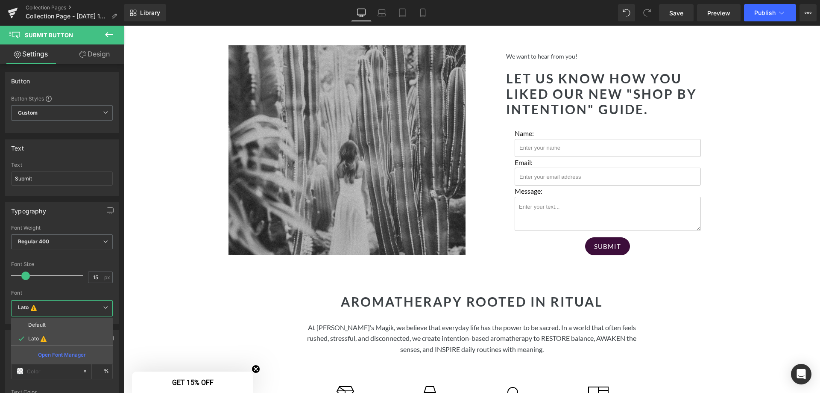
scroll to position [590, 0]
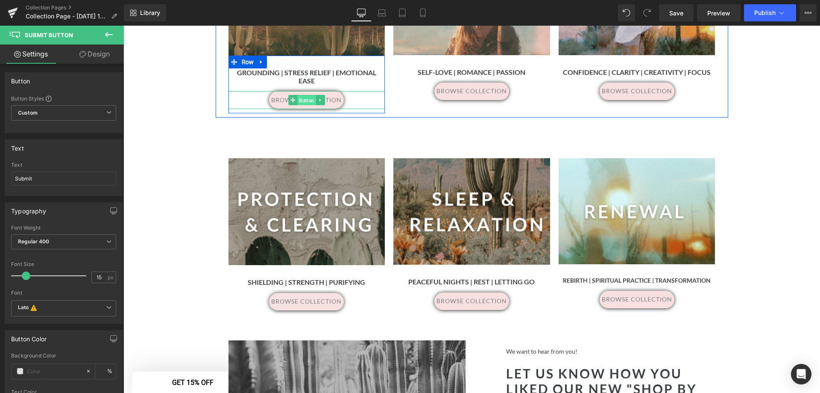
click at [299, 95] on span "Button" at bounding box center [306, 100] width 19 height 10
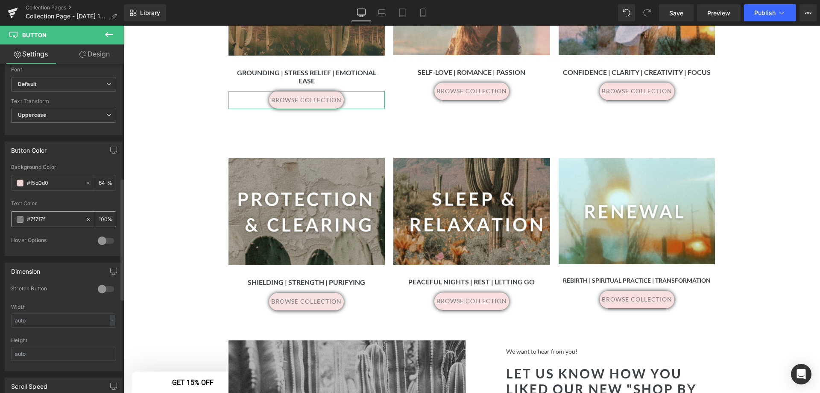
scroll to position [342, 0]
drag, startPoint x: 62, startPoint y: 184, endPoint x: -65, endPoint y: 167, distance: 128.8
click at [0, 167] on html "Button You are previewing how the Live Preset 0 will restyle your page. You can…" at bounding box center [410, 196] width 820 height 393
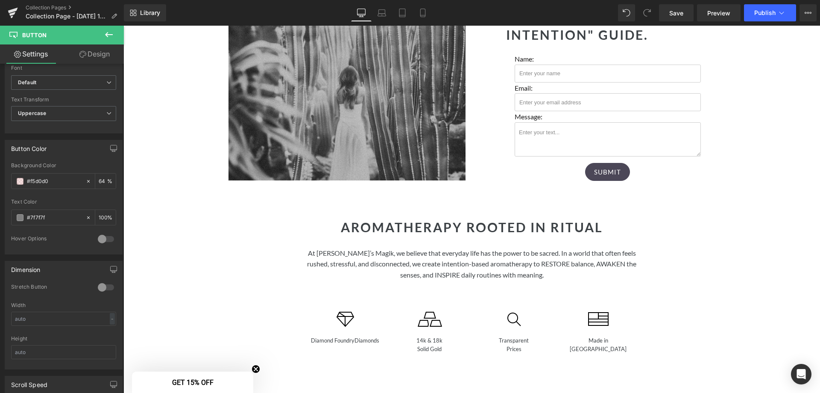
scroll to position [889, 0]
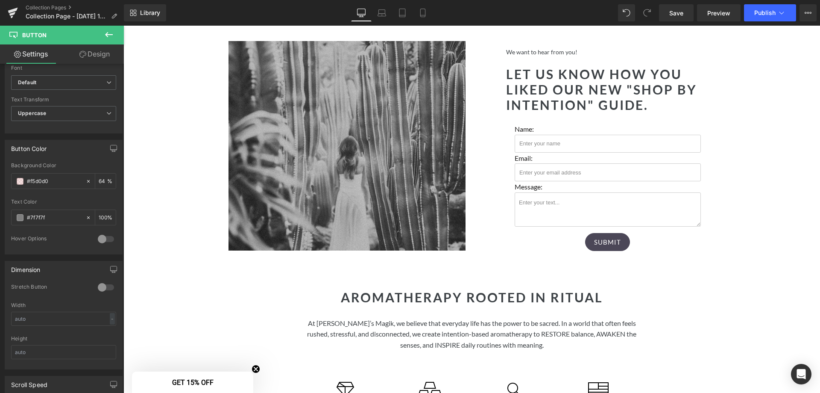
click at [608, 233] on div "Submit Submit Button" at bounding box center [608, 242] width 186 height 18
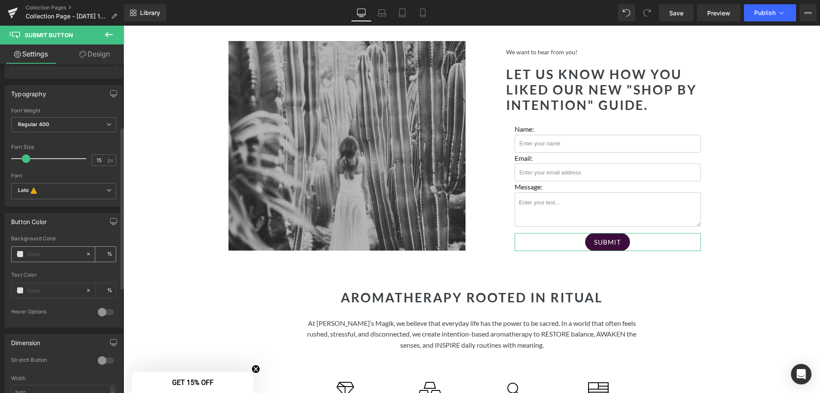
scroll to position [128, 0]
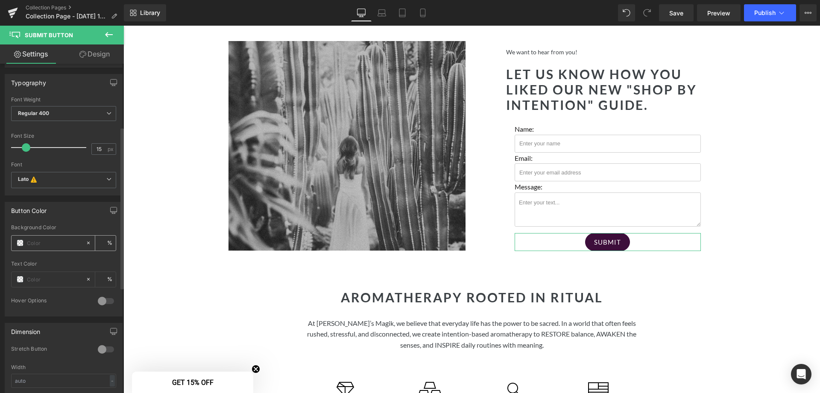
click at [47, 241] on input "text" at bounding box center [54, 242] width 55 height 9
paste input "#f5d0d0"
type input "#f5d0d0"
click at [20, 279] on span at bounding box center [20, 279] width 7 height 7
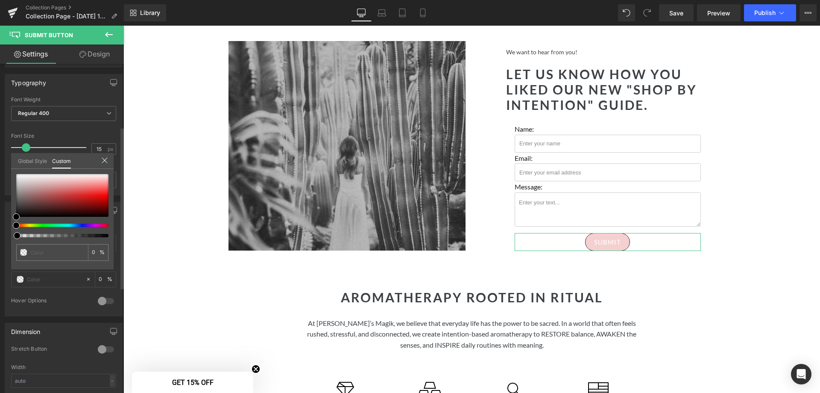
drag, startPoint x: 18, startPoint y: 235, endPoint x: 9, endPoint y: 233, distance: 9.1
click at [10, 234] on div "Button Color Background Color #f5d0d0 % Text Color % 0 Hover Options Background…" at bounding box center [64, 255] width 128 height 121
click at [103, 160] on icon at bounding box center [104, 160] width 7 height 7
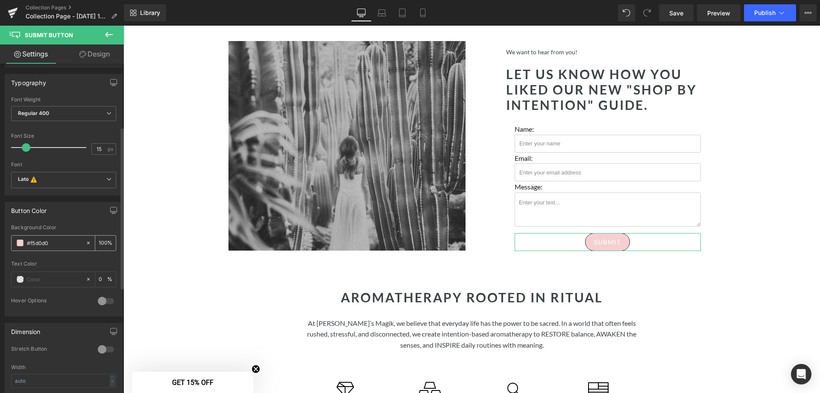
click at [100, 241] on input "number" at bounding box center [103, 242] width 9 height 9
drag, startPoint x: 104, startPoint y: 242, endPoint x: 94, endPoint y: 239, distance: 10.3
click at [95, 239] on div "%" at bounding box center [105, 242] width 21 height 15
click at [102, 241] on input "number" at bounding box center [103, 242] width 9 height 9
click at [106, 244] on div "%" at bounding box center [105, 242] width 21 height 15
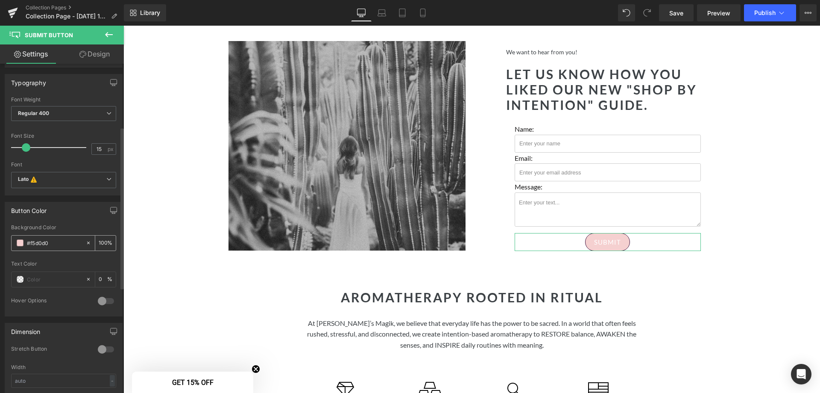
click at [101, 241] on input "number" at bounding box center [103, 242] width 9 height 9
type input "65"
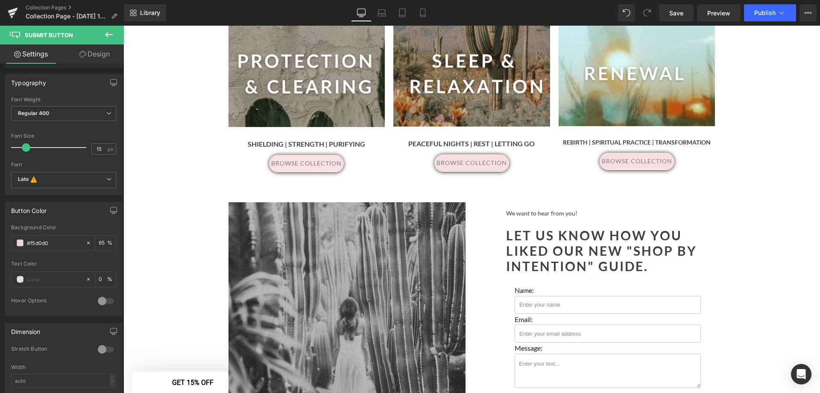
scroll to position [419, 0]
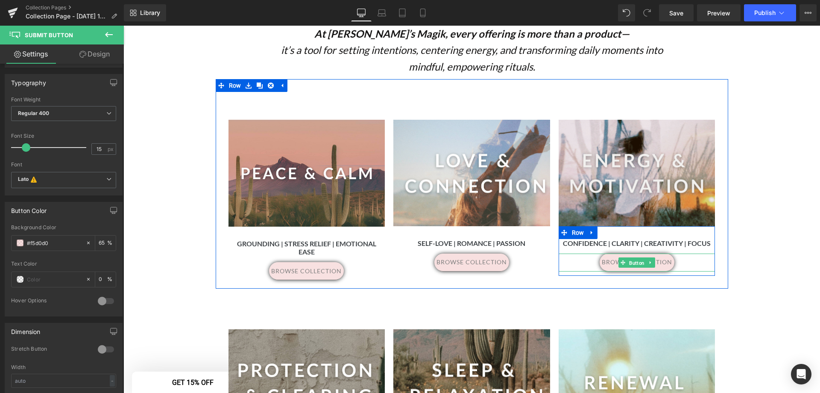
click at [629, 262] on span "Button" at bounding box center [637, 263] width 19 height 10
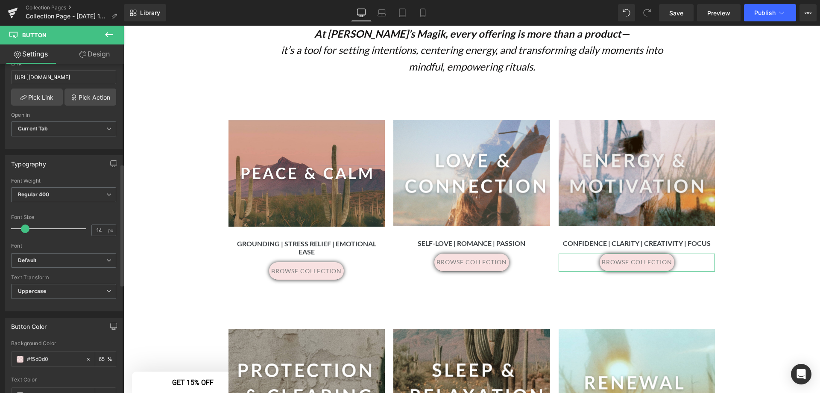
scroll to position [299, 0]
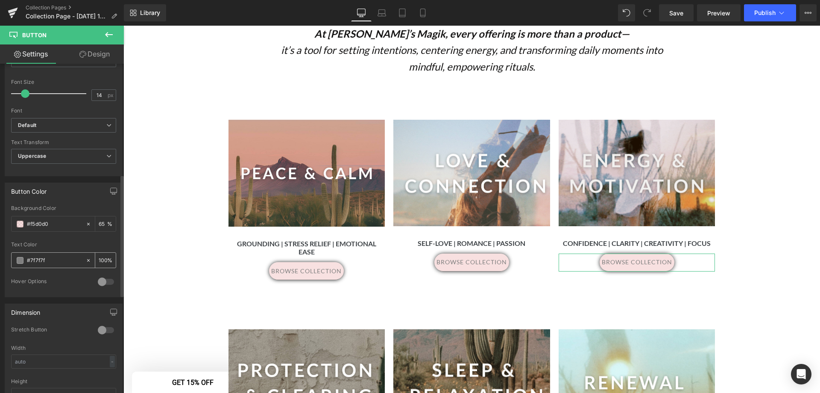
click at [30, 261] on input "#7f7f7f" at bounding box center [54, 259] width 55 height 9
drag, startPoint x: 47, startPoint y: 260, endPoint x: -42, endPoint y: 247, distance: 90.7
click at [0, 247] on html "Button You are previewing how the Live Preset 0 will restyle your page. You can…" at bounding box center [410, 196] width 820 height 393
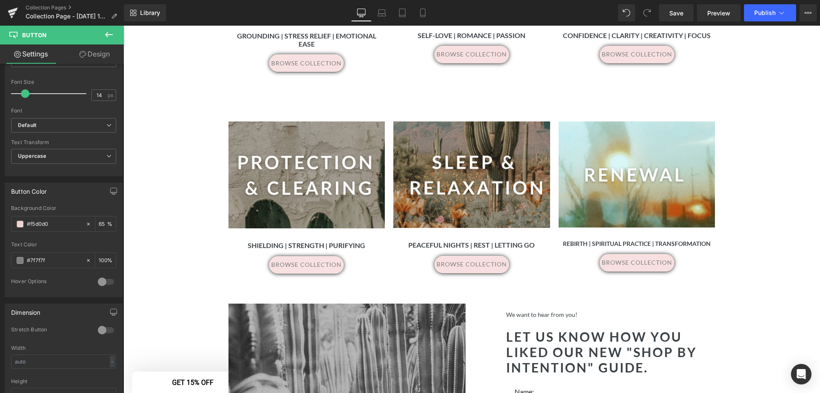
scroll to position [889, 0]
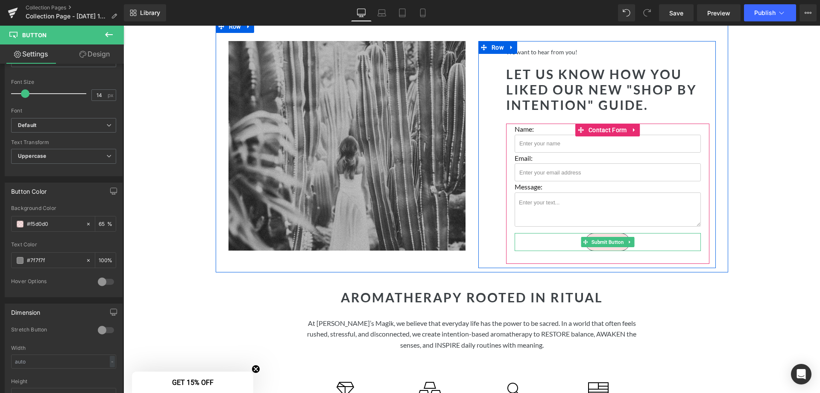
click at [602, 237] on span "Submit Button" at bounding box center [607, 242] width 35 height 10
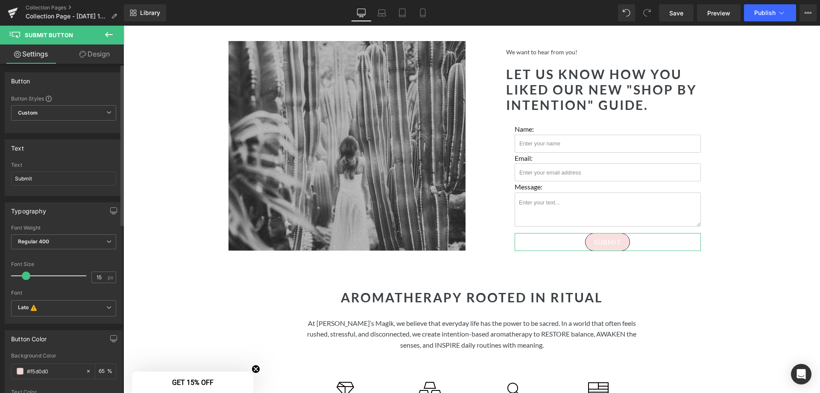
scroll to position [128, 0]
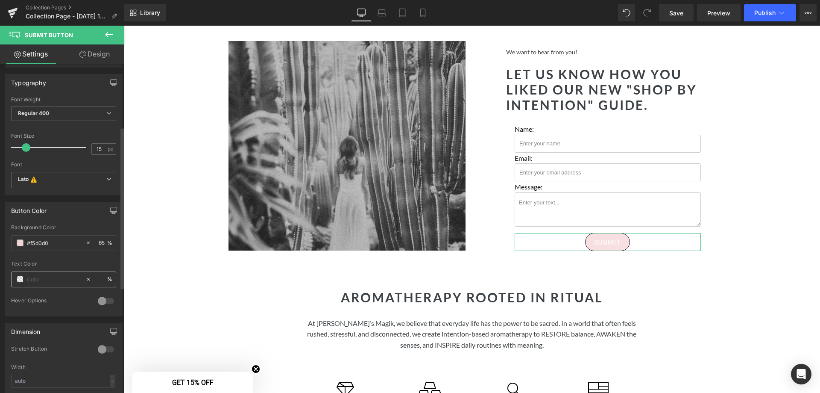
click at [44, 274] on input "text" at bounding box center [54, 278] width 55 height 9
paste input "#7f7f7f"
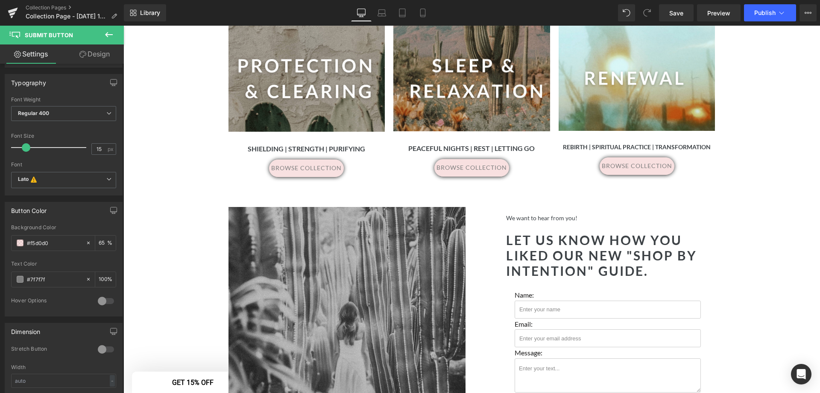
scroll to position [889, 0]
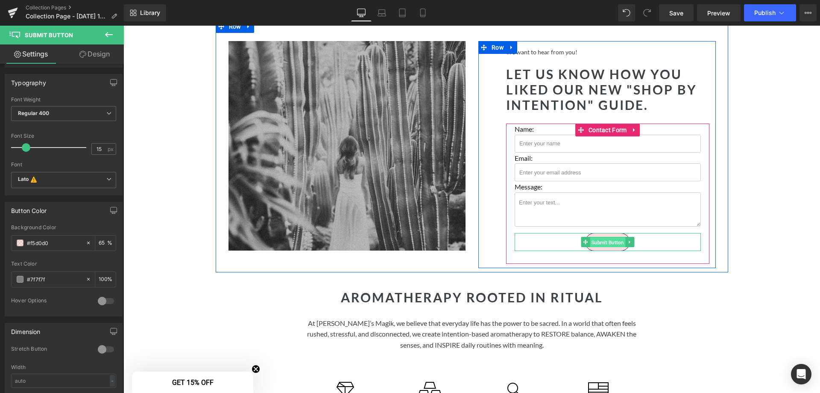
click at [606, 238] on span "Submit Button" at bounding box center [607, 242] width 35 height 10
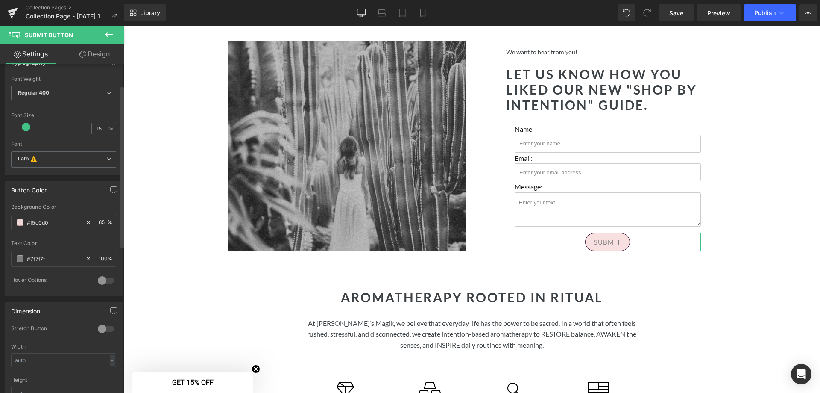
scroll to position [0, 0]
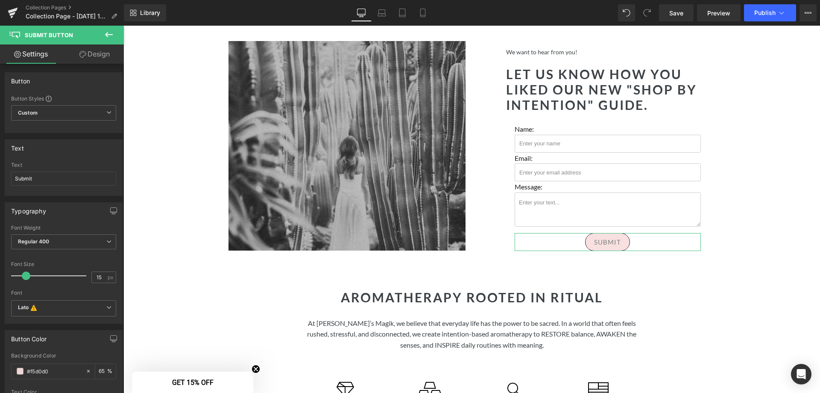
type input "#7f7f7f"
click at [86, 56] on link "Design" at bounding box center [95, 53] width 62 height 19
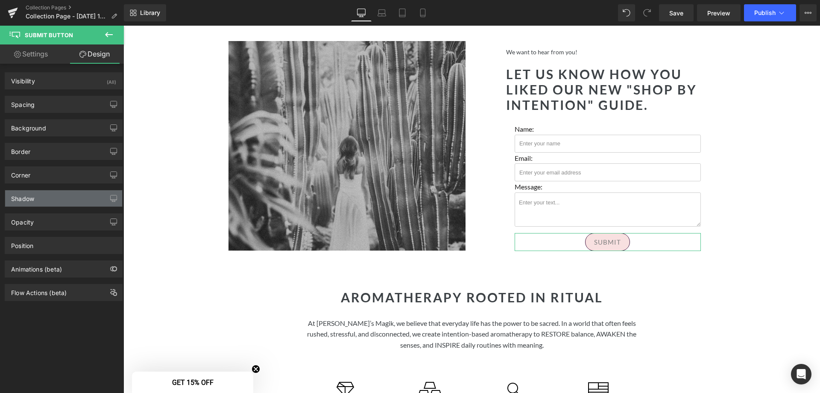
click at [52, 194] on div "Shadow" at bounding box center [63, 198] width 117 height 16
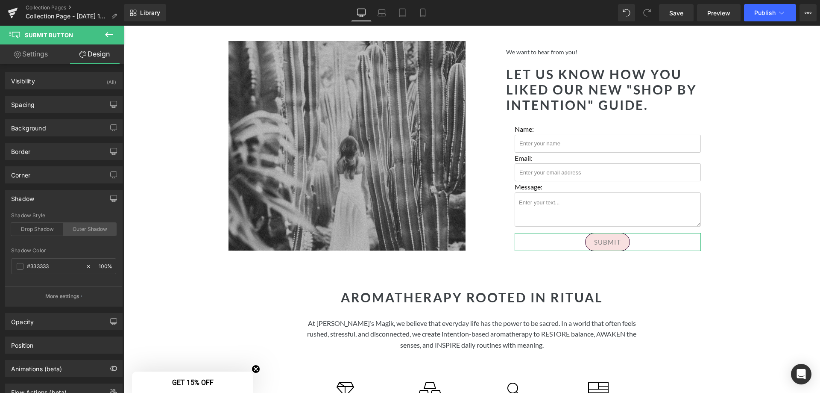
click at [88, 230] on div "Outer Shadow" at bounding box center [90, 229] width 53 height 13
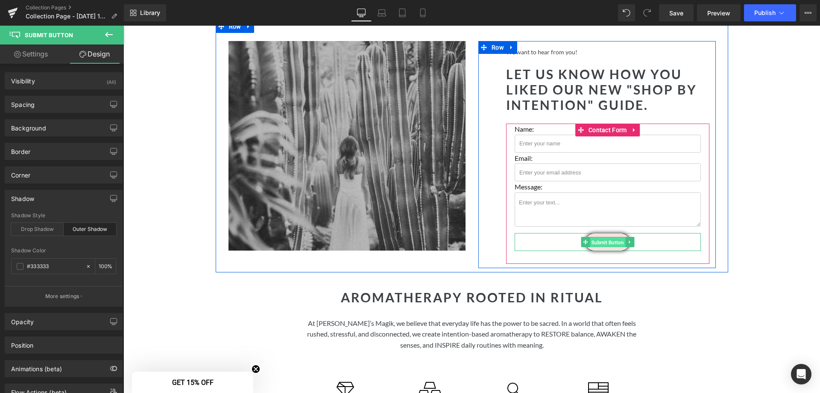
click at [602, 237] on span "Submit Button" at bounding box center [607, 242] width 35 height 10
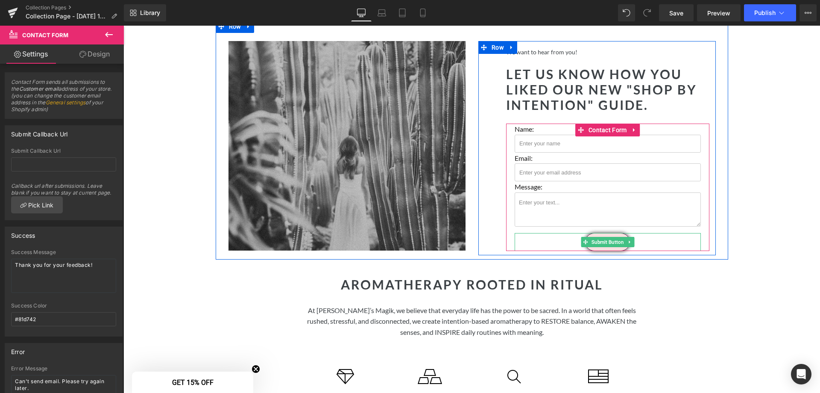
drag, startPoint x: 570, startPoint y: 254, endPoint x: 569, endPoint y: 236, distance: 18.4
click at [569, 236] on div "Name: Text Block Text Field Email: Text Block Email Field Message: Text Block T…" at bounding box center [607, 186] width 203 height 127
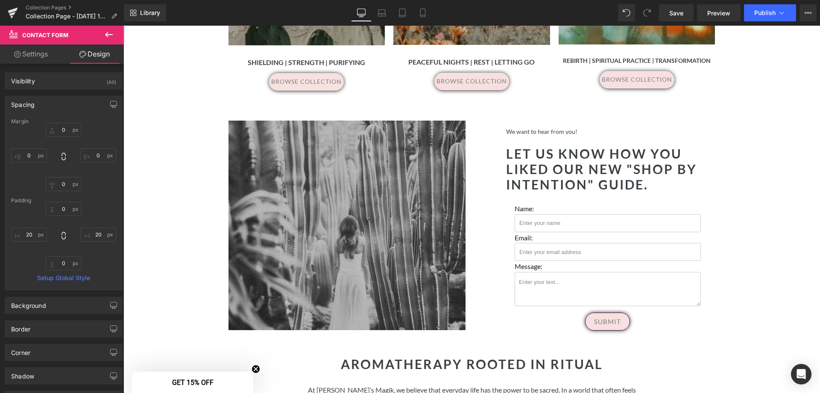
scroll to position [803, 0]
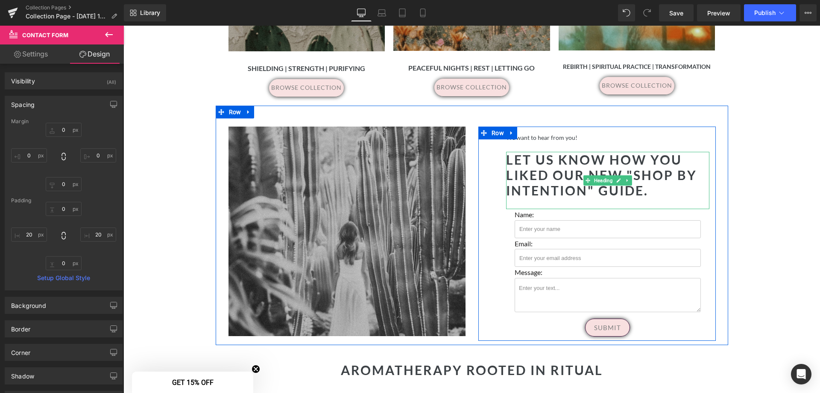
click at [632, 167] on h2 "Let us know how you liked our new "Shop by intention" guide." at bounding box center [607, 175] width 203 height 46
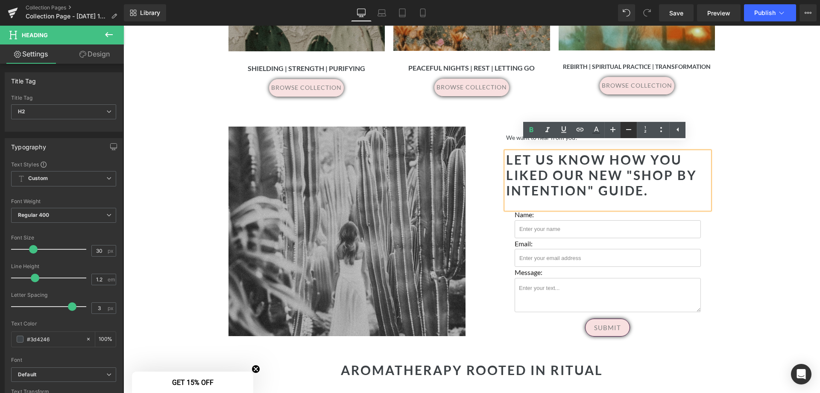
click at [628, 129] on icon at bounding box center [628, 129] width 5 height 1
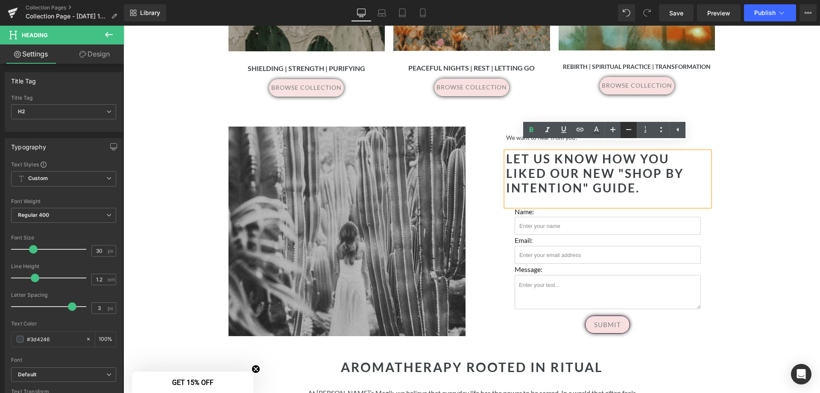
click at [629, 129] on icon at bounding box center [628, 129] width 5 height 1
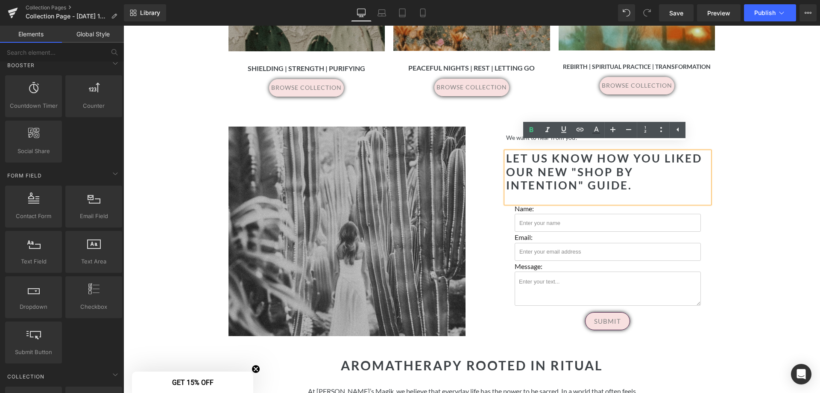
click at [731, 169] on div "Separator Hero Banner 200px 200px Row Elevate your daily rituals with the trans…" at bounding box center [471, 176] width 697 height 1720
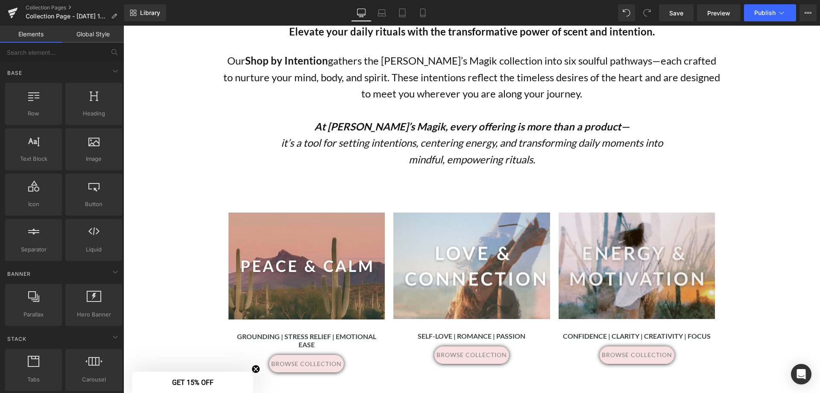
scroll to position [248, 0]
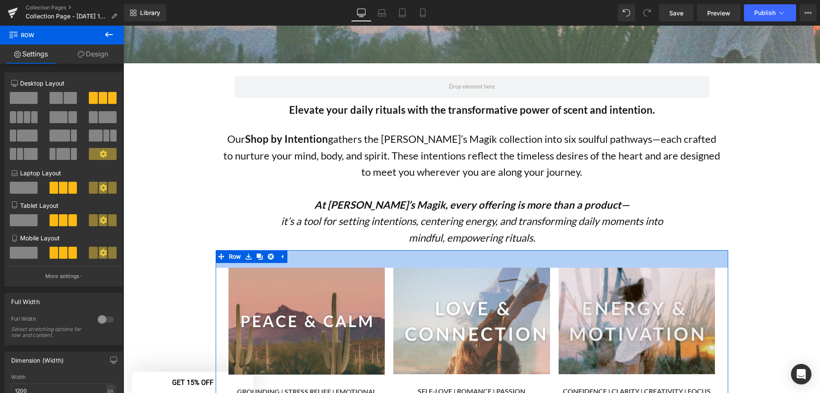
drag, startPoint x: 475, startPoint y: 262, endPoint x: 470, endPoint y: 239, distance: 23.5
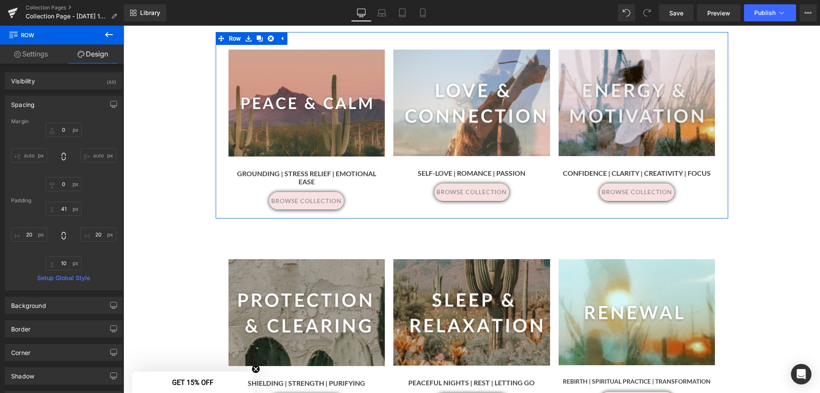
scroll to position [547, 0]
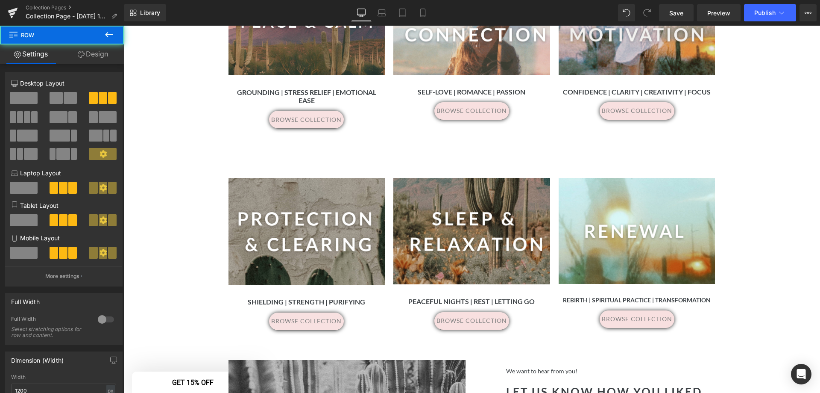
click at [452, 158] on div "Separator Hero Banner 162px 38px Shielding | Strength | Purifying Heading brows…" at bounding box center [472, 237] width 513 height 201
click at [461, 140] on div "Separator Hero Banner 162px 38px Shielding | Strength | Purifying Heading brows…" at bounding box center [472, 237] width 513 height 201
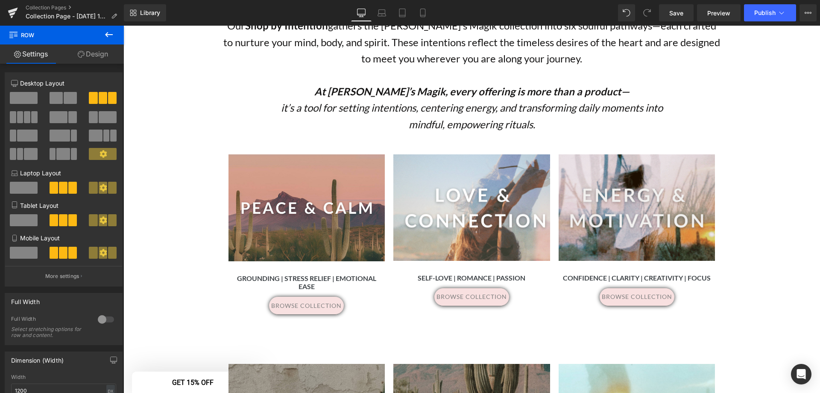
scroll to position [291, 0]
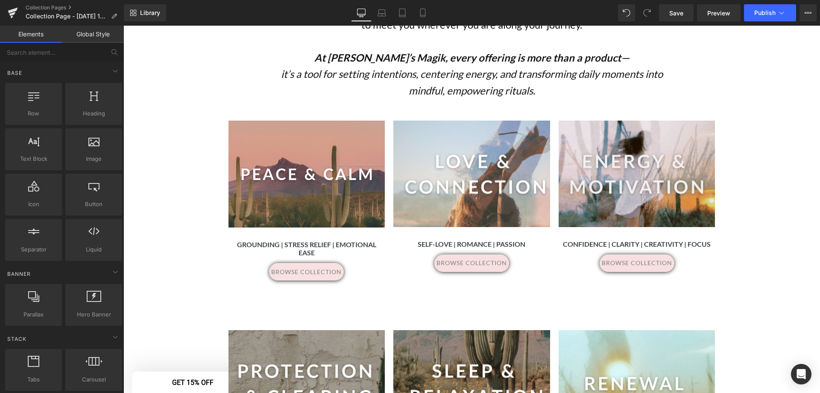
scroll to position [547, 0]
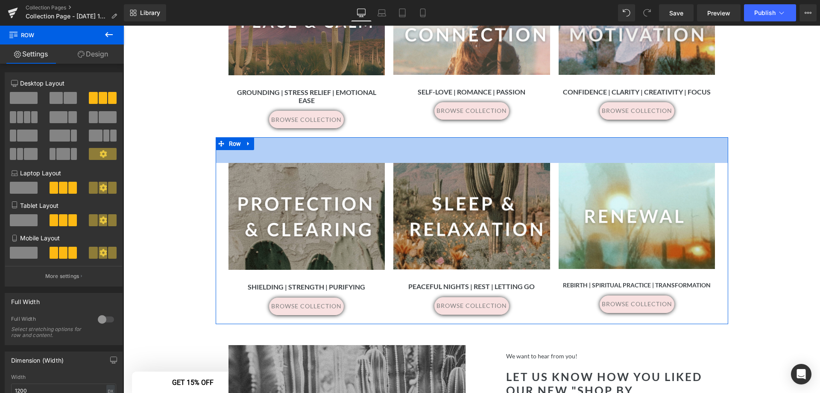
drag, startPoint x: 446, startPoint y: 130, endPoint x: 437, endPoint y: 115, distance: 17.4
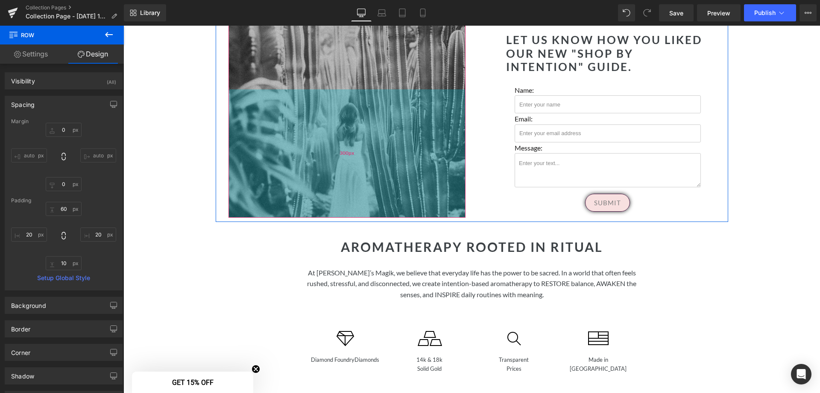
scroll to position [889, 0]
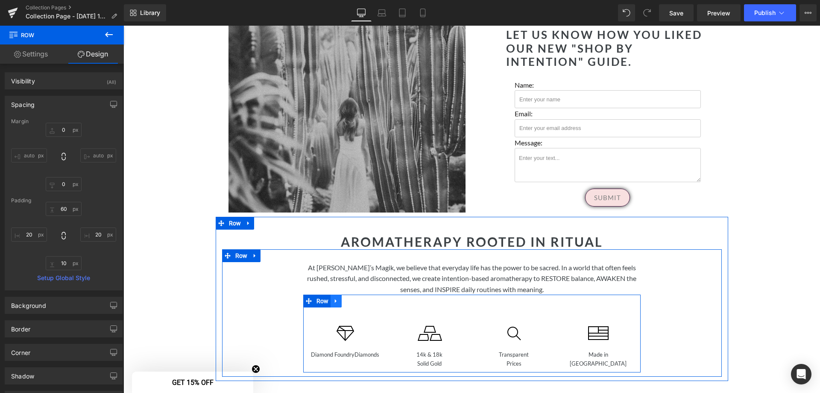
click at [336, 294] on link at bounding box center [336, 300] width 11 height 13
click at [355, 298] on icon at bounding box center [358, 301] width 6 height 6
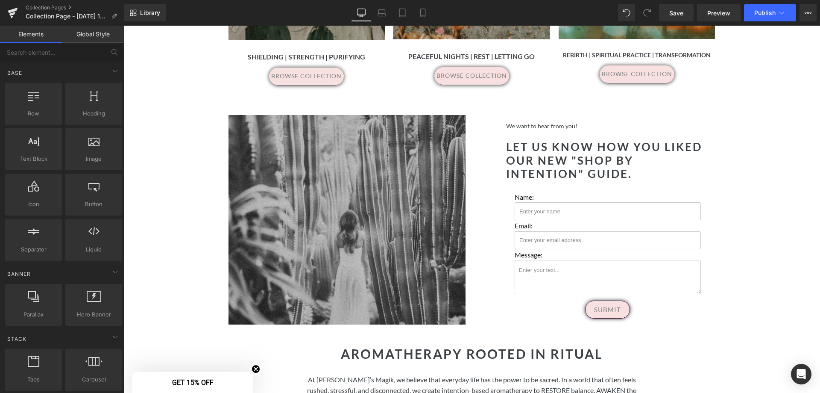
scroll to position [846, 0]
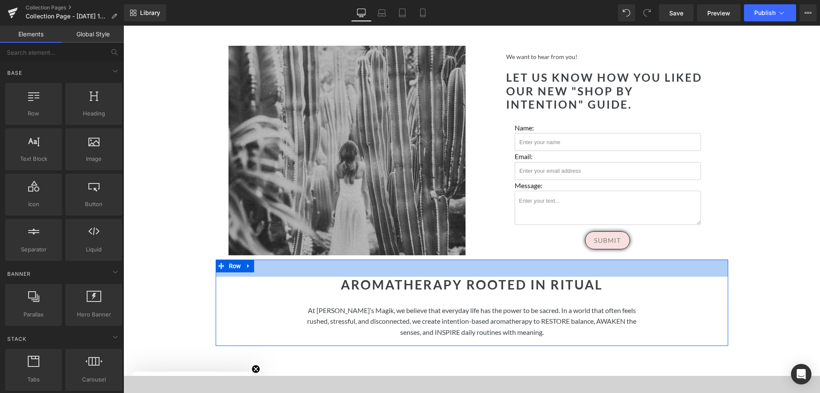
click at [504, 278] on h1 "Aromatherapy rooted in ritual" at bounding box center [472, 283] width 500 height 15
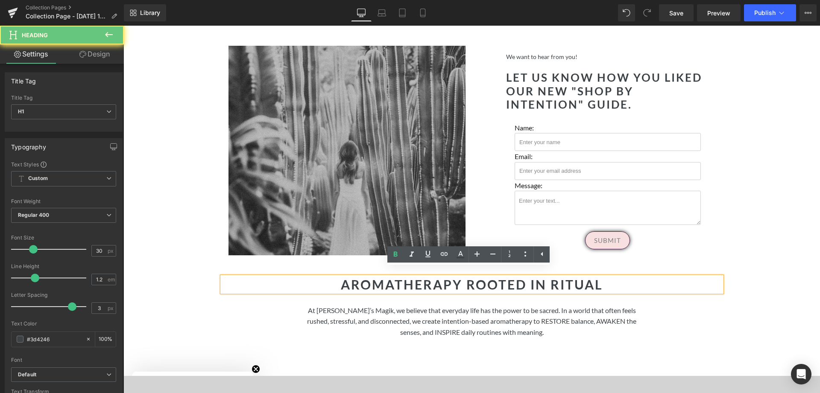
click at [511, 276] on h1 "Aromatherapy rooted in ritual" at bounding box center [472, 283] width 500 height 15
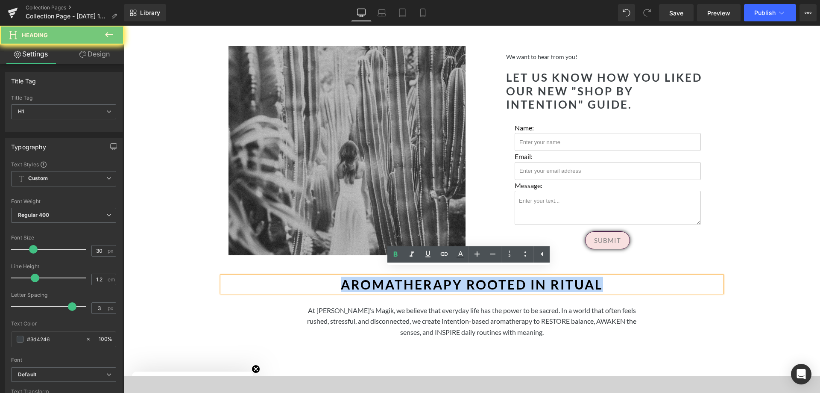
click at [511, 276] on h1 "Aromatherapy rooted in ritual" at bounding box center [472, 283] width 500 height 15
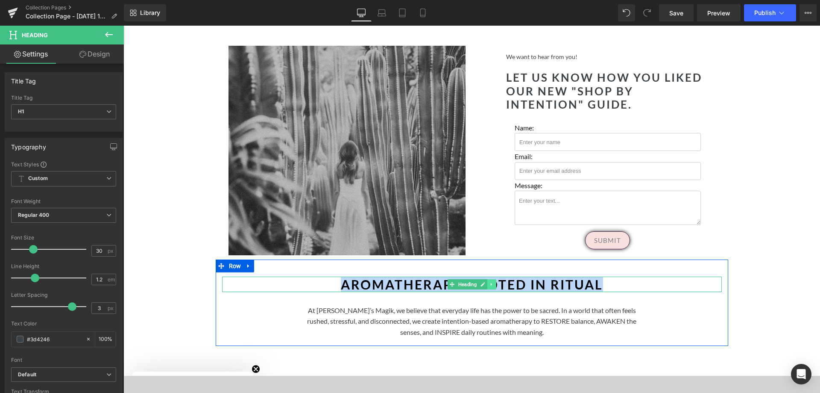
click at [490, 279] on link at bounding box center [491, 284] width 9 height 10
click at [492, 279] on link at bounding box center [496, 284] width 9 height 10
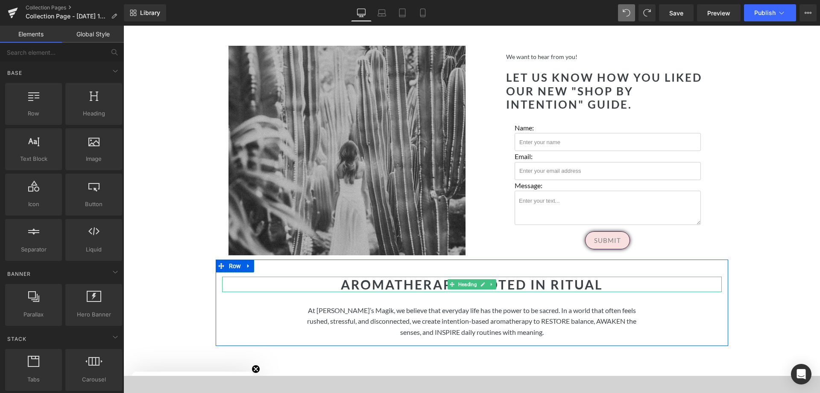
click at [428, 276] on h1 "Aromatherapy rooted in ritual" at bounding box center [472, 283] width 500 height 15
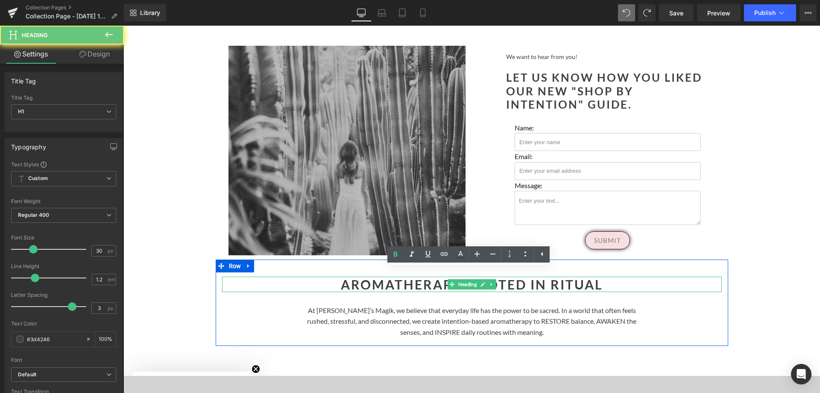
click at [428, 276] on h1 "Aromatherapy rooted in ritual" at bounding box center [472, 283] width 500 height 15
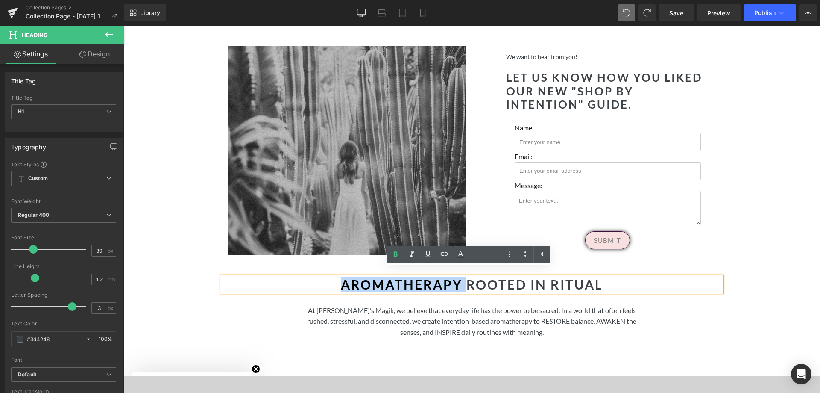
click at [427, 276] on h1 "Aromatherapy rooted in ritual" at bounding box center [472, 283] width 500 height 15
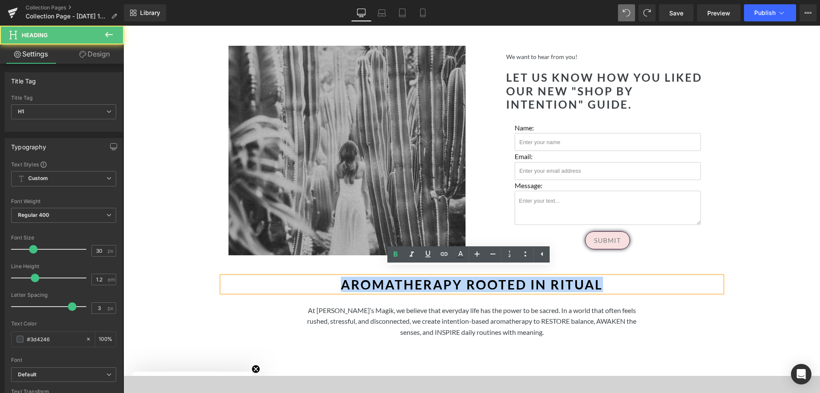
click at [427, 276] on h1 "Aromatherapy rooted in ritual" at bounding box center [472, 283] width 500 height 15
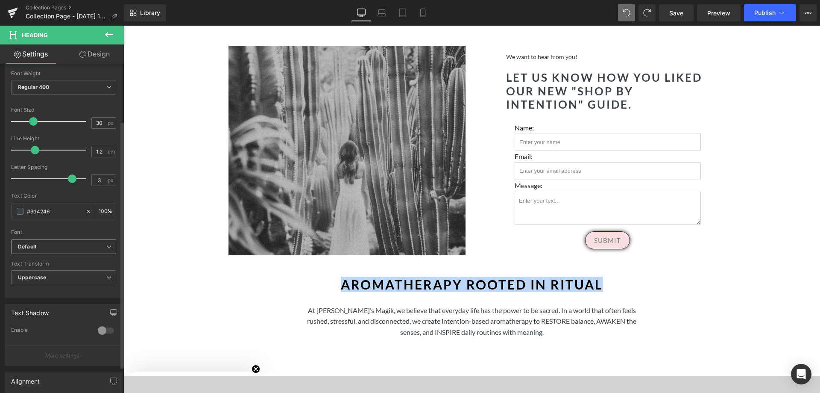
scroll to position [128, 0]
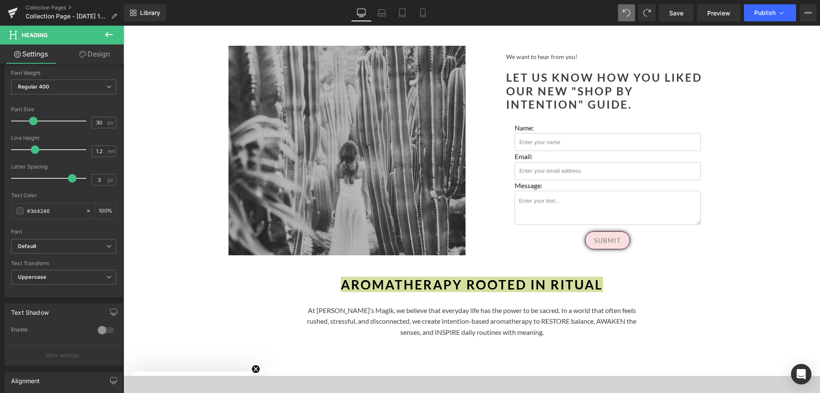
drag, startPoint x: 61, startPoint y: 211, endPoint x: -10, endPoint y: 211, distance: 71.3
click at [0, 211] on html "Submit Button You are previewing how the Live Preset 0 will restyle your page. …" at bounding box center [410, 196] width 820 height 393
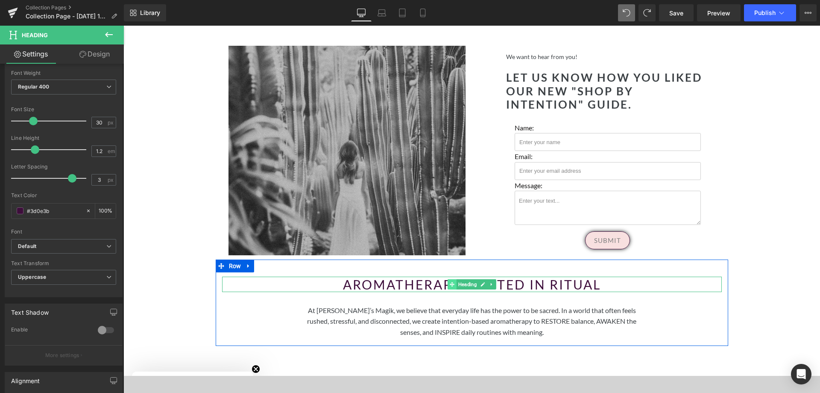
click at [451, 282] on icon at bounding box center [451, 284] width 5 height 5
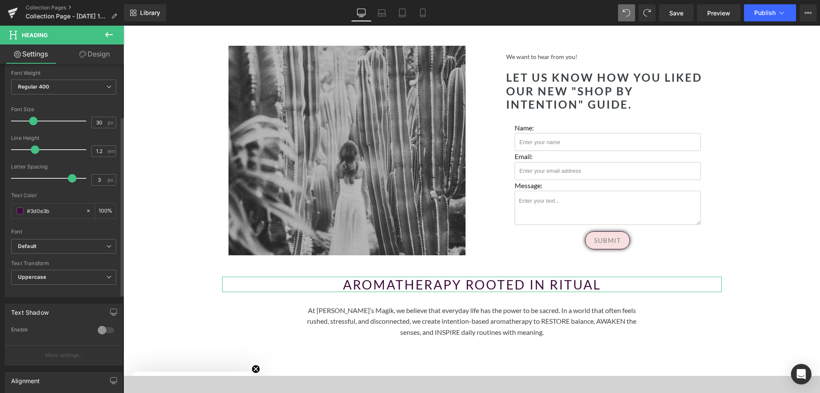
scroll to position [0, 0]
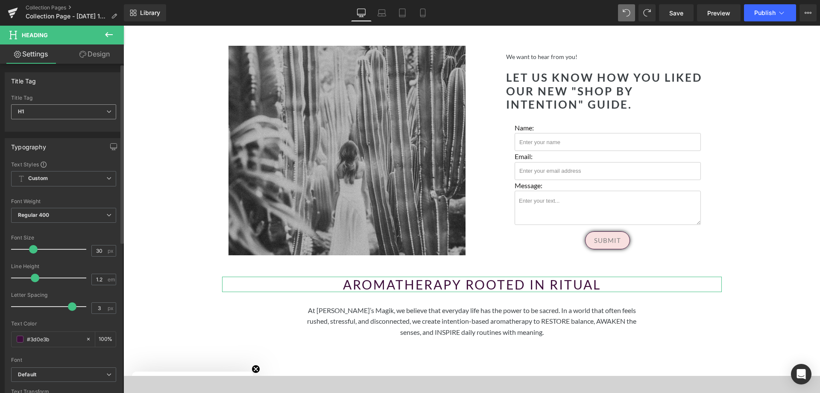
type input "#3d0e3b"
click at [41, 112] on span "H1" at bounding box center [63, 111] width 105 height 15
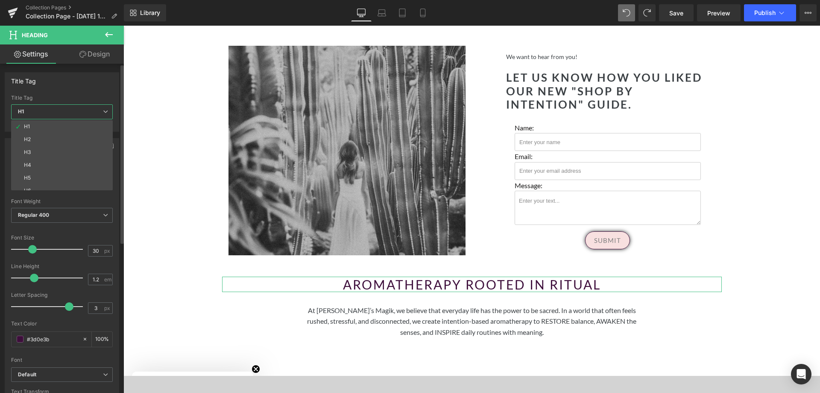
click at [41, 112] on span "H1" at bounding box center [62, 111] width 102 height 15
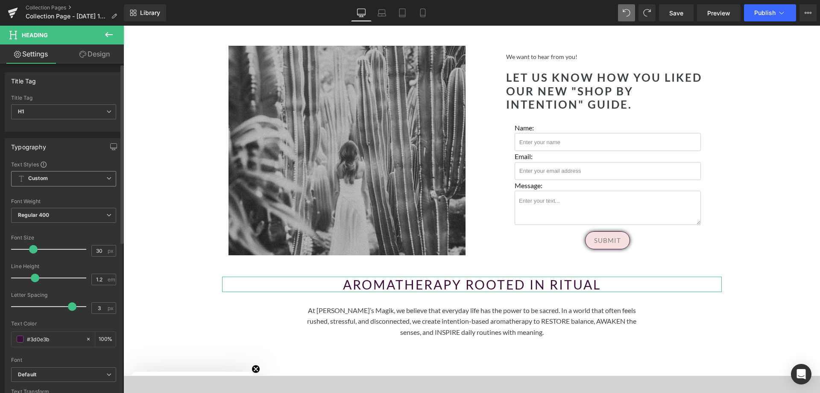
click at [53, 183] on span "Custom Setup Global Style" at bounding box center [63, 178] width 105 height 15
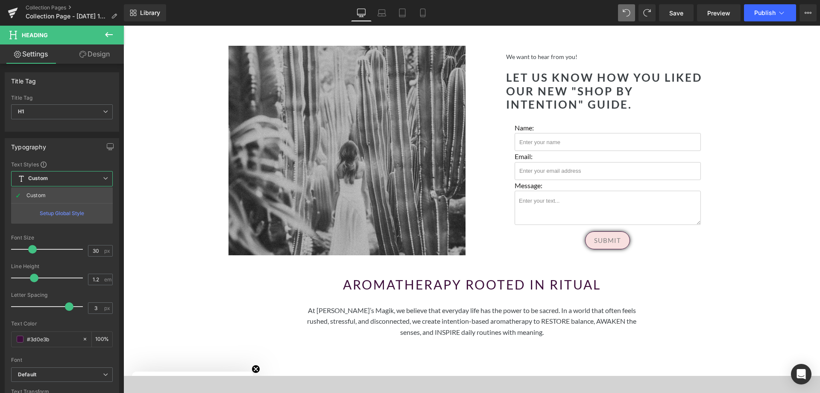
click at [766, 270] on body "free shipping on all orders over $75 Menu 0 Your Cart is Empty Continue Shoppin…" at bounding box center [471, 157] width 697 height 1955
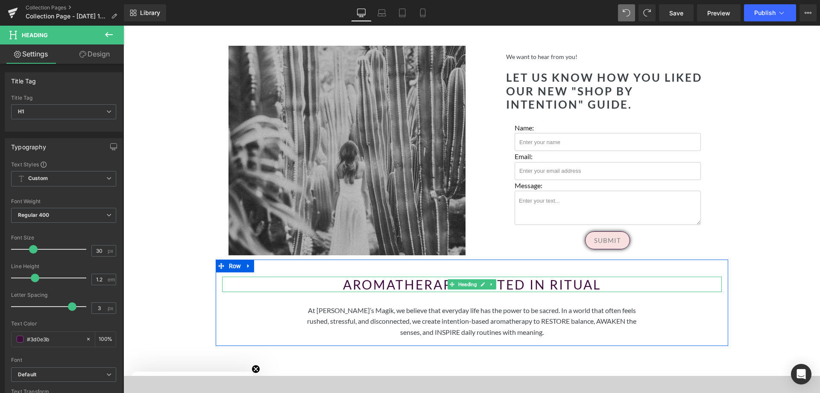
click at [499, 276] on h1 "Aromatherapy rooted in ritual" at bounding box center [472, 283] width 500 height 15
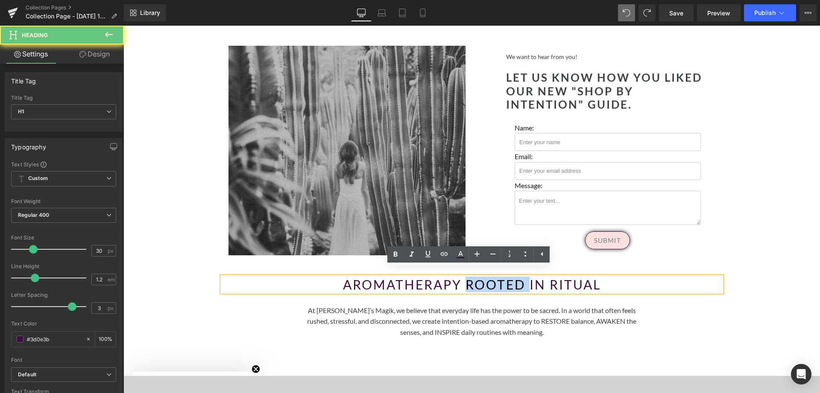
click at [499, 276] on h1 "Aromatherapy rooted in ritual" at bounding box center [472, 283] width 500 height 15
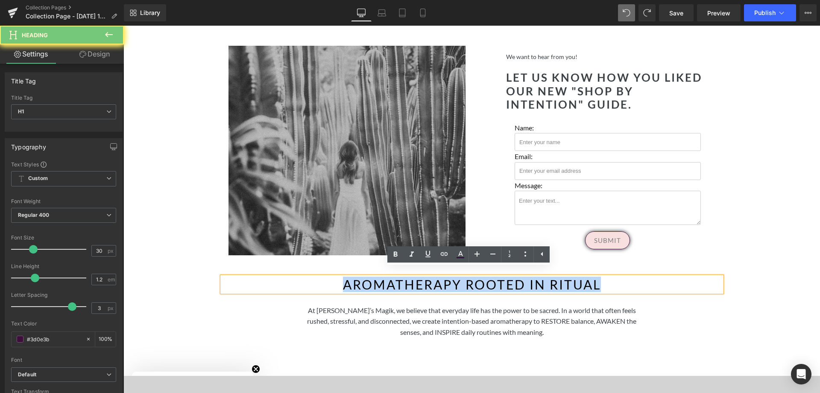
click at [499, 276] on h1 "Aromatherapy rooted in ritual" at bounding box center [472, 283] width 500 height 15
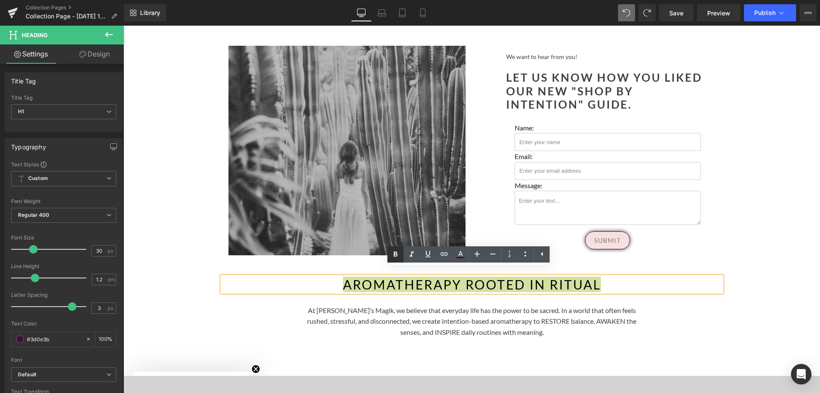
click at [393, 255] on icon at bounding box center [395, 254] width 10 height 10
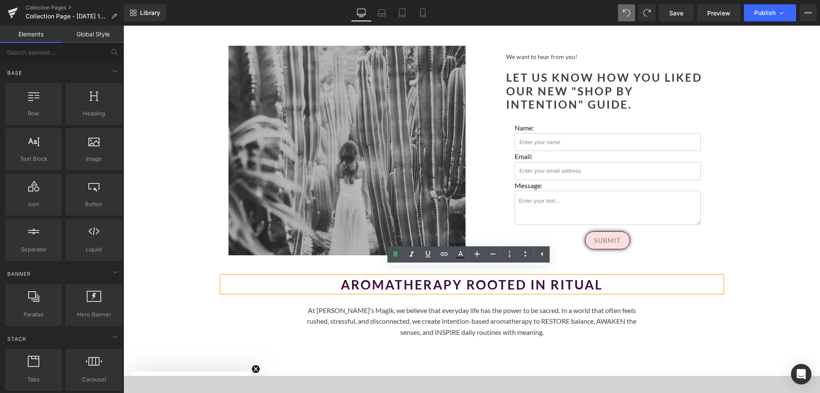
click at [737, 235] on div "Separator Hero Banner 200px 200px Row Elevate your daily rituals with the trans…" at bounding box center [471, 75] width 697 height 1605
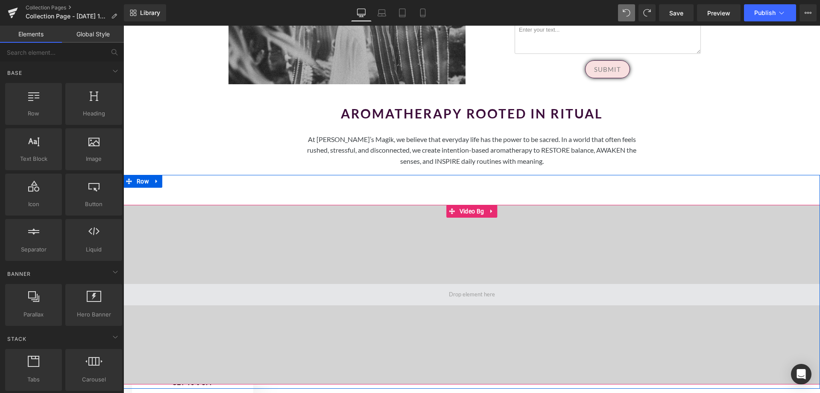
scroll to position [1059, 0]
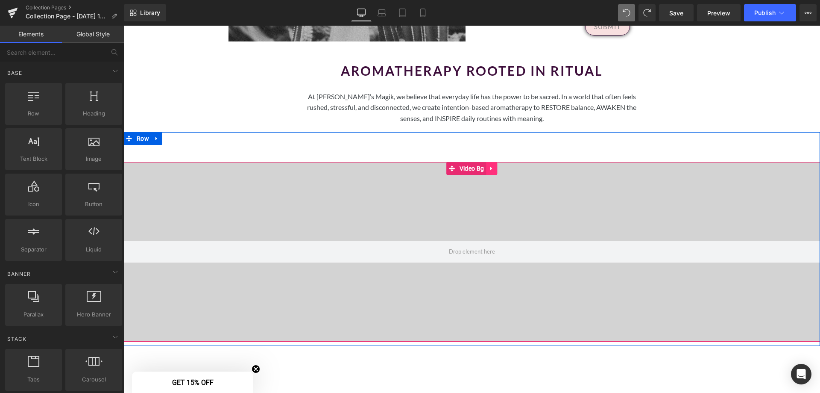
click at [489, 165] on icon at bounding box center [492, 168] width 6 height 6
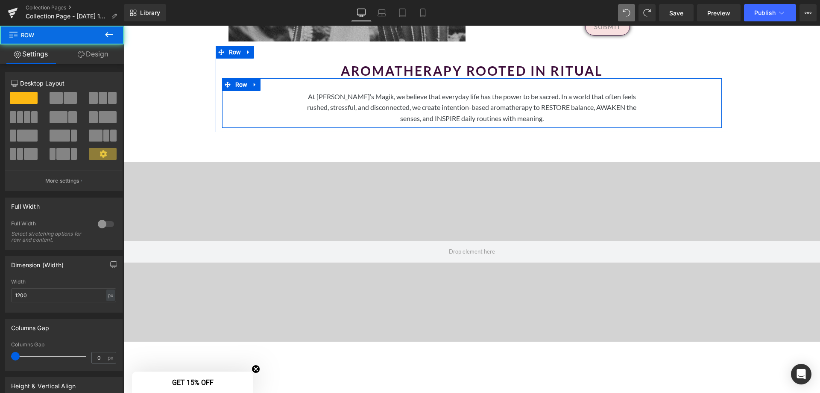
click at [715, 103] on div "At Kate’s Magik, we believe that everyday life has the power to be sacred. In a…" at bounding box center [472, 103] width 500 height 50
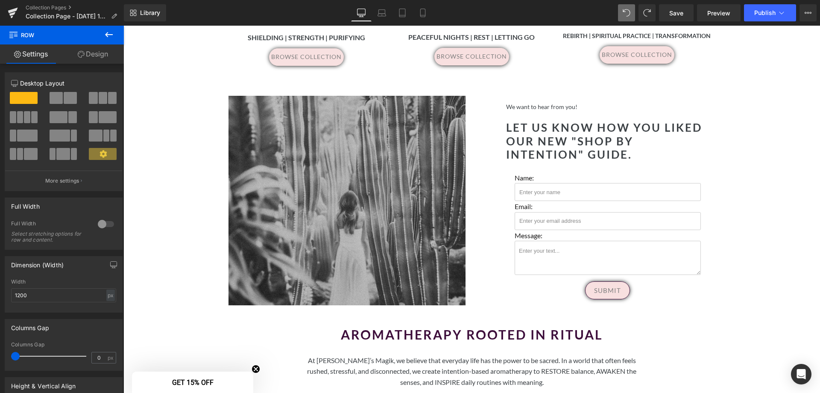
scroll to position [760, 0]
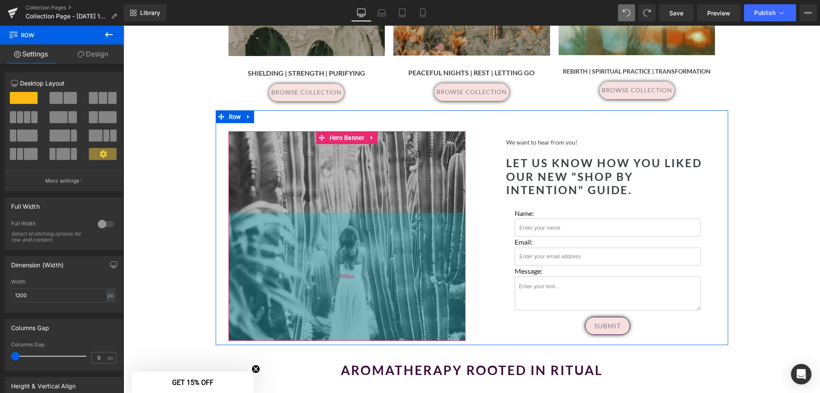
click at [333, 230] on div "300px" at bounding box center [348, 276] width 238 height 128
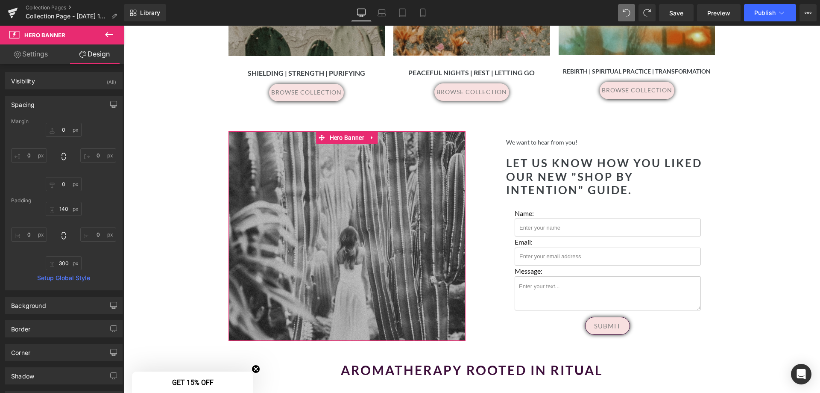
click at [37, 56] on link "Settings" at bounding box center [31, 53] width 62 height 19
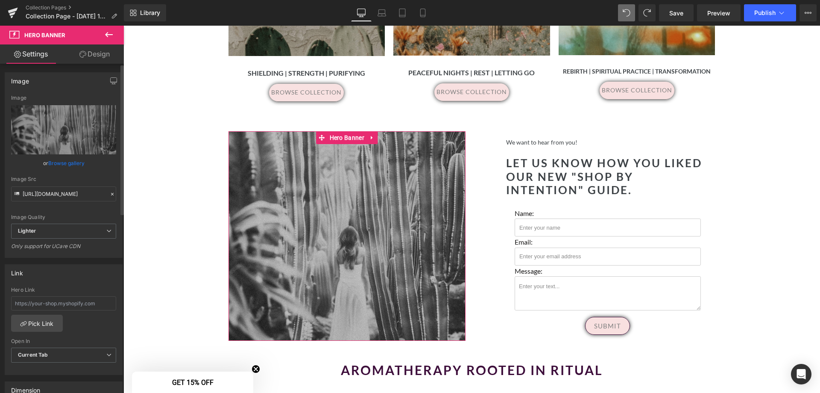
click at [63, 164] on link "Browse gallery" at bounding box center [66, 163] width 36 height 15
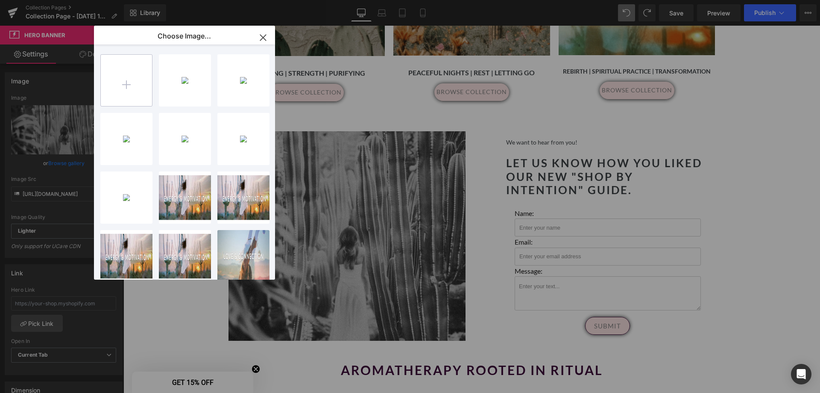
click at [116, 84] on input "file" at bounding box center [126, 80] width 51 height 51
type input "C:\fakepath\Intention Collections - header images (4).png"
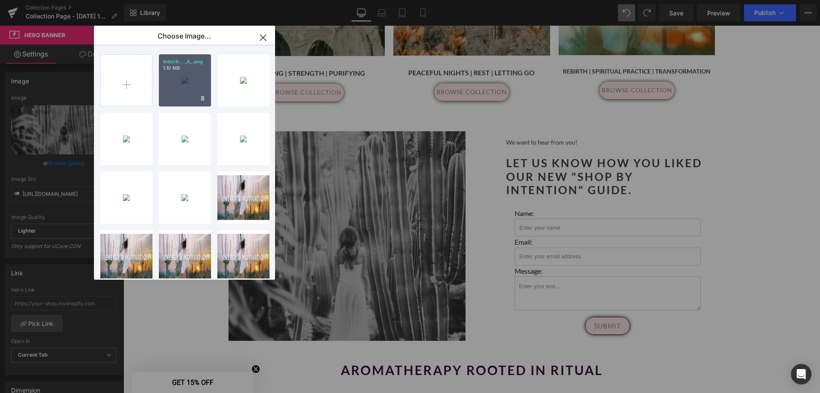
click at [185, 84] on div "Intenti... _4_.png 1.10 MB" at bounding box center [185, 80] width 52 height 52
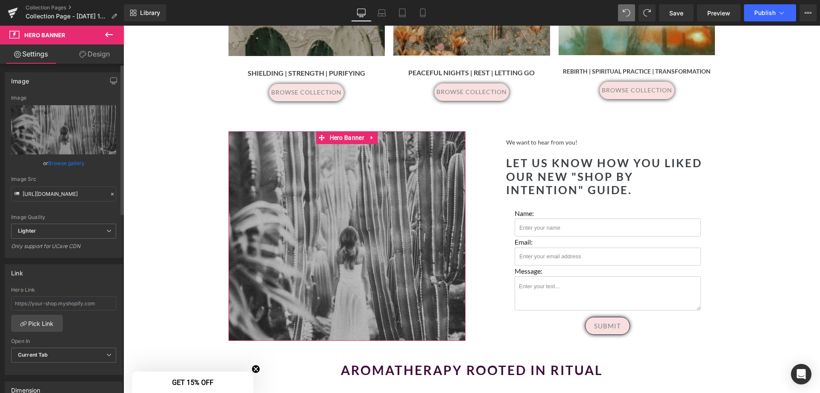
click at [73, 161] on link "Browse gallery" at bounding box center [66, 163] width 36 height 15
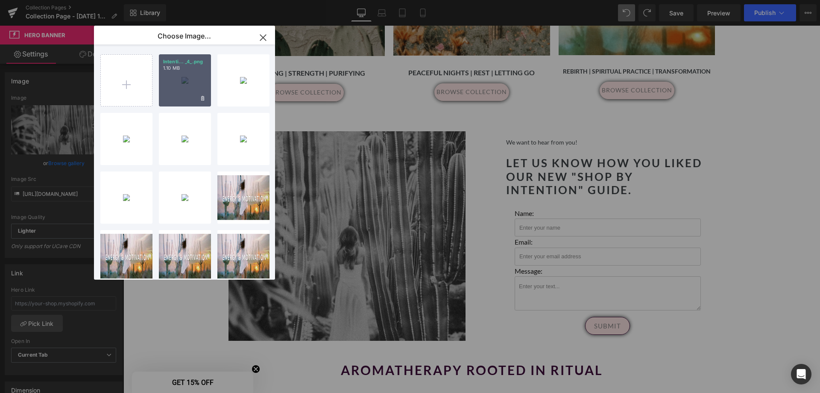
click at [173, 74] on div "Intenti... _4_.png 1.10 MB" at bounding box center [185, 80] width 52 height 52
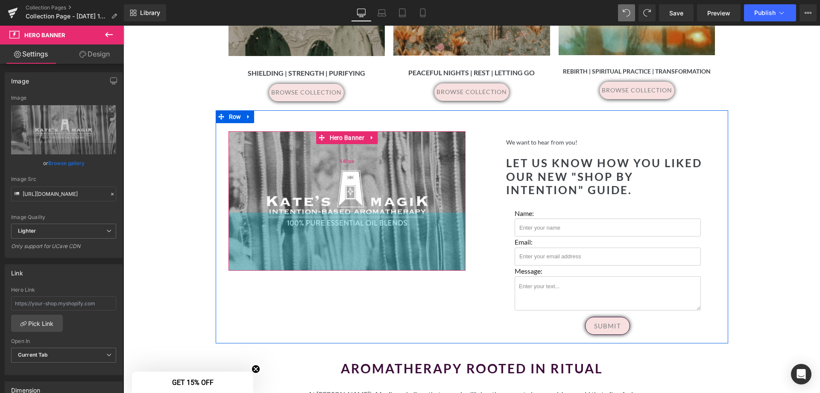
drag, startPoint x: 391, startPoint y: 244, endPoint x: 343, endPoint y: 174, distance: 84.8
click at [343, 174] on div "Separator Hero Banner 140px 136px" at bounding box center [348, 200] width 238 height 139
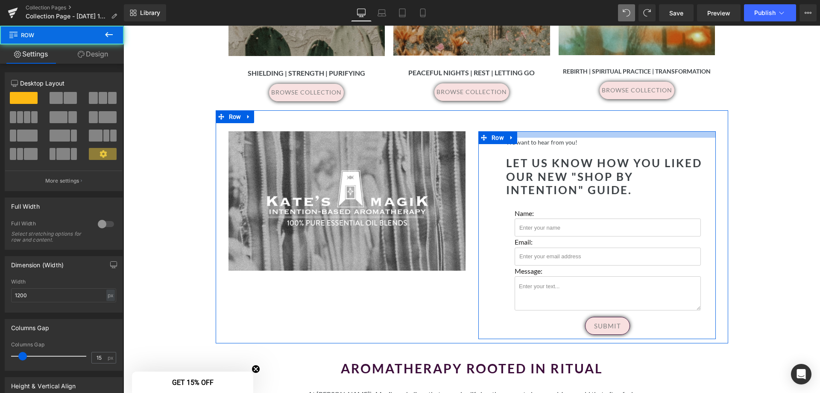
click at [542, 131] on div at bounding box center [597, 134] width 238 height 6
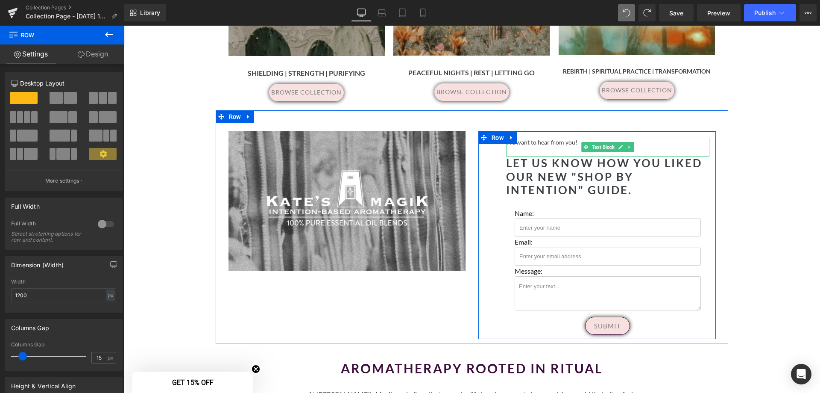
click at [545, 147] on p at bounding box center [607, 151] width 203 height 9
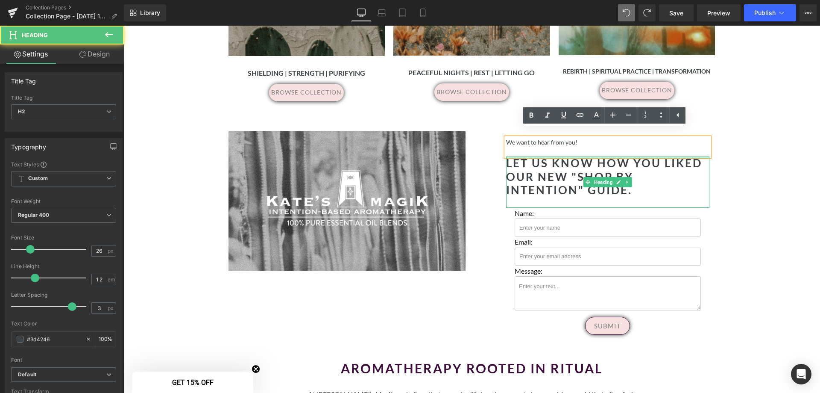
drag, startPoint x: 545, startPoint y: 149, endPoint x: 637, endPoint y: 149, distance: 91.9
click at [542, 138] on div "We want to hear from you! Text Block Let us know how you liked our new "Shop by…" at bounding box center [608, 236] width 216 height 197
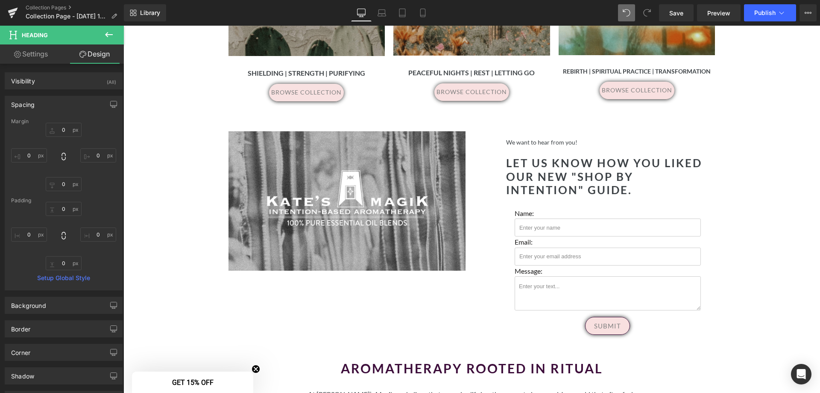
click at [771, 243] on div "Separator Hero Banner 200px 200px Row Elevate your daily rituals with the trans…" at bounding box center [471, 159] width 697 height 1603
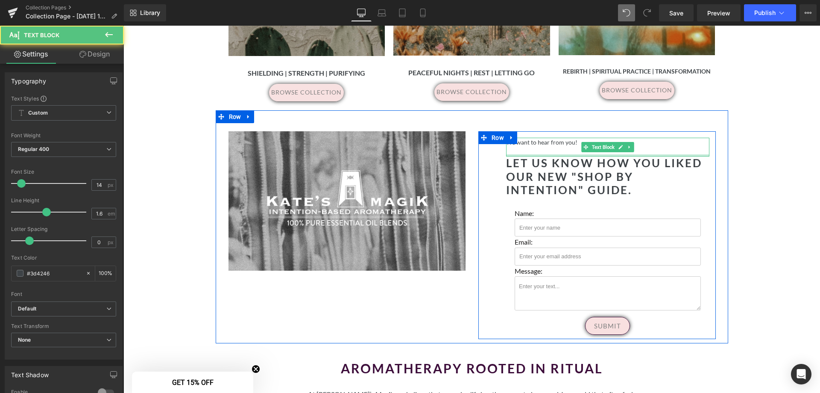
drag, startPoint x: 549, startPoint y: 147, endPoint x: 562, endPoint y: 128, distance: 22.4
click at [550, 131] on div "We want to hear from you! Text Block Let us know how you liked our new "Shop by…" at bounding box center [597, 235] width 238 height 208
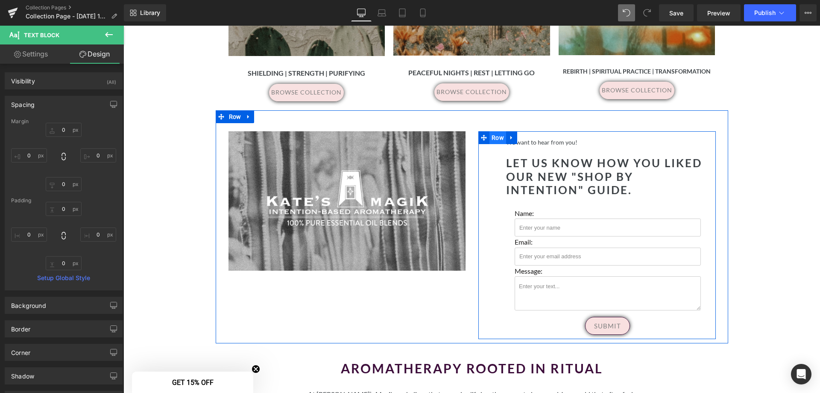
click at [495, 132] on span "Row" at bounding box center [498, 137] width 17 height 13
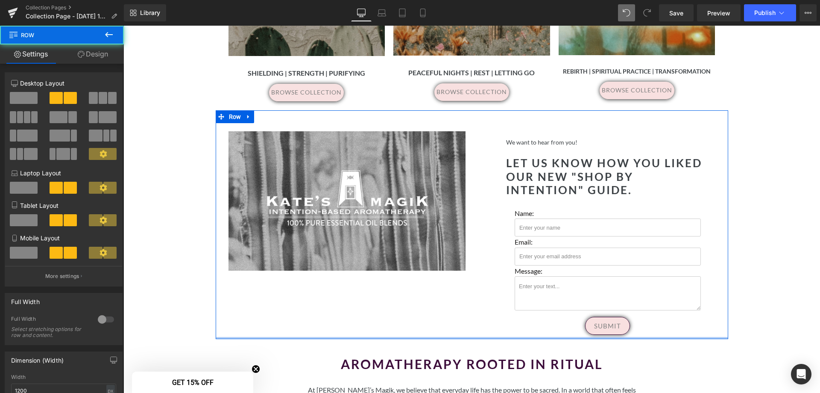
drag, startPoint x: 644, startPoint y: 332, endPoint x: 645, endPoint y: 281, distance: 50.8
click at [644, 315] on div "Separator Hero Banner 140px 136px We want to hear from you! Text Block Let us k…" at bounding box center [472, 224] width 513 height 229
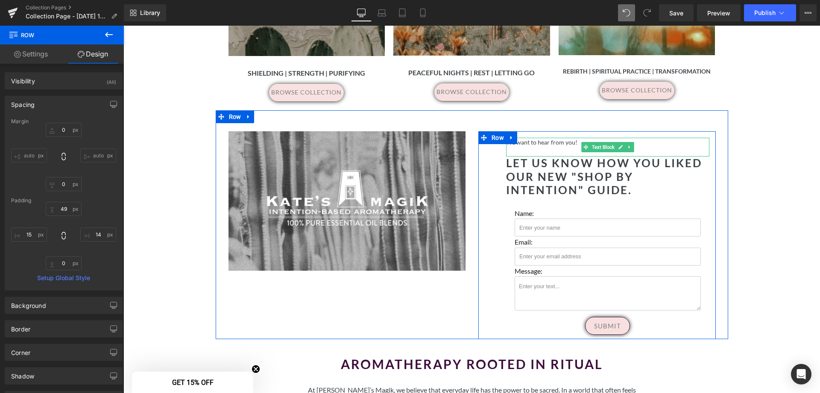
click at [555, 147] on p at bounding box center [607, 151] width 203 height 9
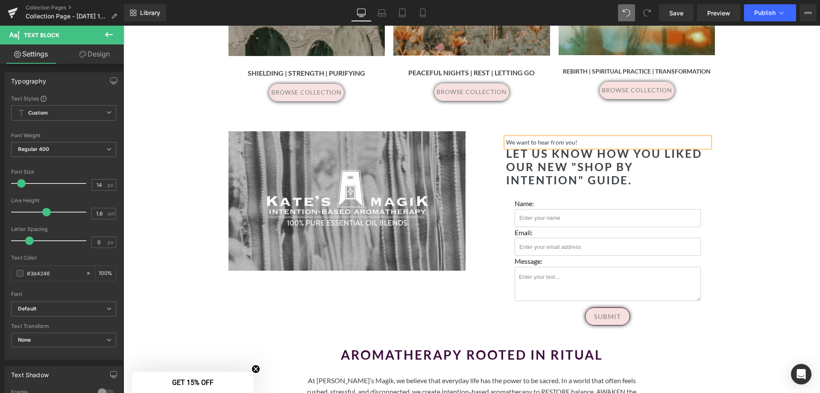
click at [740, 181] on div "Separator Hero Banner 200px 200px Row Elevate your daily rituals with the trans…" at bounding box center [471, 153] width 697 height 1590
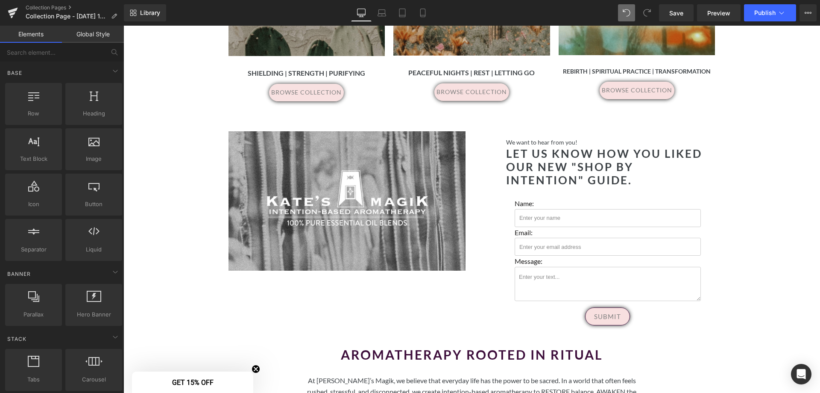
click at [552, 164] on h2 "Let us know how you liked our new "Shop by intention" guide." at bounding box center [607, 167] width 203 height 40
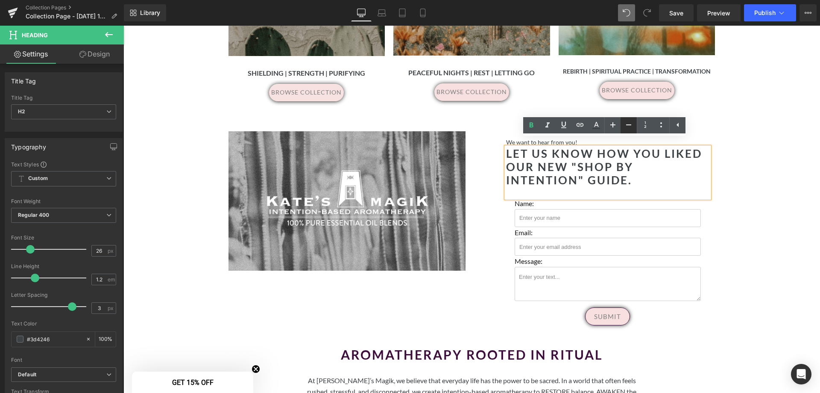
click at [627, 127] on icon at bounding box center [629, 125] width 10 height 10
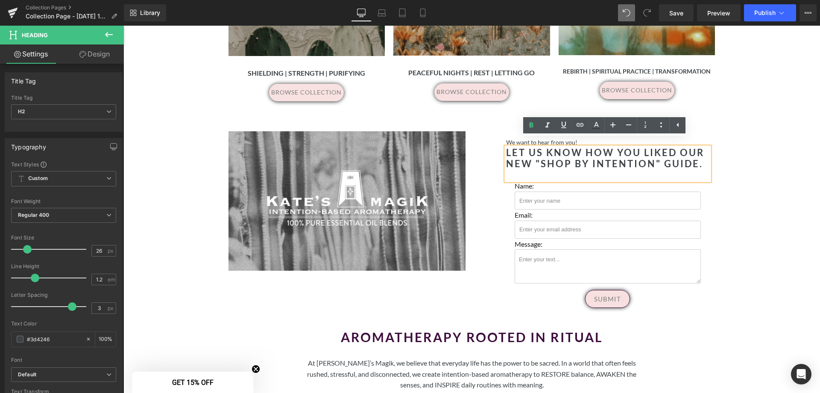
click at [736, 208] on div "Separator Hero Banner 200px 200px Row Elevate your daily rituals with the trans…" at bounding box center [471, 144] width 697 height 1572
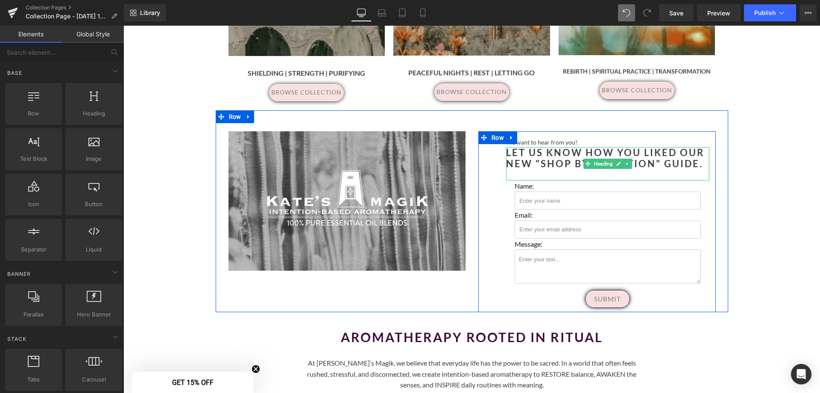
click at [549, 178] on div at bounding box center [607, 179] width 203 height 2
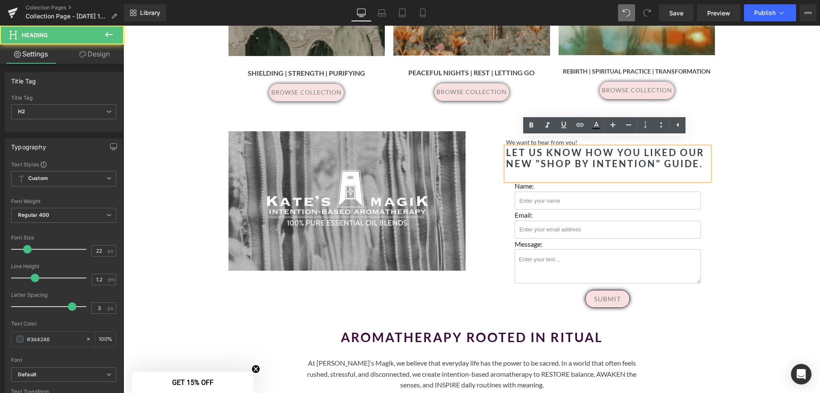
click at [549, 170] on div at bounding box center [607, 175] width 203 height 11
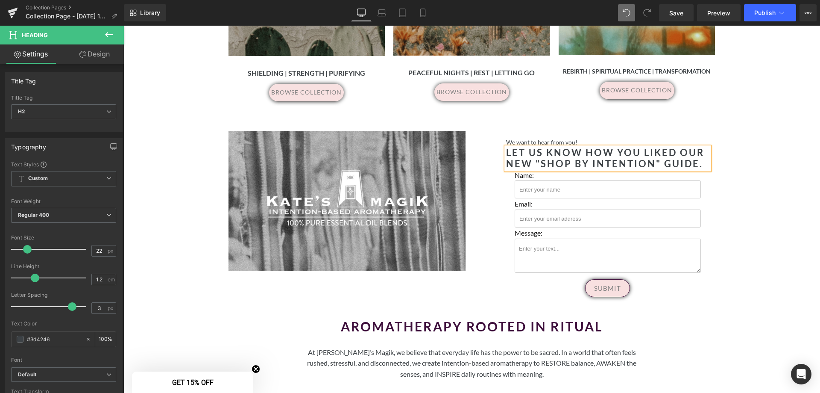
click at [772, 210] on div "Separator Hero Banner 200px 200px Row Elevate your daily rituals with the trans…" at bounding box center [471, 138] width 697 height 1561
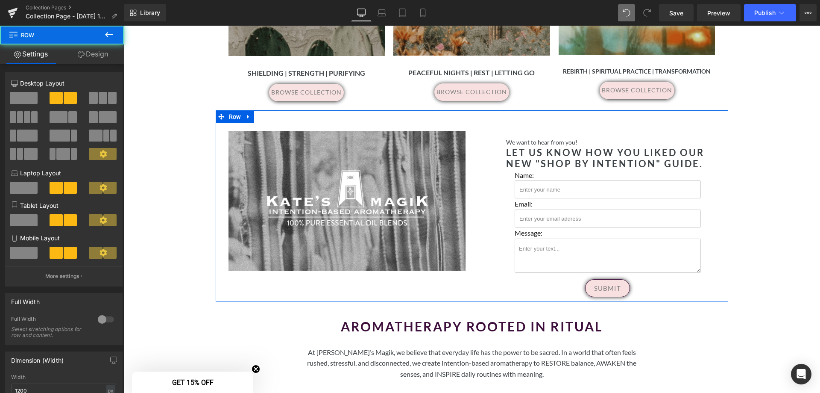
click at [346, 270] on div "Separator Hero Banner 140px 136px We want to hear from you! Text Block Let us k…" at bounding box center [472, 205] width 513 height 191
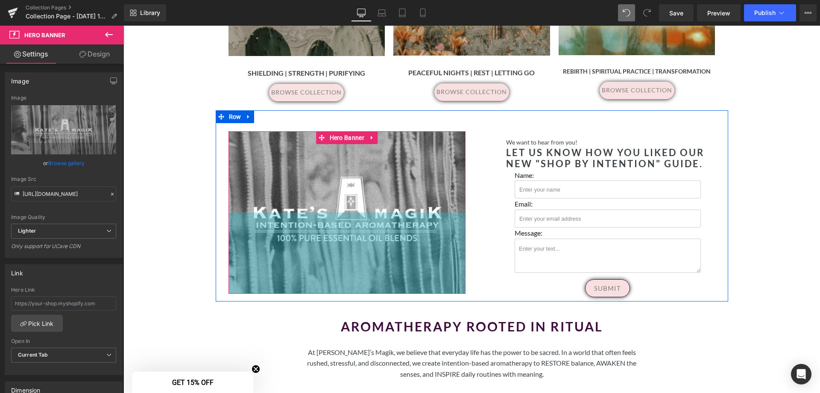
drag, startPoint x: 346, startPoint y: 262, endPoint x: 343, endPoint y: 285, distance: 23.2
click at [343, 285] on div "190px" at bounding box center [348, 252] width 238 height 81
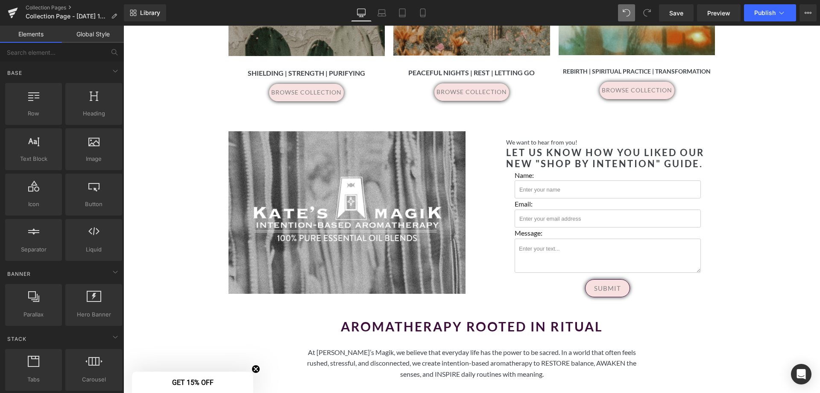
click at [734, 326] on div "Separator Hero Banner 200px 200px Row Elevate your daily rituals with the trans…" at bounding box center [471, 138] width 697 height 1561
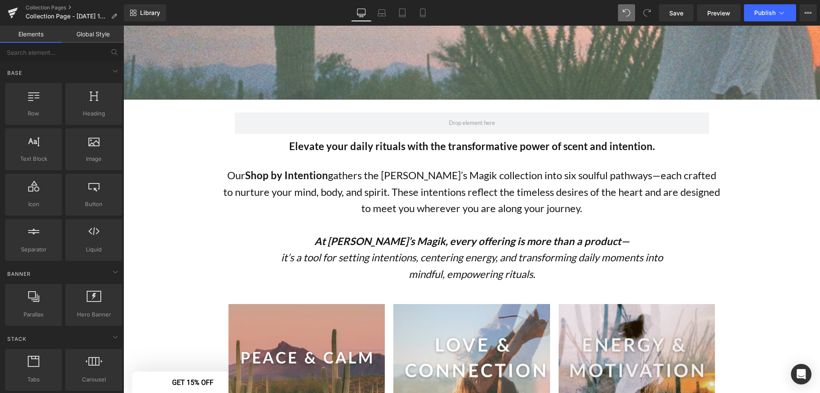
scroll to position [214, 0]
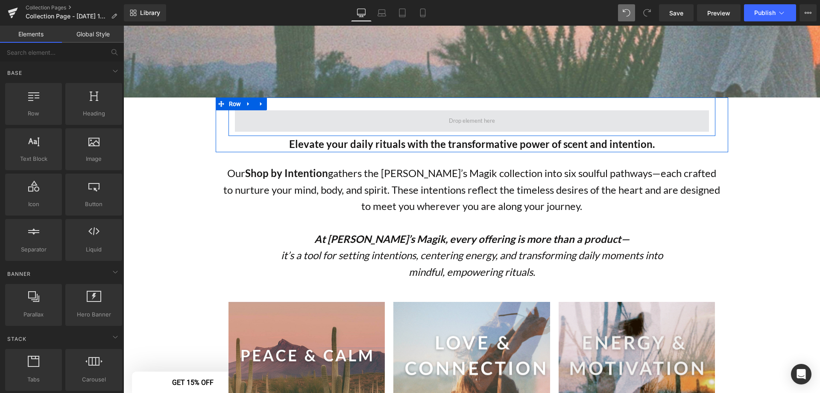
click at [528, 122] on span at bounding box center [472, 120] width 474 height 21
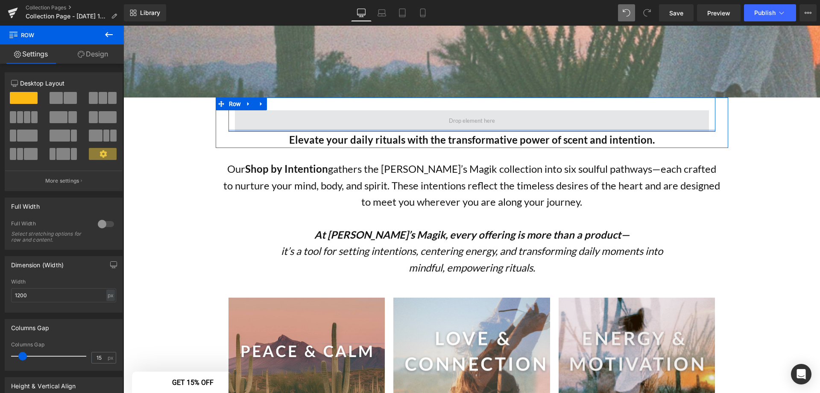
drag, startPoint x: 446, startPoint y: 128, endPoint x: 450, endPoint y: 123, distance: 6.4
click at [442, 113] on div "Row" at bounding box center [472, 114] width 487 height 34
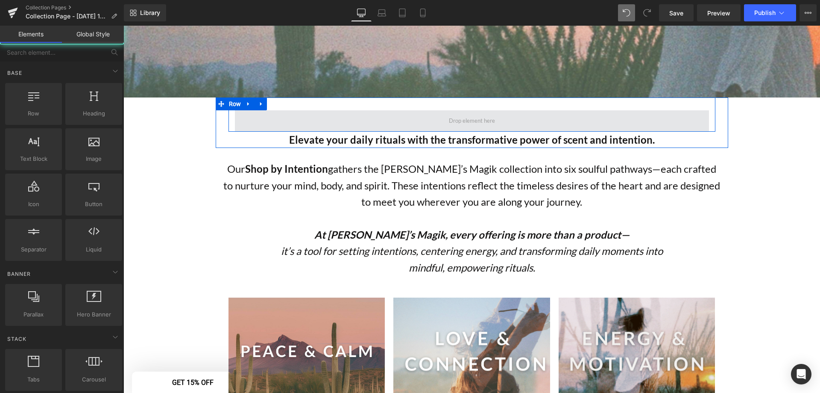
click at [450, 123] on span at bounding box center [472, 120] width 52 height 15
drag, startPoint x: 257, startPoint y: 119, endPoint x: 253, endPoint y: 110, distance: 9.6
click at [256, 119] on span at bounding box center [472, 120] width 474 height 21
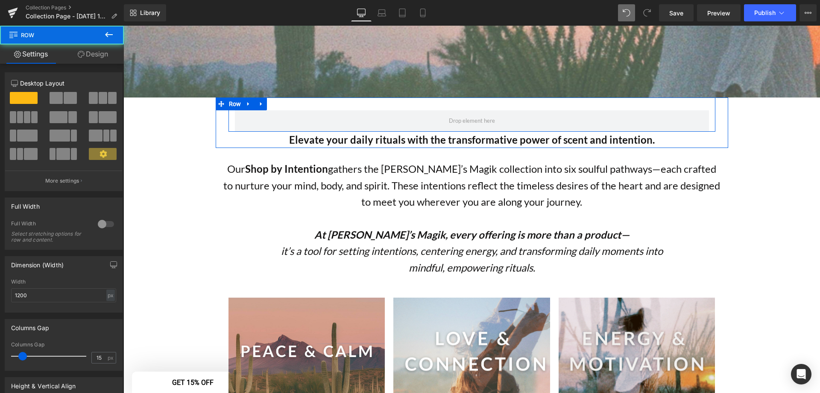
click at [258, 104] on icon at bounding box center [261, 103] width 6 height 6
click at [281, 104] on icon at bounding box center [284, 104] width 6 height 6
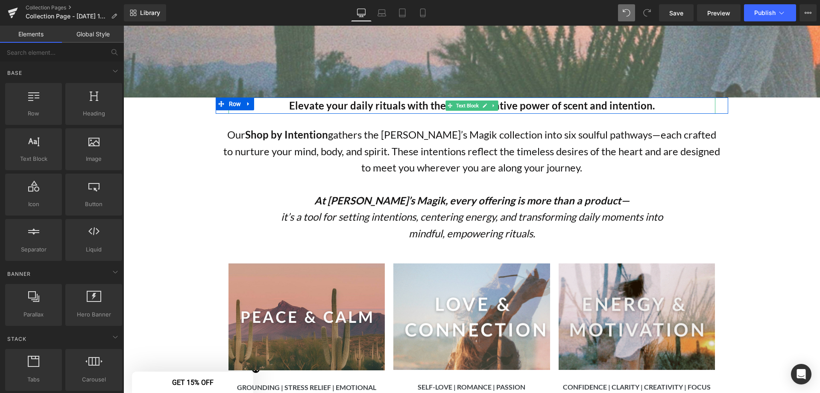
click at [572, 110] on strong "Elevate your daily rituals with the transformative power of scent and intention." at bounding box center [472, 105] width 366 height 12
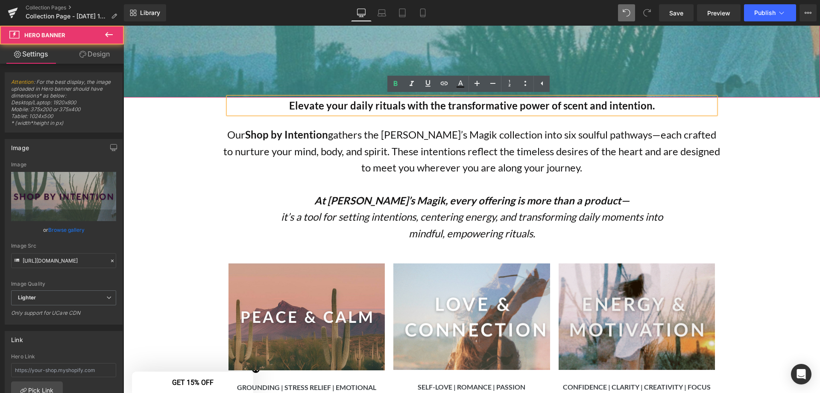
drag, startPoint x: 570, startPoint y: 94, endPoint x: 569, endPoint y: 101, distance: 7.3
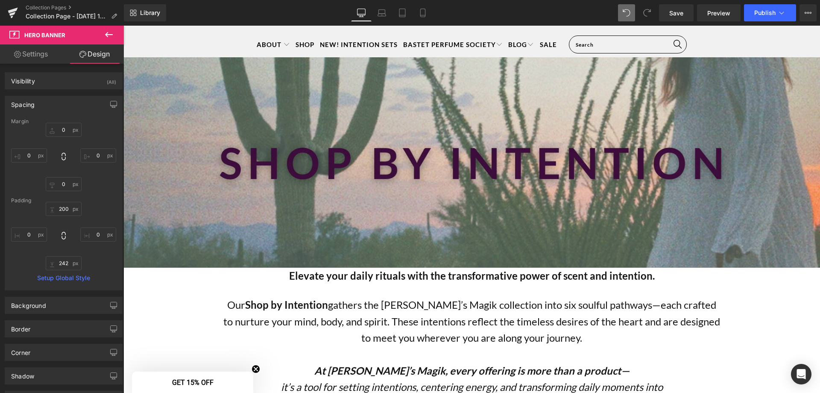
scroll to position [103, 0]
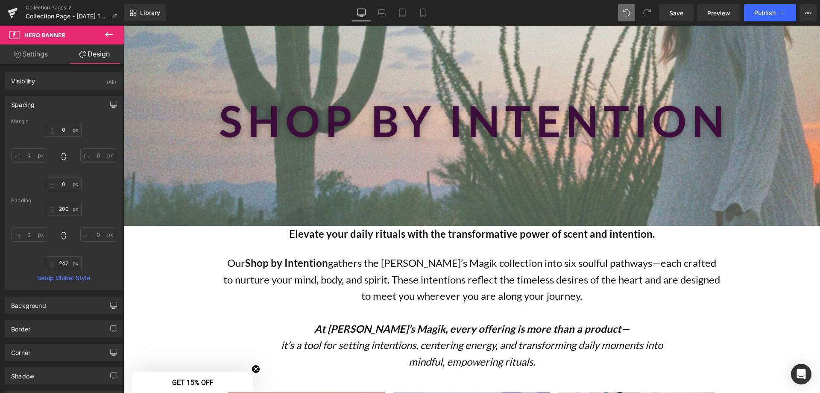
click at [655, 255] on div "Our Shop by Intention gathers the Kate’s Magik collection into six soulful path…" at bounding box center [472, 312] width 500 height 115
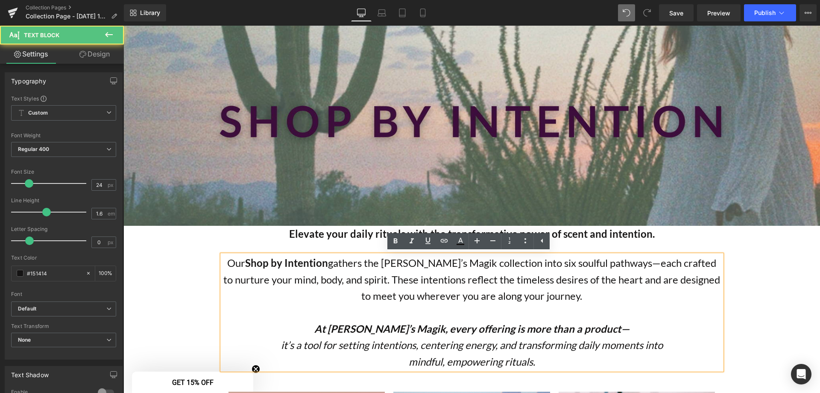
click at [574, 233] on strong "Elevate your daily rituals with the transformative power of scent and intention." at bounding box center [472, 233] width 366 height 12
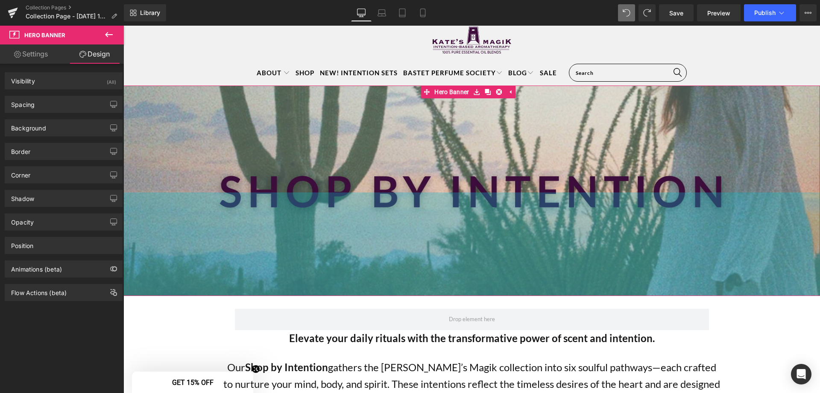
scroll to position [85, 0]
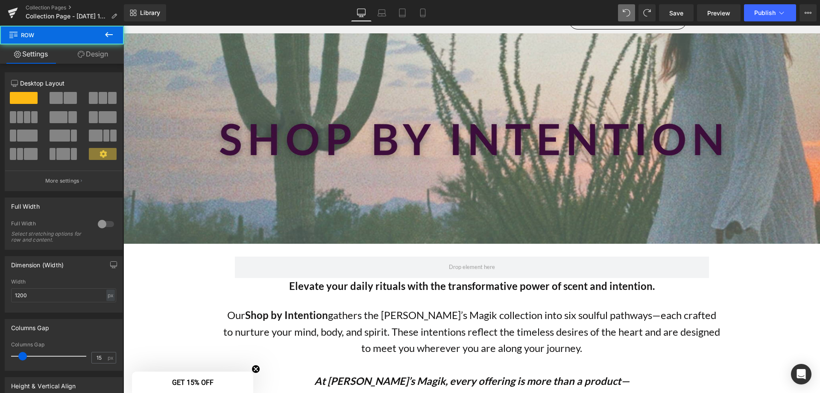
click at [719, 325] on div "Our Shop by Intention gathers the Kate’s Magik collection into six soulful path…" at bounding box center [472, 364] width 513 height 115
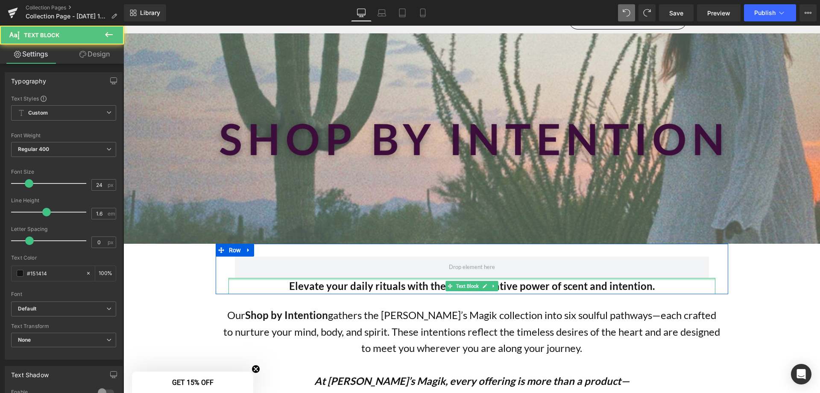
drag, startPoint x: 591, startPoint y: 278, endPoint x: 587, endPoint y: 255, distance: 22.7
click at [587, 255] on div "Row Elevate your daily rituals with the transformative power of scent and inten…" at bounding box center [472, 269] width 500 height 50
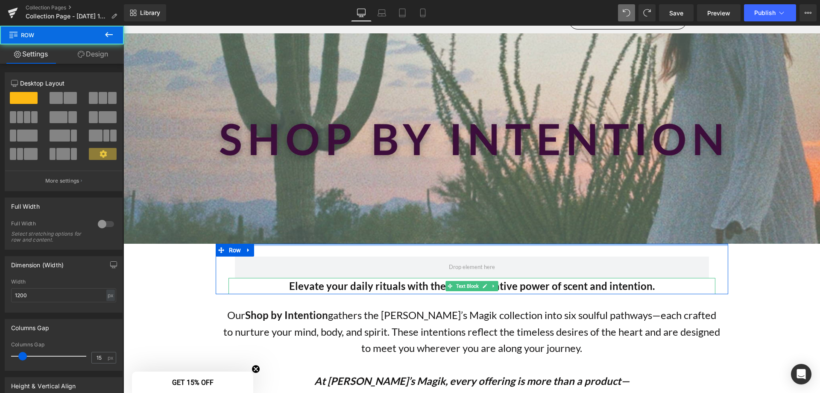
drag, startPoint x: 582, startPoint y: 243, endPoint x: 573, endPoint y: 205, distance: 38.7
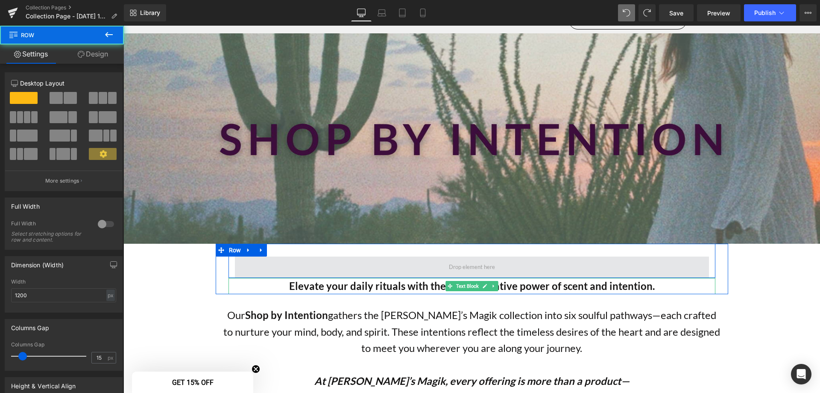
click at [546, 265] on span at bounding box center [472, 266] width 474 height 21
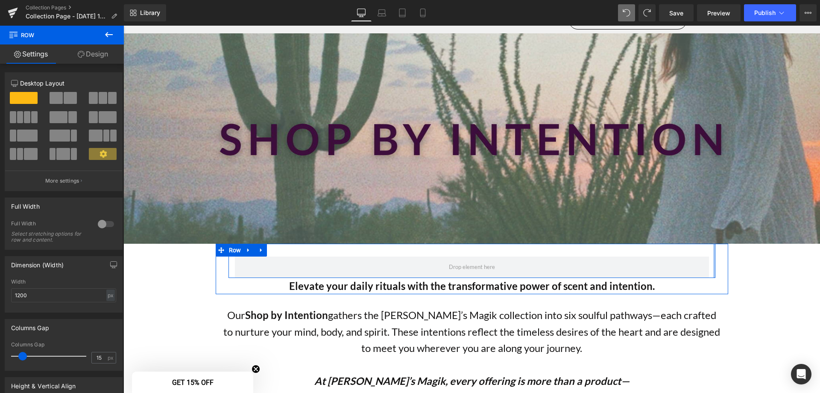
drag, startPoint x: 711, startPoint y: 258, endPoint x: 716, endPoint y: 263, distance: 6.4
click at [716, 263] on div "Row Elevate your daily rituals with the transformative power of scent and inten…" at bounding box center [472, 269] width 500 height 50
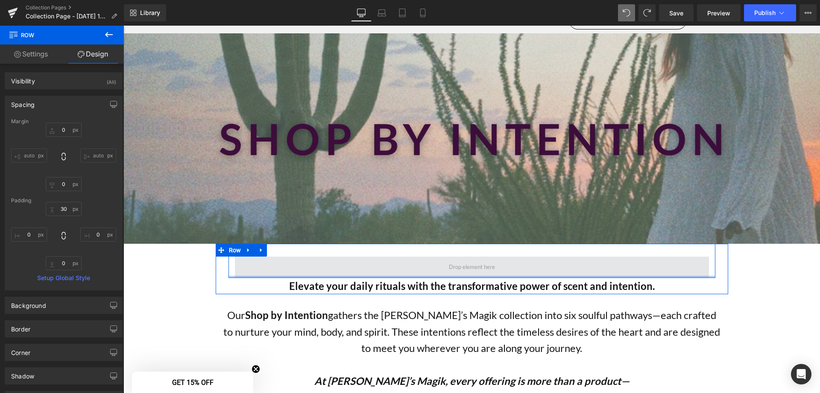
drag, startPoint x: 694, startPoint y: 276, endPoint x: 695, endPoint y: 266, distance: 10.8
click at [695, 266] on div "Row" at bounding box center [472, 261] width 487 height 34
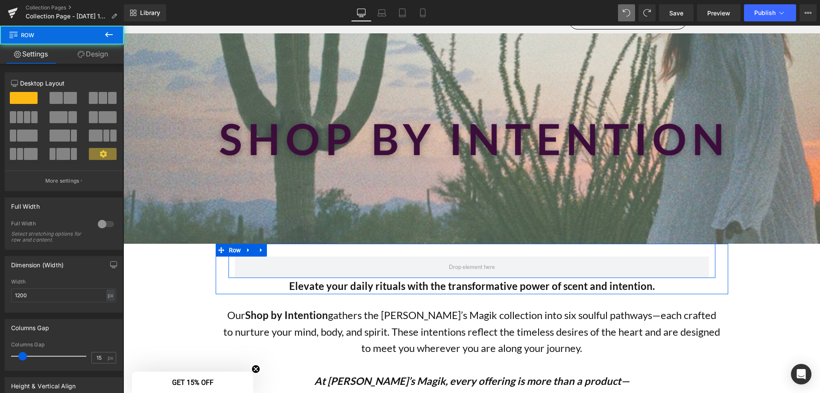
click at [304, 252] on div "Row" at bounding box center [472, 261] width 487 height 34
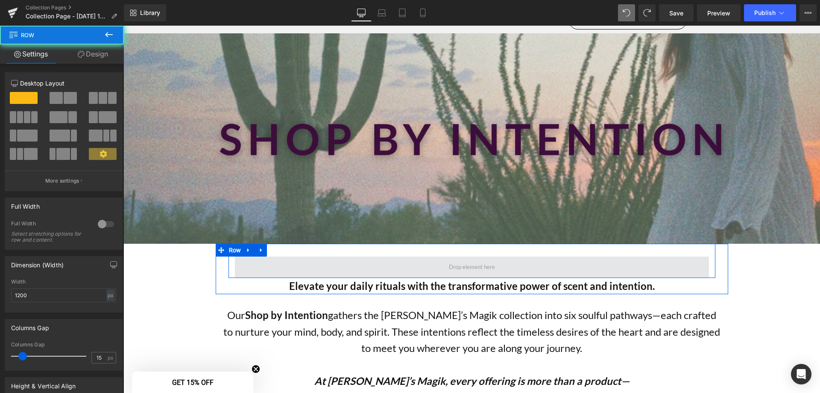
click at [302, 270] on span at bounding box center [472, 266] width 474 height 21
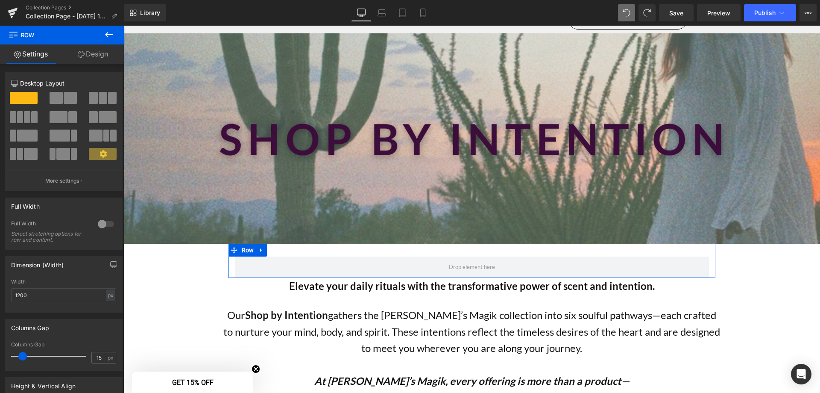
click at [97, 51] on link "Design" at bounding box center [93, 53] width 62 height 19
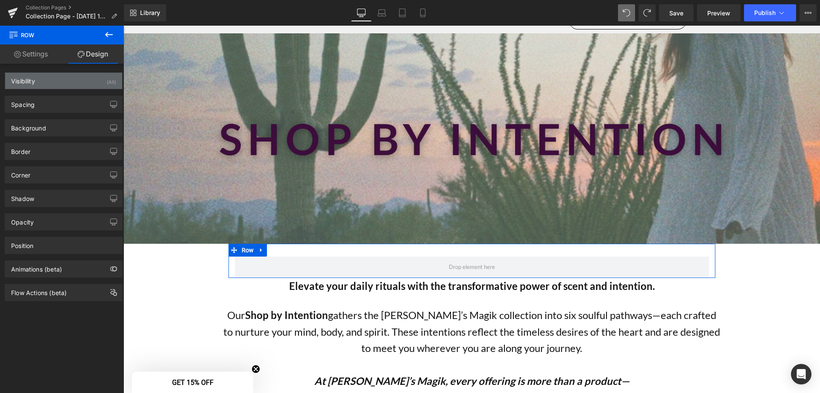
click at [57, 81] on div "Visibility (All)" at bounding box center [63, 81] width 117 height 16
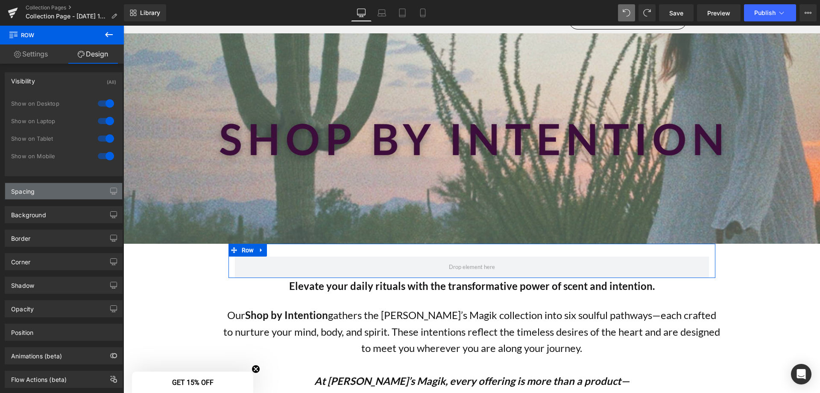
click at [50, 191] on div "Spacing" at bounding box center [63, 191] width 117 height 16
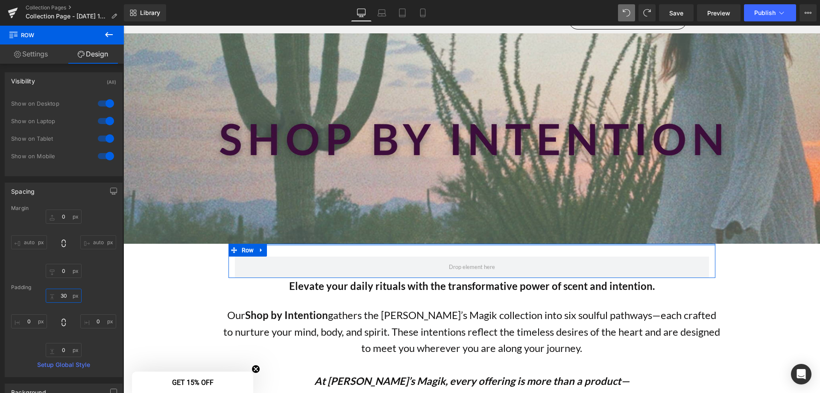
click at [62, 293] on input "30" at bounding box center [64, 295] width 36 height 14
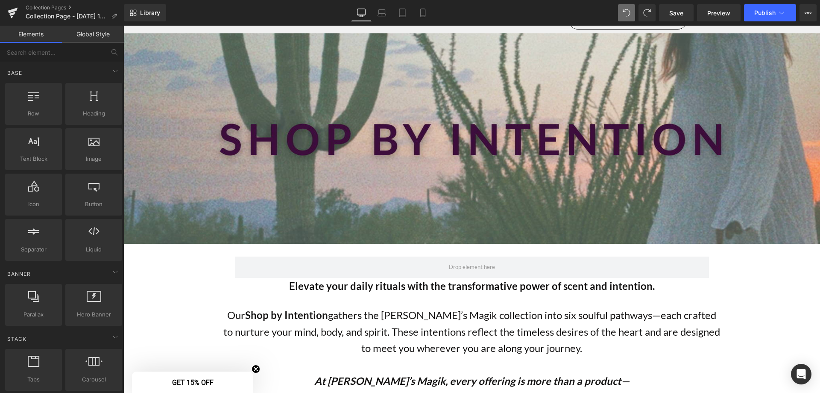
click at [728, 15] on span "Preview" at bounding box center [718, 13] width 23 height 9
click at [679, 10] on span "Save" at bounding box center [676, 13] width 14 height 9
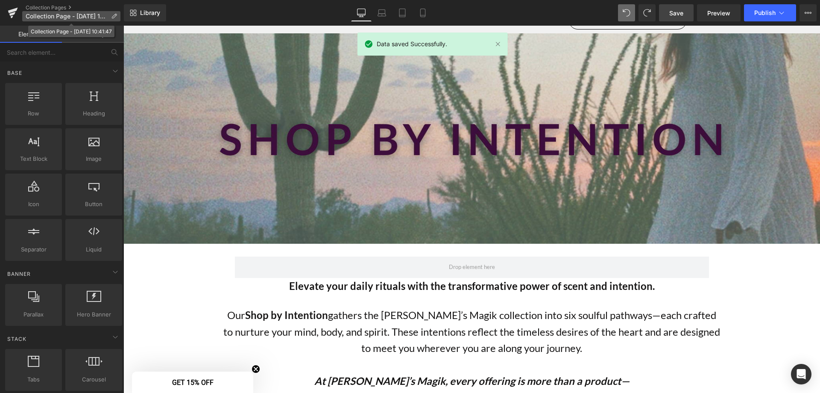
click at [79, 13] on span "Collection Page - Sep 17, 10:41:47" at bounding box center [67, 16] width 82 height 7
click at [78, 0] on div "Row You are previewing how the Live Preset 0 will restyle your page. You can no…" at bounding box center [410, 0] width 820 height 0
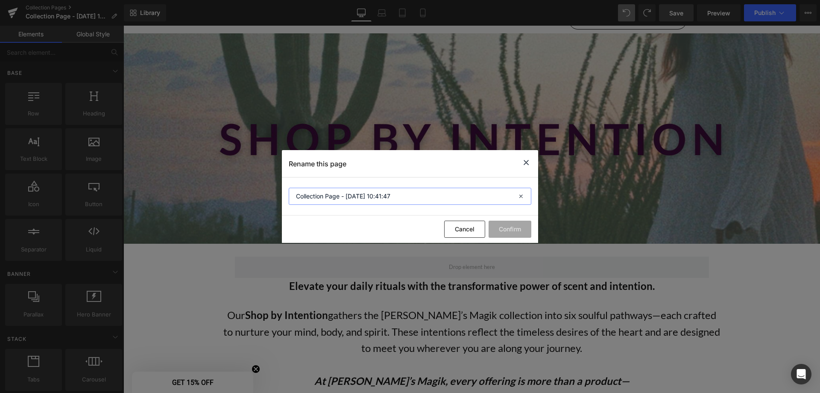
click at [417, 200] on input "Collection Page - Sep 17, 10:41:47" at bounding box center [410, 196] width 243 height 17
type input "Shop by Itention 091725"
click at [513, 230] on button "Confirm" at bounding box center [510, 228] width 43 height 17
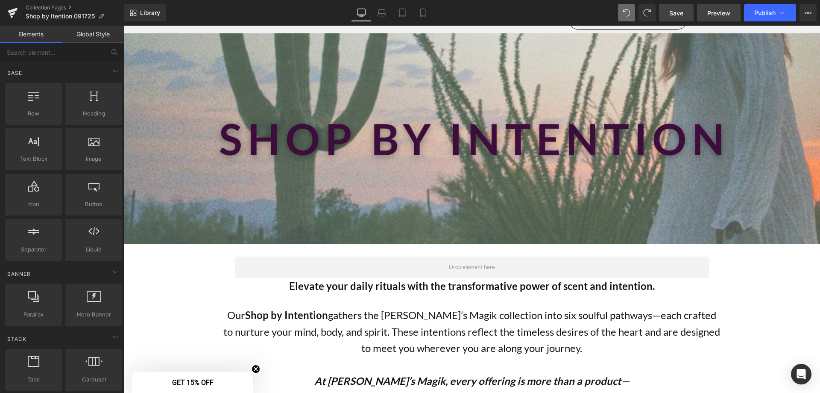
click at [720, 10] on span "Preview" at bounding box center [718, 13] width 23 height 9
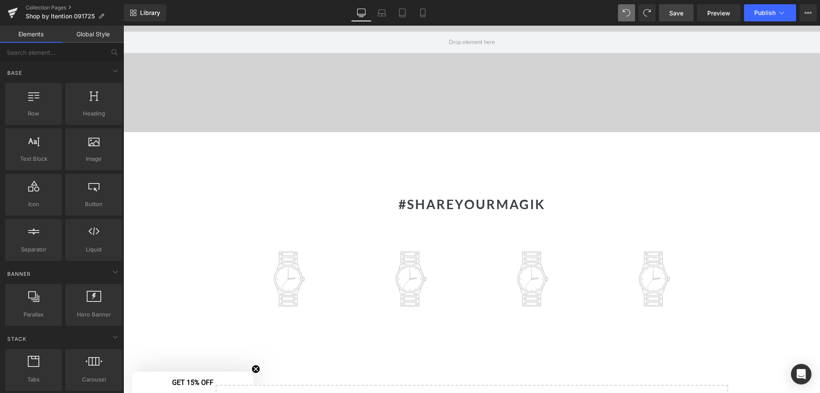
scroll to position [1068, 0]
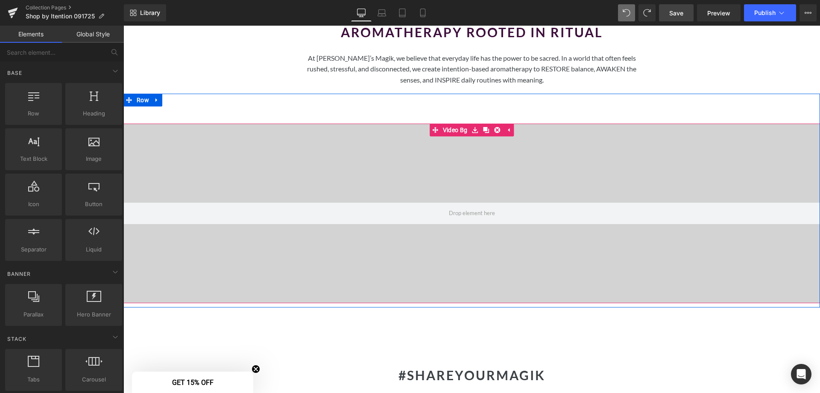
click at [438, 175] on div at bounding box center [471, 212] width 697 height 179
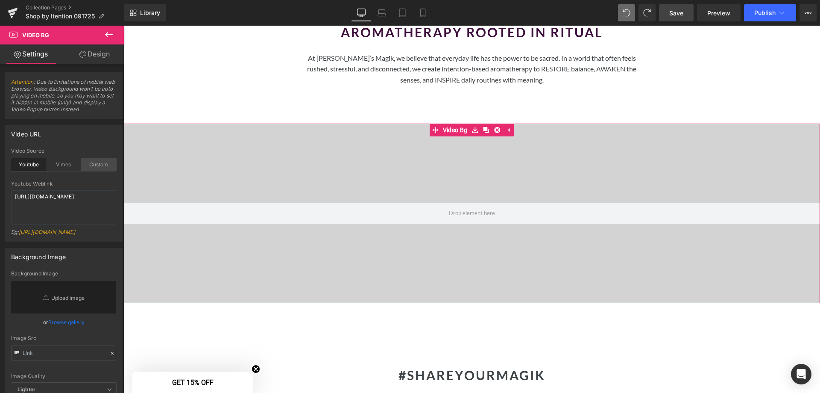
click at [91, 166] on div "Custom" at bounding box center [98, 164] width 35 height 13
click at [22, 167] on div "Youtube" at bounding box center [28, 164] width 35 height 13
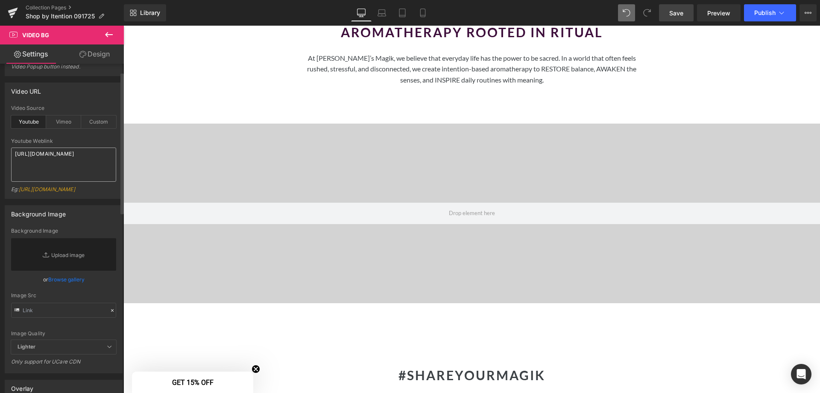
scroll to position [0, 0]
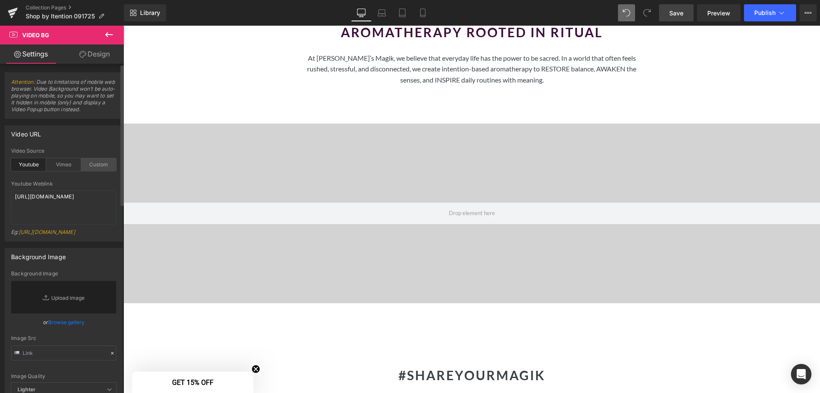
click at [90, 165] on div "Custom" at bounding box center [98, 164] width 35 height 13
click at [106, 40] on button at bounding box center [109, 35] width 30 height 19
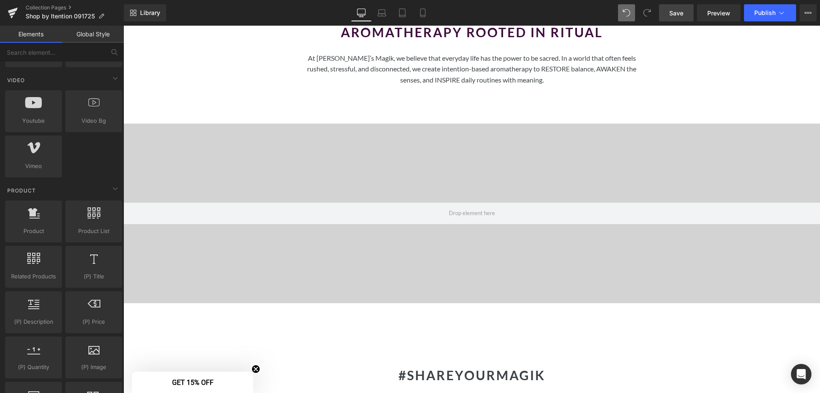
scroll to position [563, 0]
click at [94, 117] on span "Video Bg" at bounding box center [94, 121] width 52 height 9
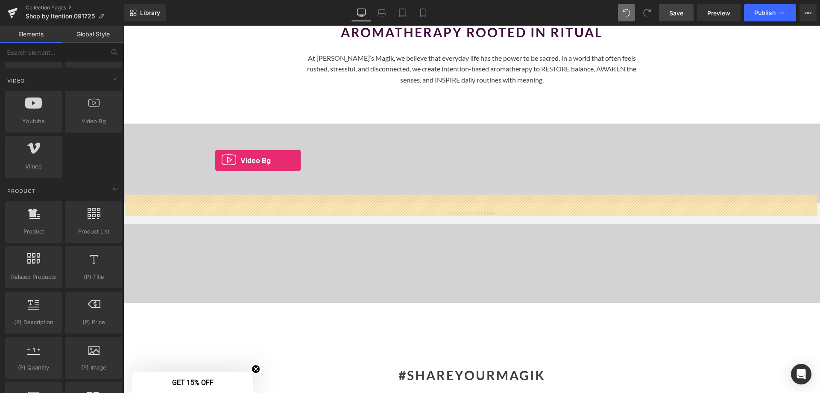
drag, startPoint x: 221, startPoint y: 152, endPoint x: 216, endPoint y: 160, distance: 9.6
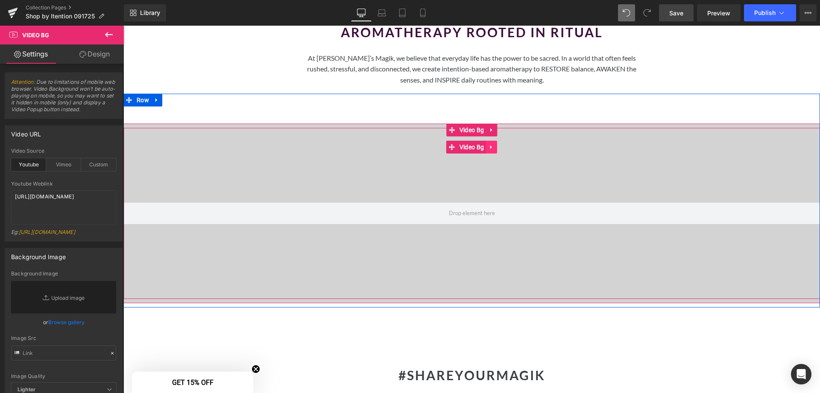
click at [489, 144] on icon at bounding box center [492, 147] width 6 height 6
click at [494, 144] on icon at bounding box center [497, 147] width 6 height 6
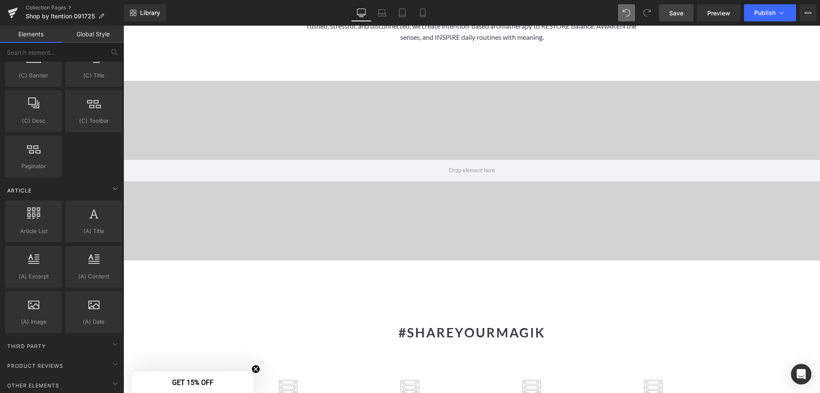
scroll to position [1367, 0]
click at [7, 158] on div "Paginator collections, paginators, paginates, paginatings, paginations, pages, …" at bounding box center [33, 156] width 57 height 42
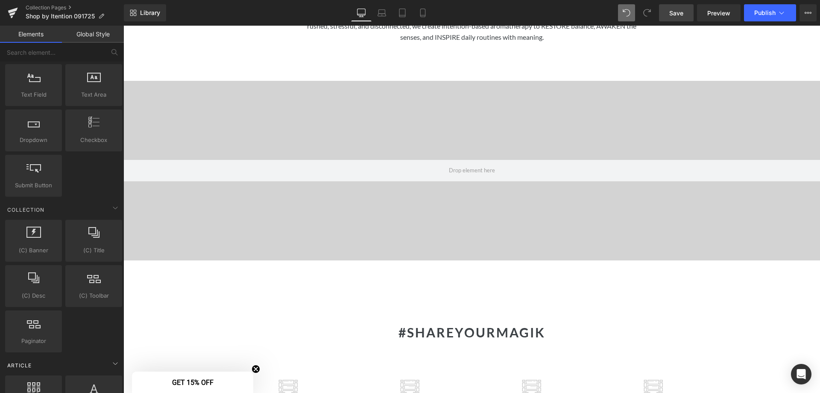
scroll to position [1033, 0]
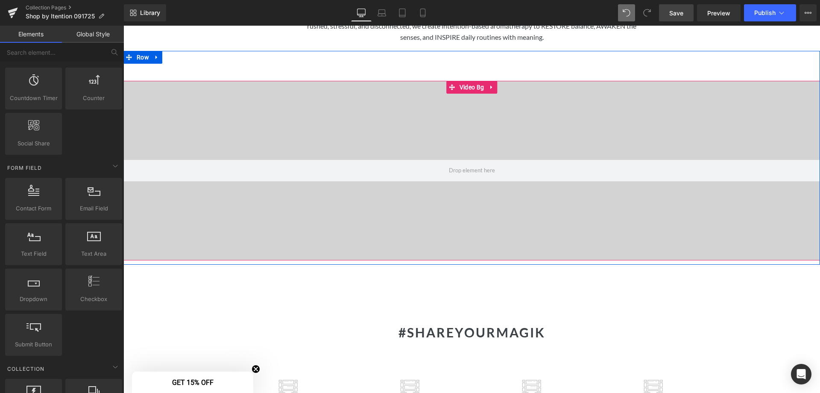
click at [419, 174] on div at bounding box center [471, 170] width 697 height 179
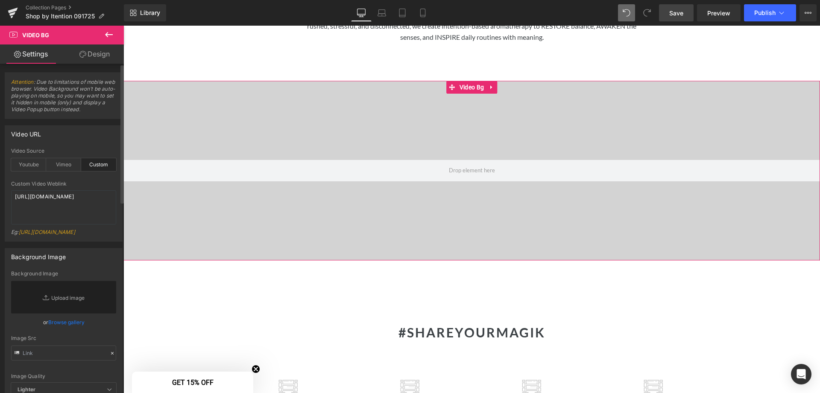
click at [95, 167] on div "Custom" at bounding box center [98, 164] width 35 height 13
drag, startPoint x: 85, startPoint y: 211, endPoint x: -23, endPoint y: 186, distance: 110.9
click at [0, 186] on html "Paginator You are previewing how the Live Preset 0 will restyle your page. You …" at bounding box center [410, 196] width 820 height 393
paste textarea "www.canva.com/design/DAGzQjWigDg/8pm2Yp0E7rr-HzT3JLjSsA/edit?utm_content=DAGzQj…"
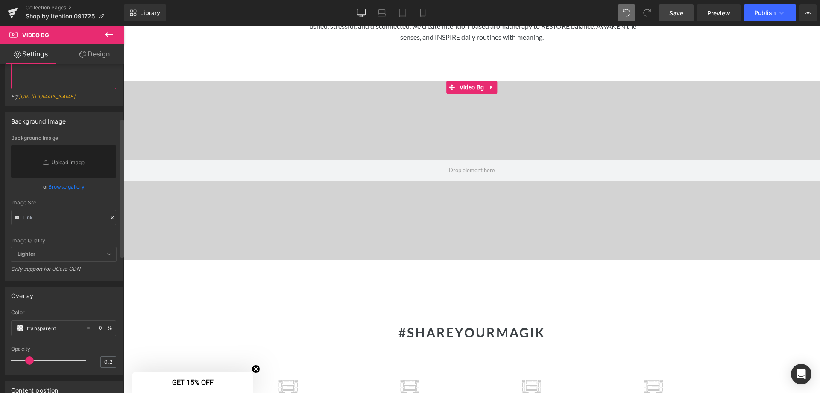
scroll to position [128, 0]
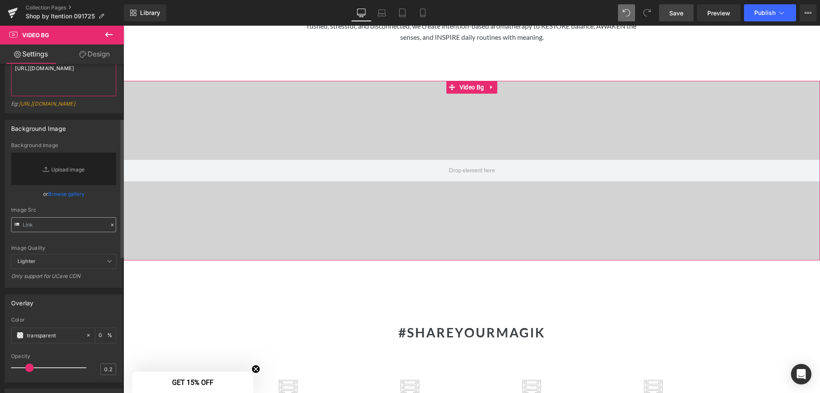
type textarea "https://www.canva.com/design/DAGzQjWigDg/8pm2Yp0E7rr-HzT3JLjSsA/edit?utm_conten…"
click at [81, 232] on input "text" at bounding box center [63, 224] width 105 height 15
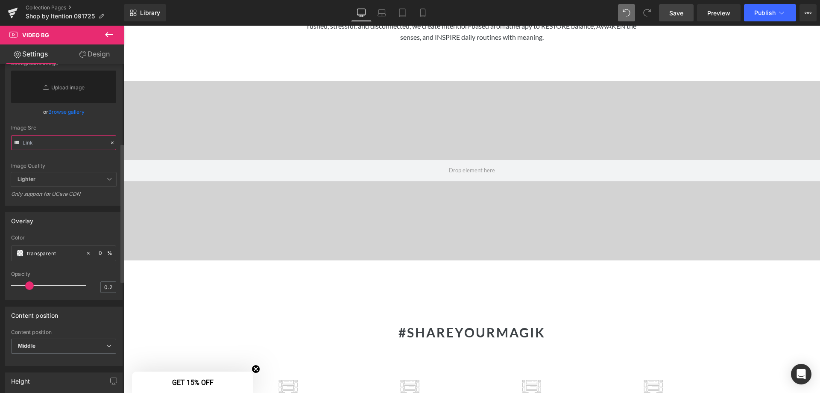
scroll to position [214, 0]
click at [109, 38] on icon at bounding box center [109, 34] width 10 height 10
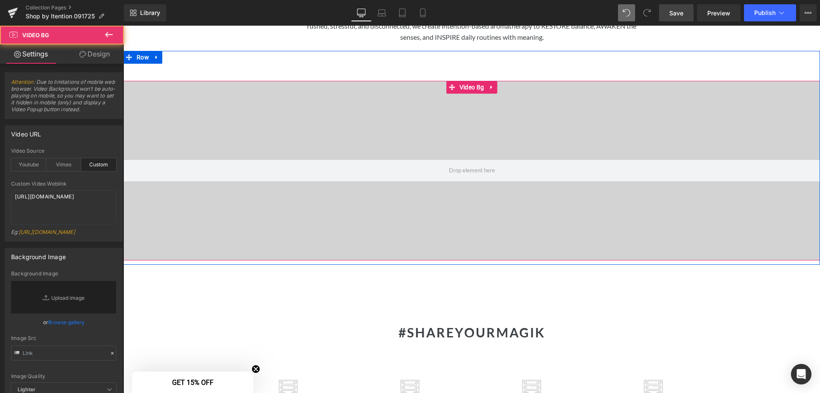
click at [463, 216] on div at bounding box center [471, 170] width 697 height 179
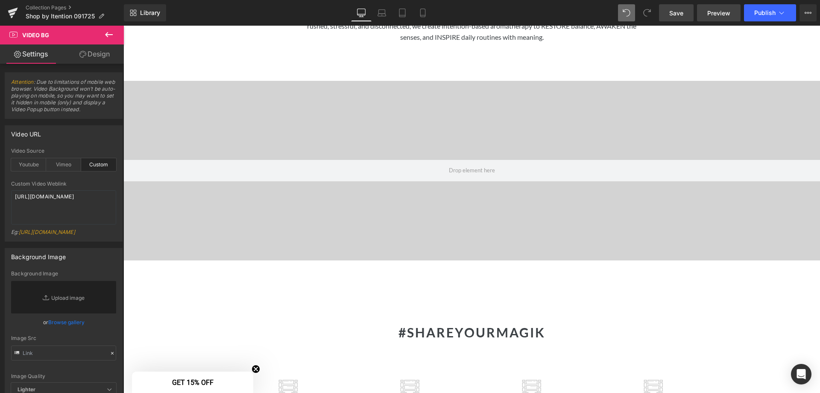
click at [722, 12] on span "Preview" at bounding box center [718, 13] width 23 height 9
click at [680, 12] on span "Save" at bounding box center [676, 13] width 14 height 9
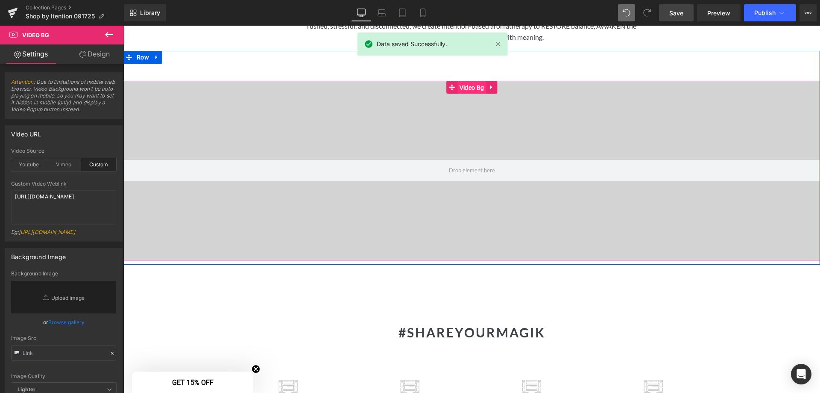
click at [463, 81] on span "Video Bg" at bounding box center [472, 87] width 29 height 13
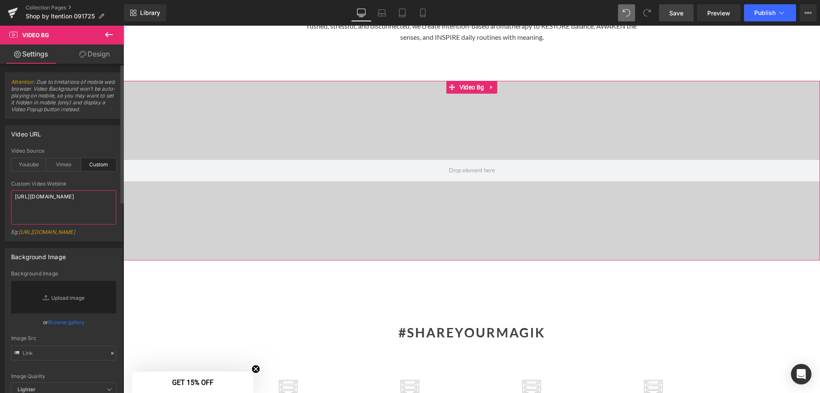
click at [103, 214] on textarea "https://www.canva.com/design/DAGzQjWigDg/8pm2Yp0E7rr-HzT3JLjSsA/edit?utm_conten…" at bounding box center [63, 207] width 105 height 34
drag, startPoint x: 106, startPoint y: 221, endPoint x: -47, endPoint y: 161, distance: 164.4
click at [0, 161] on html "Video Bg You are previewing how the Live Preset 0 will restyle your page. You c…" at bounding box center [410, 196] width 820 height 393
drag, startPoint x: 48, startPoint y: 215, endPoint x: -8, endPoint y: 181, distance: 65.4
click at [0, 181] on html "Video Bg You are previewing how the Live Preset 0 will restyle your page. You c…" at bounding box center [410, 196] width 820 height 393
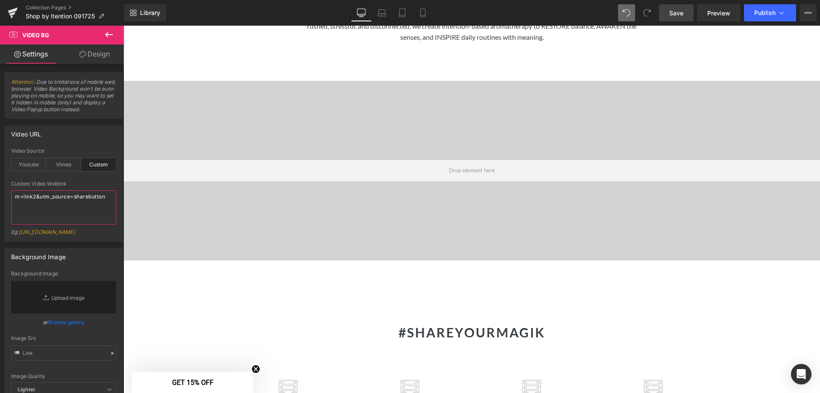
drag, startPoint x: 106, startPoint y: 198, endPoint x: -92, endPoint y: 171, distance: 200.0
click at [0, 171] on html "Video Bg You are previewing how the Live Preset 0 will restyle your page. You c…" at bounding box center [410, 196] width 820 height 393
paste textarea "https://www.canva.com/design/DAGzQjWigDg/lEIHbCm2i57TyYBy95xEKQ/watch?utm_conte…"
click at [71, 203] on textarea "https://www.canva.com/design/DAGzQjWigDg/lEIHbCm2i57TyYBy95xEKQ/watch?utm_conte…" at bounding box center [63, 207] width 105 height 34
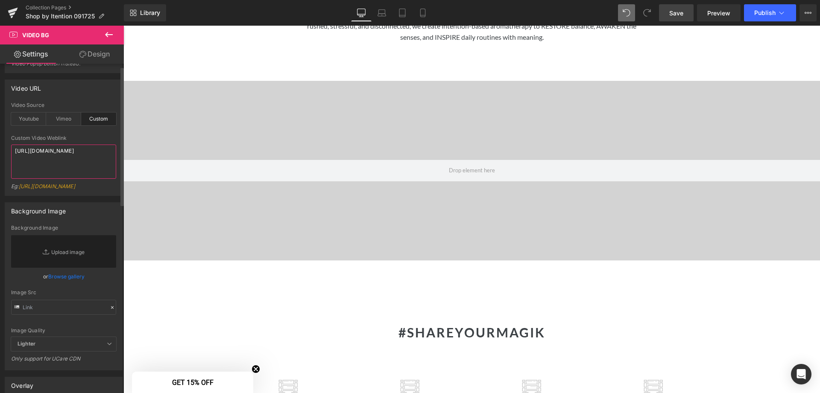
scroll to position [0, 0]
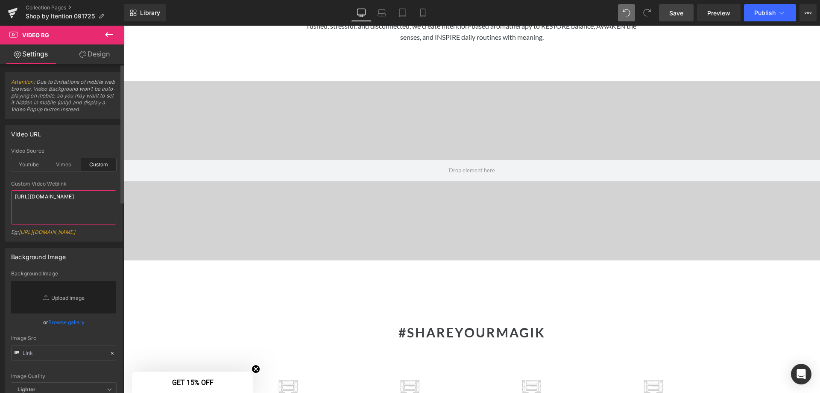
click at [78, 217] on textarea "https://www.canva.com/design/DAGzQjWigDg/lEIHbCm2i57TyYBy95xEKQ/watch?utm_conte…" at bounding box center [63, 207] width 105 height 34
type textarea "https://www.canva.com/design/DAGzQjWigDg/lEIHbCm2i57TyYBy95xEKQ/watch?utm_conte…"
drag, startPoint x: 89, startPoint y: 58, endPoint x: 49, endPoint y: 66, distance: 40.6
click at [89, 57] on link "Design" at bounding box center [95, 53] width 62 height 19
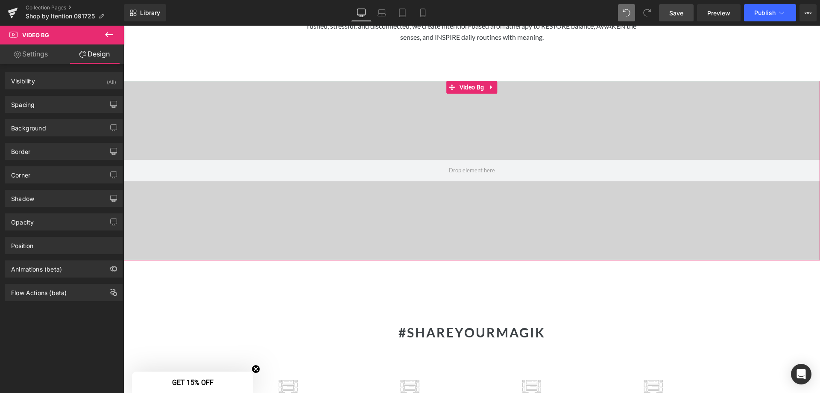
click at [26, 53] on link "Settings" at bounding box center [31, 53] width 62 height 19
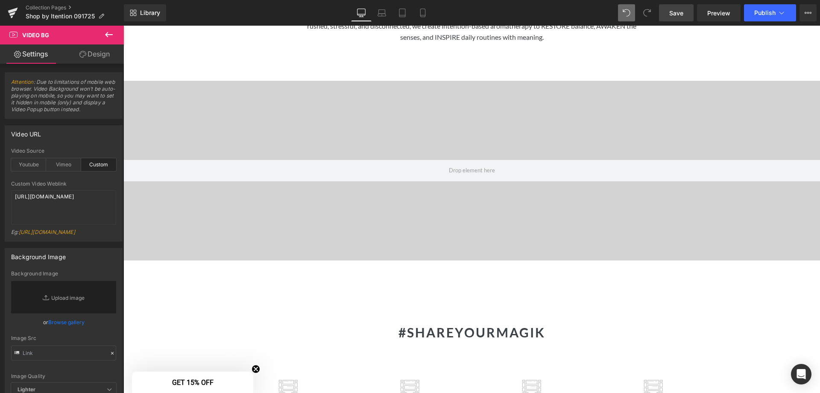
click at [107, 32] on icon at bounding box center [109, 34] width 10 height 10
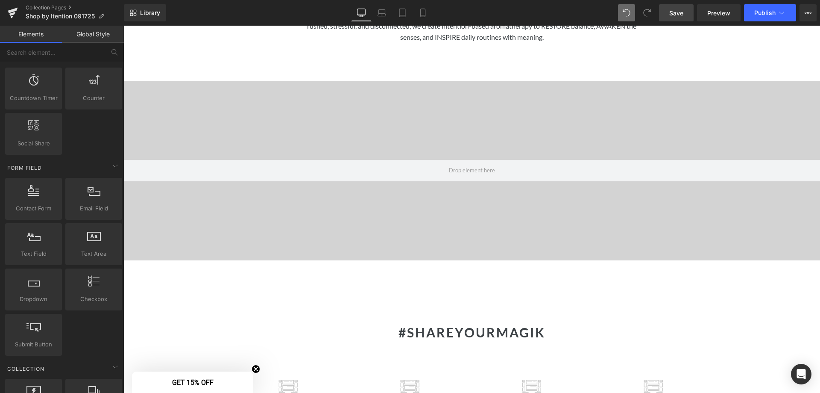
click at [680, 14] on span "Save" at bounding box center [676, 13] width 14 height 9
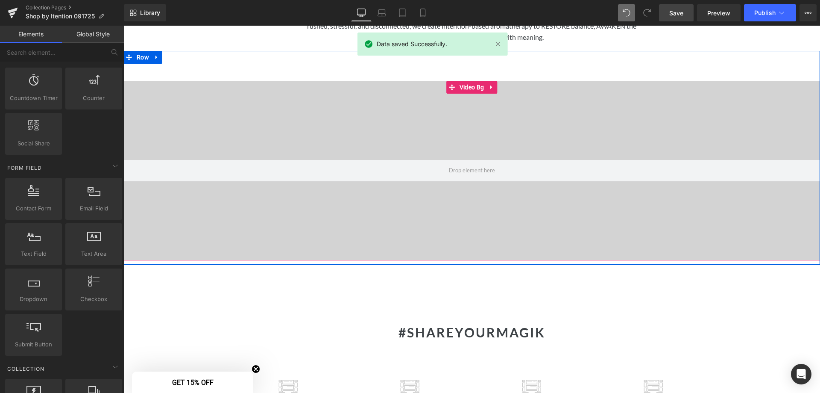
click at [502, 130] on div at bounding box center [471, 170] width 697 height 179
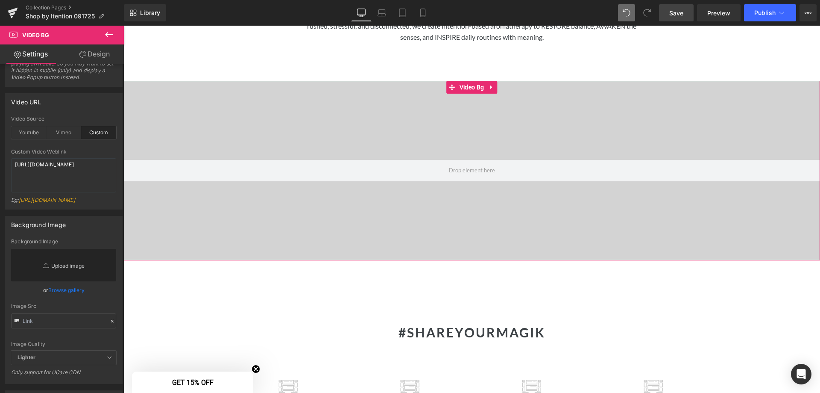
scroll to position [85, 0]
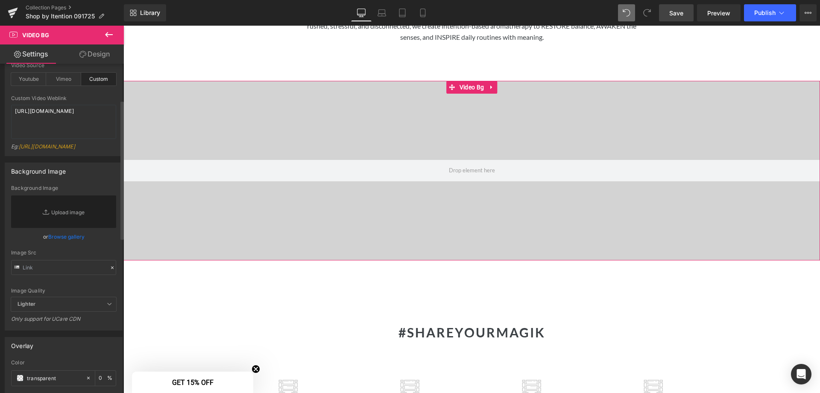
click at [65, 244] on link "Browse gallery" at bounding box center [66, 236] width 36 height 15
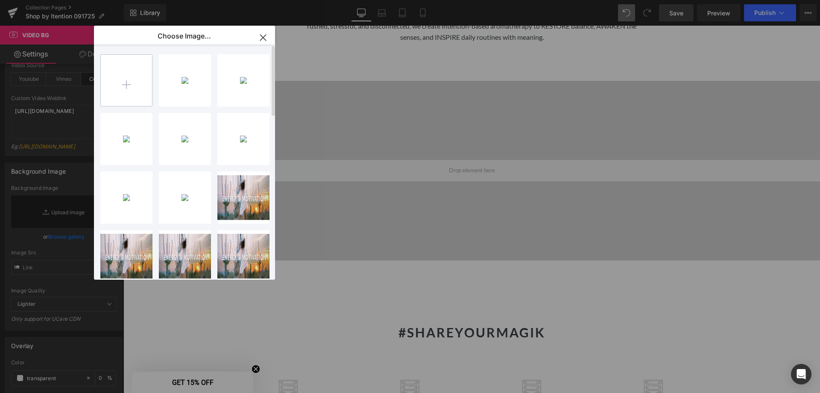
click at [124, 85] on input "file" at bounding box center [126, 80] width 51 height 51
type input "C:\fakepath\Untitled design.mp4"
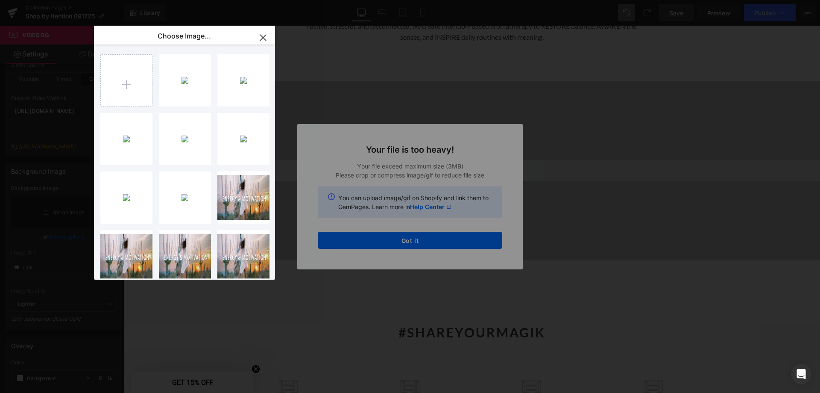
click at [437, 0] on div "Text Color Highlight Color #333333 Edit or remove link: Edit - Unlink - Cancel …" at bounding box center [410, 0] width 820 height 0
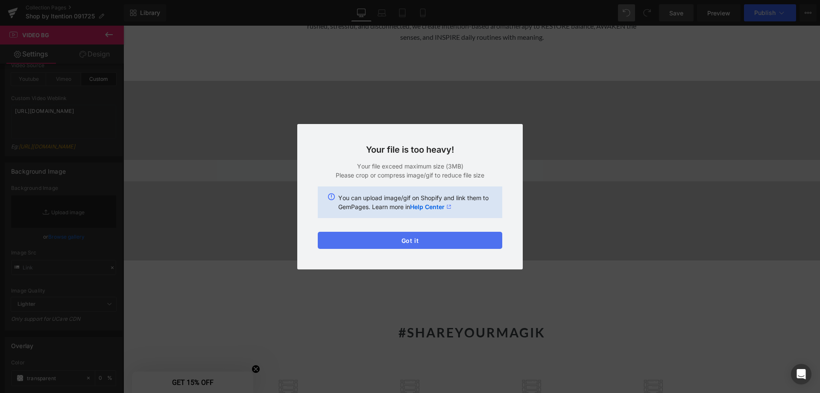
click at [410, 239] on button "Got it" at bounding box center [410, 240] width 185 height 17
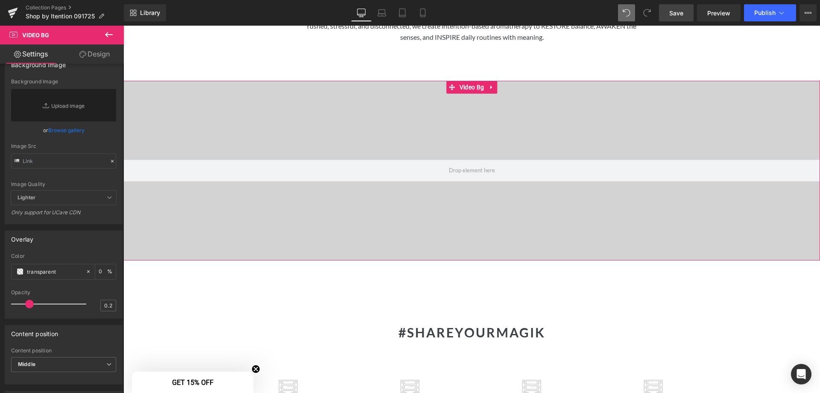
scroll to position [0, 0]
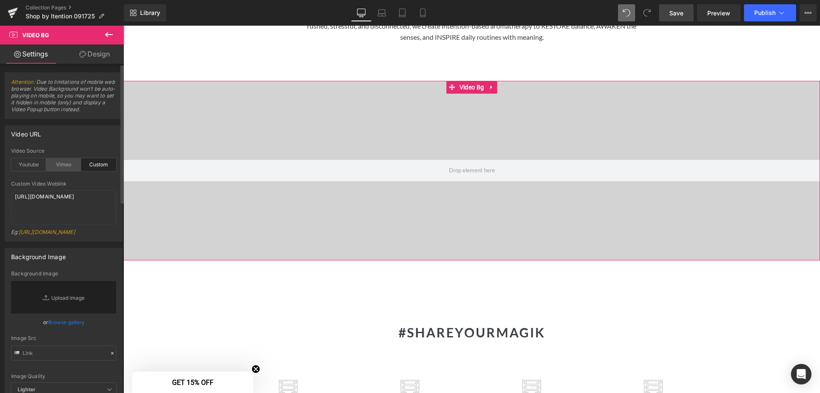
click at [59, 162] on div "Vimeo" at bounding box center [63, 164] width 35 height 13
click at [90, 165] on div "Custom" at bounding box center [98, 164] width 35 height 13
click at [55, 165] on div "Vimeo" at bounding box center [63, 164] width 35 height 13
click at [30, 165] on div "Youtube" at bounding box center [28, 164] width 35 height 13
drag, startPoint x: 60, startPoint y: 207, endPoint x: -12, endPoint y: 191, distance: 73.1
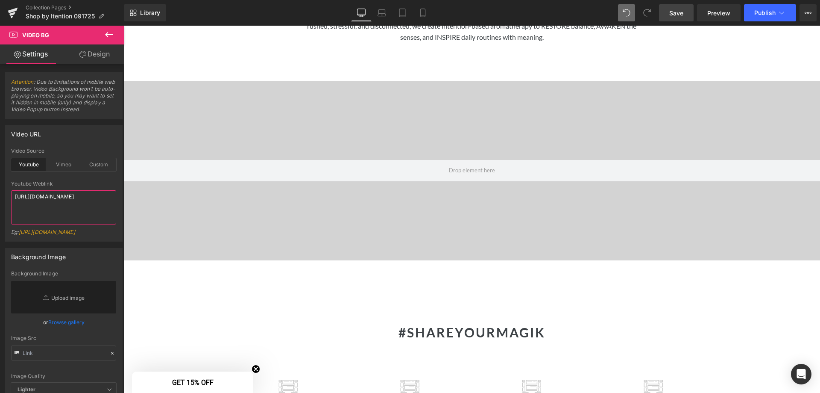
click at [0, 191] on html "Video Bg You are previewing how the Live Preset 0 will restyle your page. You c…" at bounding box center [410, 196] width 820 height 393
click at [67, 164] on div "Vimeo" at bounding box center [63, 164] width 35 height 13
drag, startPoint x: 6, startPoint y: 191, endPoint x: -16, endPoint y: 186, distance: 22.0
click at [0, 186] on html "Video Bg You are previewing how the Live Preset 0 will restyle your page. You c…" at bounding box center [410, 196] width 820 height 393
click at [94, 164] on div "Custom" at bounding box center [98, 164] width 35 height 13
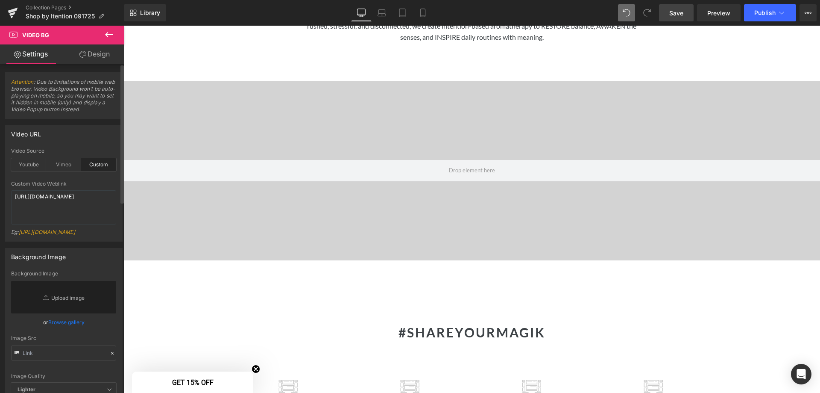
click at [98, 187] on div "Custom Video Weblink https://www.canva.com/design/DAGzQjWigDg/lEIHbCm2i57TyYBy9…" at bounding box center [63, 211] width 105 height 60
click at [114, 32] on button at bounding box center [109, 35] width 30 height 19
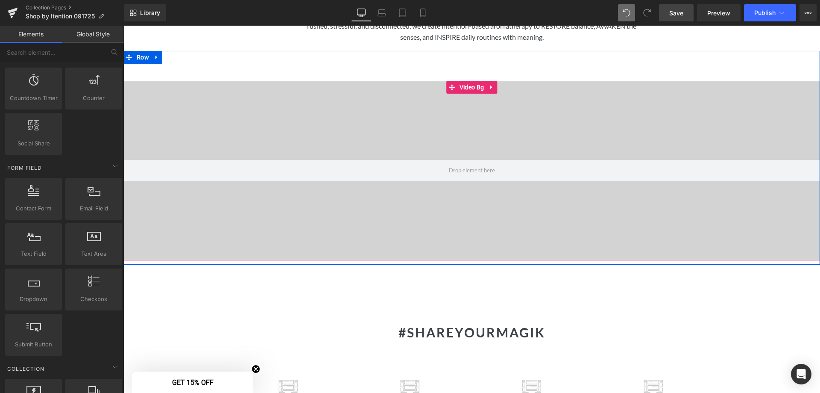
click at [544, 174] on div at bounding box center [471, 170] width 697 height 179
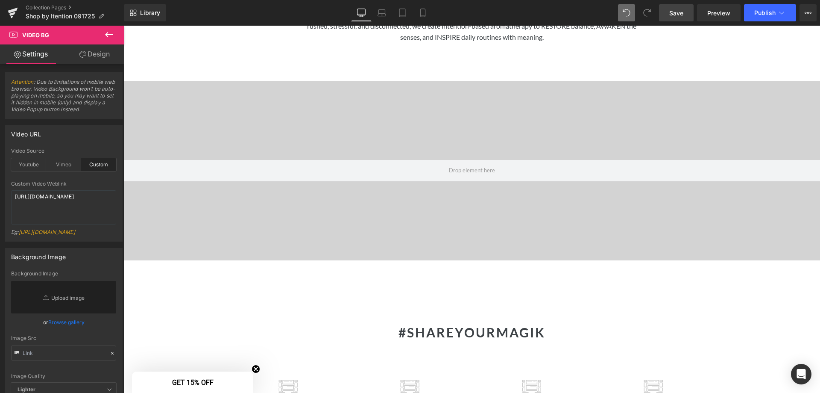
click at [676, 12] on span "Save" at bounding box center [676, 13] width 14 height 9
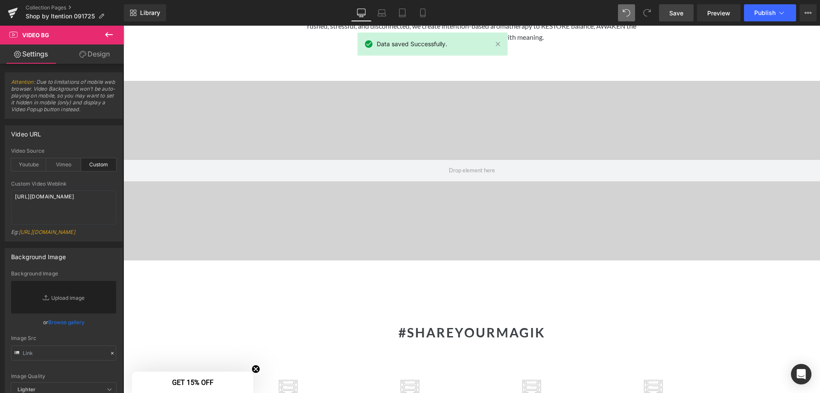
click at [112, 31] on icon at bounding box center [109, 34] width 10 height 10
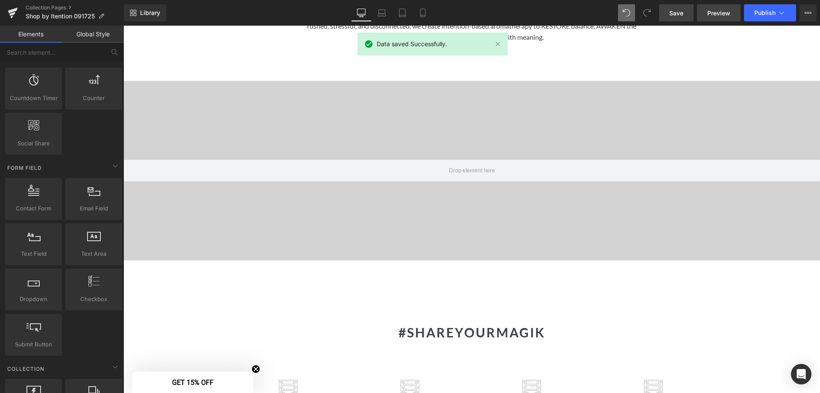
click at [722, 18] on link "Preview" at bounding box center [719, 12] width 44 height 17
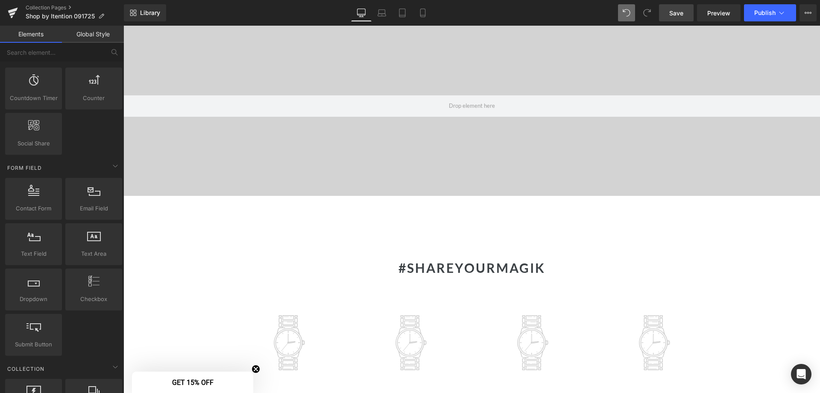
scroll to position [1282, 0]
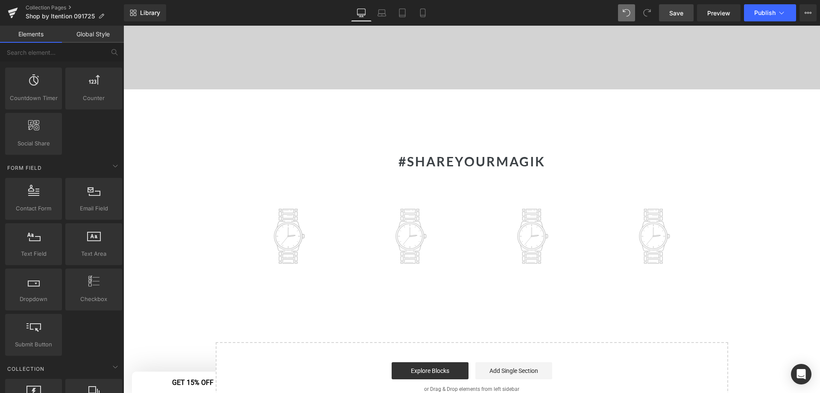
click at [287, 221] on img at bounding box center [289, 236] width 109 height 109
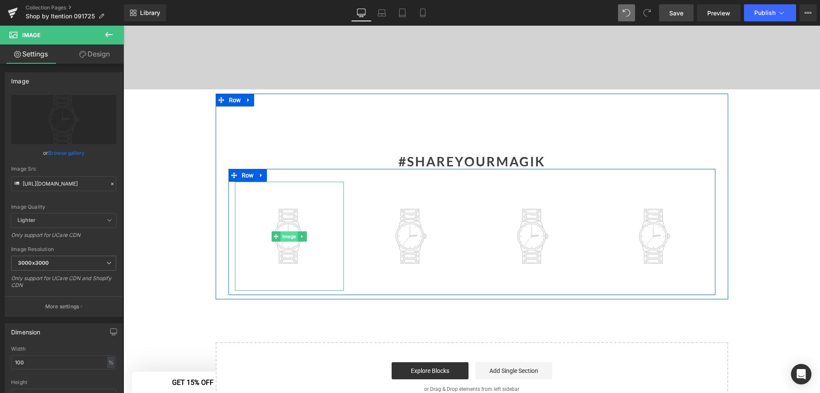
click at [285, 231] on span "Image" at bounding box center [289, 236] width 17 height 10
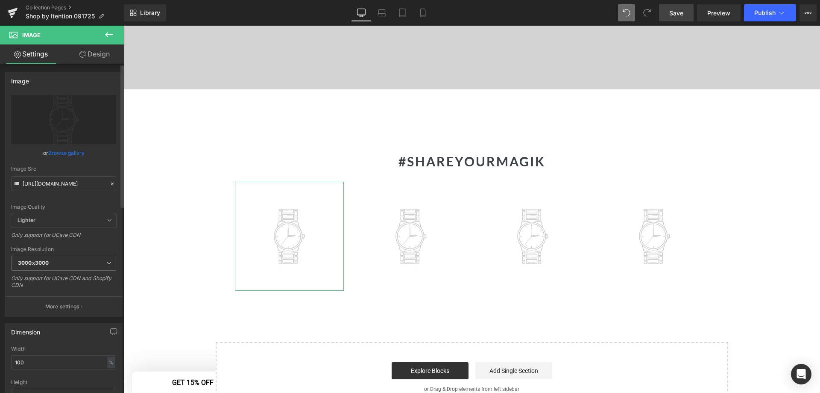
click at [70, 151] on link "Browse gallery" at bounding box center [66, 152] width 36 height 15
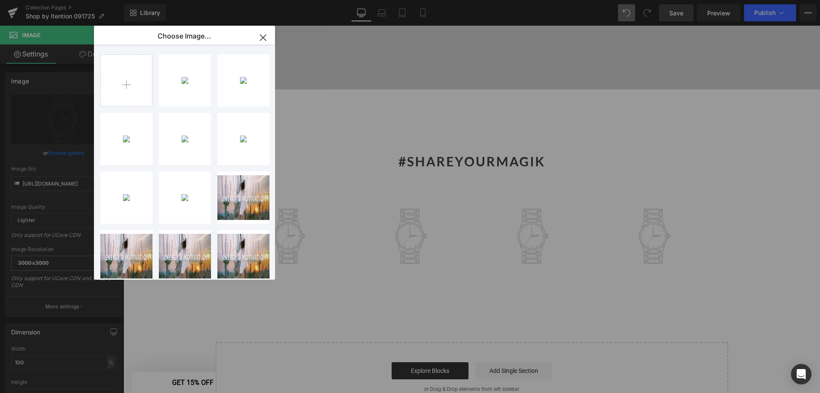
click at [266, 36] on icon "button" at bounding box center [263, 38] width 14 height 14
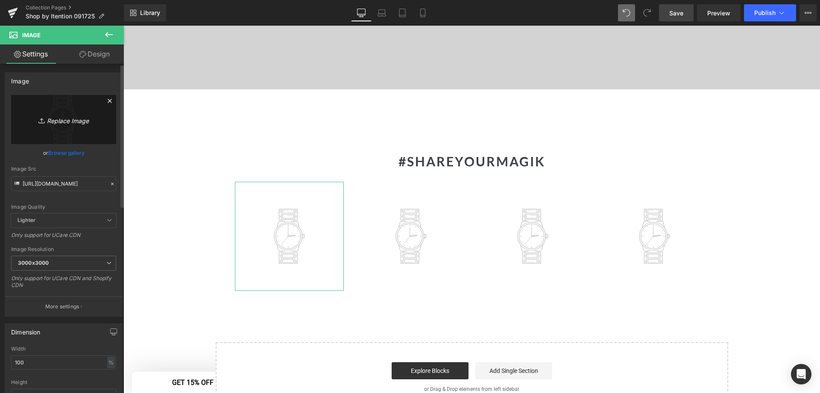
click at [73, 120] on icon "Replace Image" at bounding box center [63, 119] width 68 height 11
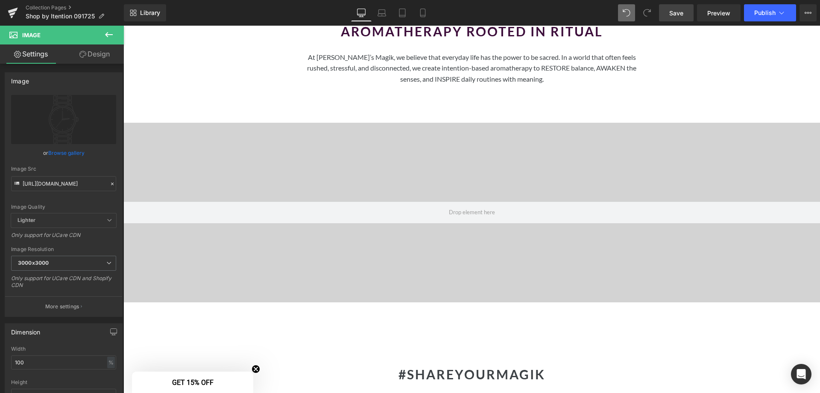
scroll to position [1068, 0]
click at [371, 222] on div at bounding box center [471, 212] width 697 height 179
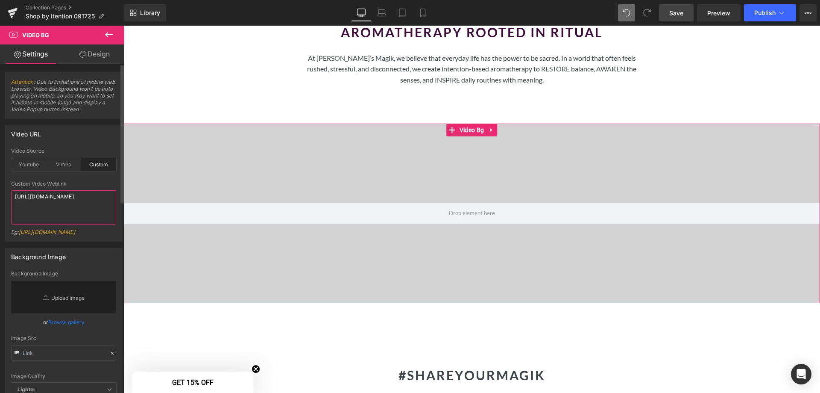
click at [88, 217] on textarea "https://www.canva.com/design/DAGzQjWigDg/lEIHbCm2i57TyYBy95xEKQ/watch?utm_conte…" at bounding box center [63, 207] width 105 height 34
click at [84, 232] on div "Eg: https://cdn.shopify.com/s/files/1/0263/4153/9917/files/Stamped_Reviews.mp4?…" at bounding box center [63, 235] width 105 height 12
click at [83, 222] on textarea "https://www.canva.com/design/DAGzQjWigDg/lEIHbCm2i57TyYBy95xEKQ/watch?utm_conte…" at bounding box center [63, 207] width 105 height 34
drag, startPoint x: 95, startPoint y: 210, endPoint x: 103, endPoint y: 229, distance: 20.1
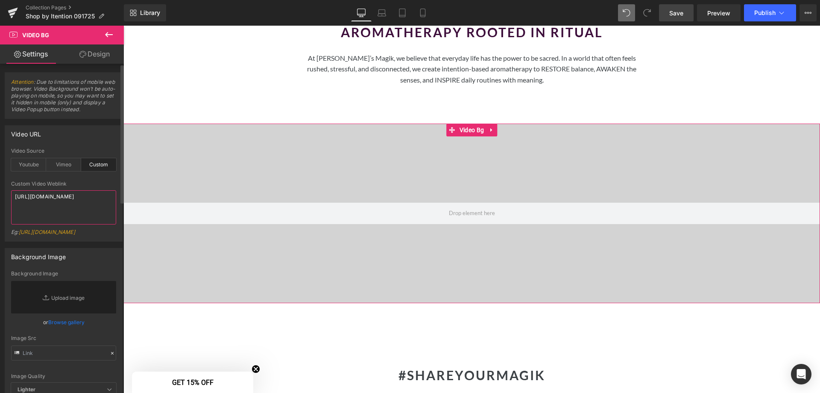
click at [103, 229] on div "Custom Video Weblink https://www.canva.com/design/DAGzQjWigDg/lEIHbCm2i57TyYBy9…" at bounding box center [63, 211] width 105 height 60
click at [105, 220] on textarea "https://www.canva.com/design/DAGzQjWigDg/lEIHbCm2i57TyYBy95xEKQ/watch?utm_conte…" at bounding box center [63, 207] width 105 height 34
click at [108, 221] on textarea "https://www.canva.com/design/DAGzQjWigDg/lEIHbCm2i57TyYBy95xEKQ/watch?utm_conte…" at bounding box center [63, 207] width 105 height 34
click at [106, 220] on textarea "https://www.canva.com/design/DAGzQjWigDg/lEIHbCm2i57TyYBy95xEKQ/watch?utm_conte…" at bounding box center [63, 207] width 105 height 34
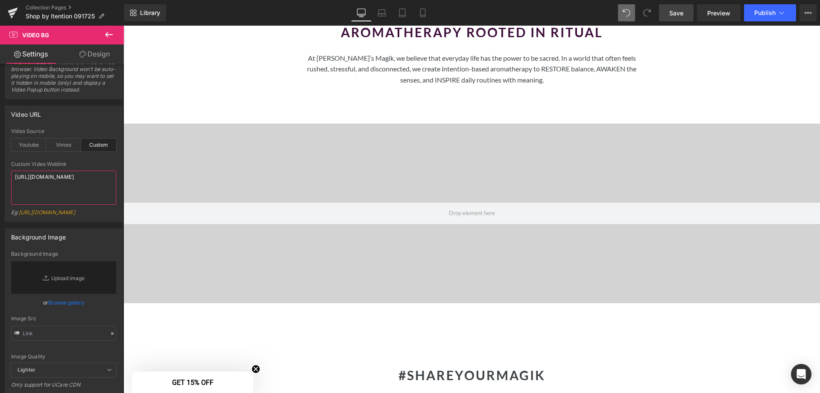
scroll to position [0, 0]
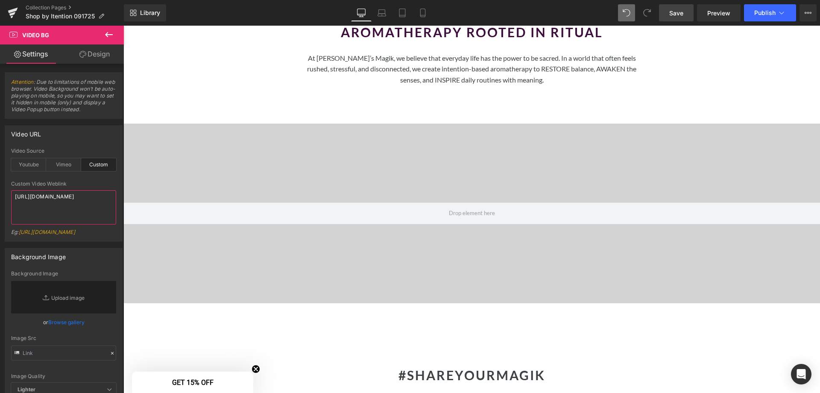
drag, startPoint x: 73, startPoint y: 135, endPoint x: -119, endPoint y: 57, distance: 207.4
click at [0, 57] on html "Image You are previewing how the Live Preset 0 will restyle your page. You can …" at bounding box center [410, 196] width 820 height 393
paste textarea "https://www.canva.com/design/DAGzQjWigDg/lEIHbCm2i57TyYBy95xEKQ/watch"
type textarea "https://www.canva.com/design/DAGzQjWigDg/lEIHbCm2i57TyYBy95xEKQ/watch"
click at [114, 34] on button at bounding box center [109, 35] width 30 height 19
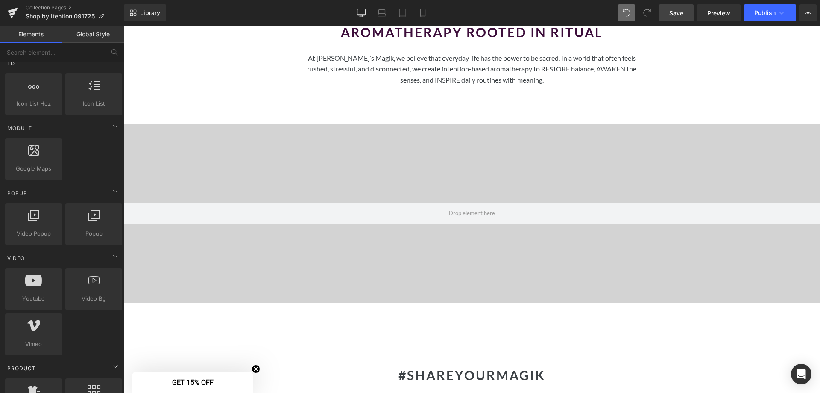
scroll to position [435, 0]
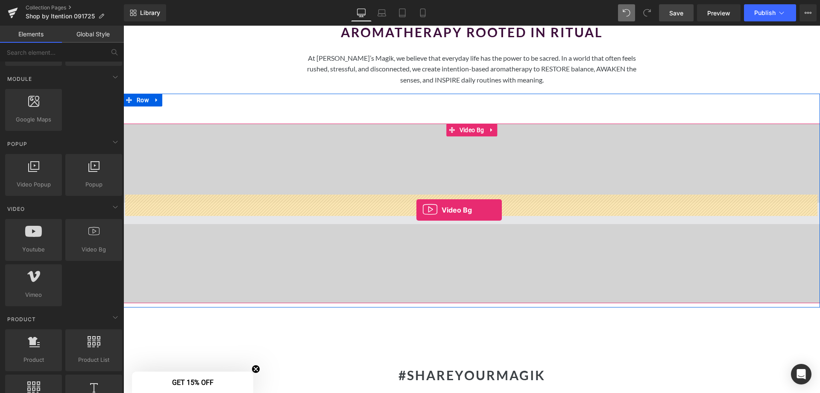
drag, startPoint x: 200, startPoint y: 271, endPoint x: 417, endPoint y: 210, distance: 224.6
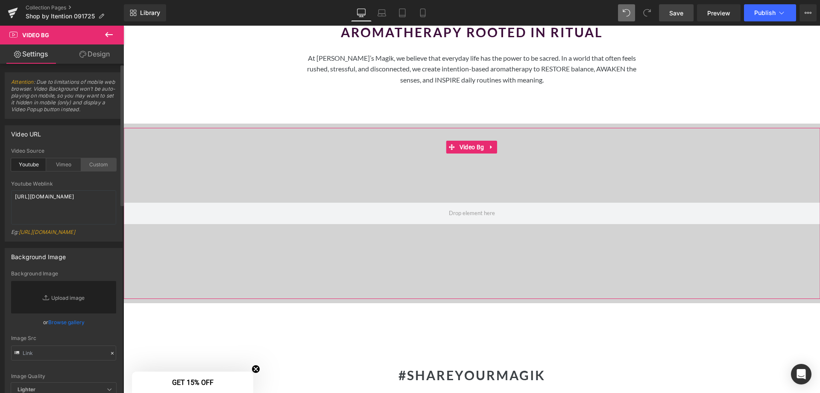
click at [94, 165] on div "Custom" at bounding box center [98, 164] width 35 height 13
drag, startPoint x: 92, startPoint y: 214, endPoint x: -15, endPoint y: 184, distance: 110.6
click at [0, 184] on html "Video Bg You are previewing how the Live Preset 0 will restyle your page. You c…" at bounding box center [410, 196] width 820 height 393
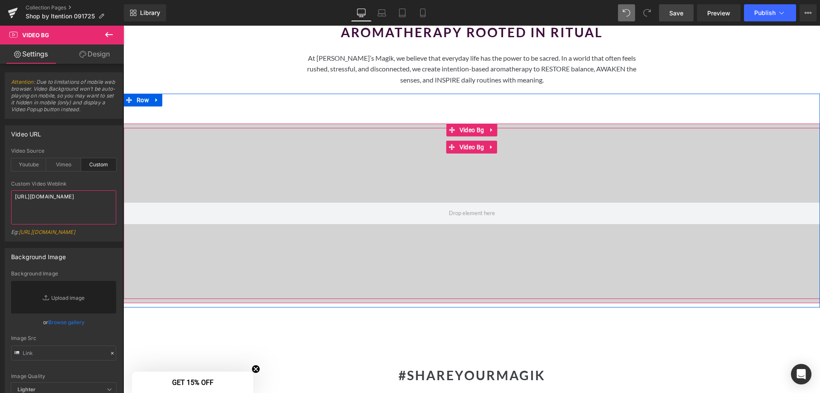
paste textarea "www.canva.com/design/DAGzQjWigDg/lEIHbCm2i57TyYBy95xEKQ/watch"
type textarea "https://www.canva.com/design/DAGzQjWigDg/lEIHbCm2i57TyYBy95xEKQ/watch"
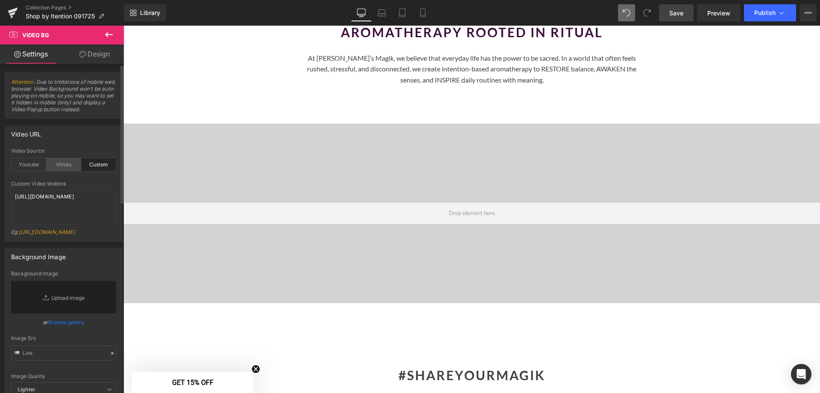
click at [73, 168] on div "Vimeo" at bounding box center [63, 164] width 35 height 13
drag, startPoint x: 93, startPoint y: 198, endPoint x: -98, endPoint y: 196, distance: 190.5
click at [0, 196] on html "Video Bg You are previewing how the Live Preset 0 will restyle your page. You c…" at bounding box center [410, 196] width 820 height 393
drag, startPoint x: 29, startPoint y: 164, endPoint x: 54, endPoint y: 189, distance: 34.7
click at [29, 163] on div "Youtube" at bounding box center [28, 164] width 35 height 13
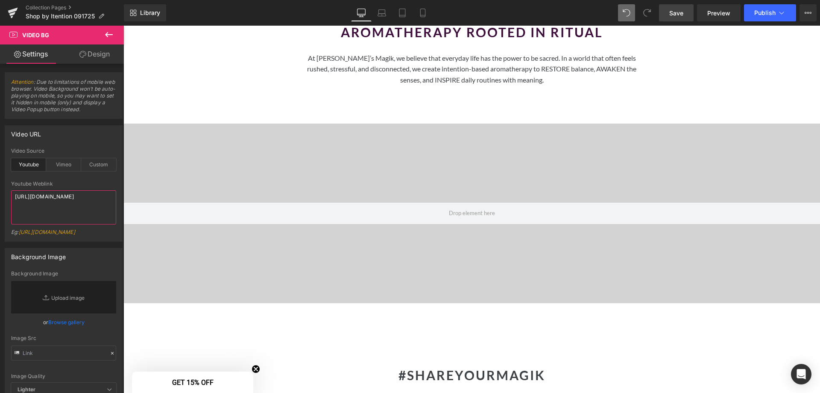
drag, startPoint x: 32, startPoint y: 200, endPoint x: -18, endPoint y: 185, distance: 52.3
click at [0, 185] on html "Video Bg You are previewing how the Live Preset 0 will restyle your page. You c…" at bounding box center [410, 196] width 820 height 393
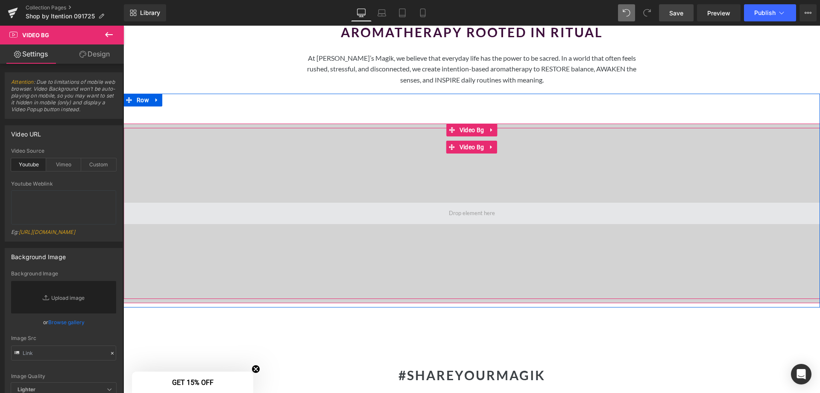
click at [302, 204] on span at bounding box center [471, 212] width 697 height 21
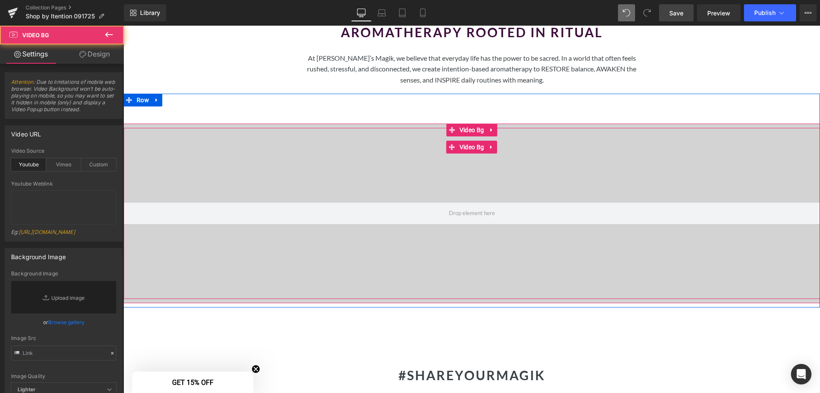
click at [309, 219] on div at bounding box center [471, 213] width 697 height 171
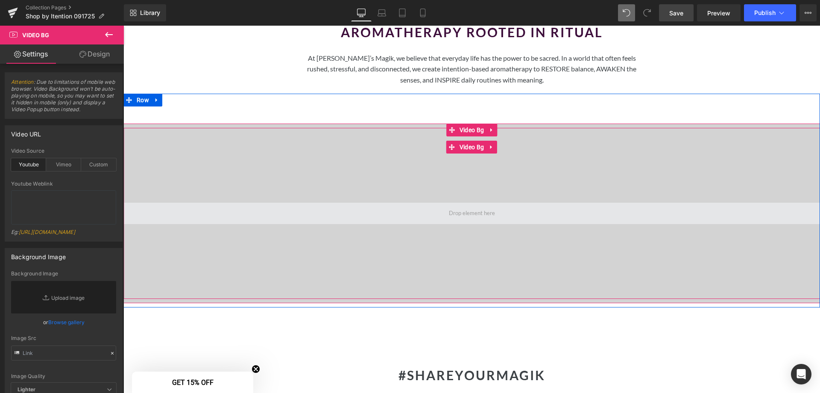
click at [309, 203] on span at bounding box center [471, 212] width 697 height 21
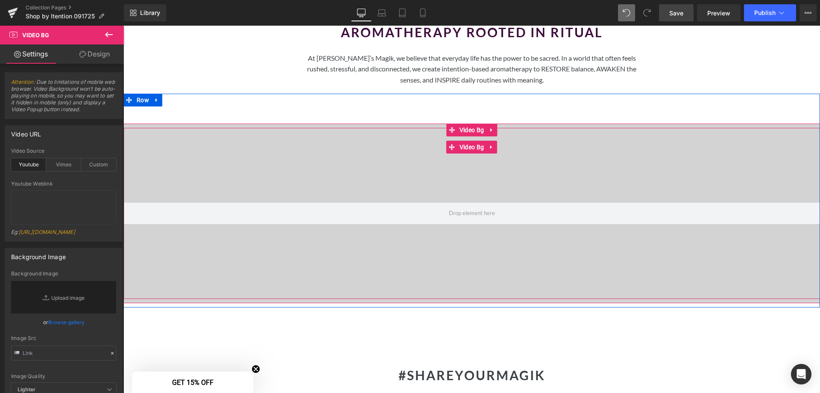
click at [305, 191] on div at bounding box center [471, 213] width 697 height 171
click at [489, 127] on icon at bounding box center [492, 130] width 6 height 6
click at [492, 123] on link at bounding box center [497, 129] width 11 height 13
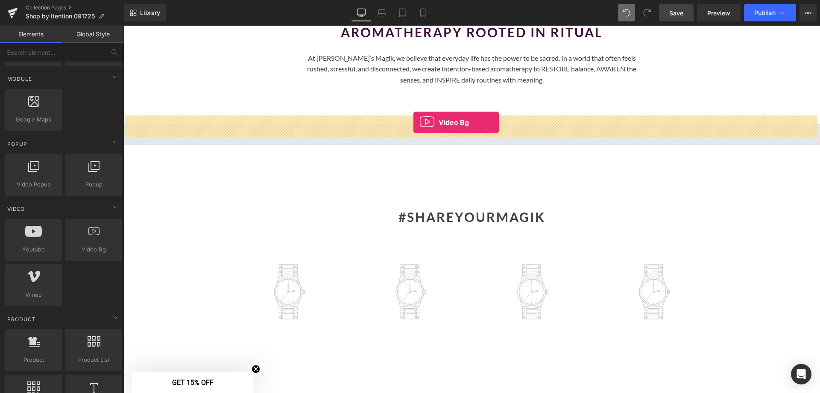
drag, startPoint x: 217, startPoint y: 272, endPoint x: 414, endPoint y: 122, distance: 247.5
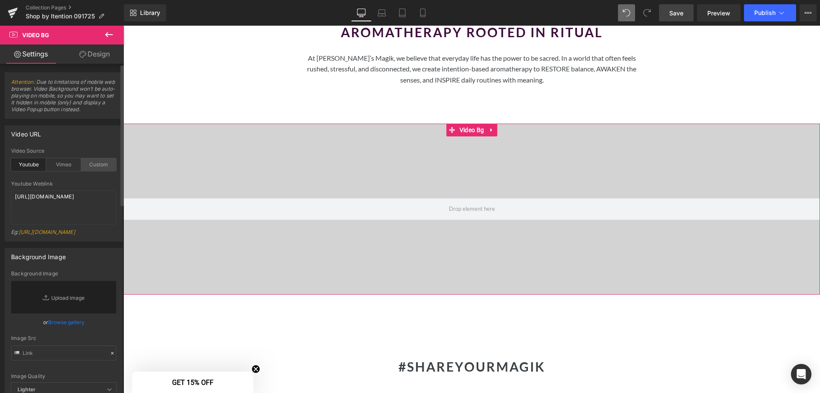
click at [105, 162] on div "Custom" at bounding box center [98, 164] width 35 height 13
drag, startPoint x: 93, startPoint y: 216, endPoint x: -156, endPoint y: 191, distance: 250.7
click at [0, 191] on html "Video Bg You are previewing how the Live Preset 0 will restyle your page. You c…" at bounding box center [410, 196] width 820 height 393
paste textarea "www.canva.com/design/DAGzQjWigDg/lEIHbCm2i57TyYBy95xEKQ/watch"
type textarea "https://www.canva.com/design/DAGzQjWigDg/lEIHbCm2i57TyYBy95xEKQ/watch"
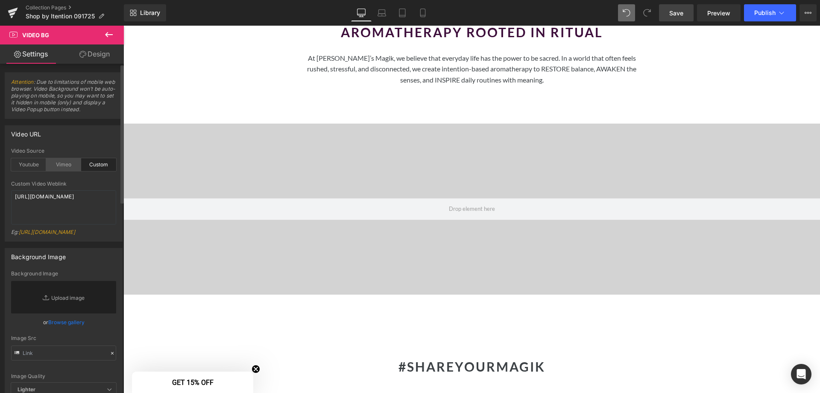
click at [76, 163] on div "Vimeo" at bounding box center [63, 164] width 35 height 13
drag, startPoint x: 97, startPoint y: 196, endPoint x: -42, endPoint y: 189, distance: 139.0
click at [0, 189] on html "Video Bg You are previewing how the Live Preset 0 will restyle your page. You c…" at bounding box center [410, 196] width 820 height 393
click at [22, 166] on div "Youtube" at bounding box center [28, 164] width 35 height 13
drag, startPoint x: 12, startPoint y: 196, endPoint x: 14, endPoint y: 190, distance: 5.7
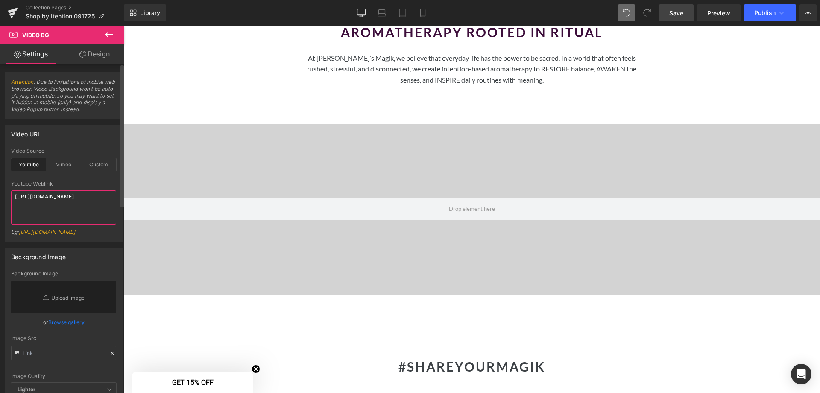
click at [0, 189] on div "Video URL youtube Video Source Youtube Vimeo Custom Youtube Weblink https://www…" at bounding box center [64, 180] width 128 height 123
click at [683, 12] on span "Save" at bounding box center [676, 13] width 14 height 9
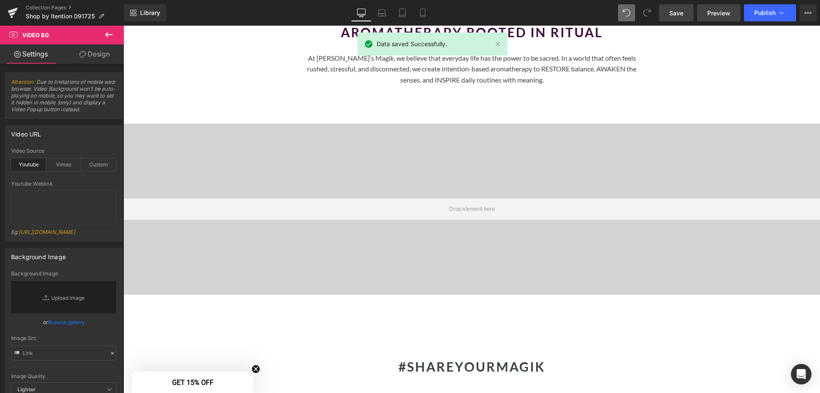
click at [722, 15] on span "Preview" at bounding box center [718, 13] width 23 height 9
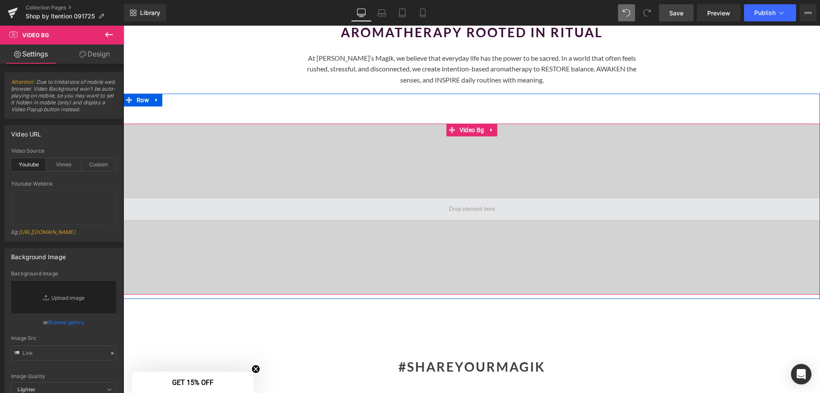
click at [474, 202] on span at bounding box center [472, 209] width 52 height 15
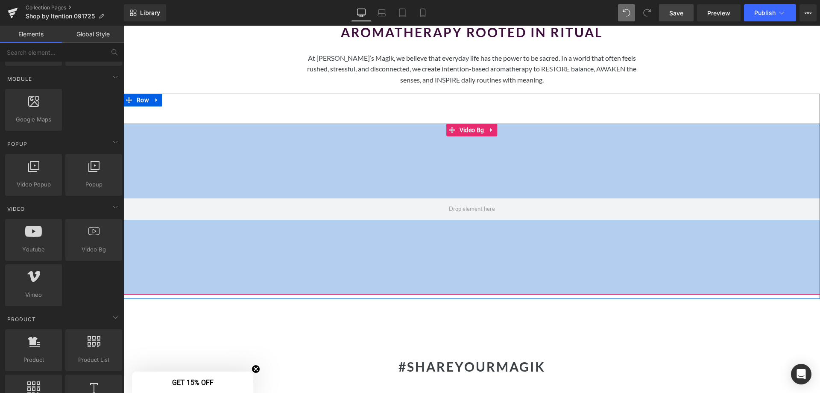
drag, startPoint x: 480, startPoint y: 203, endPoint x: 452, endPoint y: 214, distance: 29.5
click at [452, 214] on div at bounding box center [471, 208] width 697 height 171
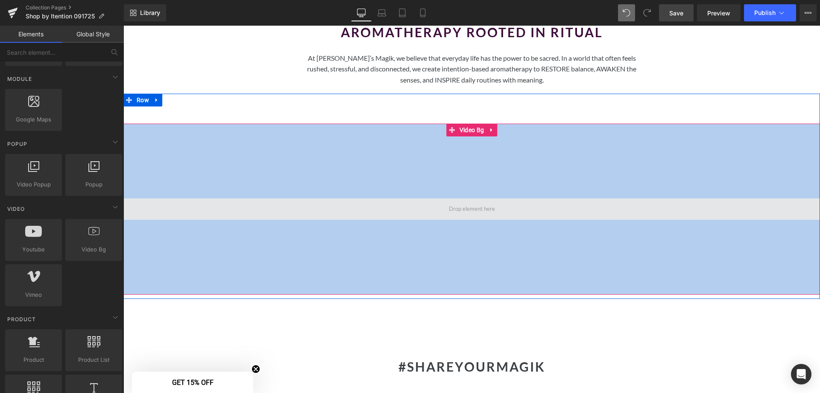
click at [463, 202] on span at bounding box center [472, 209] width 52 height 15
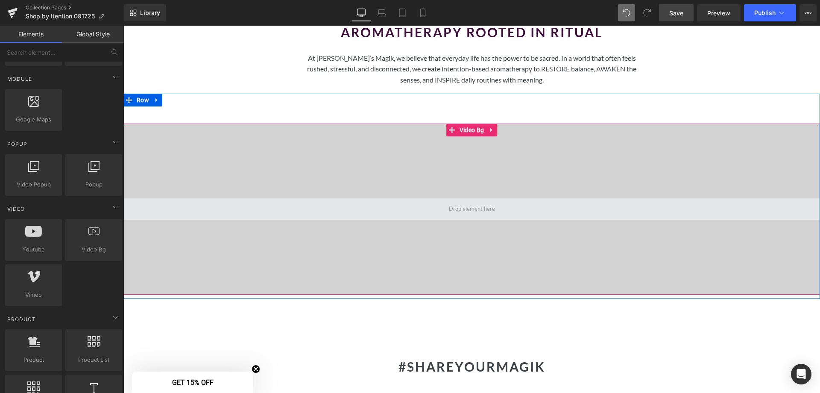
click at [480, 202] on span at bounding box center [472, 209] width 52 height 15
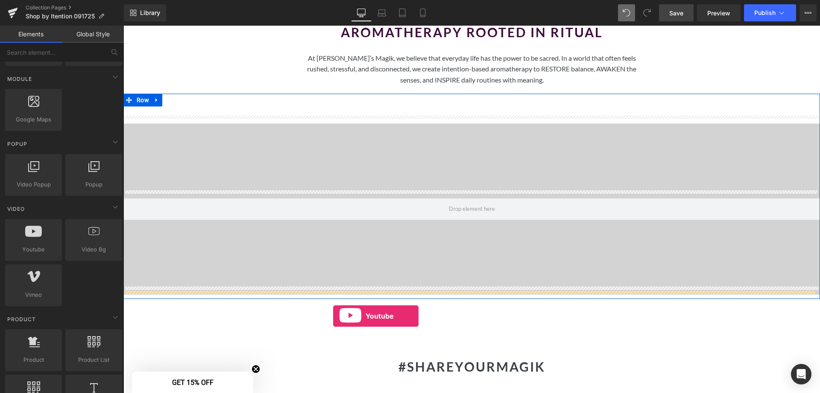
drag, startPoint x: 169, startPoint y: 271, endPoint x: 333, endPoint y: 316, distance: 170.4
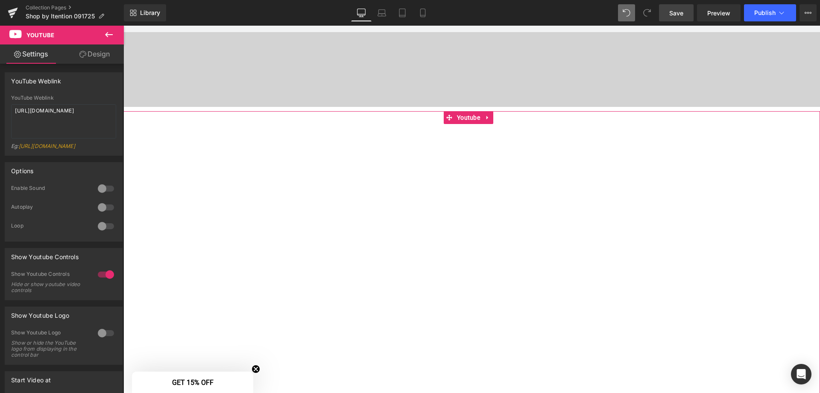
scroll to position [1239, 0]
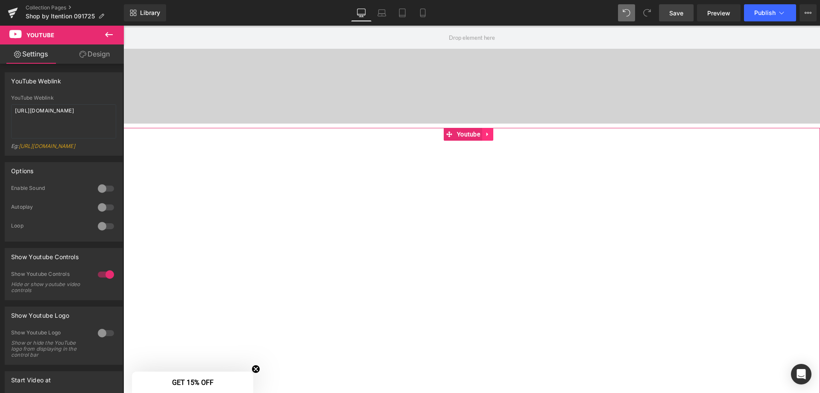
click at [489, 131] on icon at bounding box center [488, 134] width 6 height 6
click at [492, 131] on icon at bounding box center [493, 134] width 6 height 6
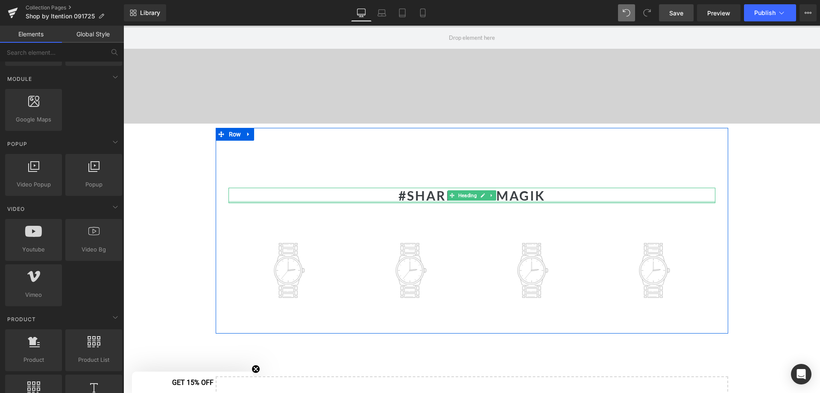
scroll to position [1111, 0]
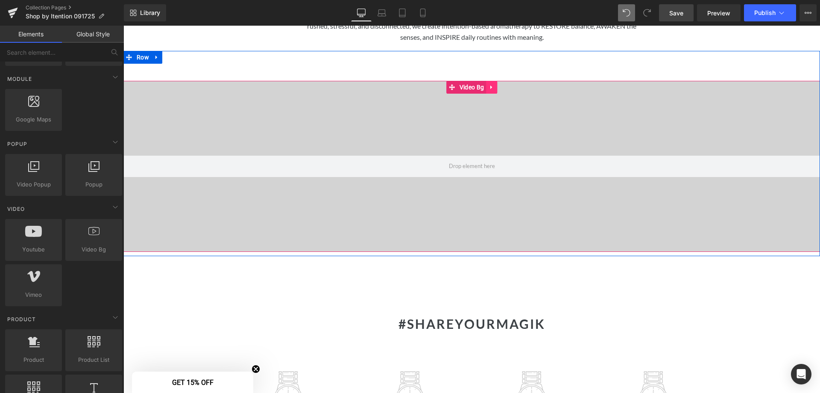
click at [489, 84] on icon at bounding box center [492, 87] width 6 height 6
click at [494, 84] on icon at bounding box center [497, 87] width 6 height 6
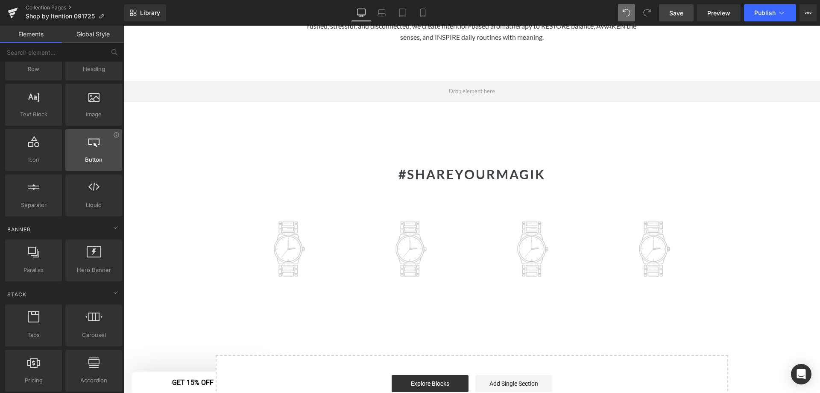
scroll to position [0, 0]
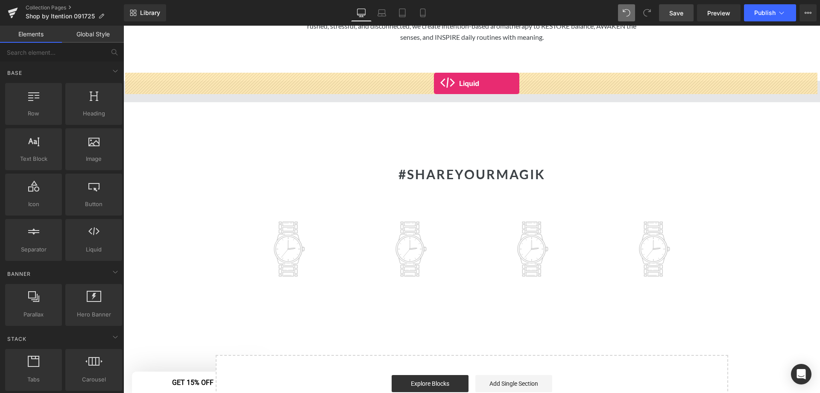
drag, startPoint x: 218, startPoint y: 269, endPoint x: 434, endPoint y: 83, distance: 284.5
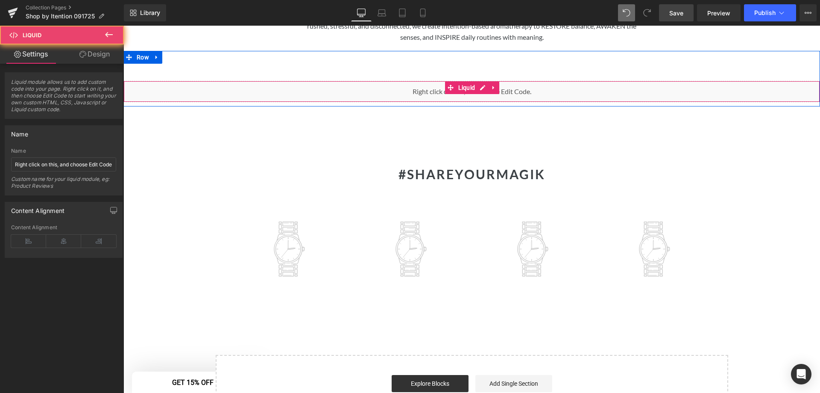
click at [535, 83] on div "Liquid" at bounding box center [471, 91] width 697 height 21
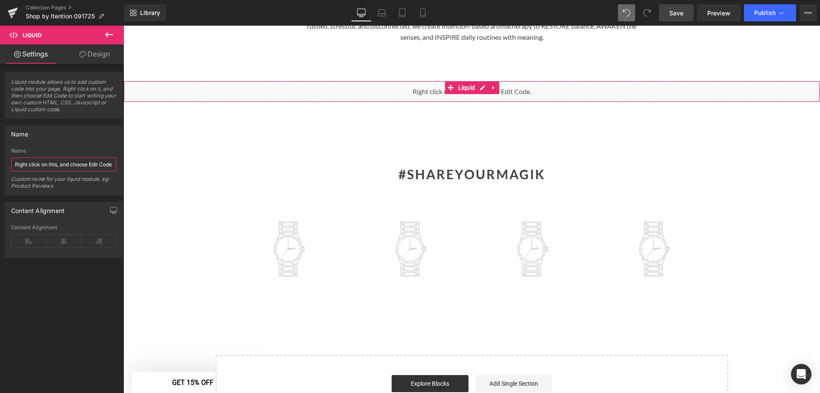
click at [70, 163] on input "Right click on this, and choose Edit Code." at bounding box center [63, 164] width 105 height 14
paste input "https://www.canva.com/design/DAGzQjWigDg/lEIHbCm2i57TyYBy95xEKQ/watch"
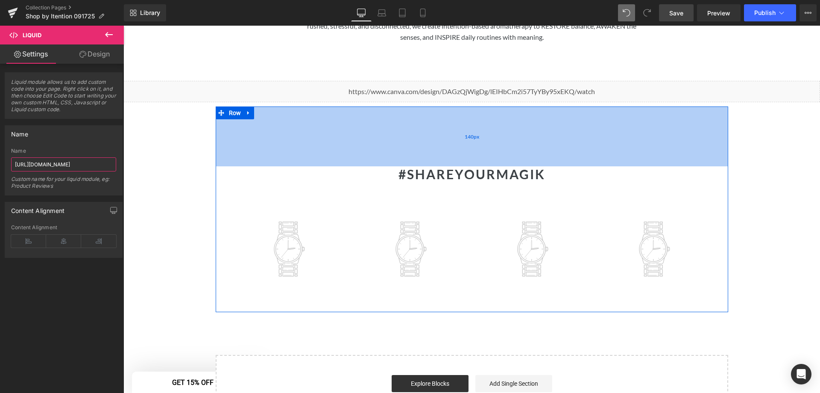
type input "https://www.canva.com/design/DAGzQjWigDg/lEIHbCm2i57TyYBy95xEKQ/watch"
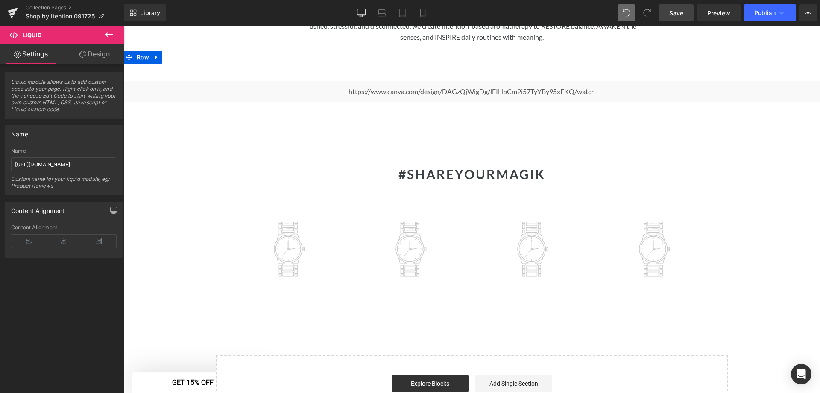
click at [481, 85] on div "Liquid" at bounding box center [471, 91] width 697 height 21
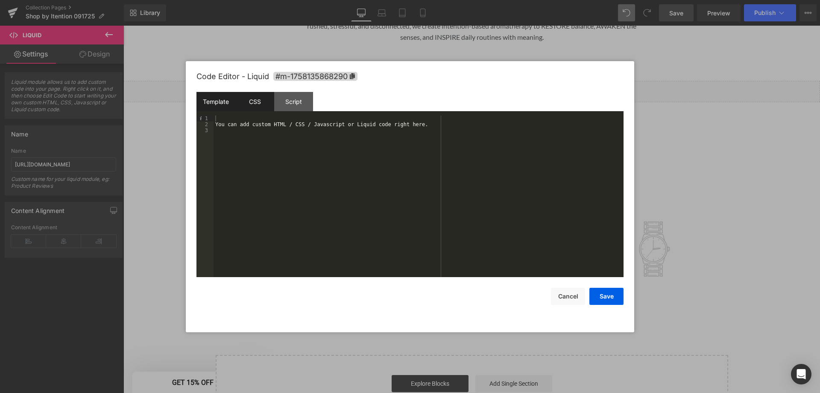
click at [262, 99] on div "CSS" at bounding box center [254, 101] width 39 height 19
drag, startPoint x: 291, startPoint y: 93, endPoint x: 327, endPoint y: 112, distance: 40.7
click at [291, 94] on div "Script" at bounding box center [293, 101] width 39 height 19
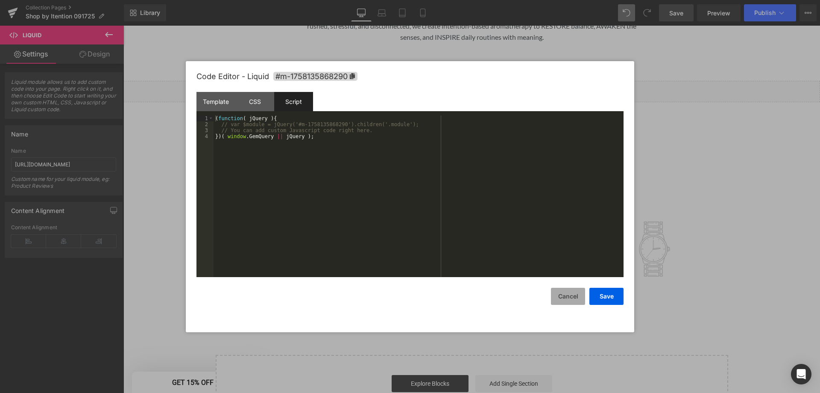
click at [574, 293] on button "Cancel" at bounding box center [568, 296] width 34 height 17
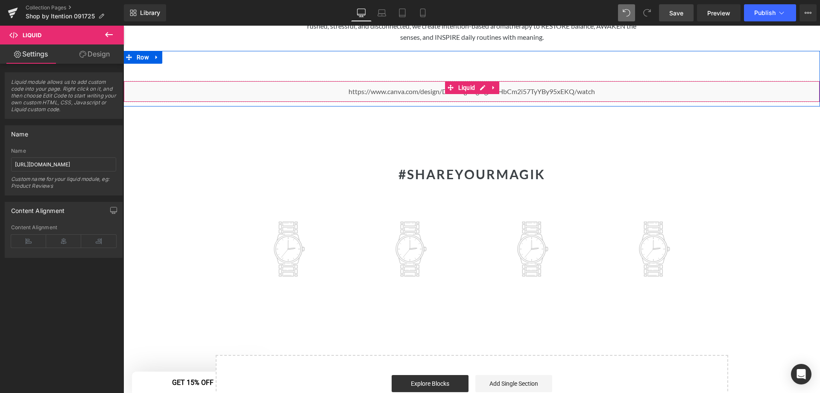
click at [362, 84] on div "Liquid" at bounding box center [471, 91] width 697 height 21
click at [491, 85] on icon at bounding box center [494, 88] width 6 height 6
click at [498, 85] on icon at bounding box center [499, 88] width 6 height 6
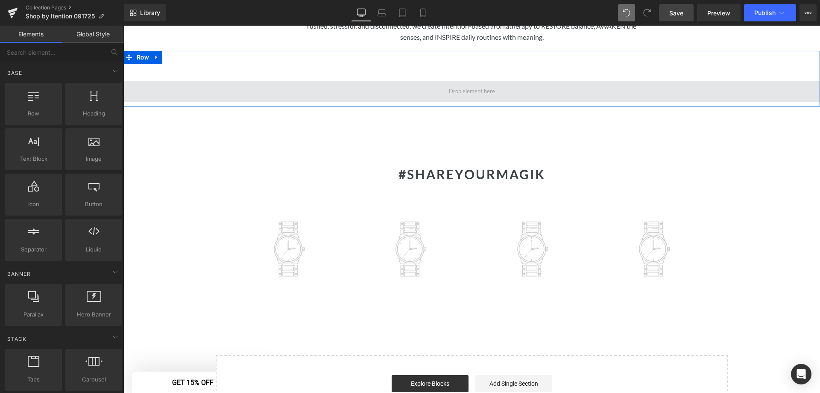
click at [514, 81] on span at bounding box center [471, 91] width 697 height 21
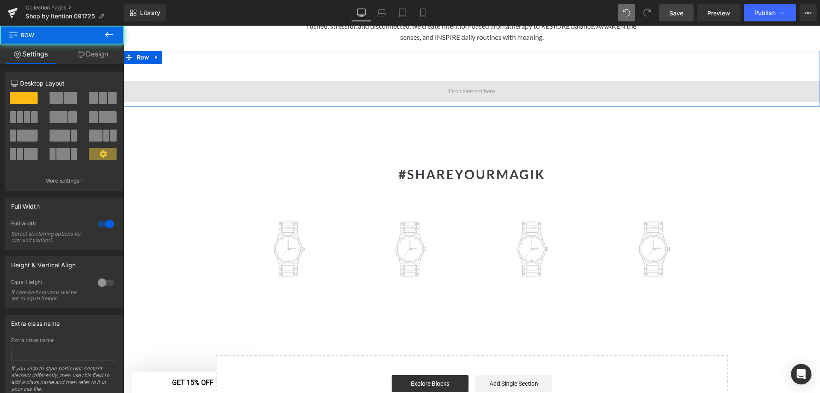
click at [510, 88] on span at bounding box center [471, 91] width 697 height 21
click at [495, 88] on span at bounding box center [471, 91] width 697 height 21
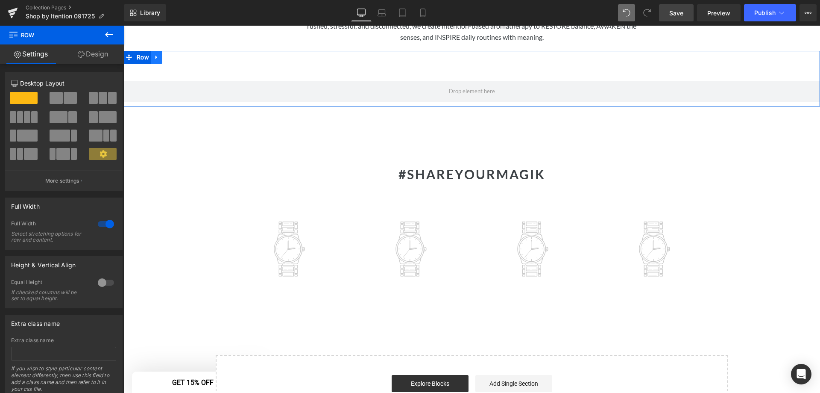
click at [151, 51] on link at bounding box center [156, 57] width 11 height 13
click at [176, 54] on icon at bounding box center [179, 57] width 6 height 6
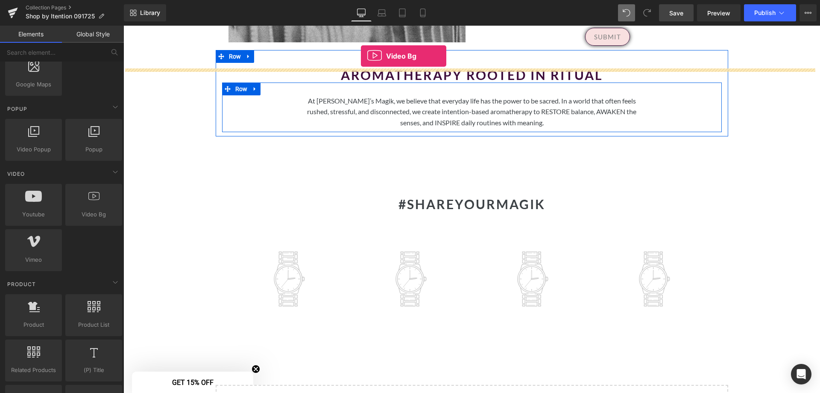
scroll to position [983, 0]
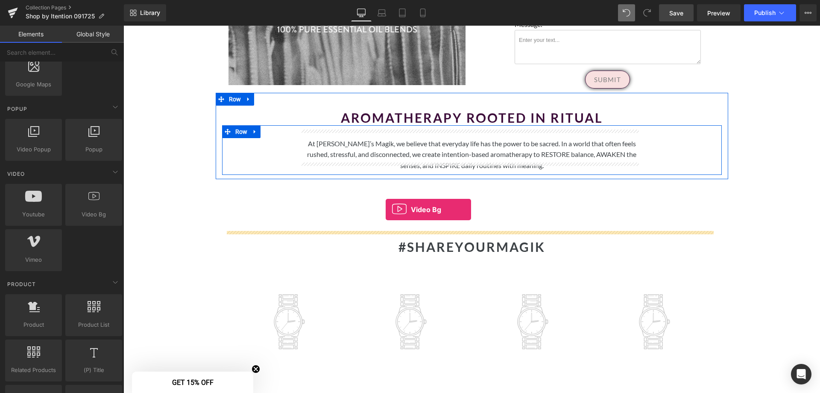
drag, startPoint x: 214, startPoint y: 234, endPoint x: 386, endPoint y: 209, distance: 173.9
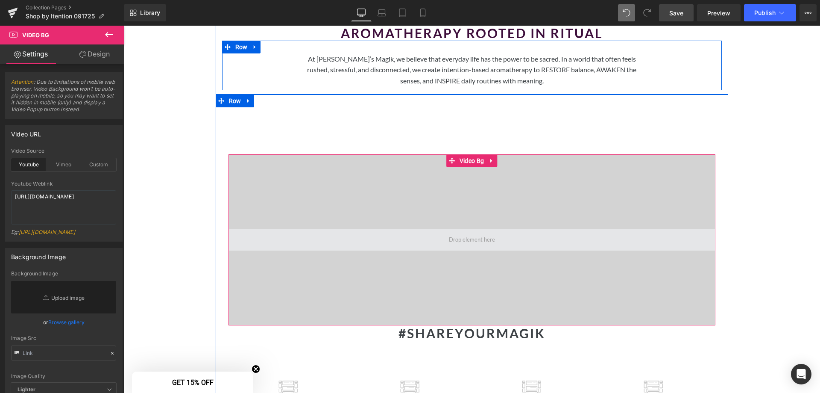
scroll to position [1068, 0]
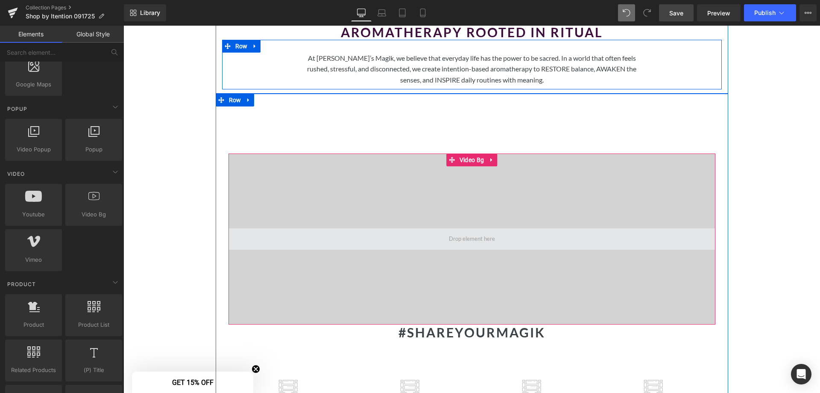
click at [473, 232] on span at bounding box center [472, 239] width 52 height 15
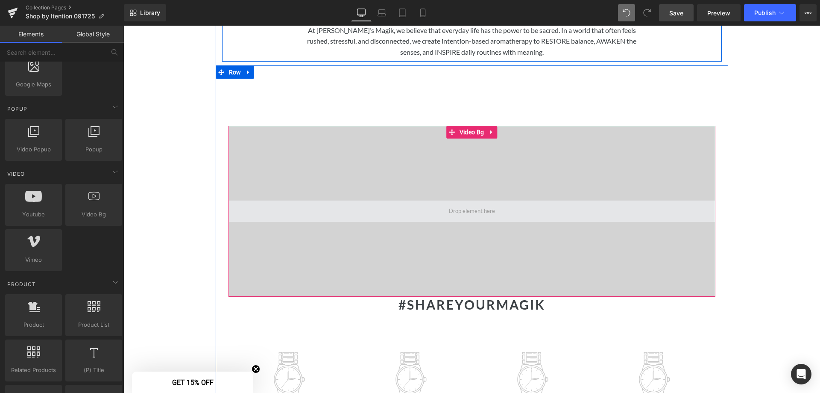
scroll to position [1111, 0]
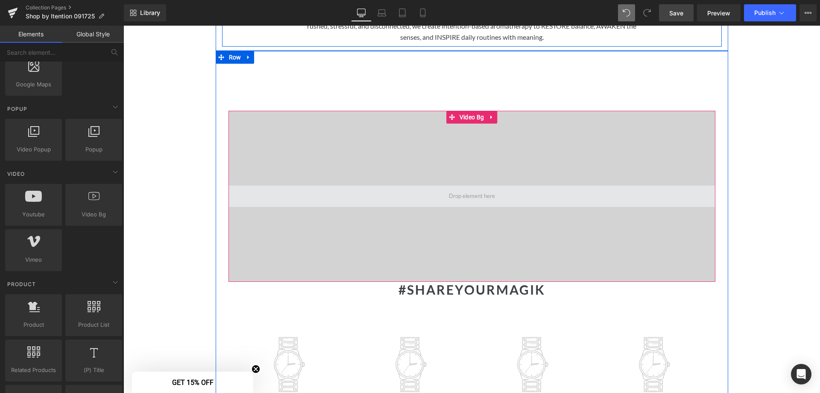
click at [469, 189] on span at bounding box center [472, 196] width 52 height 15
drag, startPoint x: 472, startPoint y: 189, endPoint x: 411, endPoint y: 186, distance: 60.7
click at [411, 186] on span at bounding box center [472, 195] width 487 height 21
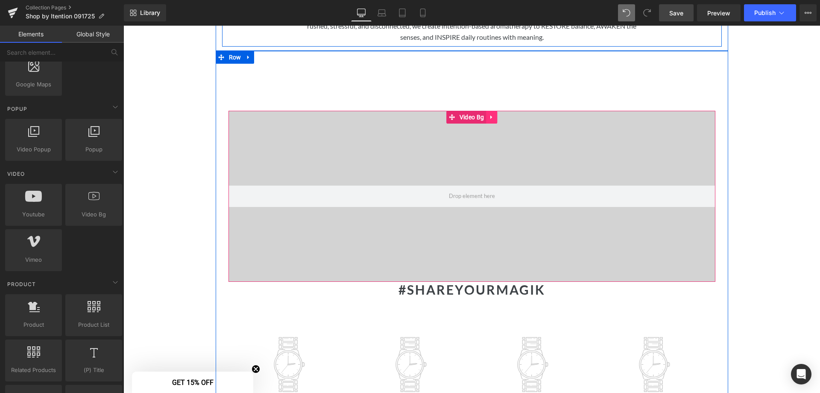
click at [493, 111] on link at bounding box center [491, 117] width 11 height 13
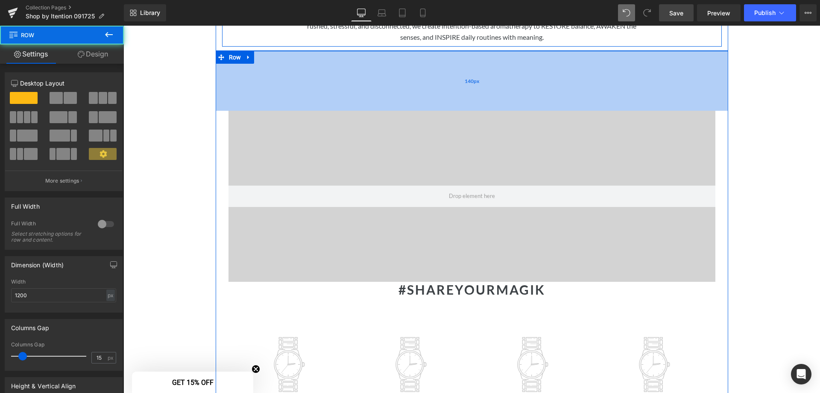
click at [456, 78] on div "140px" at bounding box center [472, 81] width 513 height 60
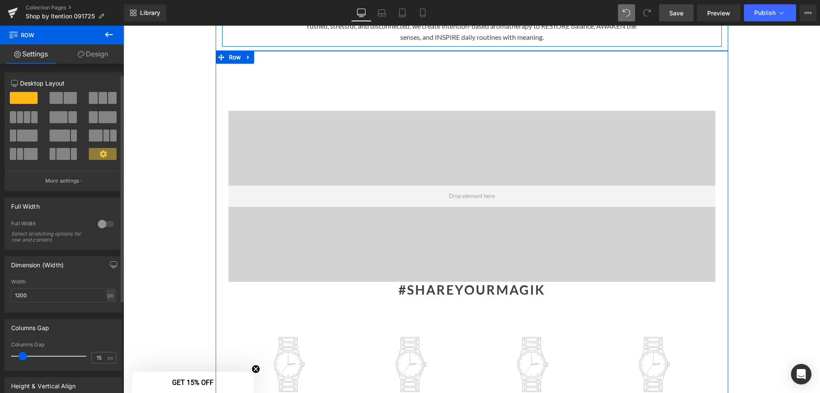
scroll to position [150, 0]
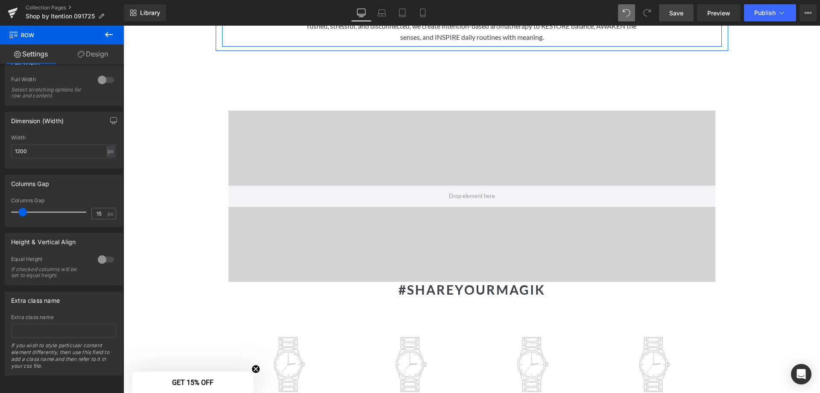
click at [113, 35] on icon at bounding box center [109, 34] width 10 height 10
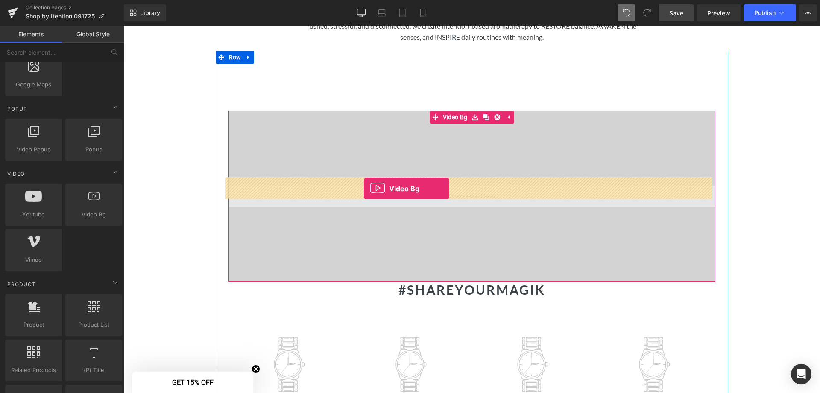
drag, startPoint x: 216, startPoint y: 229, endPoint x: 364, endPoint y: 188, distance: 153.4
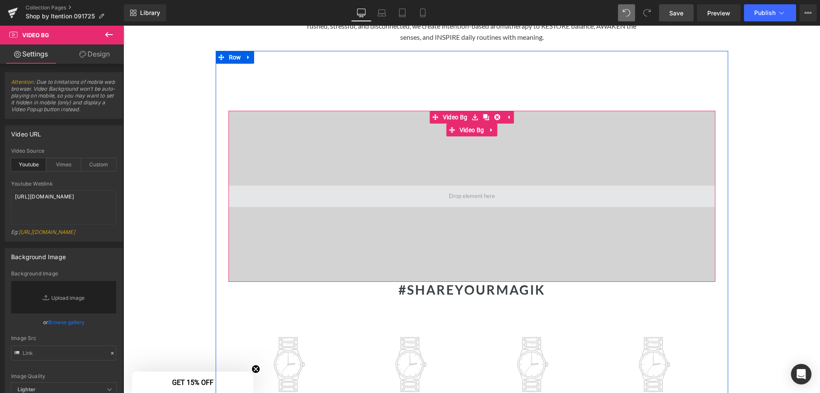
click at [465, 189] on span at bounding box center [472, 196] width 52 height 15
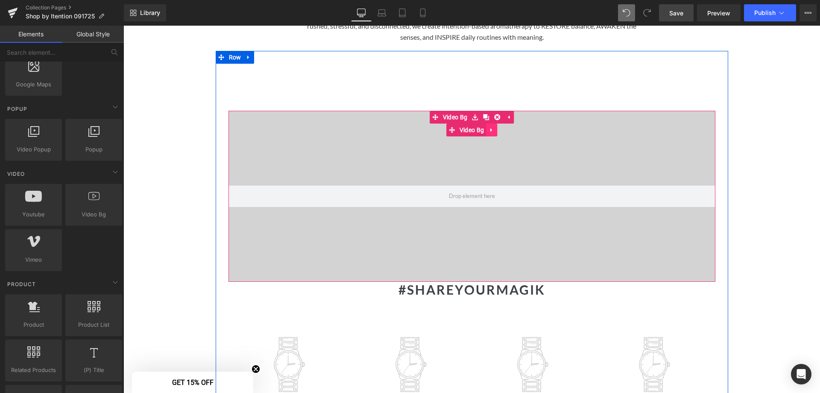
click at [491, 127] on icon at bounding box center [492, 130] width 6 height 6
click at [494, 127] on icon at bounding box center [497, 130] width 6 height 6
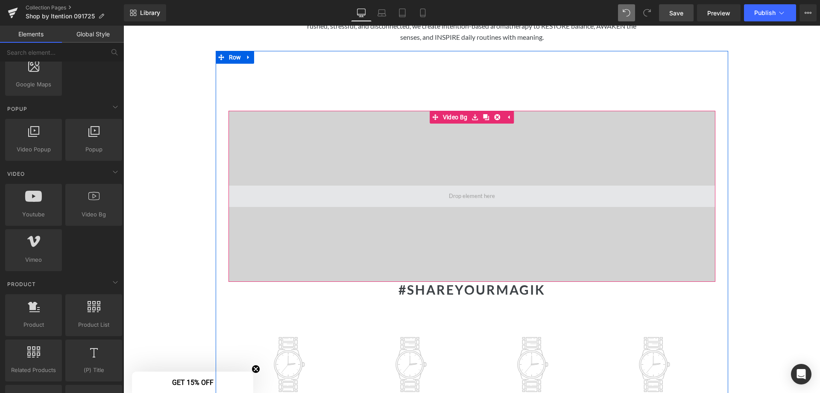
click at [478, 191] on span at bounding box center [472, 196] width 52 height 15
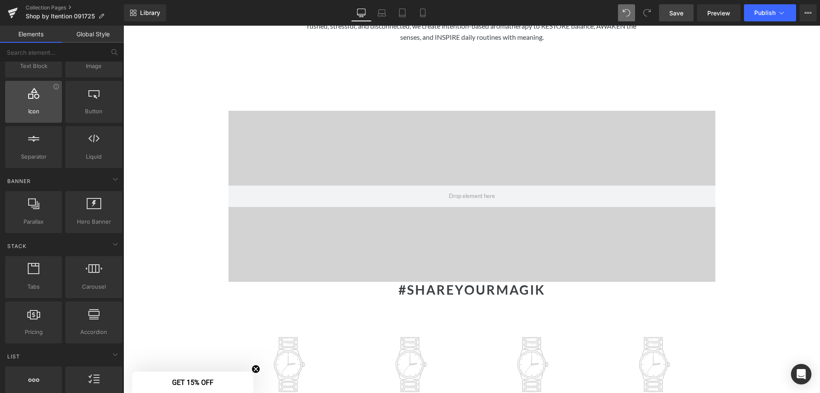
scroll to position [85, 0]
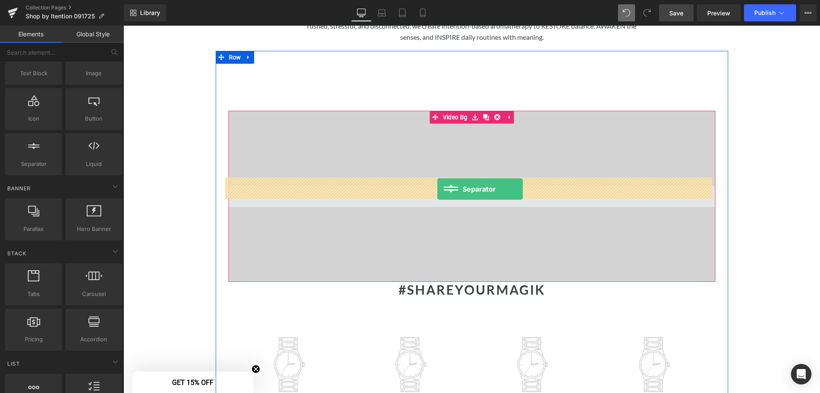
drag, startPoint x: 159, startPoint y: 185, endPoint x: 437, endPoint y: 189, distance: 278.1
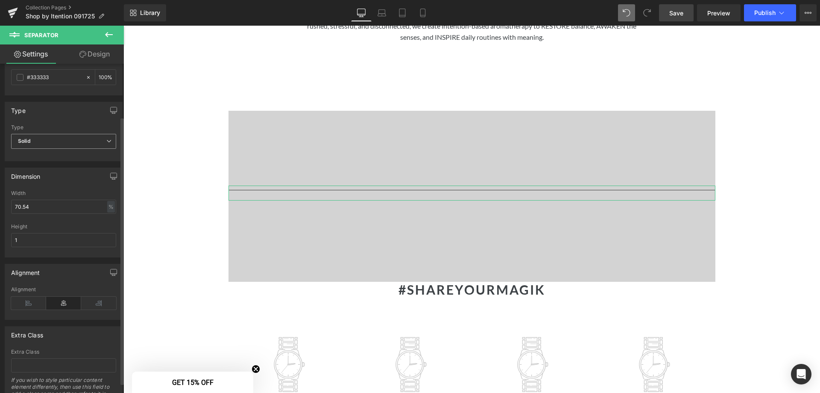
scroll to position [0, 0]
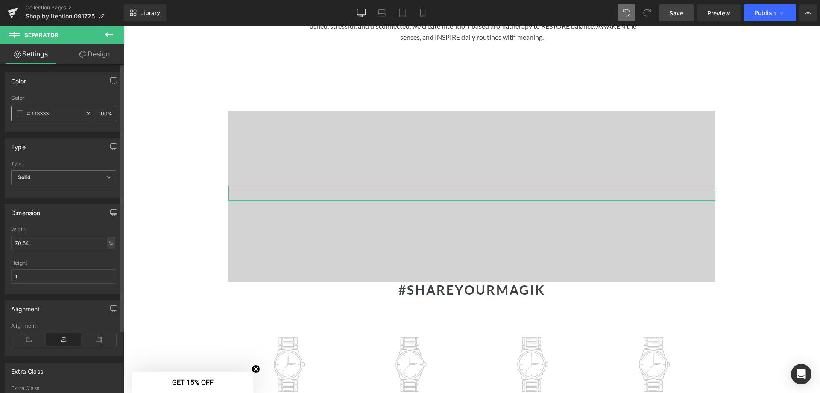
click at [20, 114] on span at bounding box center [20, 113] width 7 height 7
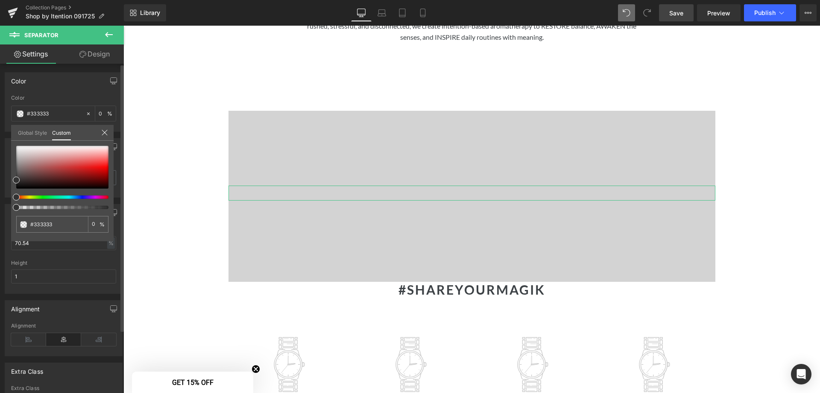
drag, startPoint x: 109, startPoint y: 207, endPoint x: 5, endPoint y: 203, distance: 104.3
click at [5, 132] on div "Color rgb(51, 51, 51) Color #333333 100 % Global Style Custom Setup Global Styl…" at bounding box center [64, 99] width 128 height 66
click at [106, 132] on icon at bounding box center [104, 132] width 7 height 7
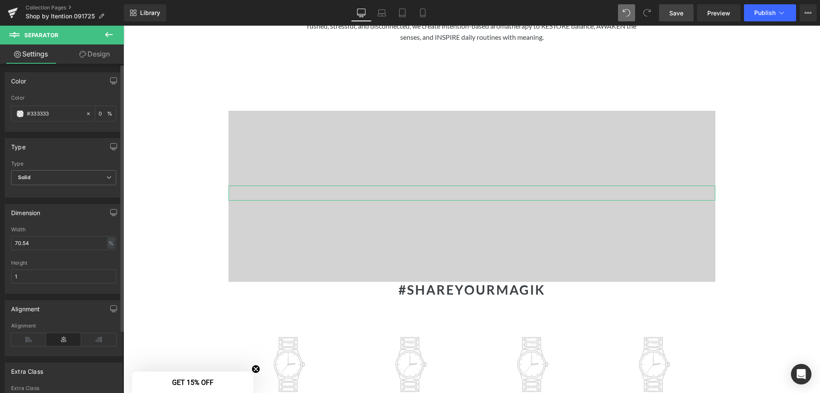
click at [111, 48] on link "Design" at bounding box center [95, 53] width 62 height 19
click at [111, 35] on icon at bounding box center [109, 34] width 10 height 10
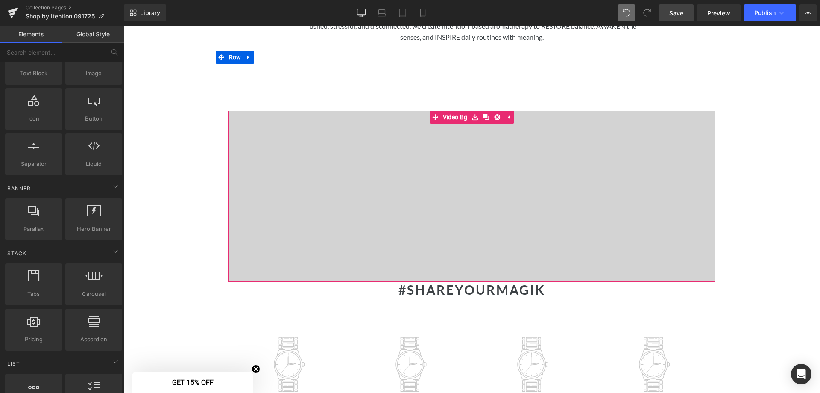
click at [352, 176] on div at bounding box center [472, 196] width 487 height 171
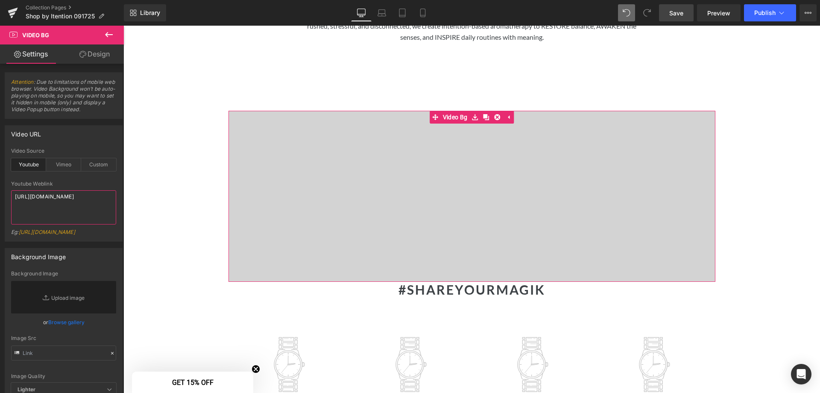
drag, startPoint x: 42, startPoint y: 196, endPoint x: -12, endPoint y: 183, distance: 54.8
click at [0, 183] on html "Separator You are previewing how the Live Preset 0 will restyle your page. You …" at bounding box center [410, 196] width 820 height 393
click at [56, 168] on div "Vimeo" at bounding box center [63, 164] width 35 height 13
click at [34, 166] on div "Youtube" at bounding box center [28, 164] width 35 height 13
click at [54, 198] on textarea at bounding box center [63, 207] width 105 height 34
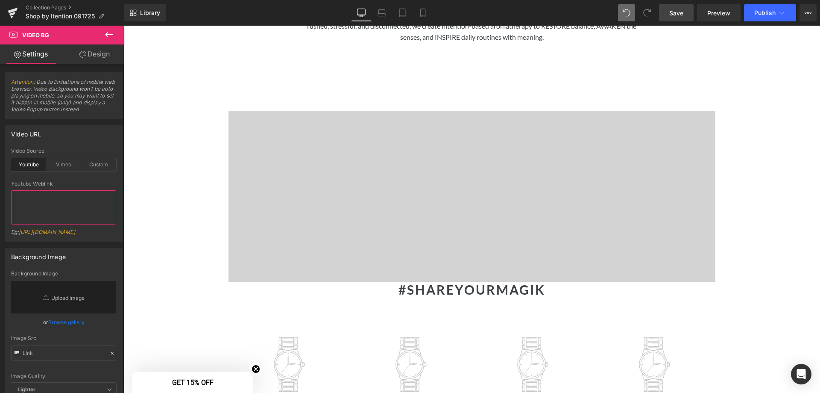
paste textarea "https://www.canva.com/design/DAGzQjWigDg/lEIHbCm2i57TyYBy95xEKQ/watch"
type textarea "https://www.canva.com/design/DAGzQjWigDg/lEIHbCm2i57TyYBy95xEKQ/watch"
click at [62, 166] on div "Vimeo" at bounding box center [63, 164] width 35 height 13
drag, startPoint x: 101, startPoint y: 198, endPoint x: -27, endPoint y: 193, distance: 128.3
click at [0, 193] on html "Separator You are previewing how the Live Preset 0 will restyle your page. You …" at bounding box center [410, 196] width 820 height 393
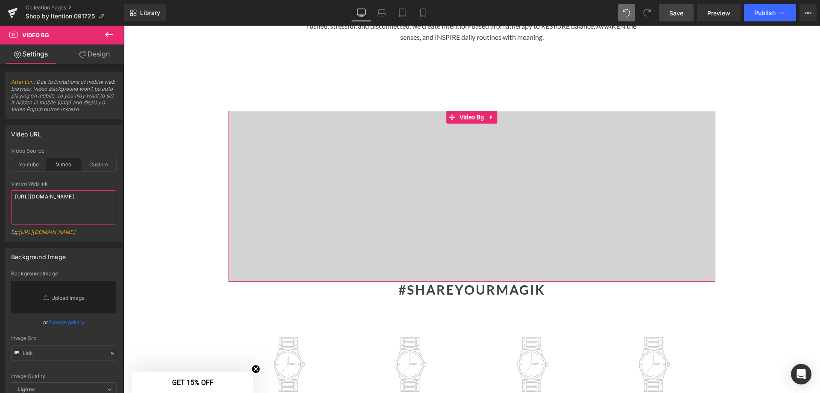
paste textarea "www.canva.com/design/DAGzQjWigDg/lEIHbCm2i57TyYBy95xEKQ/watch"
type textarea "https://www.canva.com/design/DAGzQjWigDg/lEIHbCm2i57TyYBy95xEKQ/watch"
click at [90, 166] on div "Custom" at bounding box center [98, 164] width 35 height 13
drag, startPoint x: 93, startPoint y: 212, endPoint x: -19, endPoint y: 175, distance: 118.1
click at [0, 175] on html "Separator You are previewing how the Live Preset 0 will restyle your page. You …" at bounding box center [410, 196] width 820 height 393
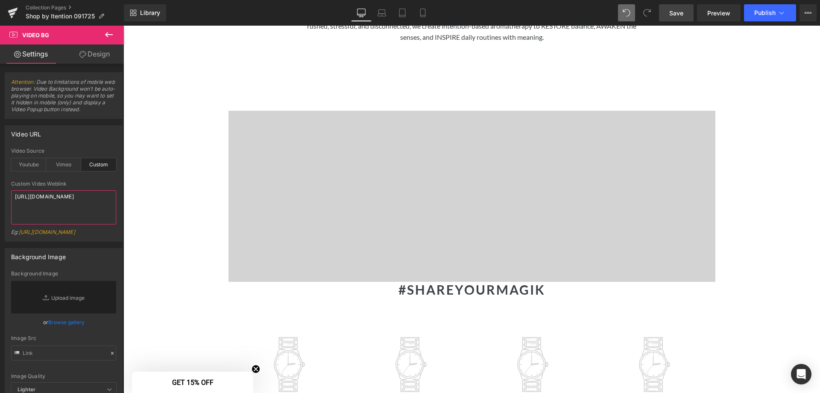
paste textarea "www.canva.com/design/DAGzQjWigDg/lEIHbCm2i57TyYBy95xEKQ/watch"
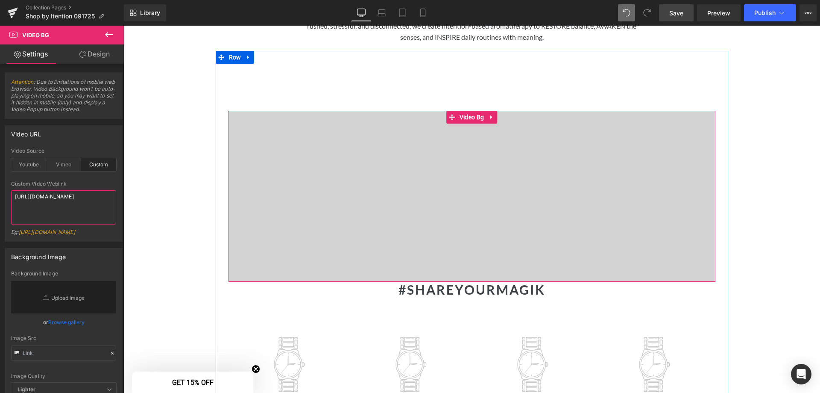
type textarea "https://www.canva.com/design/DAGzQjWigDg/lEIHbCm2i57TyYBy95xEKQ/watch"
click at [465, 214] on div at bounding box center [472, 196] width 487 height 171
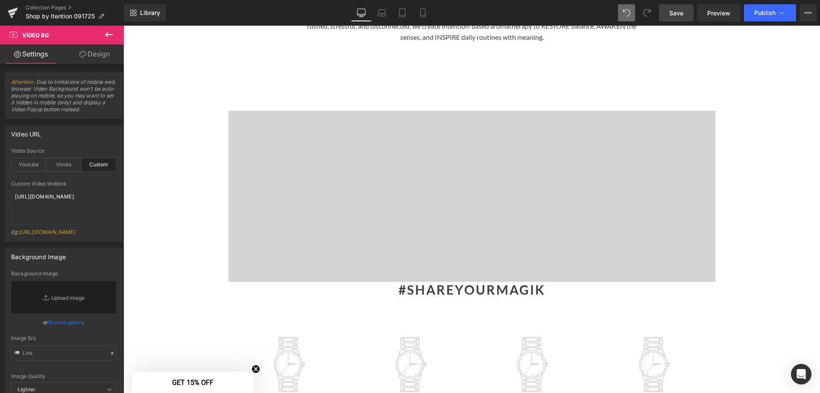
click at [110, 35] on icon at bounding box center [109, 34] width 8 height 5
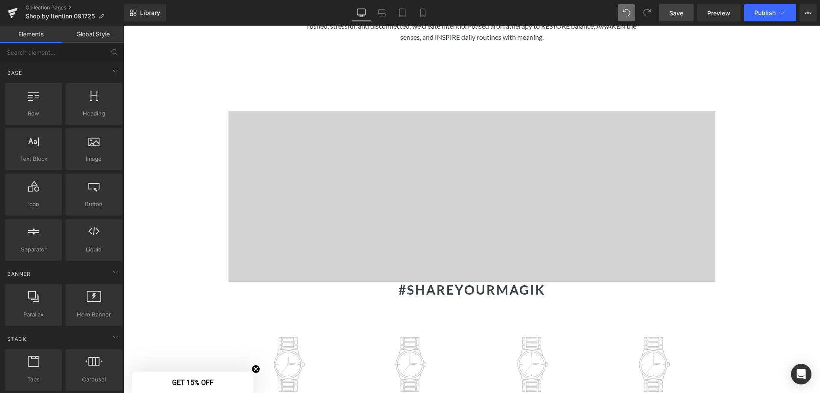
click at [682, 18] on link "Save" at bounding box center [676, 12] width 35 height 17
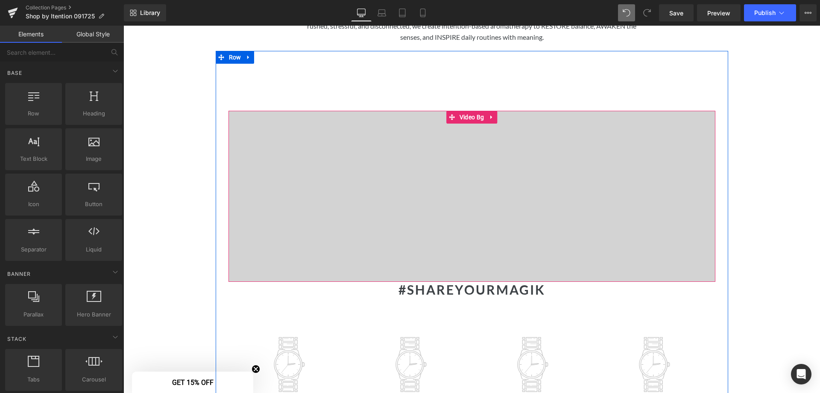
click at [493, 111] on link at bounding box center [491, 117] width 11 height 13
click at [494, 114] on icon at bounding box center [497, 117] width 6 height 6
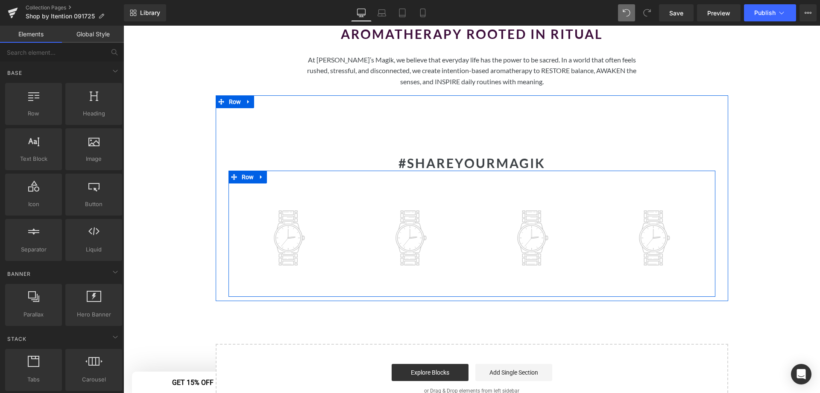
scroll to position [1025, 0]
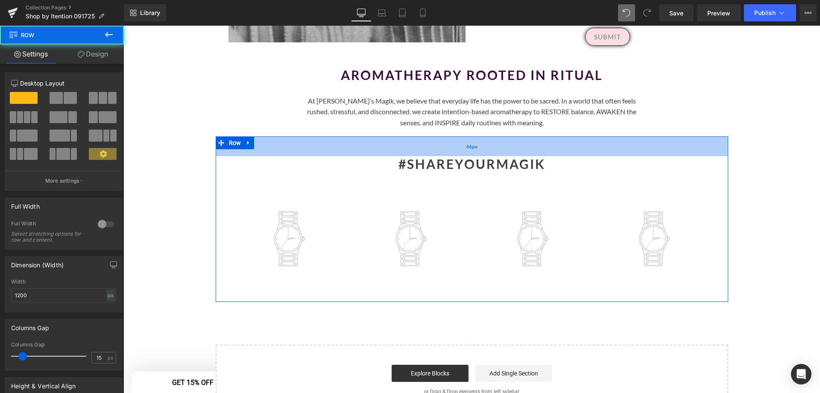
drag, startPoint x: 467, startPoint y: 185, endPoint x: 464, endPoint y: 145, distance: 40.3
click at [464, 145] on div "46px" at bounding box center [472, 146] width 513 height 20
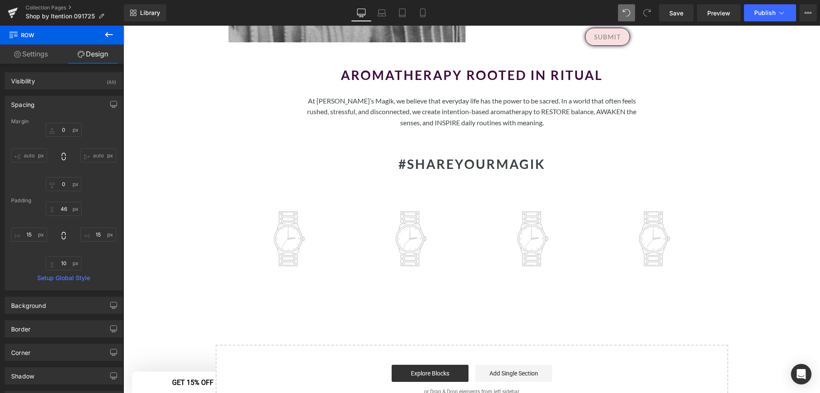
scroll to position [1153, 0]
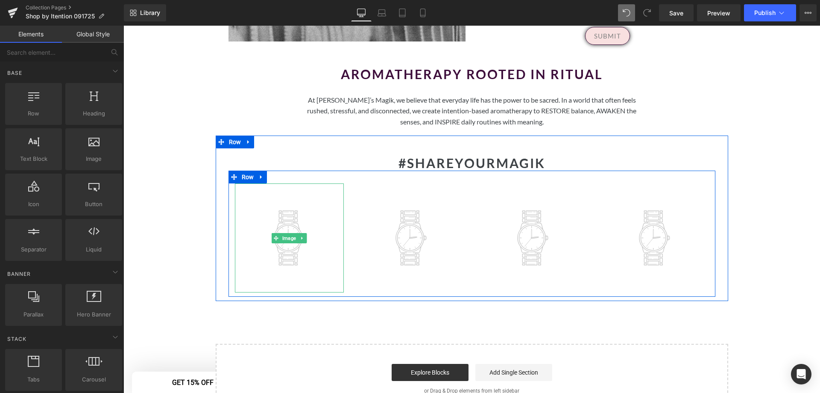
scroll to position [1025, 0]
click at [287, 234] on span "Image" at bounding box center [289, 239] width 17 height 10
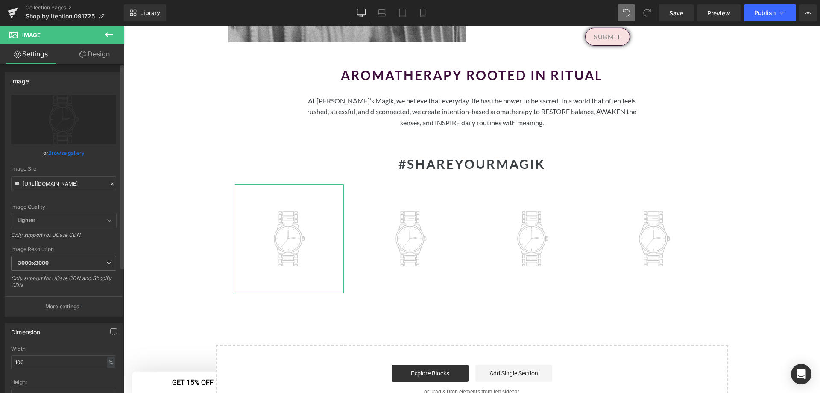
click at [67, 155] on link "Browse gallery" at bounding box center [66, 152] width 36 height 15
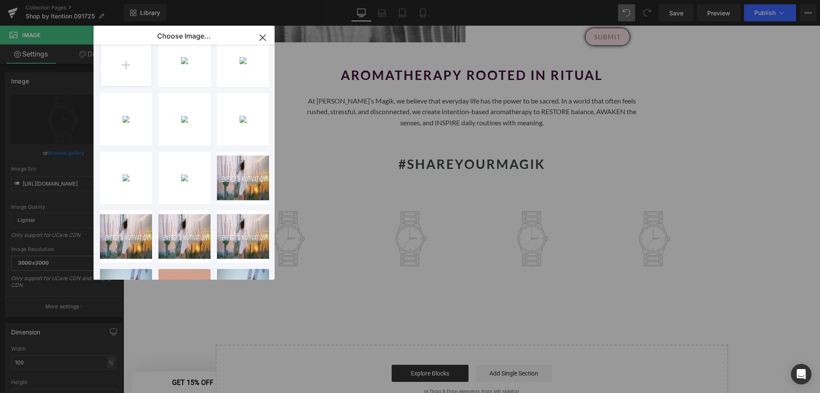
scroll to position [0, 0]
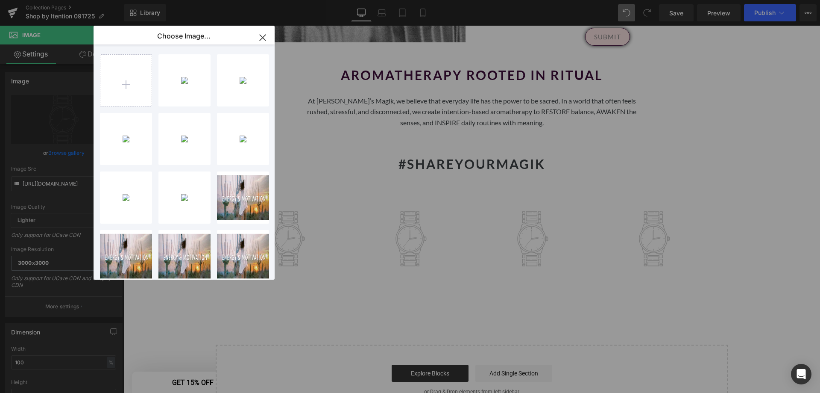
click at [71, 0] on div "Image You are previewing how the Live Preset 0 will restyle your page. You can …" at bounding box center [410, 0] width 820 height 0
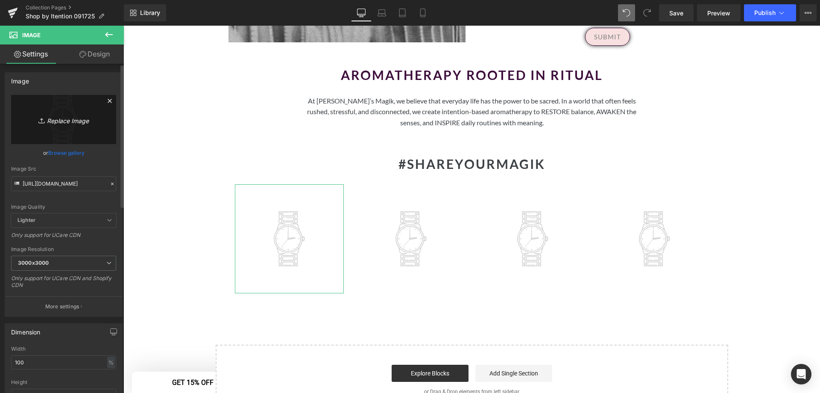
click at [65, 118] on icon "Replace Image" at bounding box center [63, 119] width 68 height 11
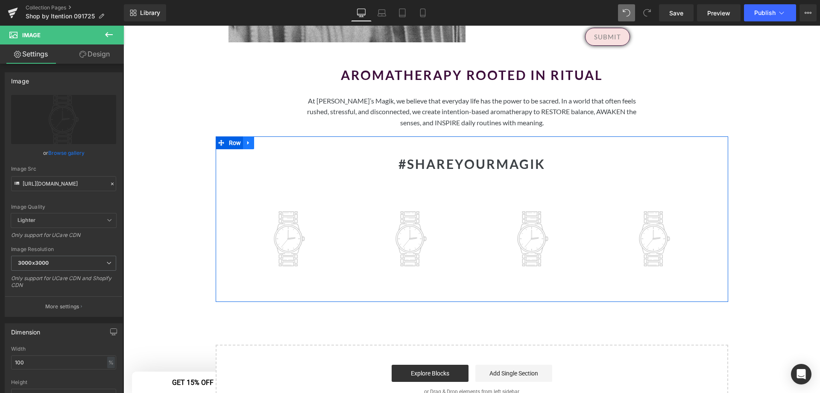
click at [246, 140] on icon at bounding box center [249, 143] width 6 height 6
click at [265, 136] on link at bounding box center [270, 142] width 11 height 13
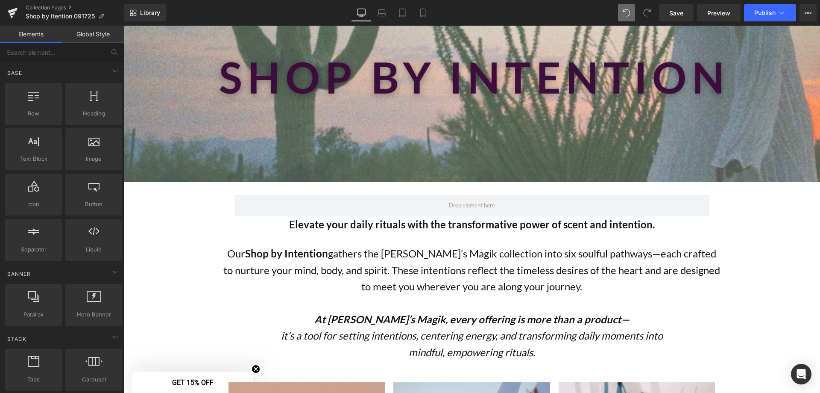
scroll to position [43, 0]
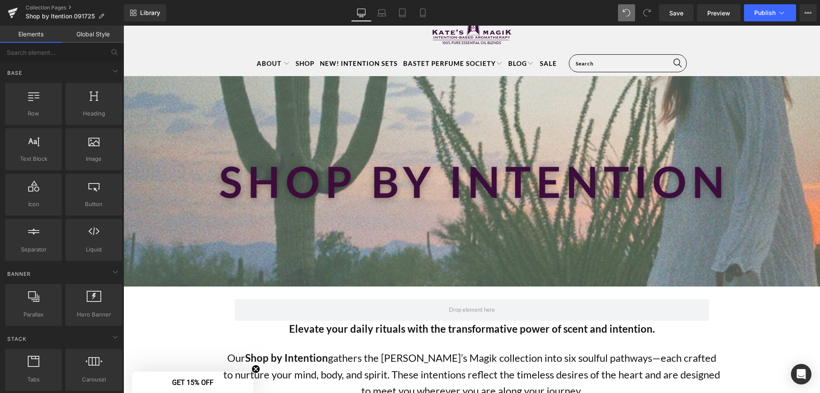
click at [641, 212] on div "Separator Hero Banner 200px 242px" at bounding box center [471, 181] width 697 height 210
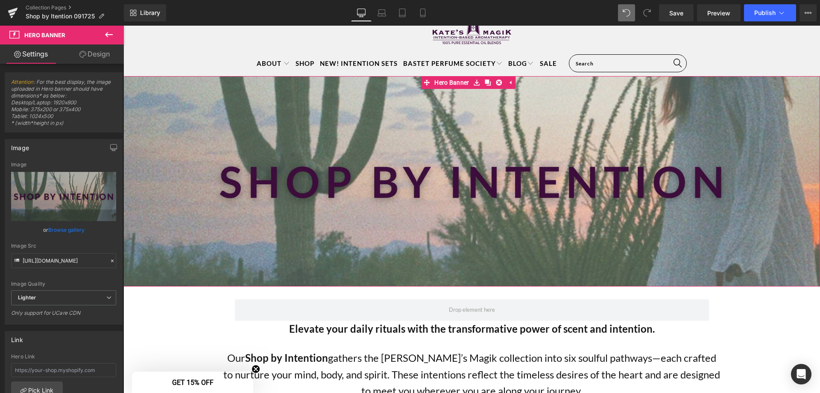
click at [88, 56] on link "Design" at bounding box center [95, 53] width 62 height 19
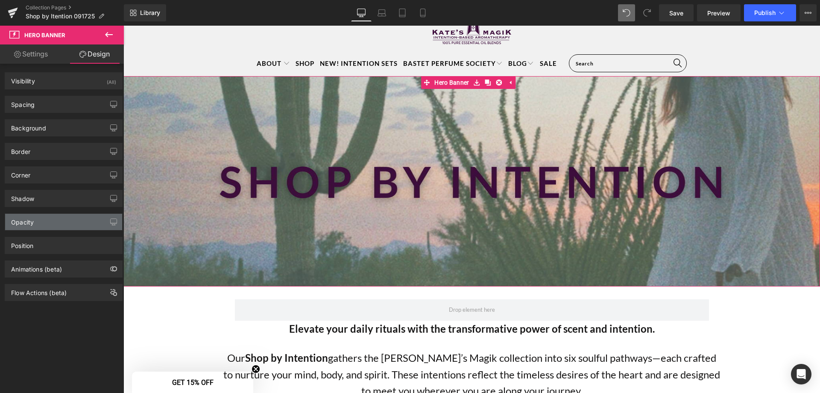
click at [52, 223] on div "Opacity" at bounding box center [63, 222] width 117 height 16
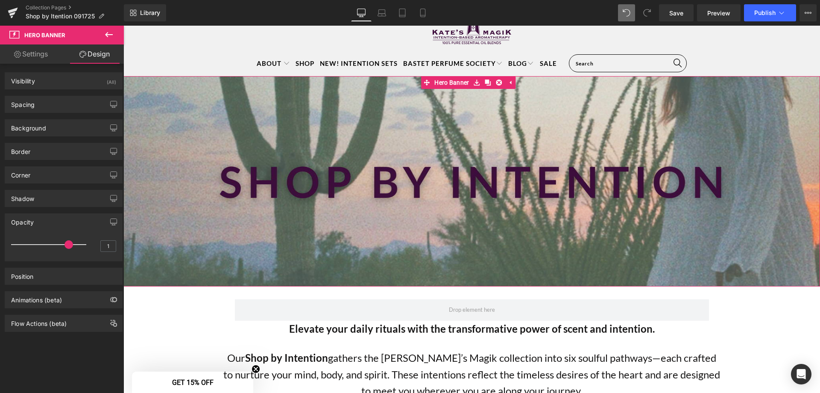
click at [65, 242] on div at bounding box center [50, 244] width 71 height 17
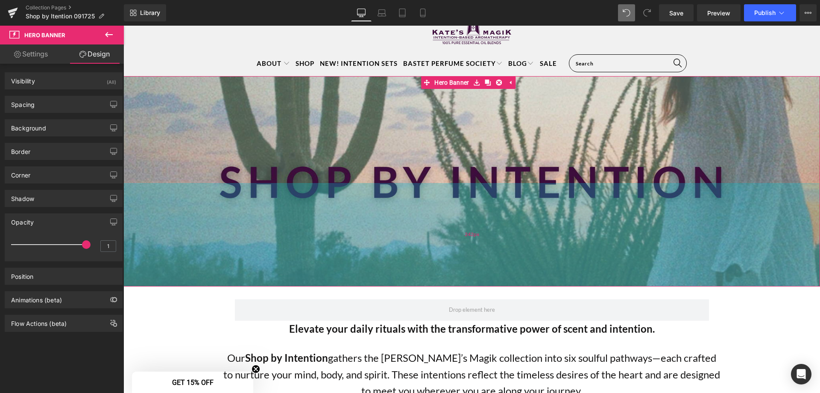
drag, startPoint x: 171, startPoint y: 267, endPoint x: 184, endPoint y: 249, distance: 22.8
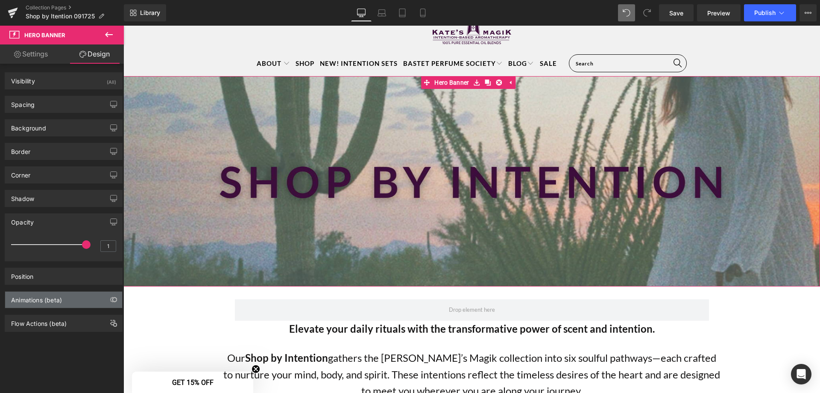
click at [47, 301] on div "Animations (beta)" at bounding box center [36, 297] width 51 height 12
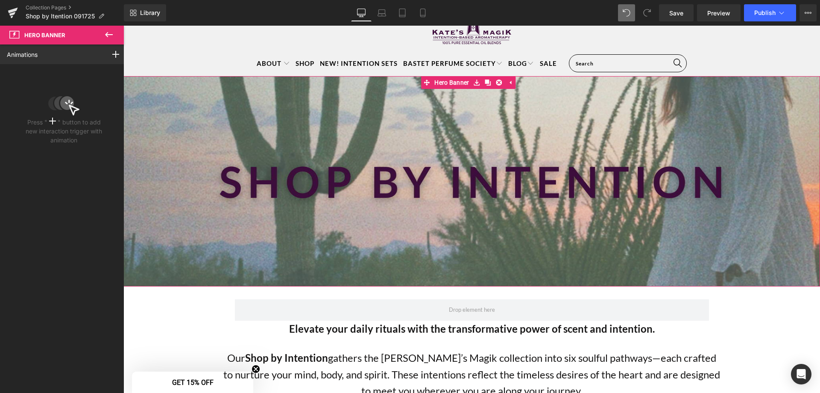
click at [52, 122] on icon at bounding box center [52, 120] width 7 height 7
click at [116, 51] on div at bounding box center [116, 54] width 24 height 20
click at [114, 48] on div at bounding box center [116, 54] width 24 height 20
click at [102, 66] on div "Press " " button to add new interaction trigger with animation" at bounding box center [64, 106] width 128 height 84
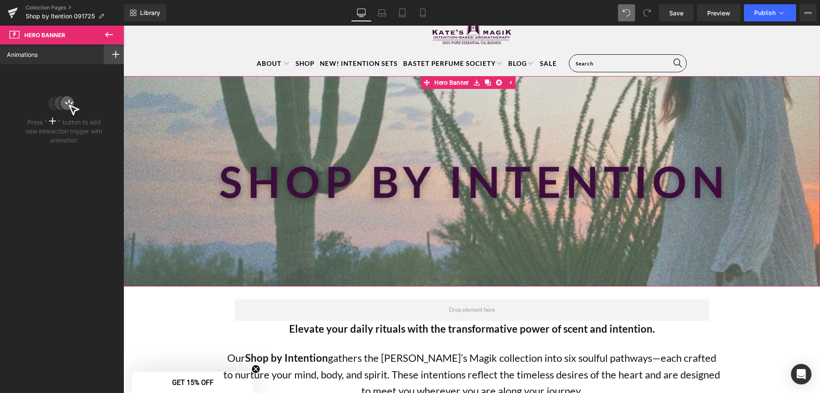
click at [112, 56] on icon at bounding box center [115, 54] width 7 height 7
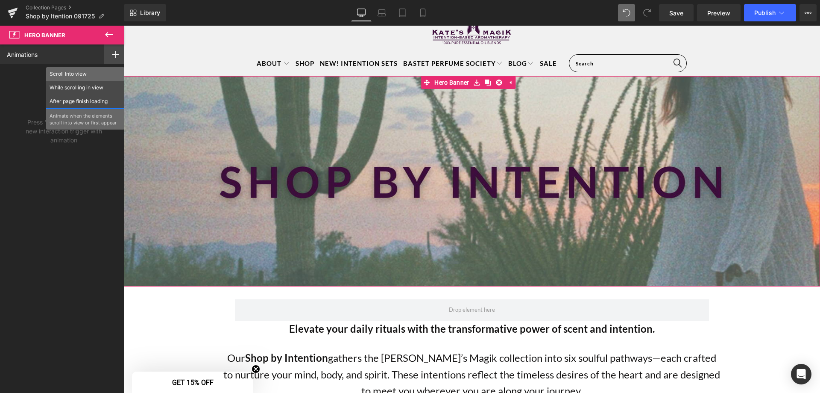
click at [98, 75] on p "Scroll Into view" at bounding box center [85, 74] width 71 height 8
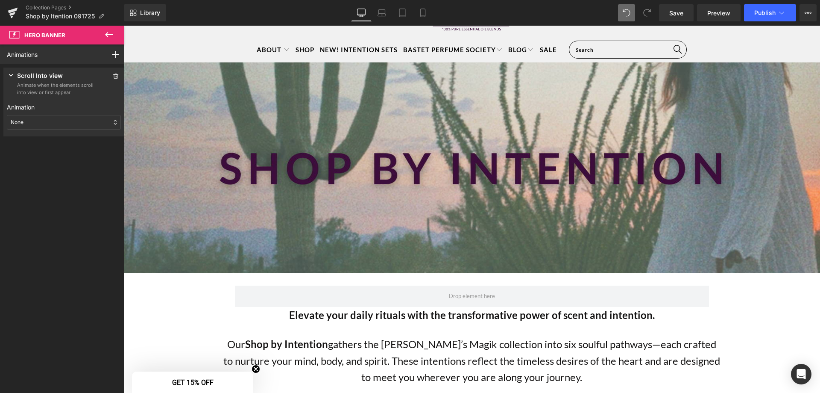
scroll to position [0, 0]
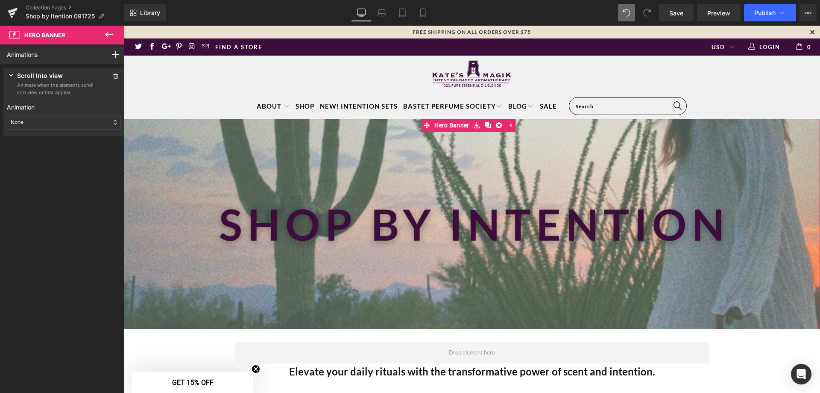
click at [65, 126] on div "None" at bounding box center [64, 122] width 114 height 15
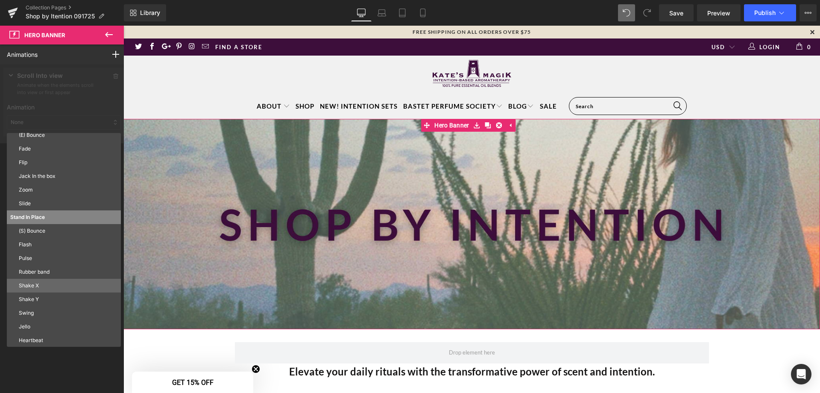
scroll to position [46, 0]
click at [45, 326] on p "Jello" at bounding box center [68, 326] width 99 height 8
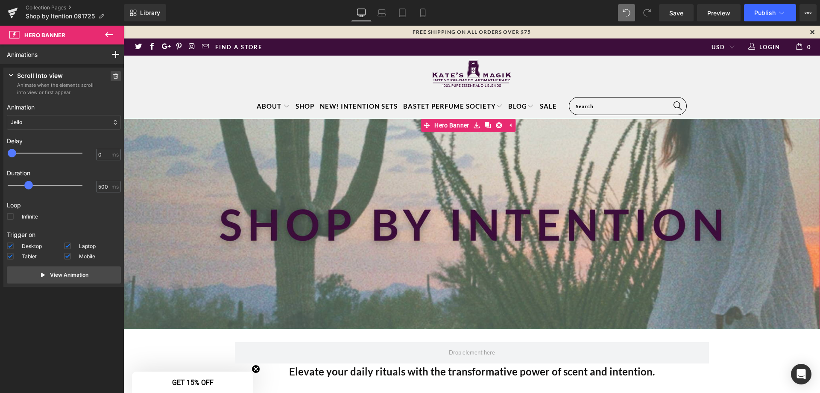
click at [113, 78] on icon at bounding box center [116, 75] width 6 height 5
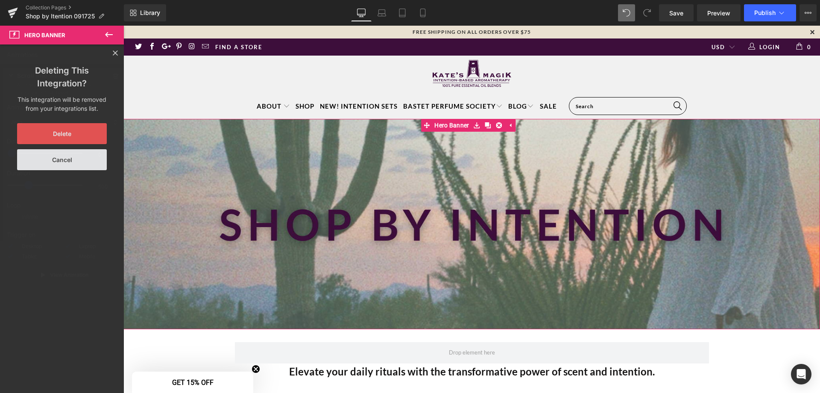
click at [57, 133] on button "Delete" at bounding box center [62, 133] width 90 height 21
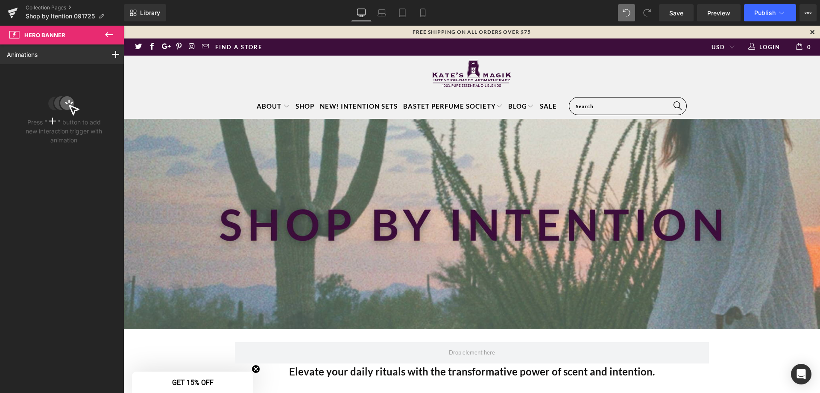
click at [111, 35] on icon at bounding box center [109, 34] width 8 height 5
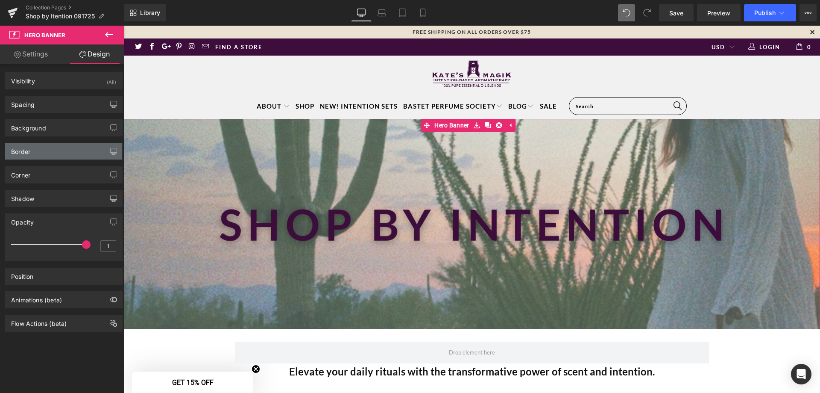
click at [60, 147] on div "Border" at bounding box center [63, 151] width 117 height 16
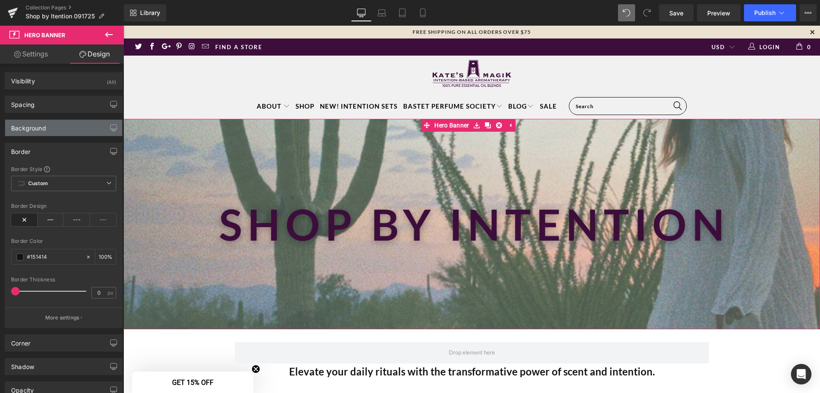
click at [67, 134] on div "Background" at bounding box center [63, 128] width 117 height 16
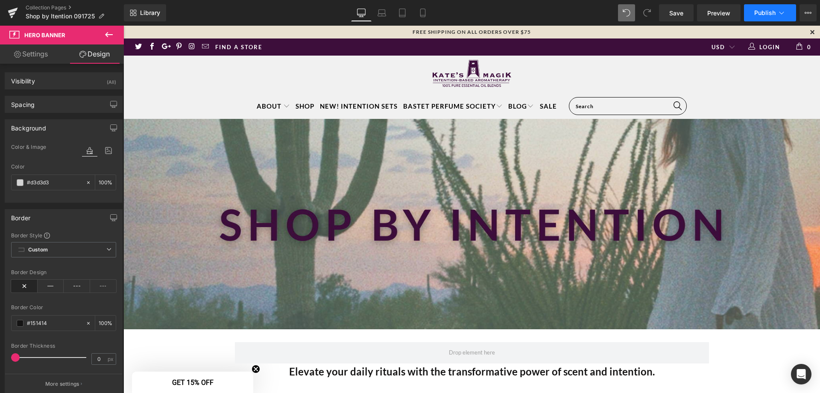
click at [761, 15] on span "Publish" at bounding box center [764, 12] width 21 height 7
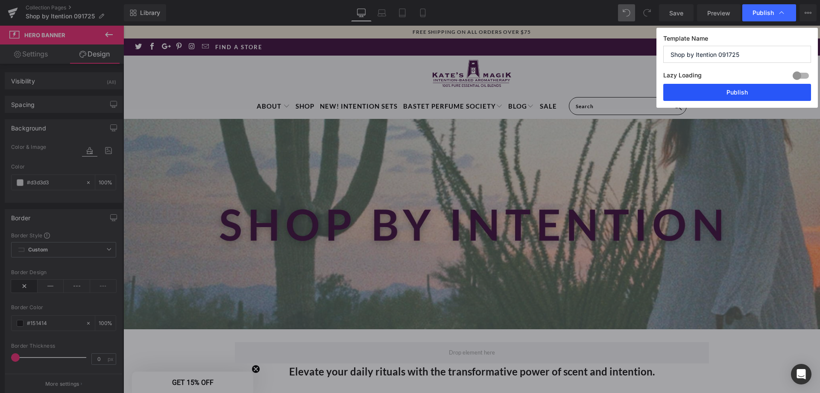
click at [751, 90] on button "Publish" at bounding box center [737, 92] width 148 height 17
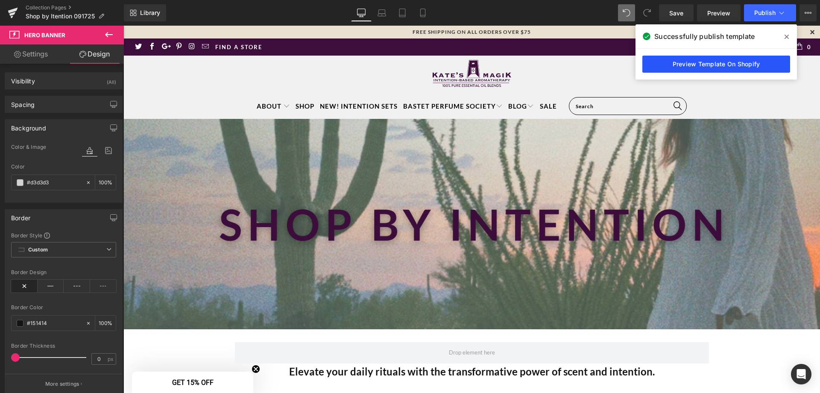
click at [734, 67] on link "Preview Template On Shopify" at bounding box center [717, 64] width 148 height 17
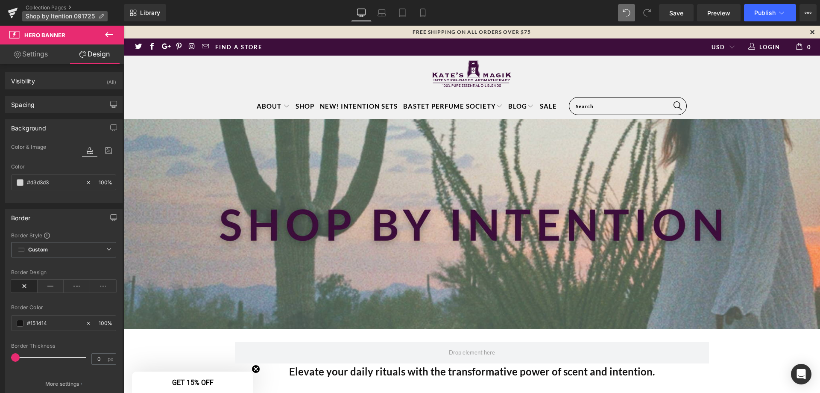
click at [71, 15] on span "Shop by Itention 091725" at bounding box center [60, 16] width 69 height 7
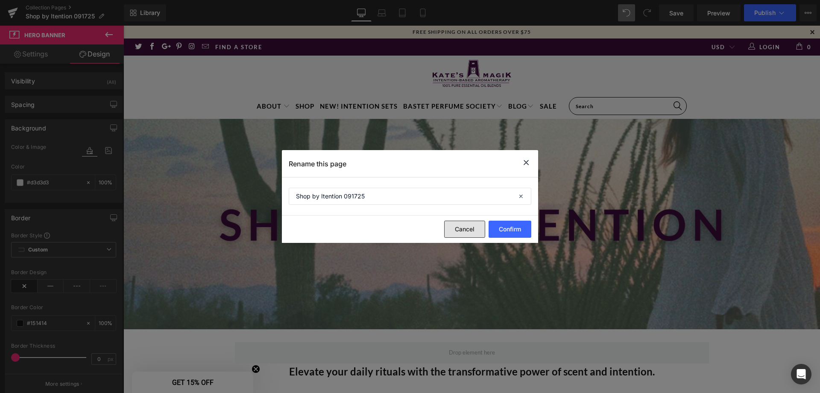
click at [461, 229] on button "Cancel" at bounding box center [464, 228] width 41 height 17
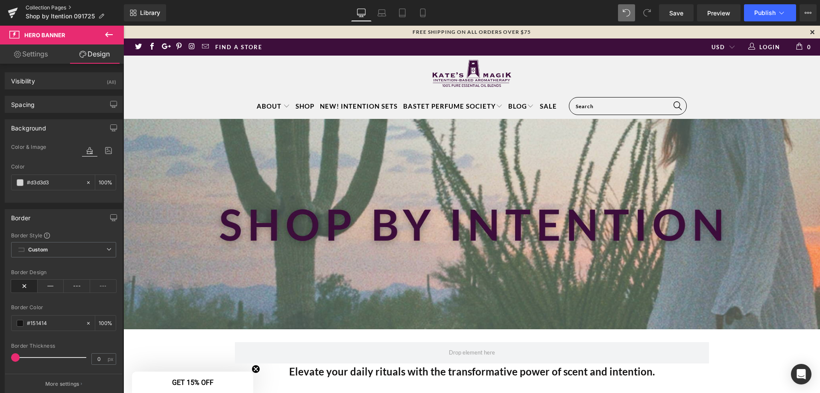
click at [47, 8] on link "Collection Pages" at bounding box center [75, 7] width 98 height 7
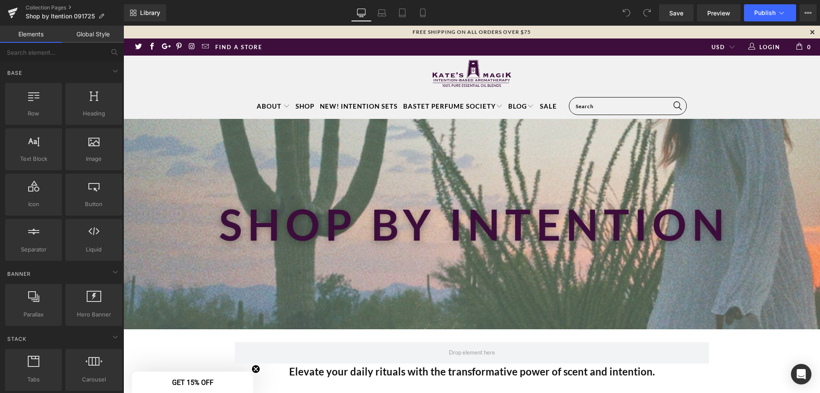
click at [33, 36] on link "Elements" at bounding box center [31, 34] width 62 height 17
click at [84, 34] on link "Global Style" at bounding box center [93, 34] width 62 height 17
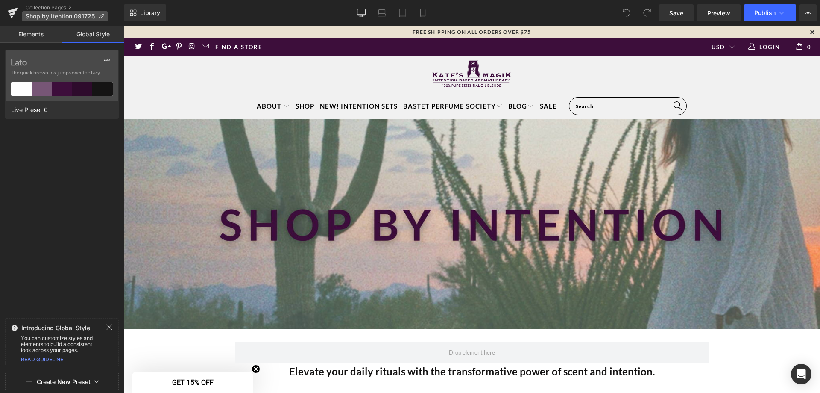
click at [103, 15] on icon at bounding box center [101, 16] width 6 height 6
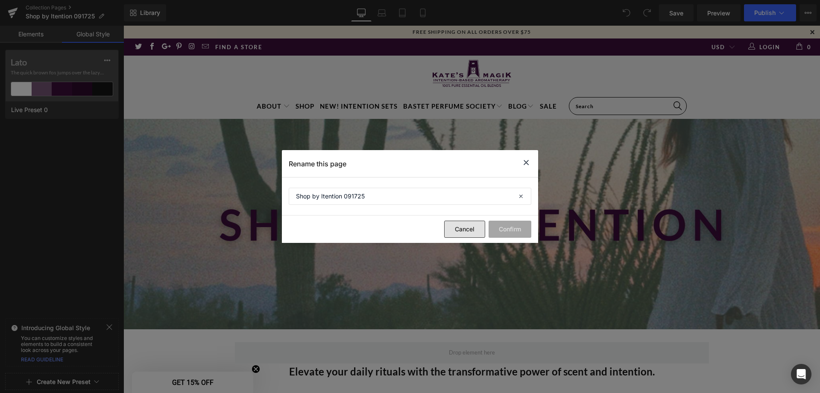
click at [465, 224] on button "Cancel" at bounding box center [464, 228] width 41 height 17
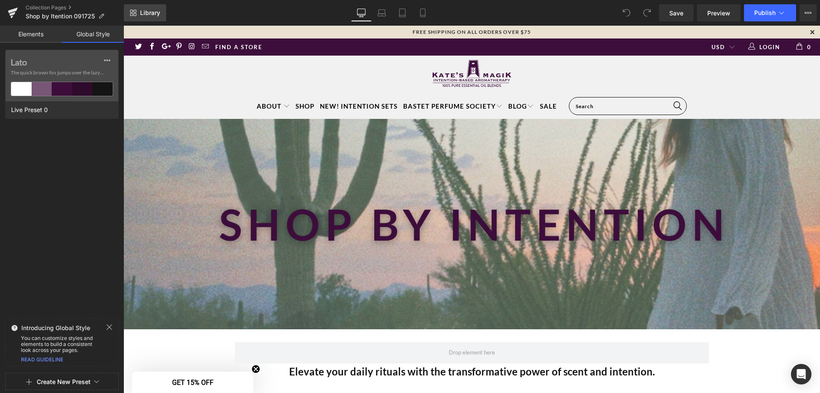
click at [143, 12] on span "Library" at bounding box center [150, 13] width 20 height 8
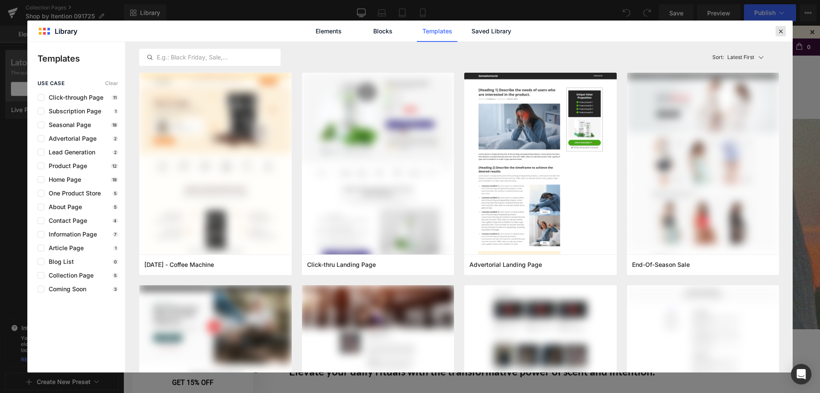
click at [778, 31] on icon at bounding box center [781, 31] width 8 height 8
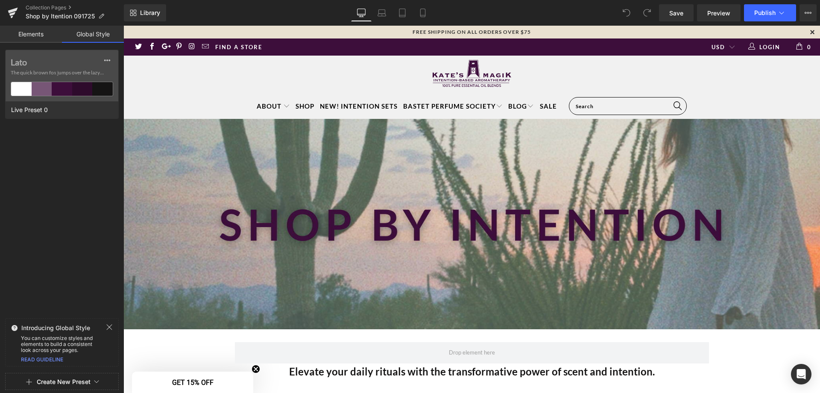
click at [36, 35] on link "Elements" at bounding box center [31, 34] width 62 height 17
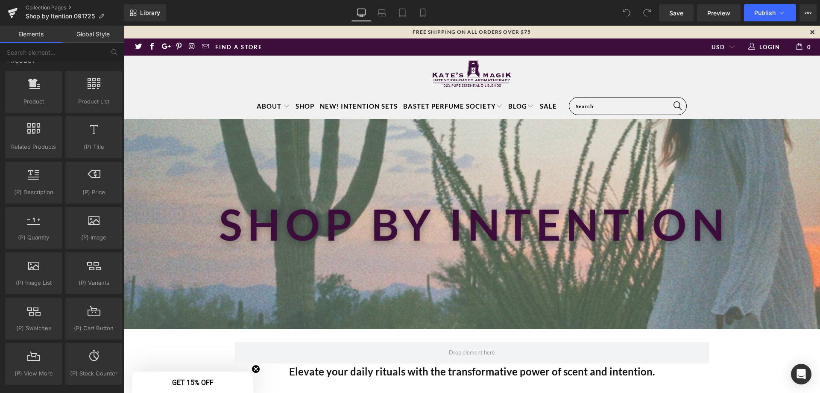
scroll to position [1417, 0]
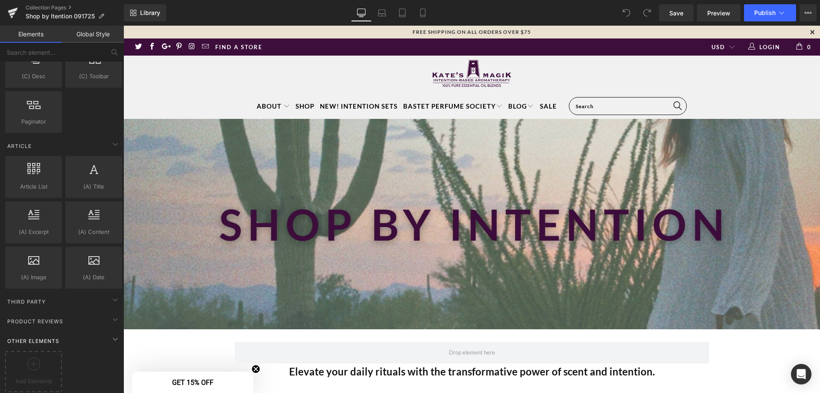
click at [40, 337] on span "Other Elements" at bounding box center [33, 341] width 54 height 8
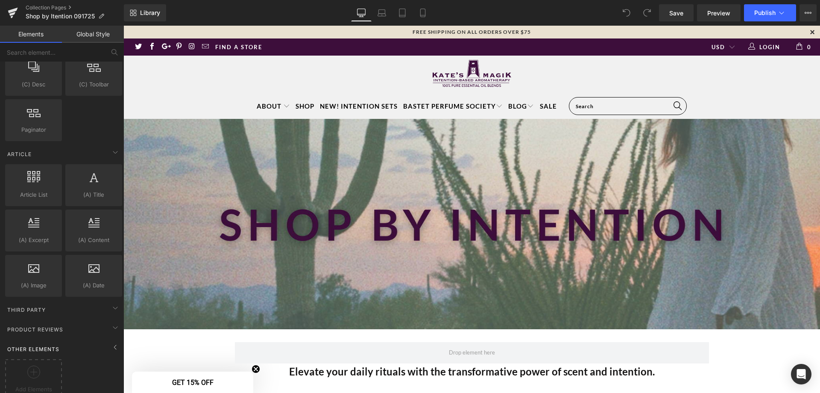
scroll to position [1373, 0]
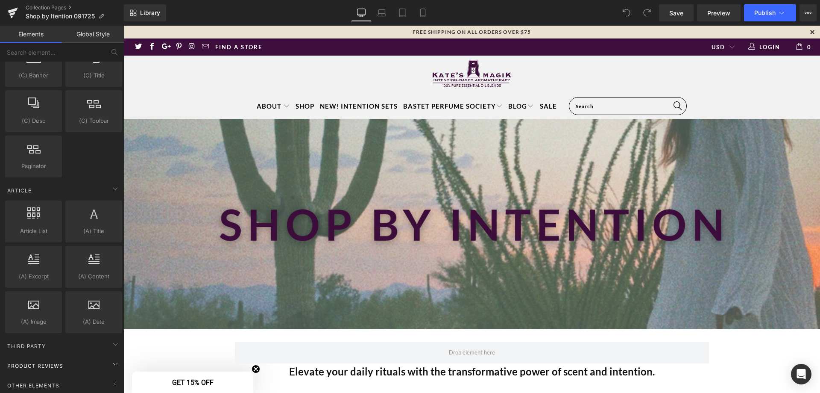
click at [41, 361] on span "Product Reviews" at bounding box center [35, 365] width 58 height 8
click at [46, 374] on div "Other Elements Add Elements" at bounding box center [63, 384] width 120 height 20
click at [46, 381] on span "Other Elements" at bounding box center [33, 385] width 54 height 8
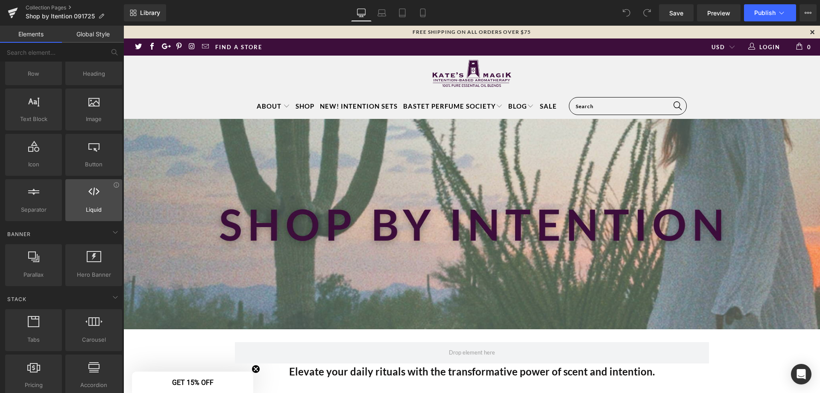
scroll to position [0, 0]
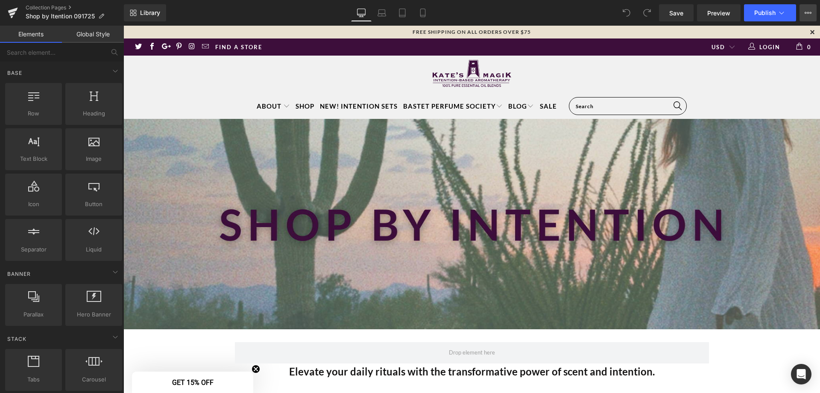
click at [803, 13] on button "View Live Page View with current Template Save Template to Library Schedule Pub…" at bounding box center [808, 12] width 17 height 17
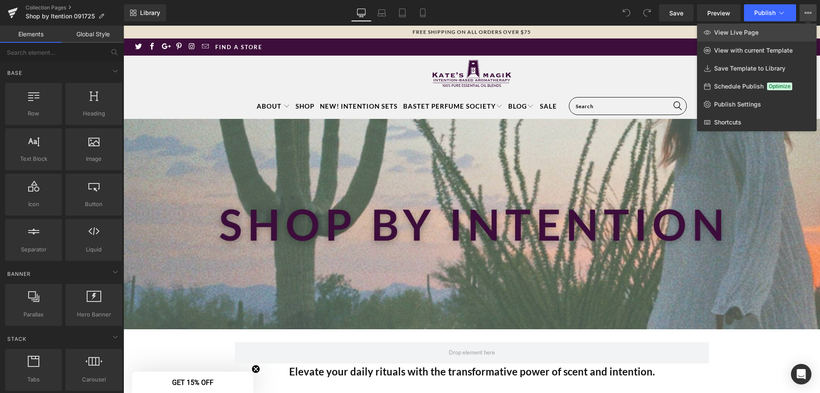
click at [743, 28] on link "View Live Page" at bounding box center [757, 32] width 120 height 18
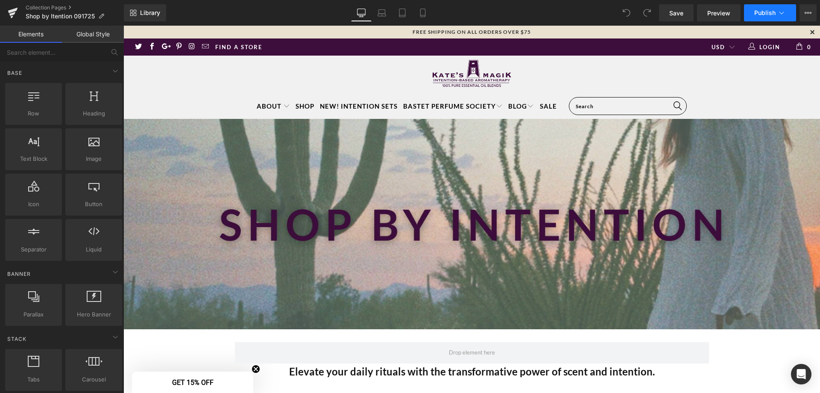
click at [782, 13] on icon at bounding box center [782, 13] width 9 height 9
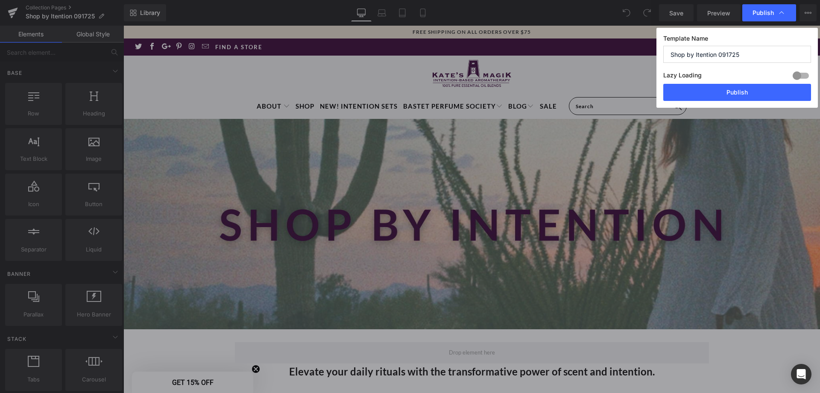
click at [782, 13] on icon at bounding box center [782, 13] width 9 height 9
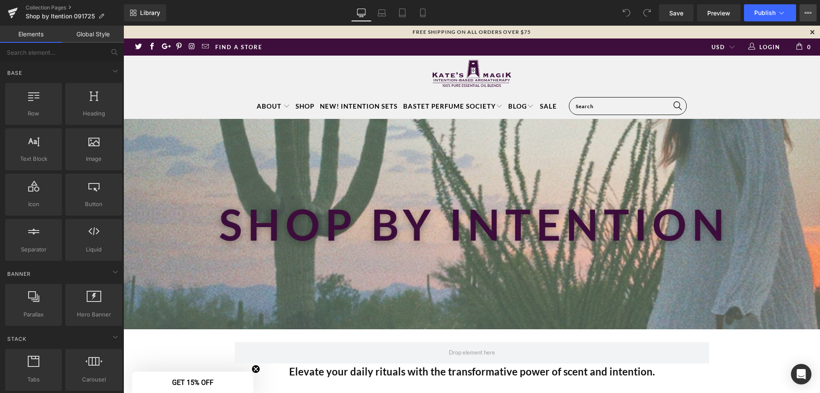
click at [804, 11] on button "View Live Page View with current Template Save Template to Library Schedule Pub…" at bounding box center [808, 12] width 17 height 17
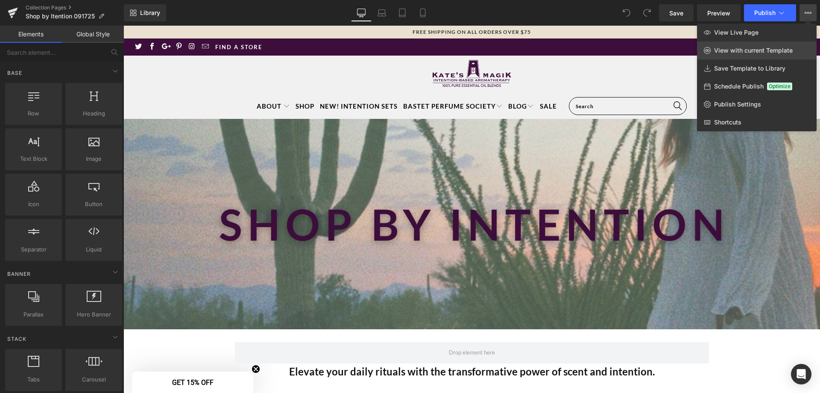
click at [769, 53] on span "View with current Template" at bounding box center [753, 51] width 79 height 8
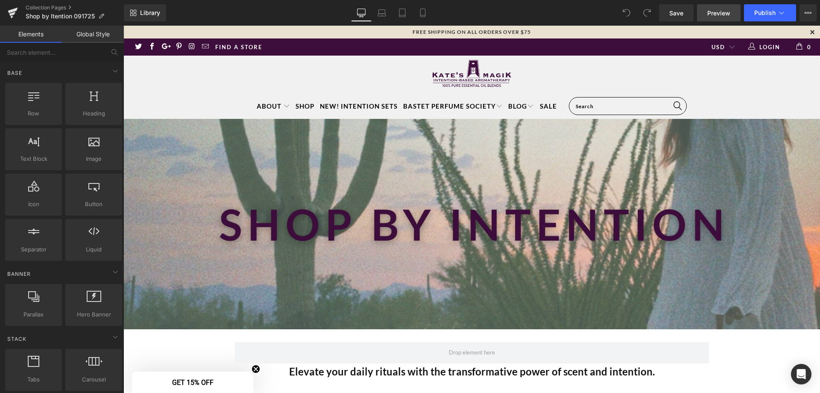
click at [716, 14] on span "Preview" at bounding box center [718, 13] width 23 height 9
click at [807, 15] on icon at bounding box center [808, 12] width 7 height 7
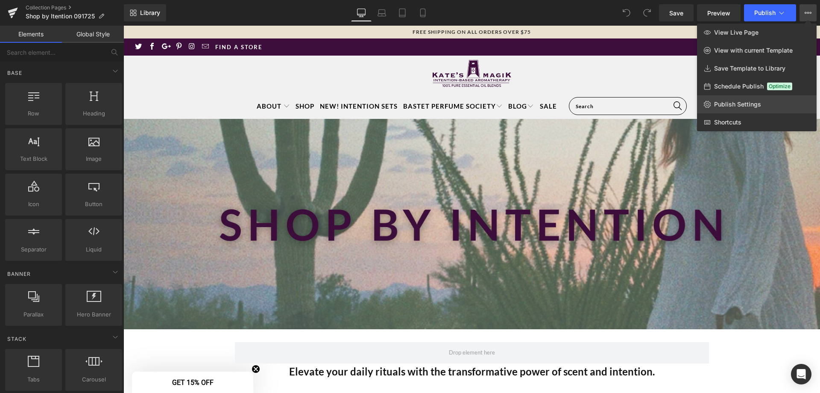
click at [730, 103] on span "Publish Settings" at bounding box center [737, 104] width 47 height 8
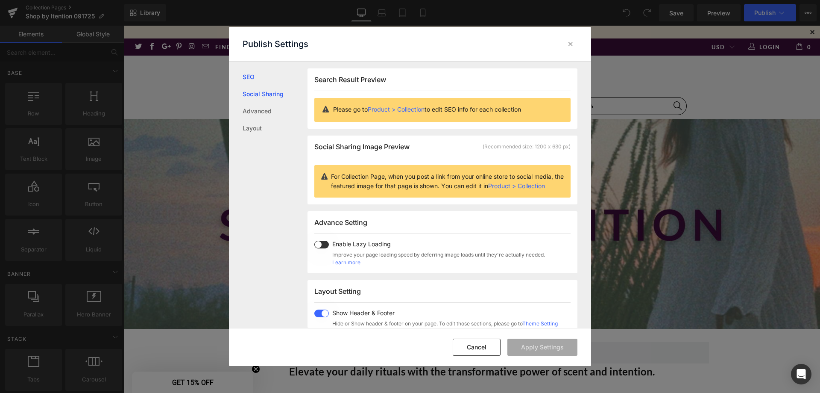
scroll to position [0, 0]
click at [253, 77] on link "SEO" at bounding box center [275, 76] width 65 height 17
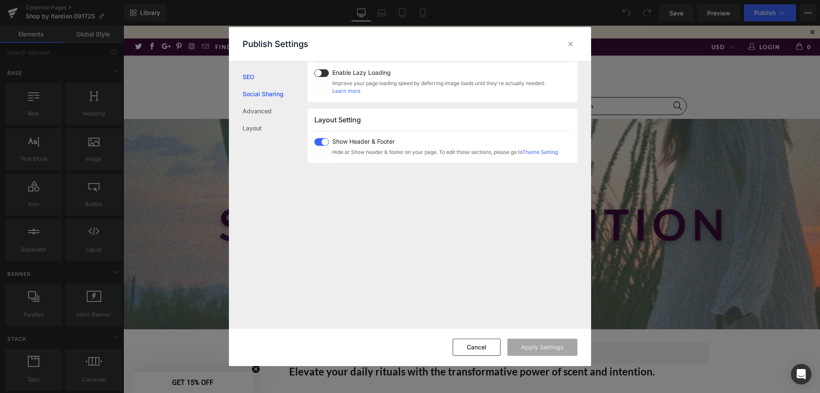
click at [249, 92] on link "Social Sharing" at bounding box center [275, 93] width 65 height 17
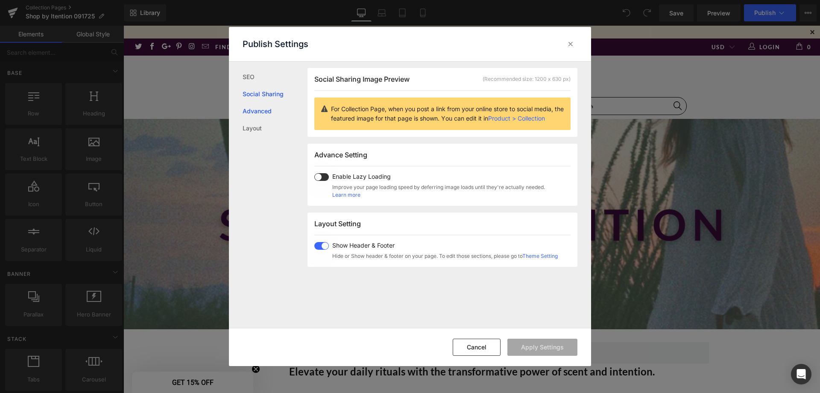
click at [251, 111] on link "Advanced" at bounding box center [275, 111] width 65 height 17
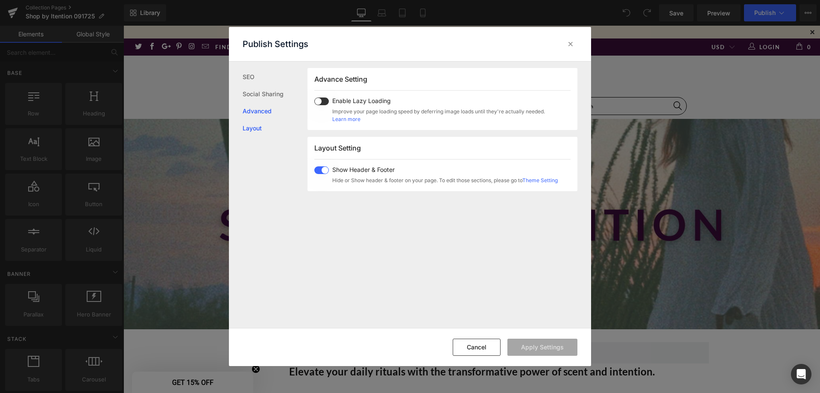
click at [250, 125] on link "Layout" at bounding box center [275, 128] width 65 height 17
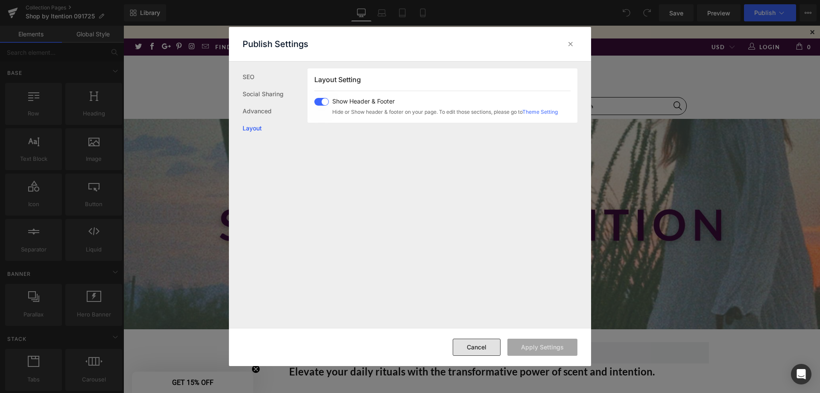
click at [493, 343] on button "Cancel" at bounding box center [477, 346] width 48 height 17
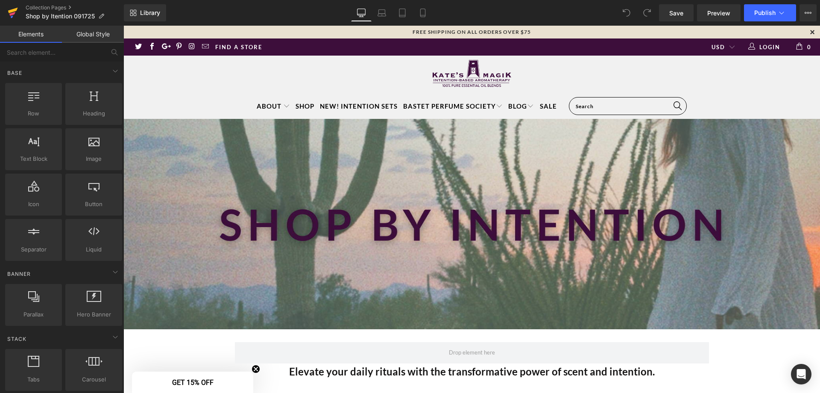
click at [13, 11] on icon at bounding box center [13, 11] width 10 height 6
click at [778, 15] on icon at bounding box center [782, 13] width 9 height 9
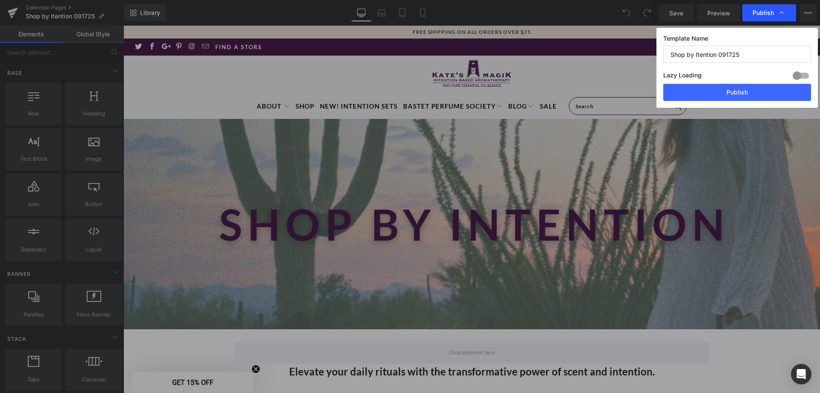
click at [781, 15] on icon at bounding box center [782, 13] width 9 height 9
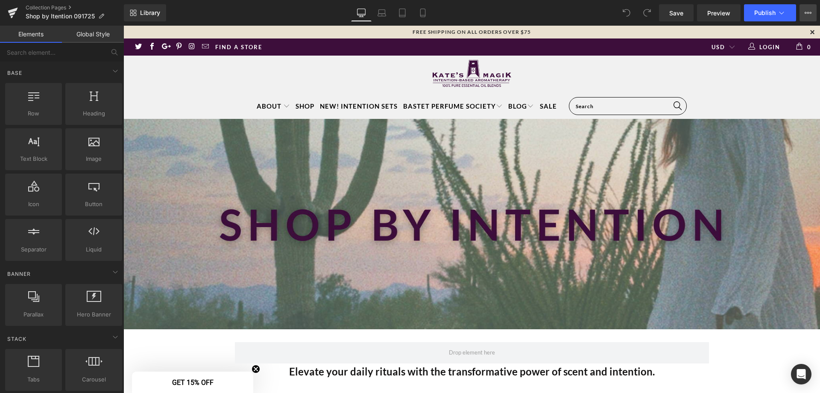
click at [809, 12] on icon at bounding box center [808, 13] width 2 height 2
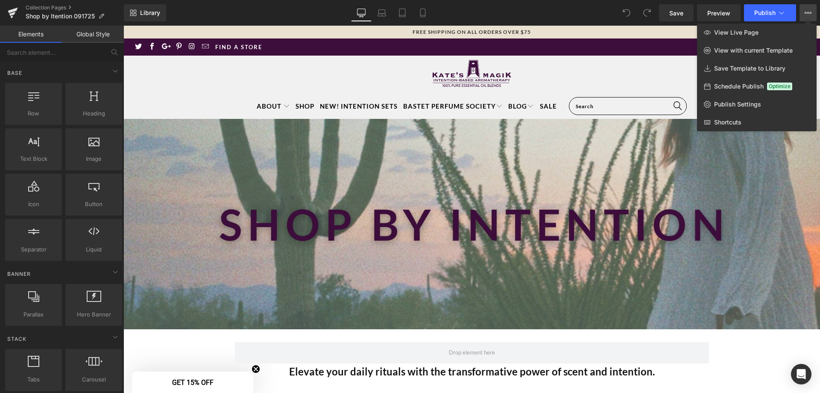
click at [414, 212] on div at bounding box center [471, 209] width 697 height 367
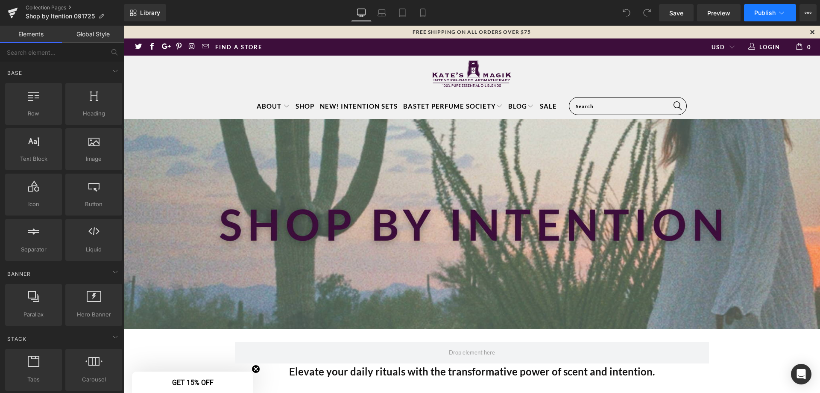
click at [781, 12] on icon at bounding box center [782, 13] width 9 height 9
click at [65, 8] on link "Collection Pages" at bounding box center [75, 7] width 98 height 7
click at [497, 123] on link at bounding box center [493, 125] width 11 height 13
click at [498, 124] on icon at bounding box center [499, 125] width 6 height 6
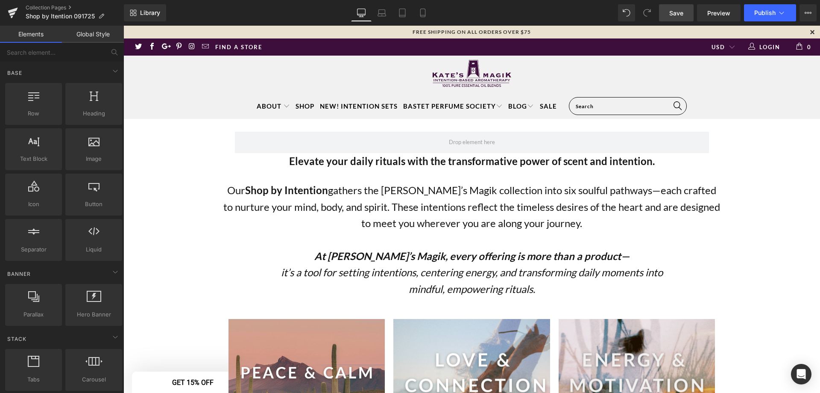
click at [684, 13] on span "Save" at bounding box center [676, 13] width 14 height 9
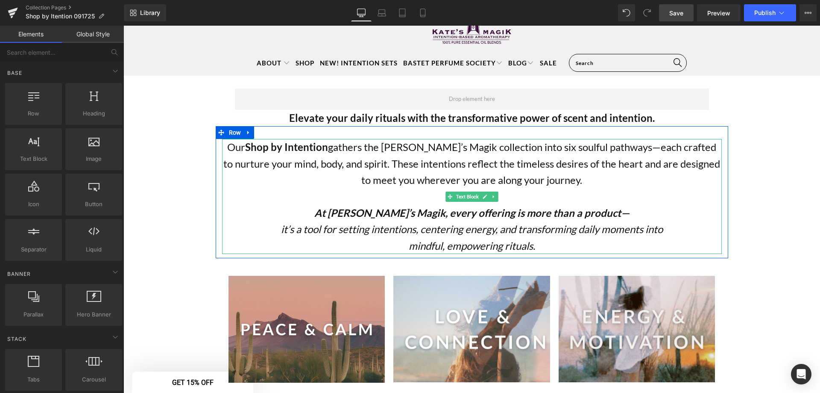
scroll to position [43, 0]
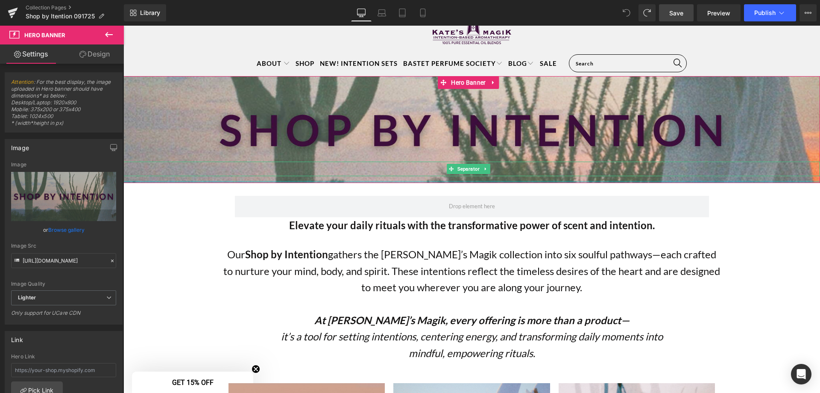
drag, startPoint x: 495, startPoint y: 285, endPoint x: 495, endPoint y: 172, distance: 112.8
click at [495, 172] on div "Separator Hero Banner" at bounding box center [471, 129] width 697 height 107
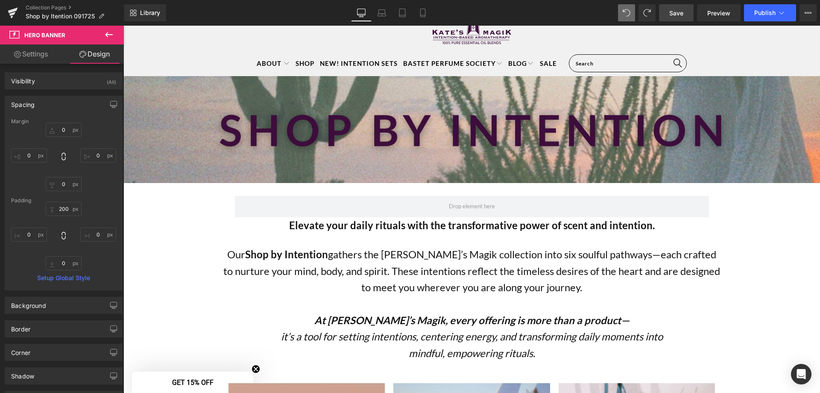
click at [688, 12] on link "Save" at bounding box center [676, 12] width 35 height 17
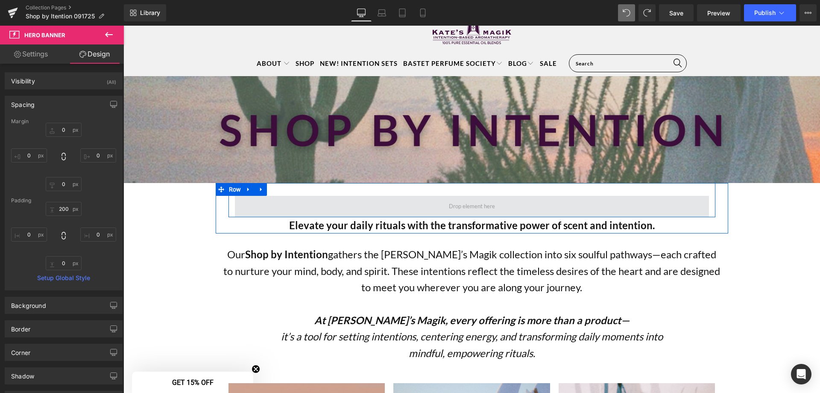
click at [329, 206] on span at bounding box center [472, 206] width 474 height 21
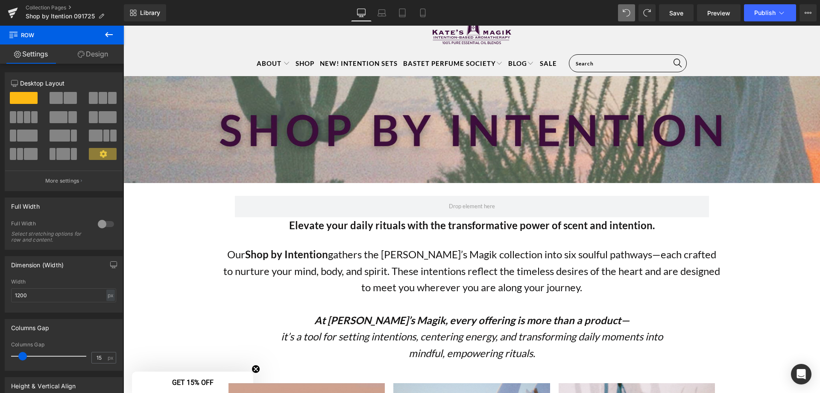
click at [106, 38] on icon at bounding box center [109, 34] width 10 height 10
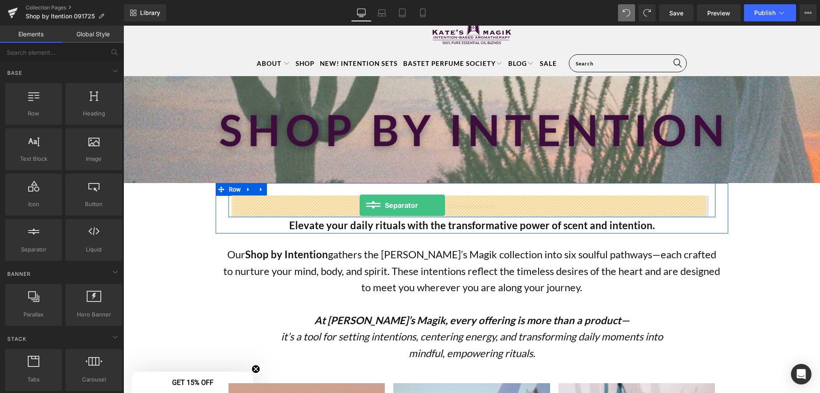
drag, startPoint x: 148, startPoint y: 255, endPoint x: 360, endPoint y: 205, distance: 217.2
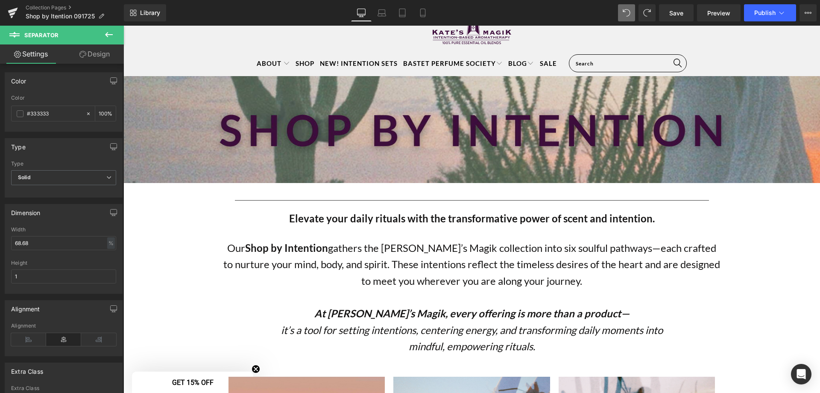
click at [676, 263] on p "Our Shop by Intention gathers the Kate’s Magik collection into six soulful path…" at bounding box center [472, 264] width 500 height 49
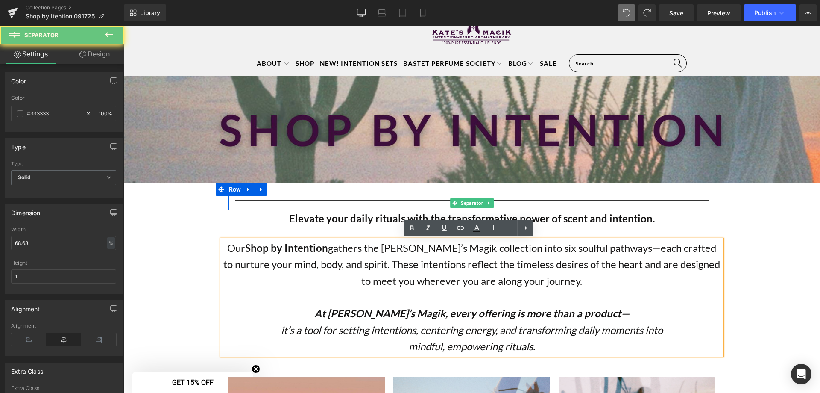
click at [565, 201] on hr at bounding box center [472, 202] width 474 height 5
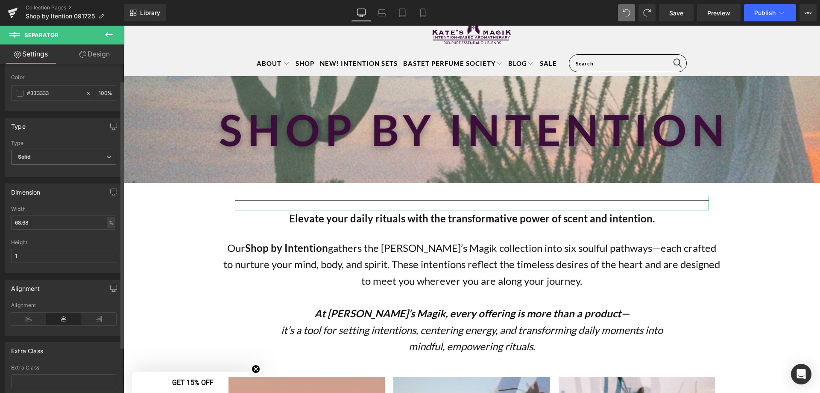
scroll to position [0, 0]
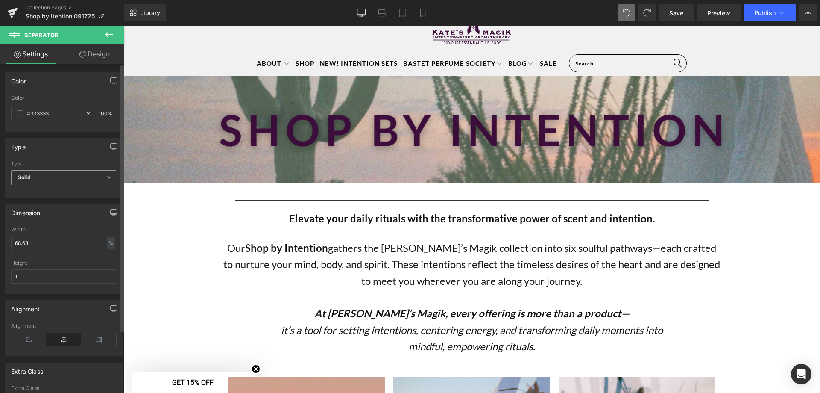
click at [49, 178] on span "Solid" at bounding box center [63, 177] width 105 height 15
click at [41, 214] on li "Dotted" at bounding box center [62, 218] width 102 height 13
click at [59, 112] on input "#333333" at bounding box center [54, 113] width 55 height 9
click at [18, 116] on span at bounding box center [20, 113] width 7 height 7
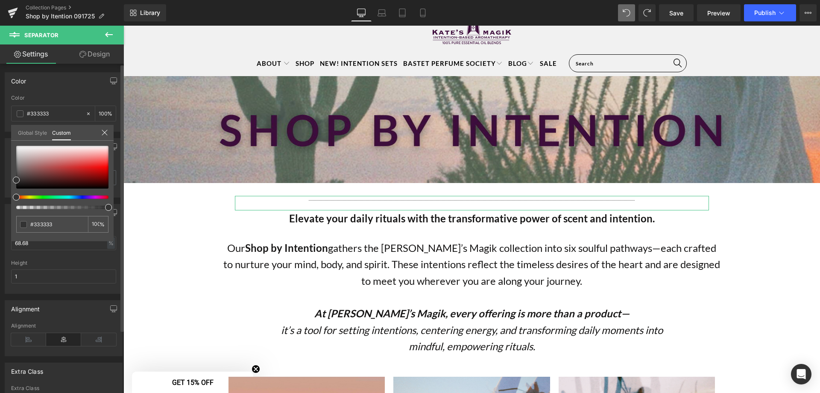
type input "94"
type input "49"
type input "27"
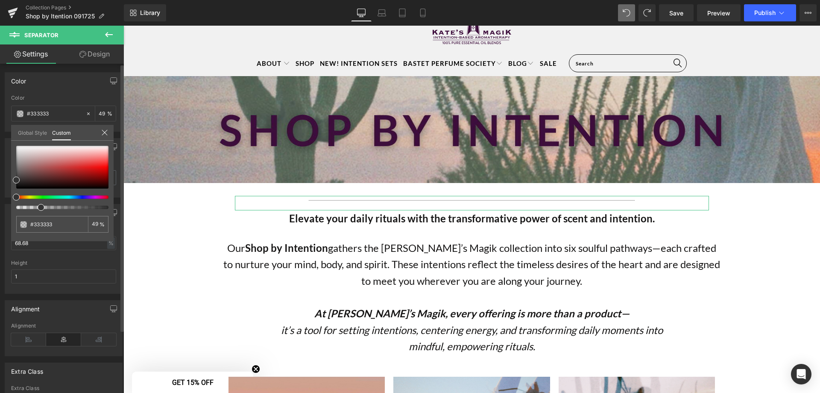
type input "27"
type input "25"
type input "0"
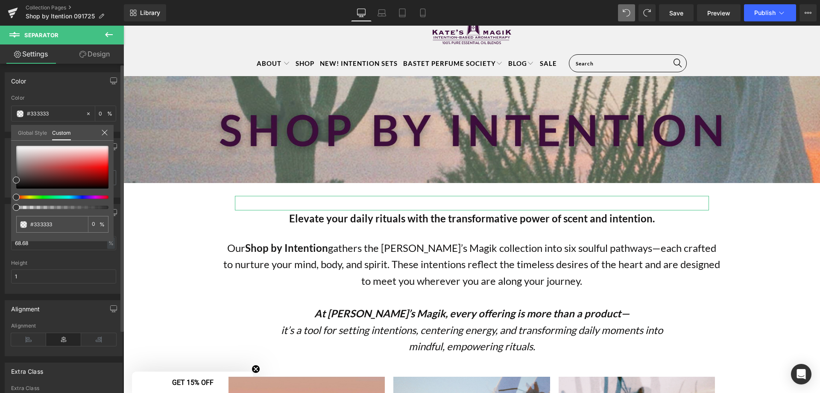
drag, startPoint x: 106, startPoint y: 208, endPoint x: 11, endPoint y: 199, distance: 95.7
click at [11, 199] on div "#333333 0 %" at bounding box center [62, 193] width 103 height 95
type input "#5f1a1a"
click at [67, 178] on div at bounding box center [62, 167] width 92 height 43
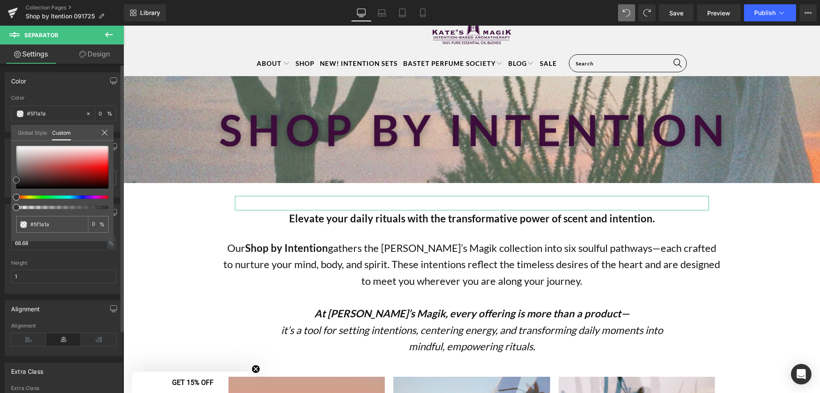
type input "#631c1c"
type input "#de1010"
click at [94, 168] on div at bounding box center [62, 167] width 92 height 43
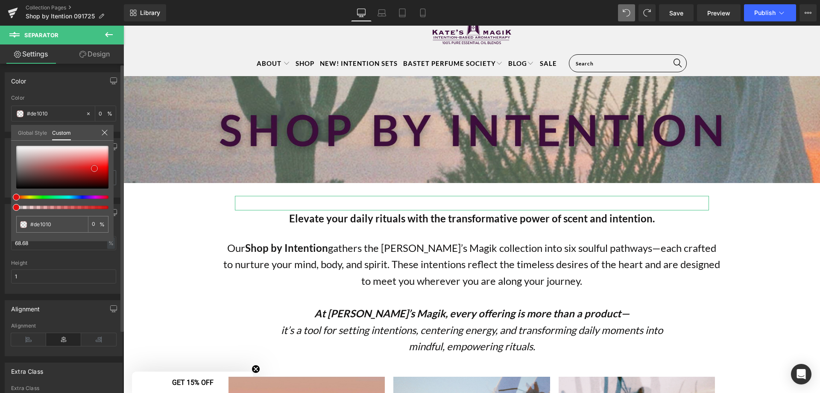
type input "#dc1313"
type input "#f69c9c"
click at [94, 155] on div at bounding box center [62, 167] width 92 height 43
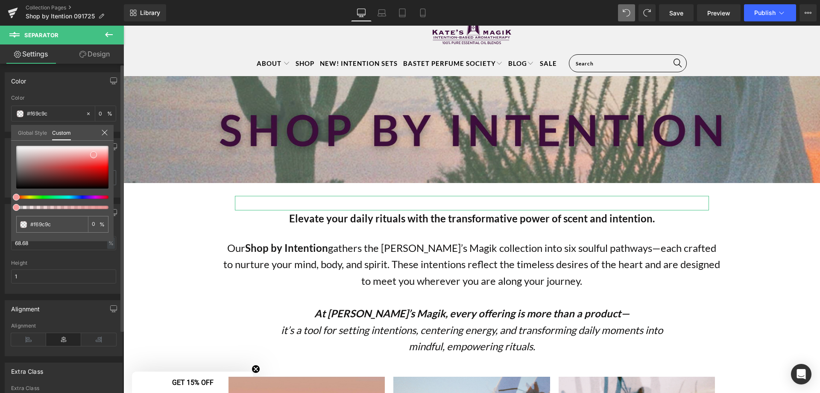
type input "71"
click at [79, 209] on div at bounding box center [59, 206] width 92 height 3
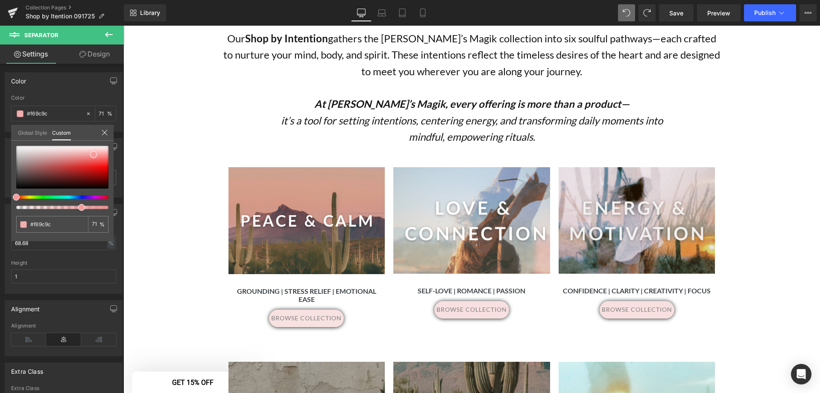
scroll to position [256, 0]
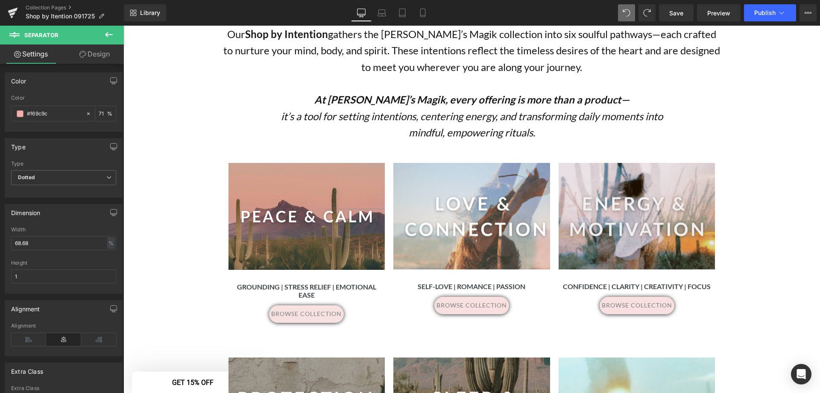
drag, startPoint x: 57, startPoint y: 111, endPoint x: -47, endPoint y: 106, distance: 104.8
click at [0, 106] on html "Separator You are previewing how the will restyle your page. You can not edit E…" at bounding box center [410, 196] width 820 height 393
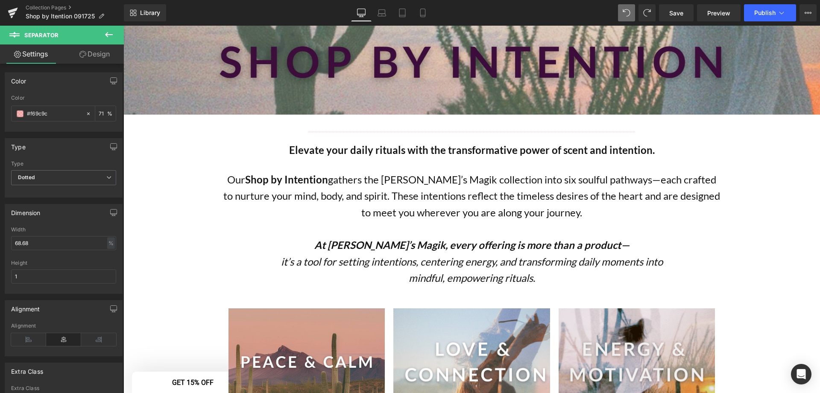
scroll to position [43, 0]
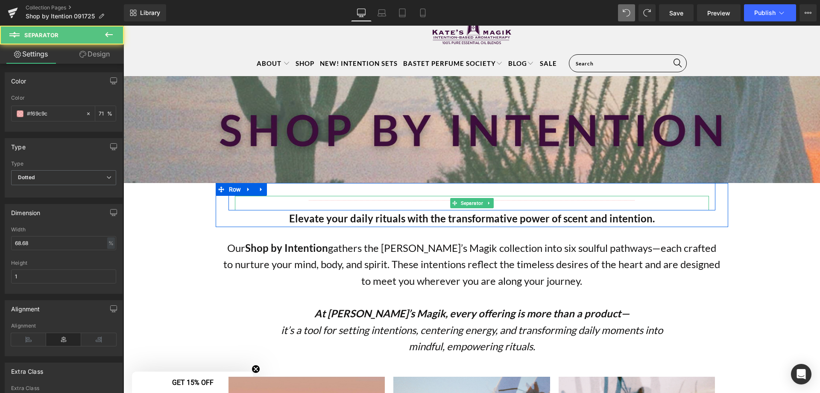
click at [413, 199] on div at bounding box center [472, 203] width 474 height 15
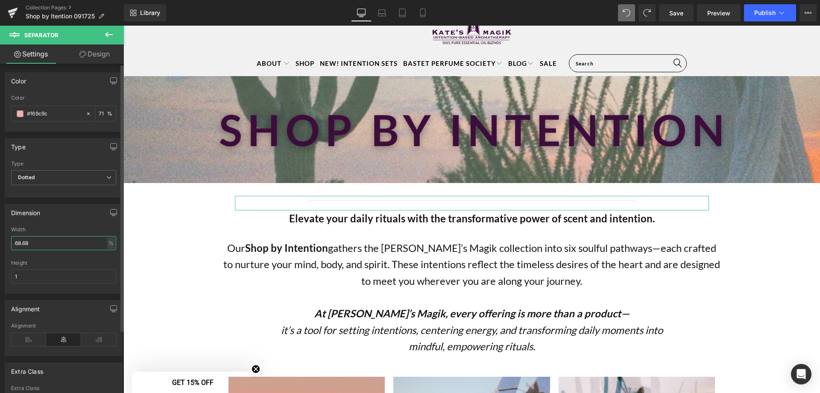
drag, startPoint x: 56, startPoint y: 240, endPoint x: -25, endPoint y: 231, distance: 82.1
type input "100"
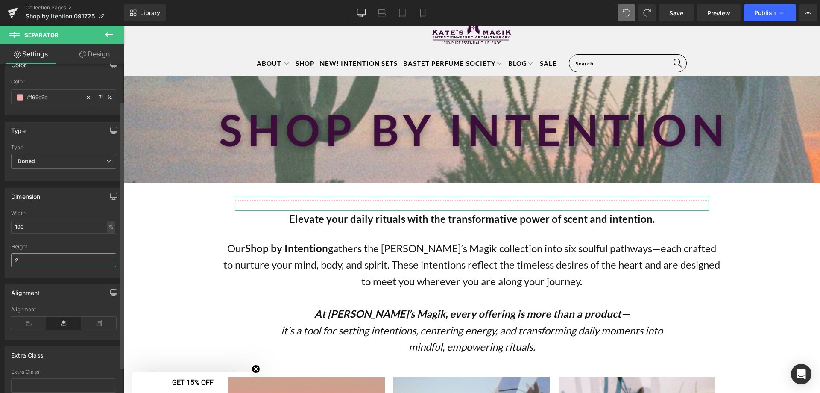
scroll to position [0, 0]
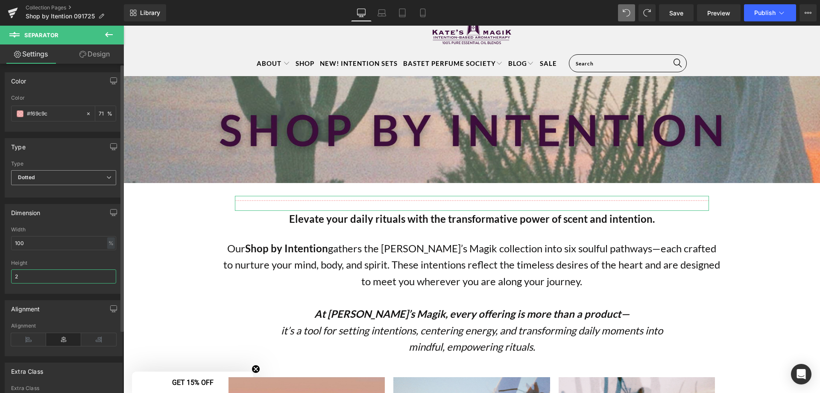
type input "2"
click at [33, 182] on span "Dotted" at bounding box center [63, 177] width 105 height 15
click at [39, 191] on li "Solid" at bounding box center [62, 192] width 102 height 13
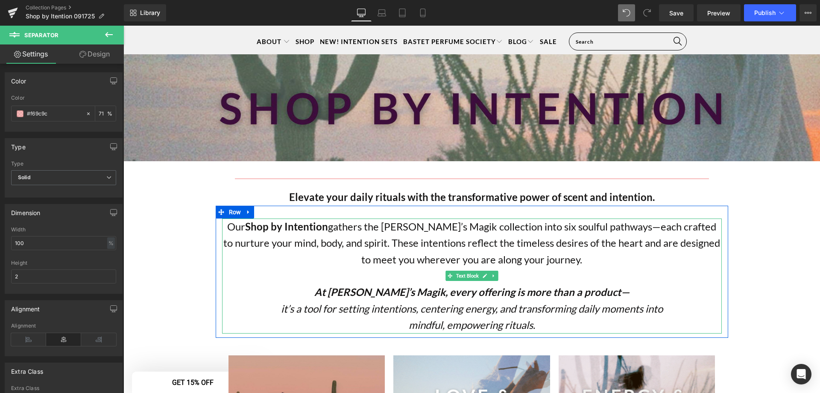
scroll to position [85, 0]
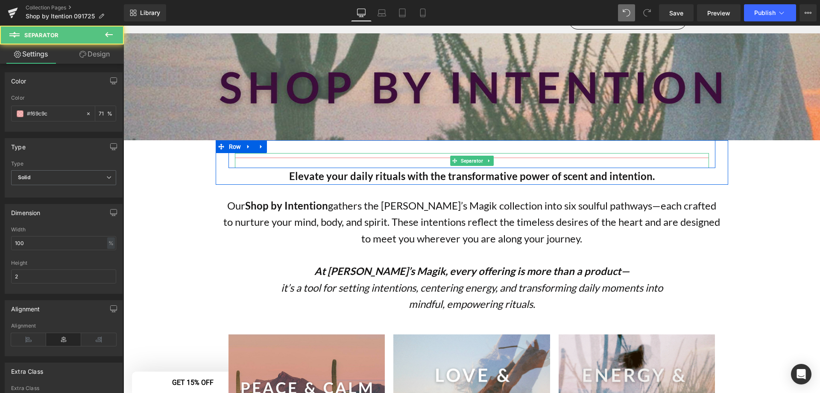
click at [411, 159] on hr at bounding box center [472, 159] width 474 height 5
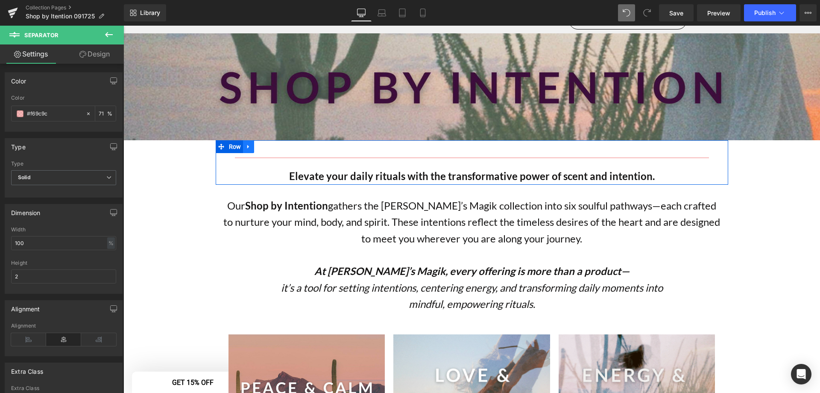
click at [246, 147] on icon at bounding box center [249, 146] width 6 height 6
click at [258, 149] on icon at bounding box center [260, 147] width 6 height 6
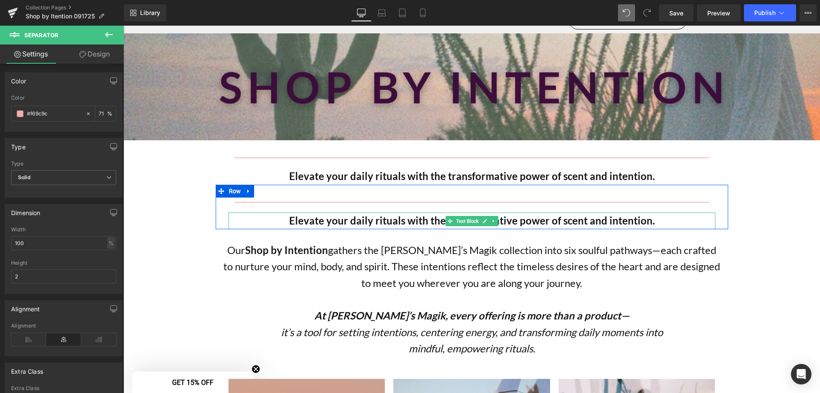
click at [310, 227] on div at bounding box center [472, 228] width 513 height 2
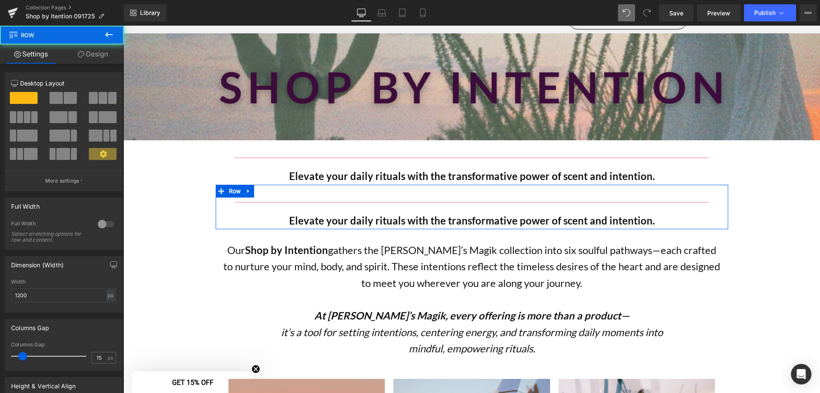
click at [310, 222] on strong "Elevate your daily rituals with the transformative power of scent and intention." at bounding box center [472, 220] width 366 height 12
click at [309, 222] on strong "Elevate your daily rituals with the transformative power of scent and intention." at bounding box center [472, 220] width 366 height 12
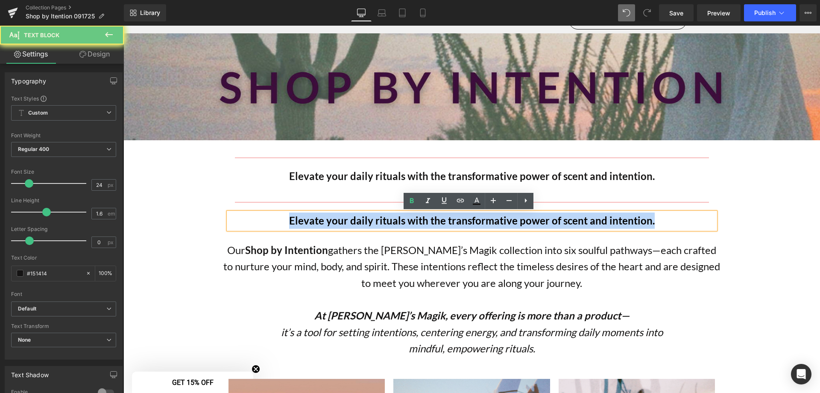
click at [309, 222] on strong "Elevate your daily rituals with the transformative power of scent and intention." at bounding box center [472, 220] width 366 height 12
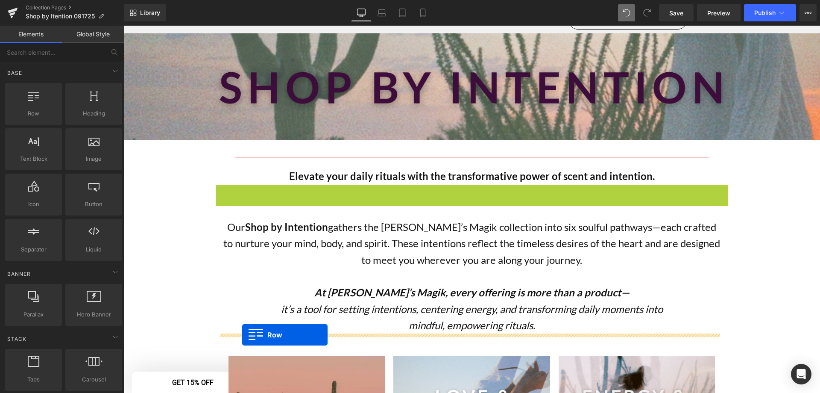
drag, startPoint x: 247, startPoint y: 260, endPoint x: 242, endPoint y: 335, distance: 74.9
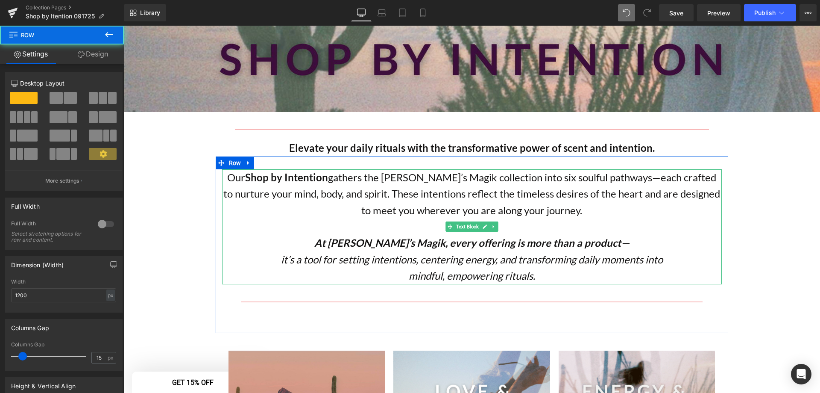
scroll to position [128, 0]
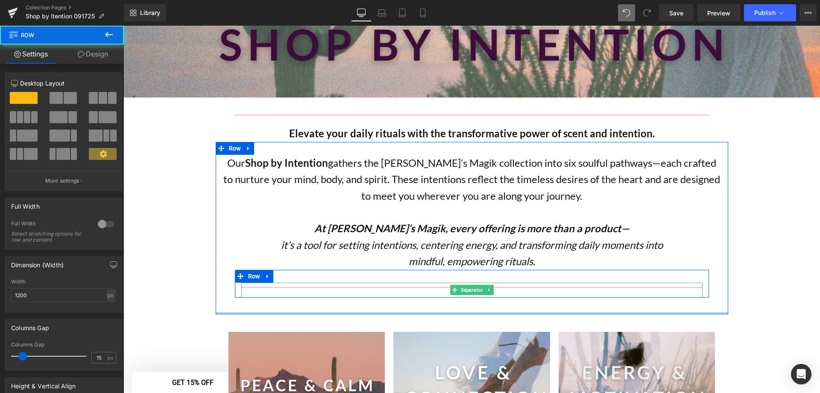
drag, startPoint x: 500, startPoint y: 316, endPoint x: 497, endPoint y: 287, distance: 29.2
click at [497, 287] on div "Our Shop by Intention gathers the Kate’s Magik collection into six soulful path…" at bounding box center [472, 228] width 513 height 172
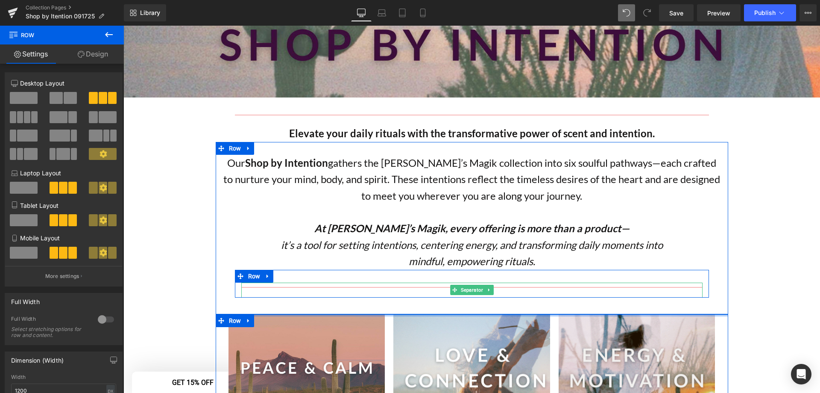
drag, startPoint x: 496, startPoint y: 317, endPoint x: 498, endPoint y: 294, distance: 22.7
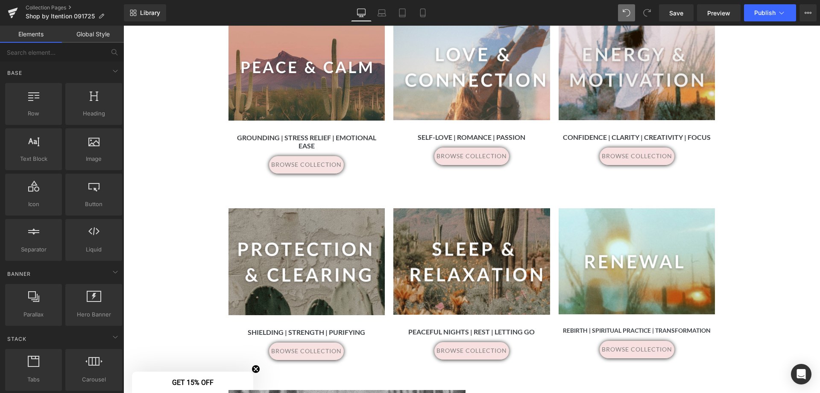
scroll to position [171, 0]
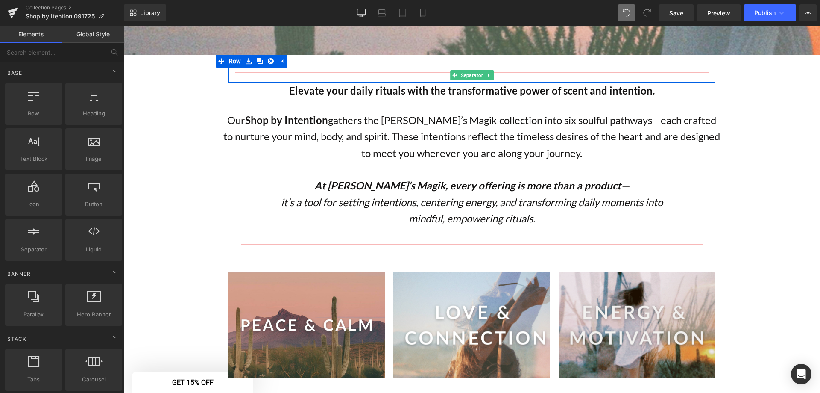
click at [282, 72] on hr at bounding box center [472, 74] width 474 height 5
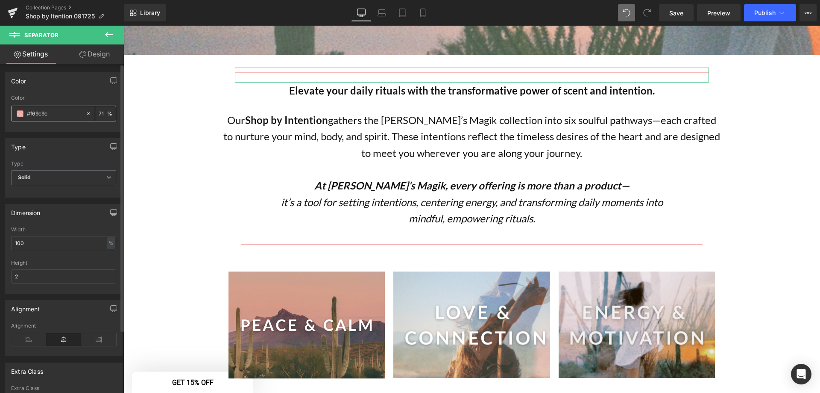
click at [104, 111] on div "71 %" at bounding box center [105, 113] width 21 height 15
drag, startPoint x: 101, startPoint y: 115, endPoint x: 94, endPoint y: 114, distance: 6.8
click at [95, 114] on div "71 %" at bounding box center [105, 113] width 21 height 15
type input "65"
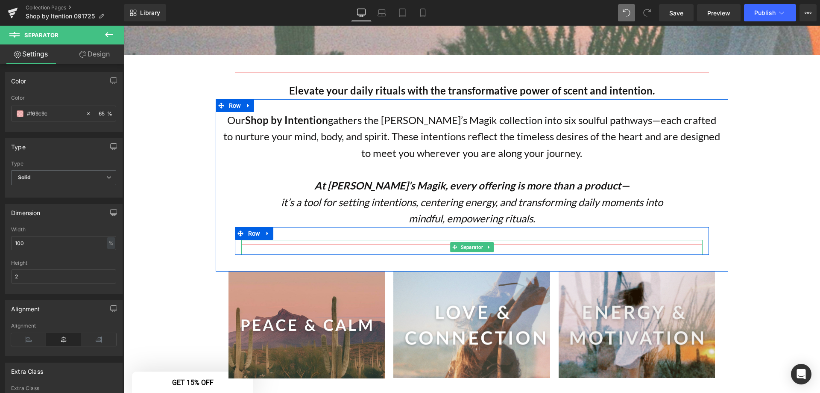
click at [381, 247] on hr at bounding box center [471, 246] width 461 height 5
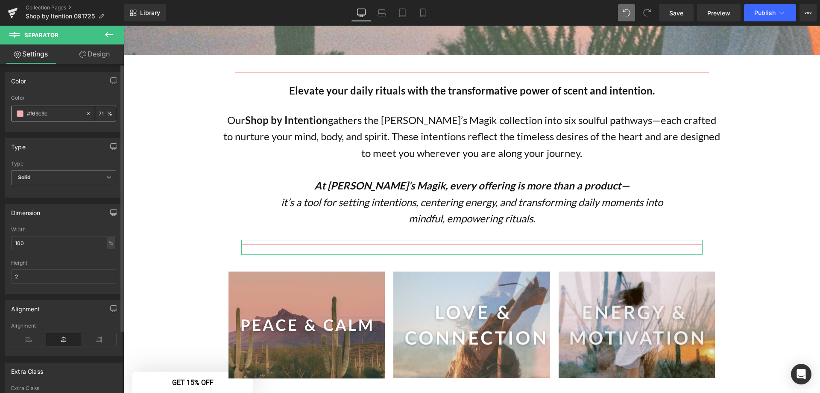
drag, startPoint x: 100, startPoint y: 115, endPoint x: 79, endPoint y: 109, distance: 21.0
click at [79, 111] on div "#f69c9c 71 %" at bounding box center [63, 114] width 105 height 16
type input "65"
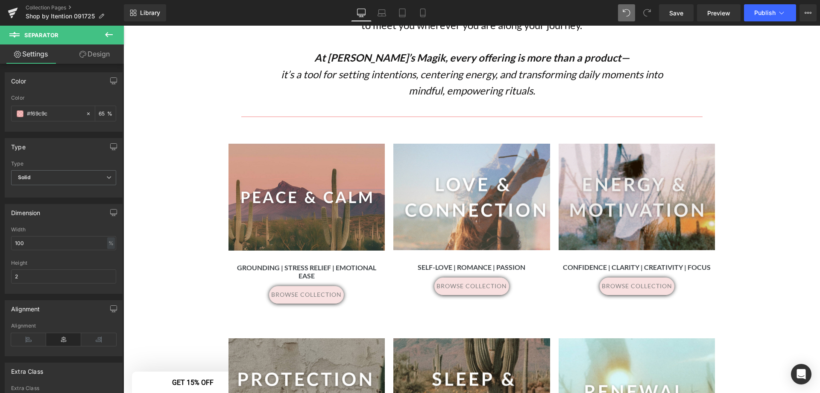
scroll to position [299, 0]
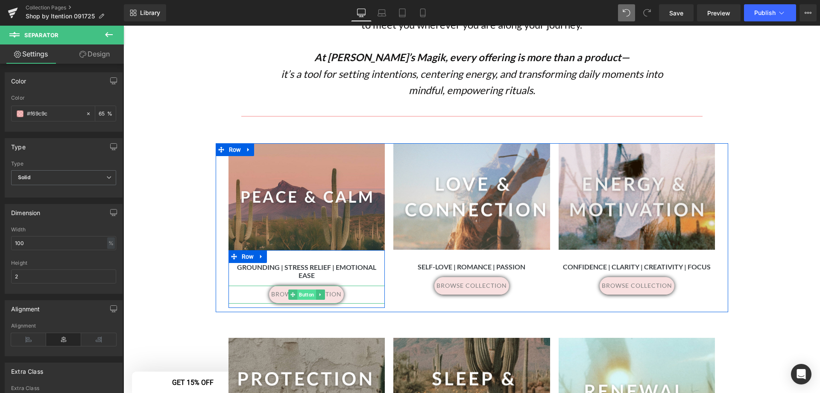
click at [299, 289] on span "Button" at bounding box center [306, 294] width 19 height 10
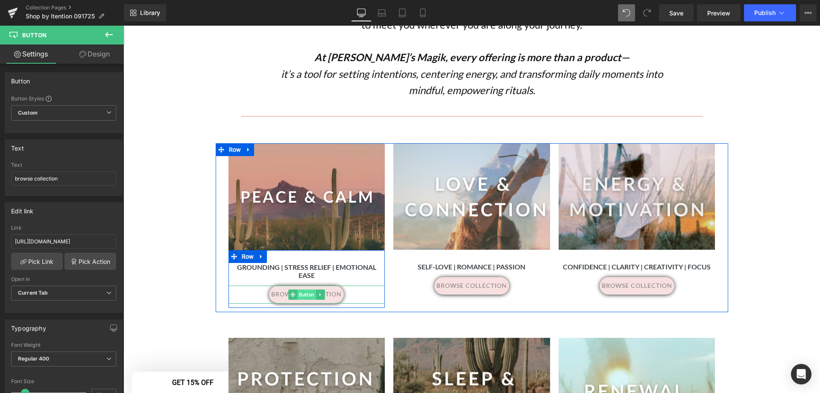
click at [302, 289] on span "Button" at bounding box center [306, 294] width 19 height 10
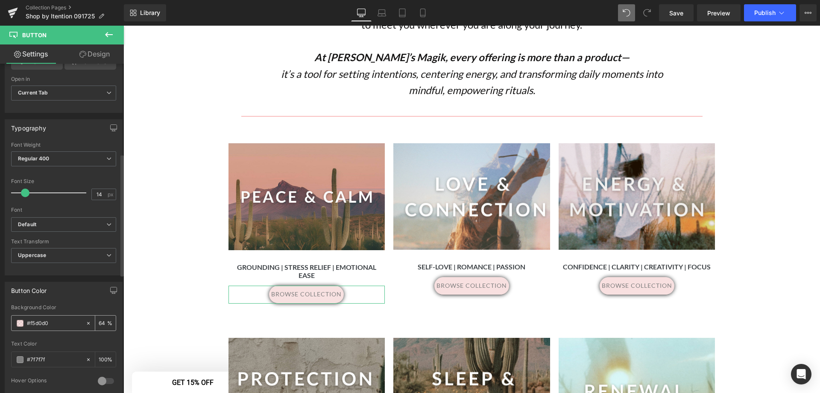
scroll to position [256, 0]
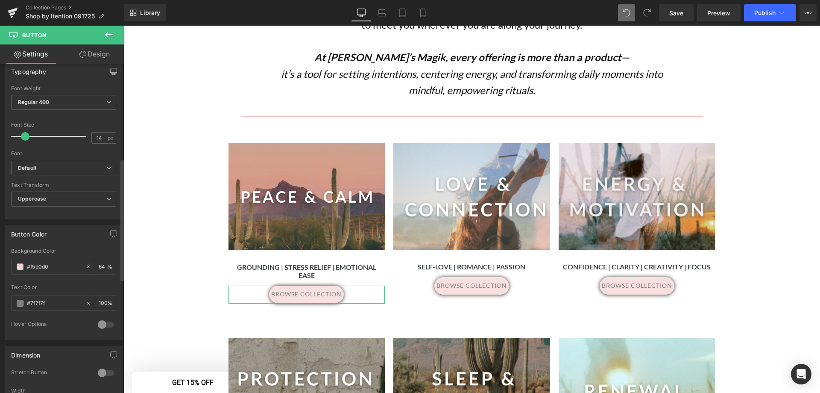
drag, startPoint x: 60, startPoint y: 265, endPoint x: 6, endPoint y: 259, distance: 54.2
click at [6, 259] on div "rgba(245, 208, 208, 0.64) Background Color #f5d0d0 64 % #7f7f7f Text Color #7f7…" at bounding box center [63, 293] width 117 height 91
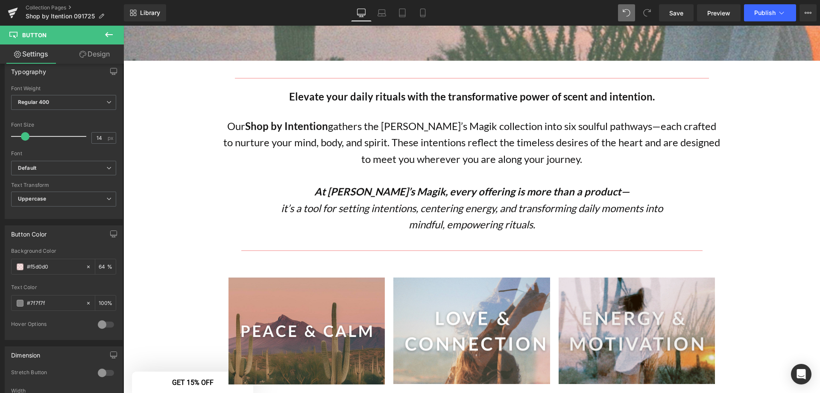
scroll to position [128, 0]
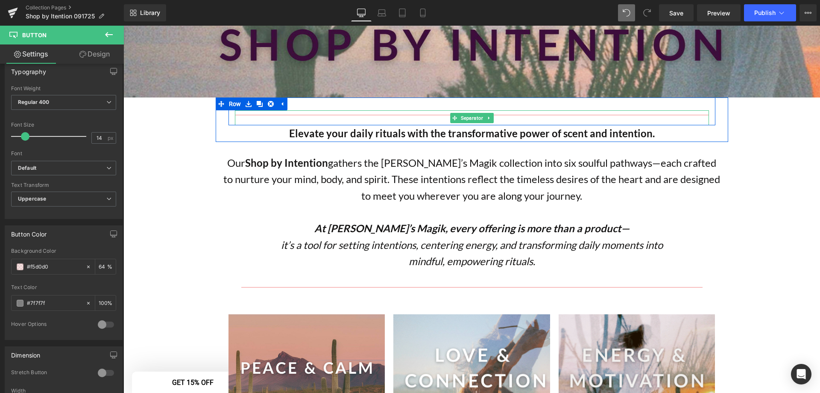
click at [414, 115] on hr at bounding box center [472, 116] width 474 height 5
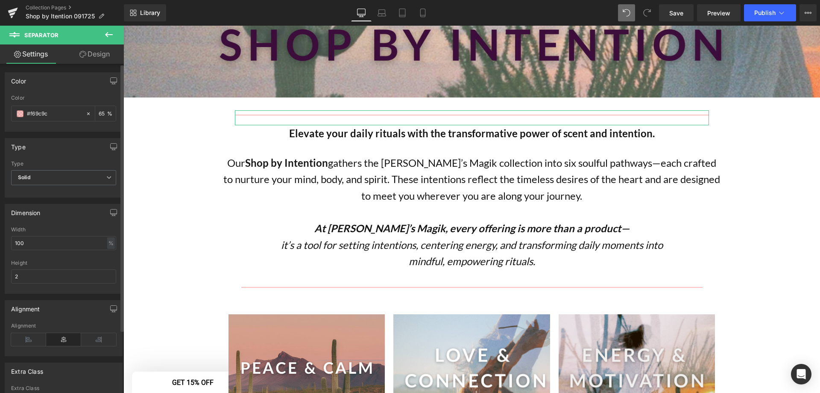
drag, startPoint x: 56, startPoint y: 108, endPoint x: 5, endPoint y: 103, distance: 51.5
click at [5, 103] on div "Color rgba(246, 156, 156, 0.65) Color #f69c9c 65 %" at bounding box center [64, 101] width 118 height 59
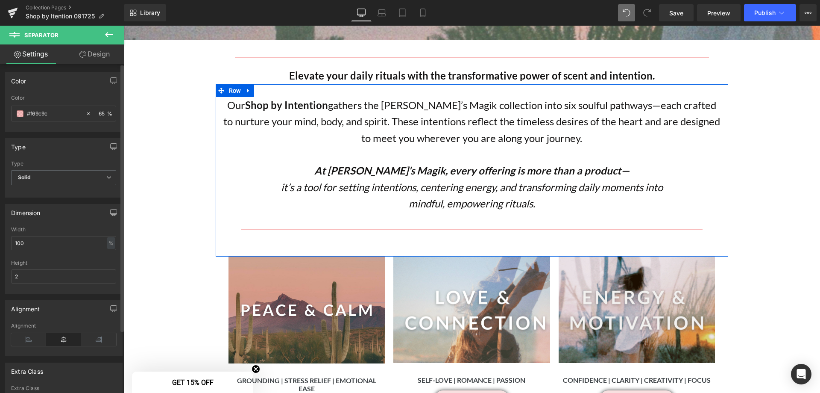
scroll to position [171, 0]
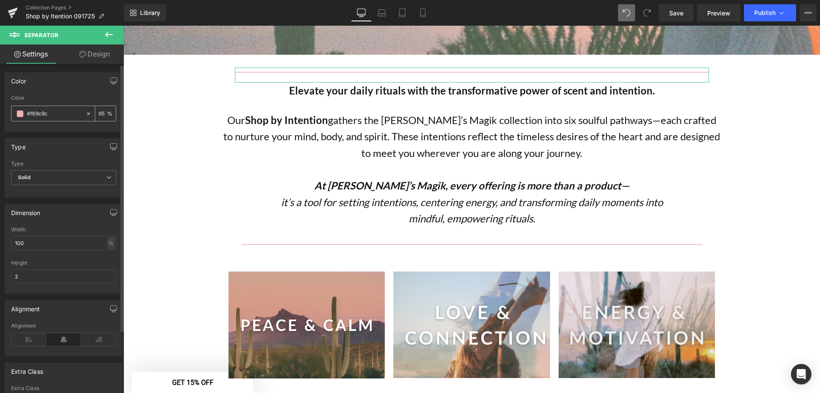
click at [58, 110] on input "#f69c9c" at bounding box center [54, 113] width 55 height 9
drag, startPoint x: 60, startPoint y: 112, endPoint x: 3, endPoint y: 109, distance: 57.3
click at [3, 109] on div "Color rgba(246, 156, 156, 0.65) Color #f69c9c 65 %" at bounding box center [64, 99] width 128 height 66
paste input "5d0d0"
type input "#f5d0d0"
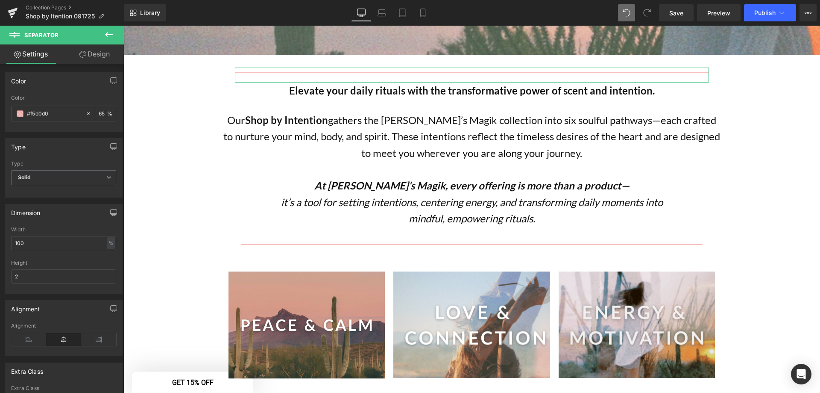
type input "100"
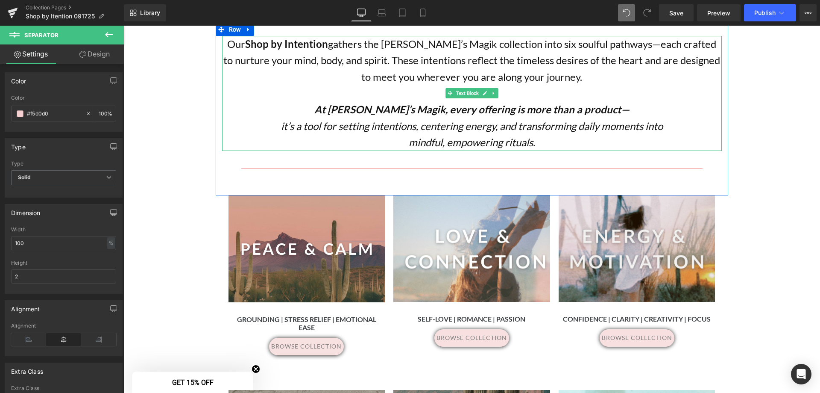
scroll to position [256, 0]
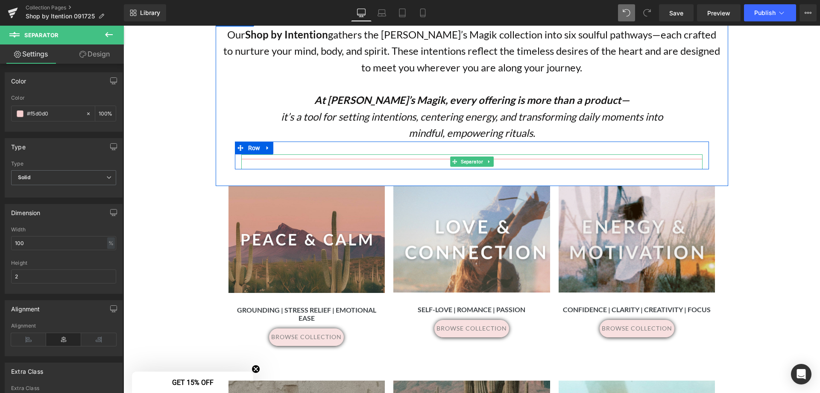
click at [361, 157] on div at bounding box center [471, 161] width 461 height 15
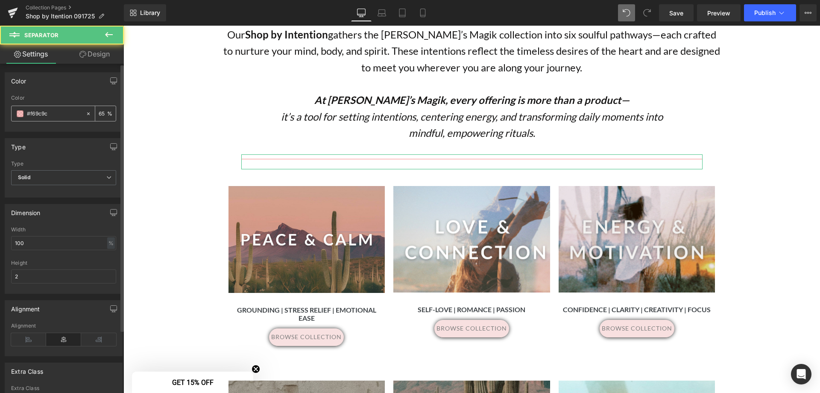
click at [54, 113] on input "#f69c9c" at bounding box center [54, 113] width 55 height 9
drag, startPoint x: 31, startPoint y: 114, endPoint x: 9, endPoint y: 109, distance: 22.4
click at [9, 109] on div "rgba(246, 156, 156, 0.65) Color #f69c9c 65 %" at bounding box center [63, 113] width 117 height 36
paste input "5d0d0"
type input "#f5d0d0"
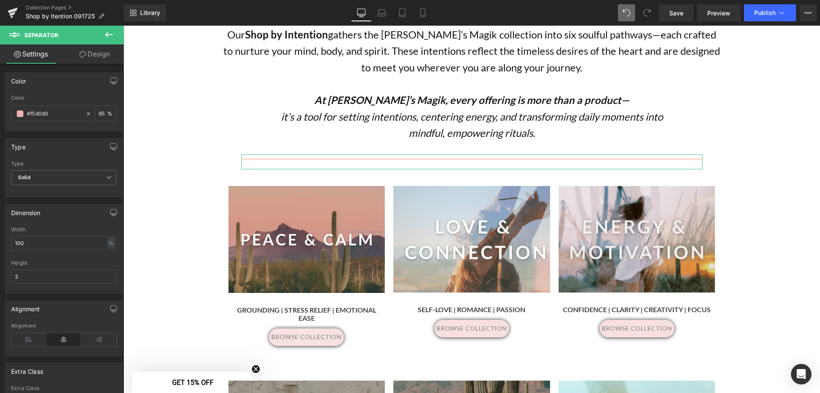
type input "100"
click at [749, 151] on div "Separator Hero Banner Separator Row Elevate your daily rituals with the transfo…" at bounding box center [471, 396] width 697 height 1069
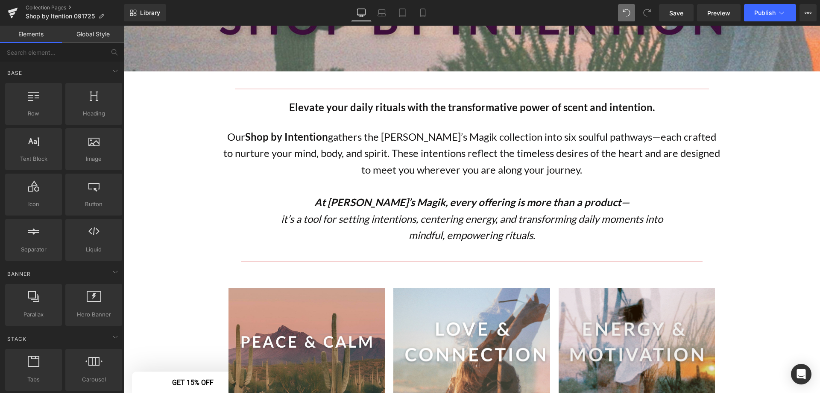
scroll to position [128, 0]
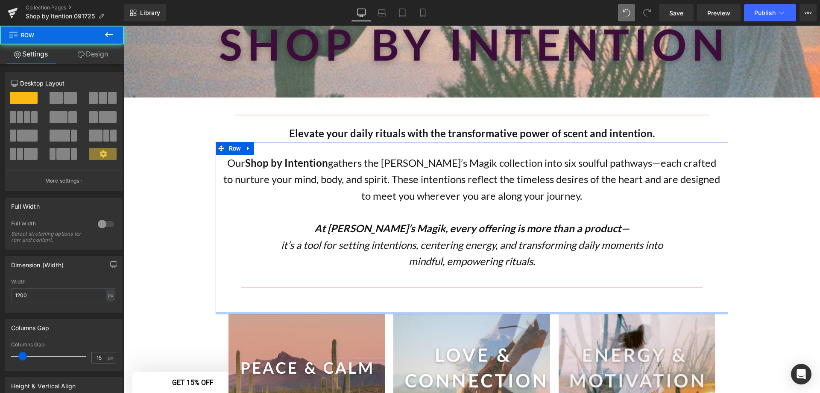
drag, startPoint x: 349, startPoint y: 311, endPoint x: 346, endPoint y: 279, distance: 33.0
click at [346, 296] on div "Our Shop by Intention gathers the Kate’s Magik collection into six soulful path…" at bounding box center [472, 228] width 513 height 172
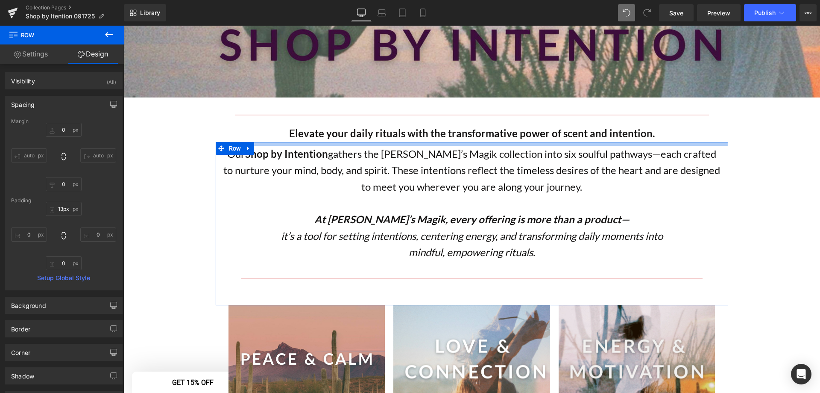
type input "20px"
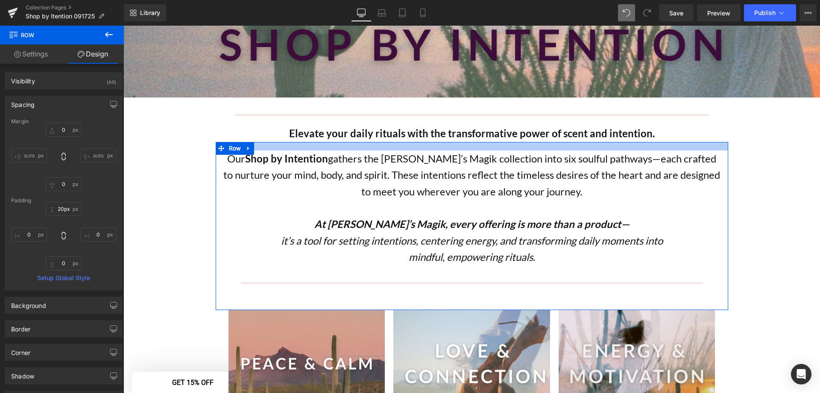
drag, startPoint x: 421, startPoint y: 149, endPoint x: 420, endPoint y: 144, distance: 4.4
click at [420, 144] on div at bounding box center [472, 146] width 513 height 9
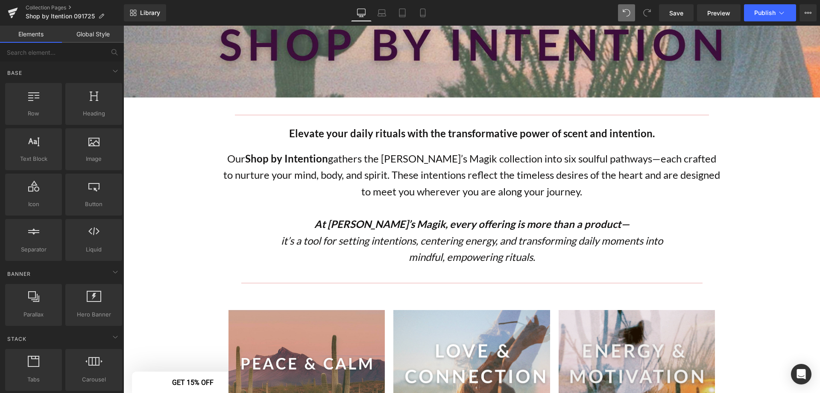
click at [670, 16] on span "Save" at bounding box center [676, 13] width 14 height 9
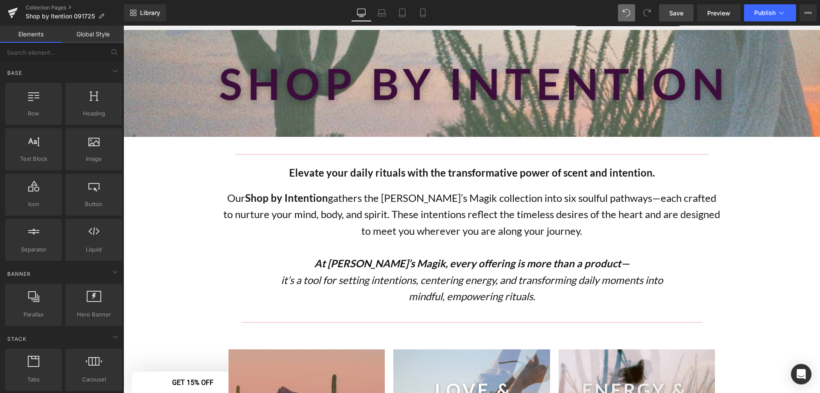
scroll to position [0, 0]
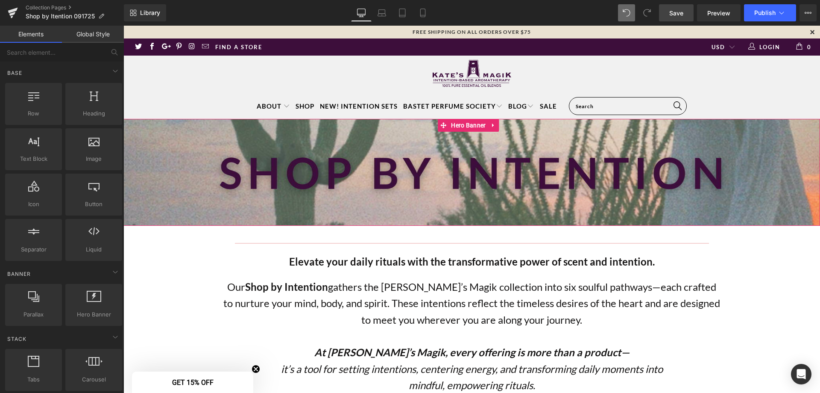
click at [317, 184] on div at bounding box center [471, 172] width 697 height 107
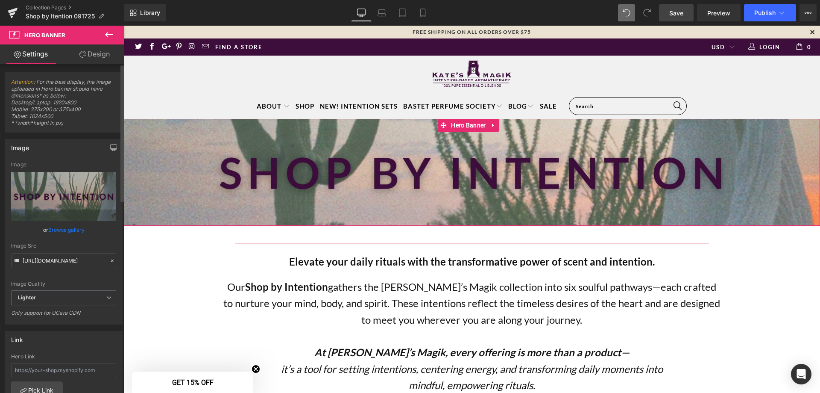
click at [57, 231] on link "Browse gallery" at bounding box center [66, 229] width 36 height 15
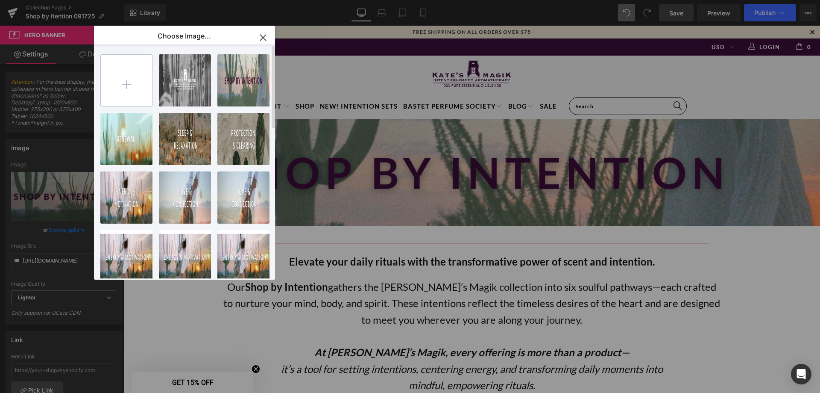
click at [132, 80] on input "file" at bounding box center [126, 80] width 51 height 51
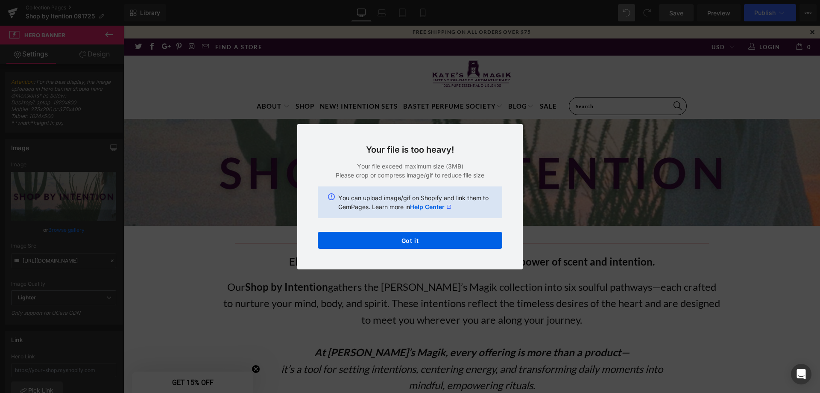
click at [449, 0] on div "Text Color Highlight Color #333333 Edit or remove link: Edit - Unlink - Cancel …" at bounding box center [410, 0] width 820 height 0
click at [468, 239] on button "Got it" at bounding box center [410, 240] width 185 height 17
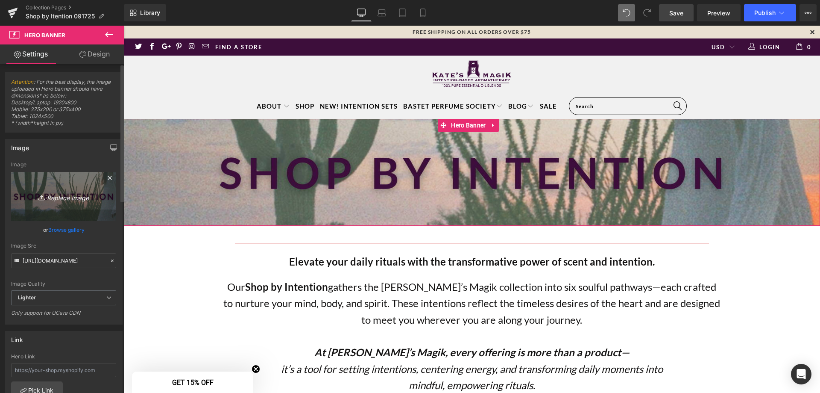
click at [65, 198] on icon "Replace Image" at bounding box center [63, 196] width 68 height 11
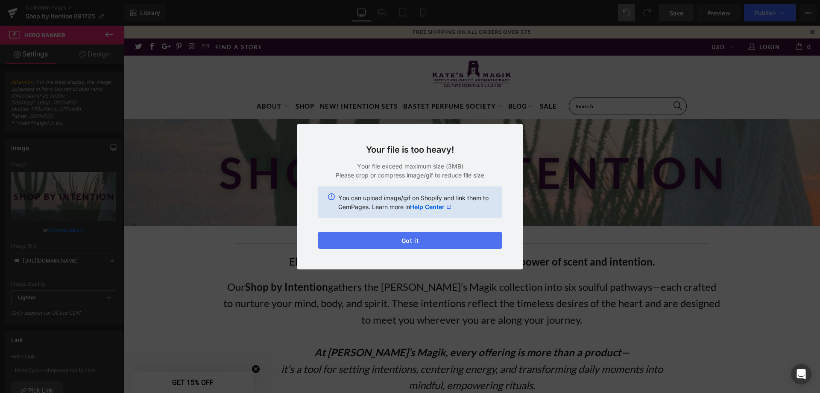
click at [437, 241] on button "Got it" at bounding box center [410, 240] width 185 height 17
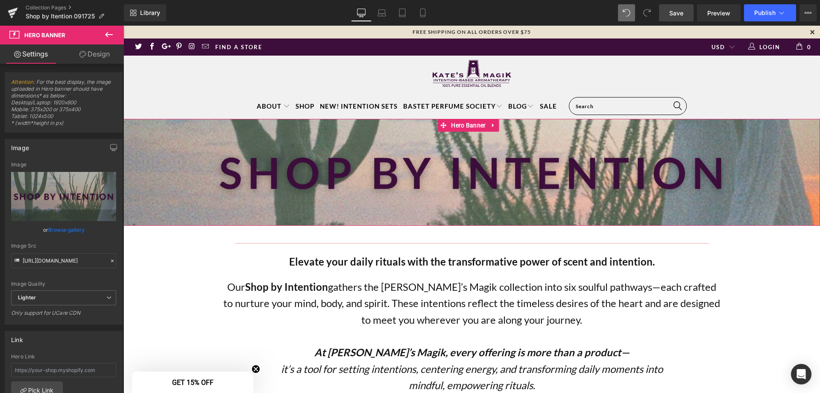
click at [68, 229] on link "Browse gallery" at bounding box center [66, 229] width 36 height 15
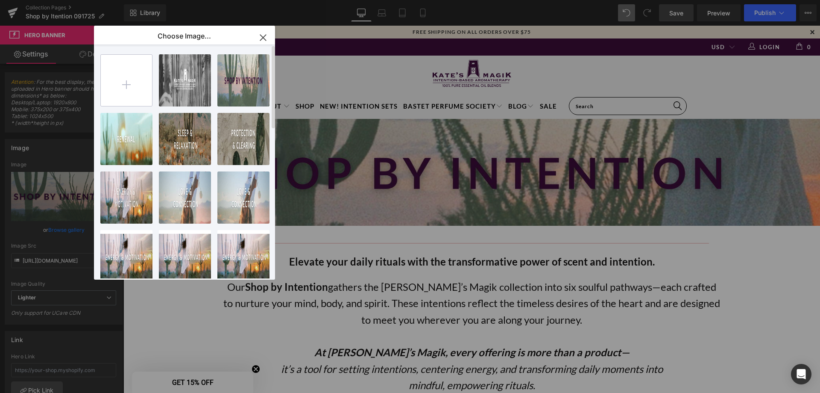
click at [110, 83] on input "file" at bounding box center [126, 80] width 51 height 51
type input "C:\fakepath\Intention Collections - header images (1).mp4"
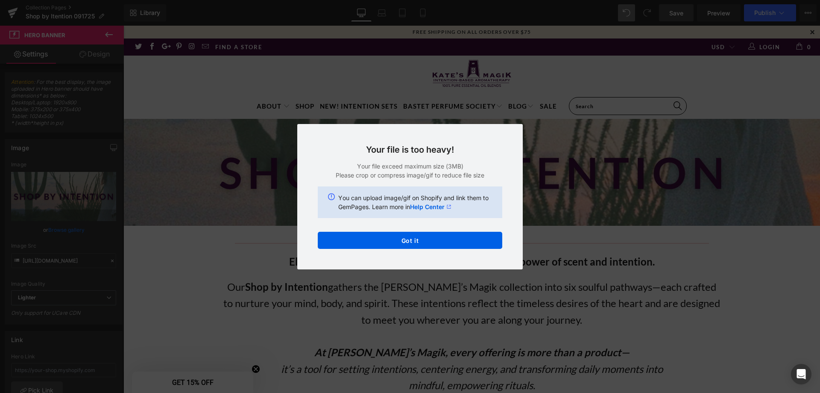
click at [449, 0] on div "Text Color Highlight Color #333333 Edit or remove link: Edit - Unlink - Cancel …" at bounding box center [410, 0] width 820 height 0
click at [447, 241] on button "Got it" at bounding box center [410, 240] width 185 height 17
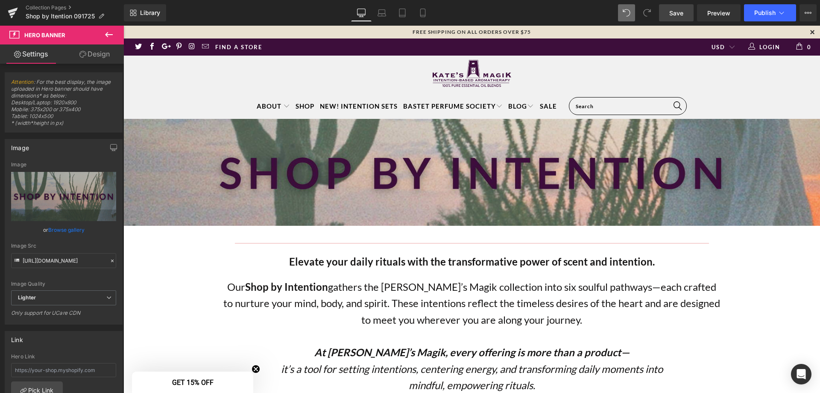
click at [683, 14] on span "Save" at bounding box center [676, 13] width 14 height 9
click at [783, 11] on icon at bounding box center [782, 13] width 9 height 9
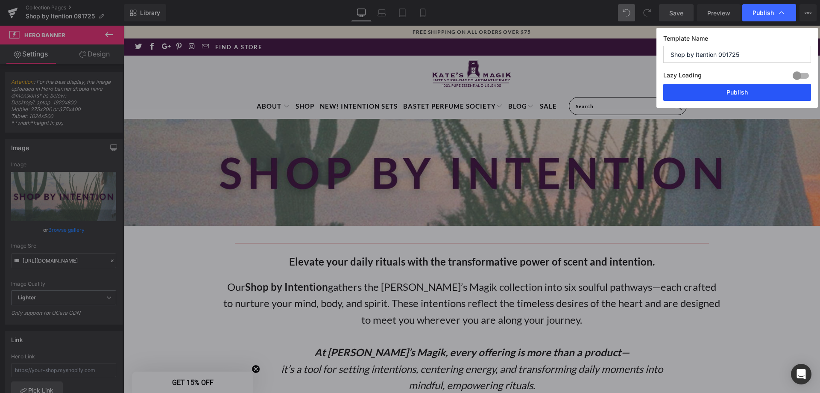
click at [742, 92] on button "Publish" at bounding box center [737, 92] width 148 height 17
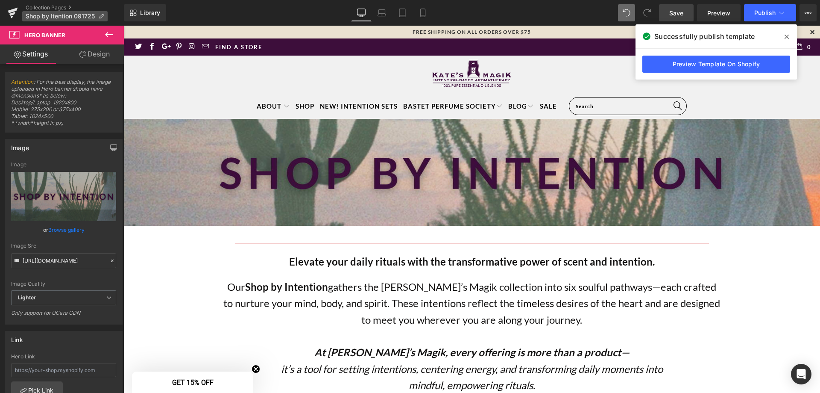
click at [69, 15] on span "Shop by Itention 091725" at bounding box center [60, 16] width 69 height 7
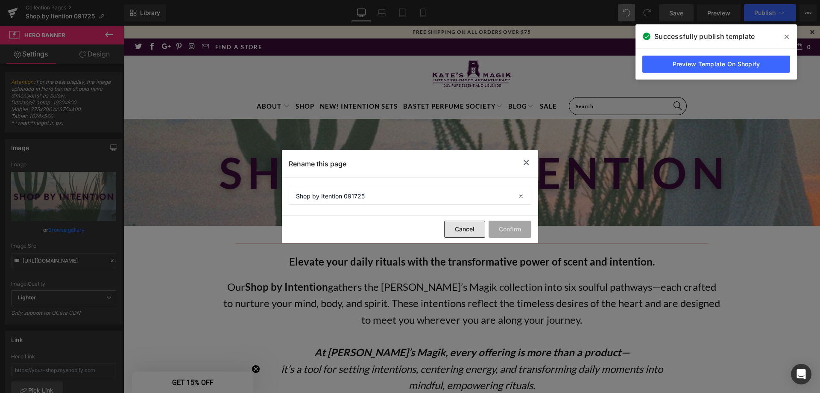
click at [454, 228] on button "Cancel" at bounding box center [464, 228] width 41 height 17
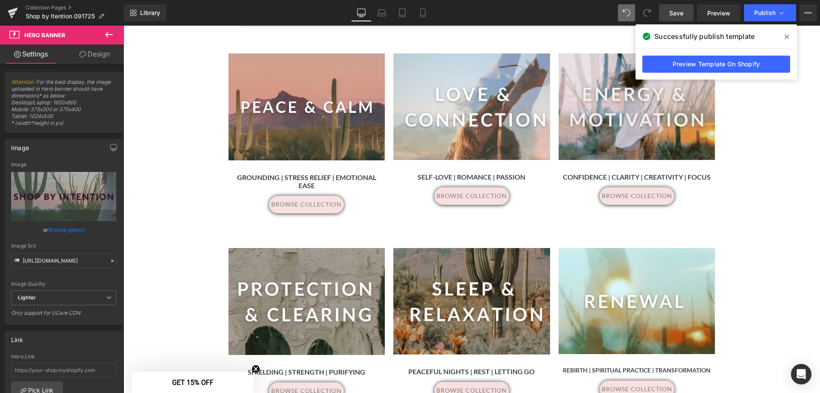
click at [107, 34] on icon at bounding box center [109, 34] width 10 height 10
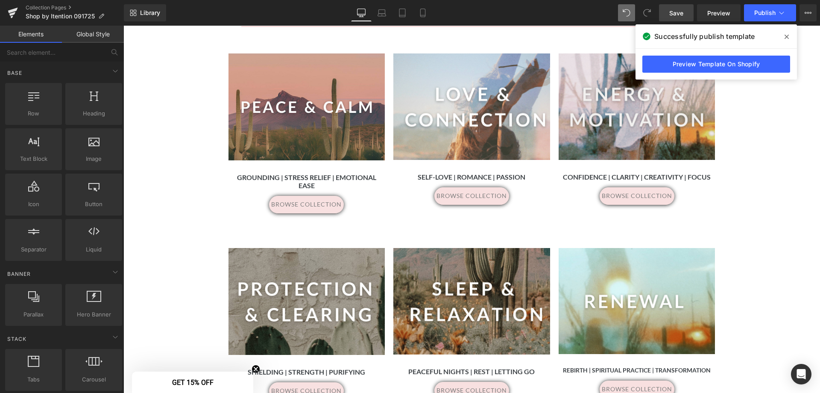
click at [89, 36] on link "Global Style" at bounding box center [93, 34] width 62 height 17
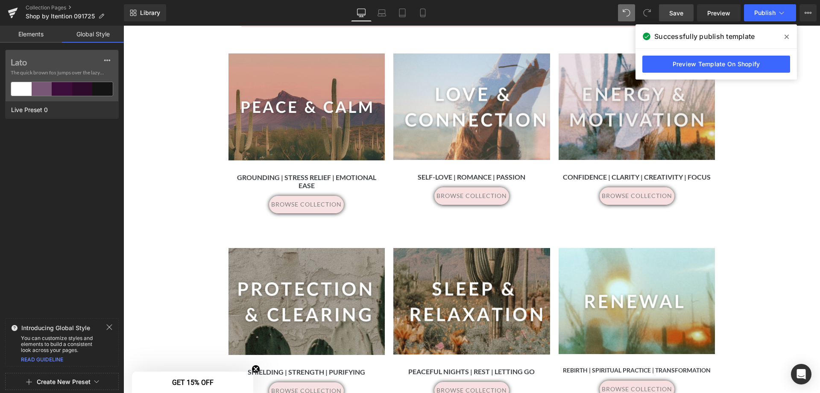
click at [35, 32] on link "Elements" at bounding box center [31, 34] width 62 height 17
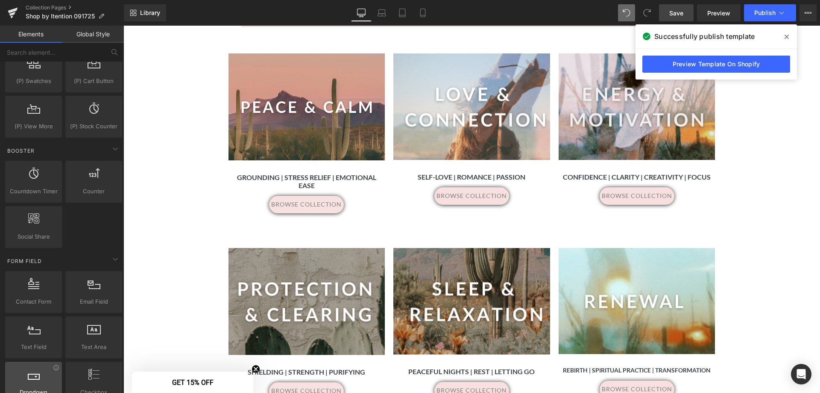
scroll to position [1417, 0]
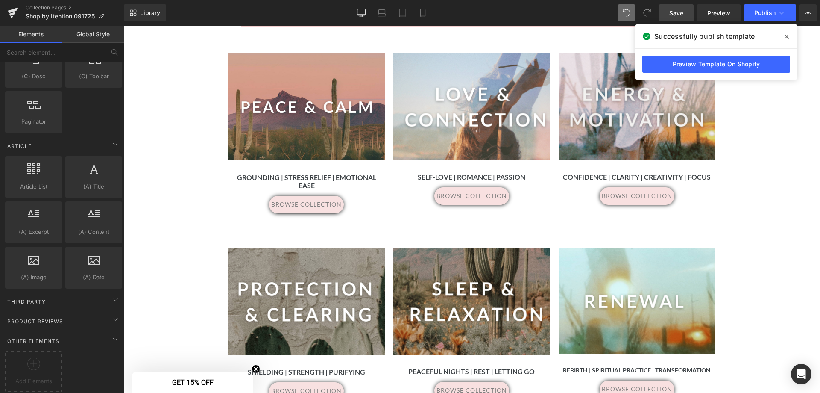
click at [565, 12] on div "Library Desktop Desktop Laptop Tablet Mobile Save Preview Publish Scheduled Vie…" at bounding box center [472, 12] width 696 height 17
click at [146, 12] on span "Library" at bounding box center [150, 13] width 20 height 8
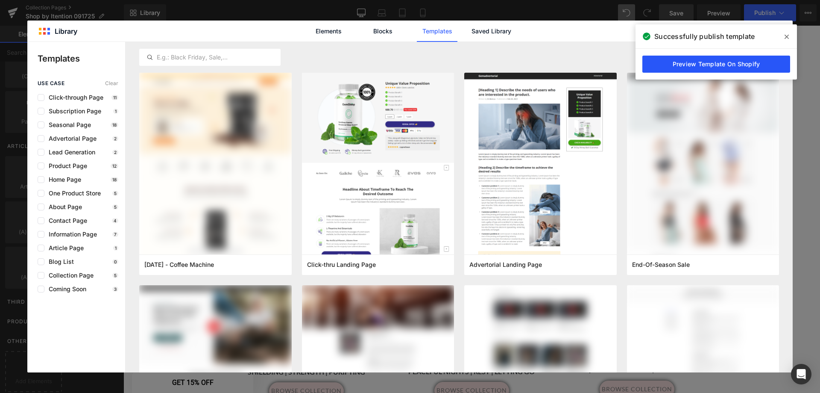
click at [760, 63] on link "Preview Template On Shopify" at bounding box center [717, 64] width 148 height 17
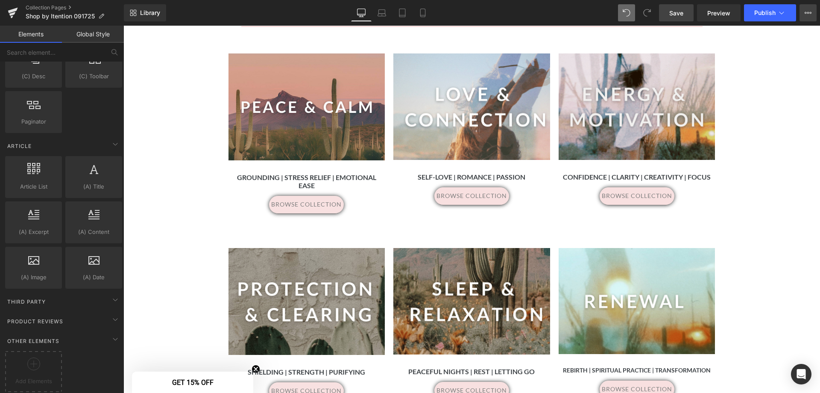
click at [807, 12] on icon at bounding box center [808, 13] width 2 height 2
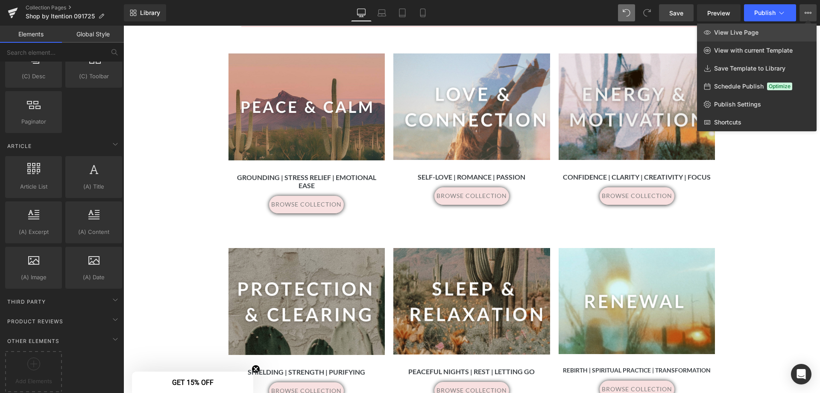
click at [792, 26] on link "View Live Page" at bounding box center [757, 32] width 120 height 18
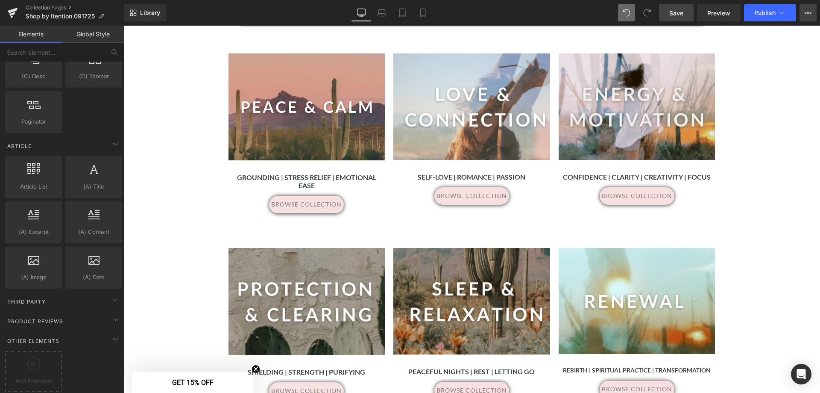
click at [809, 14] on icon at bounding box center [808, 13] width 2 height 2
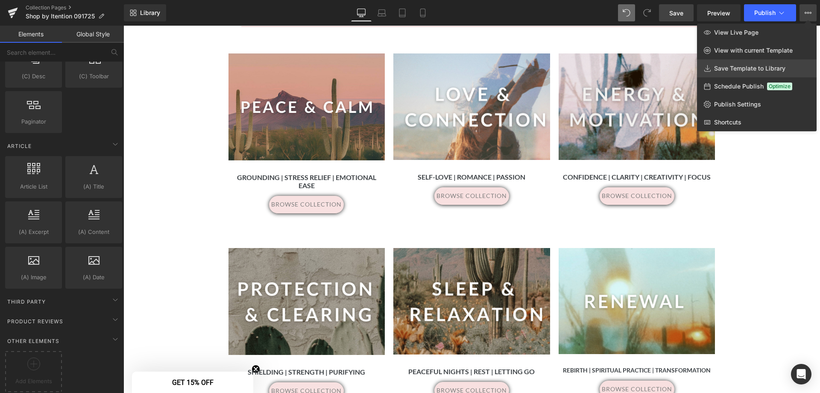
click at [784, 62] on link "Save Template to Library" at bounding box center [757, 68] width 120 height 18
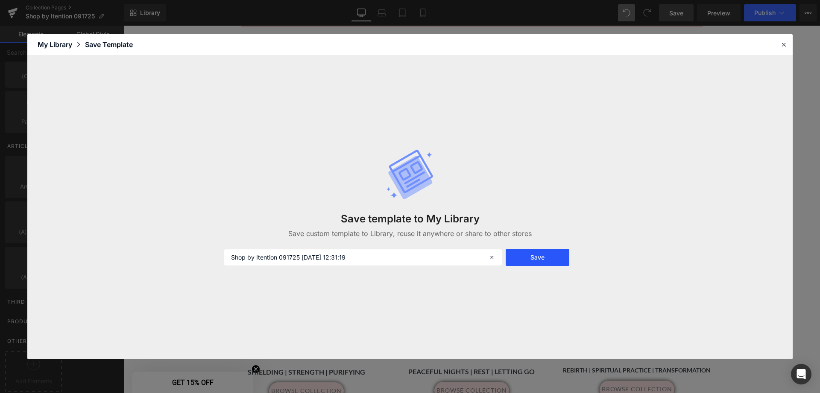
click at [555, 258] on button "Save" at bounding box center [538, 257] width 64 height 17
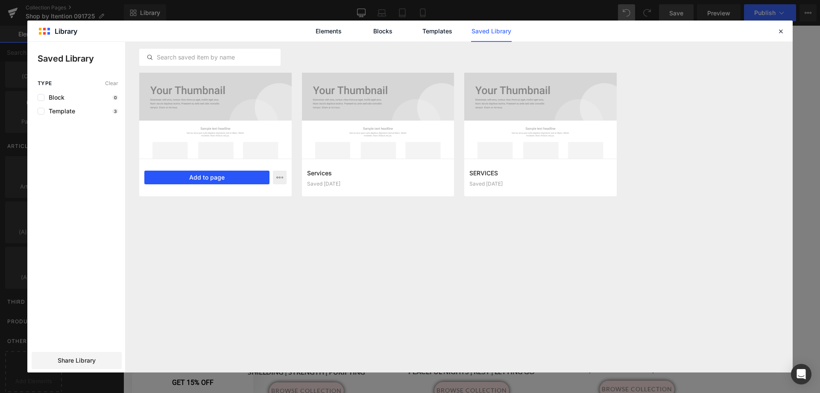
drag, startPoint x: 219, startPoint y: 177, endPoint x: 394, endPoint y: 124, distance: 183.3
click at [219, 177] on button "Add to page" at bounding box center [206, 177] width 125 height 14
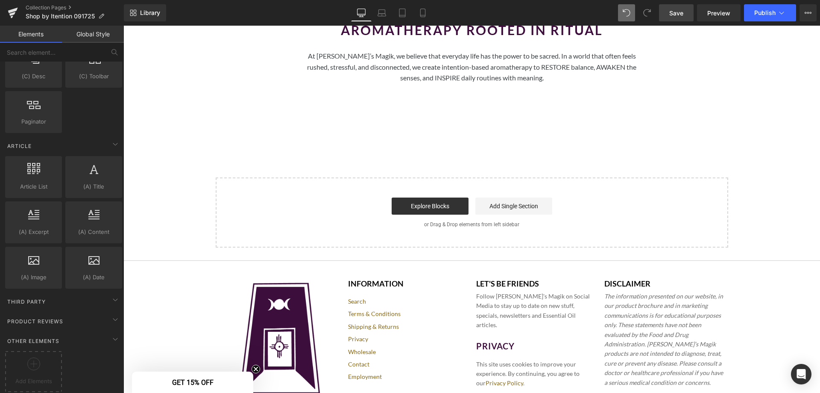
scroll to position [994, 0]
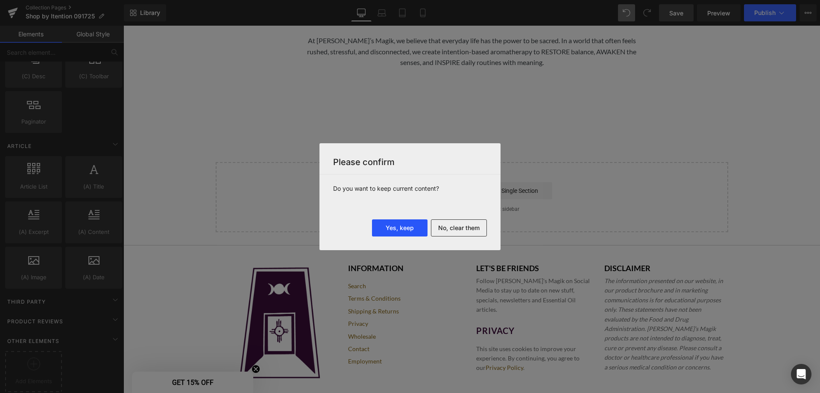
click at [409, 227] on button "Yes, keep" at bounding box center [400, 227] width 56 height 17
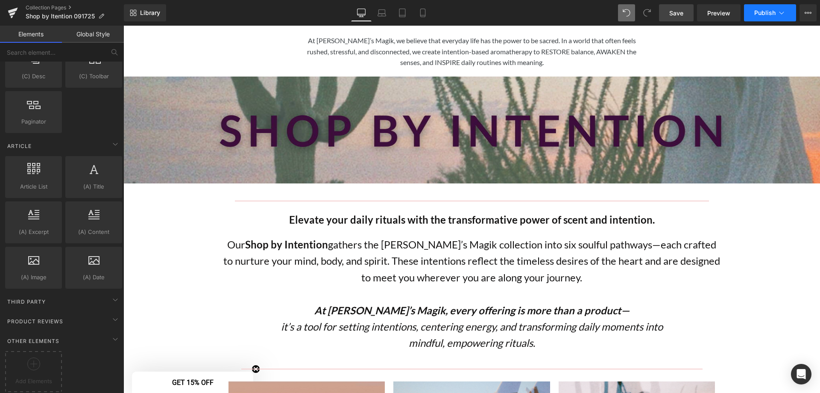
click at [772, 15] on span "Publish" at bounding box center [764, 12] width 21 height 7
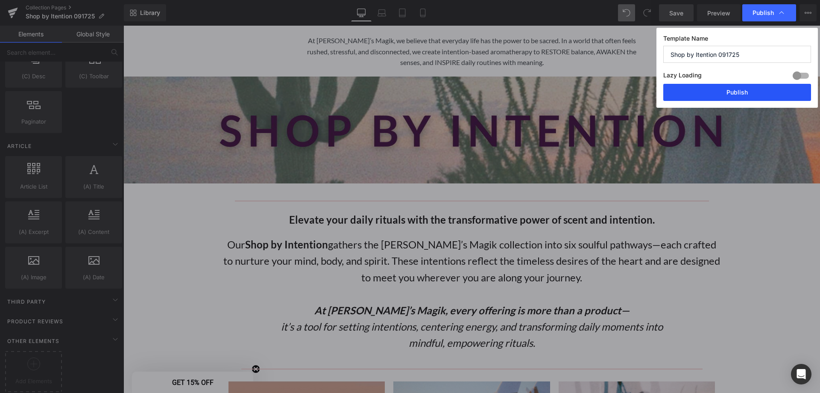
click at [729, 93] on button "Publish" at bounding box center [737, 92] width 148 height 17
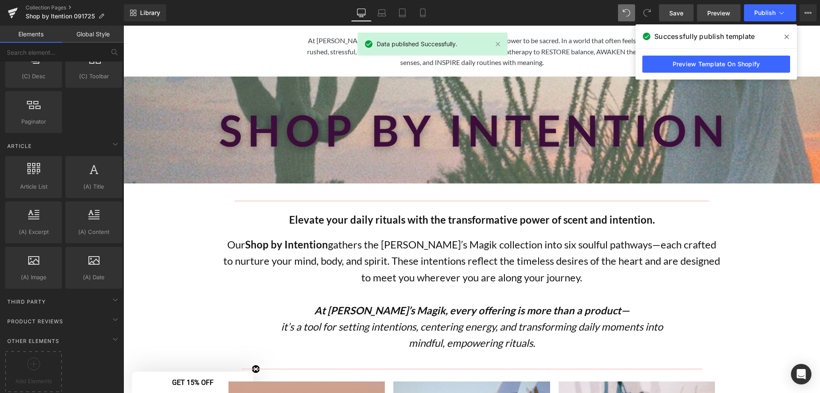
click at [718, 13] on span "Preview" at bounding box center [718, 13] width 23 height 9
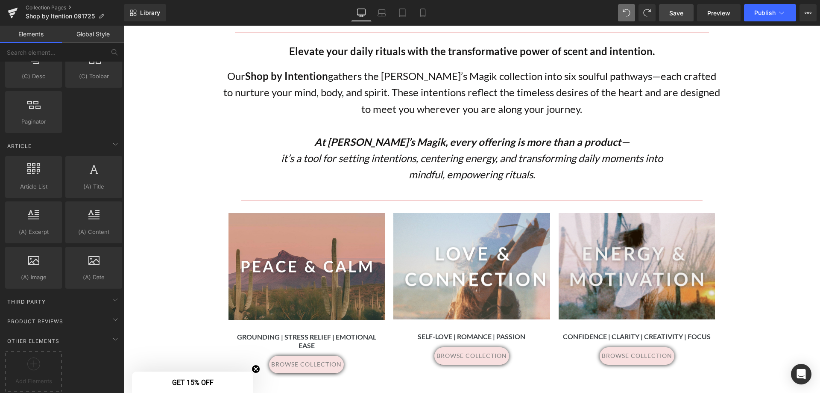
scroll to position [1068, 0]
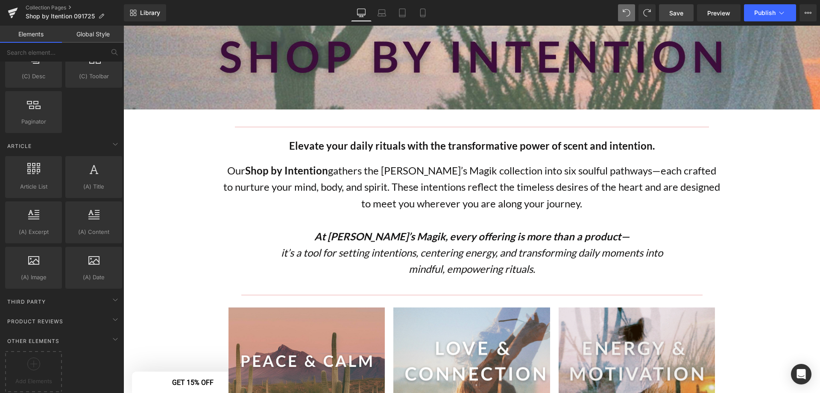
click at [619, 3] on div "Library Desktop Desktop Laptop Tablet Mobile Save Preview Publish Scheduled Vie…" at bounding box center [472, 13] width 696 height 26
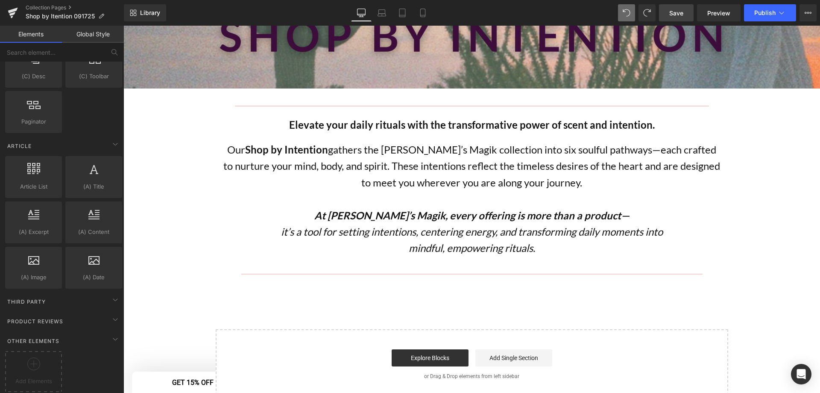
scroll to position [897, 0]
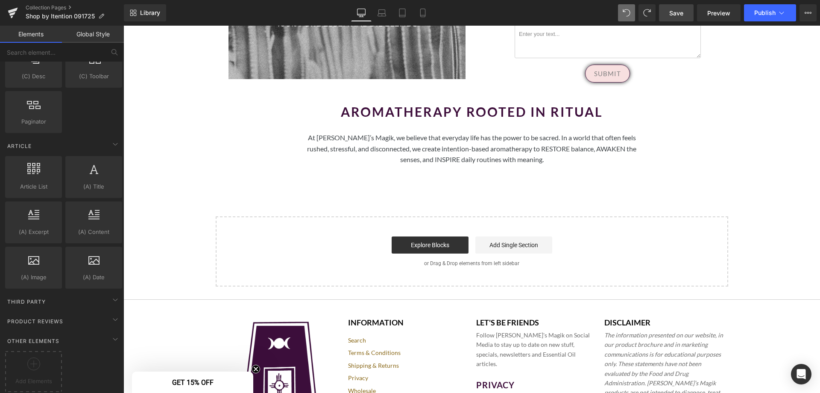
click at [678, 12] on span "Save" at bounding box center [676, 13] width 14 height 9
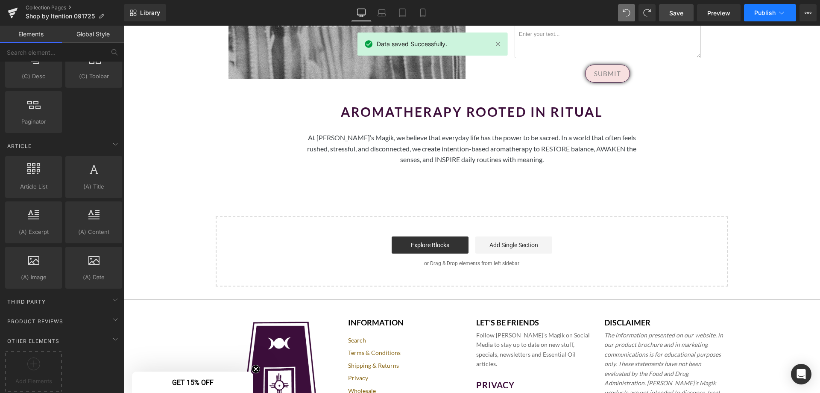
click at [775, 17] on button "Publish" at bounding box center [770, 12] width 52 height 17
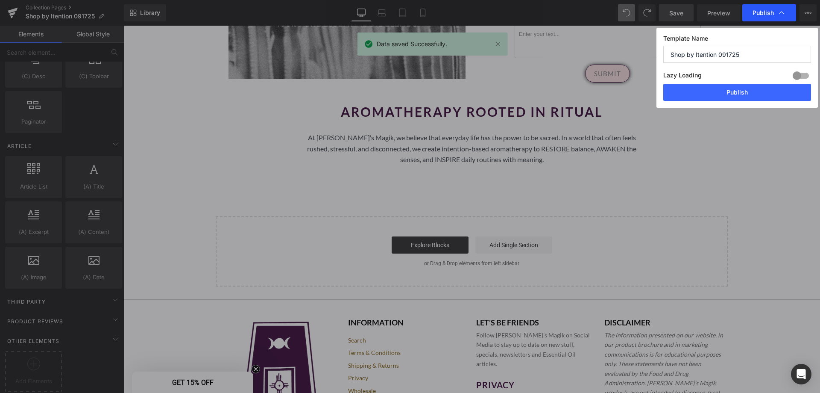
click at [789, 17] on div "Publish" at bounding box center [769, 12] width 54 height 17
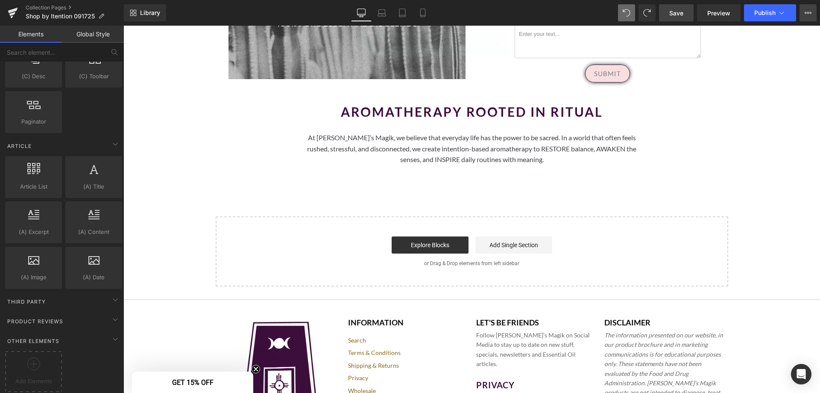
click at [804, 14] on button "View Live Page View with current Template Save Template to Library Schedule Pub…" at bounding box center [808, 12] width 17 height 17
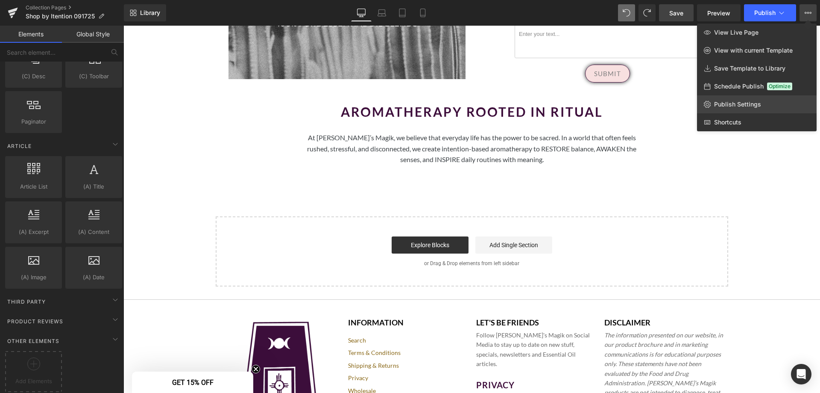
click at [769, 98] on link "Publish Settings" at bounding box center [757, 104] width 120 height 18
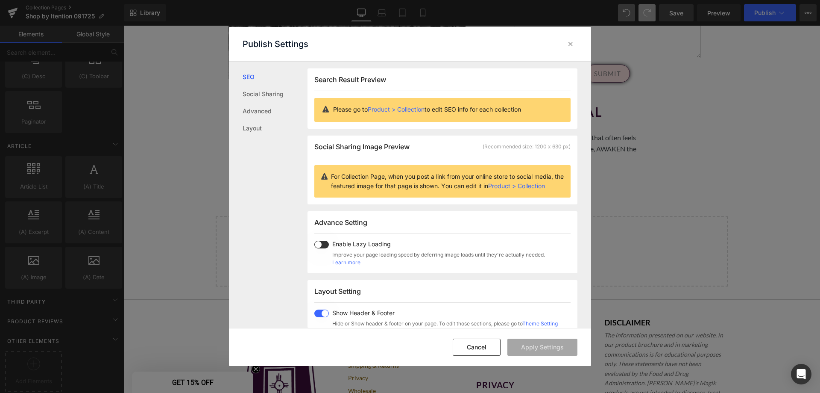
scroll to position [0, 0]
click at [412, 109] on link "Product > Collection" at bounding box center [396, 108] width 57 height 7
click at [262, 96] on link "Social Sharing" at bounding box center [275, 93] width 65 height 17
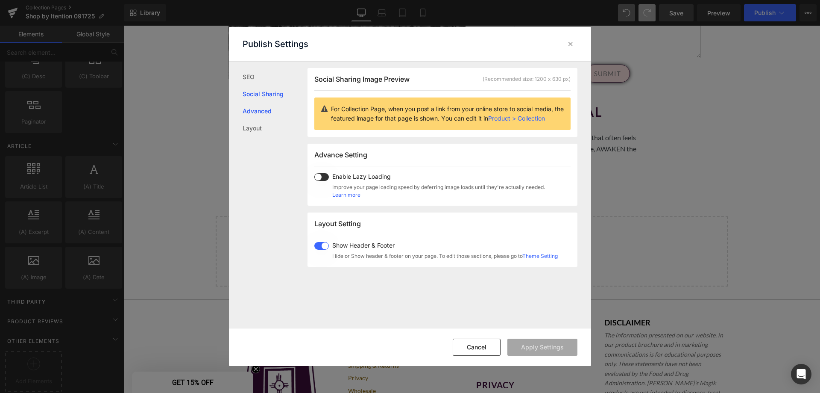
click at [268, 112] on link "Advanced" at bounding box center [275, 111] width 65 height 17
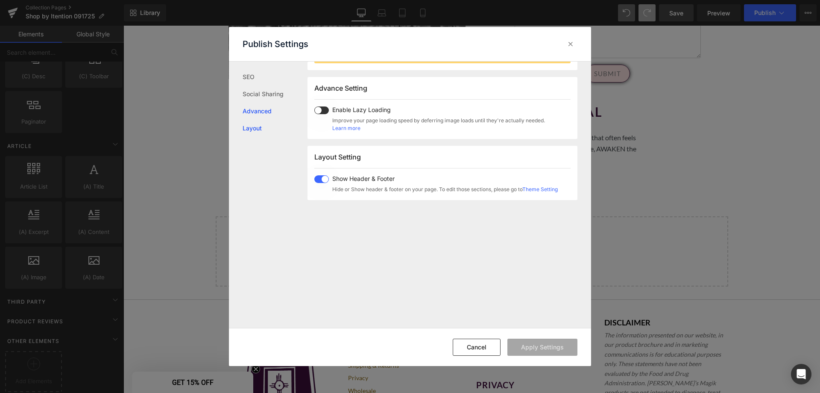
scroll to position [143, 0]
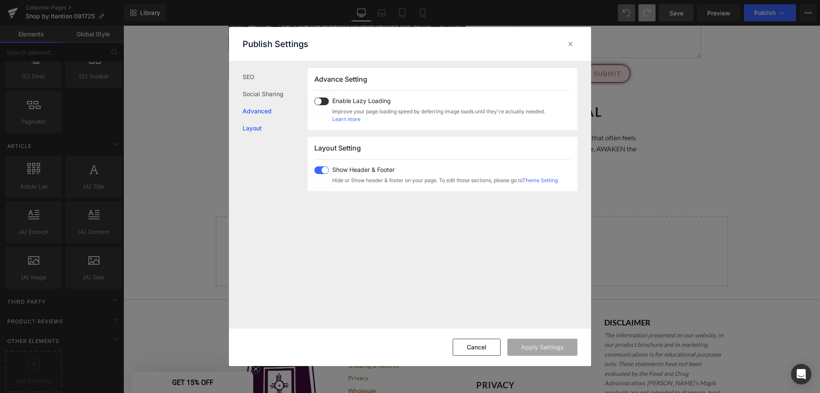
click at [248, 126] on link "Layout" at bounding box center [275, 128] width 65 height 17
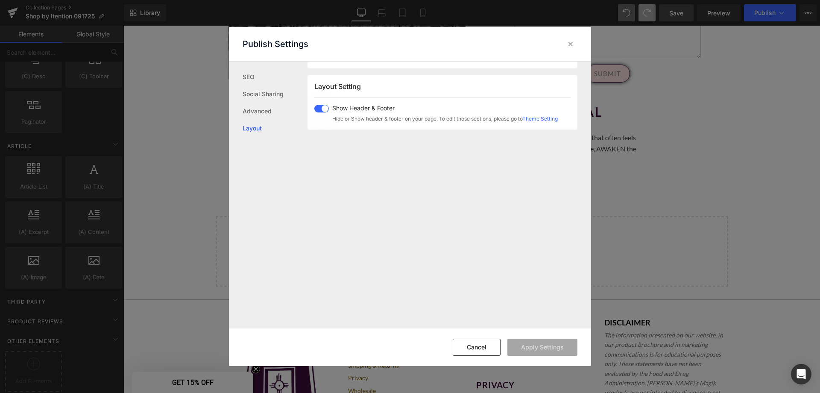
scroll to position [211, 0]
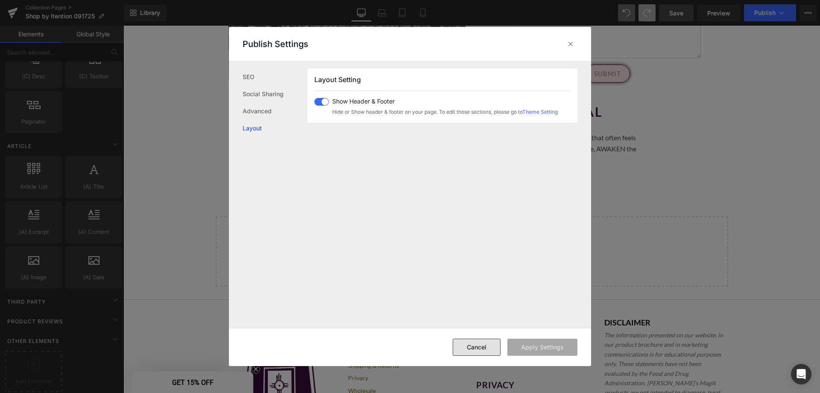
click at [474, 341] on button "Cancel" at bounding box center [477, 346] width 48 height 17
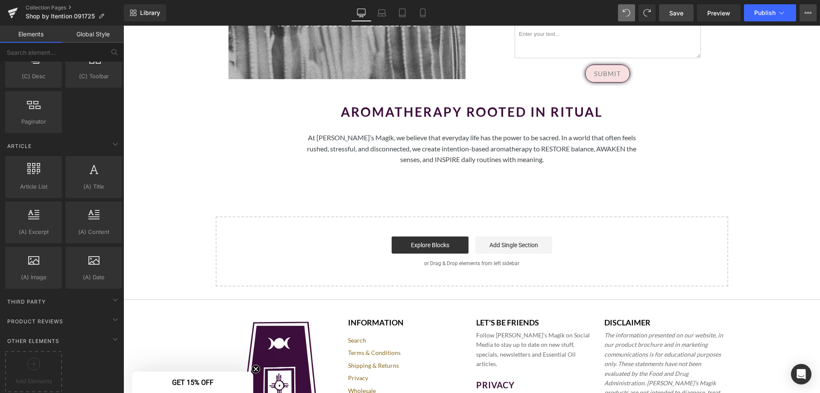
click at [807, 16] on button "View Live Page View with current Template Save Template to Library Schedule Pub…" at bounding box center [808, 12] width 17 height 17
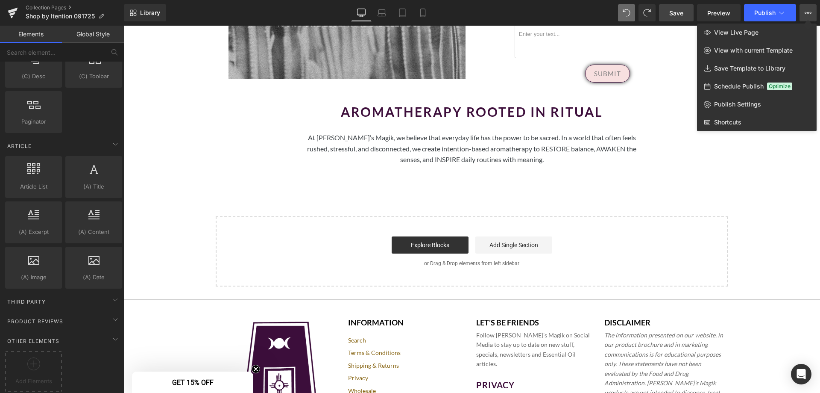
click at [731, 86] on span "Schedule Publish" at bounding box center [739, 86] width 50 height 8
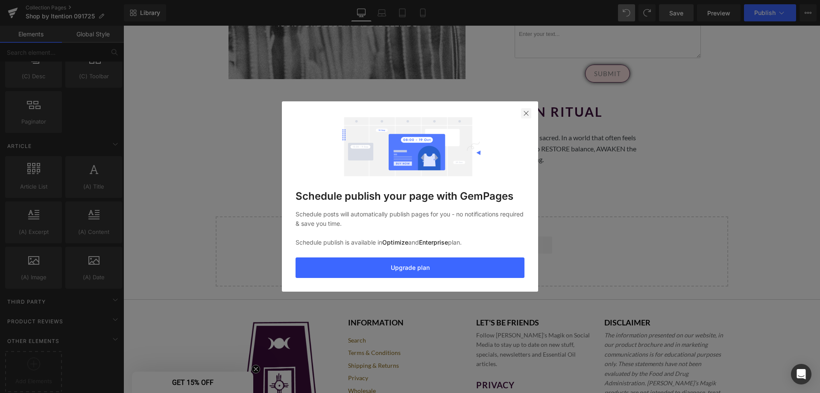
click at [524, 111] on img at bounding box center [526, 113] width 7 height 7
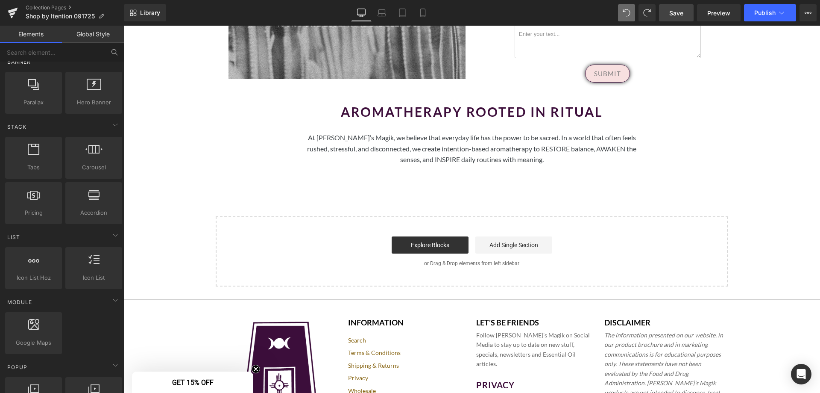
scroll to position [50, 0]
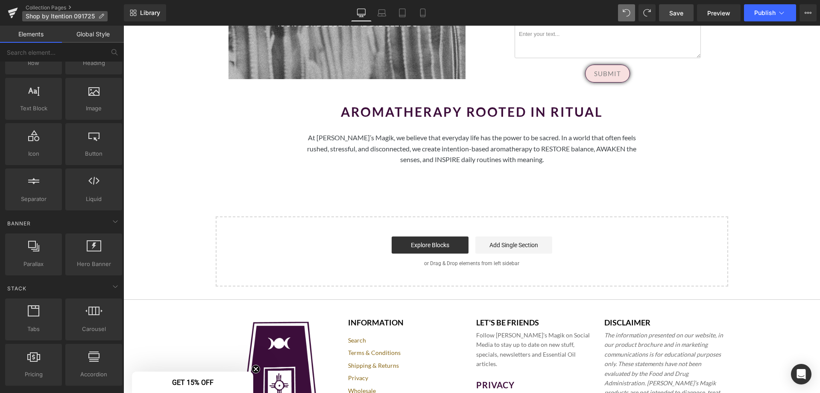
click at [59, 16] on span "Shop by Itention 091725" at bounding box center [60, 16] width 69 height 7
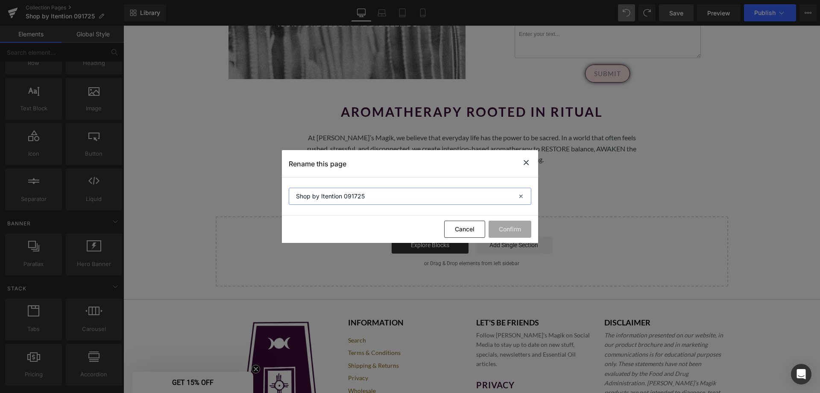
click at [452, 197] on input "Shop by Itention 091725" at bounding box center [410, 196] width 243 height 17
click at [470, 229] on button "Cancel" at bounding box center [464, 228] width 41 height 17
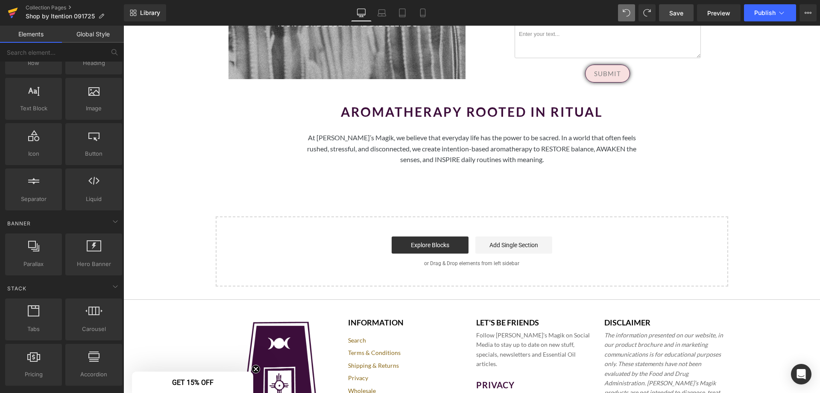
click at [15, 10] on icon at bounding box center [13, 11] width 10 height 6
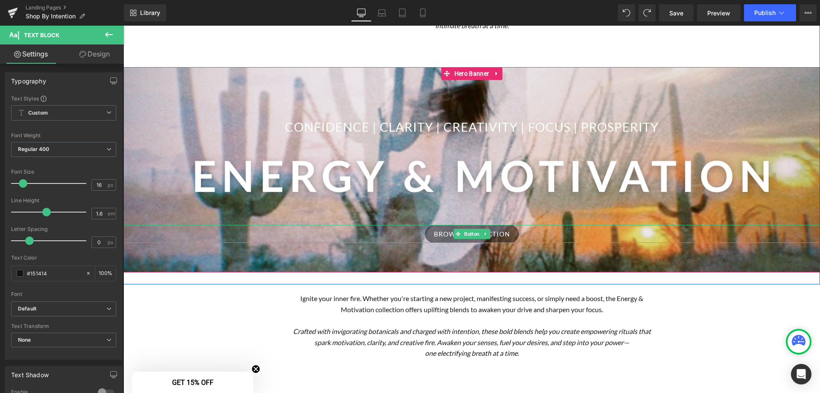
click at [489, 232] on span "Browse collection" at bounding box center [472, 234] width 76 height 8
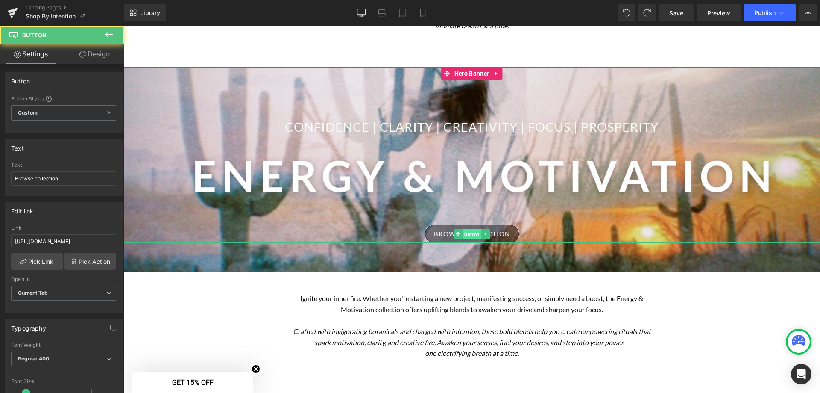
click at [471, 232] on span "Button" at bounding box center [472, 234] width 19 height 10
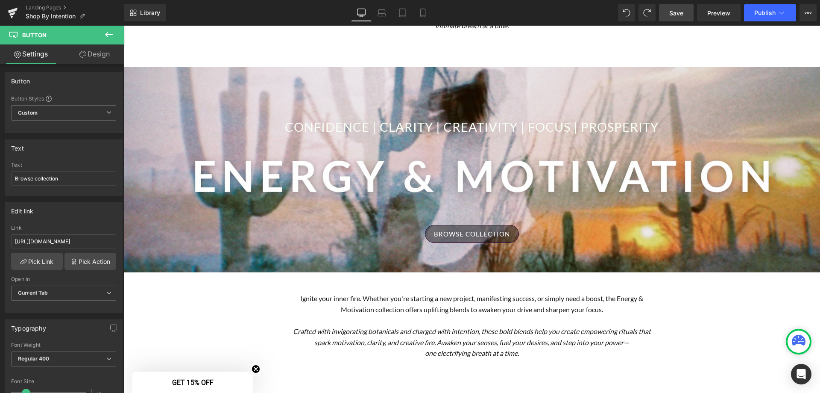
click at [692, 11] on link "Save" at bounding box center [676, 12] width 35 height 17
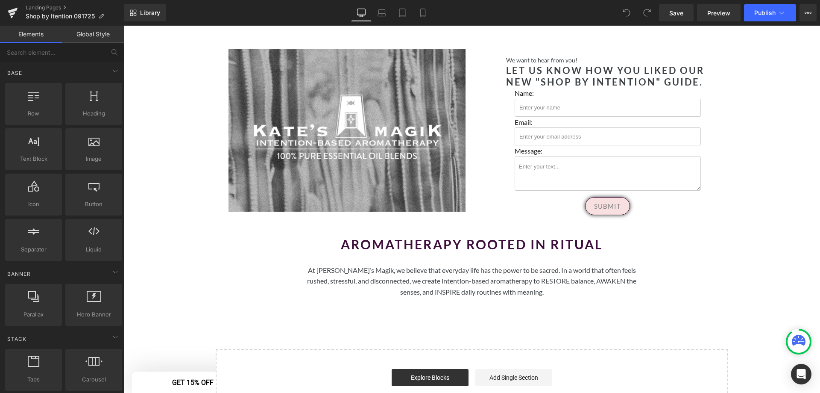
scroll to position [555, 0]
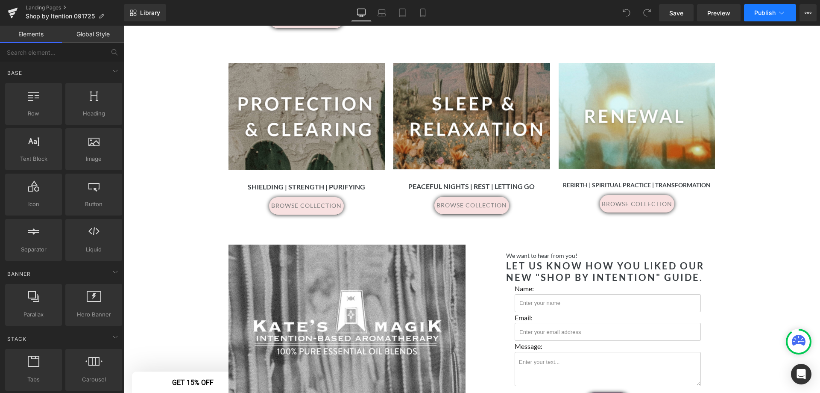
click at [769, 12] on span "Publish" at bounding box center [764, 12] width 21 height 7
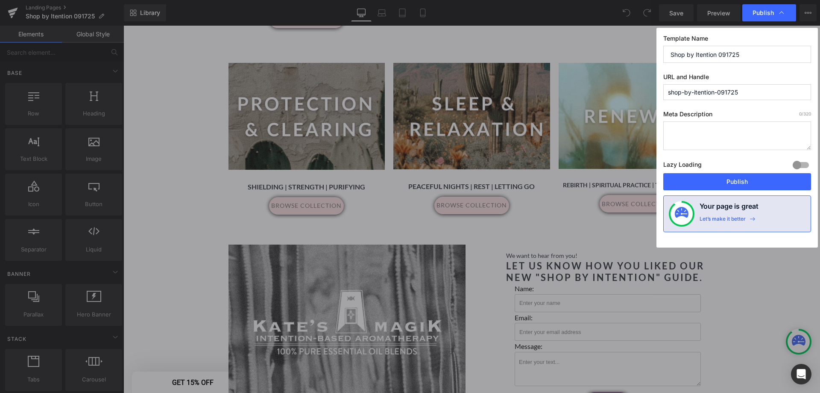
drag, startPoint x: 758, startPoint y: 93, endPoint x: 558, endPoint y: 84, distance: 200.1
click at [558, 84] on div "Publish Template Name Shop by Itention 091725 URL and Handle shop-by-itention-0…" at bounding box center [410, 196] width 820 height 393
click at [756, 91] on input "shopbyintention" at bounding box center [737, 92] width 148 height 16
drag, startPoint x: 763, startPoint y: 93, endPoint x: 618, endPoint y: 92, distance: 145.3
click at [618, 92] on div "Publish Template Name Shop by Itention 091725 URL and Handle shopbyintention Pa…" at bounding box center [410, 196] width 820 height 393
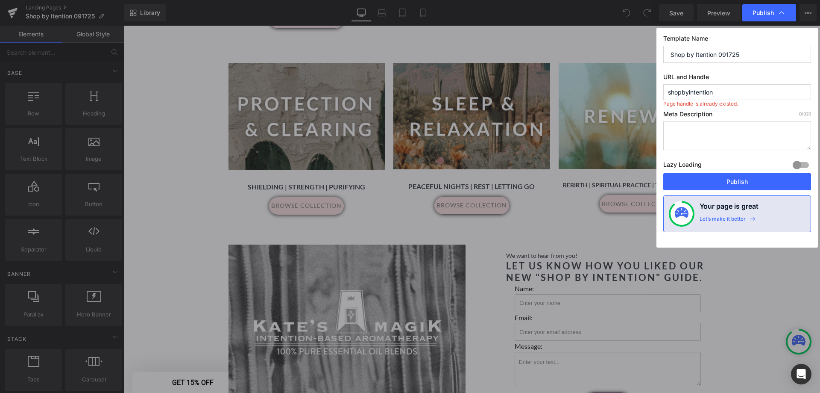
click at [755, 91] on input "shopbyintention" at bounding box center [737, 92] width 148 height 16
click at [731, 93] on input "shopbyintention" at bounding box center [737, 92] width 148 height 16
type input "shopbyintentions"
click at [722, 138] on textarea at bounding box center [737, 135] width 148 height 29
click at [768, 135] on textarea at bounding box center [737, 135] width 148 height 29
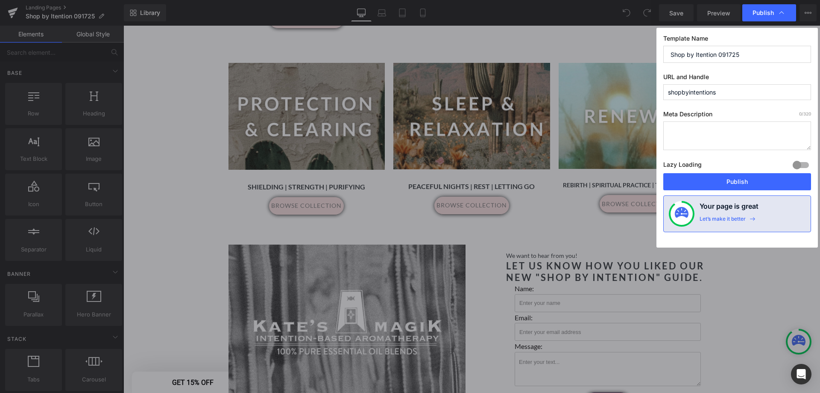
paste textarea "Discover [PERSON_NAME]’s Magik Shop by Intention—six curated aromatherapy colle…"
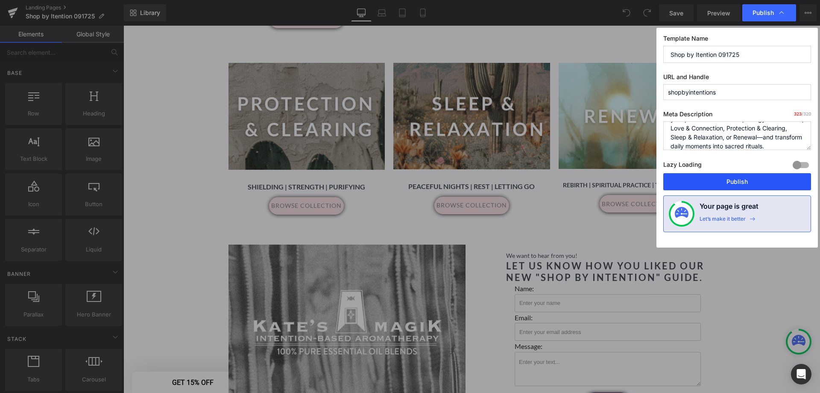
type textarea "Discover [PERSON_NAME]’s Magik Shop by Intention—six curated aromatherapy colle…"
click at [759, 183] on button "Publish" at bounding box center [737, 181] width 148 height 17
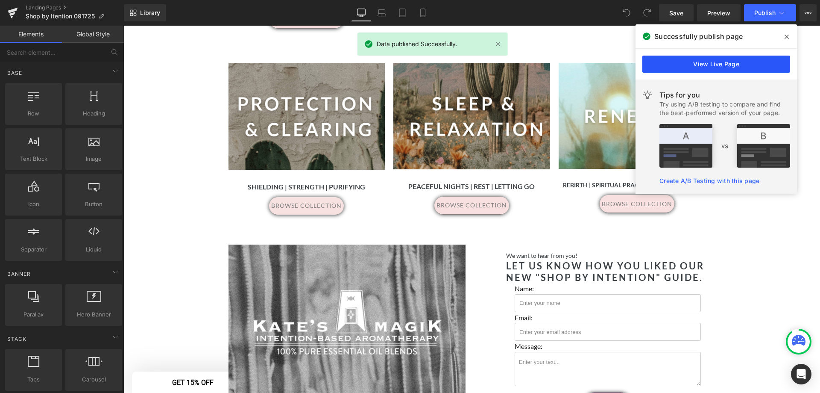
click at [727, 62] on link "View Live Page" at bounding box center [717, 64] width 148 height 17
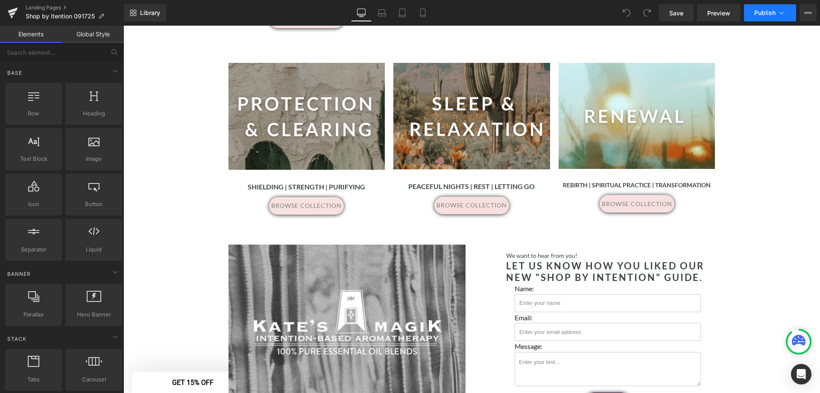
click at [776, 14] on button "Publish" at bounding box center [770, 12] width 52 height 17
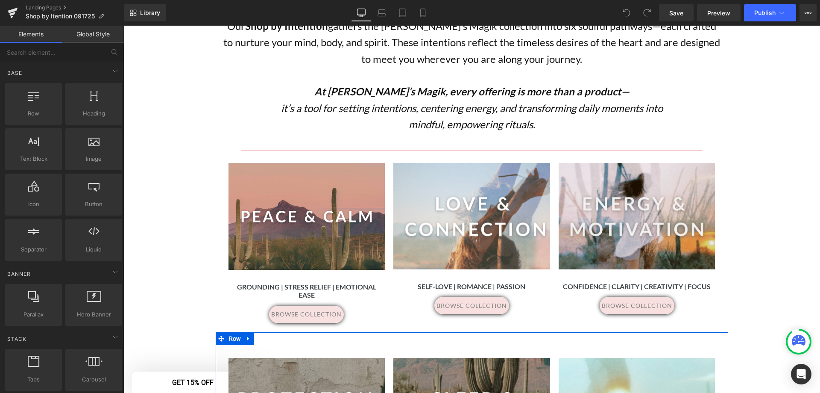
scroll to position [85, 0]
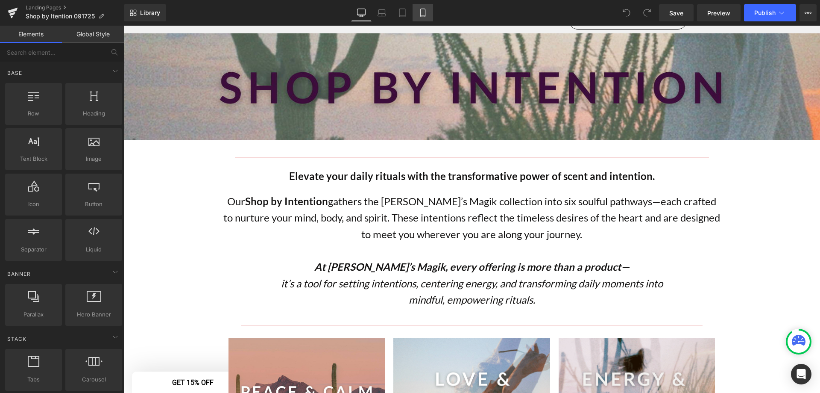
click at [421, 12] on icon at bounding box center [423, 13] width 9 height 9
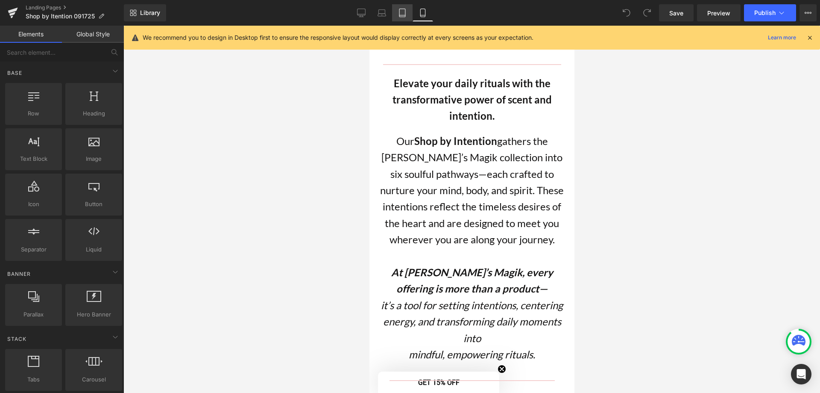
click at [404, 16] on icon at bounding box center [402, 13] width 9 height 9
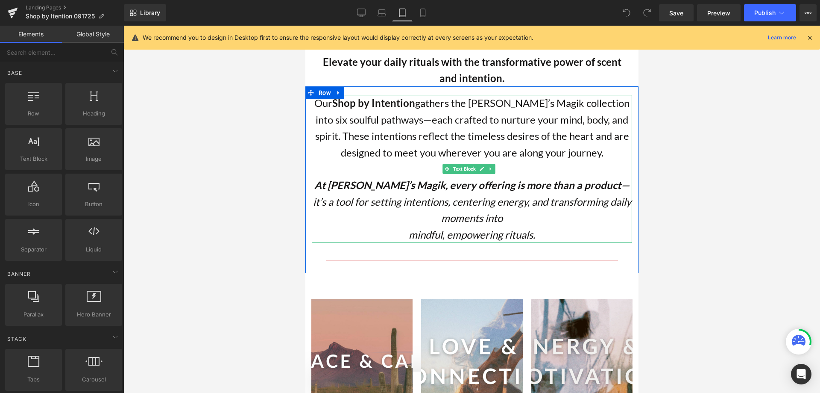
scroll to position [0, 0]
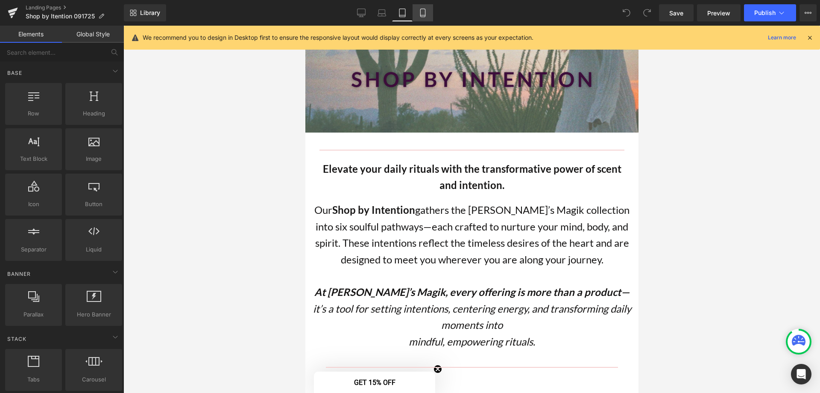
click at [425, 12] on icon at bounding box center [423, 13] width 9 height 9
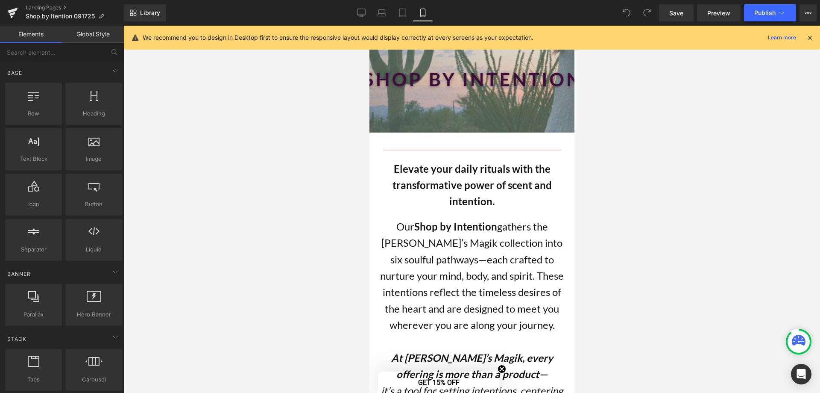
click at [510, 109] on div at bounding box center [471, 79] width 205 height 107
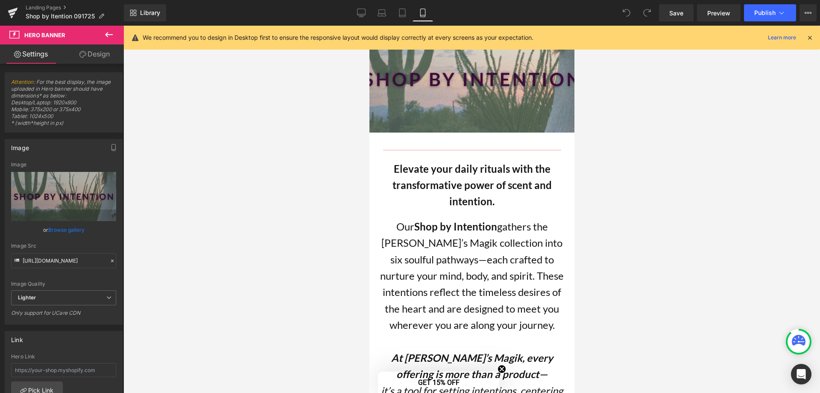
drag, startPoint x: 812, startPoint y: 39, endPoint x: 804, endPoint y: 43, distance: 8.6
click at [812, 40] on icon at bounding box center [810, 38] width 8 height 8
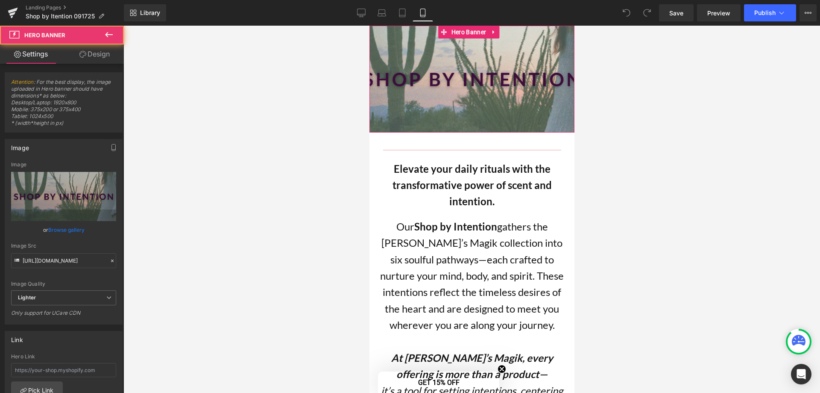
click at [487, 56] on div at bounding box center [471, 79] width 205 height 107
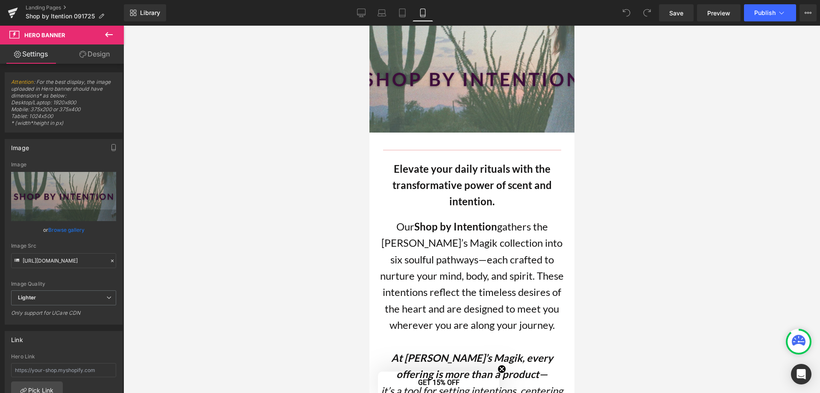
click at [678, 155] on div at bounding box center [471, 209] width 697 height 367
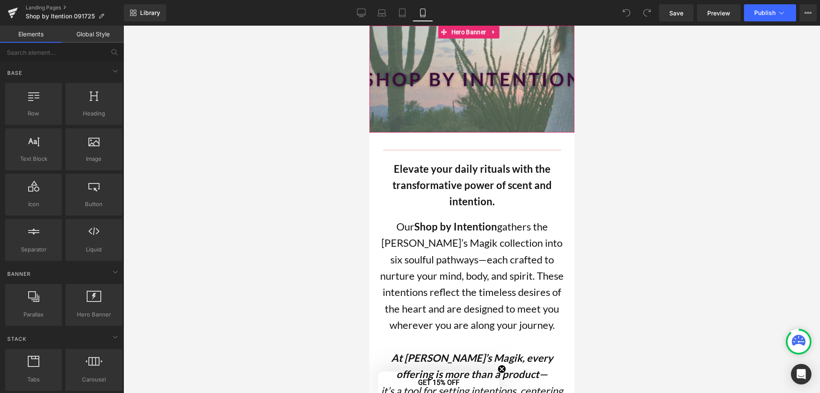
click at [369, 26] on div at bounding box center [369, 26] width 0 height 0
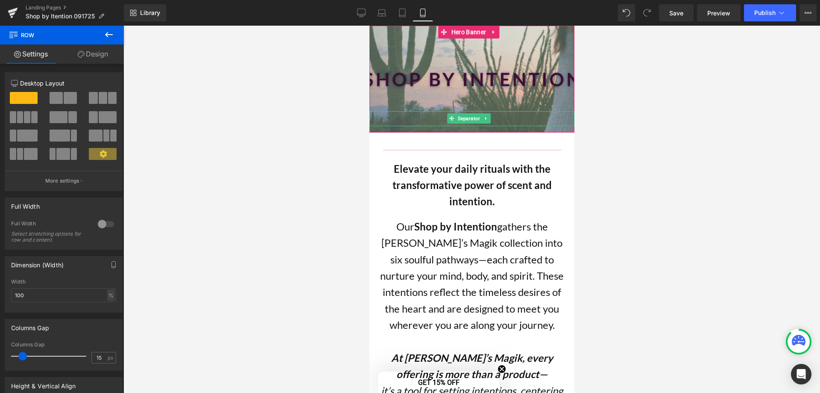
drag, startPoint x: 546, startPoint y: 134, endPoint x: 545, endPoint y: 121, distance: 12.8
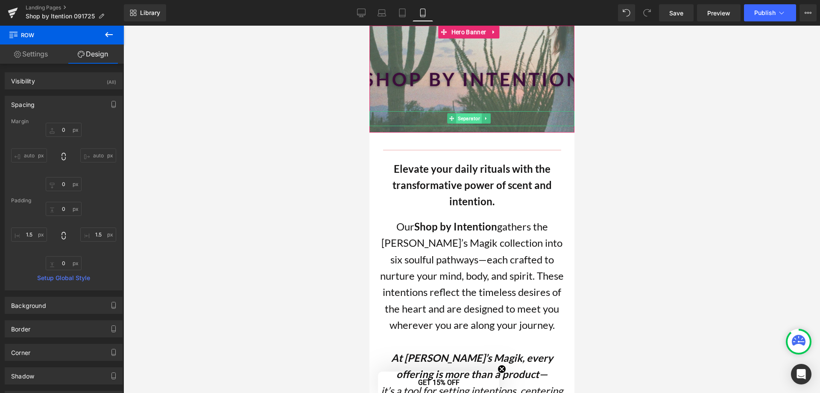
click at [478, 119] on span "Separator" at bounding box center [469, 118] width 26 height 10
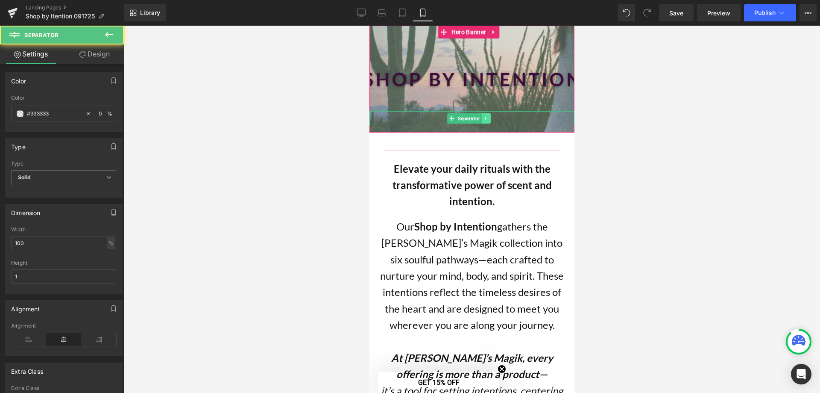
click at [486, 119] on icon at bounding box center [485, 118] width 5 height 5
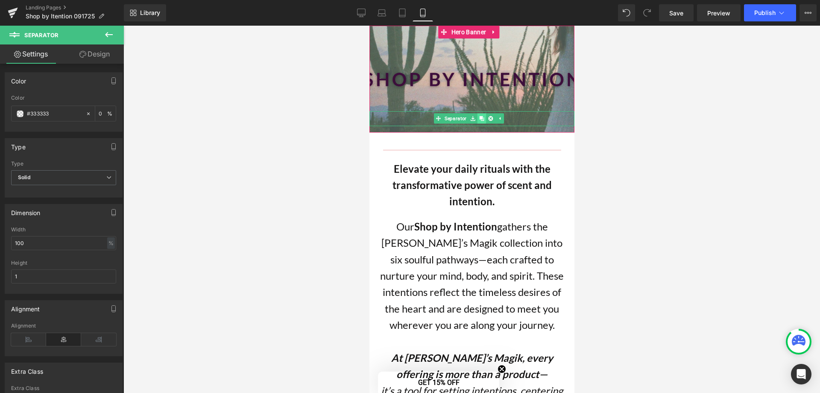
click at [480, 119] on icon at bounding box center [481, 118] width 5 height 5
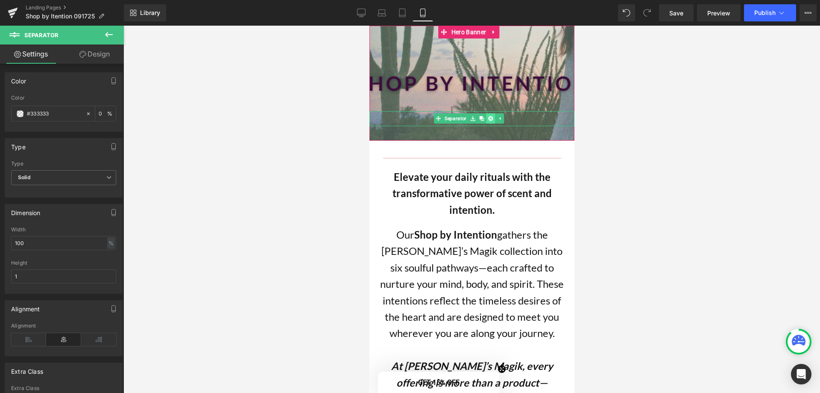
click at [490, 118] on icon at bounding box center [490, 118] width 5 height 5
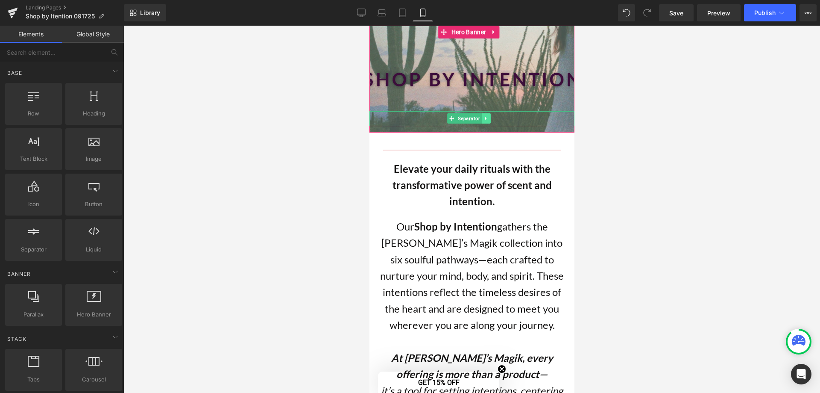
click at [486, 116] on icon at bounding box center [485, 118] width 5 height 5
click at [488, 118] on icon at bounding box center [490, 118] width 5 height 5
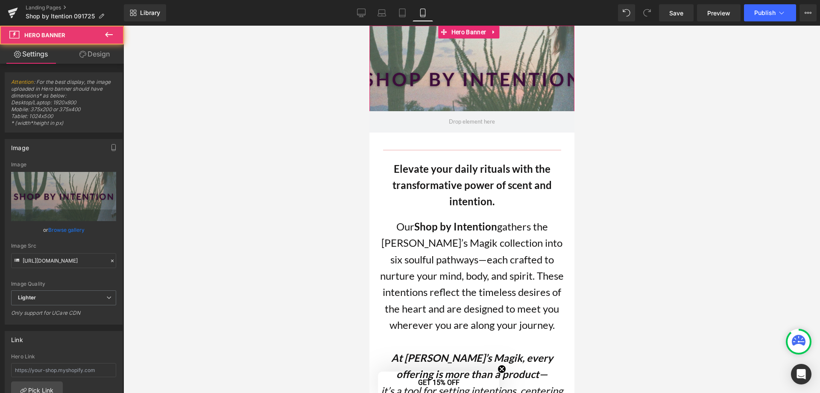
click at [548, 80] on div at bounding box center [471, 79] width 205 height 107
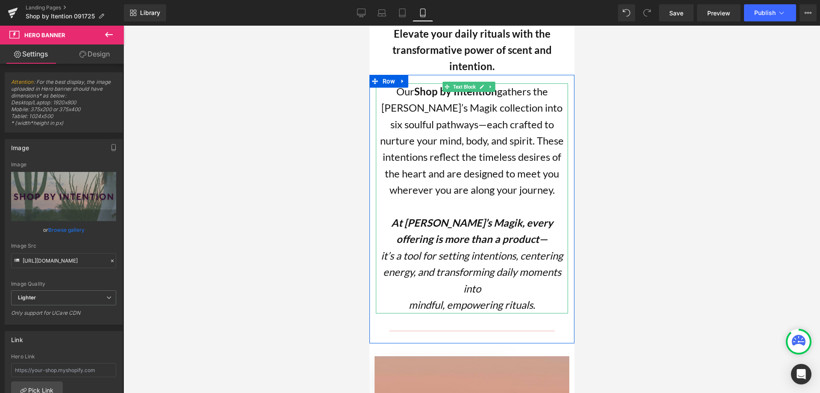
scroll to position [171, 0]
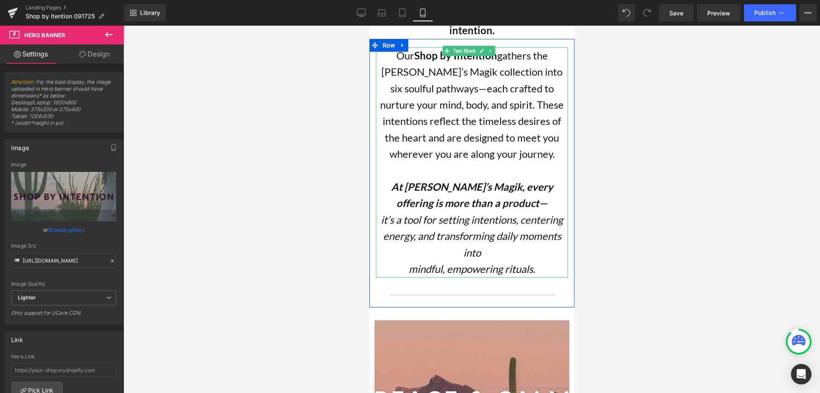
click at [408, 270] on icon "mindful, empowering rituals." at bounding box center [471, 268] width 126 height 12
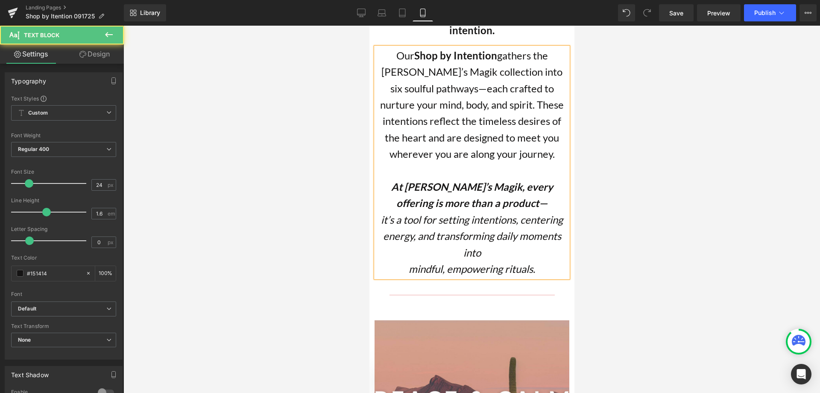
click at [401, 269] on p "mindful, empowering rituals." at bounding box center [472, 269] width 192 height 16
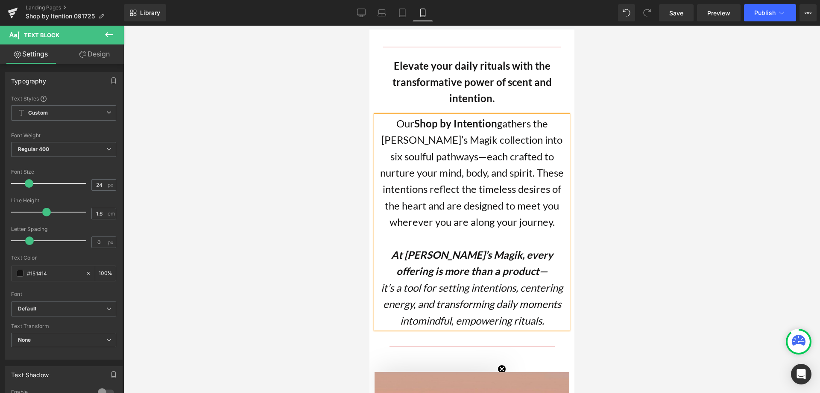
scroll to position [0, 0]
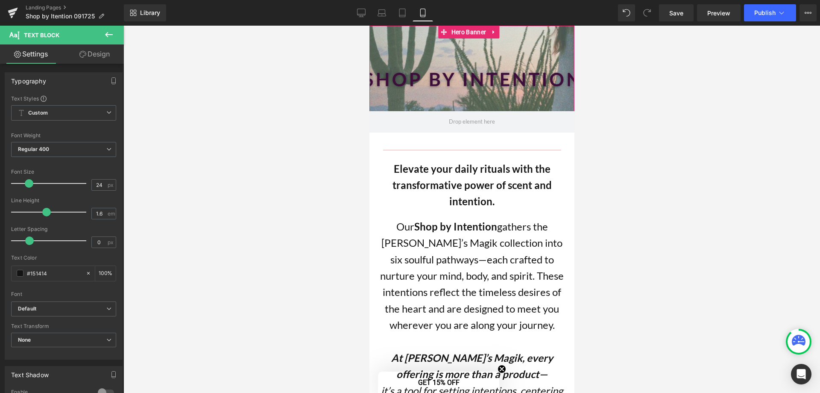
click at [430, 76] on div at bounding box center [471, 79] width 205 height 107
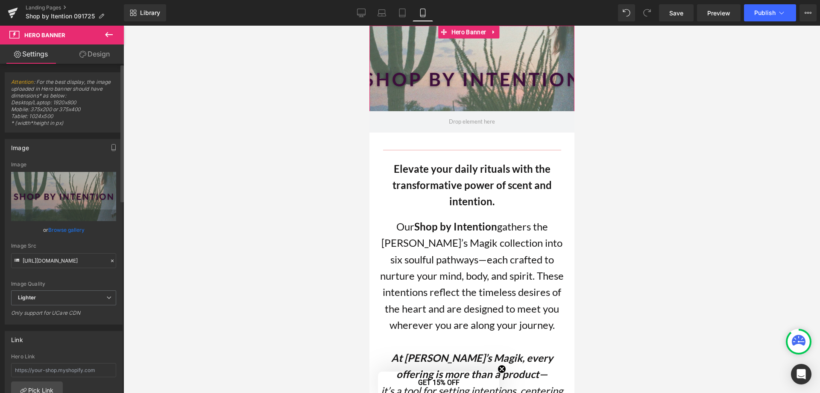
click at [60, 229] on link "Browse gallery" at bounding box center [66, 229] width 36 height 15
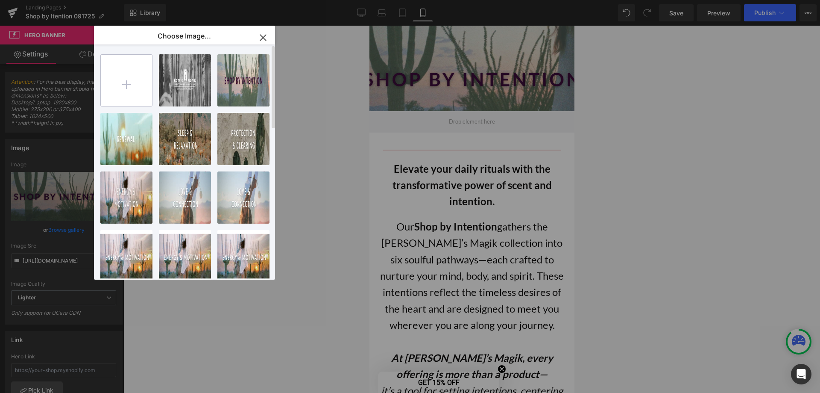
click at [123, 72] on input "file" at bounding box center [126, 80] width 51 height 51
type input "C:\fakepath\Intention Collections - header images (5).png"
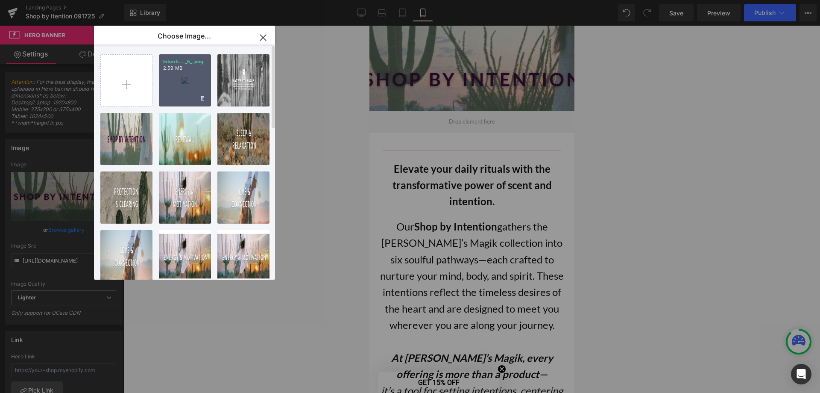
click at [182, 77] on div "Intenti... _5_.png 2.59 MB" at bounding box center [185, 80] width 52 height 52
type input "[URL][DOMAIN_NAME]"
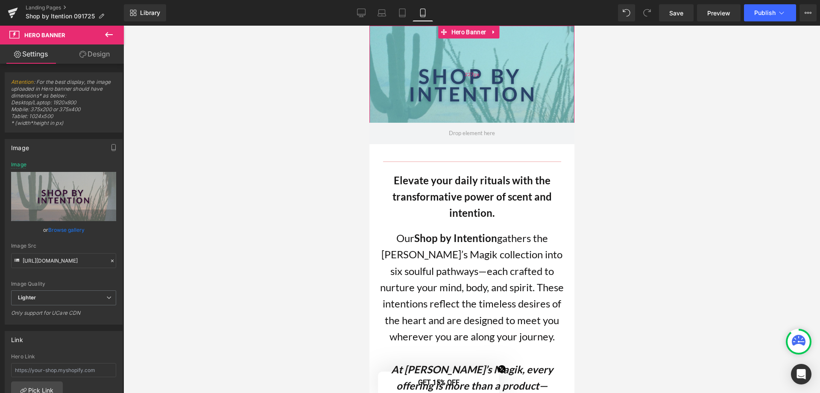
drag, startPoint x: 485, startPoint y: 108, endPoint x: 526, endPoint y: 35, distance: 84.0
click at [479, 119] on div "227px" at bounding box center [471, 74] width 205 height 97
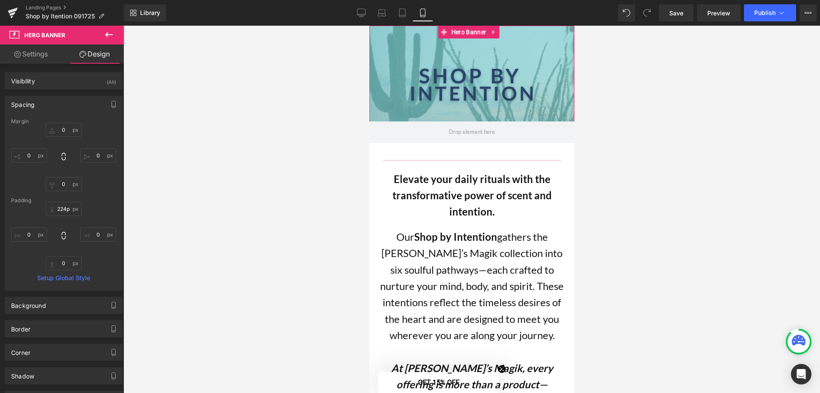
drag, startPoint x: 528, startPoint y: 27, endPoint x: 515, endPoint y: -4, distance: 34.4
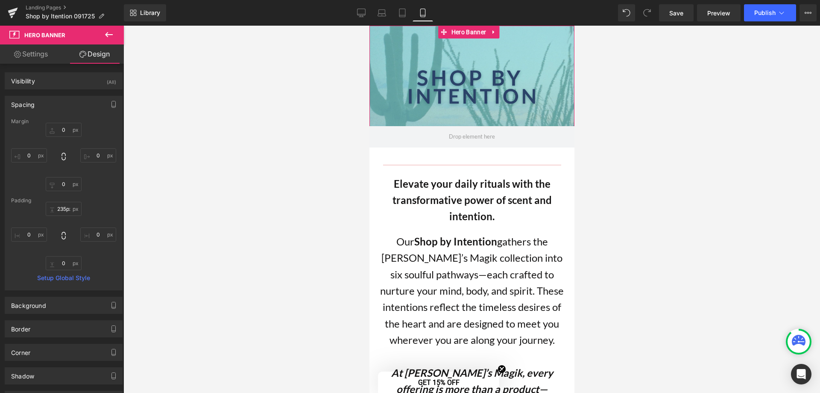
drag, startPoint x: 513, startPoint y: 61, endPoint x: 495, endPoint y: -18, distance: 81.0
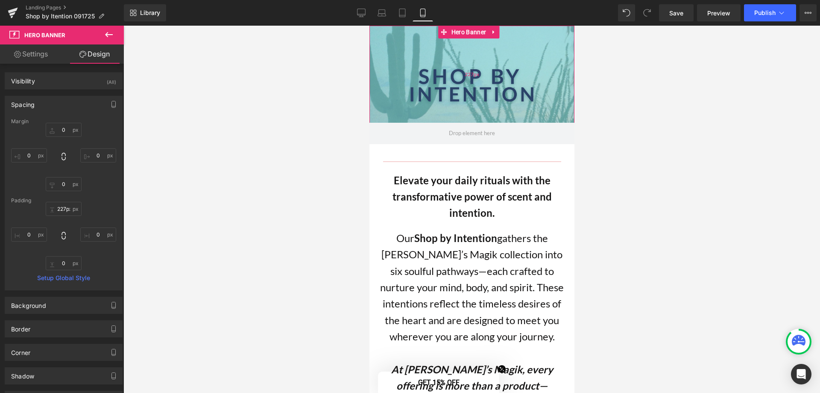
drag, startPoint x: 866, startPoint y: 26, endPoint x: 432, endPoint y: 99, distance: 439.7
click at [432, 100] on div "227px" at bounding box center [471, 74] width 205 height 97
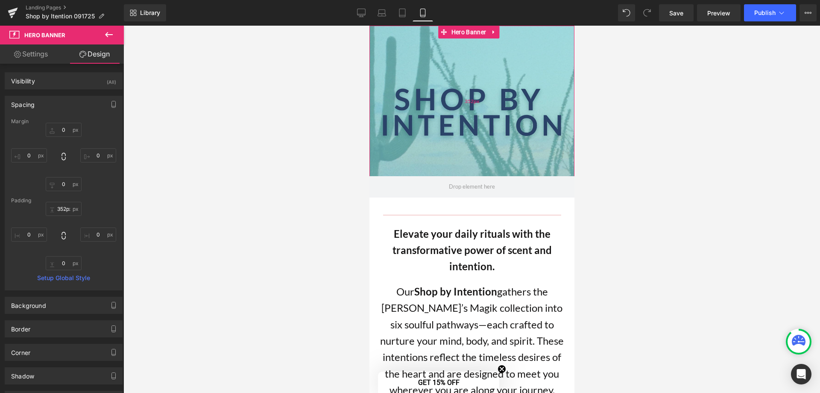
drag, startPoint x: 482, startPoint y: 121, endPoint x: 437, endPoint y: 175, distance: 70.0
click at [437, 175] on div "352px" at bounding box center [471, 101] width 205 height 150
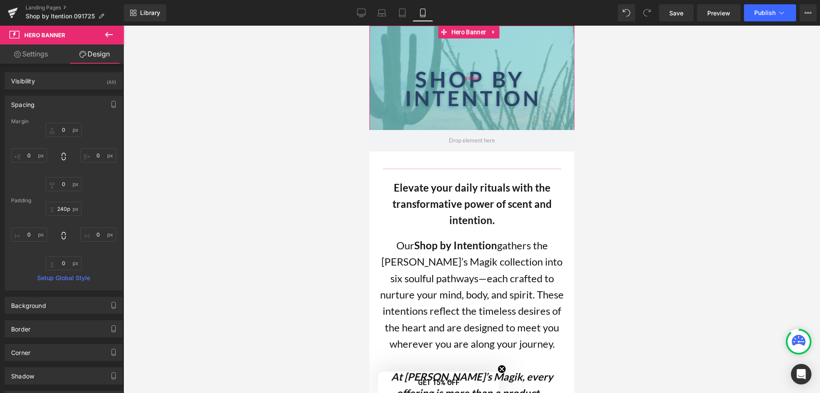
type input "239px"
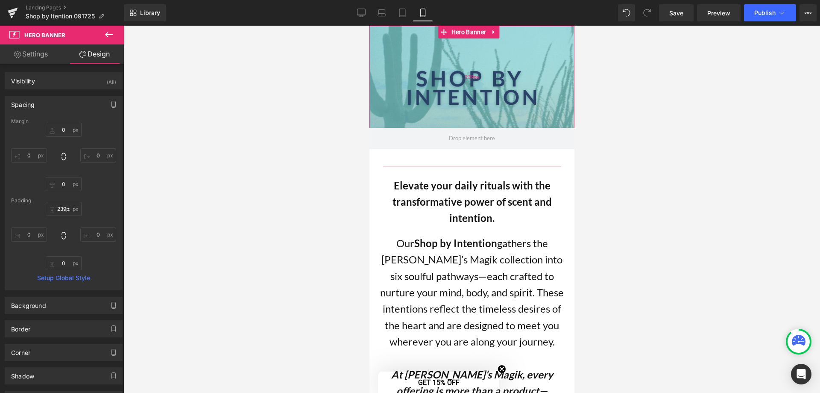
drag, startPoint x: 482, startPoint y: 110, endPoint x: 467, endPoint y: 62, distance: 50.4
click at [467, 62] on div "239px" at bounding box center [471, 77] width 205 height 102
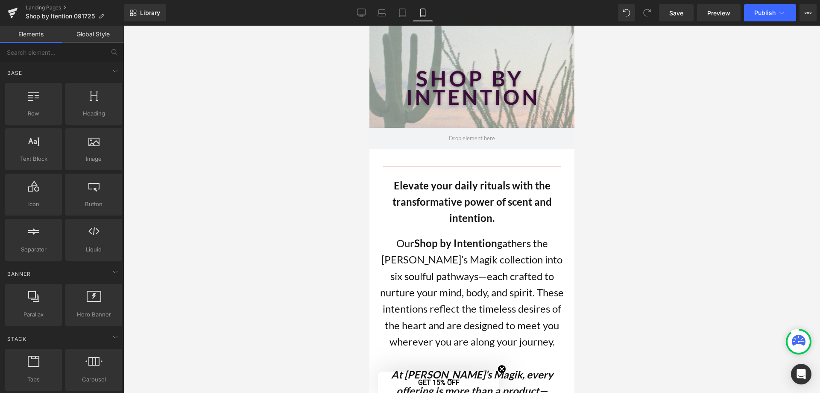
click at [707, 140] on div at bounding box center [471, 209] width 697 height 367
drag, startPoint x: 499, startPoint y: 176, endPoint x: 766, endPoint y: 49, distance: 295.8
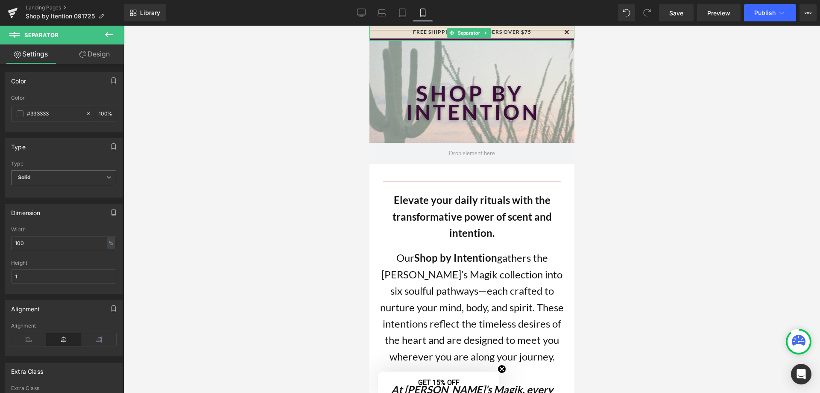
click at [485, 32] on icon at bounding box center [485, 32] width 5 height 5
click at [479, 32] on icon at bounding box center [481, 33] width 5 height 5
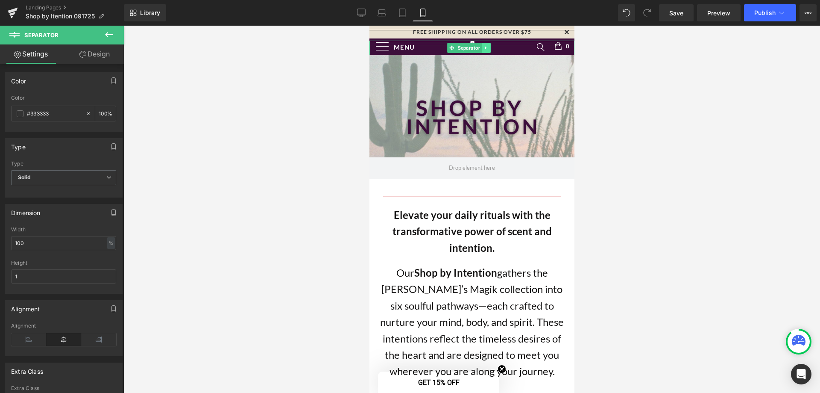
click at [487, 49] on icon at bounding box center [485, 47] width 5 height 5
click at [480, 47] on icon at bounding box center [481, 47] width 5 height 5
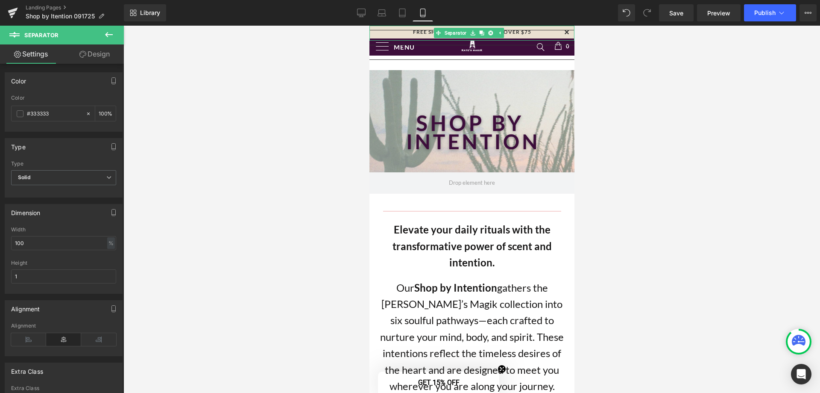
click at [422, 29] on div at bounding box center [471, 33] width 205 height 15
click at [15, 114] on div "#333333" at bounding box center [49, 113] width 74 height 15
click at [22, 114] on span at bounding box center [20, 113] width 7 height 7
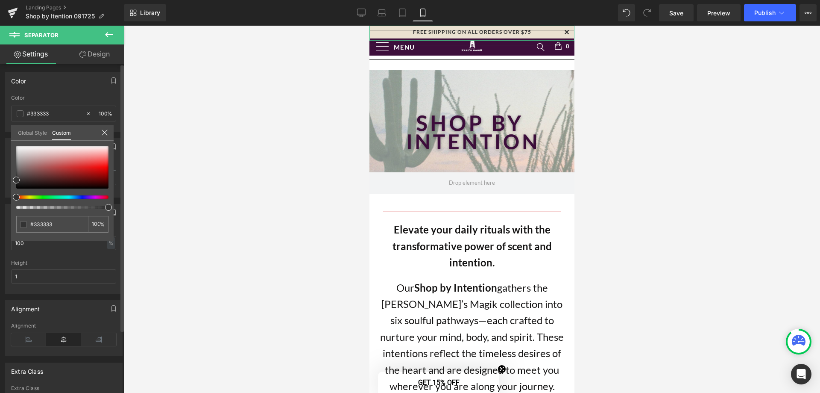
type input "6"
click at [18, 208] on div at bounding box center [59, 206] width 92 height 3
type input "5"
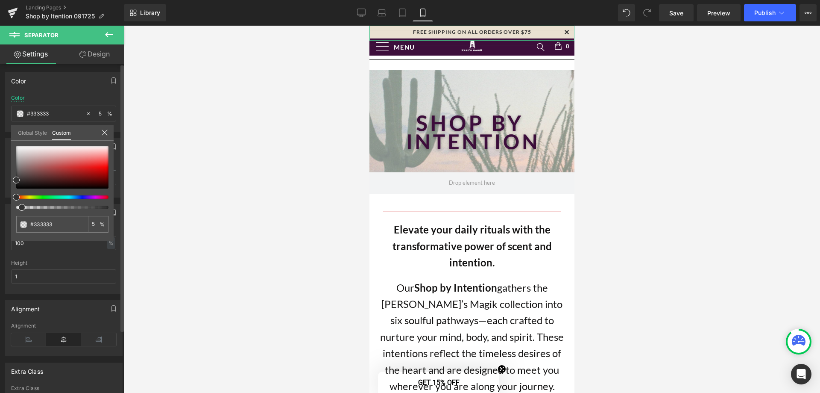
type input "4"
type input "0"
drag, startPoint x: 17, startPoint y: 208, endPoint x: 7, endPoint y: 180, distance: 29.2
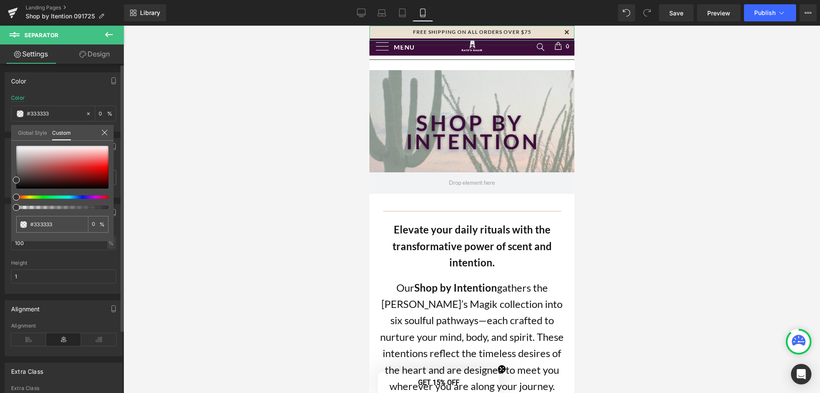
click at [7, 132] on div "Color rgba(51, 51, 51, 0) Color #333333 0 % Global Style Custom Setup Global St…" at bounding box center [64, 99] width 128 height 66
drag, startPoint x: 216, startPoint y: 148, endPoint x: 284, endPoint y: 96, distance: 85.6
click at [217, 149] on div at bounding box center [471, 209] width 697 height 367
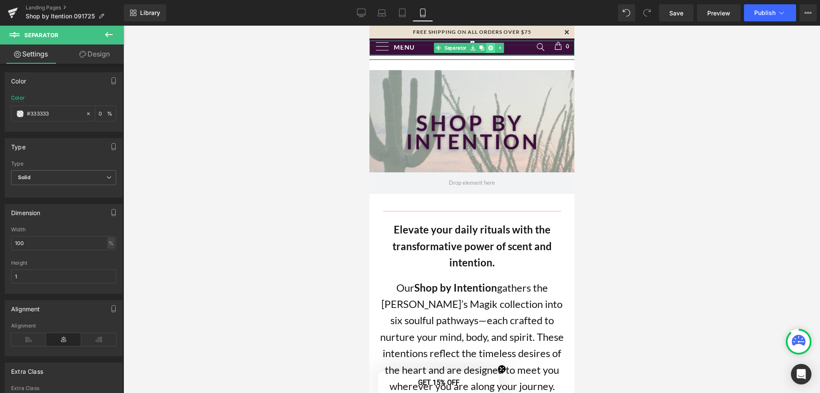
click at [489, 47] on icon at bounding box center [490, 47] width 5 height 5
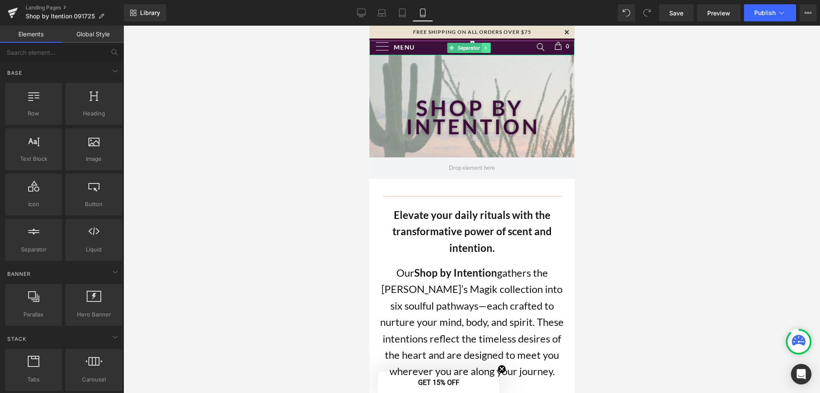
click at [486, 48] on icon at bounding box center [485, 47] width 5 height 5
click at [491, 48] on icon at bounding box center [490, 47] width 5 height 5
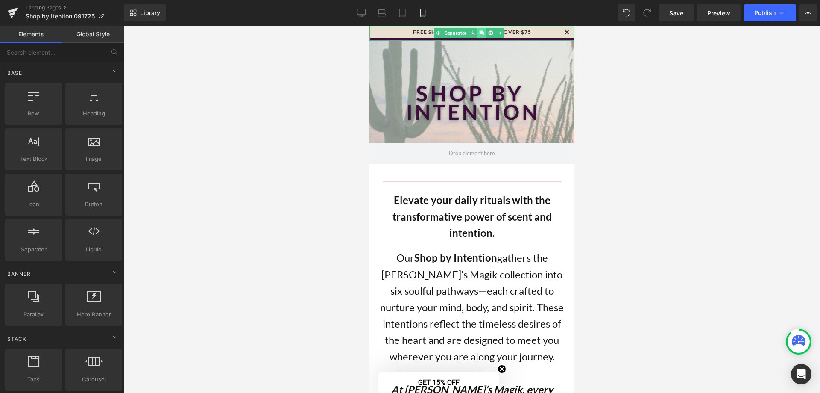
click at [482, 33] on icon at bounding box center [481, 32] width 5 height 5
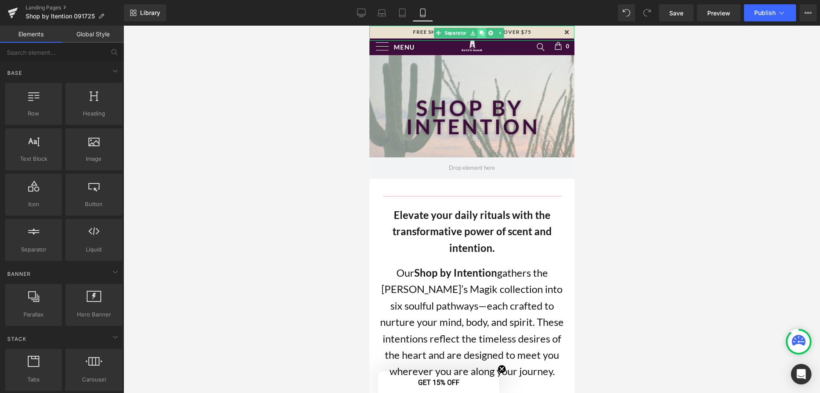
click at [480, 35] on icon at bounding box center [481, 33] width 5 height 5
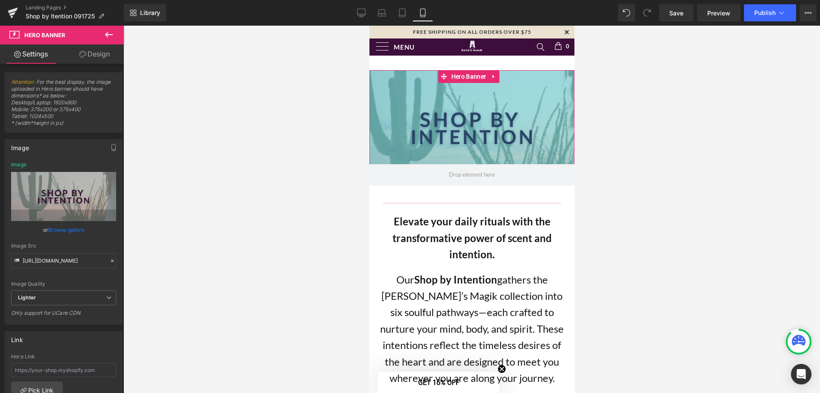
drag, startPoint x: 518, startPoint y: 72, endPoint x: 514, endPoint y: 64, distance: 8.8
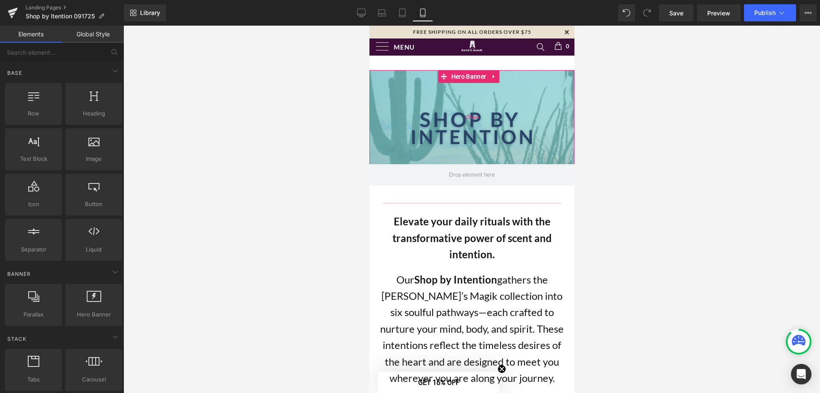
drag, startPoint x: 482, startPoint y: 179, endPoint x: 481, endPoint y: 162, distance: 16.3
click at [481, 160] on div "Hero Banner 220px" at bounding box center [471, 127] width 205 height 115
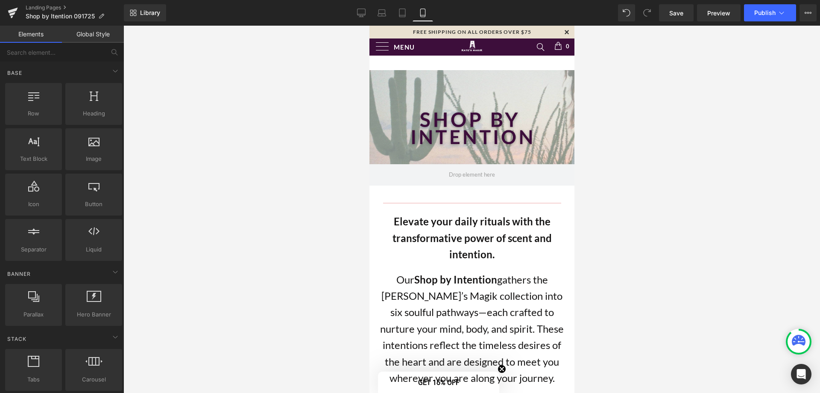
click at [655, 187] on div at bounding box center [471, 209] width 697 height 367
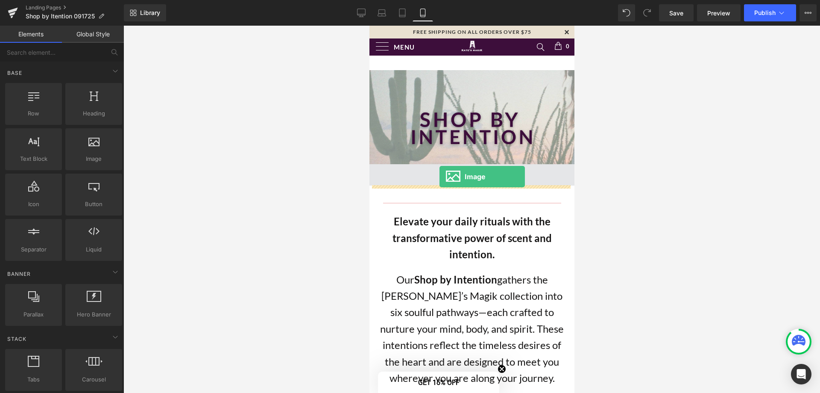
drag, startPoint x: 467, startPoint y: 182, endPoint x: 439, endPoint y: 176, distance: 28.7
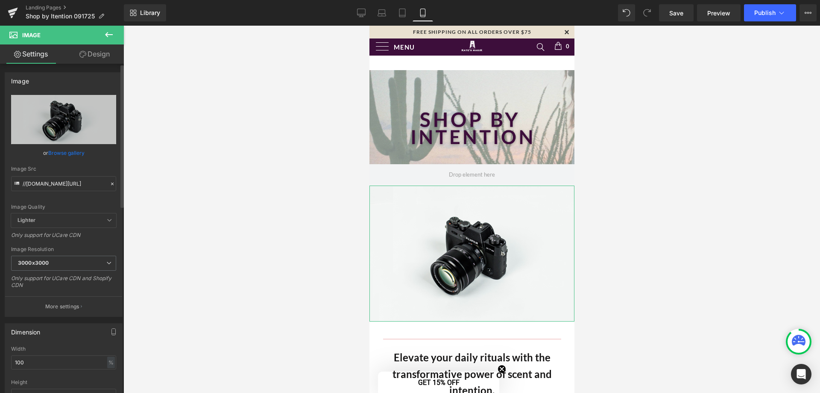
click at [68, 154] on link "Browse gallery" at bounding box center [66, 152] width 36 height 15
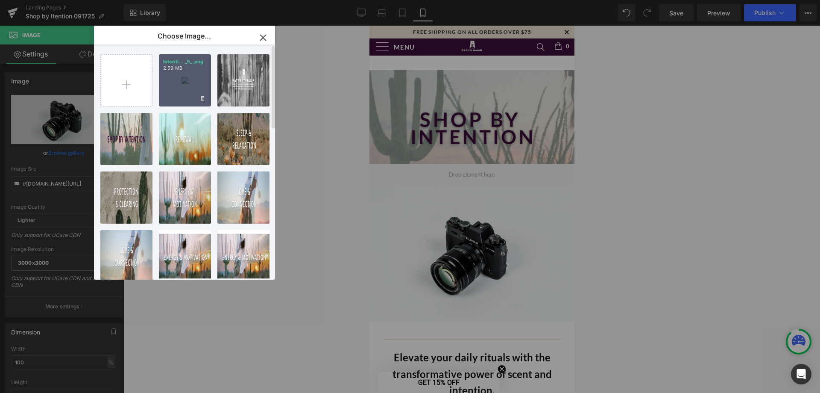
click at [178, 71] on div "Intenti... _5_.png 2.59 MB" at bounding box center [185, 80] width 52 height 52
type input "[URL][DOMAIN_NAME]"
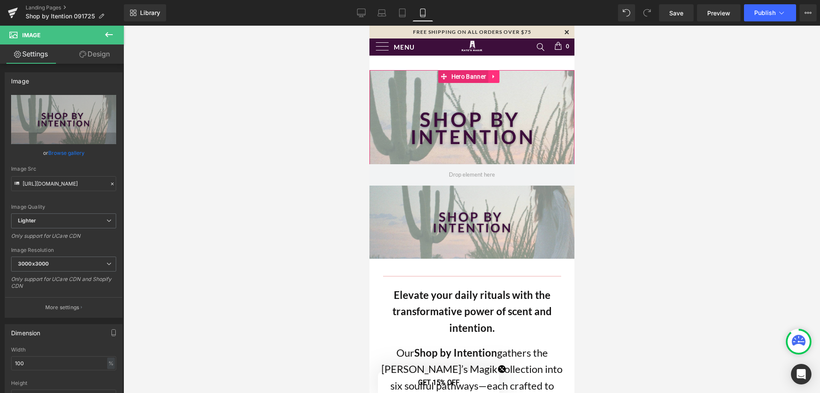
click at [493, 76] on icon at bounding box center [493, 76] width 2 height 4
click at [498, 74] on icon at bounding box center [499, 76] width 6 height 6
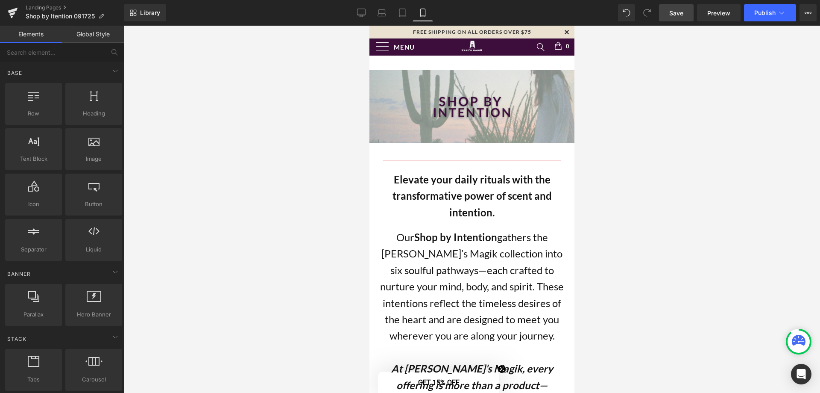
drag, startPoint x: 681, startPoint y: 11, endPoint x: 123, endPoint y: 170, distance: 579.8
click at [681, 11] on span "Save" at bounding box center [676, 13] width 14 height 9
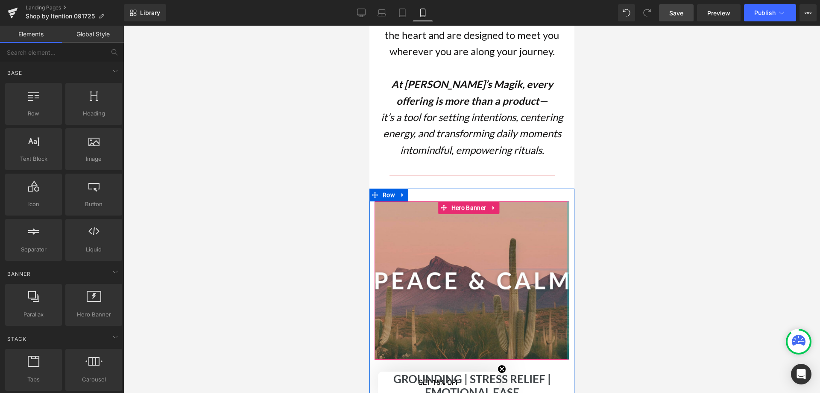
scroll to position [299, 0]
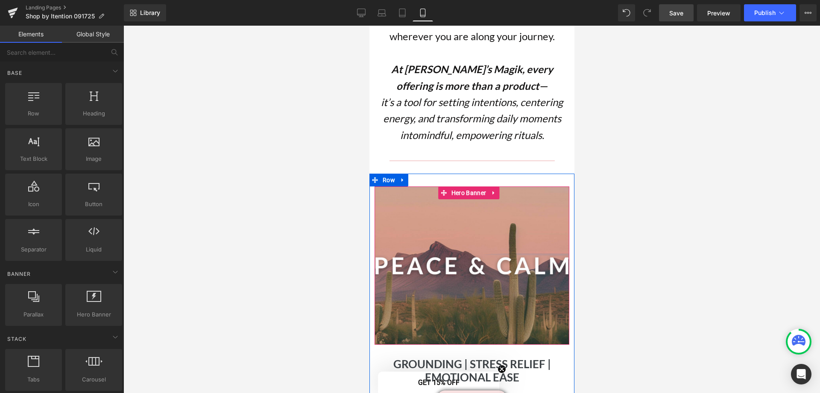
click at [490, 260] on hr at bounding box center [471, 263] width 195 height 9
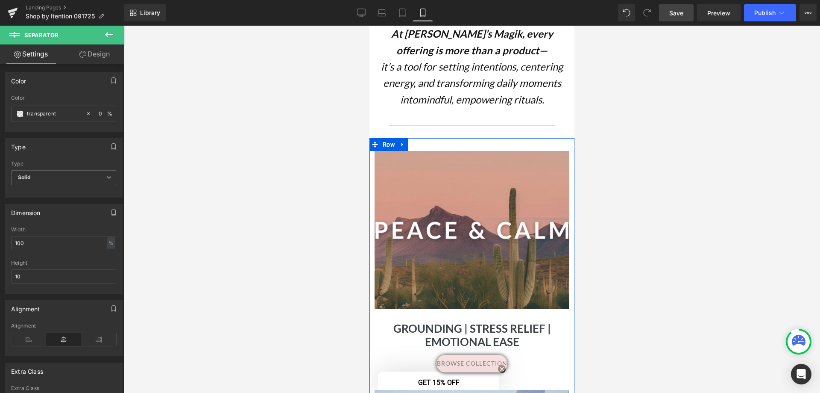
scroll to position [384, 0]
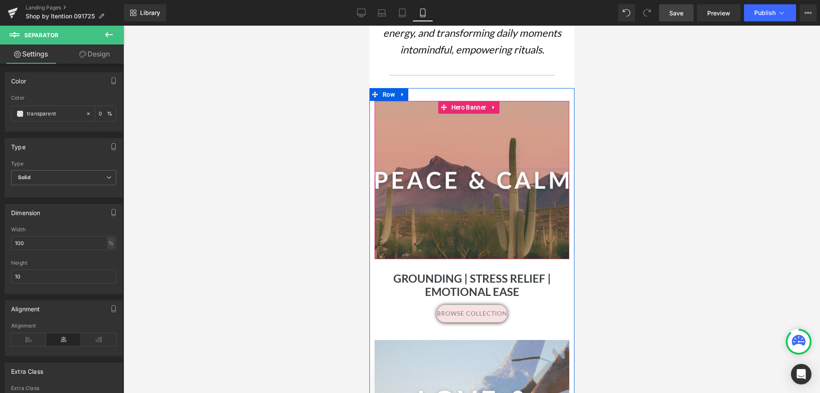
click at [454, 158] on div at bounding box center [471, 180] width 195 height 158
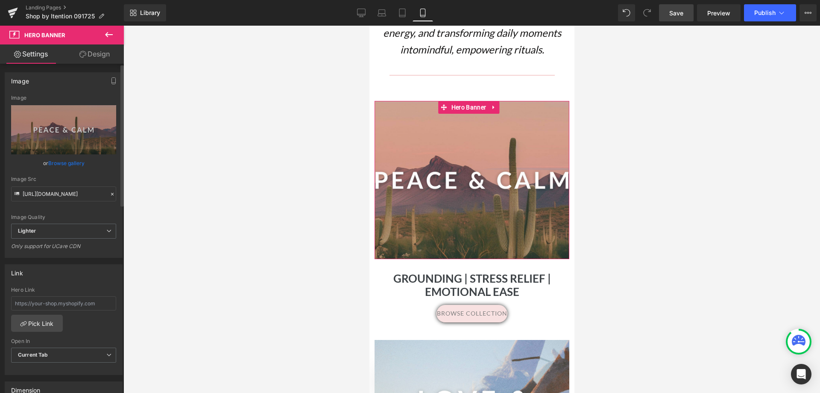
click at [50, 162] on link "Browse gallery" at bounding box center [66, 163] width 36 height 15
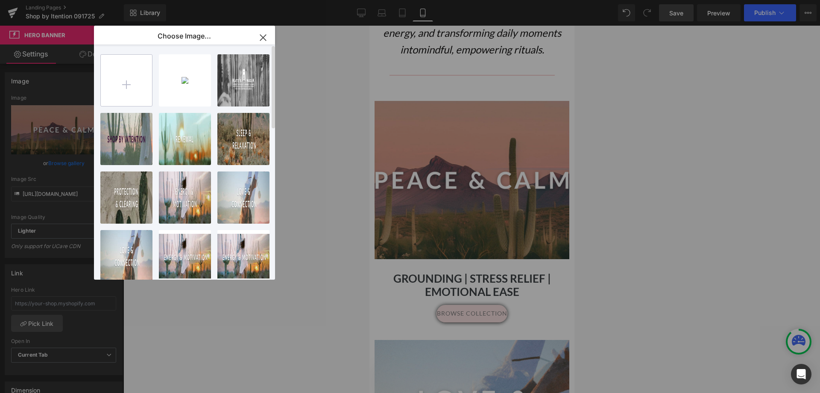
click at [126, 87] on input "file" at bounding box center [126, 80] width 51 height 51
type input "C:\fakepath\2.png"
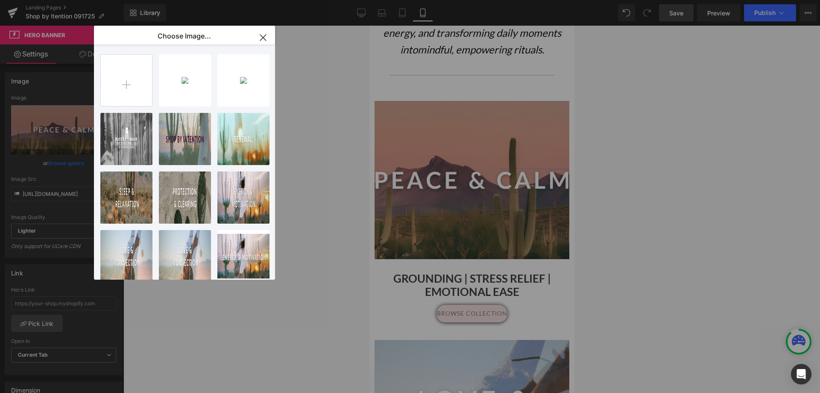
click at [0, 0] on div "2...2.png 1.61 MB" at bounding box center [0, 0] width 0 height 0
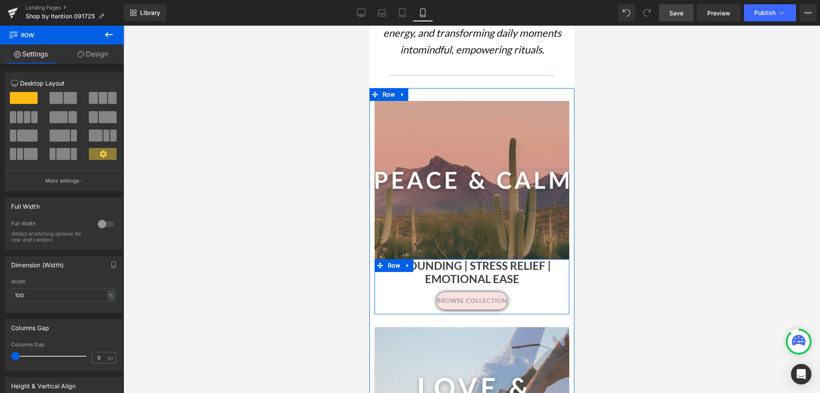
drag, startPoint x: 481, startPoint y: 257, endPoint x: 499, endPoint y: 103, distance: 155.7
click at [474, 295] on div "Grounding | Stress Relief | Emotional Ease Heading browse collection Button Row" at bounding box center [471, 286] width 195 height 55
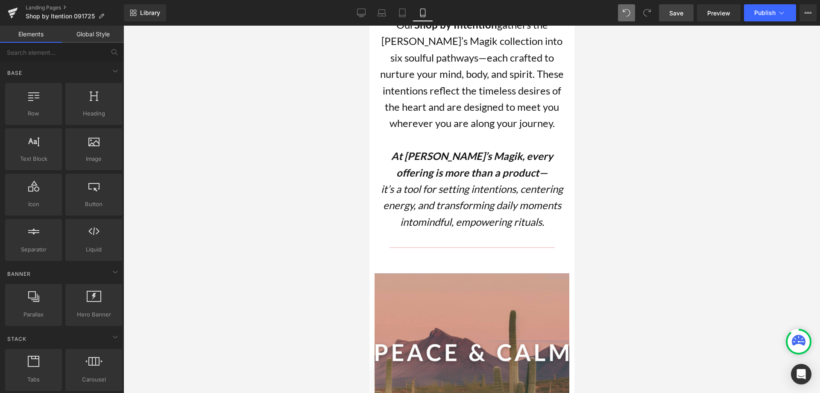
scroll to position [214, 0]
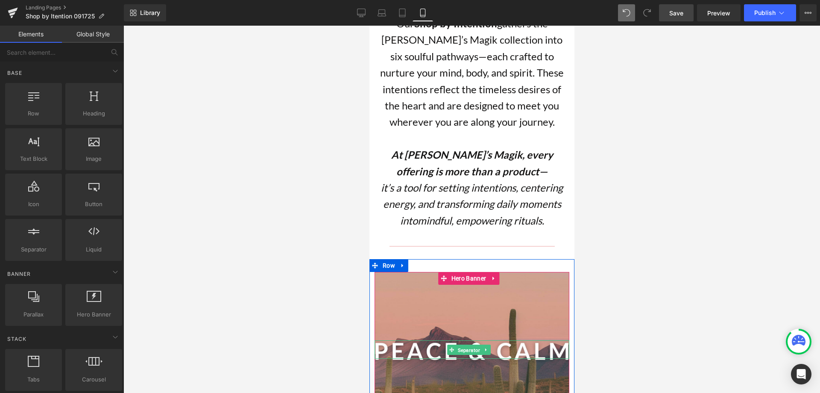
click at [456, 348] on span "Separator" at bounding box center [469, 349] width 26 height 10
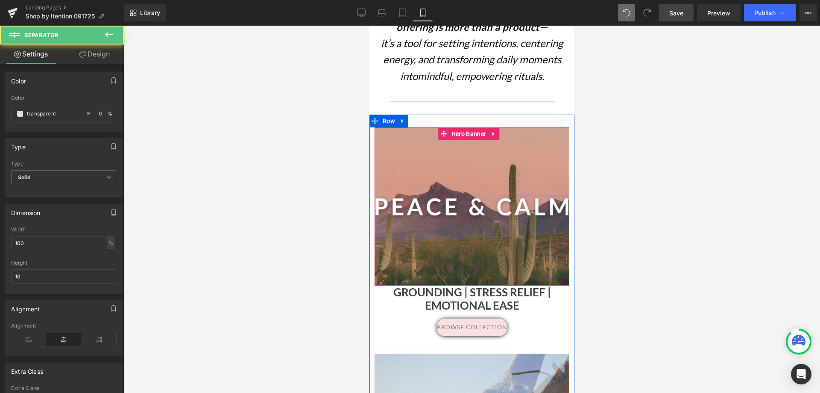
scroll to position [427, 0]
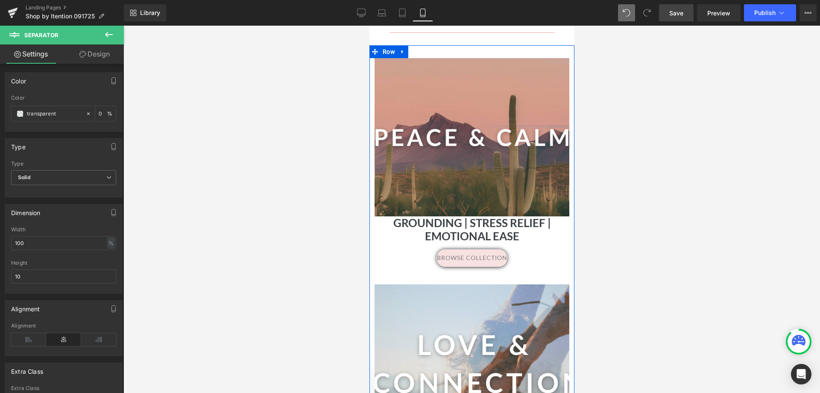
click at [492, 171] on div "Separator Hero Banner 160px" at bounding box center [471, 137] width 195 height 158
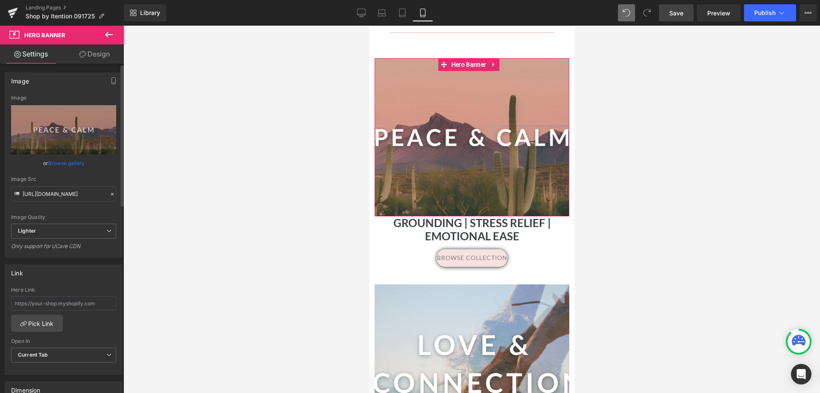
click at [61, 164] on link "Browse gallery" at bounding box center [66, 163] width 36 height 15
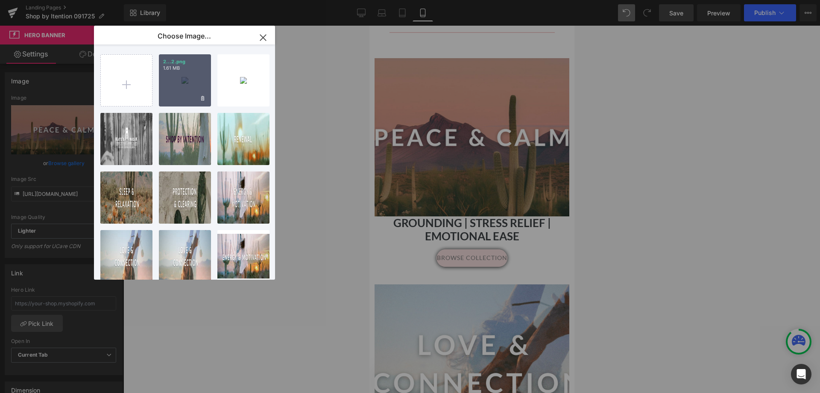
click at [185, 80] on div "2...2.png 1.61 MB" at bounding box center [185, 80] width 52 height 52
type input "[URL][DOMAIN_NAME]"
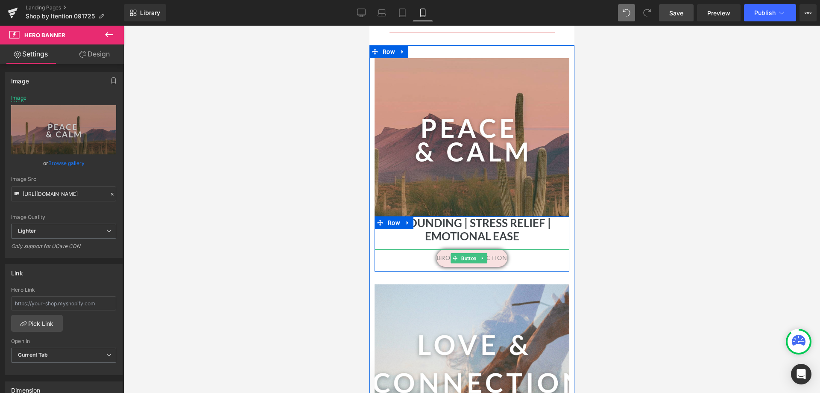
click at [490, 255] on span "browse collection" at bounding box center [472, 257] width 70 height 7
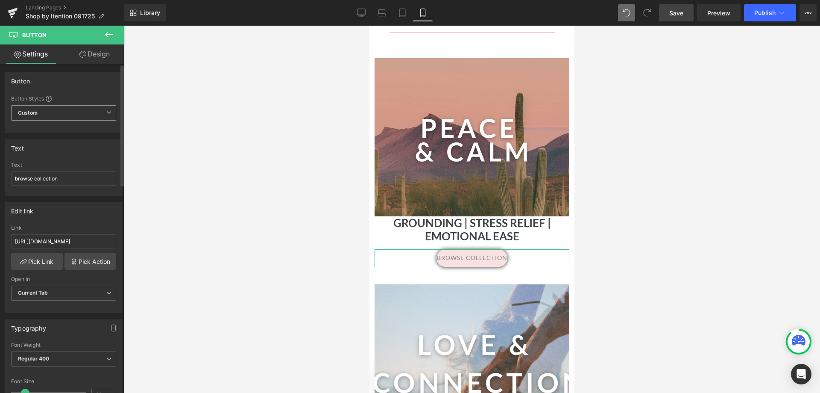
click at [57, 110] on span "Custom Setup Global Style" at bounding box center [63, 112] width 105 height 15
click at [63, 112] on span "Custom Setup Global Style" at bounding box center [62, 112] width 102 height 15
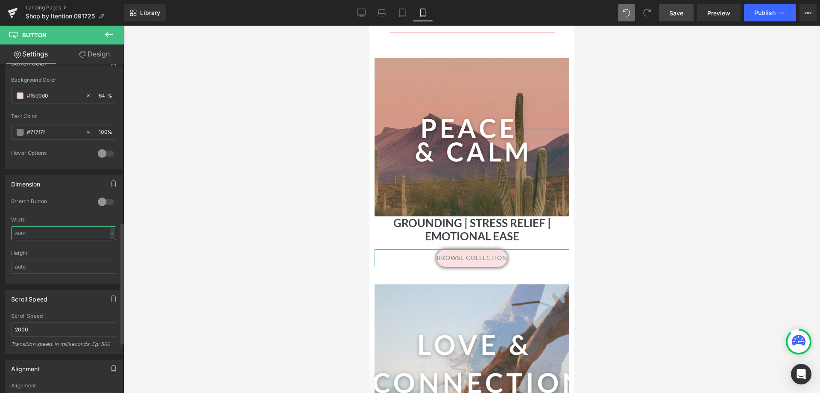
click at [40, 232] on input "text" at bounding box center [63, 233] width 105 height 14
drag, startPoint x: 46, startPoint y: 234, endPoint x: 21, endPoint y: 232, distance: 24.9
click at [21, 232] on input "text" at bounding box center [63, 233] width 105 height 14
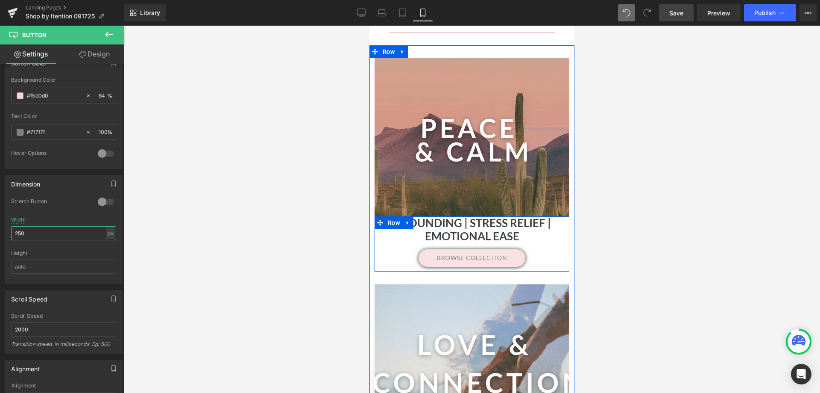
type input "250"
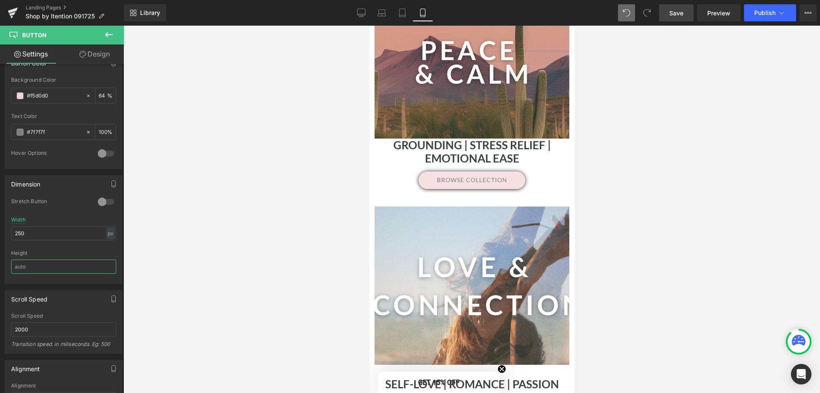
scroll to position [513, 0]
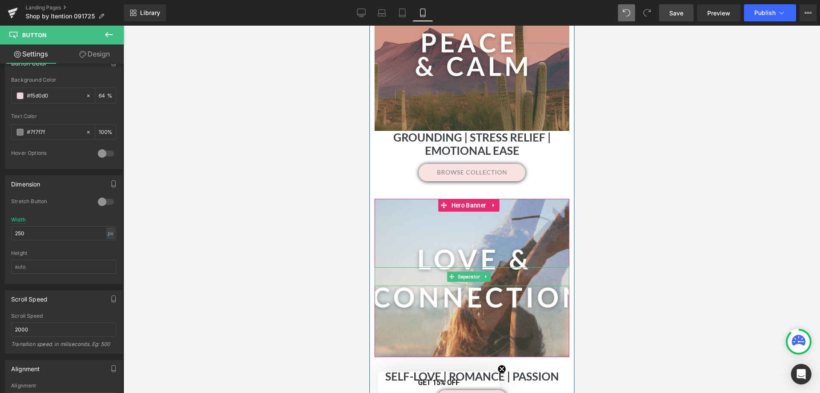
click at [446, 272] on hr at bounding box center [471, 275] width 195 height 9
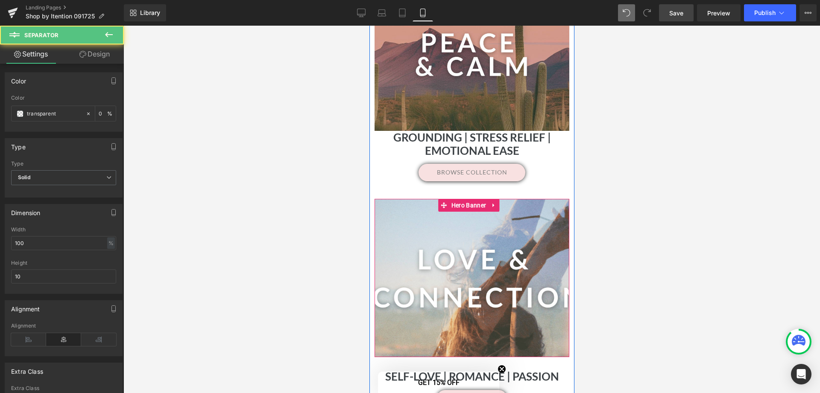
click at [510, 296] on div at bounding box center [471, 278] width 195 height 158
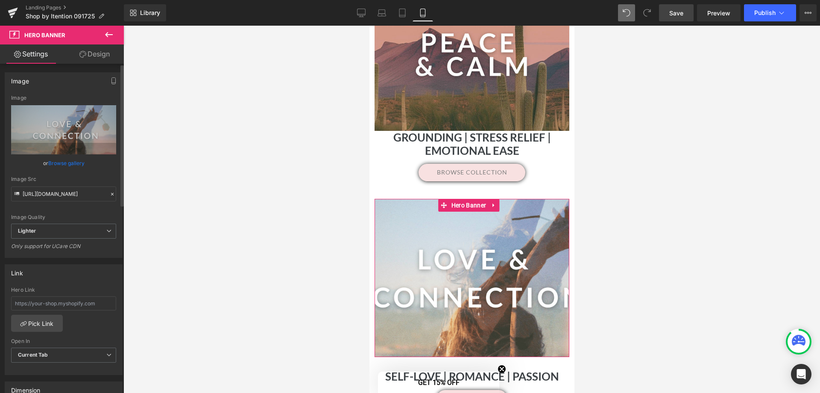
click at [70, 164] on link "Browse gallery" at bounding box center [66, 163] width 36 height 15
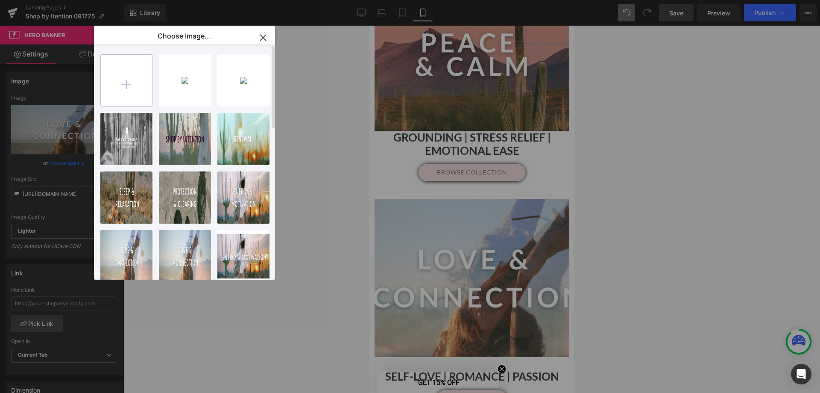
click at [124, 84] on input "file" at bounding box center [126, 80] width 51 height 51
type input "C:\fakepath\4.png"
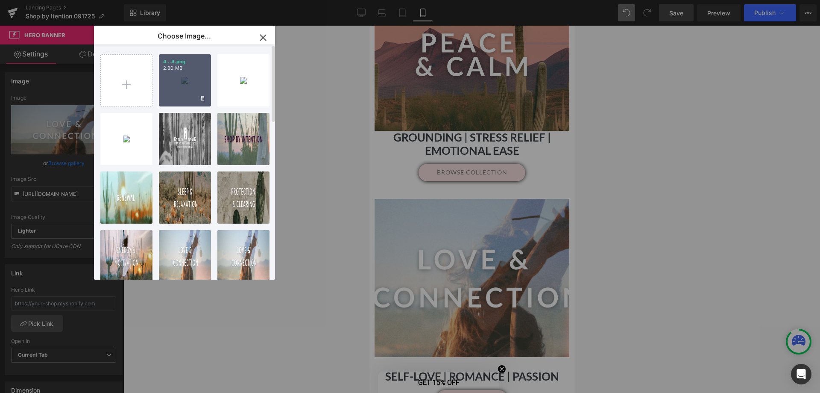
click at [184, 78] on div "4...4.png 2.30 MB" at bounding box center [185, 80] width 52 height 52
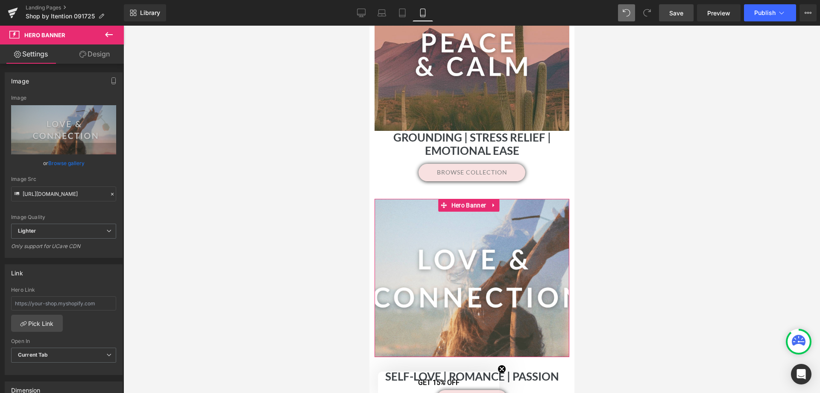
click at [62, 164] on link "Browse gallery" at bounding box center [66, 163] width 36 height 15
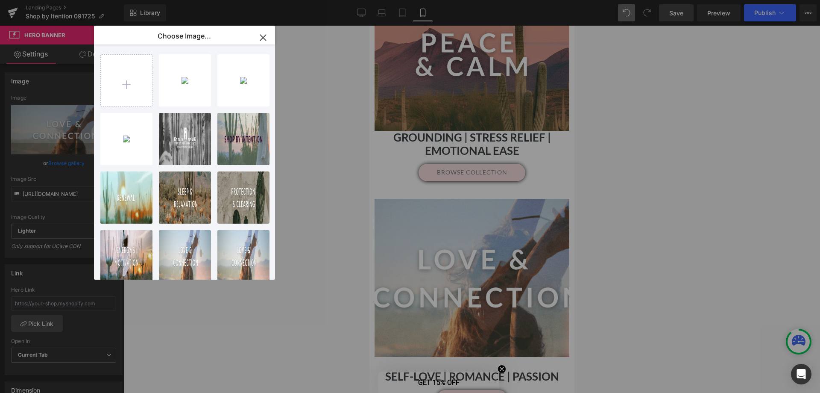
click at [0, 0] on div "4...4.png 2.30 MB" at bounding box center [0, 0] width 0 height 0
type input "[URL][DOMAIN_NAME]"
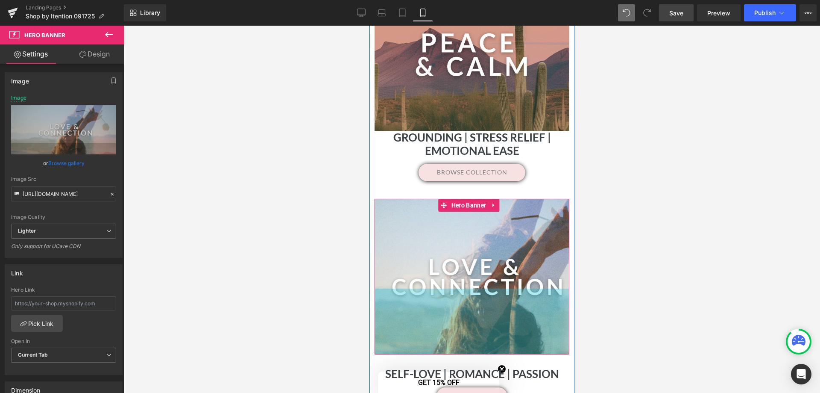
drag, startPoint x: 487, startPoint y: 287, endPoint x: 468, endPoint y: 284, distance: 19.0
click at [468, 284] on div "Separator Hero Banner 160px 154px" at bounding box center [471, 277] width 195 height 156
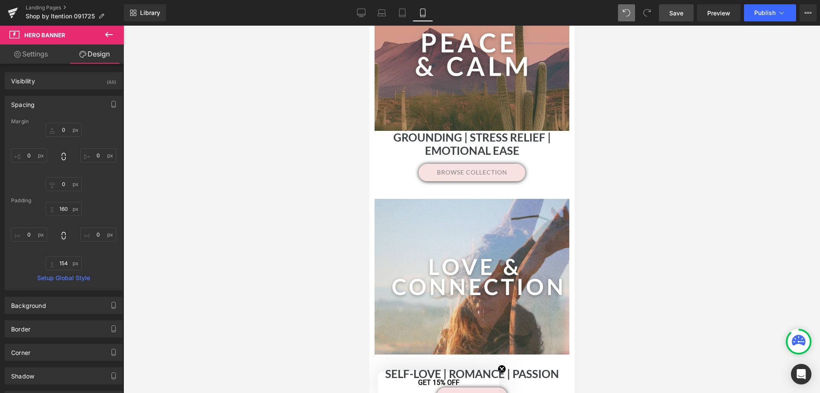
type input "0"
type input "160"
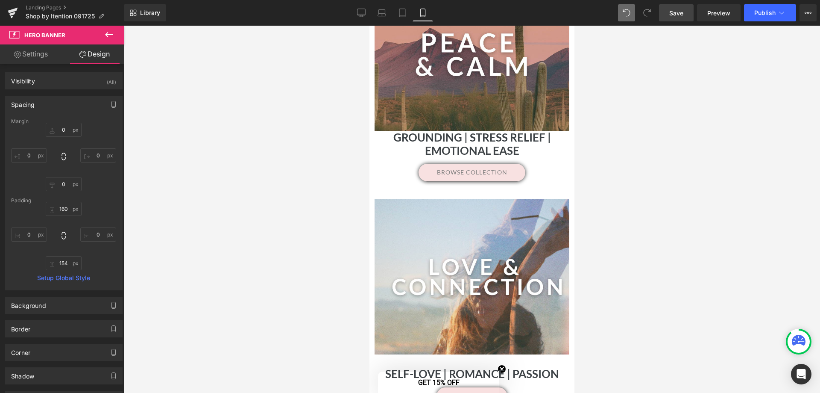
type input "0"
type input "154"
type input "0"
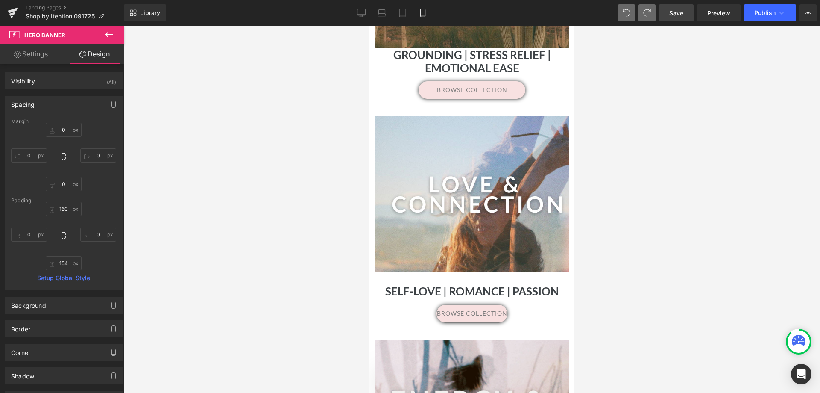
scroll to position [598, 0]
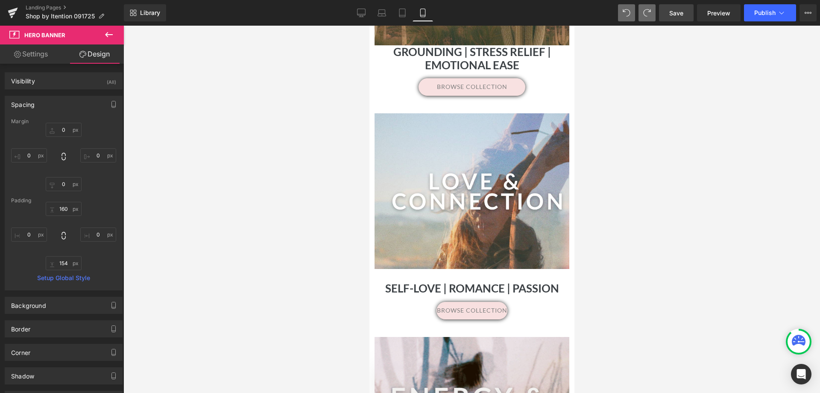
click at [470, 312] on span "Button" at bounding box center [471, 310] width 19 height 10
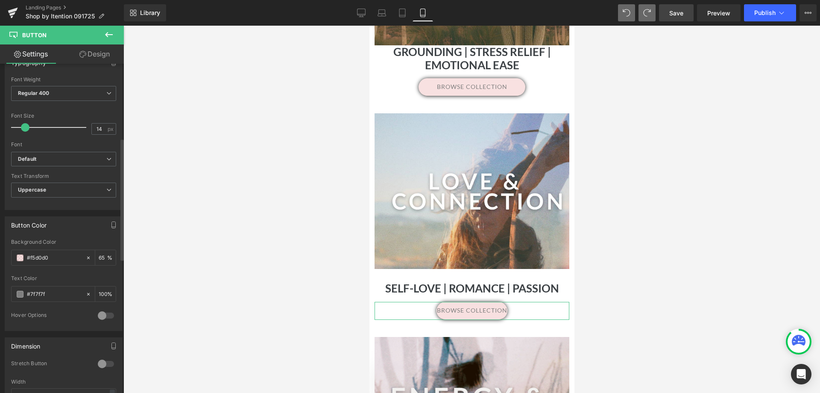
scroll to position [342, 0]
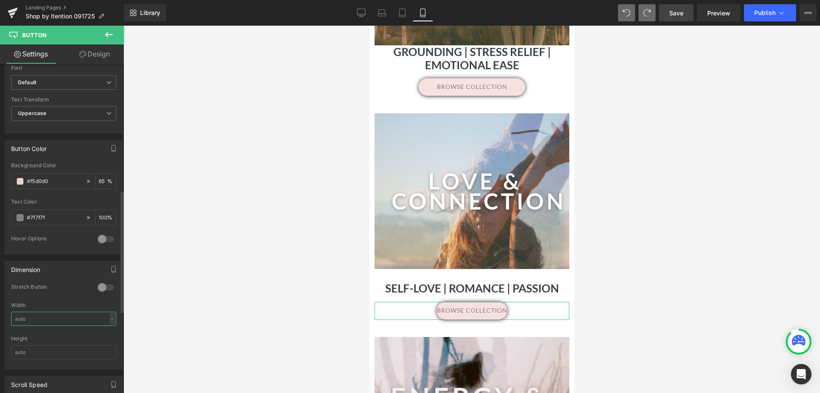
click at [41, 323] on input "text" at bounding box center [63, 318] width 105 height 14
type input "250"
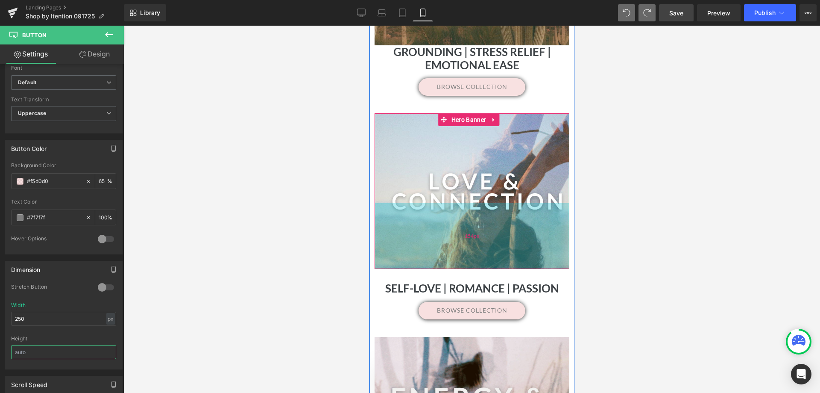
scroll to position [812, 0]
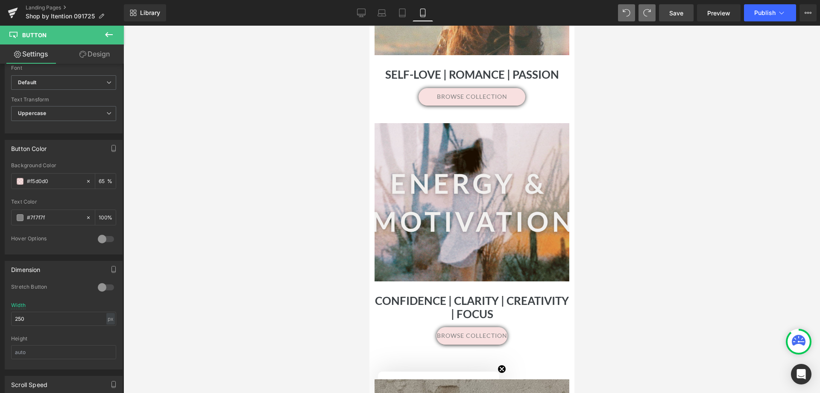
drag, startPoint x: 674, startPoint y: 10, endPoint x: 135, endPoint y: 202, distance: 571.7
click at [674, 10] on span "Save" at bounding box center [676, 13] width 14 height 9
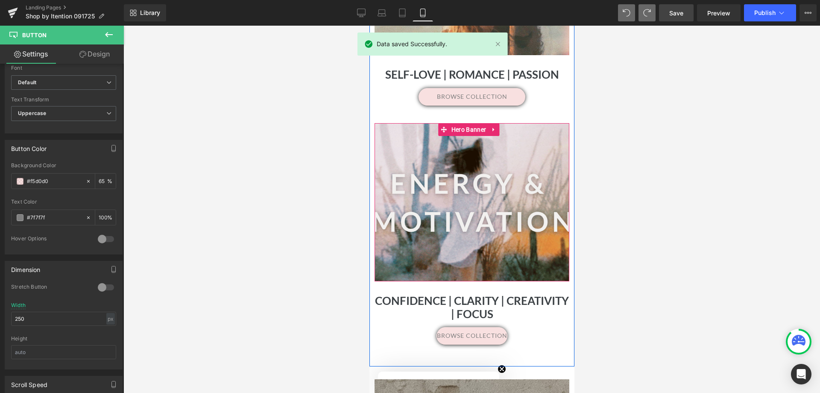
click at [473, 220] on div at bounding box center [471, 202] width 195 height 158
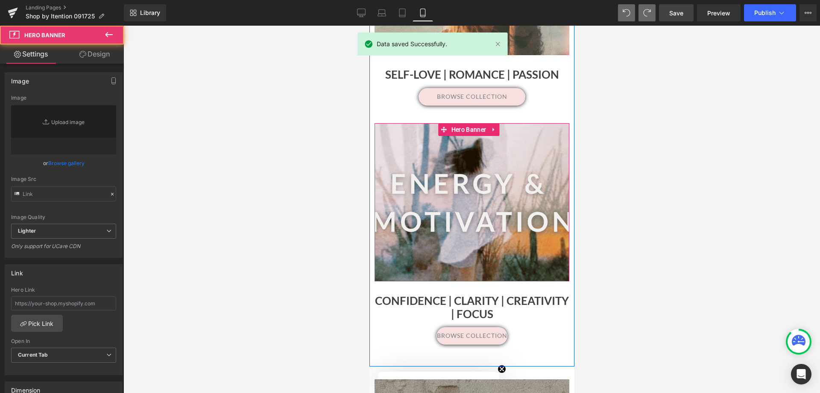
type input "[URL][DOMAIN_NAME]"
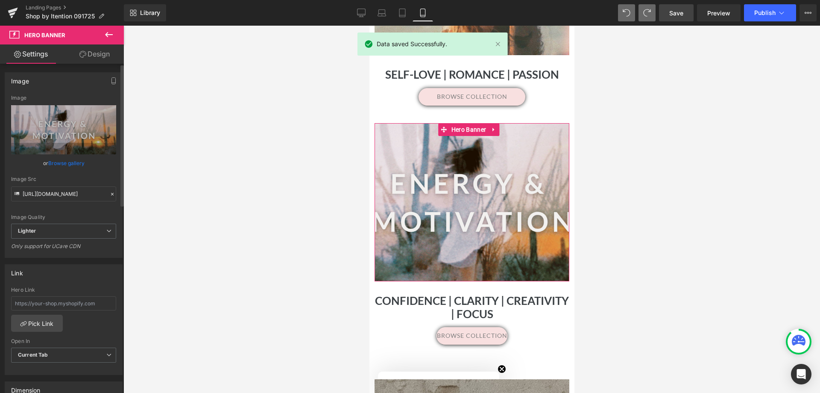
click at [72, 161] on link "Browse gallery" at bounding box center [66, 163] width 36 height 15
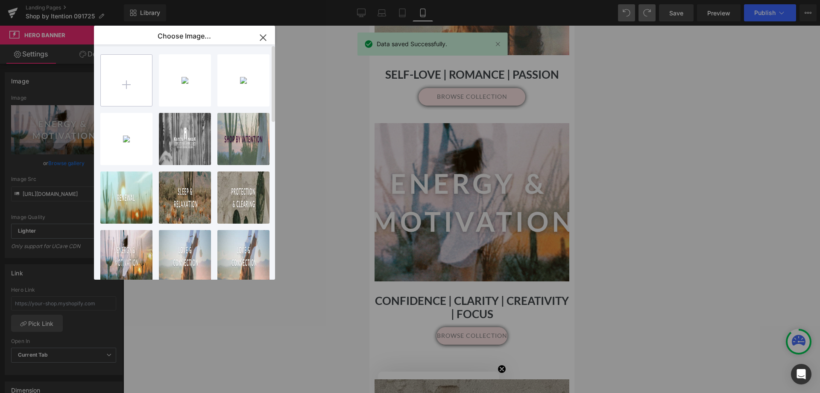
click at [131, 82] on input "file" at bounding box center [126, 80] width 51 height 51
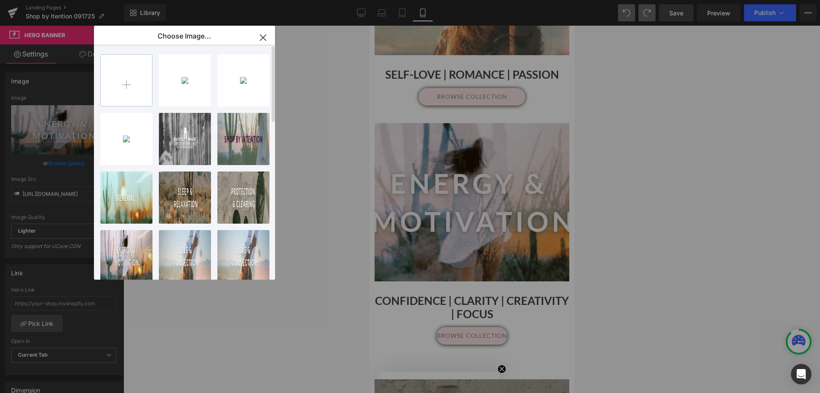
type input "C:\fakepath\6.png"
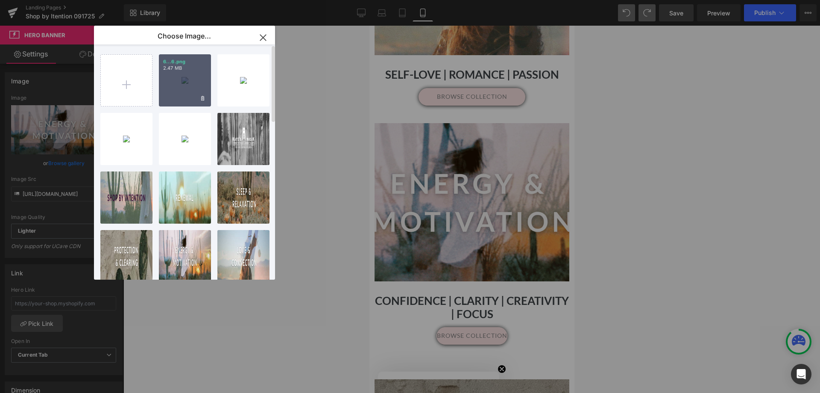
click at [193, 84] on div "6...6.png 2.47 MB" at bounding box center [185, 80] width 52 height 52
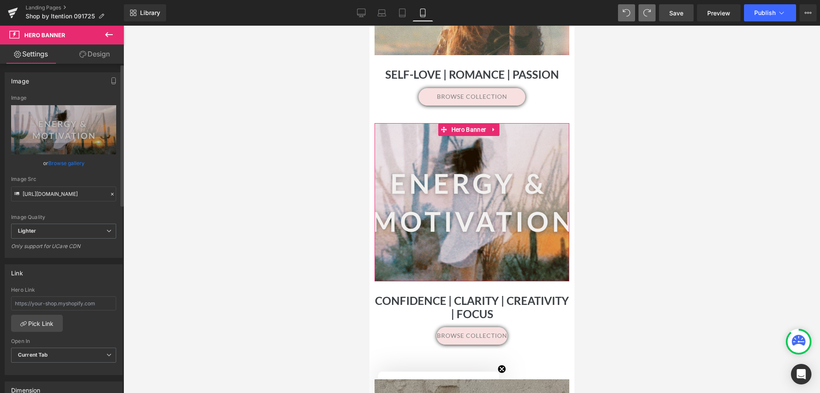
click at [65, 162] on link "Browse gallery" at bounding box center [66, 163] width 36 height 15
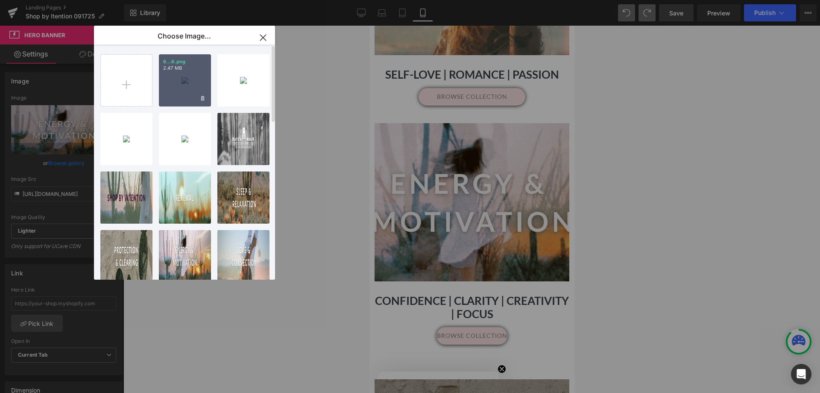
click at [188, 86] on div "6...6.png 2.47 MB" at bounding box center [185, 80] width 52 height 52
type input "[URL][DOMAIN_NAME]"
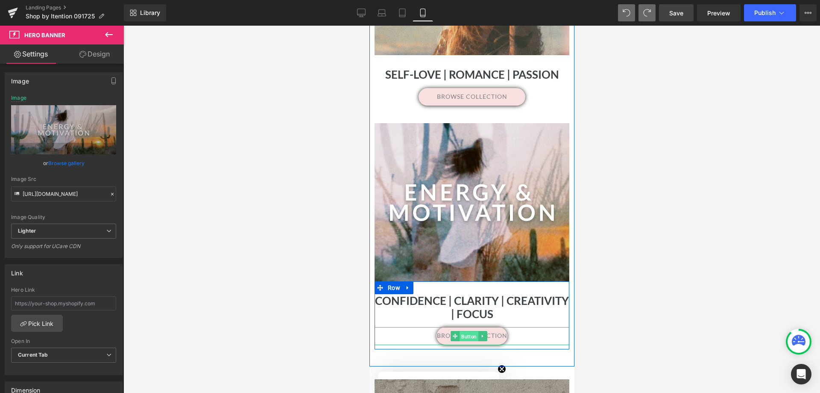
click at [459, 332] on span "Button" at bounding box center [468, 336] width 19 height 10
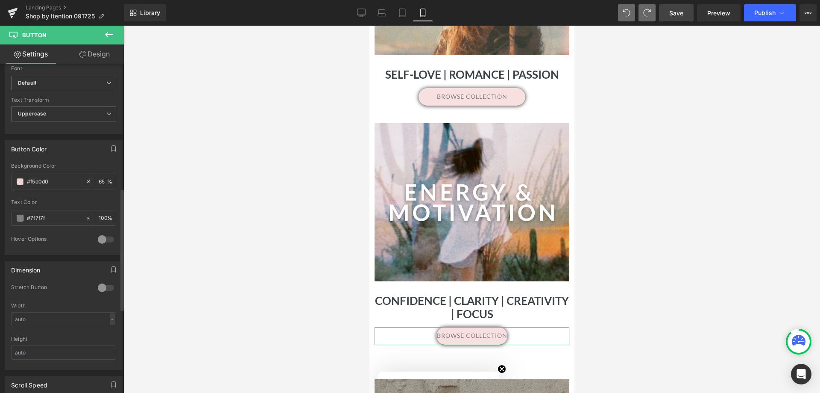
scroll to position [342, 0]
click at [54, 323] on input "text" at bounding box center [63, 318] width 105 height 14
type input "250"
click at [680, 15] on span "Save" at bounding box center [676, 13] width 14 height 9
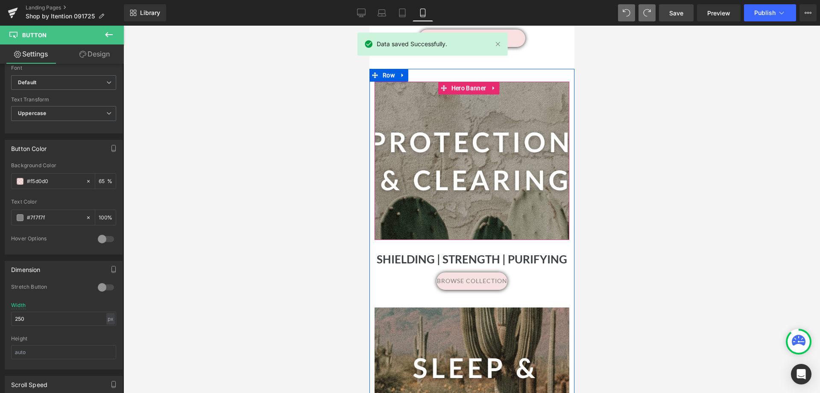
scroll to position [1111, 0]
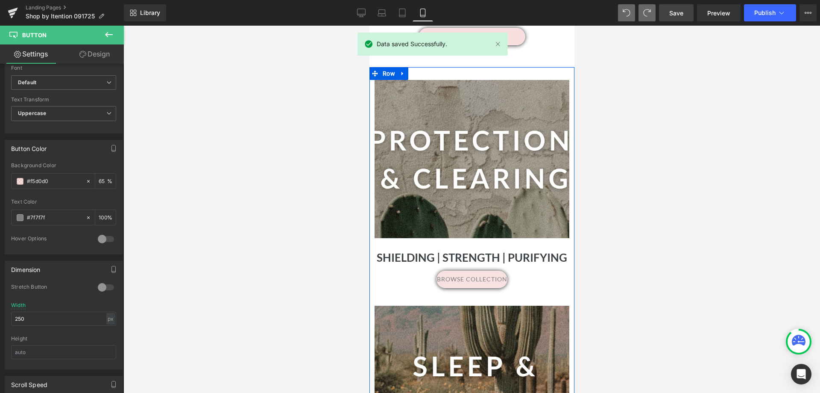
click at [452, 200] on div at bounding box center [471, 159] width 195 height 158
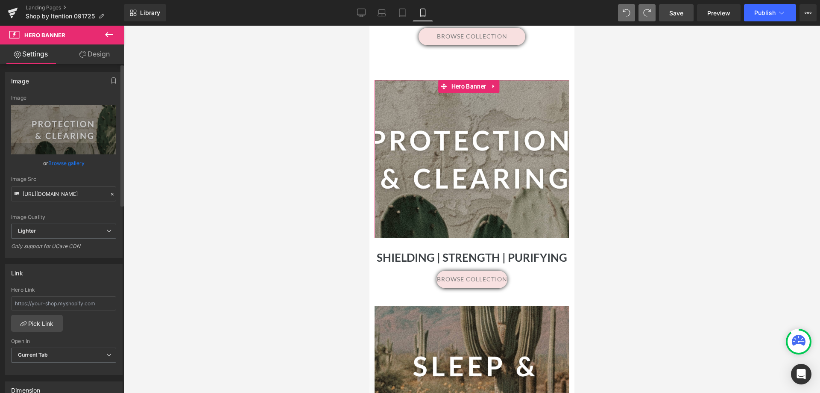
click at [62, 163] on link "Browse gallery" at bounding box center [66, 163] width 36 height 15
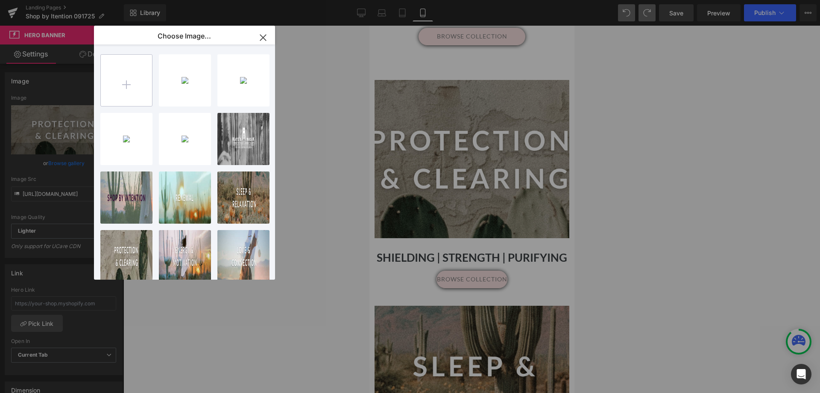
click at [129, 86] on input "file" at bounding box center [126, 80] width 51 height 51
type input "C:\fakepath\8.png"
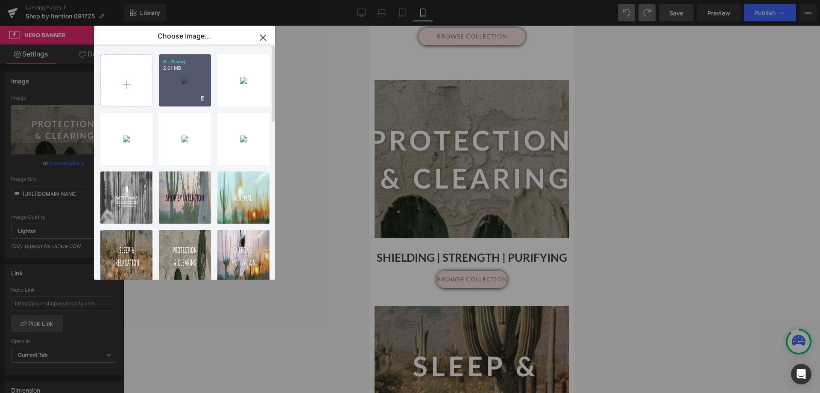
click at [182, 74] on div "8...8.png 2.01 MB" at bounding box center [185, 80] width 52 height 52
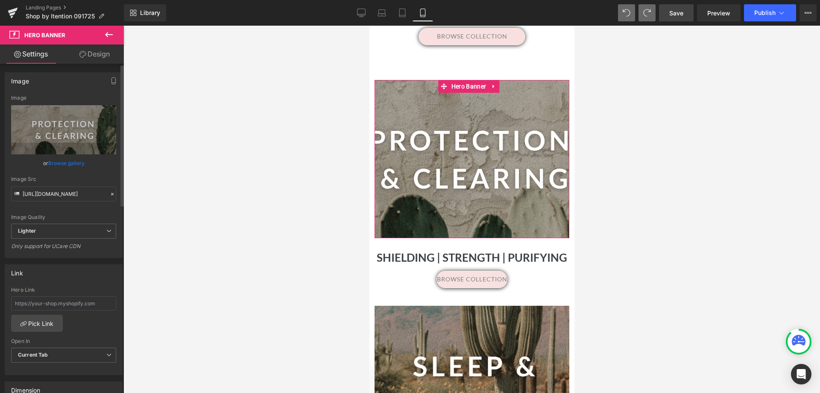
click at [77, 160] on link "Browse gallery" at bounding box center [66, 163] width 36 height 15
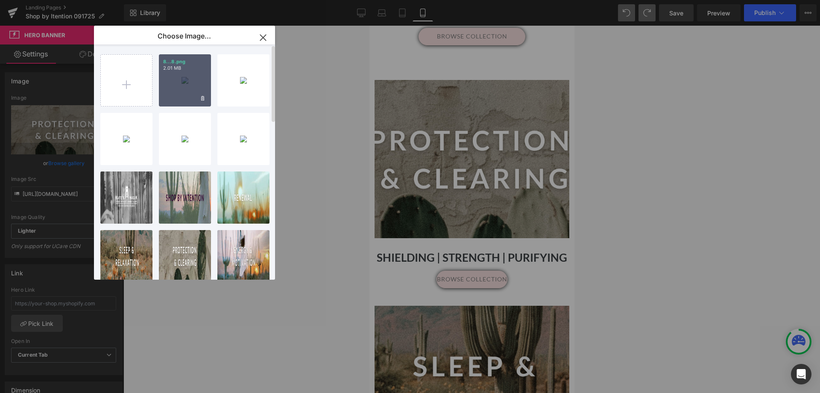
click at [177, 80] on div "8...8.png 2.01 MB" at bounding box center [185, 80] width 52 height 52
type input "[URL][DOMAIN_NAME]"
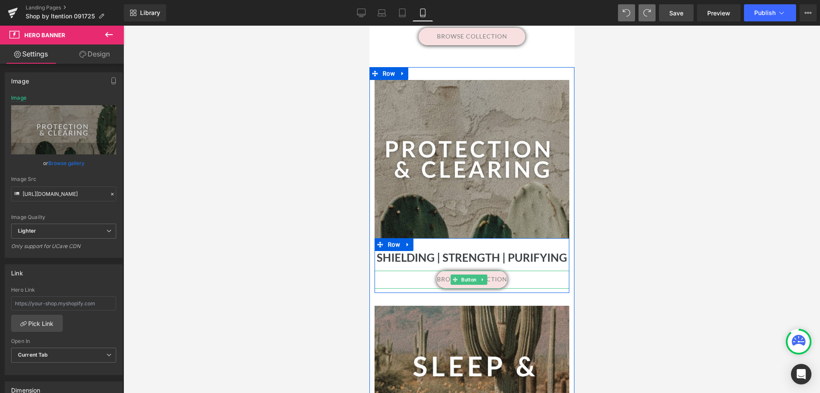
click at [478, 285] on link at bounding box center [482, 279] width 9 height 10
click at [461, 285] on span "Button" at bounding box center [455, 279] width 19 height 10
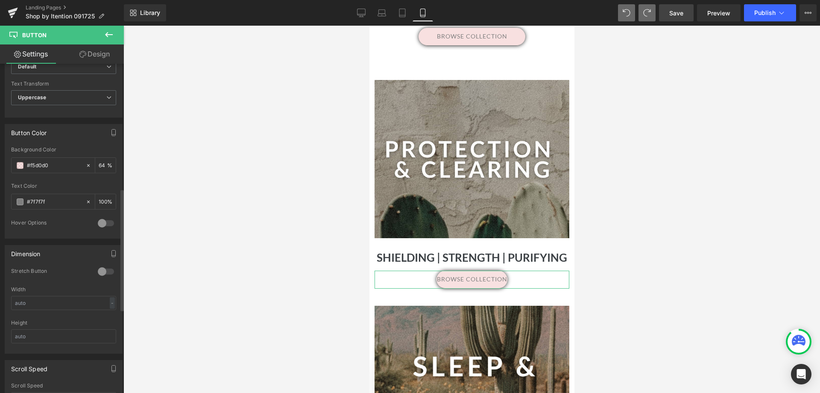
scroll to position [470, 0]
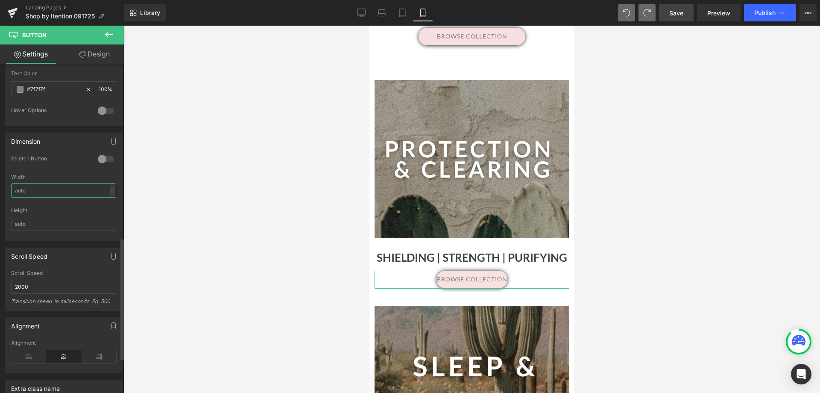
click at [40, 187] on input "text" at bounding box center [63, 190] width 105 height 14
type input "250"
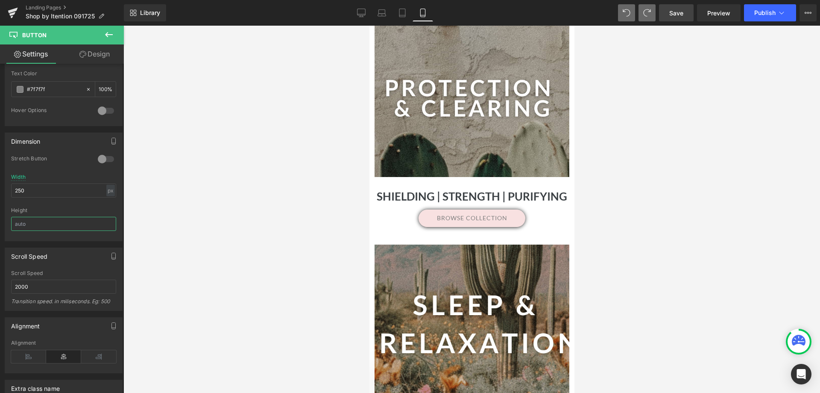
scroll to position [1282, 0]
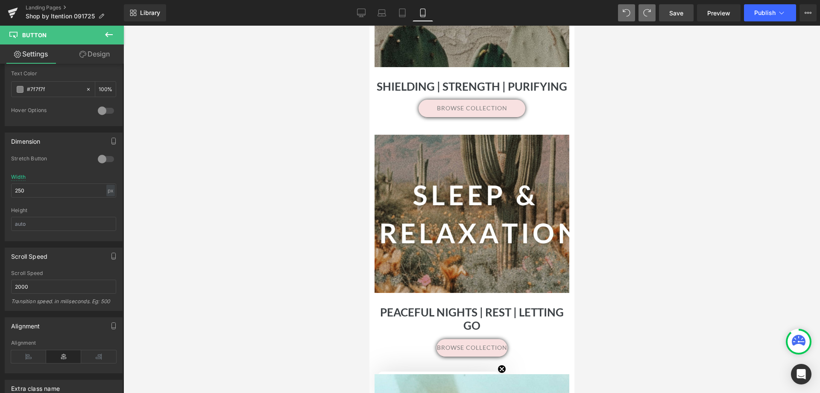
click at [478, 264] on div at bounding box center [471, 214] width 195 height 158
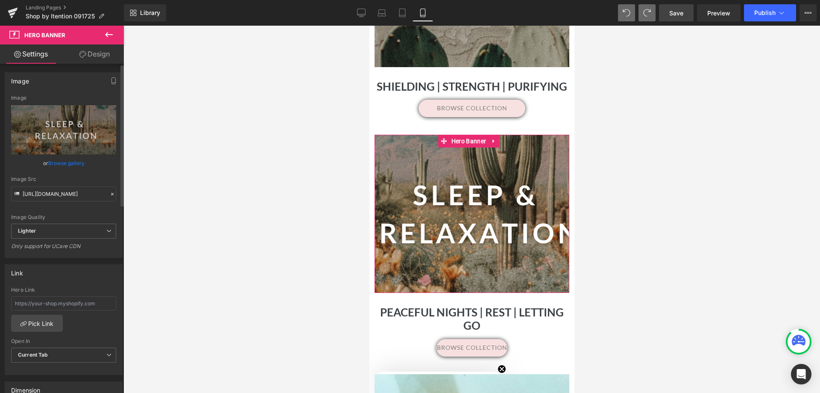
click at [62, 161] on link "Browse gallery" at bounding box center [66, 163] width 36 height 15
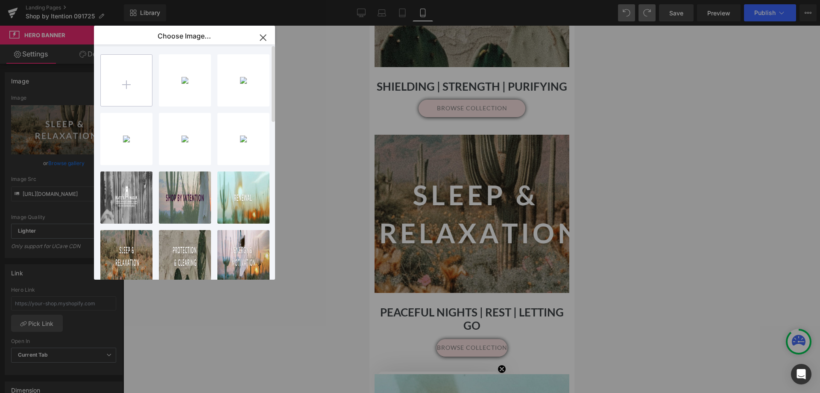
click at [121, 84] on input "file" at bounding box center [126, 80] width 51 height 51
type input "C:\fakepath\10.png"
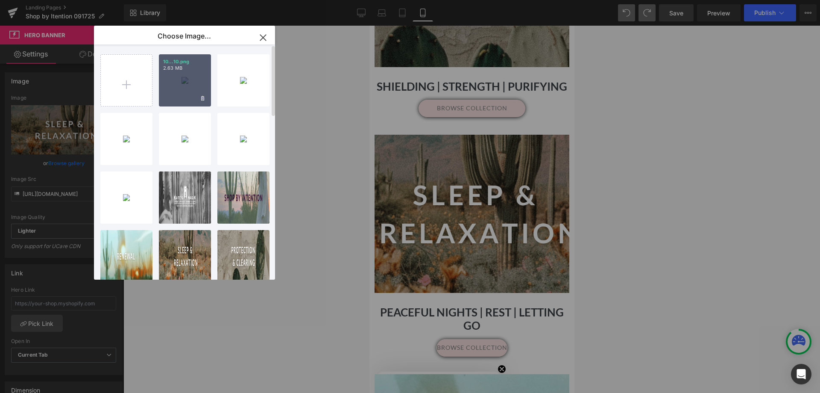
click at [172, 84] on div "10...10.png 2.63 MB" at bounding box center [185, 80] width 52 height 52
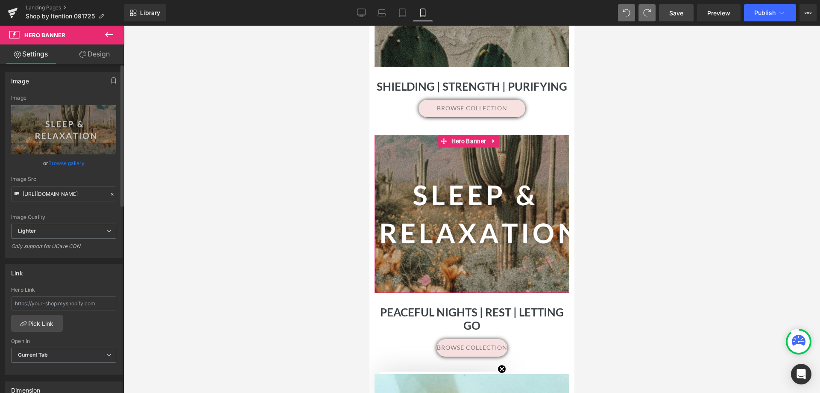
click at [66, 165] on link "Browse gallery" at bounding box center [66, 163] width 36 height 15
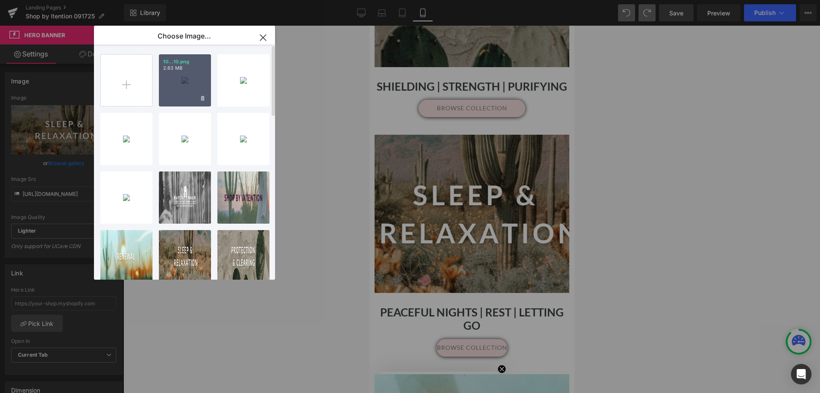
click at [208, 76] on div "10...10.png 2.63 MB" at bounding box center [185, 80] width 52 height 52
type input "[URL][DOMAIN_NAME]"
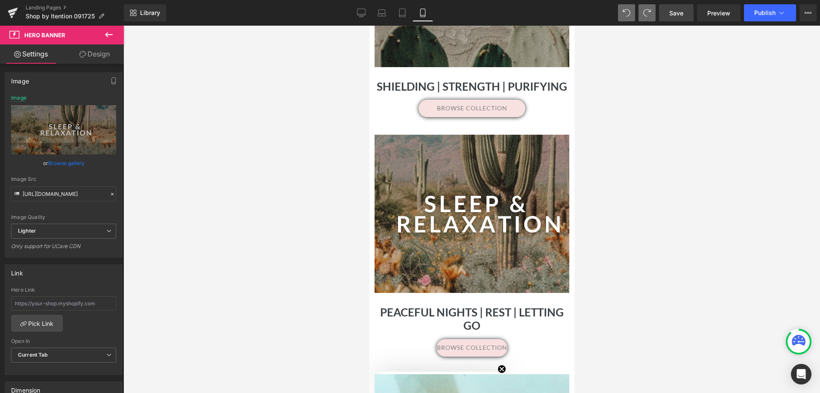
click at [684, 15] on span "Save" at bounding box center [676, 13] width 14 height 9
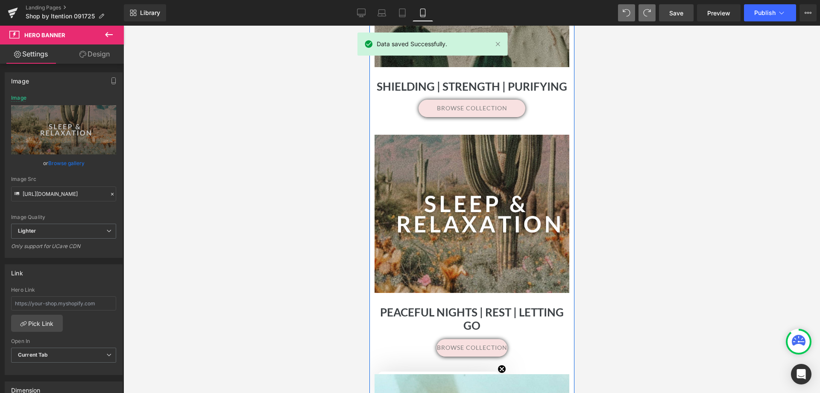
click at [462, 353] on span "Button" at bounding box center [471, 348] width 19 height 10
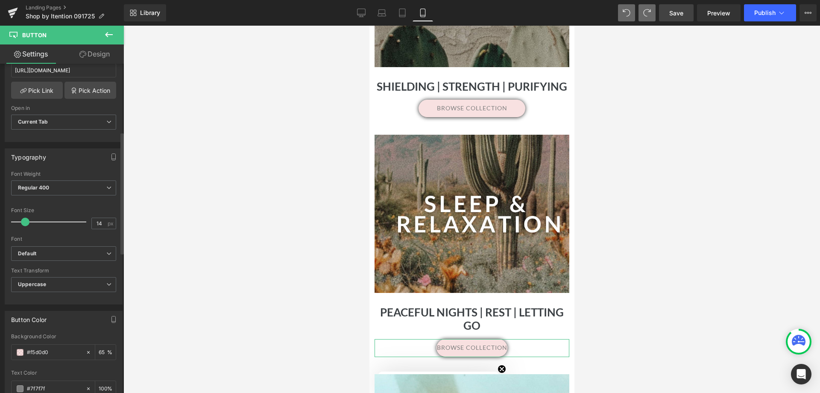
scroll to position [299, 0]
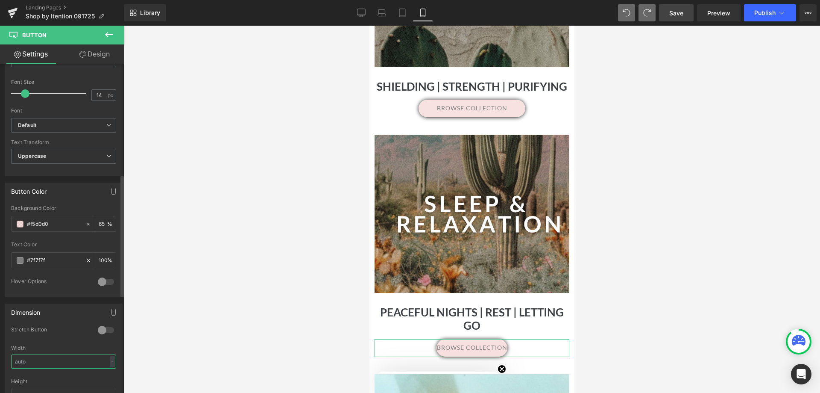
click at [47, 361] on input "text" at bounding box center [63, 361] width 105 height 14
type input "250"
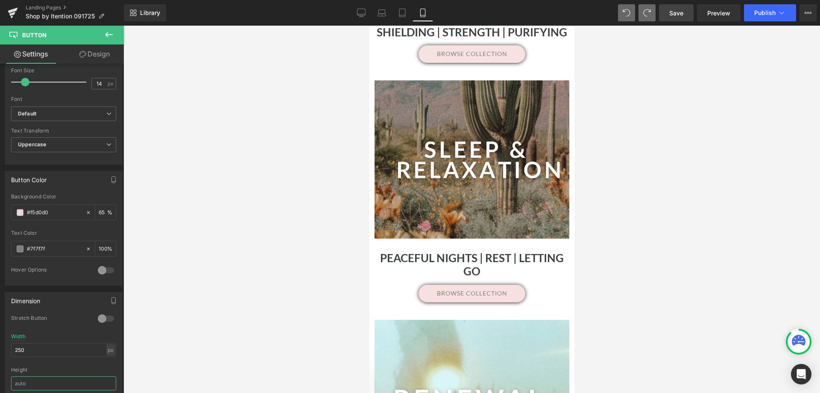
scroll to position [1538, 0]
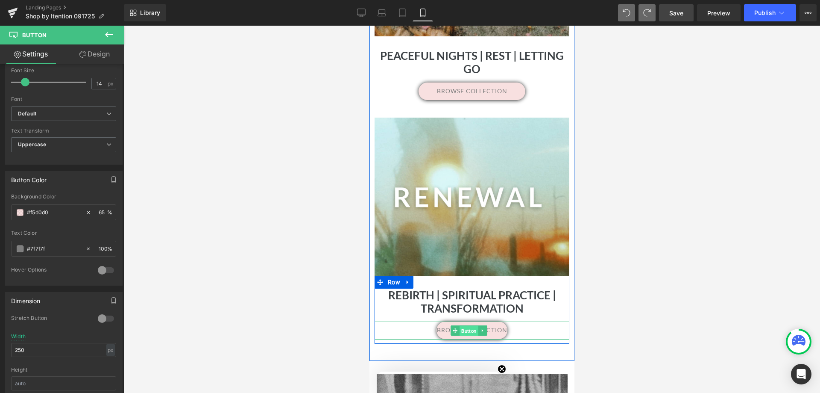
click at [475, 336] on span "Button" at bounding box center [468, 331] width 19 height 10
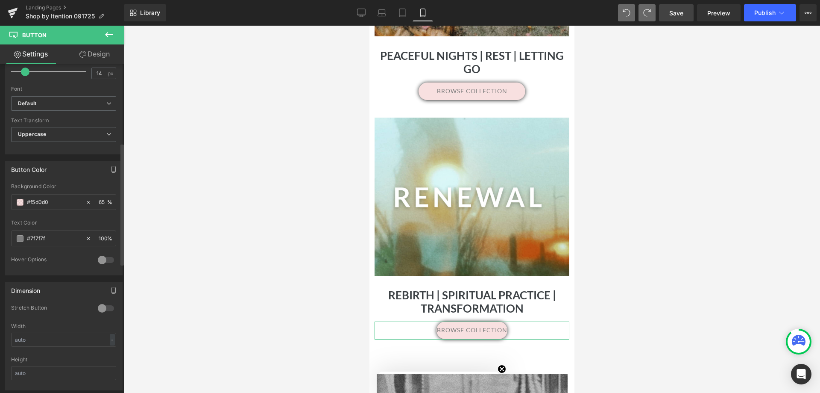
scroll to position [384, 0]
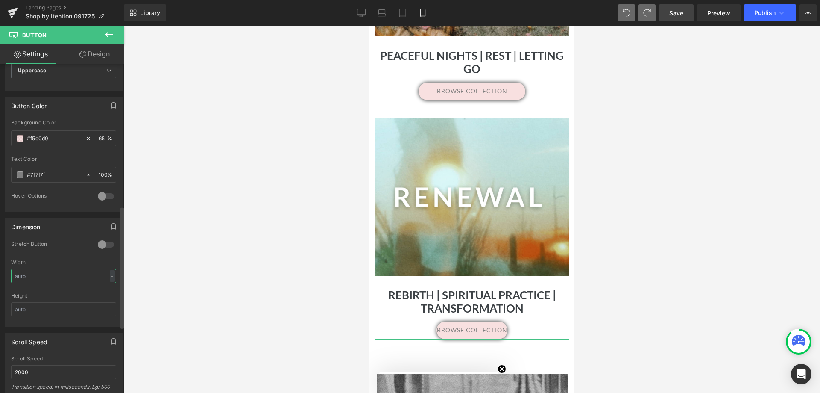
click at [52, 277] on input "text" at bounding box center [63, 276] width 105 height 14
type input "250"
click at [676, 13] on span "Save" at bounding box center [676, 13] width 14 height 9
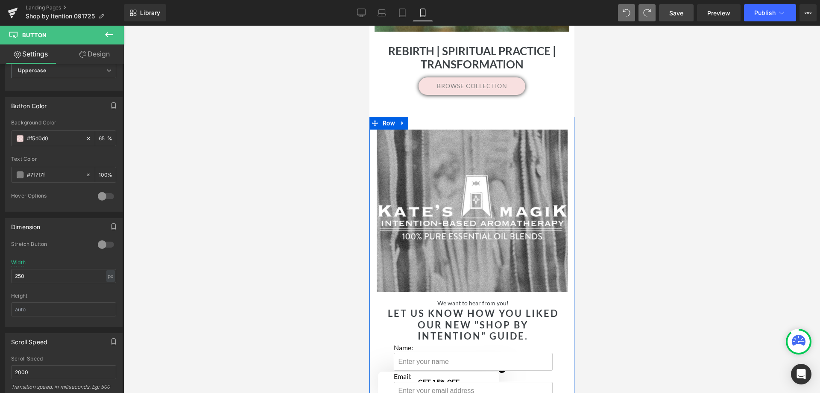
scroll to position [1794, 0]
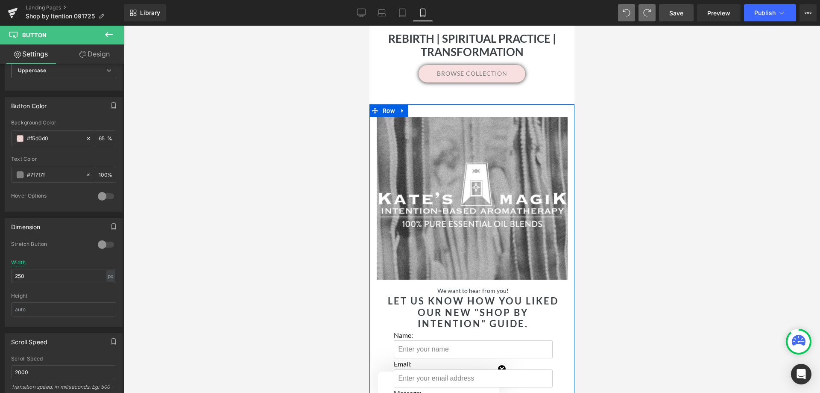
click at [471, 226] on div "Separator Hero Banner 190px" at bounding box center [471, 198] width 191 height 162
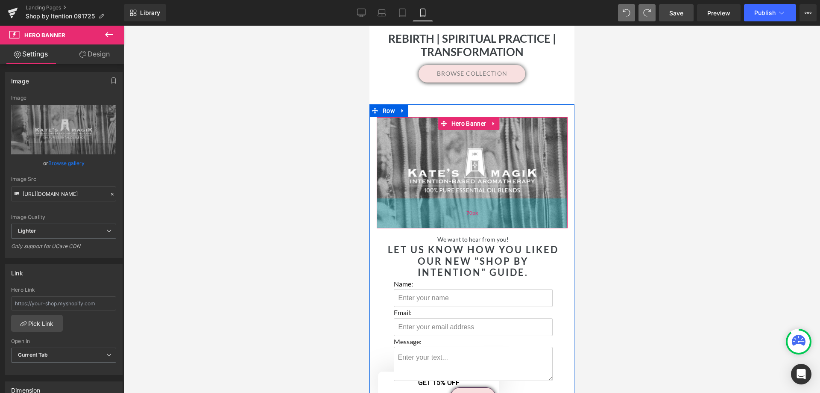
drag, startPoint x: 476, startPoint y: 289, endPoint x: 947, endPoint y: 243, distance: 472.7
click at [458, 228] on div "70px" at bounding box center [471, 213] width 191 height 30
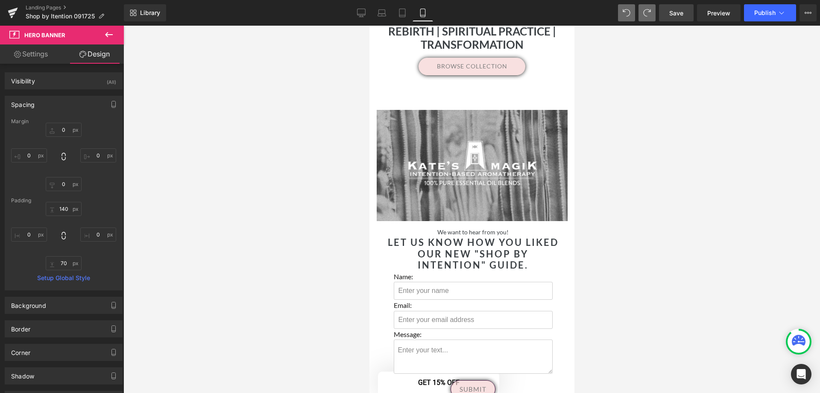
scroll to position [1423, 0]
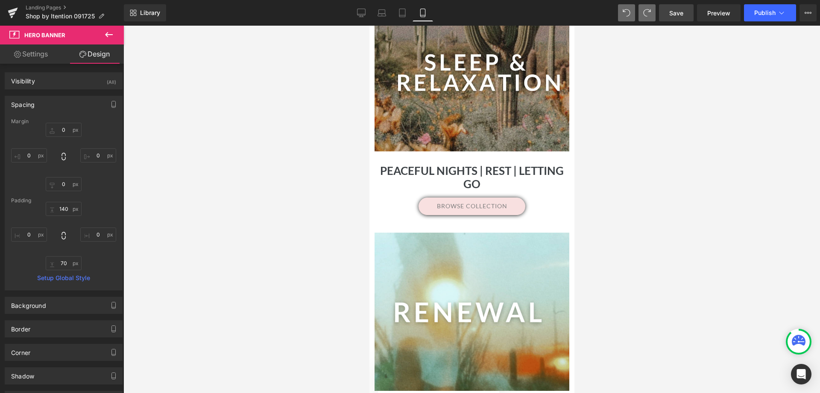
click at [684, 13] on span "Save" at bounding box center [676, 13] width 14 height 9
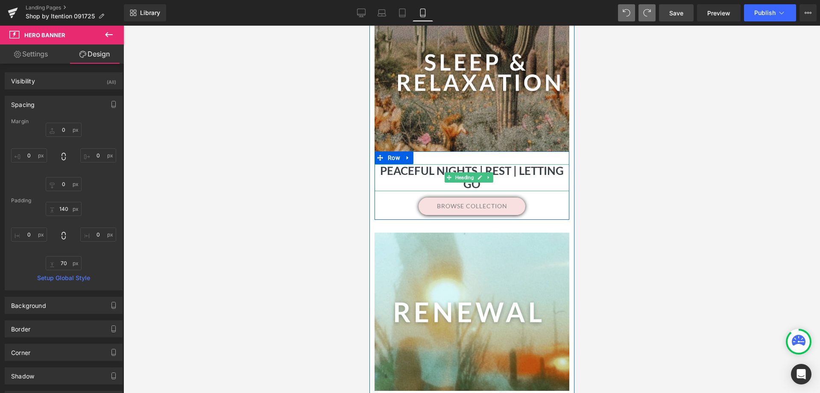
drag, startPoint x: 525, startPoint y: 191, endPoint x: 454, endPoint y: 207, distance: 73.2
click at [524, 190] on h1 "Peaceful Nights | Rest | Letting Go" at bounding box center [471, 177] width 195 height 26
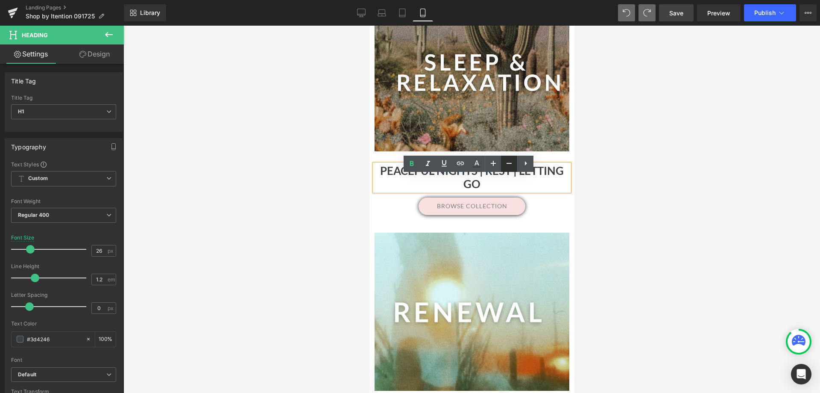
click at [508, 165] on icon at bounding box center [509, 163] width 10 height 10
type input "24"
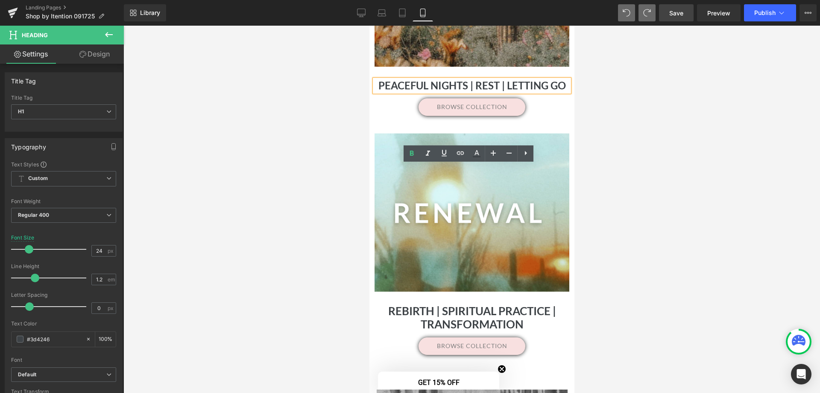
scroll to position [1508, 0]
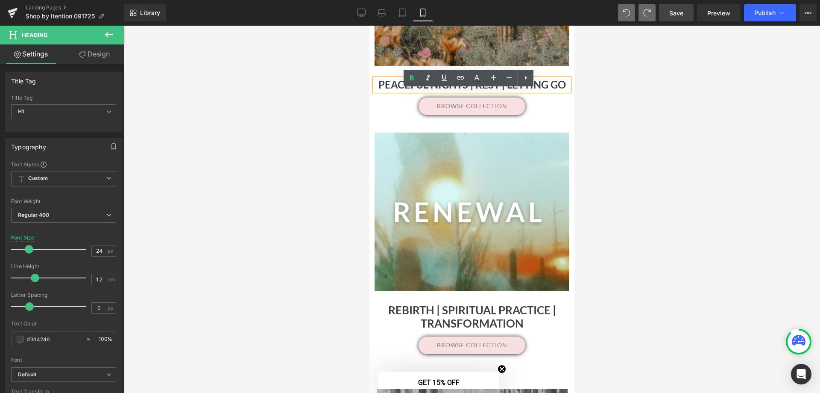
click at [499, 326] on b "Rebirth | Spiritual Practice | Transformation" at bounding box center [472, 316] width 168 height 27
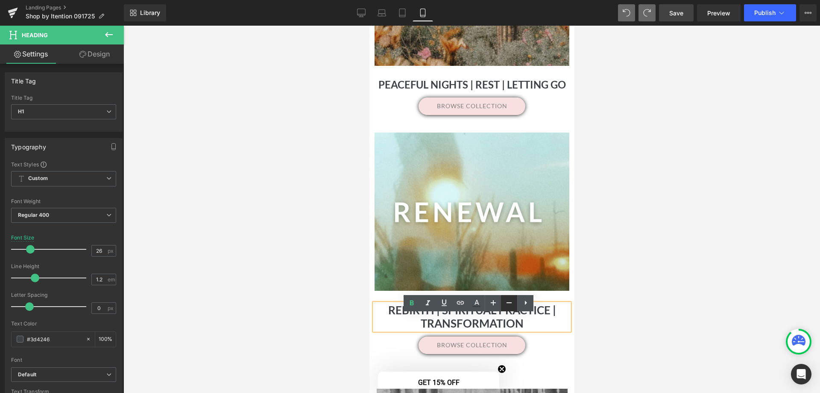
click at [510, 302] on icon at bounding box center [509, 302] width 10 height 10
click at [508, 300] on icon at bounding box center [509, 302] width 10 height 10
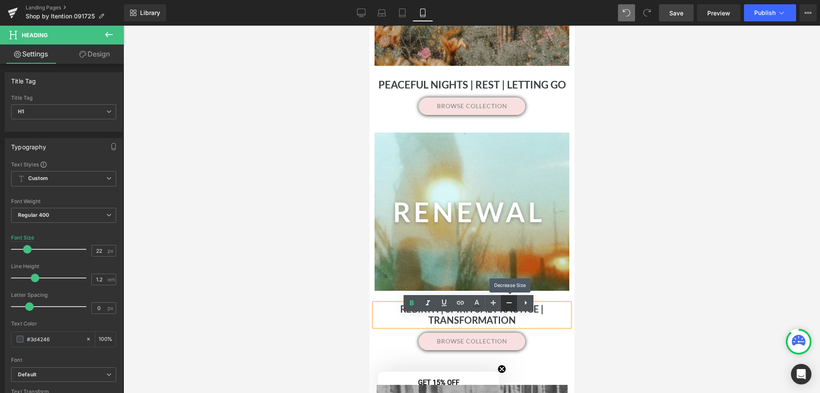
click at [508, 300] on icon at bounding box center [509, 302] width 10 height 10
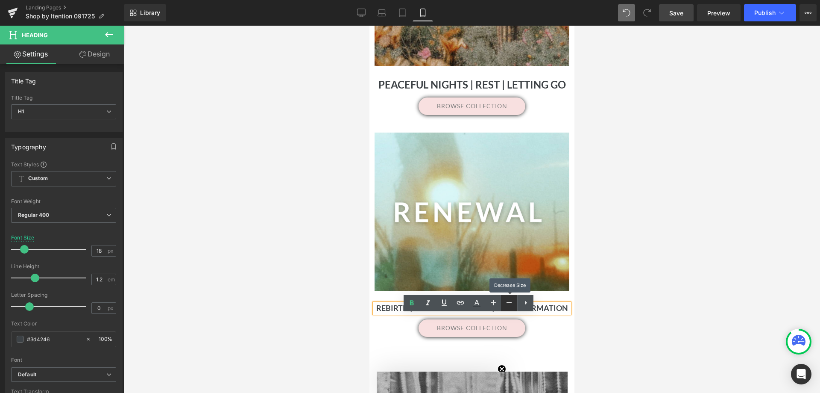
click at [508, 300] on icon at bounding box center [509, 302] width 10 height 10
type input "16"
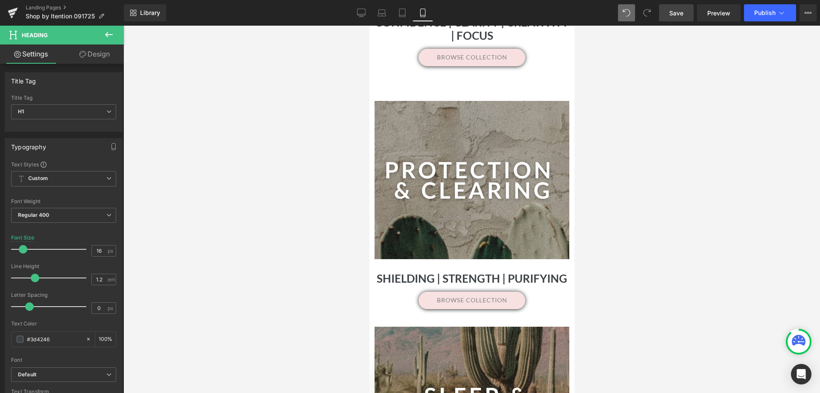
scroll to position [1081, 0]
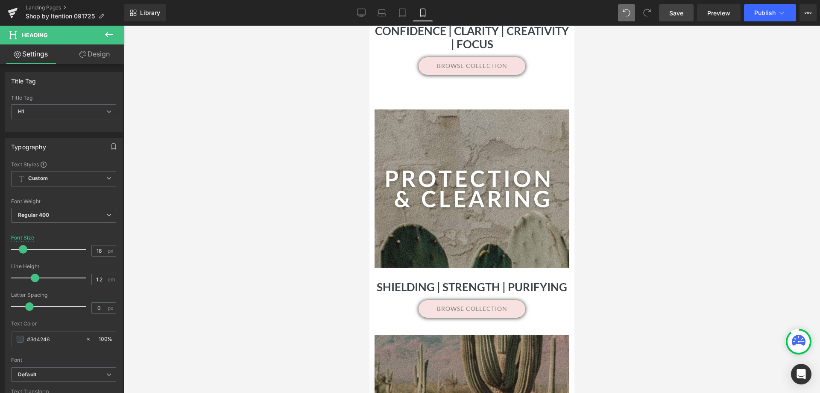
click at [490, 290] on div "Shielding | Strength | Purifying Heading" at bounding box center [471, 286] width 195 height 13
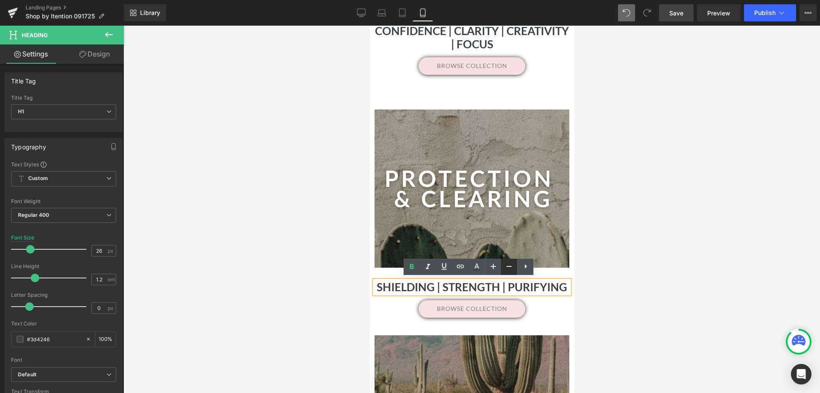
click at [505, 266] on icon at bounding box center [509, 266] width 10 height 10
type input "24"
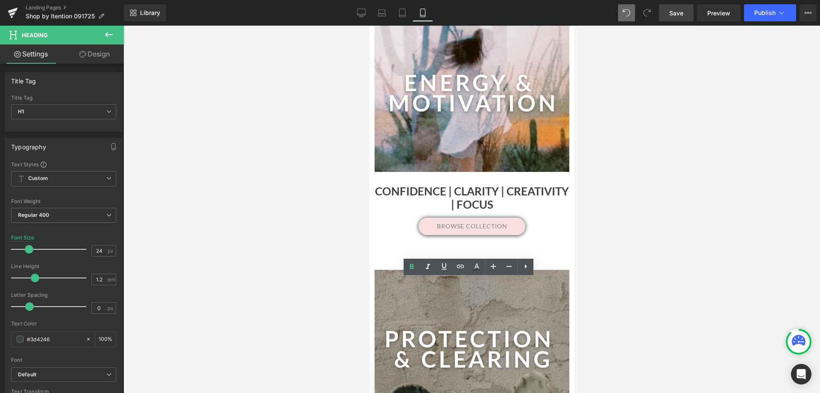
scroll to position [782, 0]
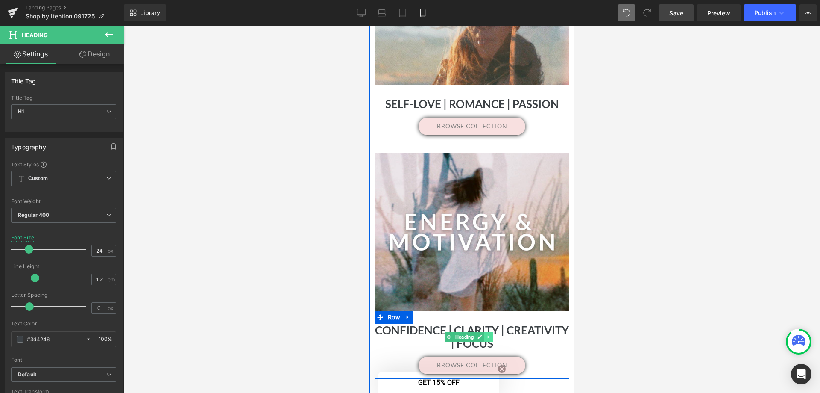
click at [488, 332] on link at bounding box center [488, 337] width 9 height 10
click at [523, 338] on h1 "Confidence | Clarity | Creativity | Focus" at bounding box center [471, 336] width 195 height 26
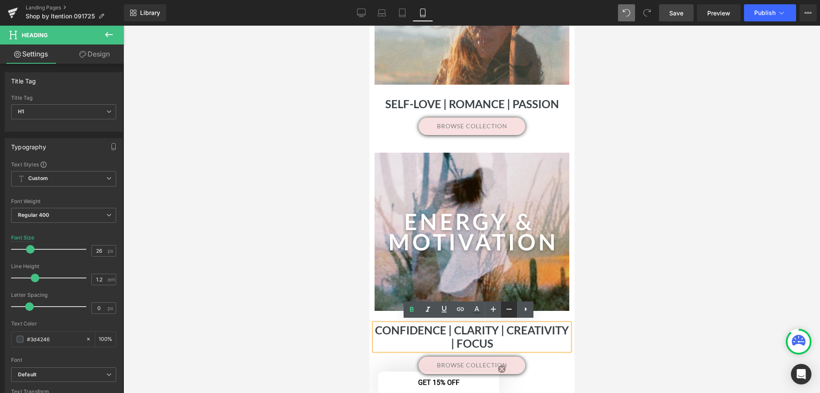
click at [512, 305] on icon at bounding box center [509, 309] width 10 height 10
type input "20"
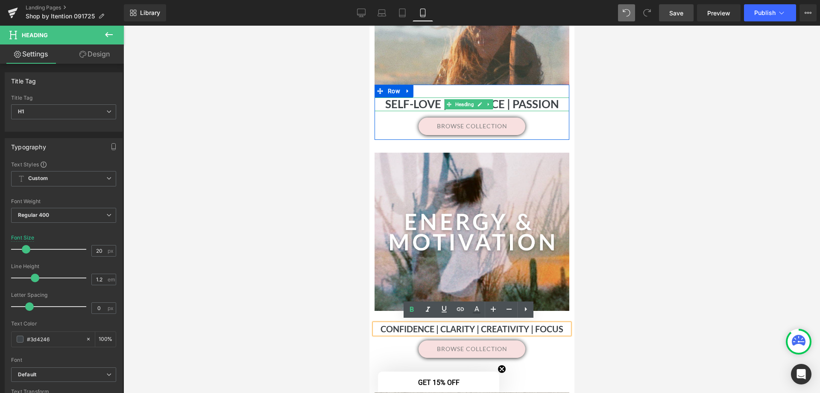
click at [539, 101] on strong "Self-Love | Romance | Passion" at bounding box center [472, 104] width 174 height 14
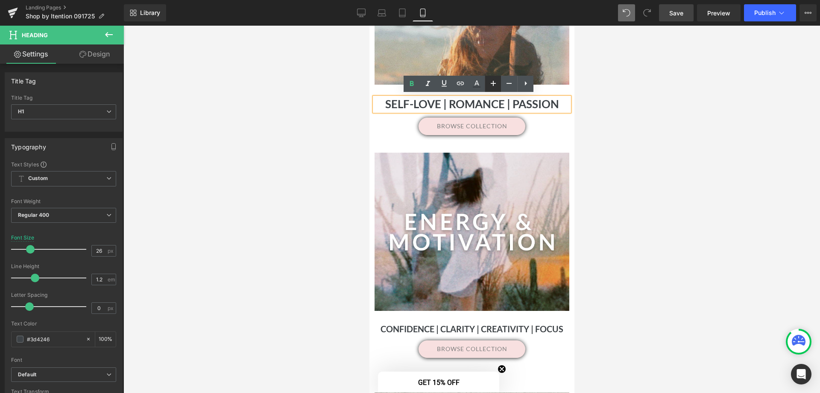
click at [493, 84] on icon at bounding box center [493, 83] width 5 height 5
type input "28"
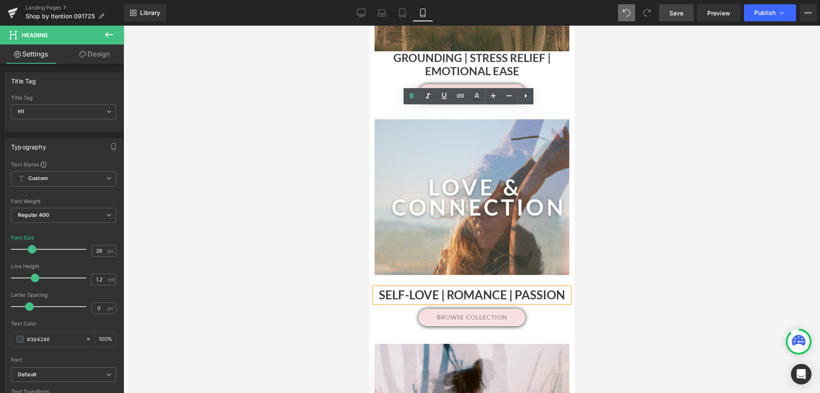
scroll to position [398, 0]
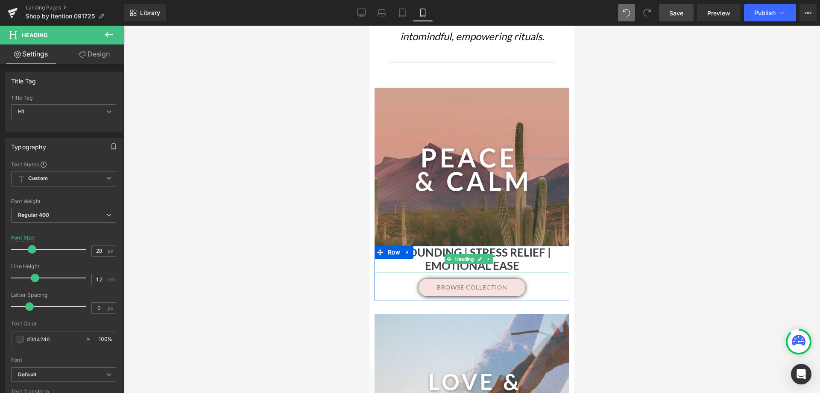
drag, startPoint x: 494, startPoint y: 254, endPoint x: 511, endPoint y: 245, distance: 18.9
click at [494, 254] on h1 "Grounding | Stress Relief | Emotional Ease" at bounding box center [471, 259] width 195 height 26
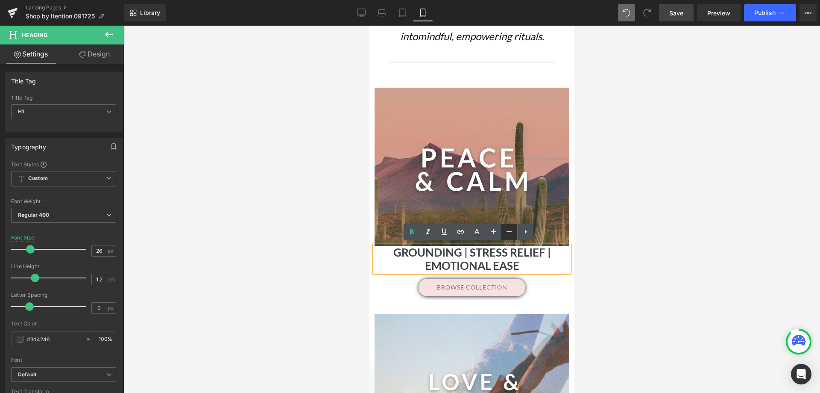
click at [511, 233] on icon at bounding box center [509, 231] width 10 height 10
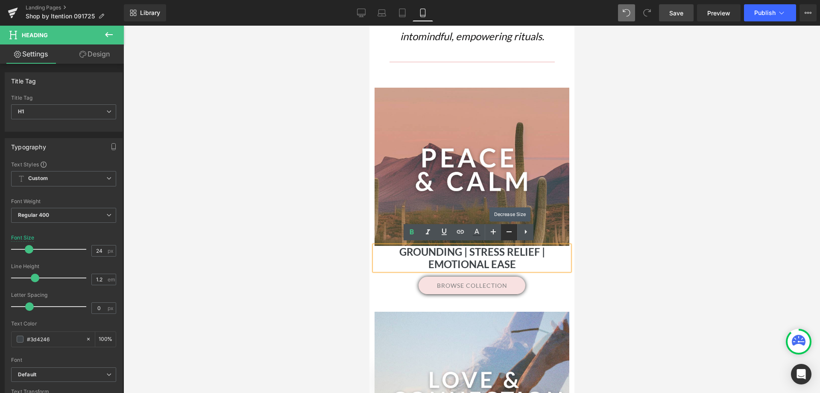
click at [511, 233] on icon at bounding box center [509, 231] width 10 height 10
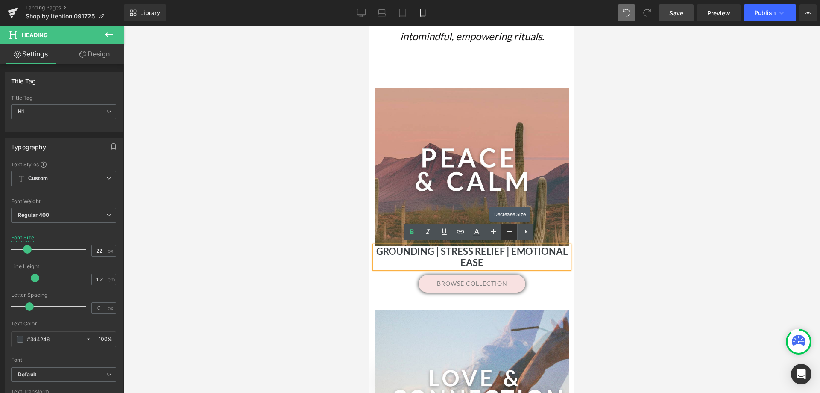
click at [511, 233] on icon at bounding box center [509, 231] width 10 height 10
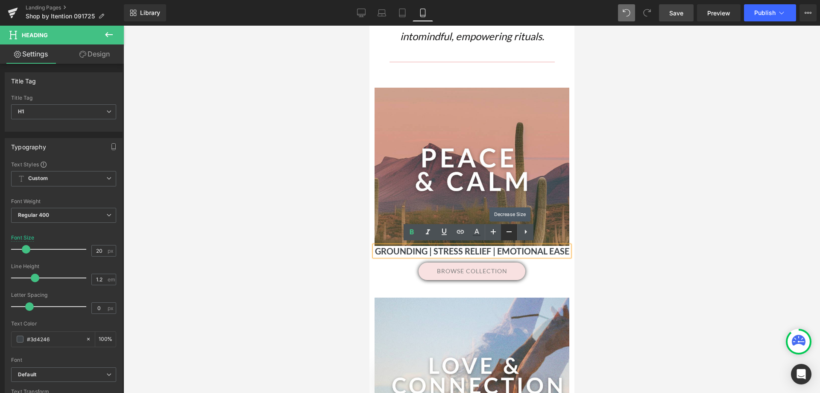
click at [511, 233] on icon at bounding box center [509, 231] width 10 height 10
type input "18"
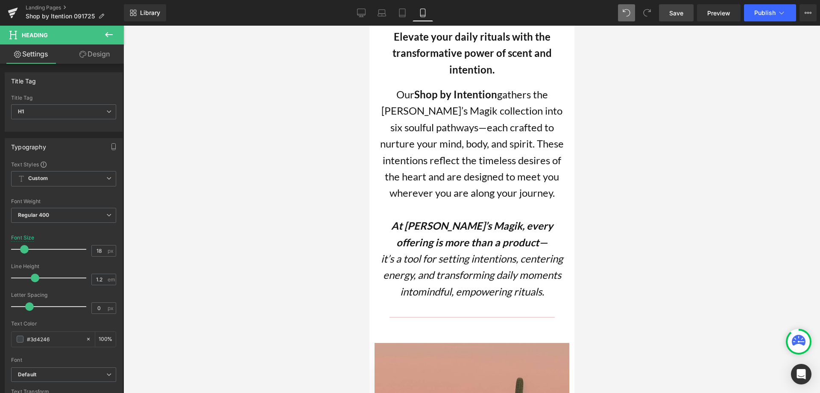
scroll to position [99, 0]
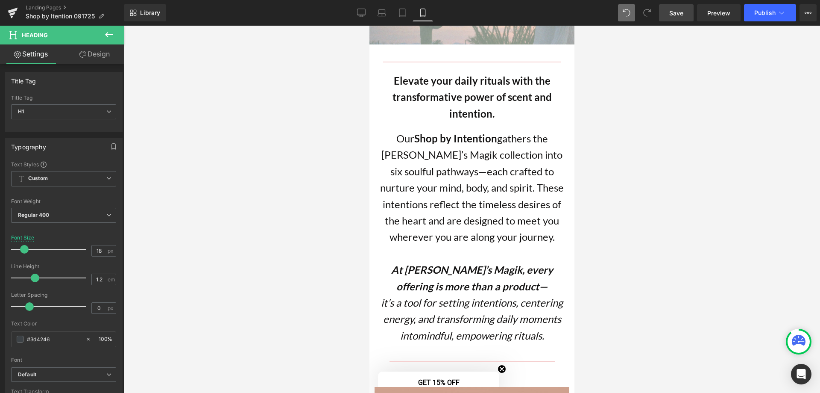
click at [674, 16] on span "Save" at bounding box center [676, 13] width 14 height 9
drag, startPoint x: 680, startPoint y: 13, endPoint x: 678, endPoint y: 23, distance: 9.6
click at [680, 13] on span "Save" at bounding box center [676, 13] width 14 height 9
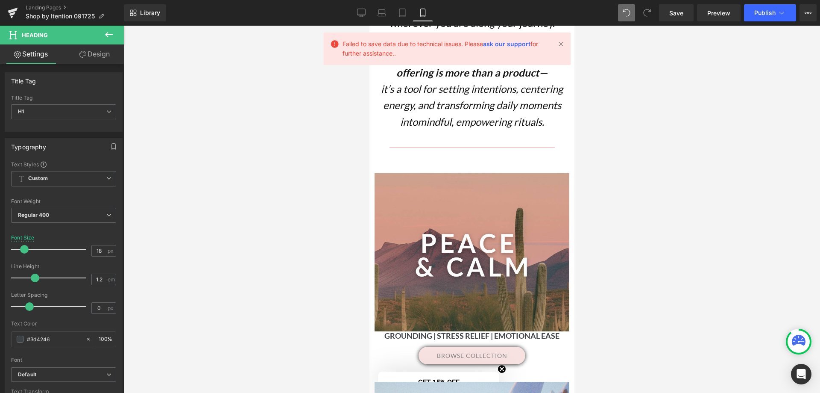
scroll to position [0, 0]
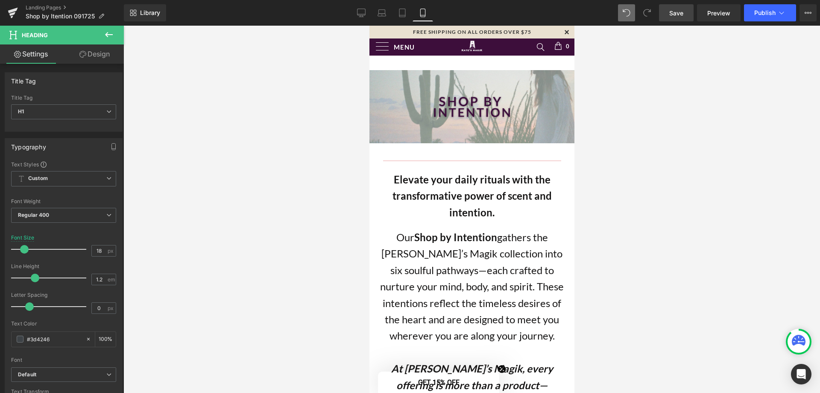
click at [681, 17] on span "Save" at bounding box center [676, 13] width 14 height 9
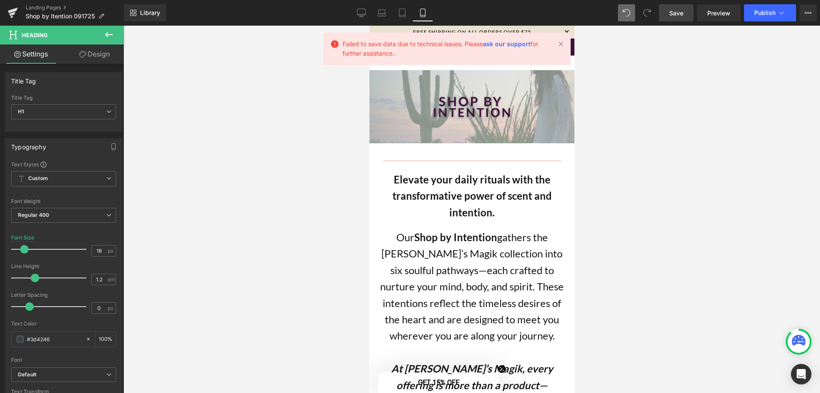
click at [717, 188] on div at bounding box center [471, 209] width 697 height 367
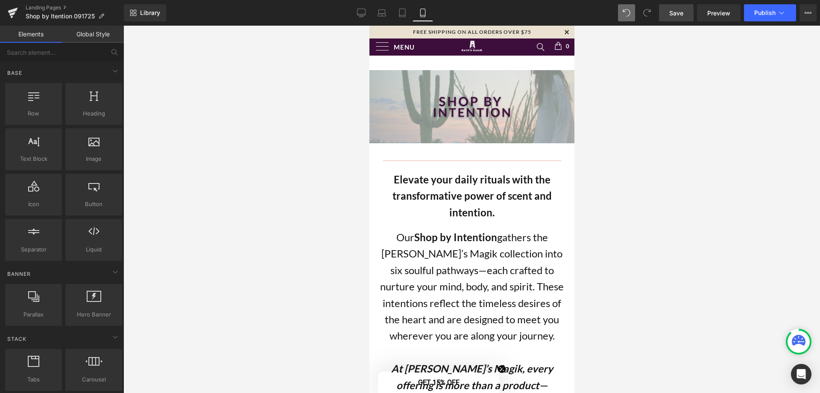
click at [679, 13] on span "Save" at bounding box center [676, 13] width 14 height 9
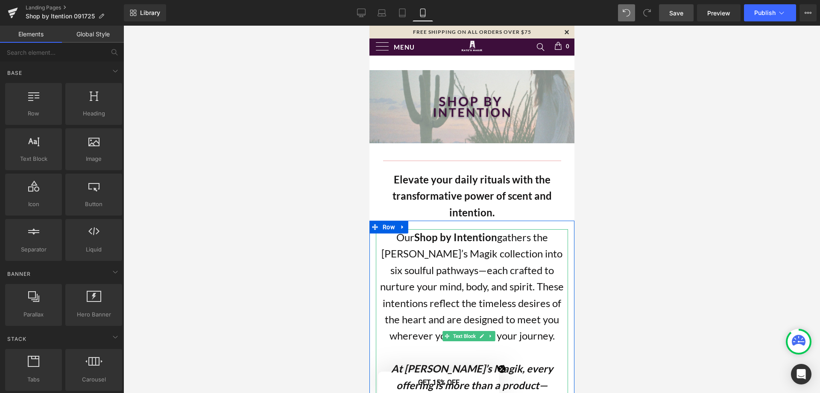
click at [517, 251] on p "Our Shop by Intention gathers the [PERSON_NAME]’s Magik collection into six sou…" at bounding box center [472, 286] width 192 height 115
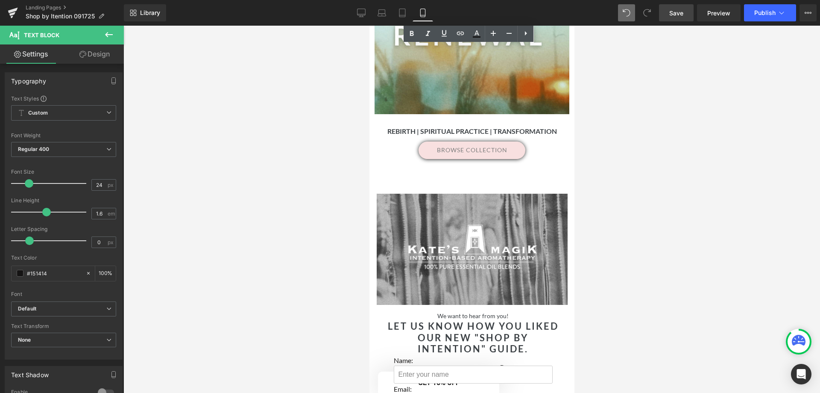
scroll to position [1666, 0]
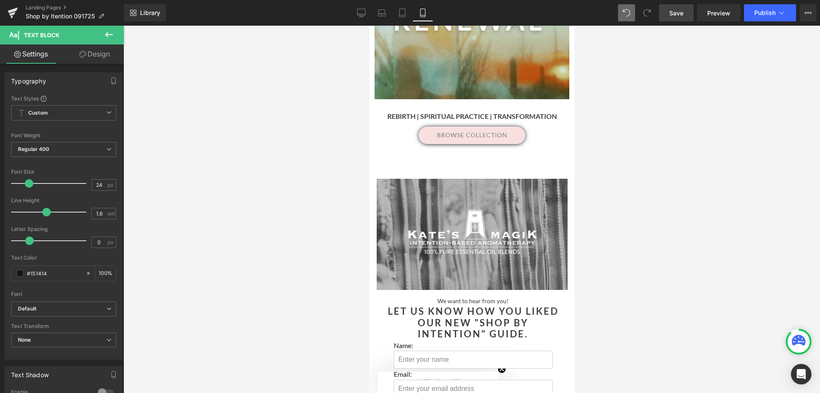
click at [680, 9] on span "Save" at bounding box center [676, 13] width 14 height 9
click at [683, 9] on span "Save" at bounding box center [676, 13] width 14 height 9
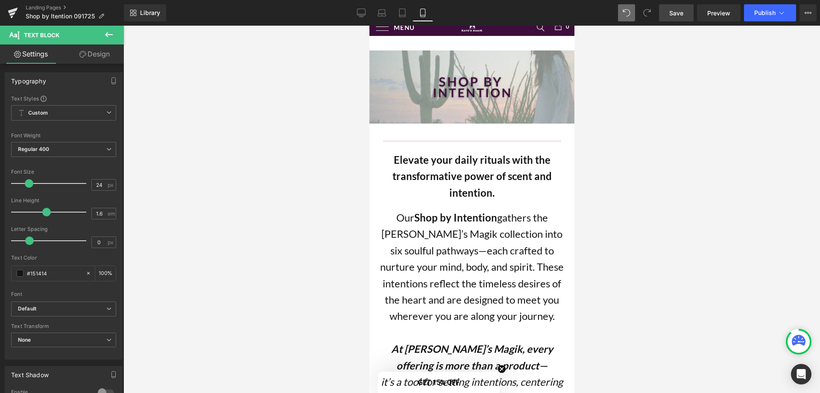
scroll to position [0, 0]
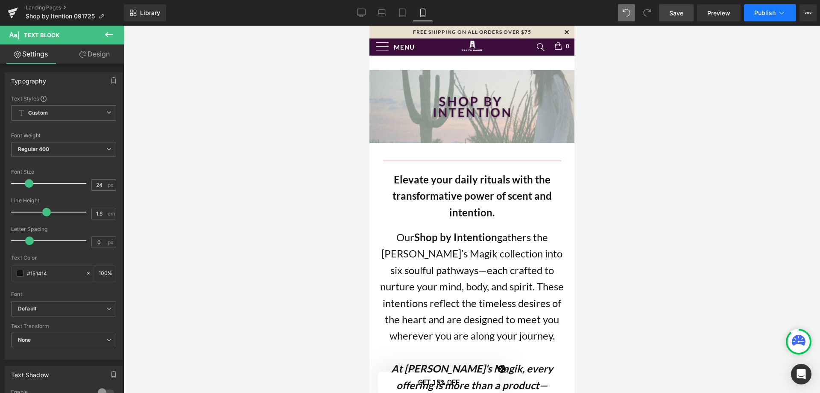
click at [763, 12] on span "Publish" at bounding box center [764, 12] width 21 height 7
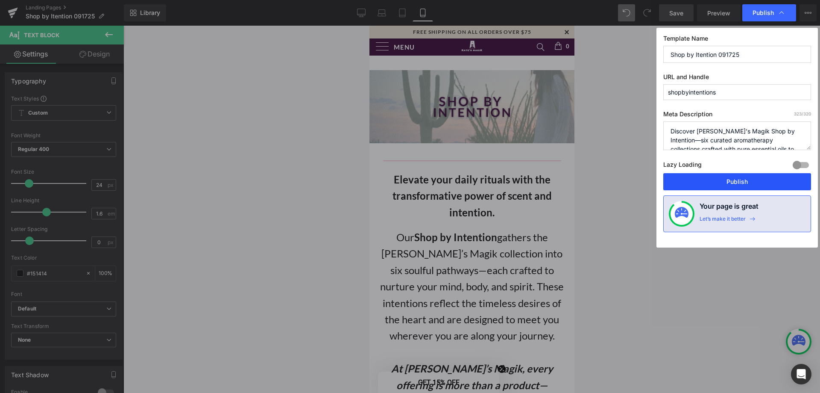
click at [737, 181] on button "Publish" at bounding box center [737, 181] width 148 height 17
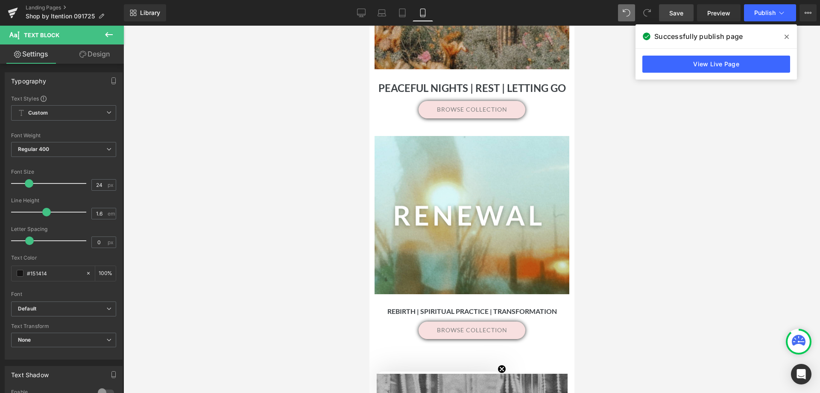
scroll to position [1215, 0]
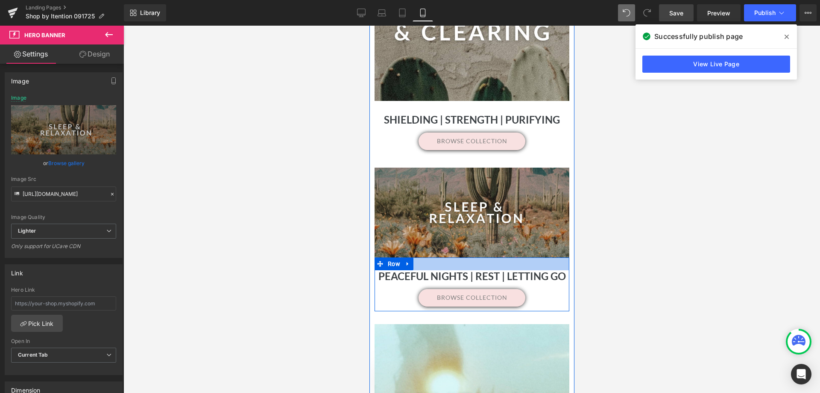
drag, startPoint x: 480, startPoint y: 322, endPoint x: 490, endPoint y: 259, distance: 63.2
click at [490, 259] on div "Separator Hero Banner 160px Peaceful Nights | Rest | Letting Go Heading browse …" at bounding box center [471, 245] width 203 height 156
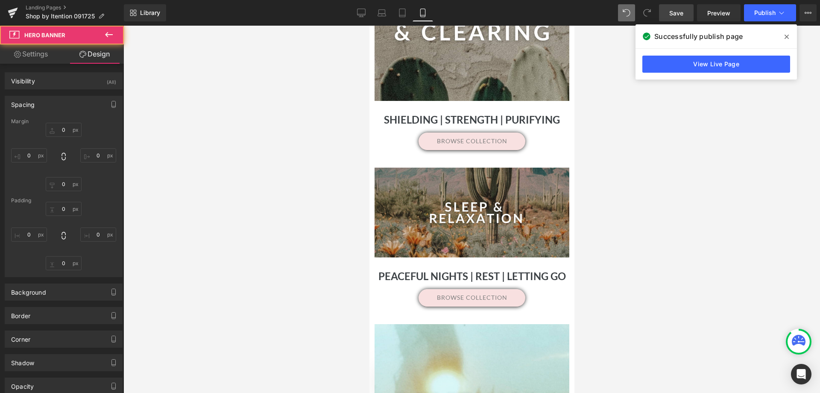
scroll to position [1172, 0]
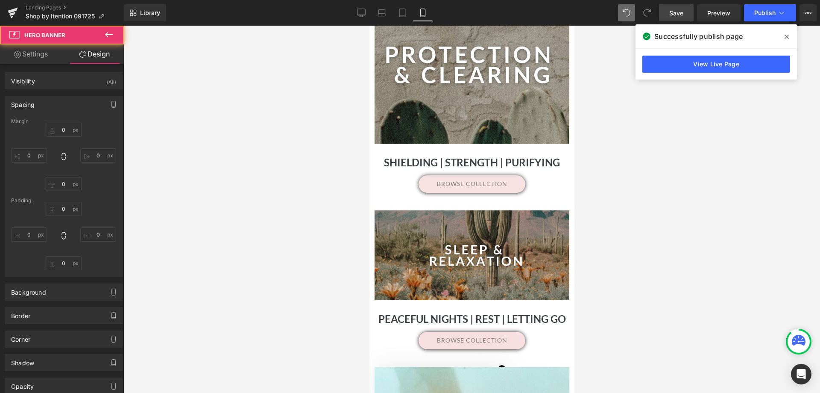
type input "0"
type input "160"
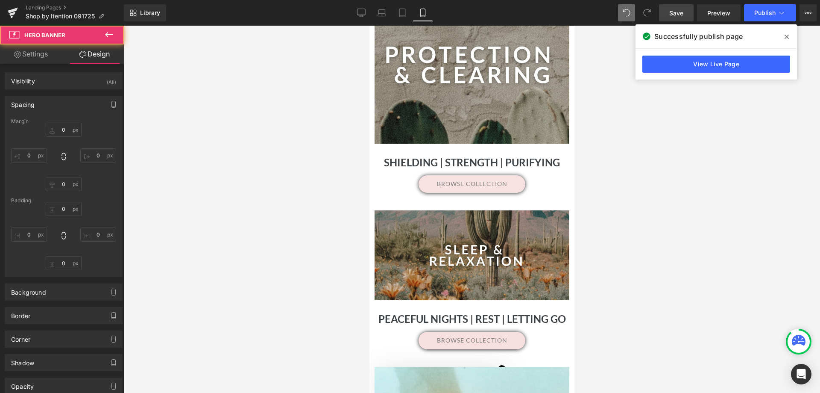
type input "0"
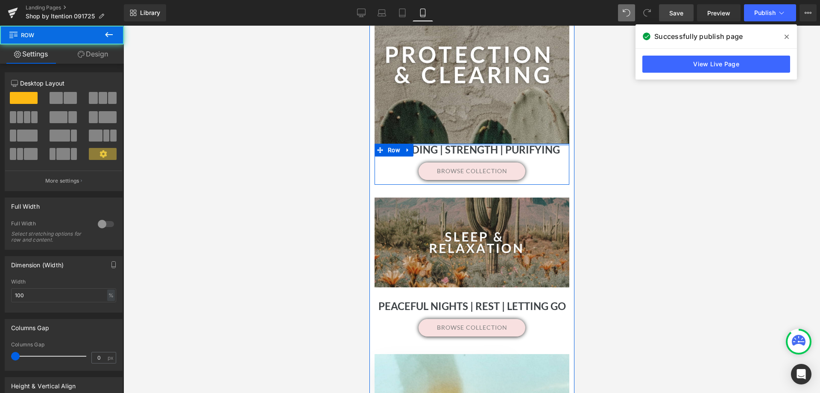
drag, startPoint x: 462, startPoint y: 142, endPoint x: 458, endPoint y: 108, distance: 34.8
click at [458, 108] on div "Separator Hero Banner 160px 160px Shielding | Strength | Purifying Heading brow…" at bounding box center [471, 91] width 203 height 212
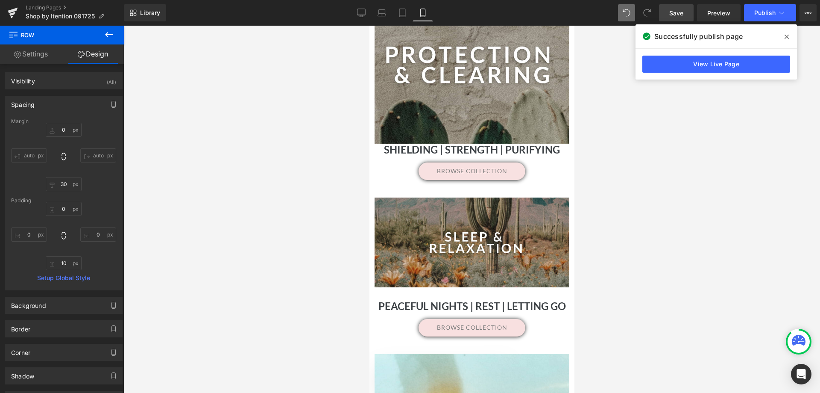
type input "0"
type input "30"
type input "0"
type input "10"
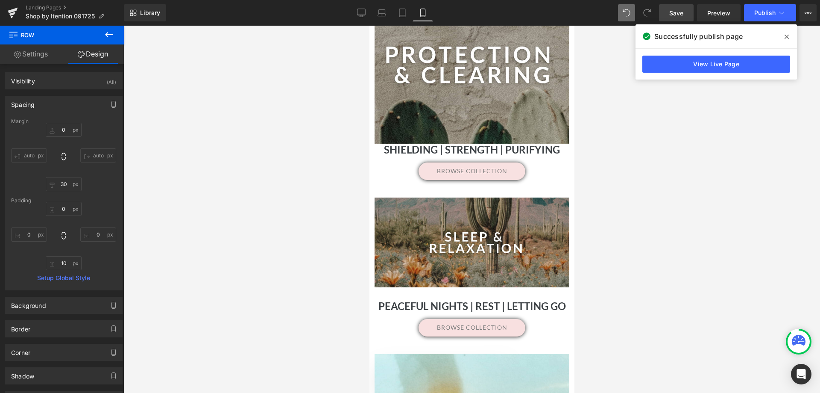
type input "0"
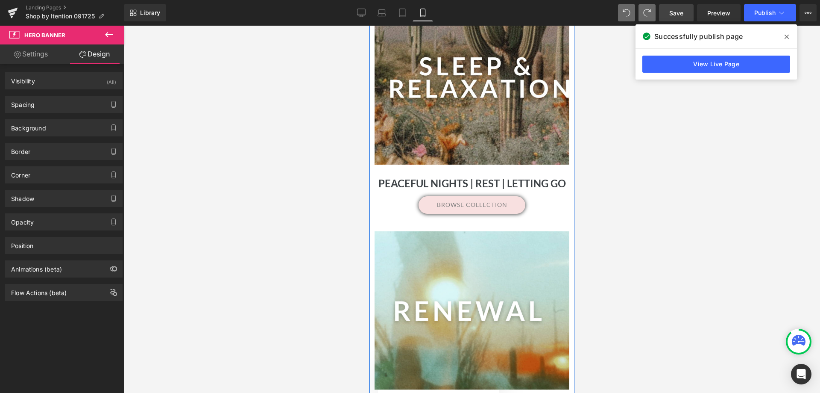
scroll to position [1514, 0]
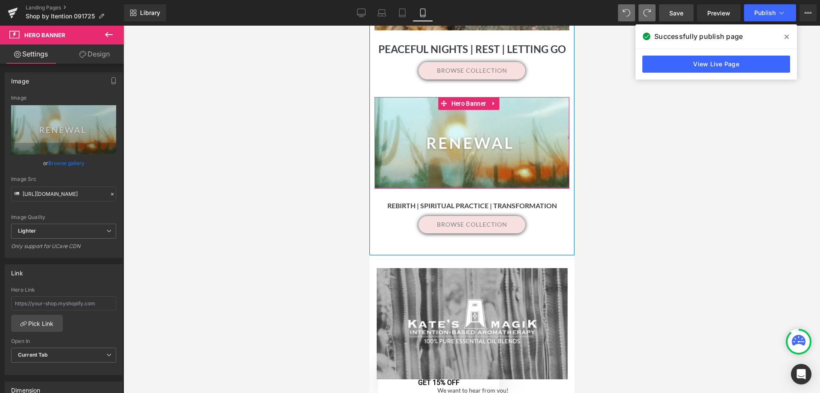
drag, startPoint x: 462, startPoint y: 250, endPoint x: 455, endPoint y: 183, distance: 67.0
click at [455, 183] on div "Separator Hero Banner" at bounding box center [471, 142] width 195 height 91
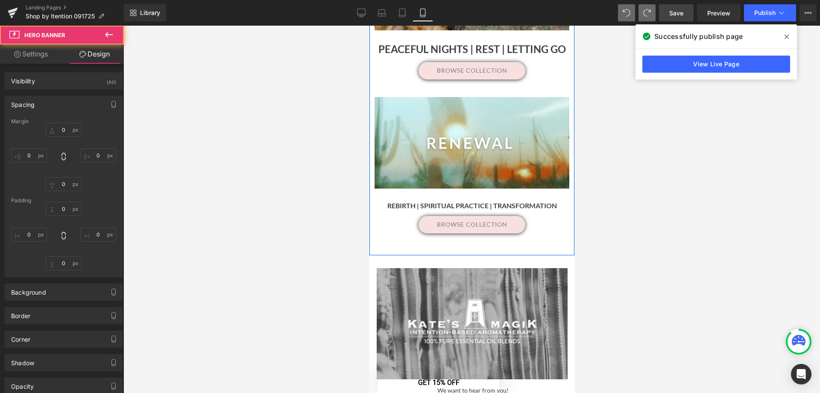
scroll to position [1343, 0]
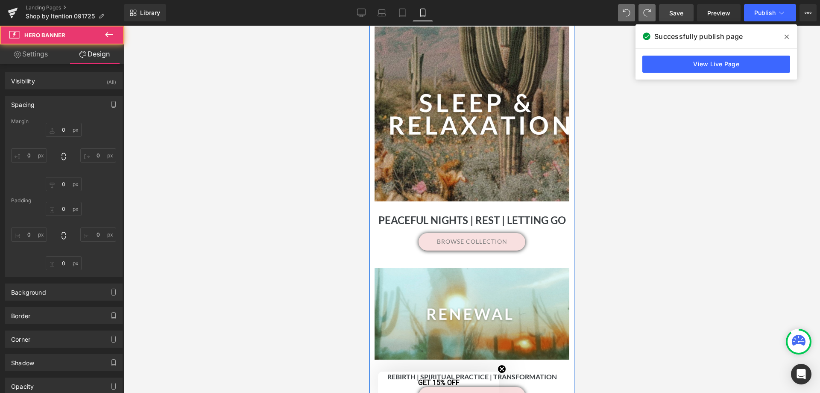
type input "0"
type input "160"
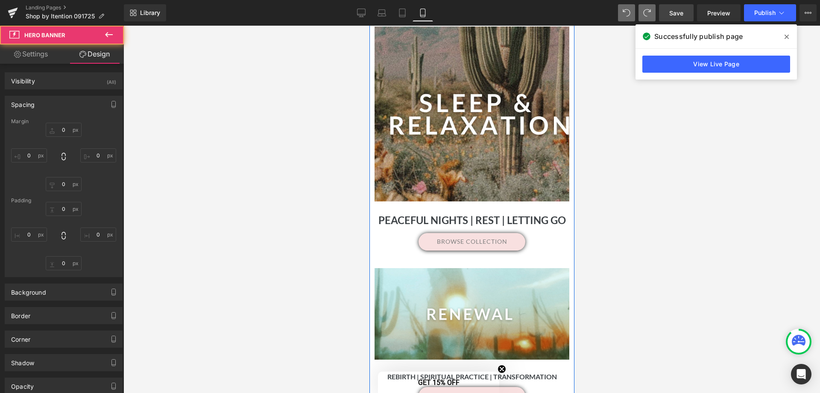
type input "0"
type input "4"
type input "0"
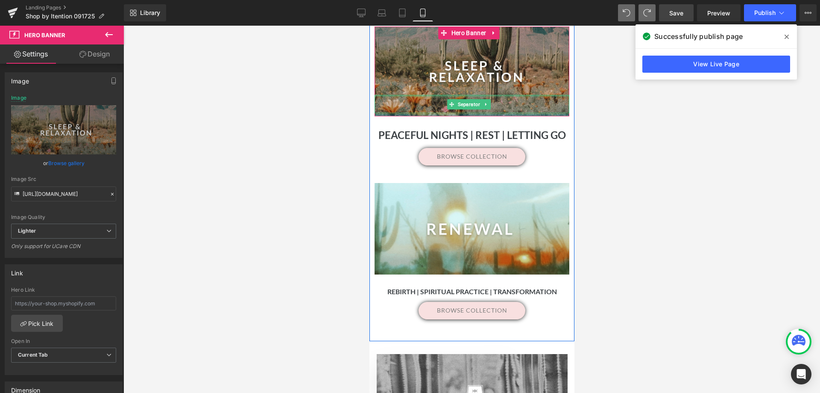
drag, startPoint x: 492, startPoint y: 197, endPoint x: 488, endPoint y: 94, distance: 102.6
click at [488, 94] on div "Separator Hero Banner 160px" at bounding box center [471, 71] width 195 height 90
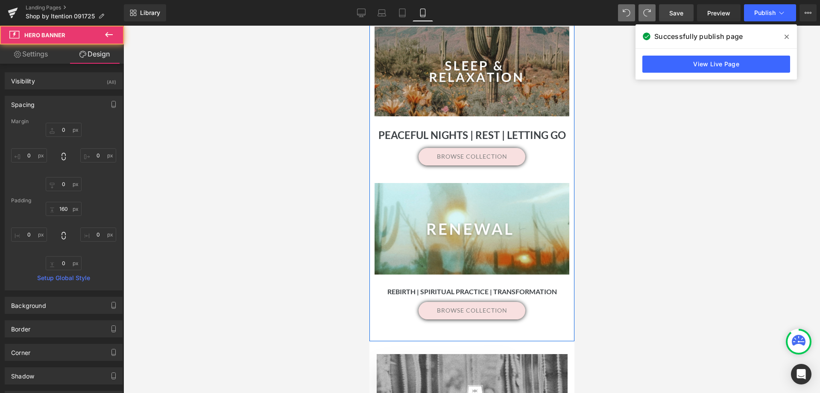
scroll to position [1172, 0]
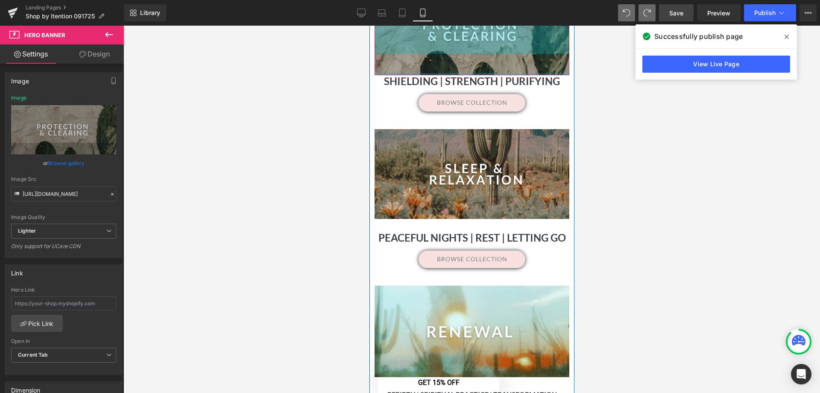
drag, startPoint x: 507, startPoint y: 140, endPoint x: 500, endPoint y: 33, distance: 107.5
click at [500, 33] on div "Separator Hero Banner 160px" at bounding box center [471, 30] width 195 height 90
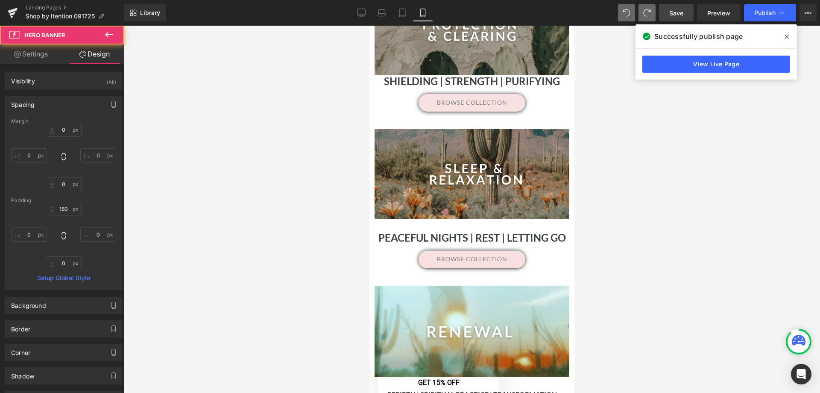
scroll to position [830, 0]
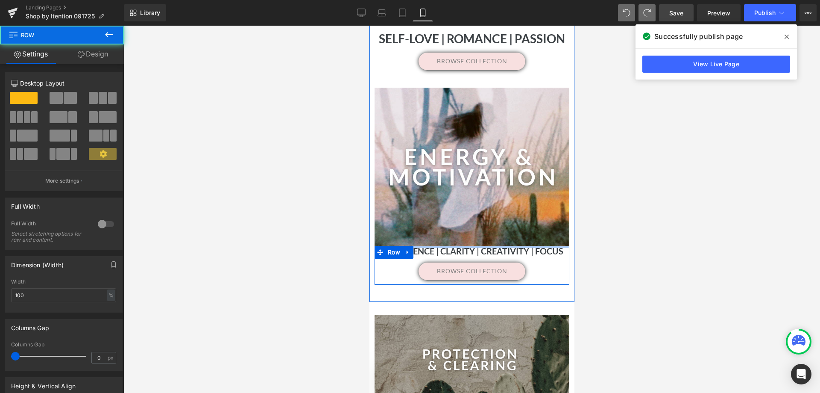
drag, startPoint x: 502, startPoint y: 244, endPoint x: 498, endPoint y: 217, distance: 27.6
click at [498, 217] on div "Separator Hero Banner 160px 160px Confidence | Clarity | Creativity | Focus Hea…" at bounding box center [471, 193] width 203 height 210
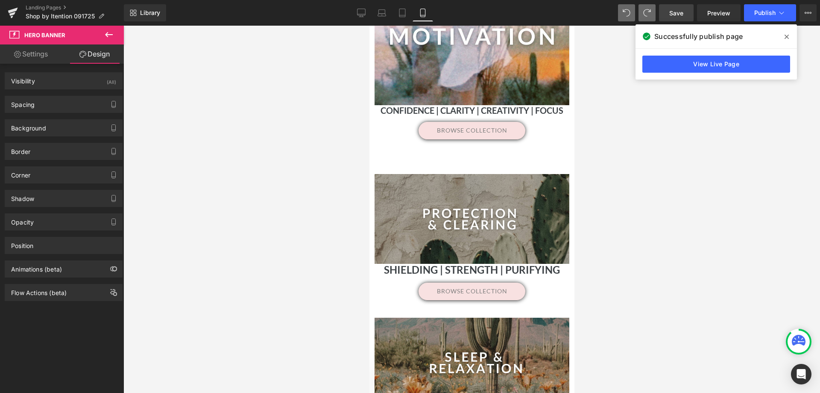
scroll to position [966, 0]
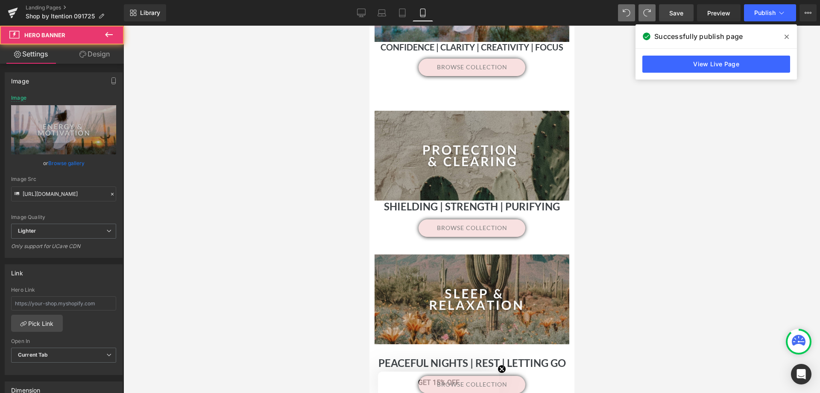
drag, startPoint x: 519, startPoint y: 106, endPoint x: 515, endPoint y: 18, distance: 88.1
click at [515, 18] on html "free shipping on all orders over $75 Menu 0 Your Cart is Empty Continue Shoppin…" at bounding box center [471, 259] width 205 height 2398
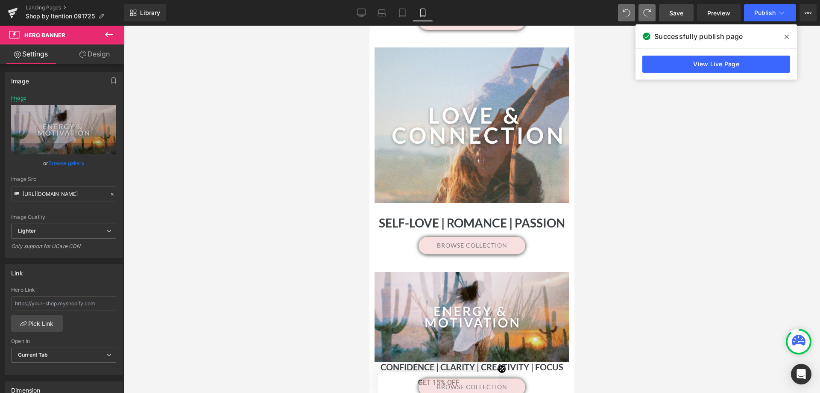
scroll to position [624, 0]
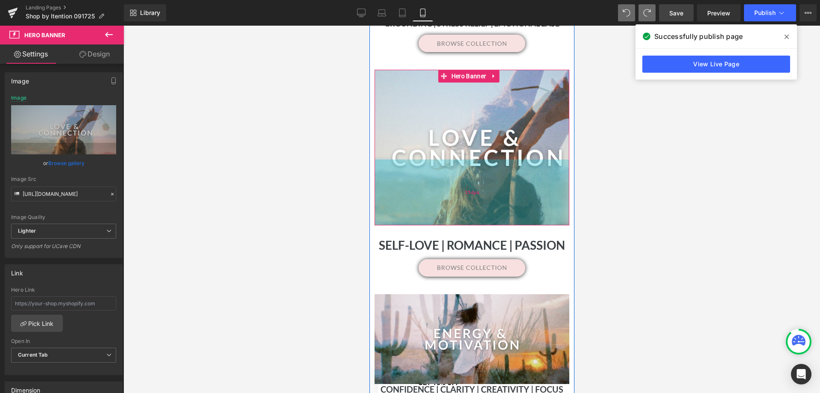
click at [516, 217] on div "154px" at bounding box center [471, 192] width 195 height 66
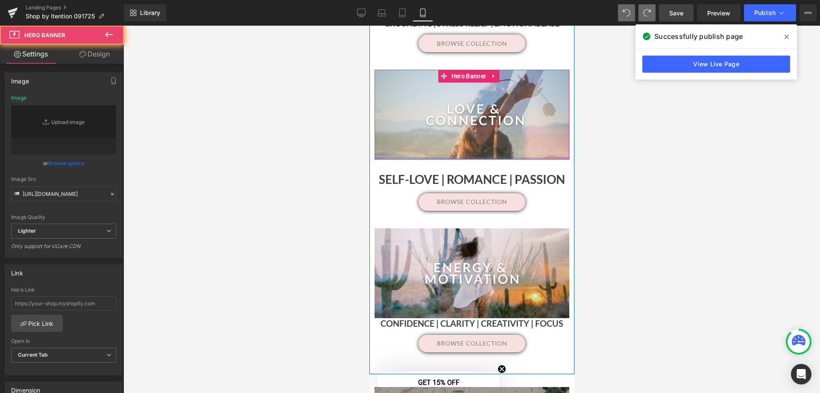
drag, startPoint x: 512, startPoint y: 117, endPoint x: 535, endPoint y: 200, distance: 85.9
click at [513, 116] on div "Separator Hero Banner 160px" at bounding box center [471, 115] width 195 height 90
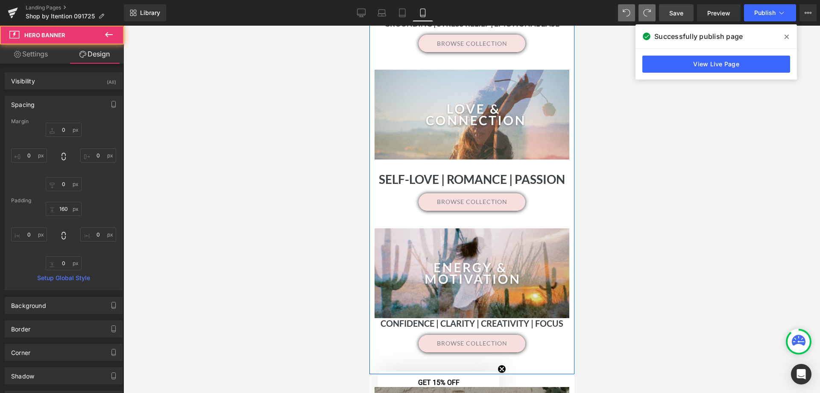
scroll to position [411, 0]
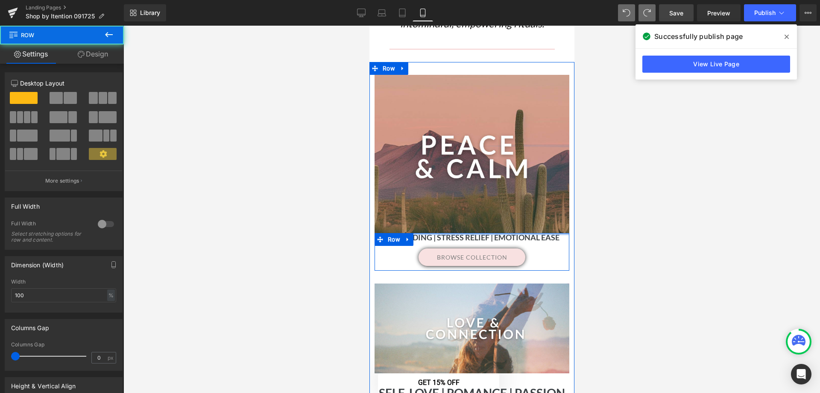
drag, startPoint x: 515, startPoint y: 230, endPoint x: 524, endPoint y: 216, distance: 16.7
click at [512, 221] on div "Separator Hero Banner 160px 160px Grounding | Stress Relief | Emotional Ease He…" at bounding box center [471, 179] width 203 height 209
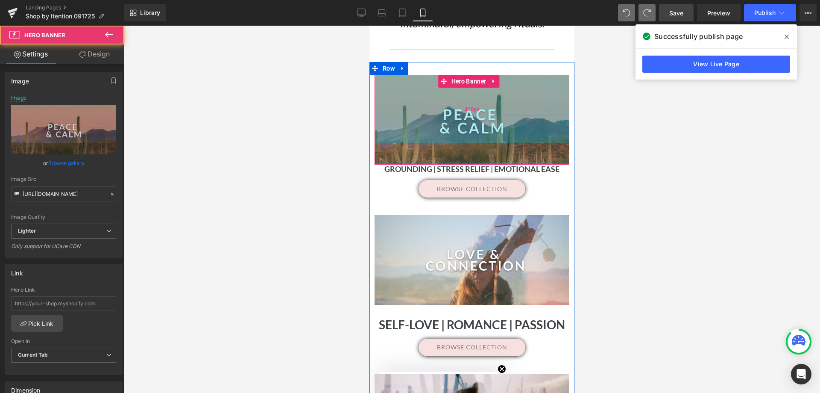
drag, startPoint x: 508, startPoint y: 229, endPoint x: 986, endPoint y: 235, distance: 477.2
click at [499, 113] on div "Separator Hero Banner 160px" at bounding box center [471, 120] width 195 height 90
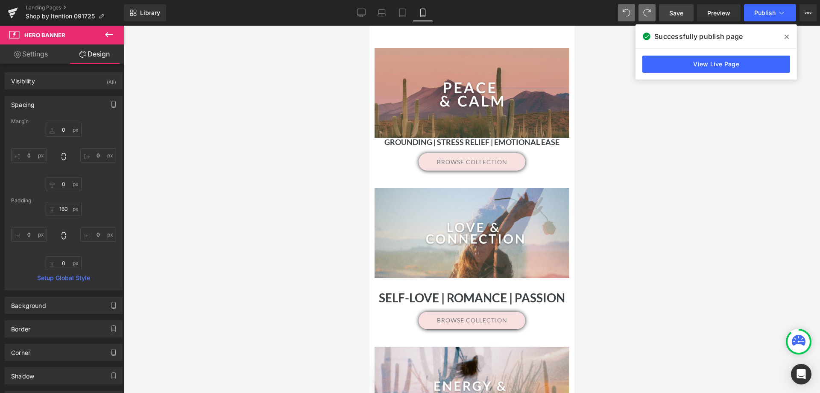
scroll to position [581, 0]
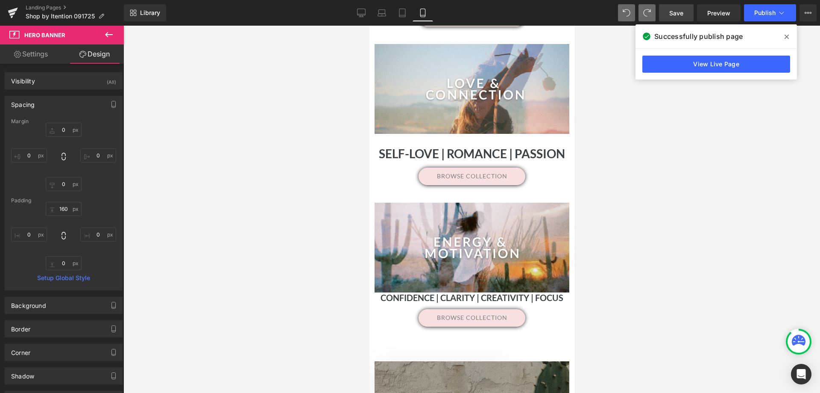
click at [670, 13] on span "Save" at bounding box center [676, 13] width 14 height 9
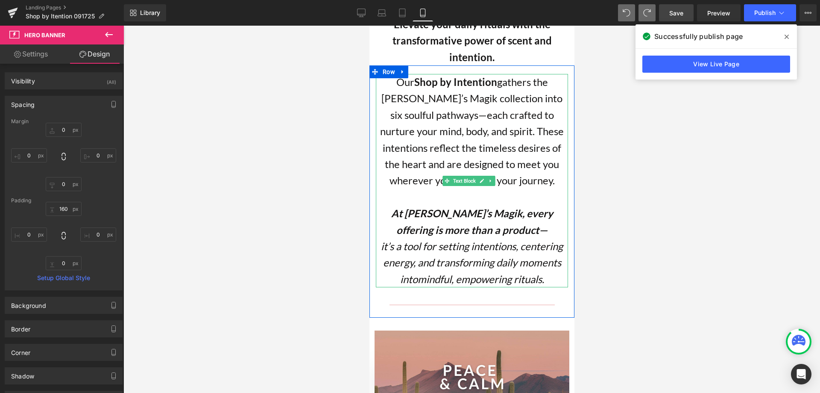
scroll to position [197, 0]
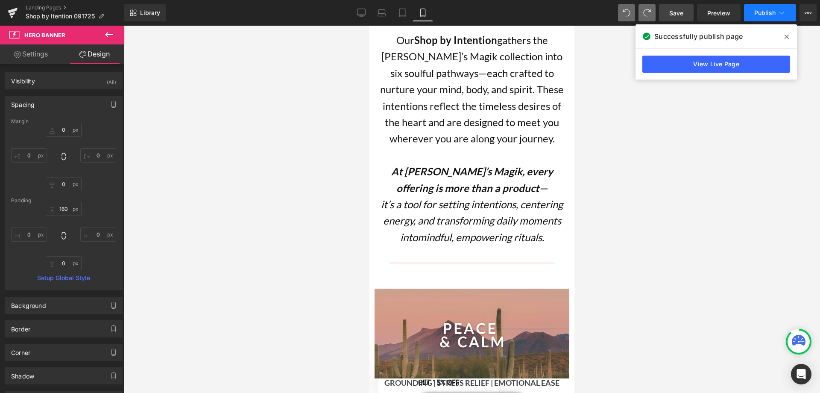
click at [762, 9] on span "Publish" at bounding box center [764, 12] width 21 height 7
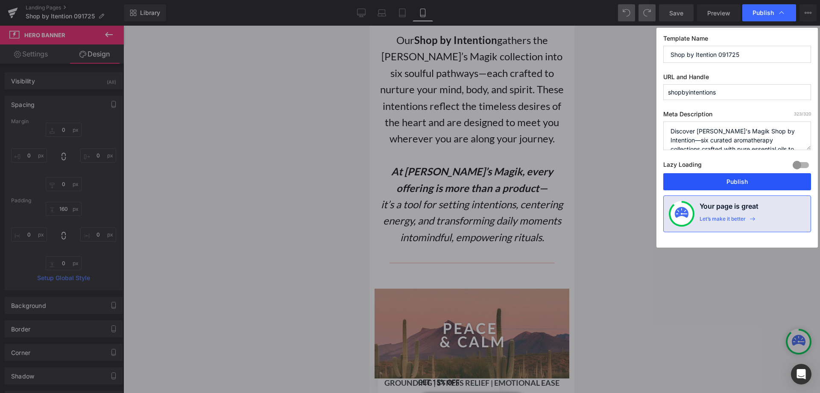
click at [751, 185] on button "Publish" at bounding box center [737, 181] width 148 height 17
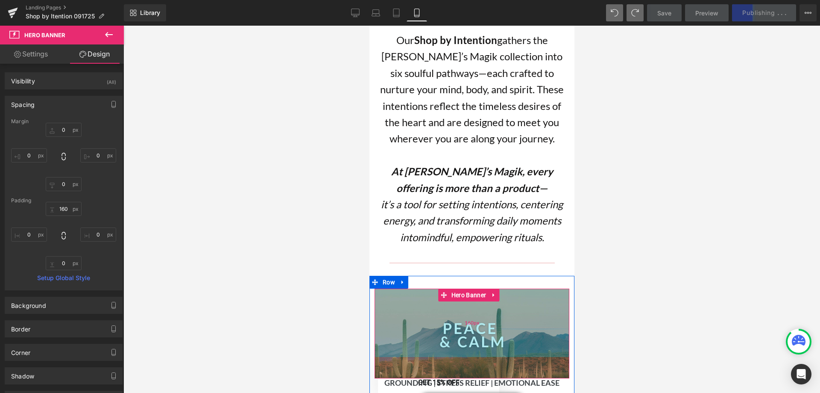
scroll to position [368, 0]
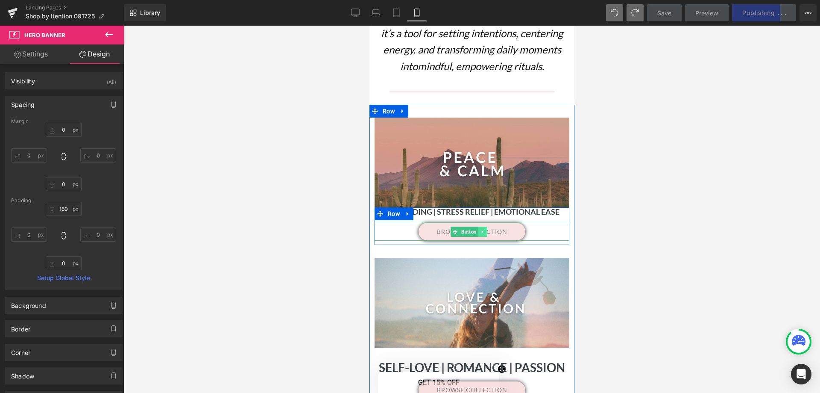
click at [482, 229] on icon at bounding box center [482, 231] width 5 height 5
click at [449, 229] on div "browse collection Button" at bounding box center [471, 232] width 195 height 18
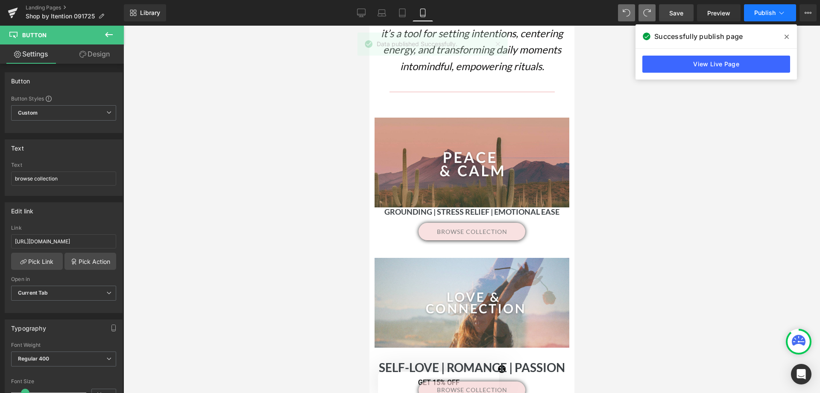
click at [785, 12] on icon at bounding box center [782, 13] width 9 height 9
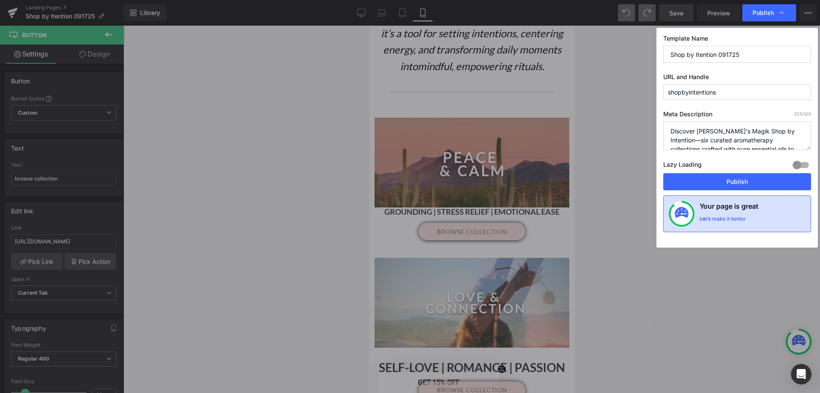
click at [745, 221] on div "Let’s make it better" at bounding box center [723, 220] width 46 height 11
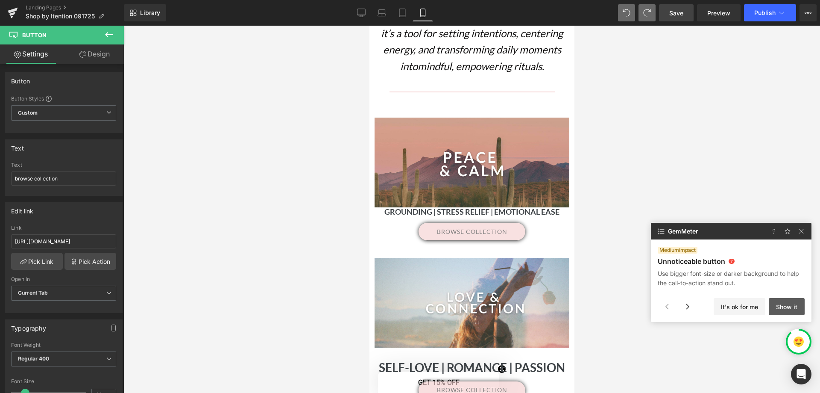
click at [786, 308] on button "Show it" at bounding box center [787, 306] width 36 height 17
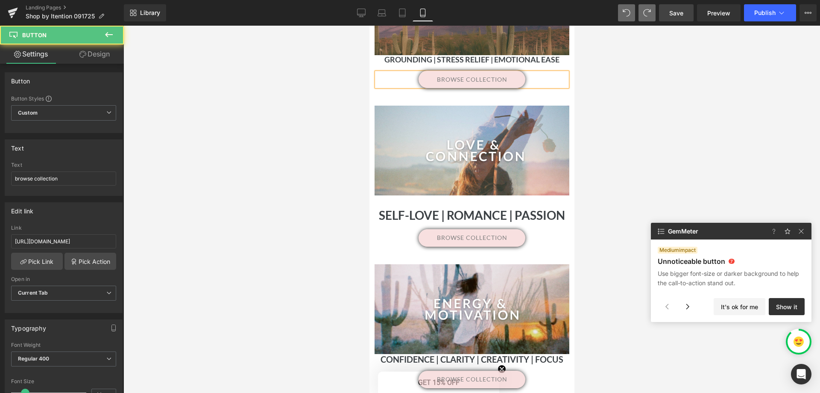
scroll to position [419, 0]
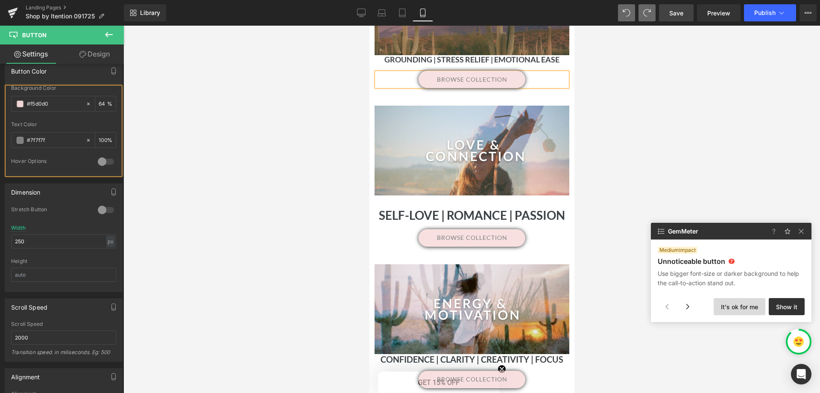
click at [744, 308] on button "It's ok for me" at bounding box center [740, 306] width 52 height 17
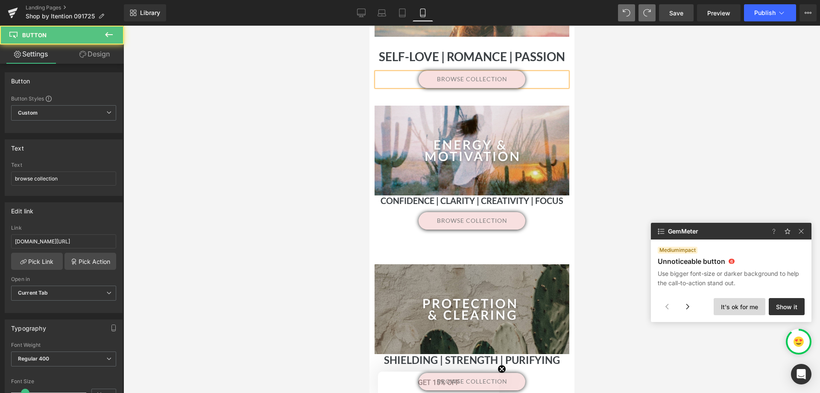
click at [745, 304] on button "It's ok for me" at bounding box center [740, 306] width 52 height 17
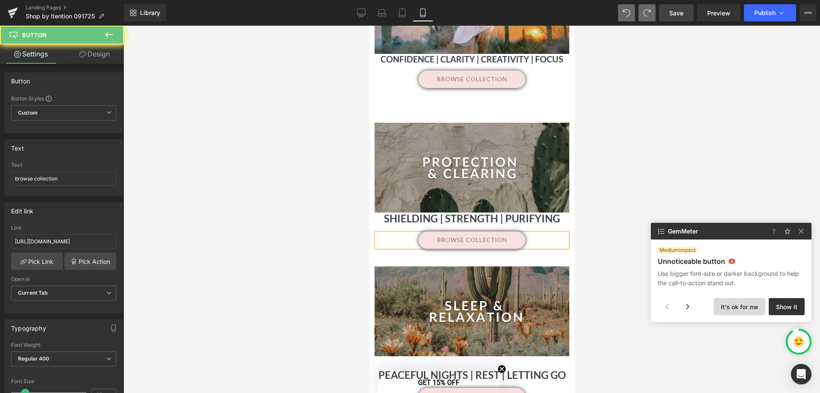
scroll to position [980, 0]
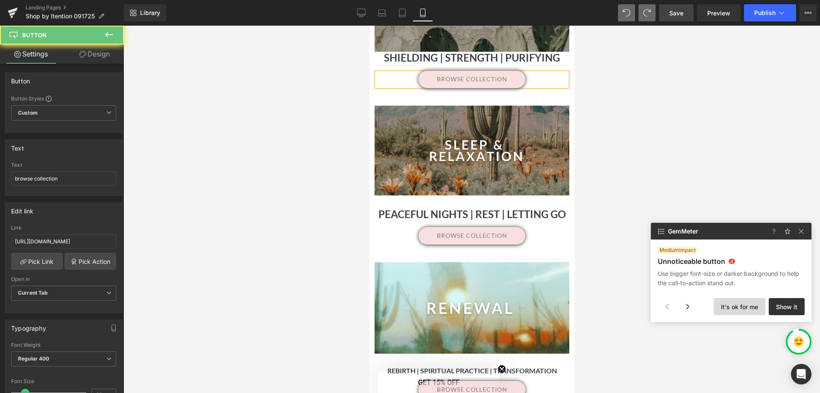
click at [744, 302] on button "It's ok for me" at bounding box center [740, 306] width 52 height 17
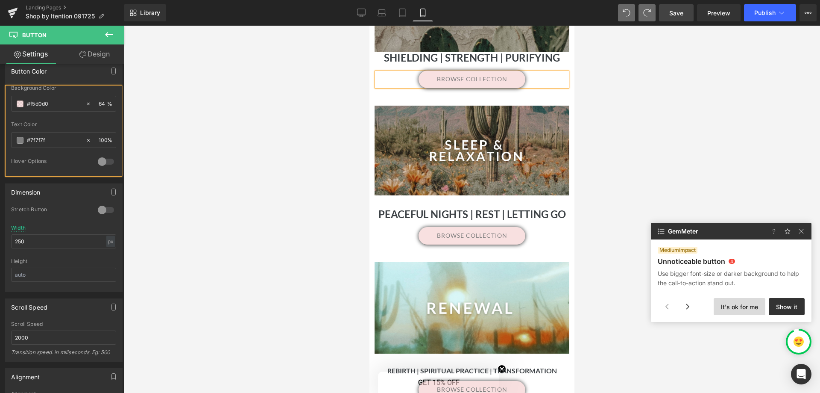
click at [745, 306] on button "It's ok for me" at bounding box center [740, 306] width 52 height 17
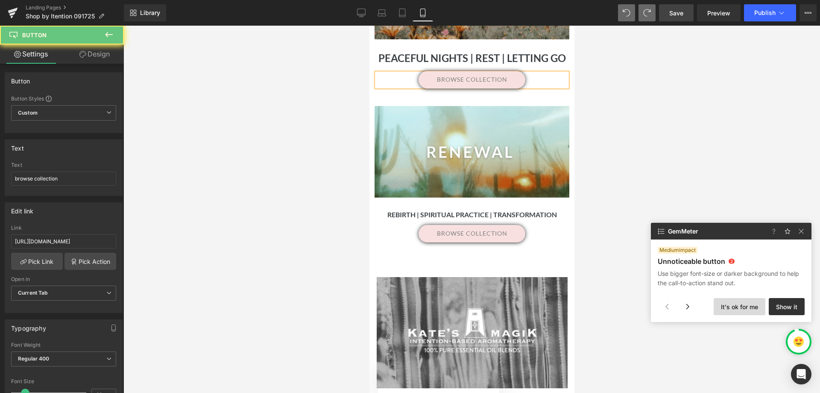
click at [747, 302] on button "It's ok for me" at bounding box center [740, 306] width 52 height 17
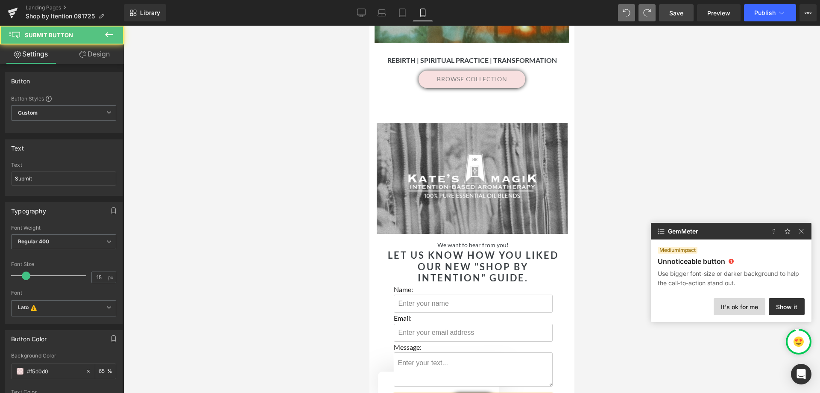
scroll to position [1613, 0]
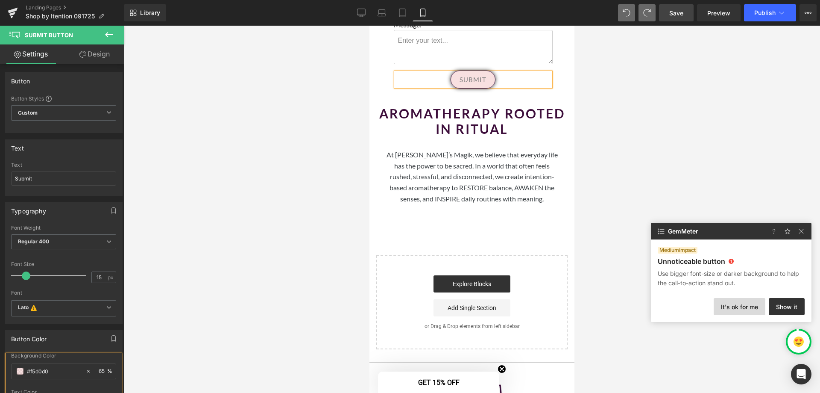
click at [750, 304] on button "It's ok for me" at bounding box center [740, 306] width 52 height 17
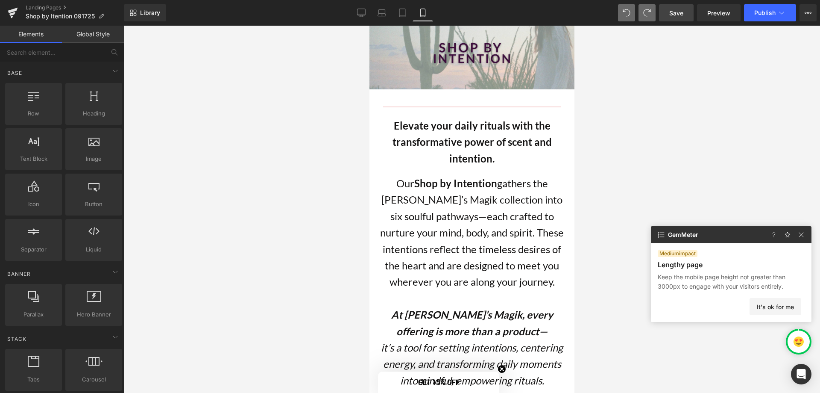
scroll to position [128, 0]
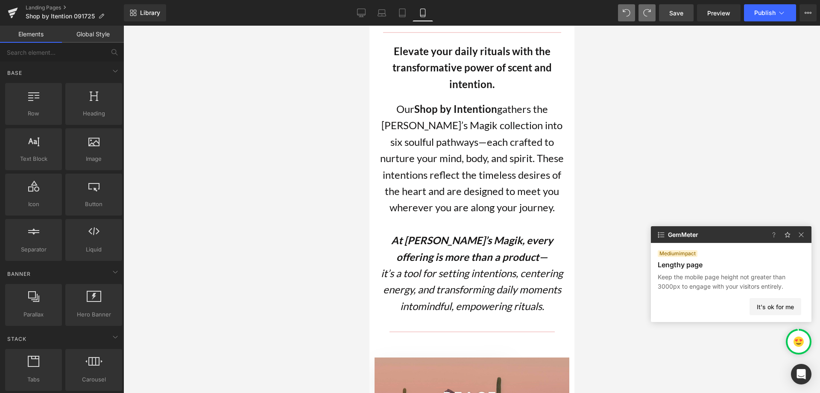
click at [497, 136] on p "Our Shop by Intention gathers the [PERSON_NAME]’s Magik collection into six sou…" at bounding box center [472, 158] width 192 height 115
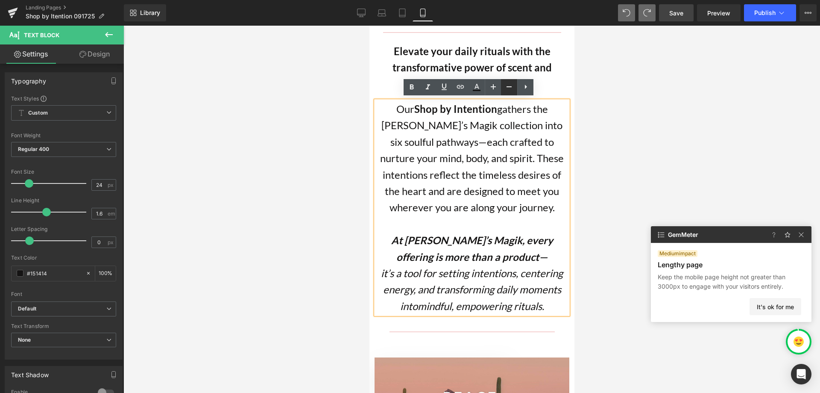
click at [507, 87] on icon at bounding box center [509, 87] width 10 height 10
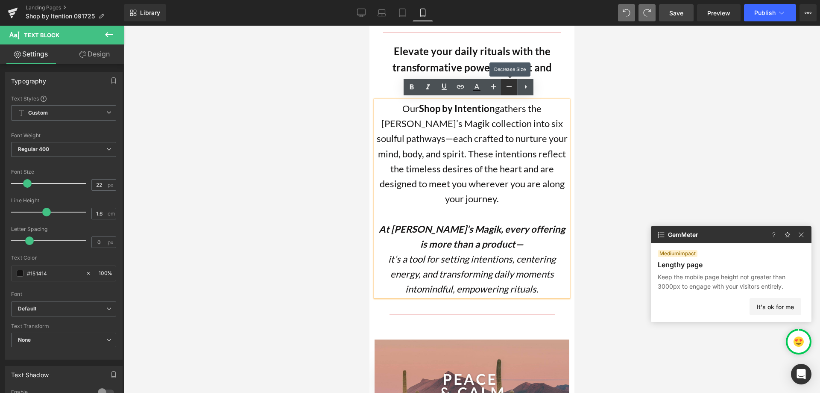
click at [507, 87] on icon at bounding box center [509, 87] width 10 height 10
type input "20"
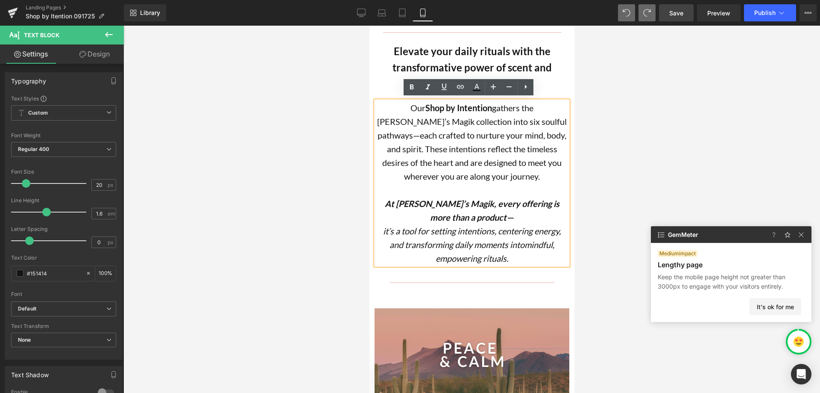
click at [599, 136] on div at bounding box center [471, 209] width 697 height 367
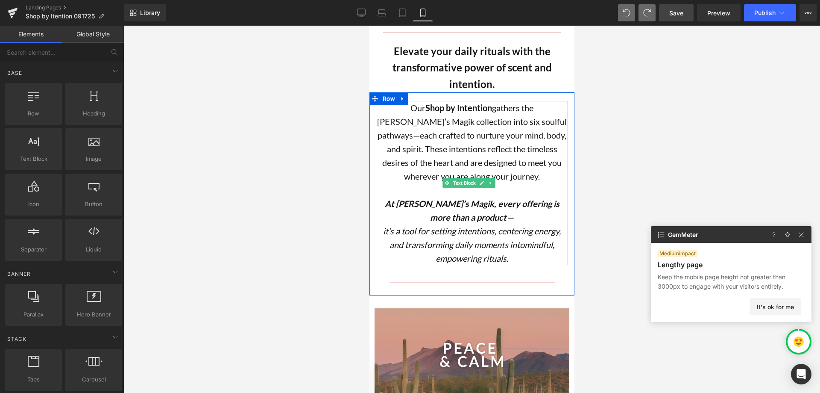
scroll to position [0, 0]
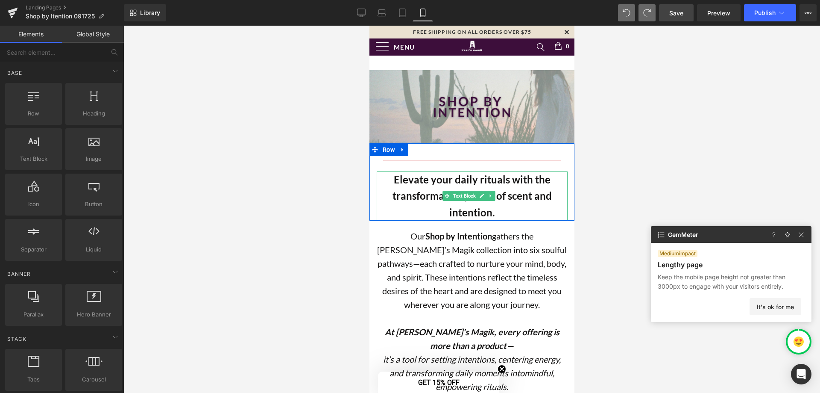
click at [471, 182] on strong "Elevate your daily rituals with the transformative power of scent and intention." at bounding box center [471, 195] width 159 height 45
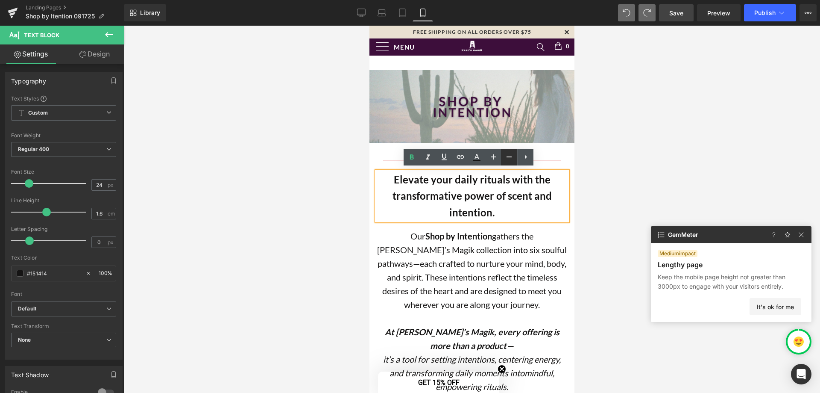
click at [506, 154] on icon at bounding box center [509, 157] width 10 height 10
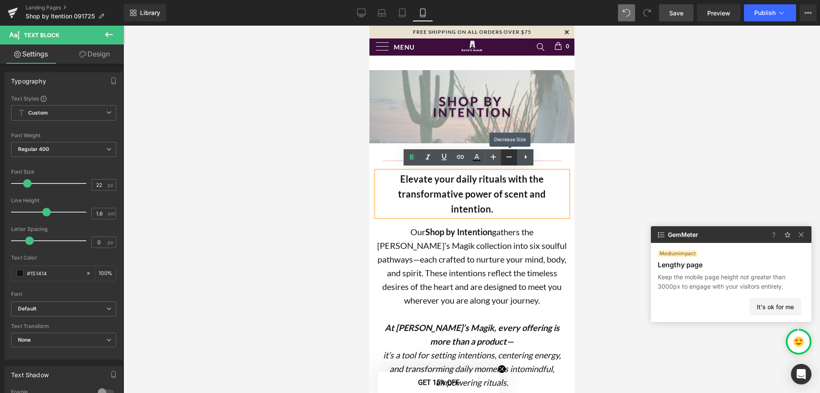
click at [506, 154] on icon at bounding box center [509, 157] width 10 height 10
type input "20"
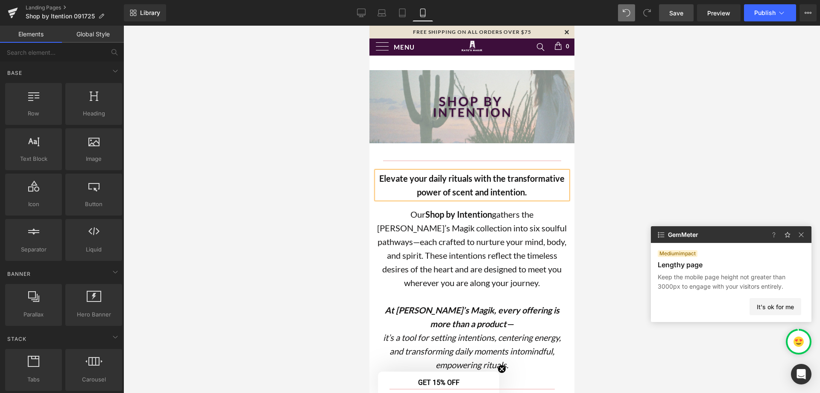
click at [640, 168] on div at bounding box center [471, 209] width 697 height 367
click at [362, 13] on icon at bounding box center [361, 13] width 9 height 9
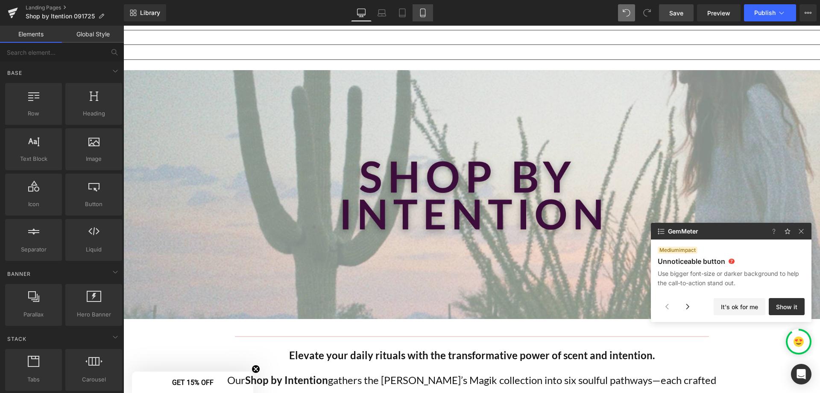
click at [428, 13] on link "Mobile" at bounding box center [423, 12] width 21 height 17
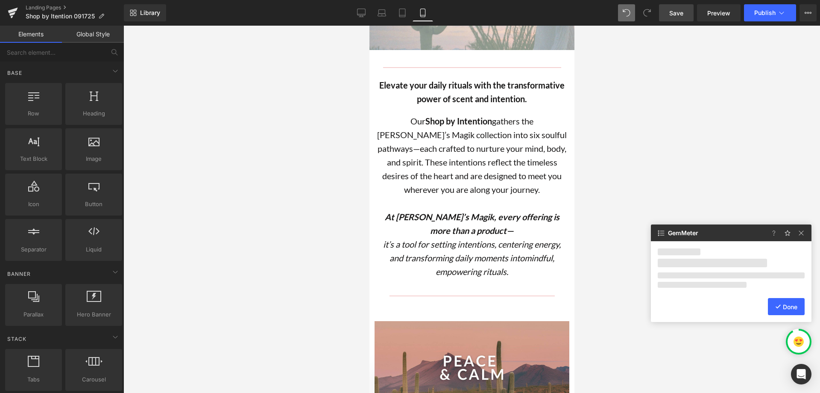
scroll to position [15, 0]
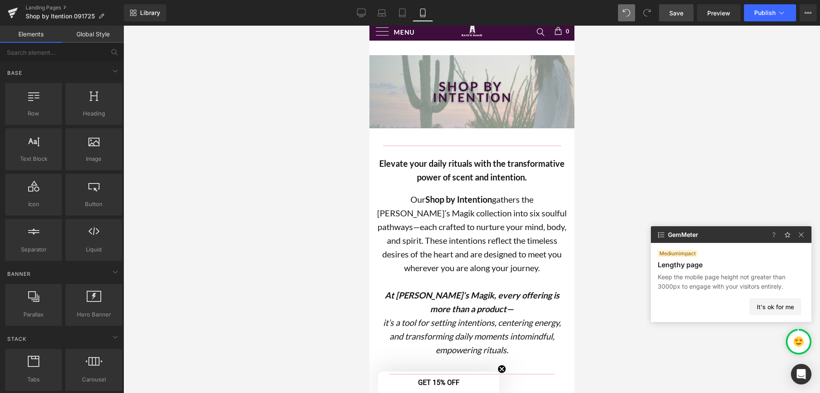
click at [676, 12] on span "Save" at bounding box center [676, 13] width 14 height 9
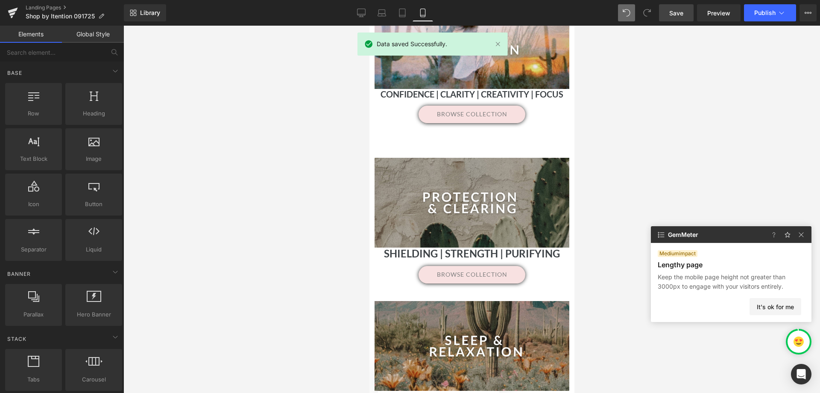
scroll to position [613, 0]
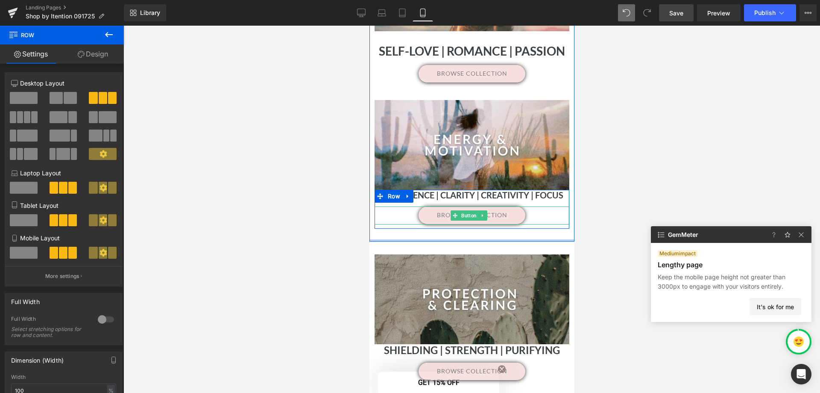
drag, startPoint x: 475, startPoint y: 240, endPoint x: 499, endPoint y: 259, distance: 30.7
click at [484, 204] on div "Separator Hero Banner 160px Grounding | Stress Relief | Emotional Ease Heading …" at bounding box center [471, 14] width 205 height 453
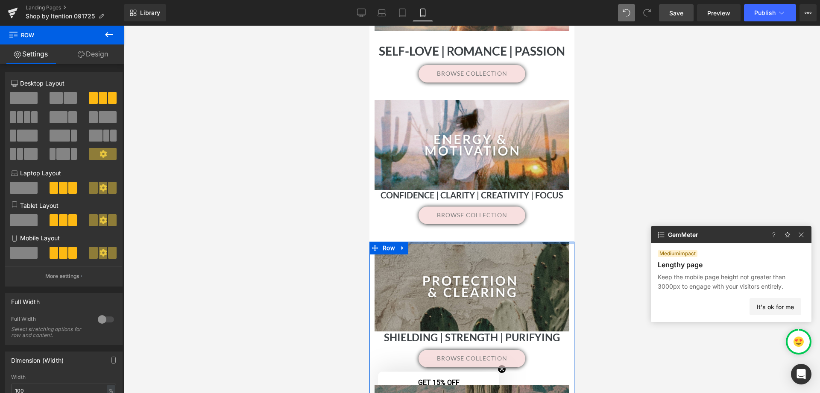
click at [499, 236] on div "Separator Separator Separator Image Separator Row Elevate your daily rituals wi…" at bounding box center [471, 337] width 205 height 1848
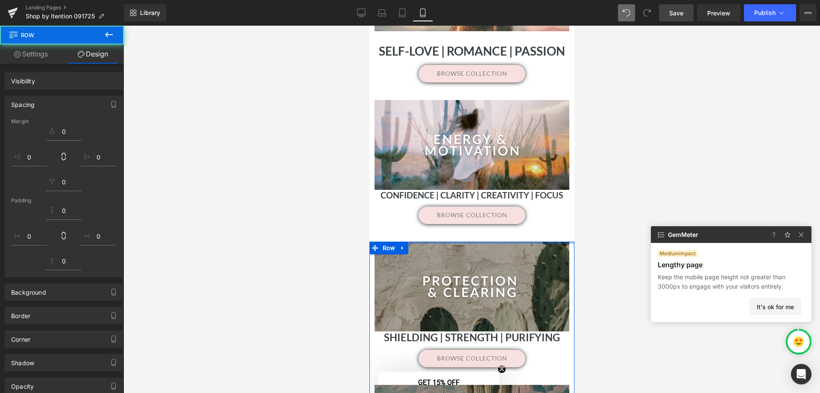
click at [679, 11] on span "Save" at bounding box center [676, 13] width 14 height 9
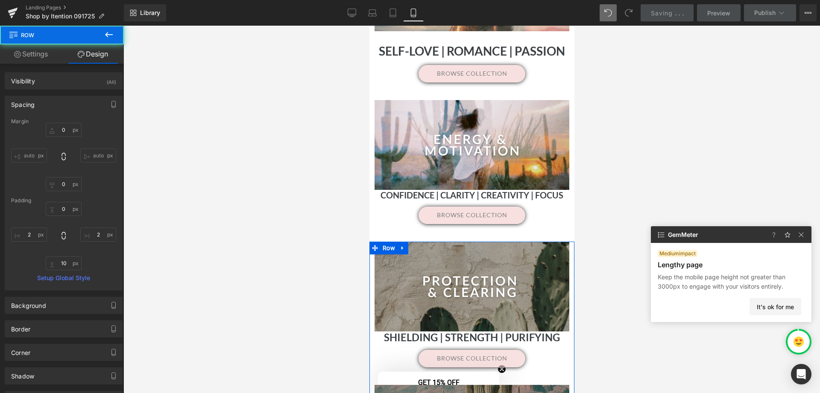
type input "0"
type input "2"
type input "10"
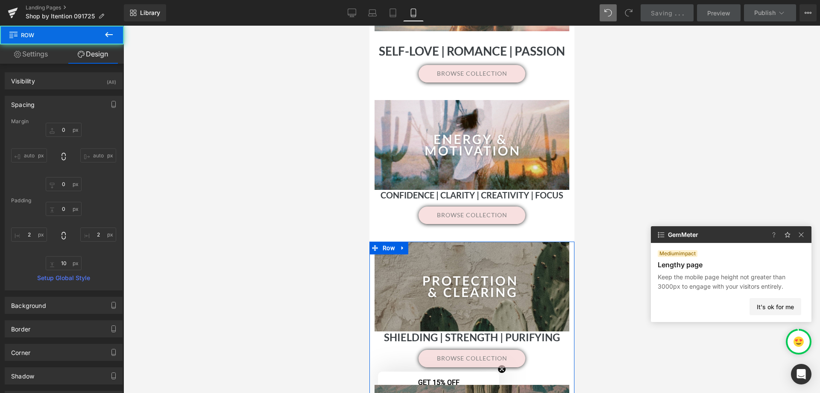
type input "2"
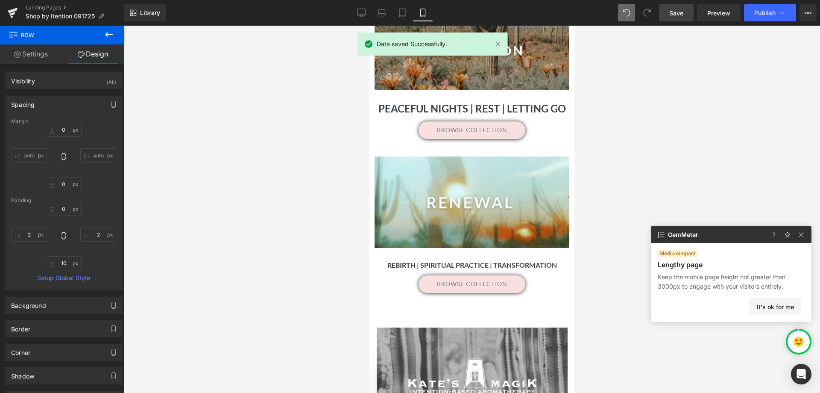
scroll to position [1168, 0]
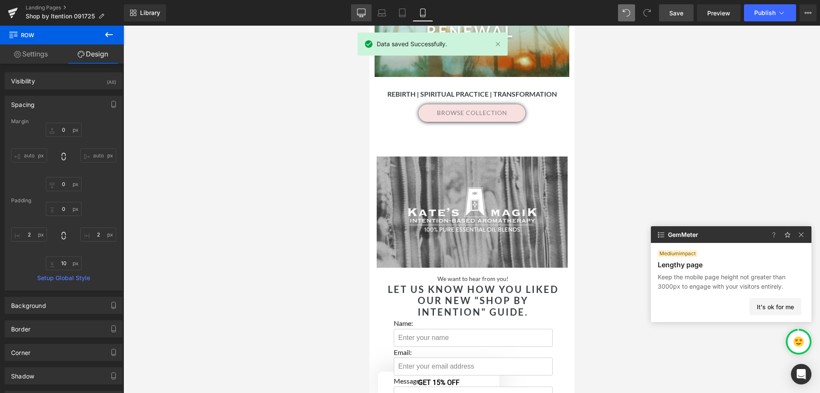
click at [361, 15] on icon at bounding box center [362, 12] width 8 height 6
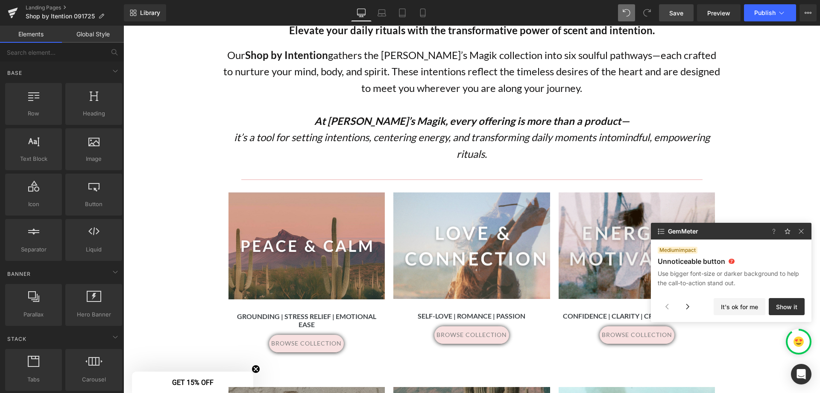
scroll to position [288, 0]
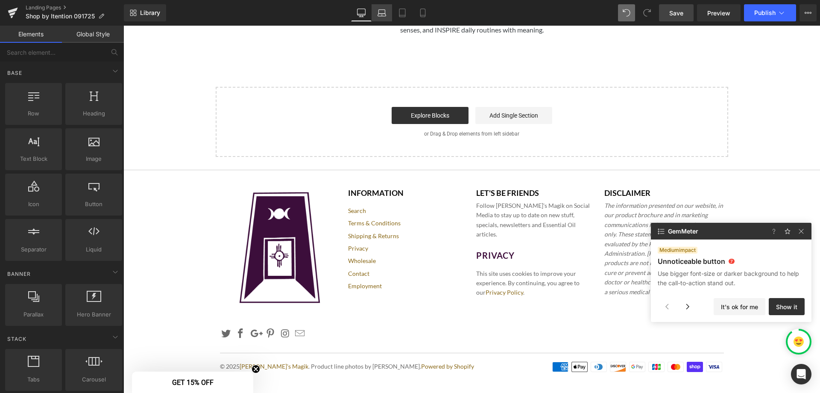
click at [385, 11] on icon at bounding box center [382, 12] width 6 height 4
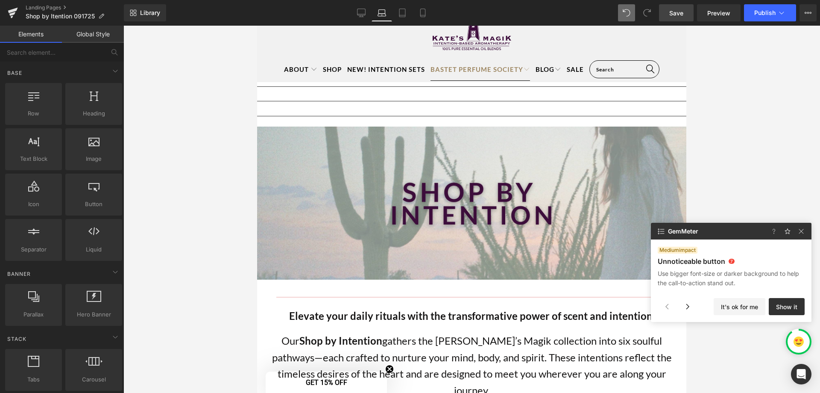
scroll to position [0, 0]
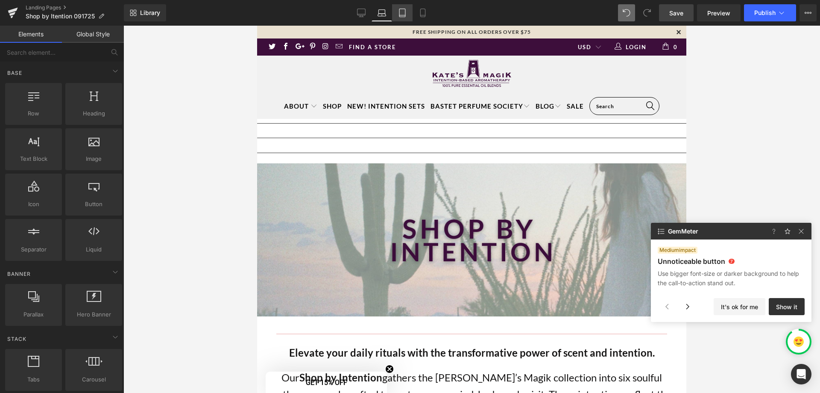
click at [403, 14] on icon at bounding box center [402, 13] width 9 height 9
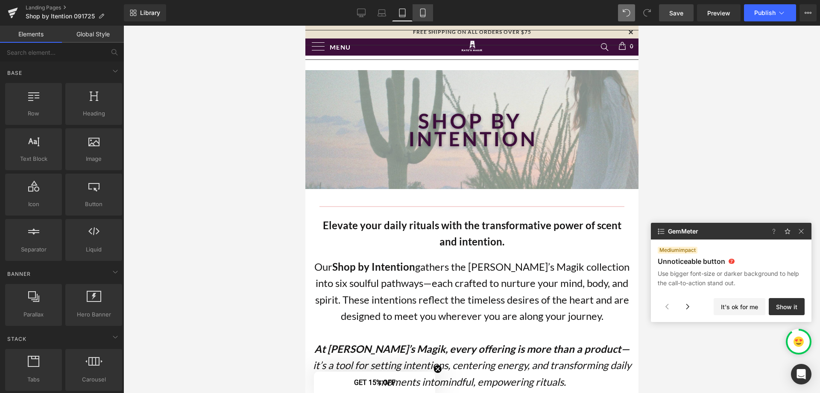
click at [428, 14] on link "Mobile" at bounding box center [423, 12] width 21 height 17
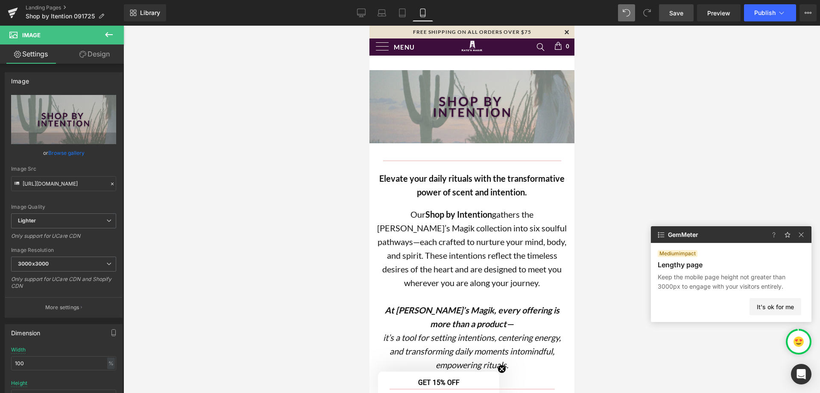
drag, startPoint x: 492, startPoint y: 140, endPoint x: 487, endPoint y: 126, distance: 14.7
click at [487, 126] on div "Image" at bounding box center [471, 106] width 205 height 73
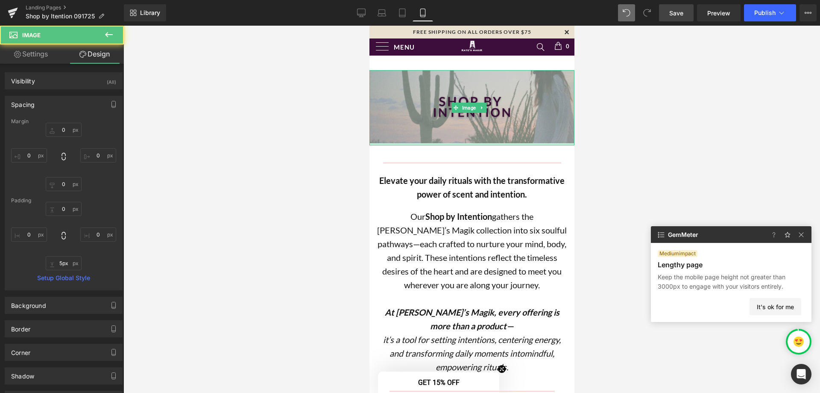
type input "0px"
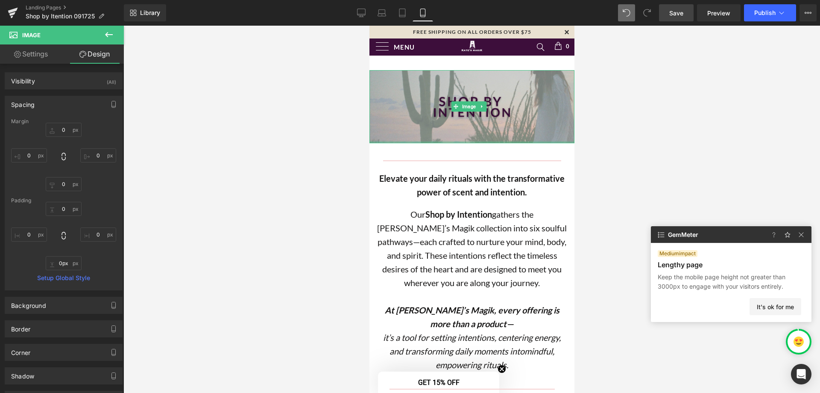
drag, startPoint x: 487, startPoint y: 139, endPoint x: 483, endPoint y: 114, distance: 25.2
click at [482, 115] on div "Image" at bounding box center [471, 106] width 205 height 73
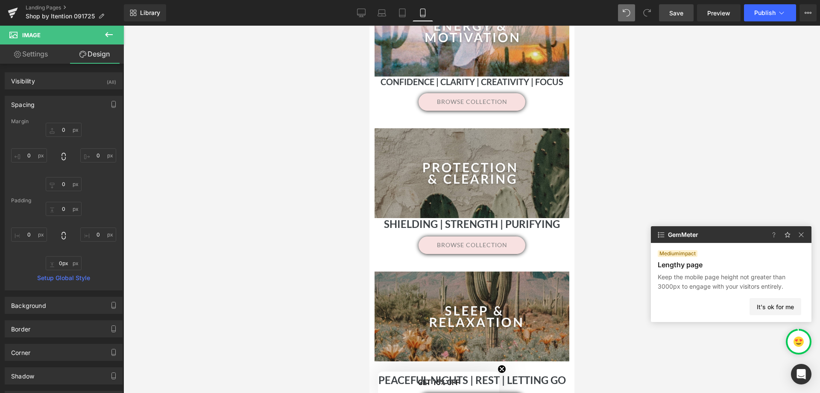
scroll to position [1111, 0]
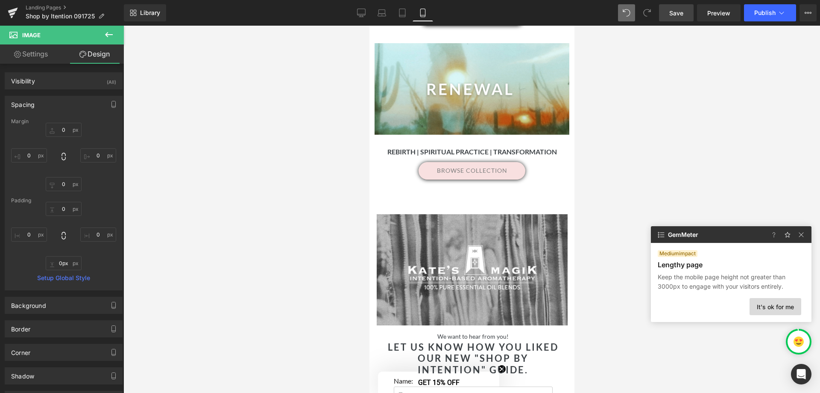
click at [776, 311] on button "It's ok for me" at bounding box center [776, 306] width 52 height 17
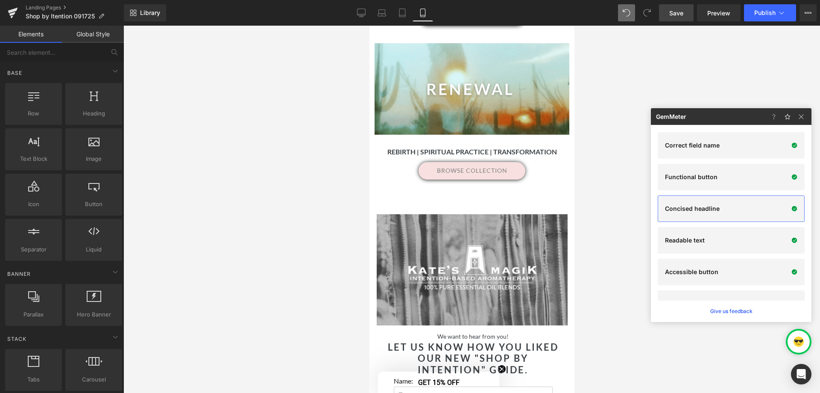
scroll to position [206, 0]
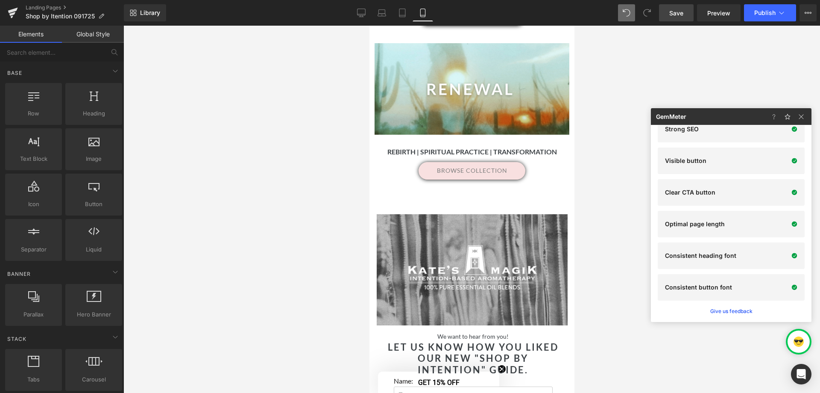
click at [678, 13] on span "Save" at bounding box center [676, 13] width 14 height 9
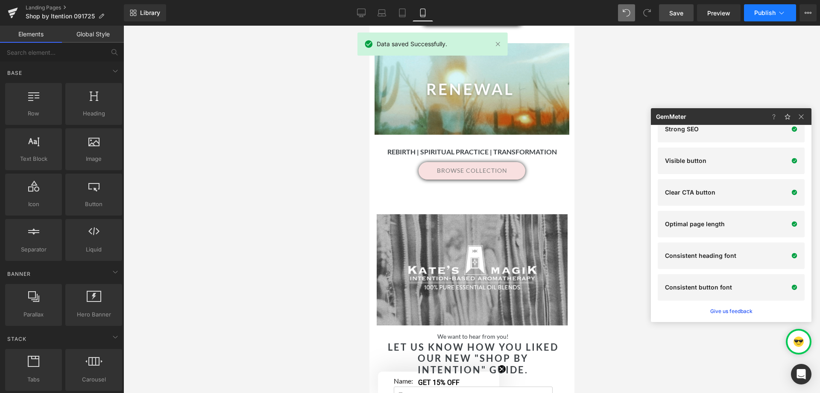
click at [763, 12] on span "Publish" at bounding box center [764, 12] width 21 height 7
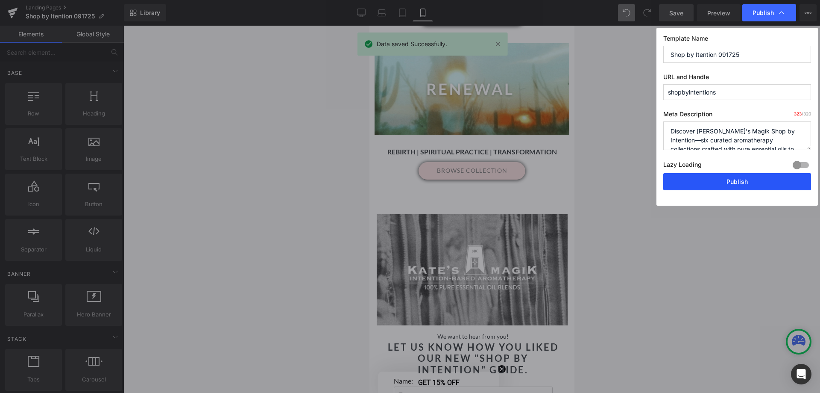
click at [709, 183] on button "Publish" at bounding box center [737, 181] width 148 height 17
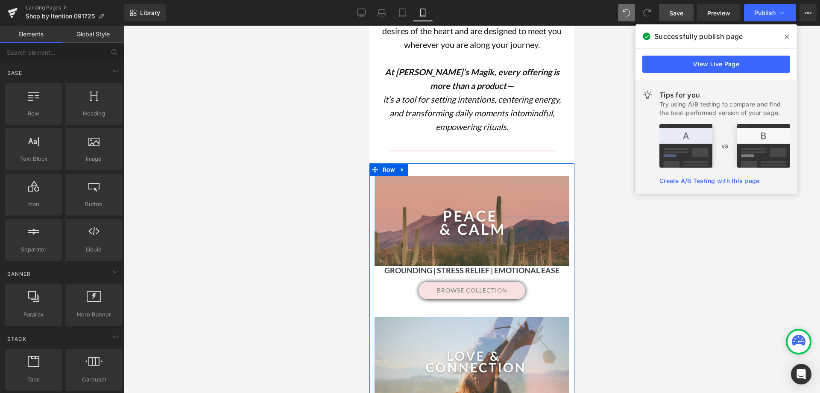
scroll to position [171, 0]
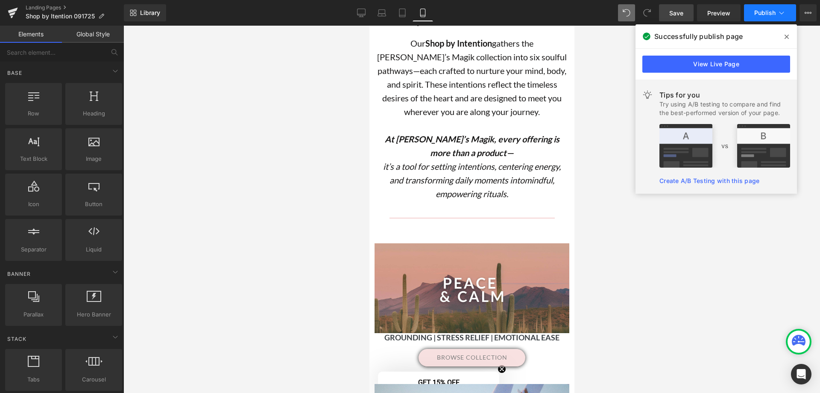
click at [763, 12] on span "Publish" at bounding box center [764, 12] width 21 height 7
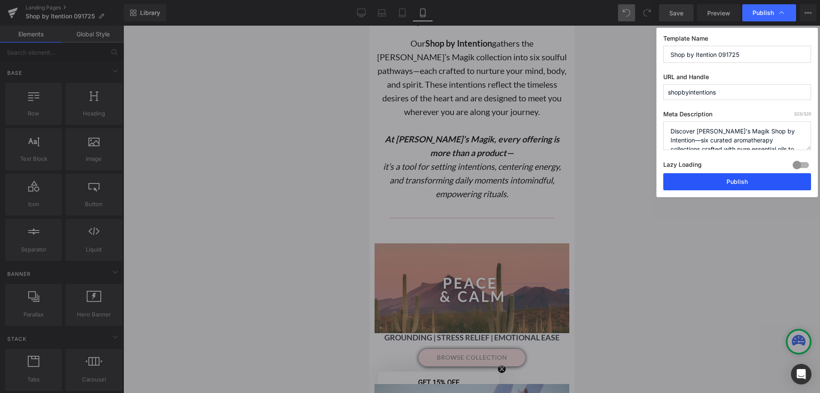
click at [699, 185] on button "Publish" at bounding box center [737, 181] width 148 height 17
